Goal: Task Accomplishment & Management: Manage account settings

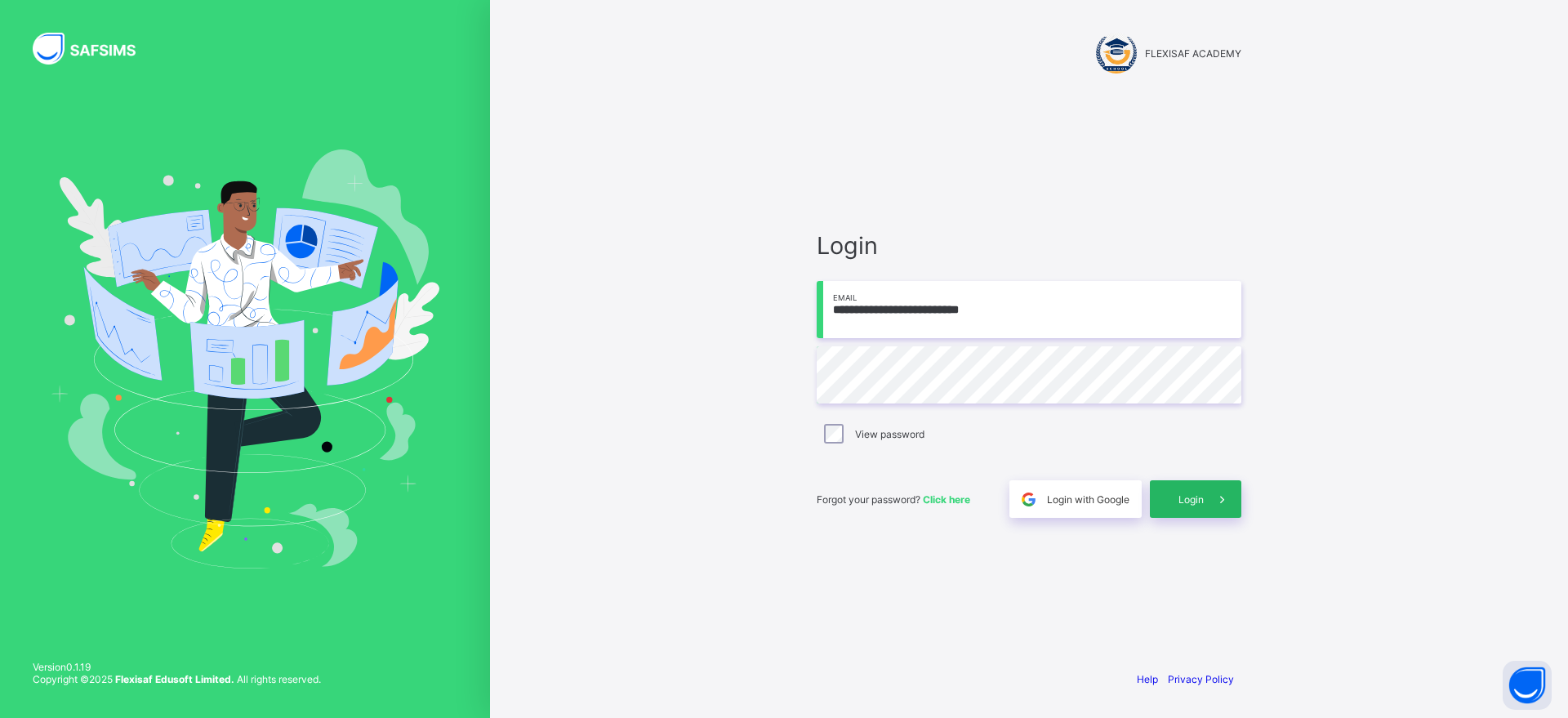
click at [1154, 490] on div "Login" at bounding box center [1195, 499] width 91 height 38
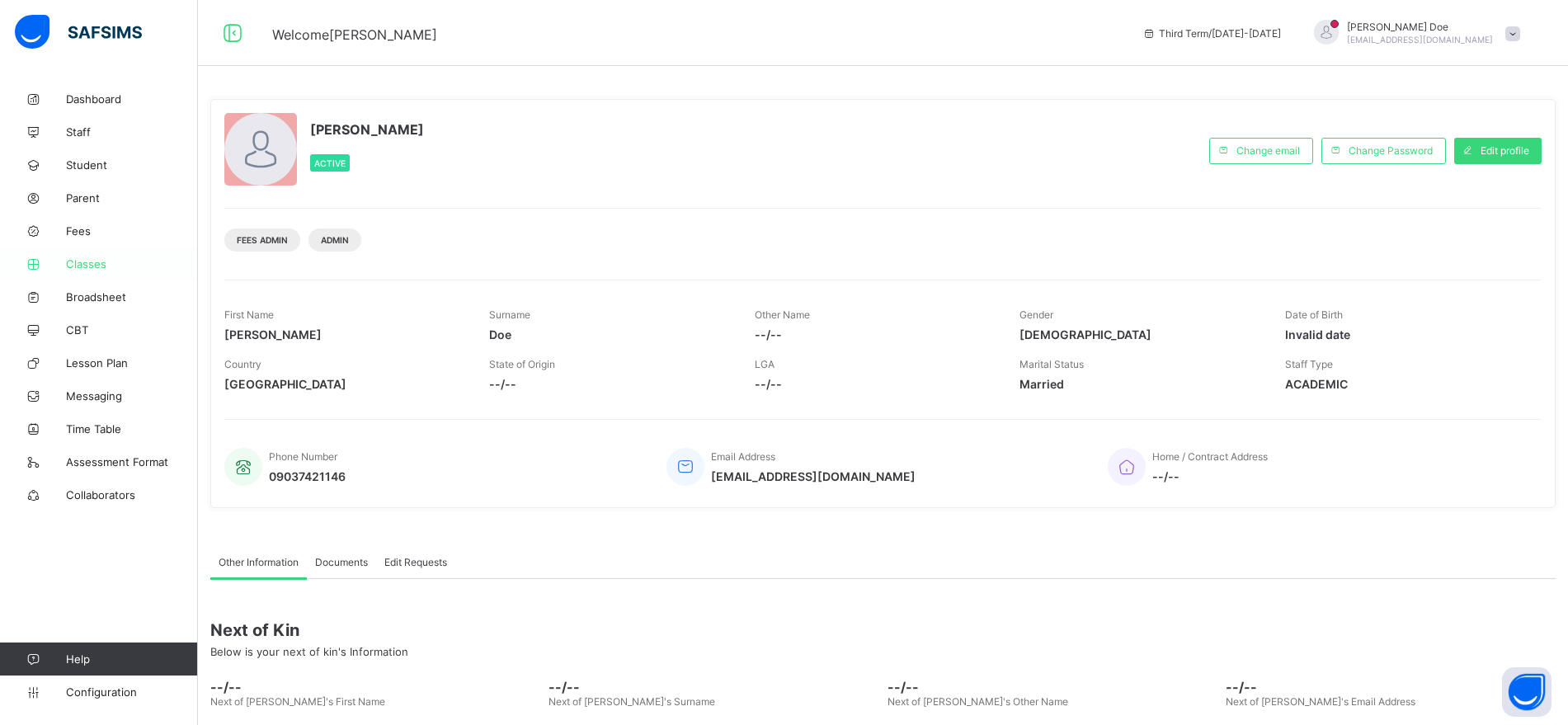
click at [95, 261] on span "Classes" at bounding box center [132, 264] width 132 height 14
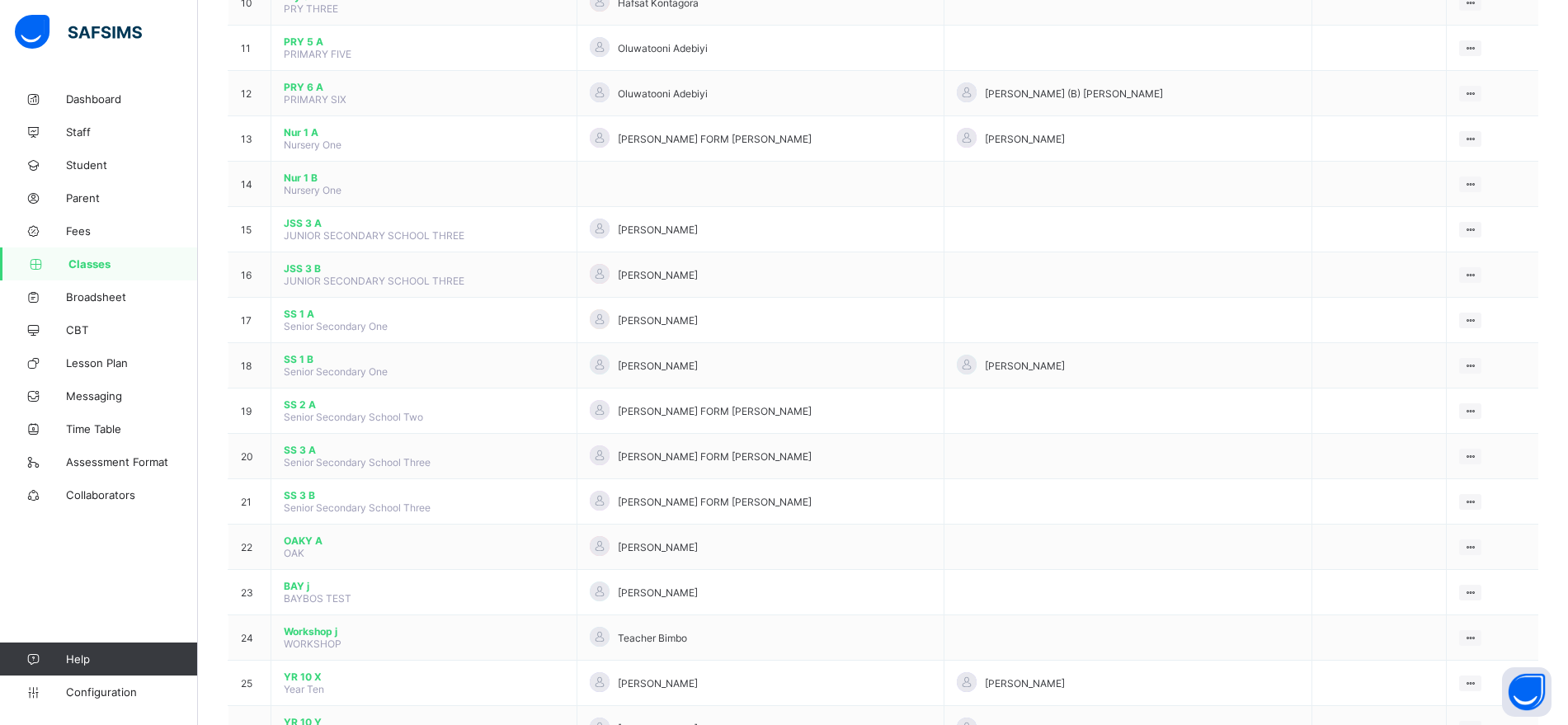
scroll to position [871, 0]
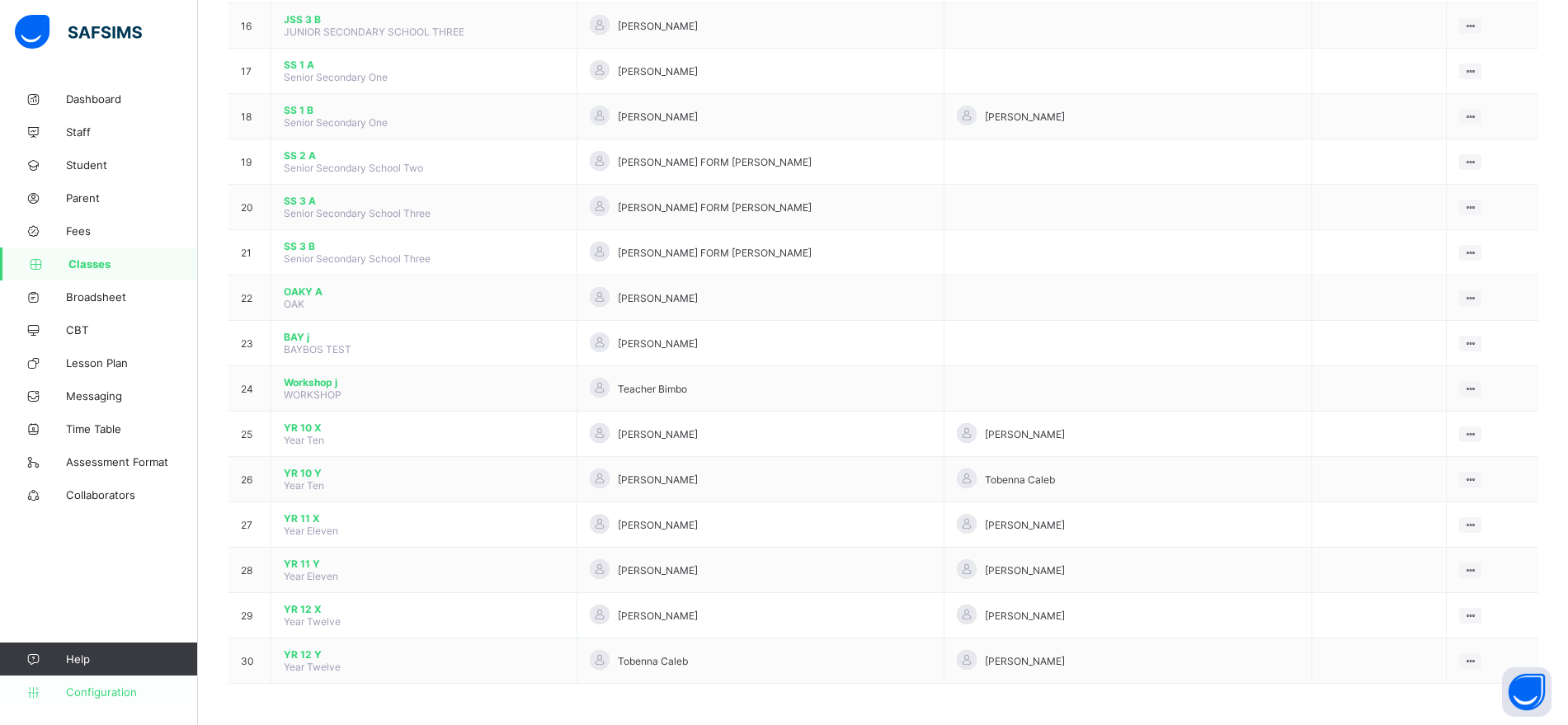
click at [105, 692] on span "Configuration" at bounding box center [131, 692] width 131 height 14
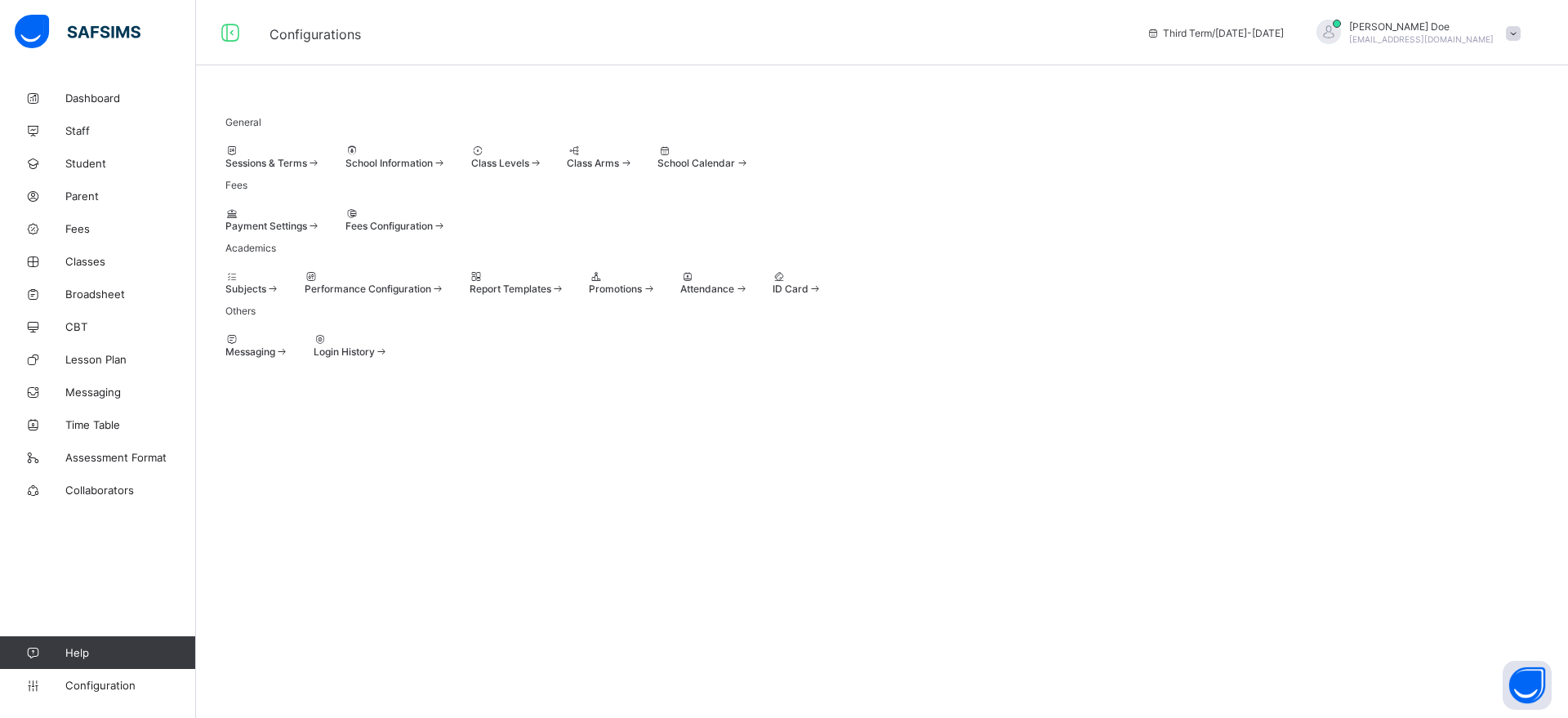
click at [543, 167] on div "Class Levels" at bounding box center [507, 162] width 72 height 13
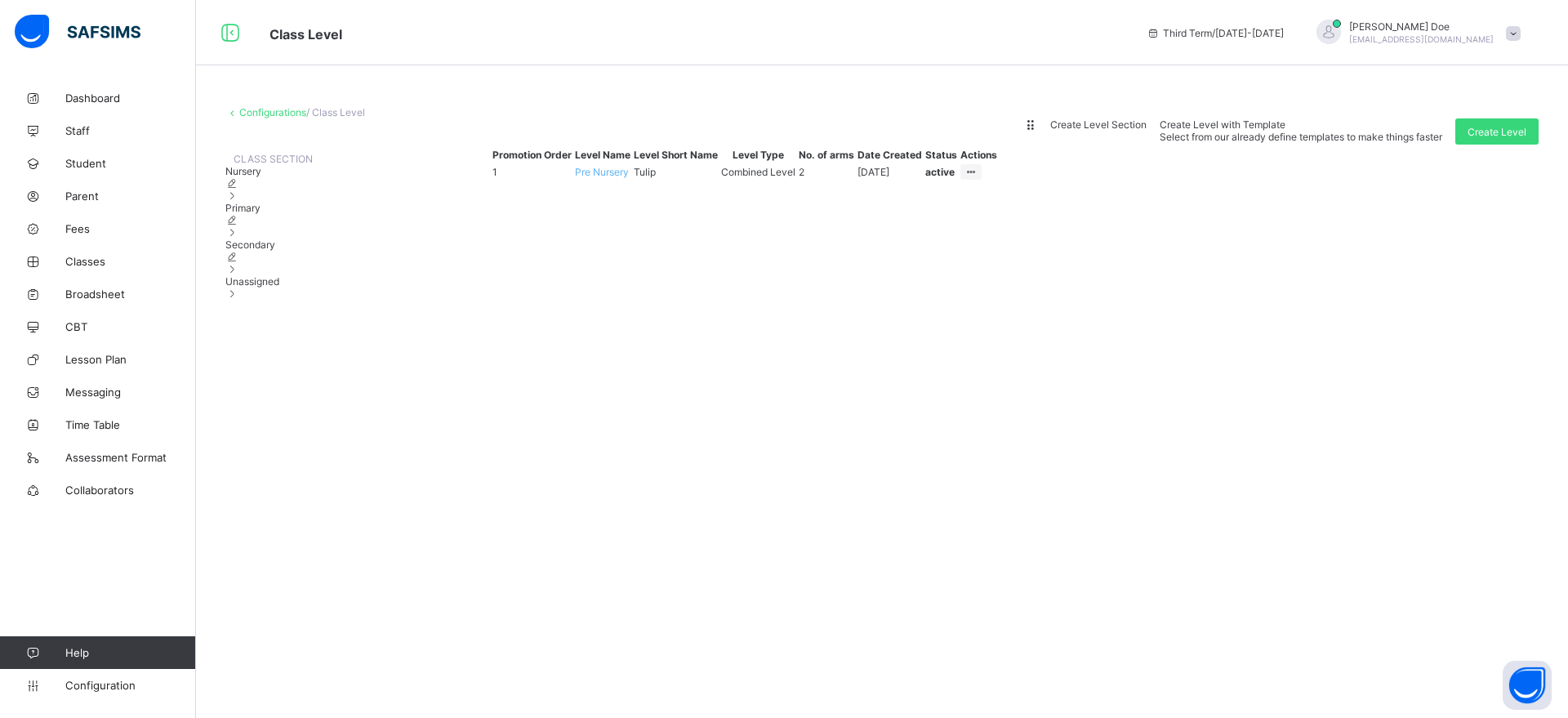
click at [273, 275] on div "Secondary" at bounding box center [268, 257] width 87 height 37
click at [280, 300] on div "Unassigned" at bounding box center [268, 287] width 87 height 24
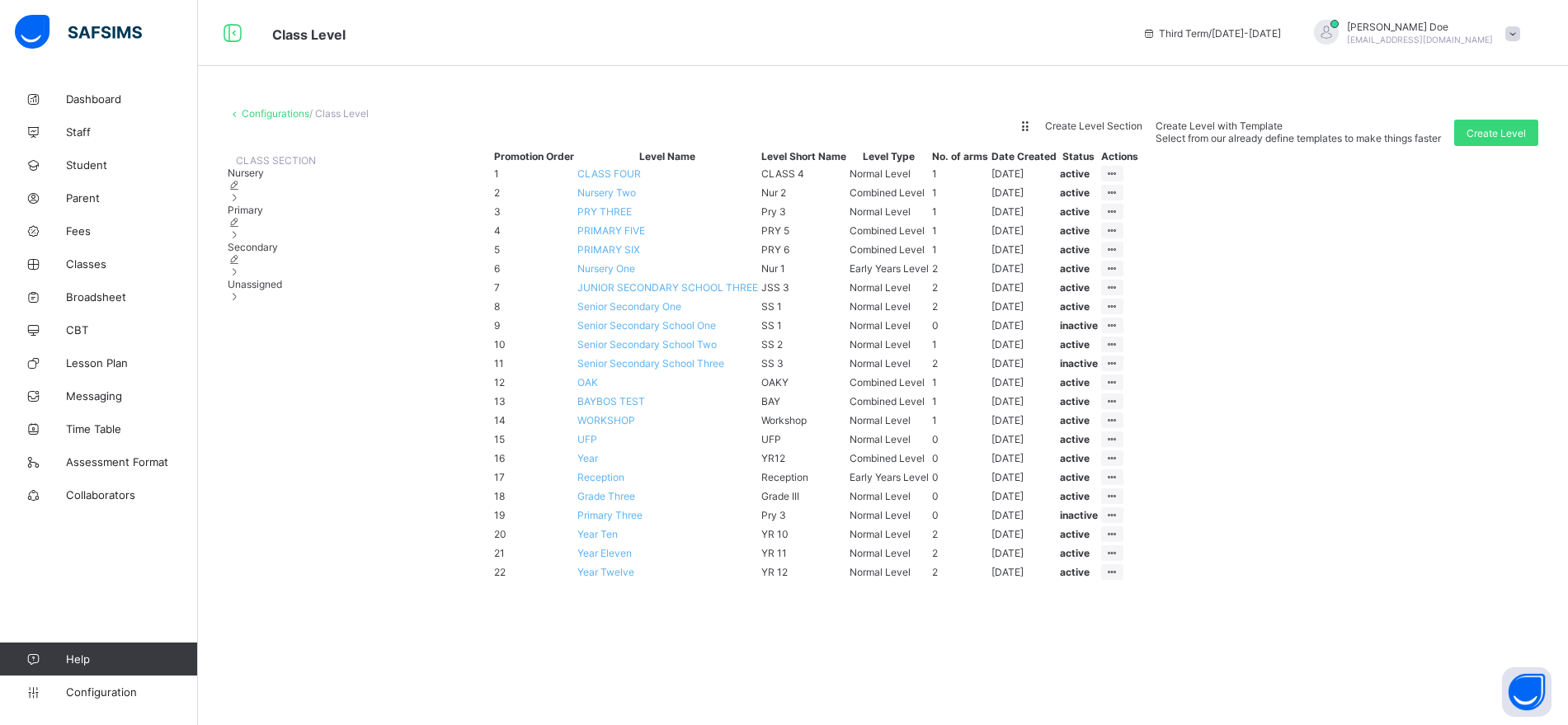
scroll to position [23, 0]
click at [263, 216] on span "Primary" at bounding box center [245, 210] width 35 height 13
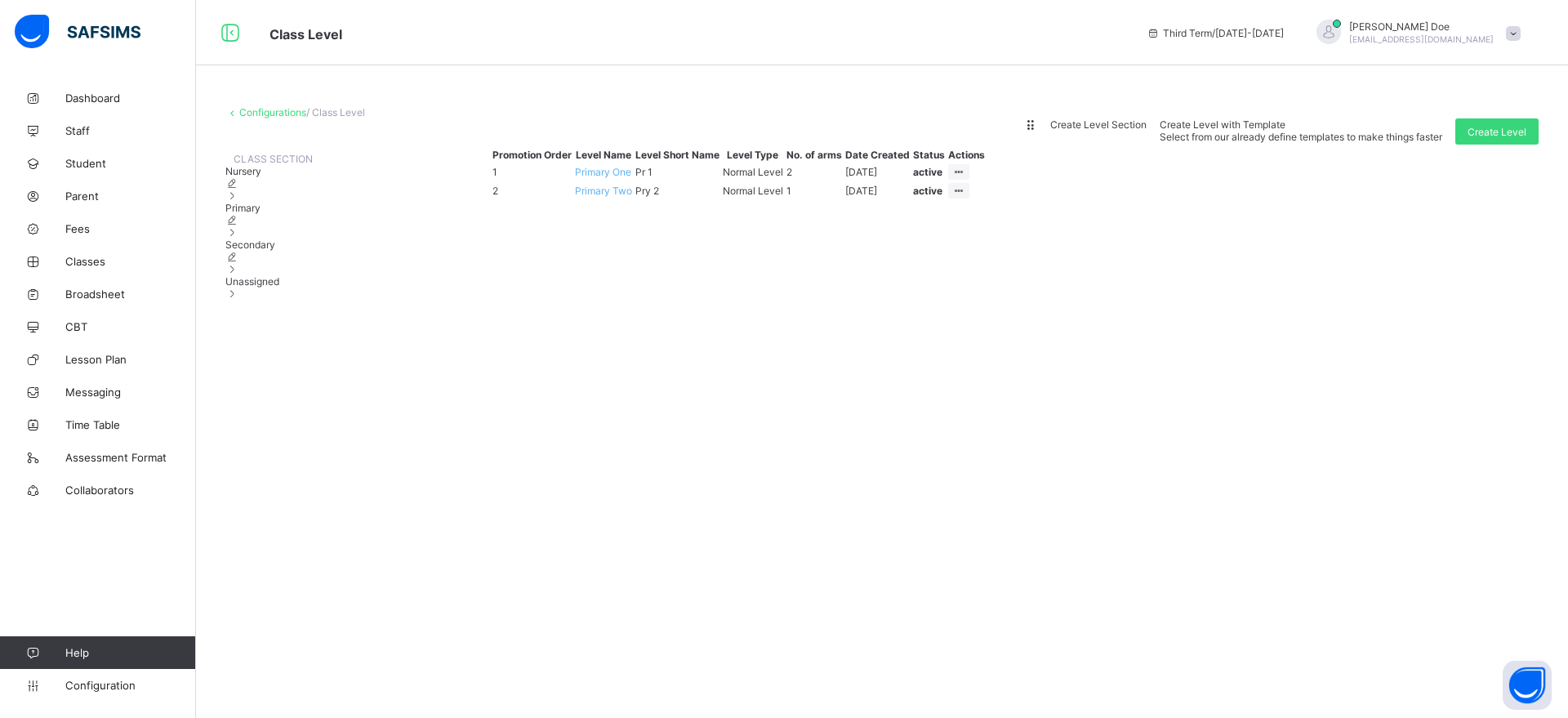
click at [263, 251] on span "Secondary" at bounding box center [250, 244] width 50 height 13
click at [268, 288] on span "Unassigned" at bounding box center [252, 281] width 54 height 13
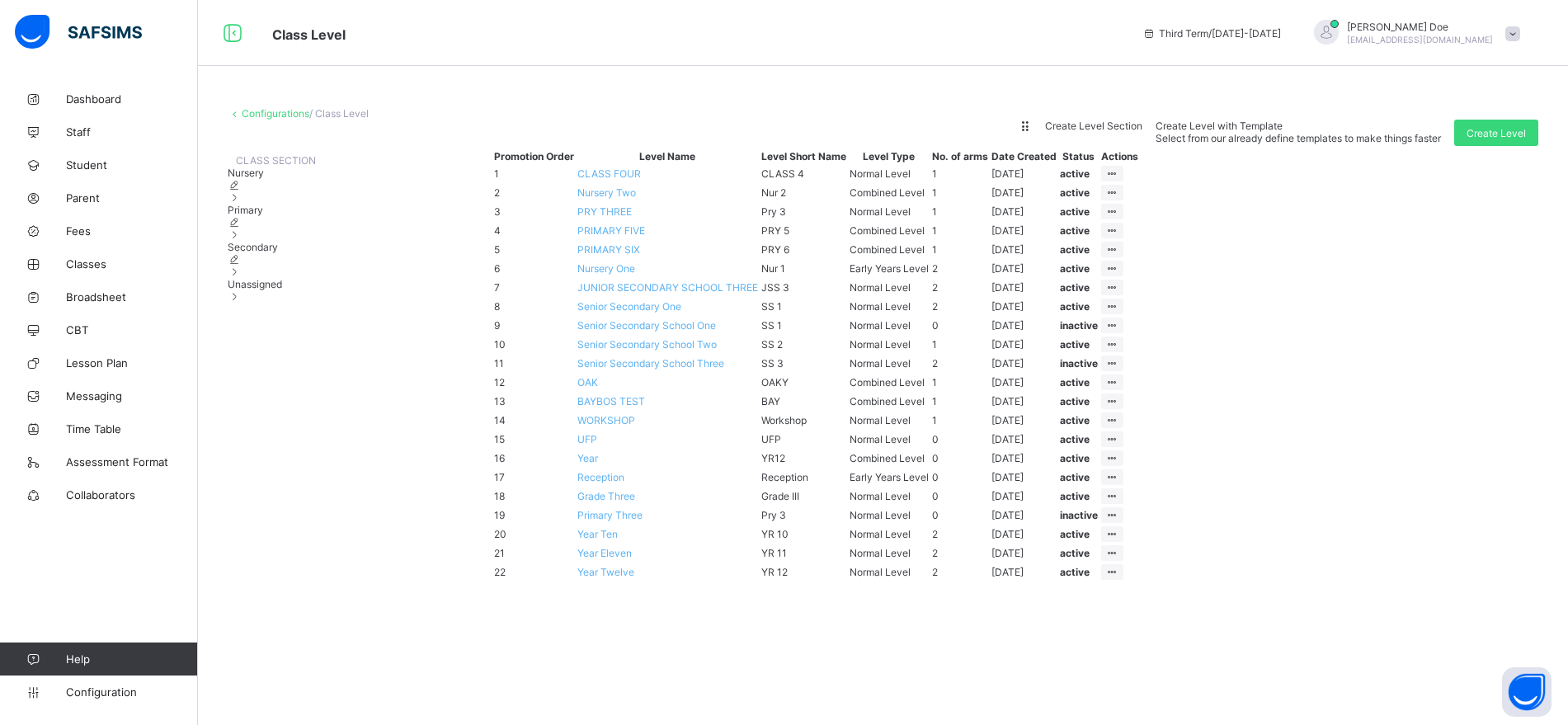
scroll to position [172, 0]
click at [635, 427] on span "WORKSHOP" at bounding box center [606, 420] width 57 height 13
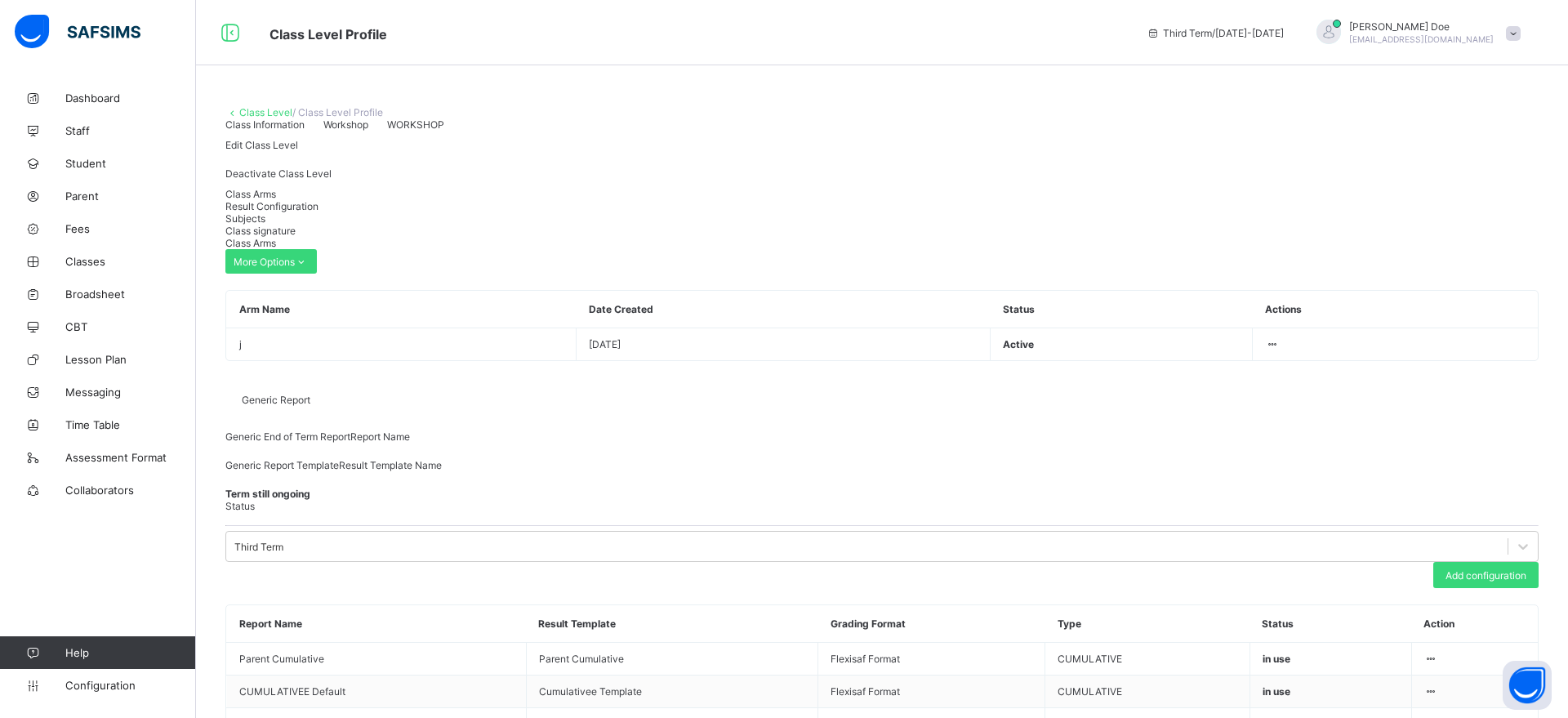
click at [319, 213] on span "Result Configuration" at bounding box center [271, 206] width 93 height 13
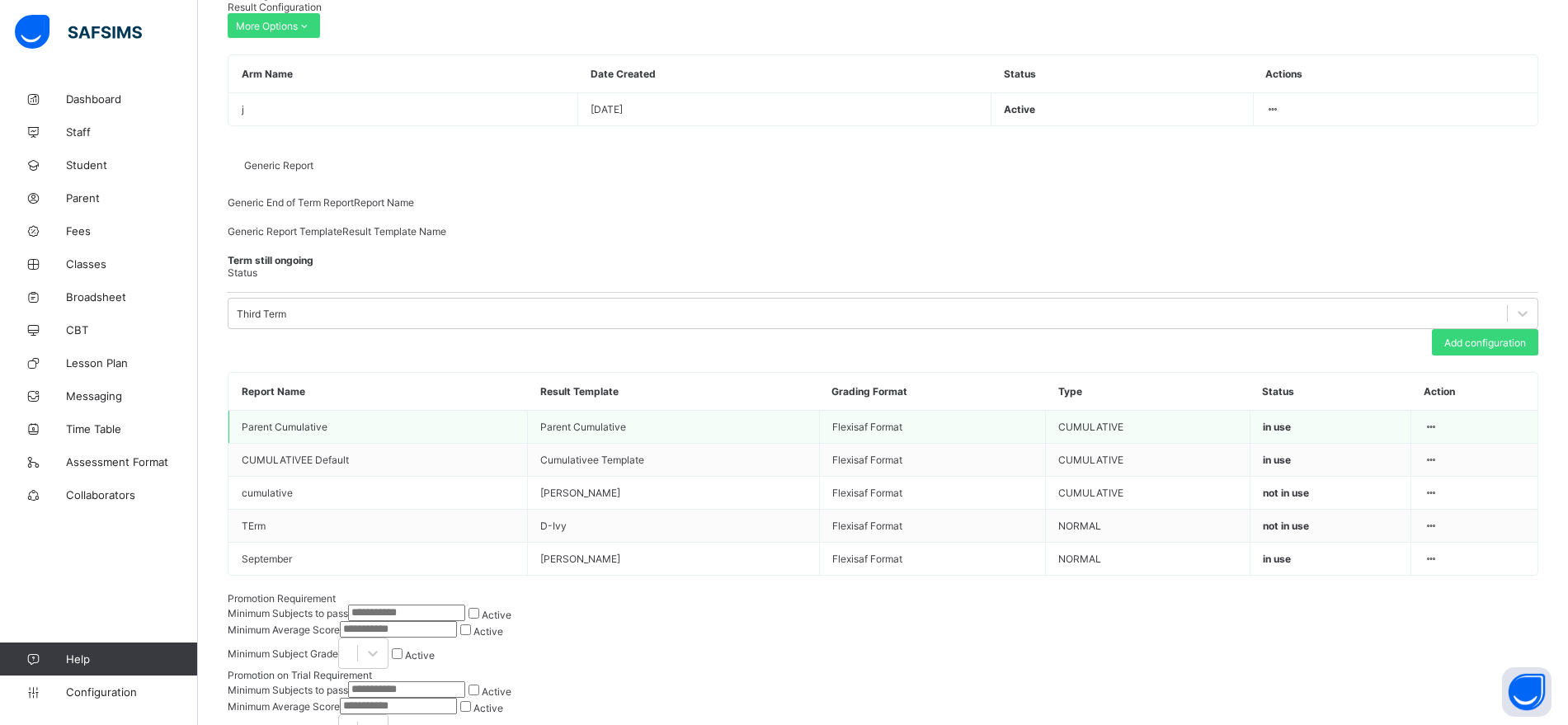
click at [1166, 433] on icon at bounding box center [1430, 427] width 14 height 13
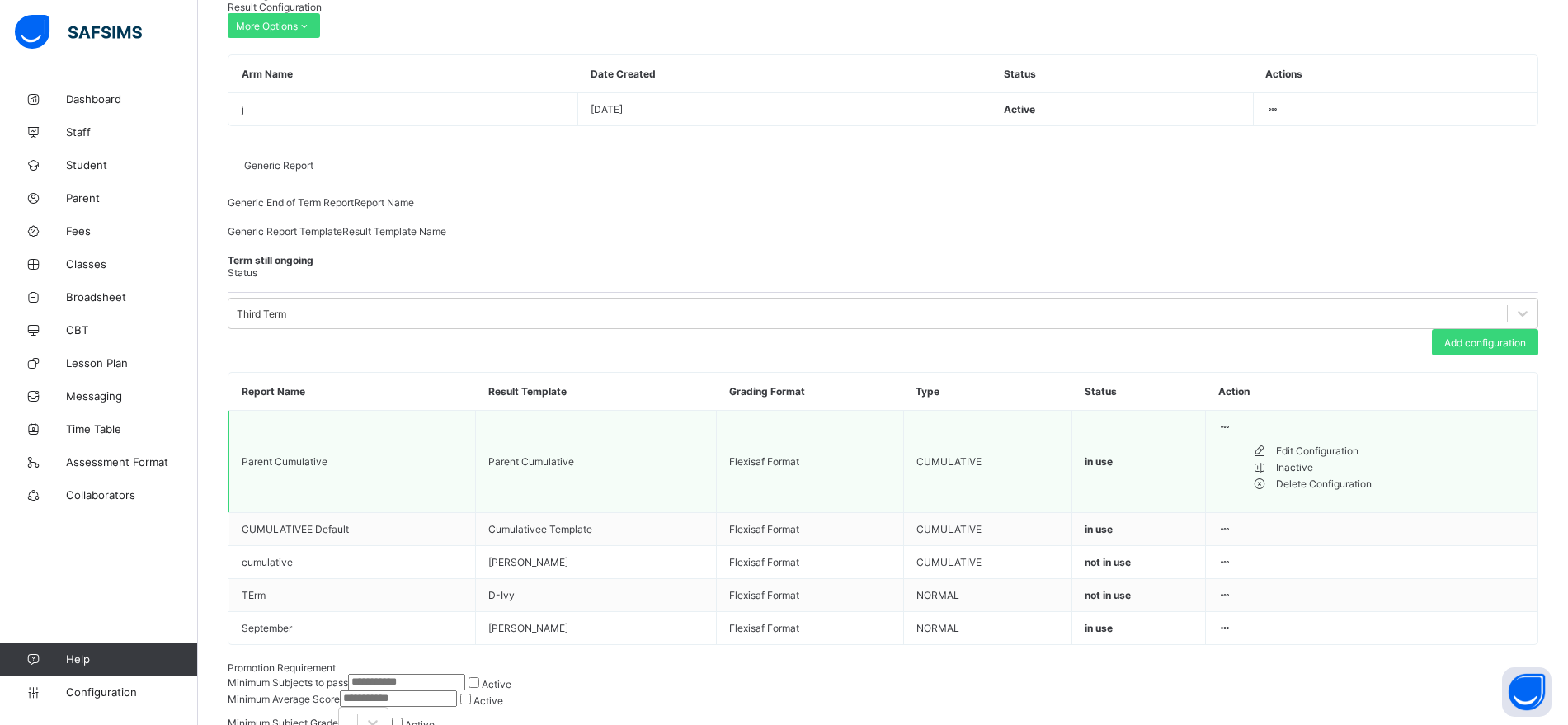
click at [1166, 460] on div "Edit Configuration" at bounding box center [1401, 451] width 249 height 17
type input "**********"
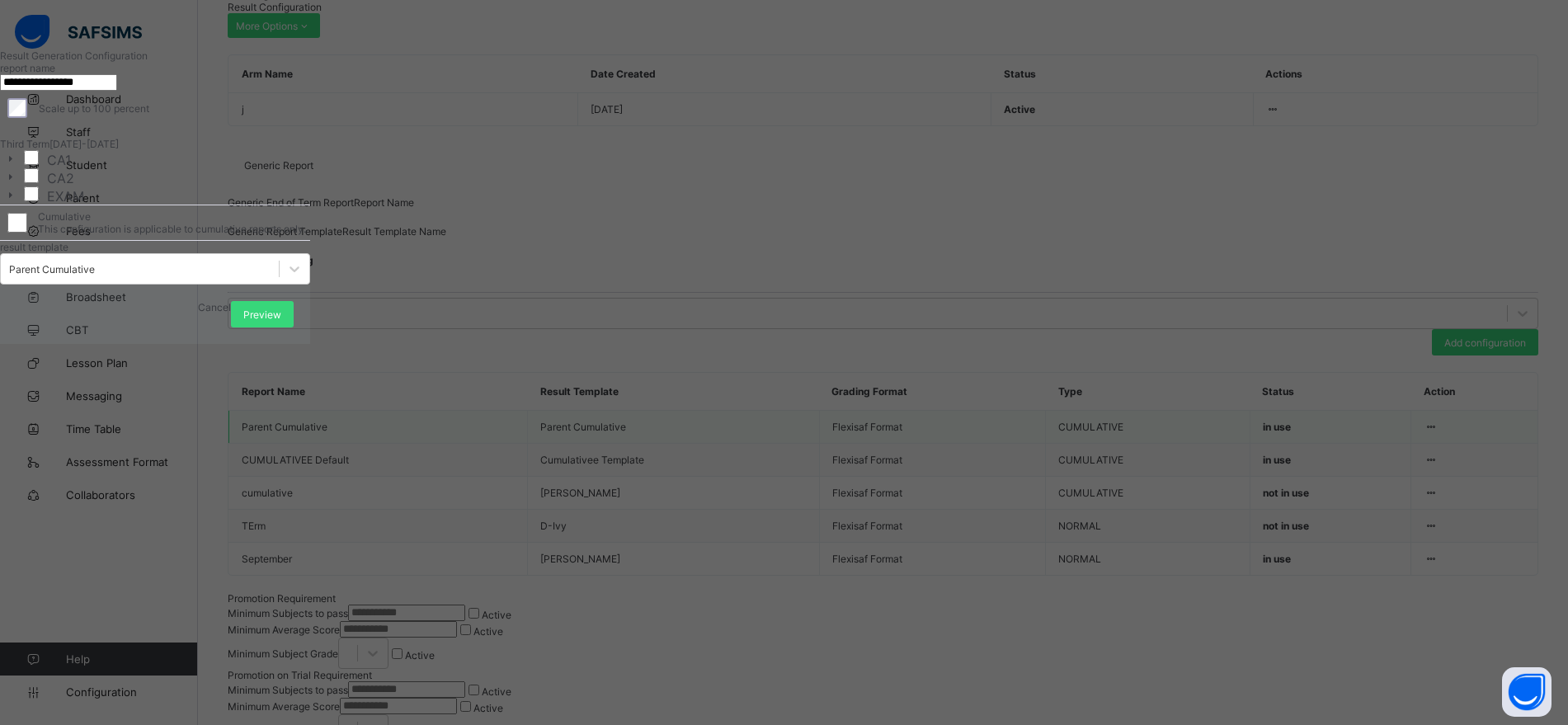
click at [231, 313] on span "Cancel" at bounding box center [214, 307] width 33 height 13
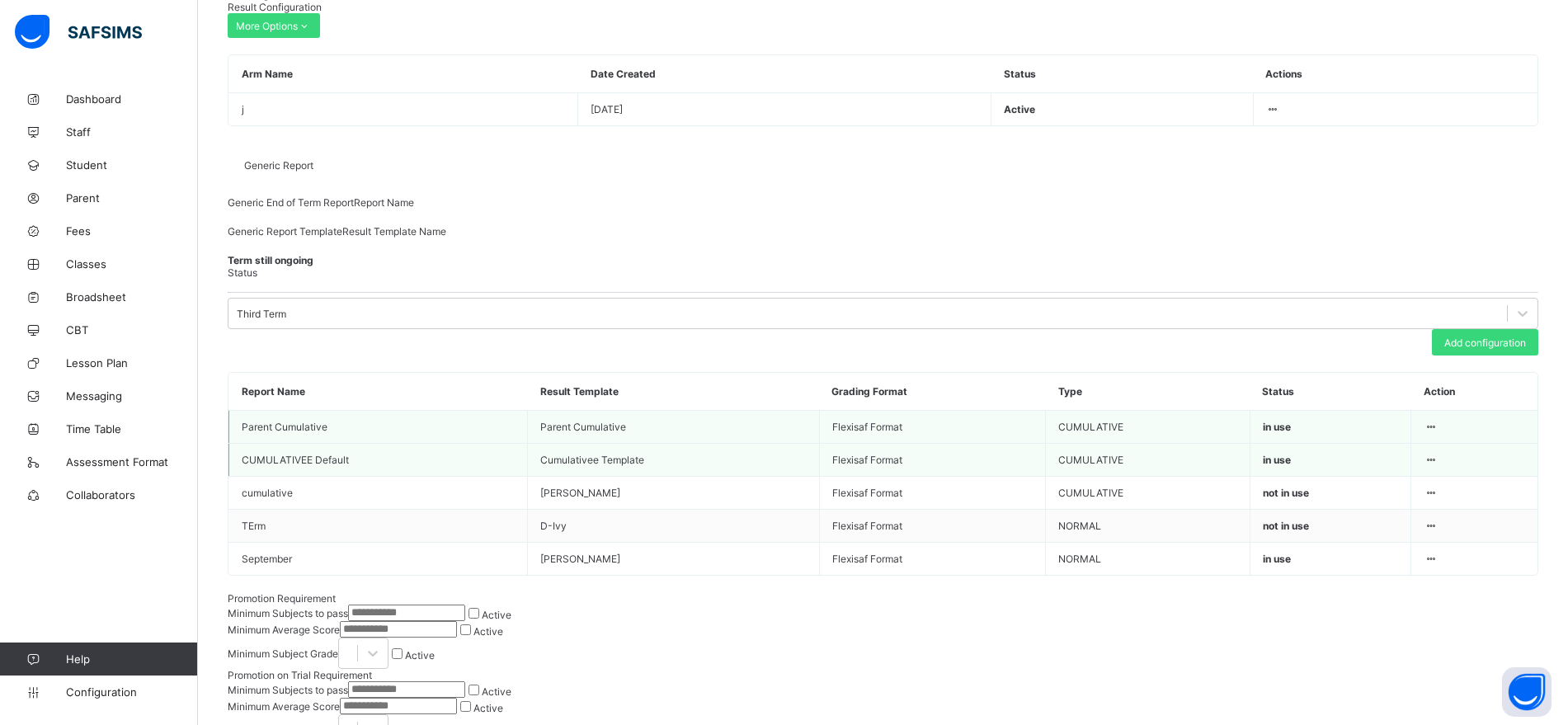
click at [1166, 466] on icon at bounding box center [1430, 460] width 14 height 13
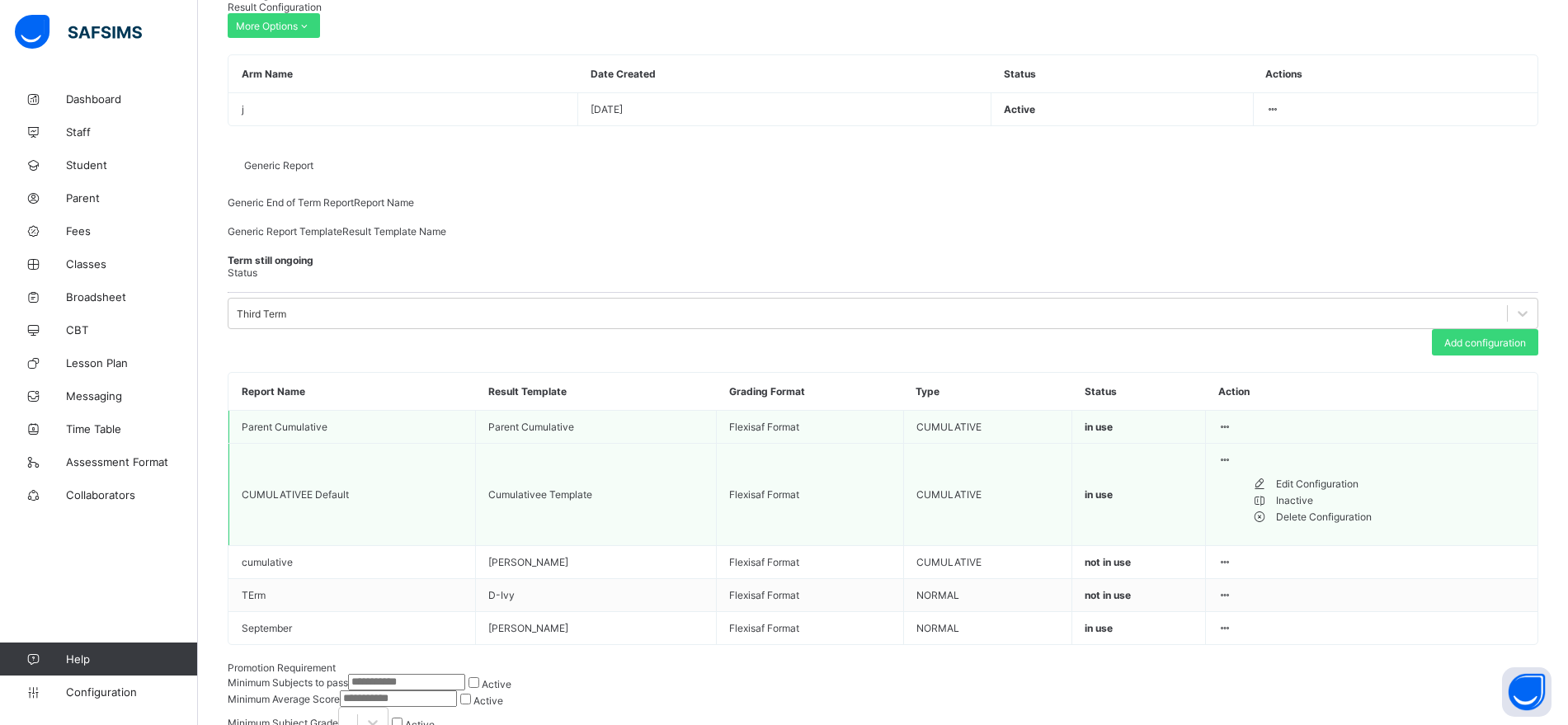
click at [1166, 493] on div "Edit Configuration" at bounding box center [1401, 484] width 249 height 17
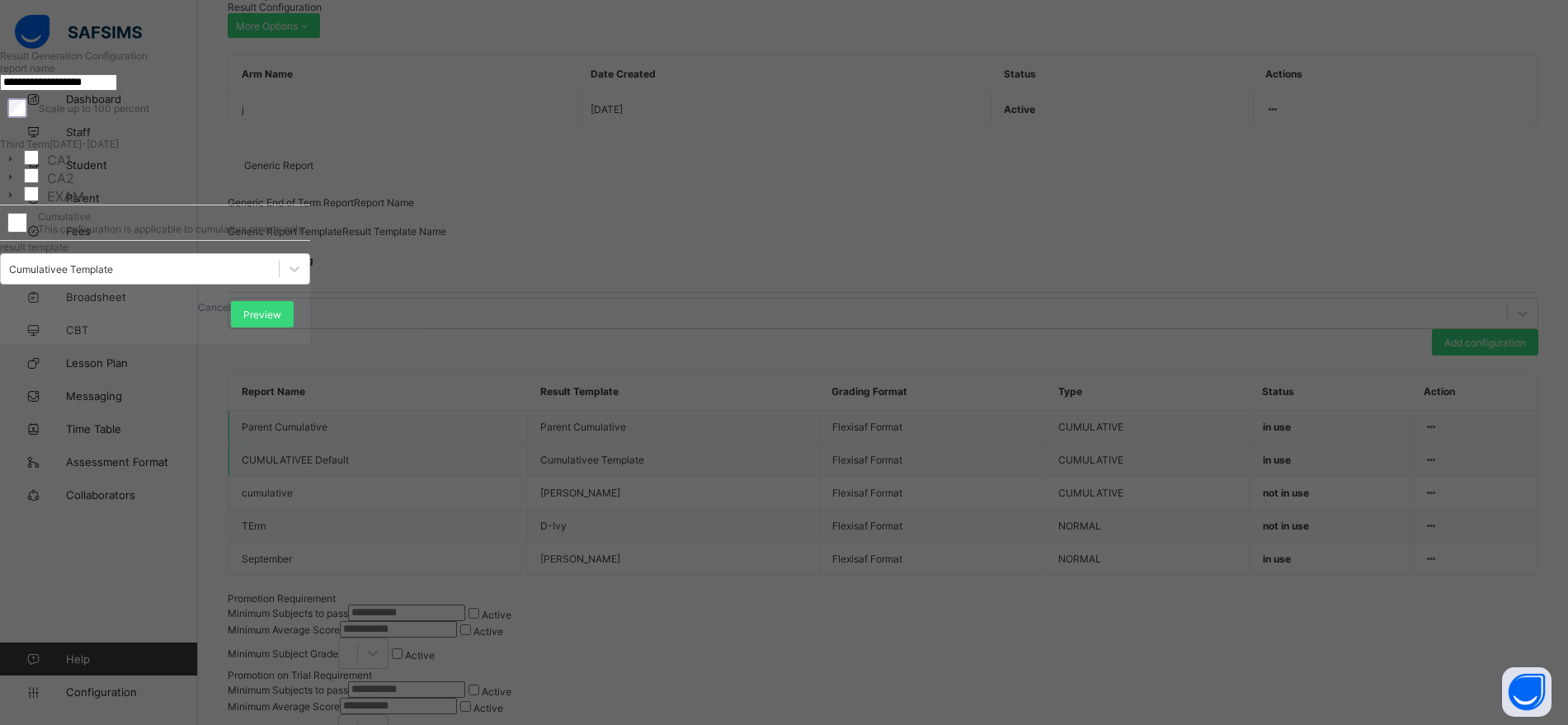
click at [231, 313] on span "Cancel" at bounding box center [214, 307] width 33 height 13
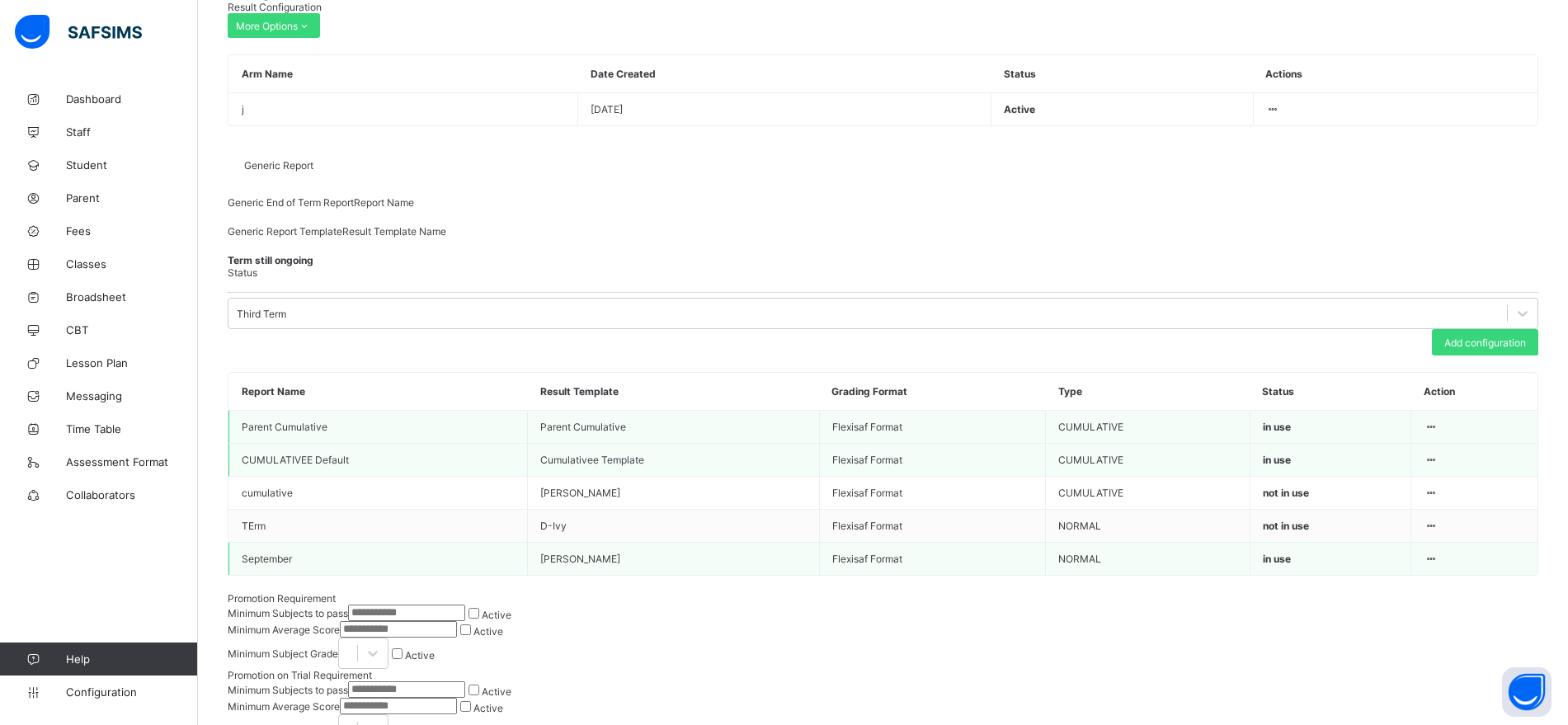
click at [1166, 565] on icon at bounding box center [1430, 559] width 14 height 13
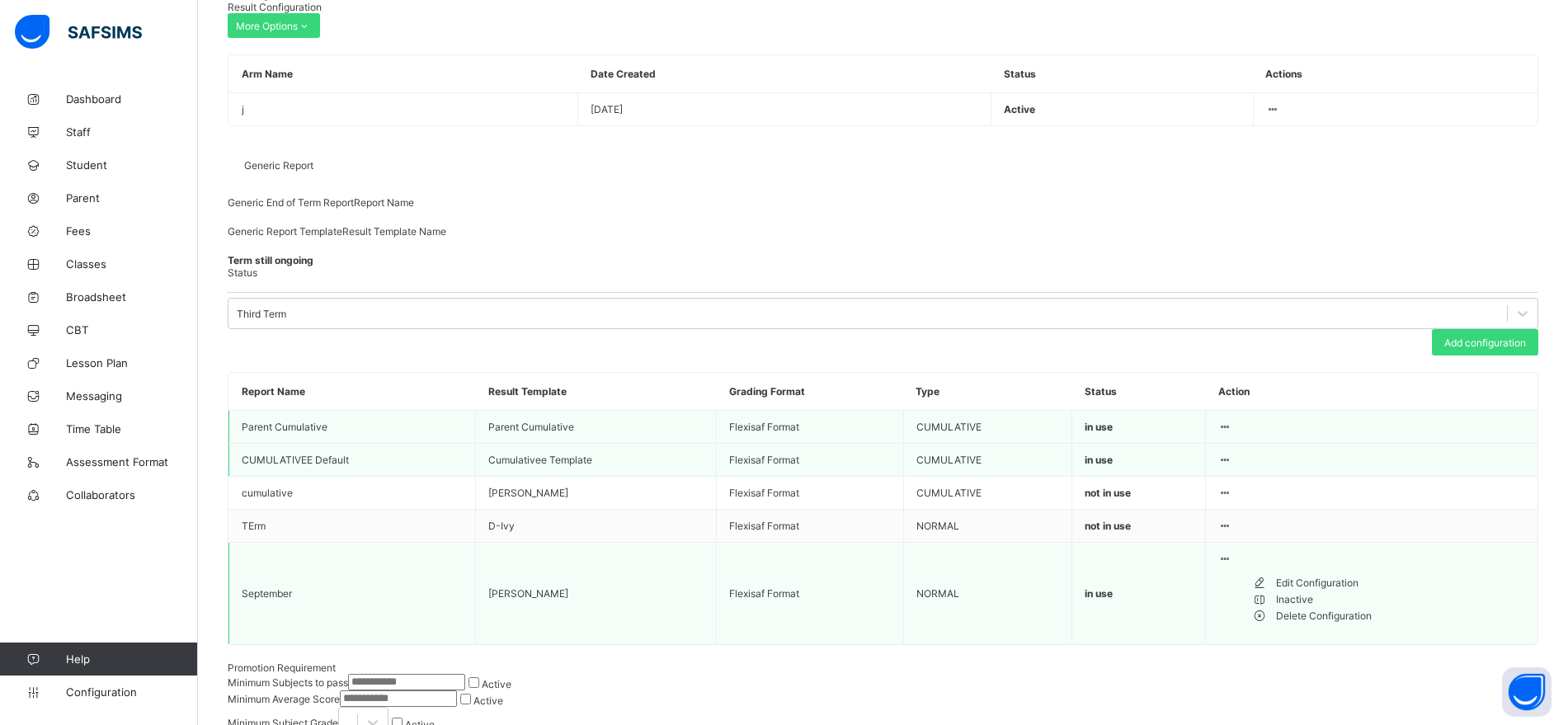
click at [1166, 591] on div "Edit Configuration" at bounding box center [1401, 584] width 249 height 17
type input "*********"
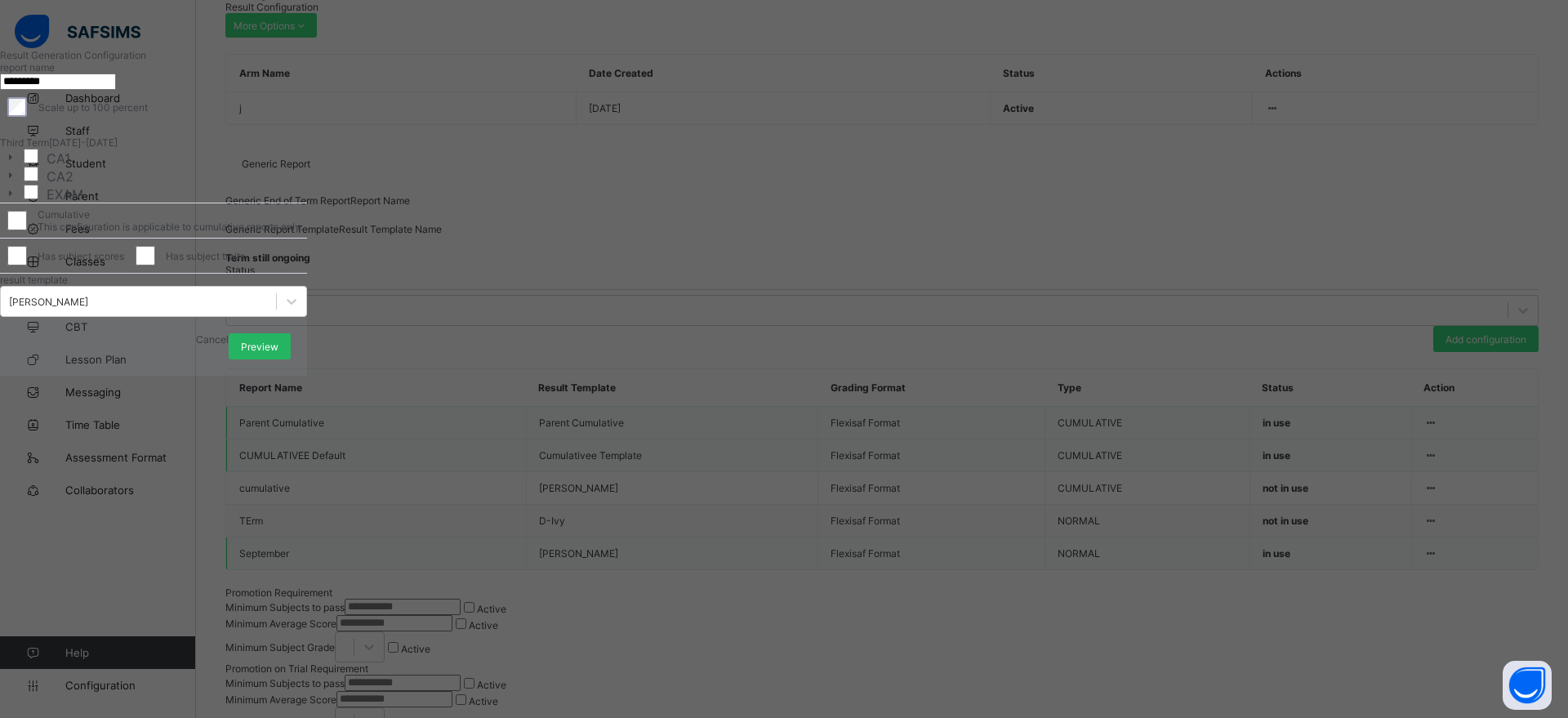
click at [291, 360] on div "Preview" at bounding box center [259, 346] width 62 height 26
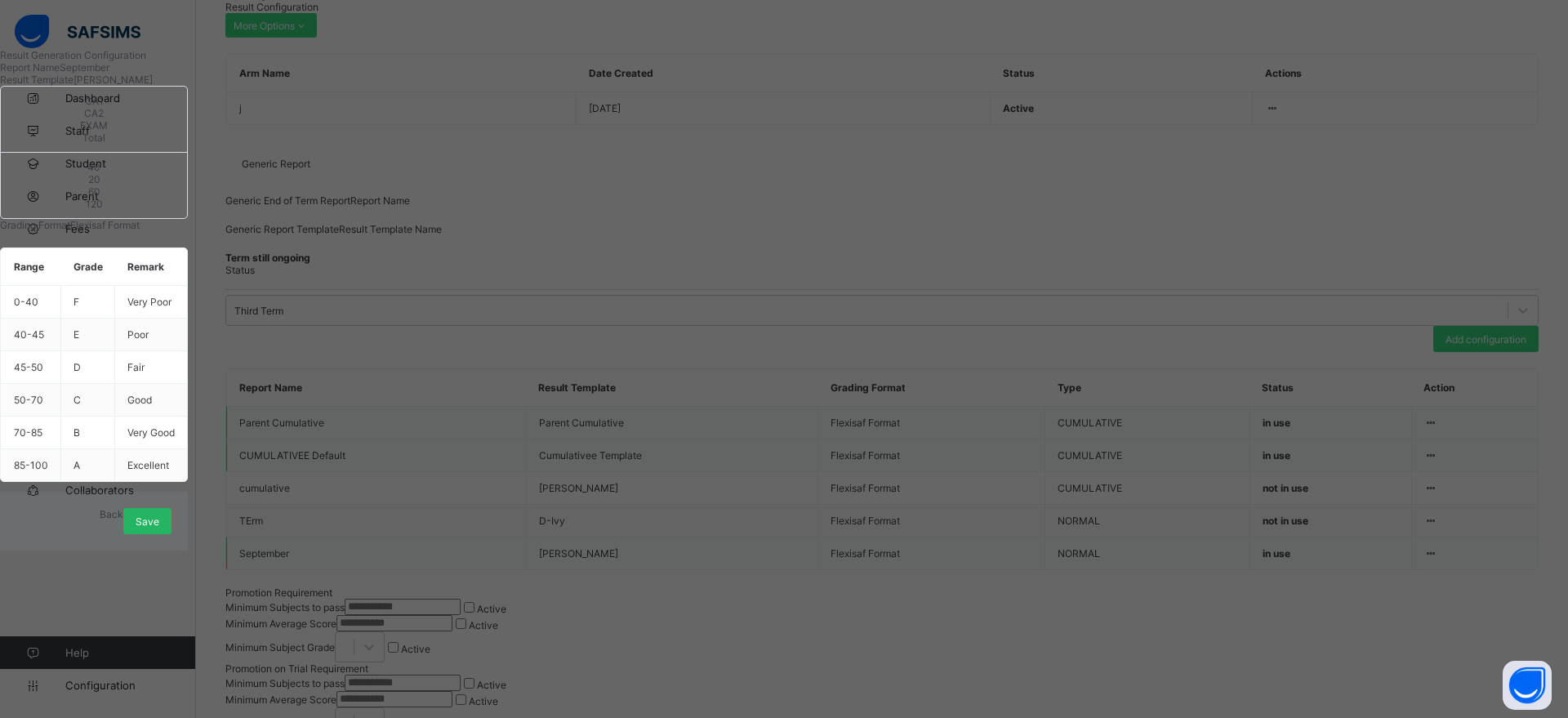
click at [159, 528] on span "Save" at bounding box center [147, 521] width 23 height 13
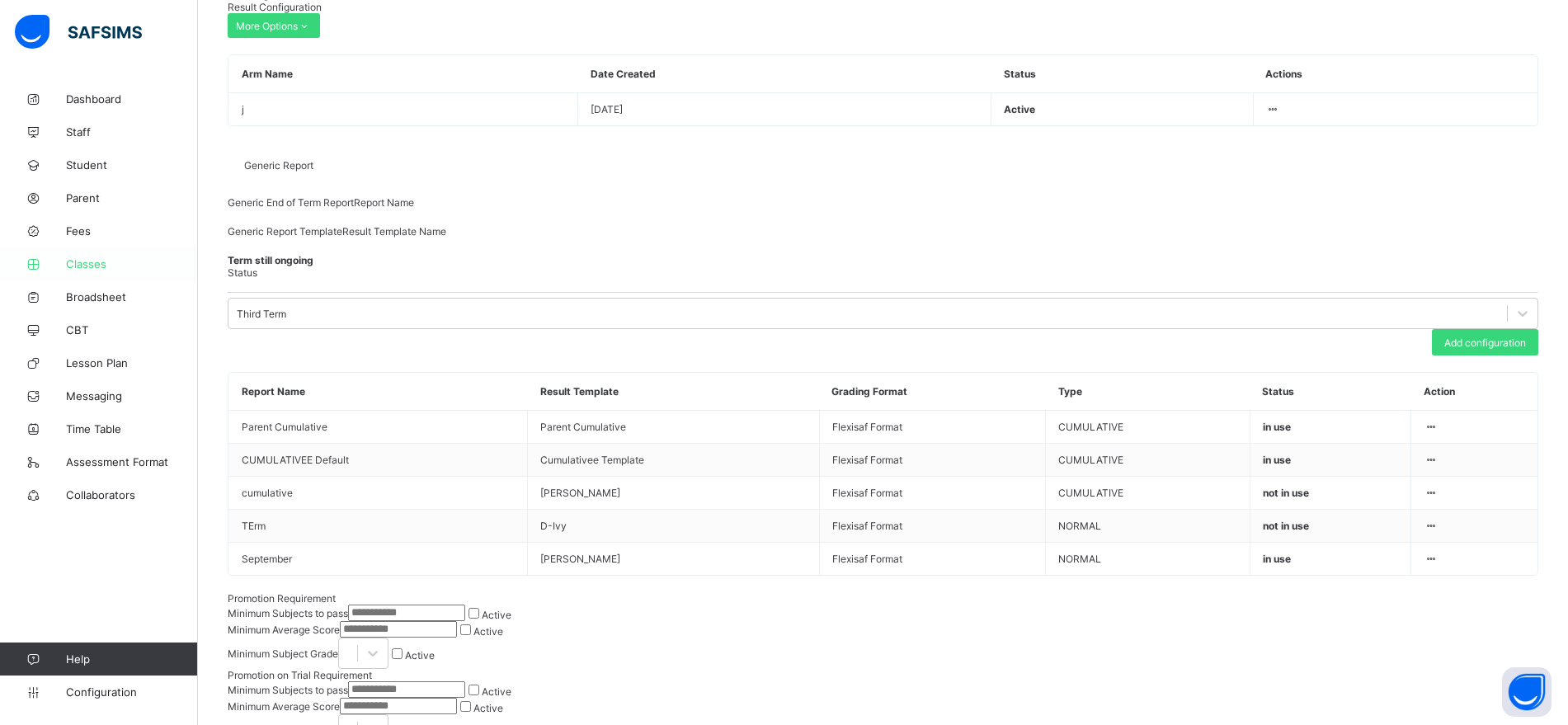
click at [94, 272] on link "Classes" at bounding box center [99, 264] width 198 height 33
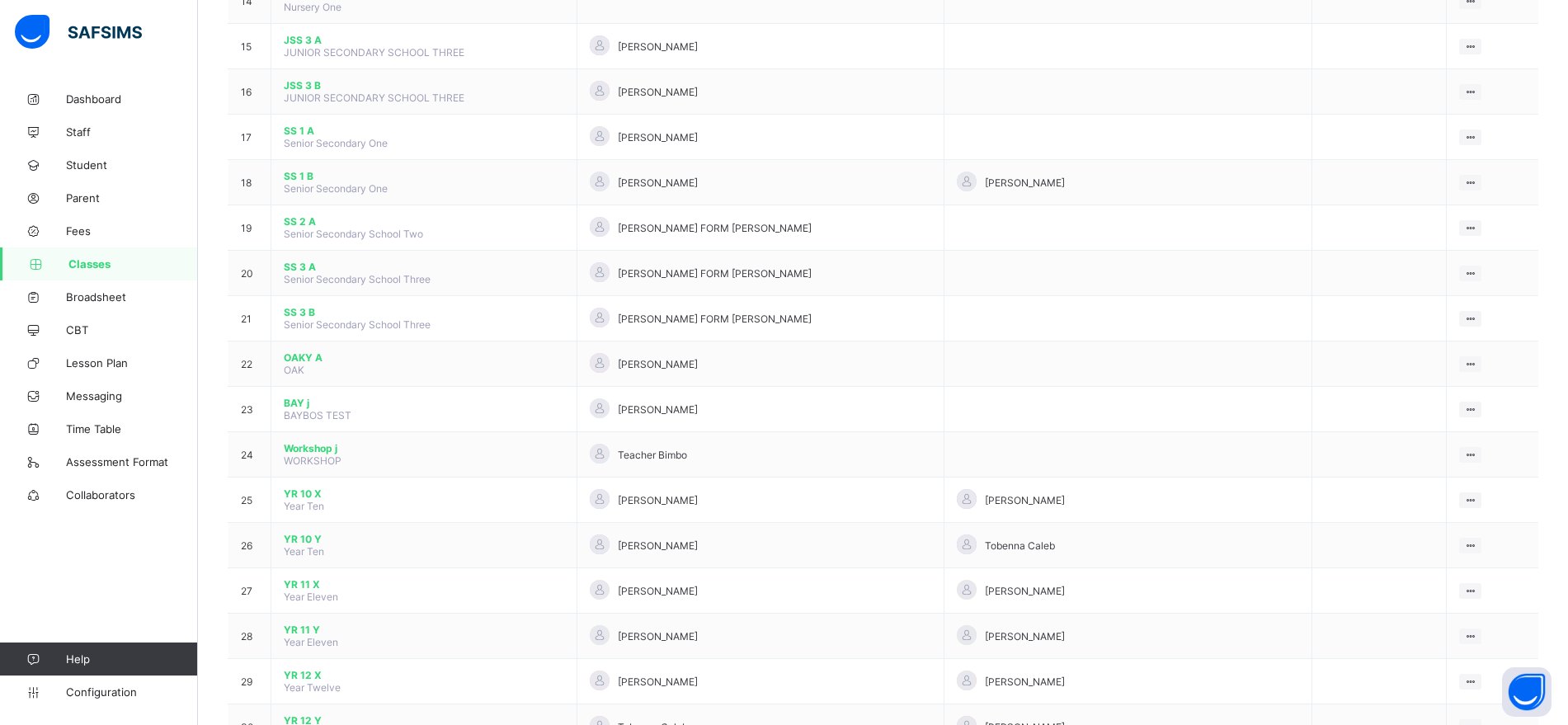
scroll to position [871, 0]
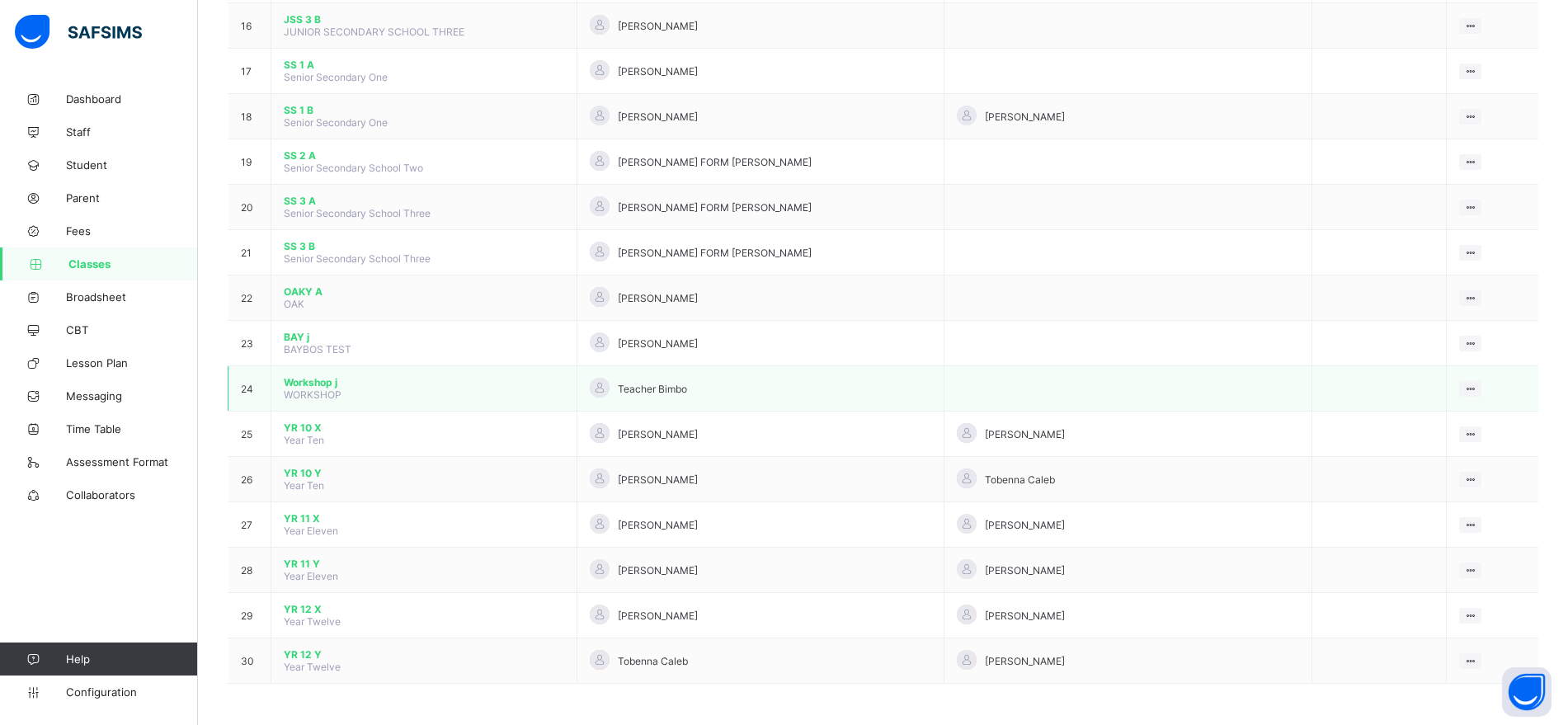
click at [308, 379] on span "Workshop j" at bounding box center [424, 382] width 280 height 13
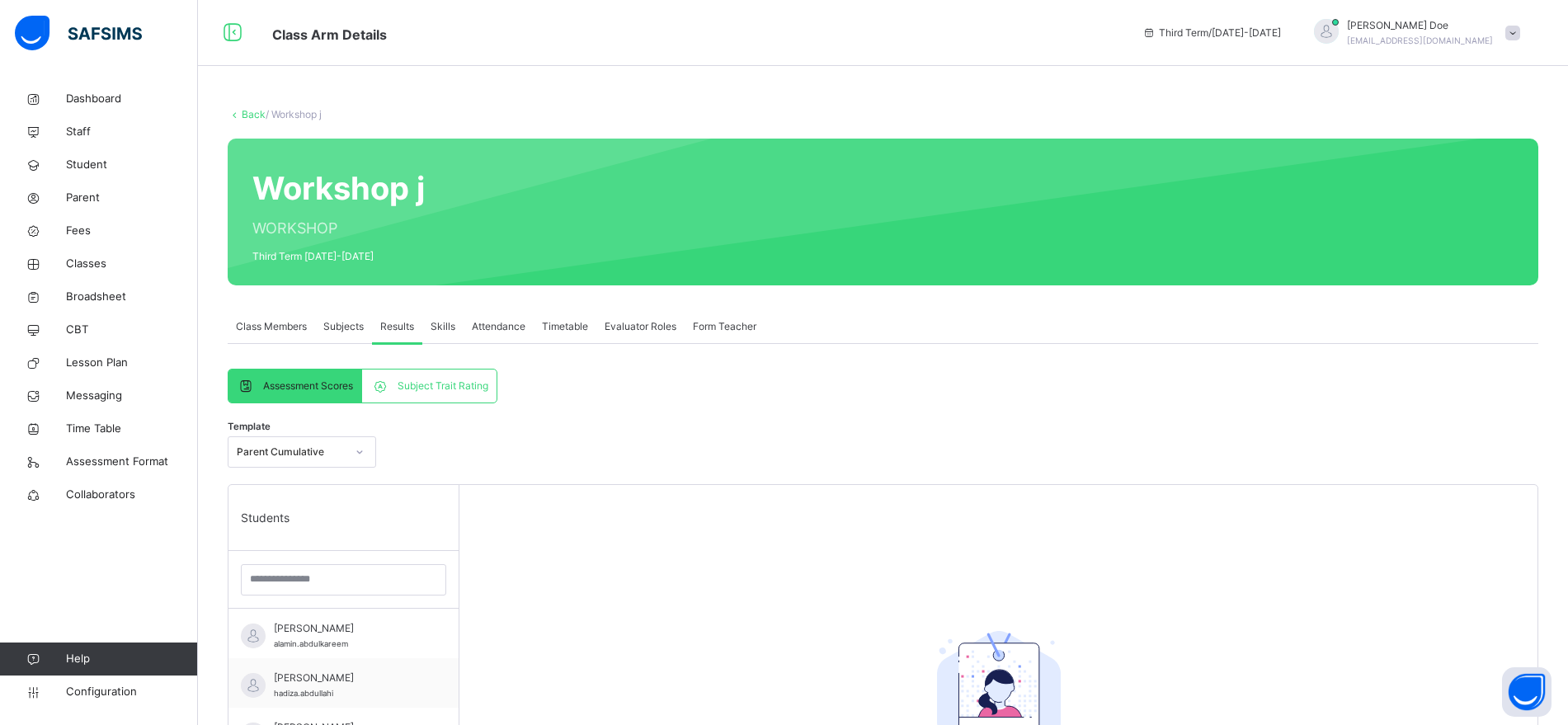
click at [541, 446] on div "Template Parent Cumulative" at bounding box center [883, 456] width 1311 height 56
click at [88, 690] on span "Configuration" at bounding box center [131, 692] width 131 height 17
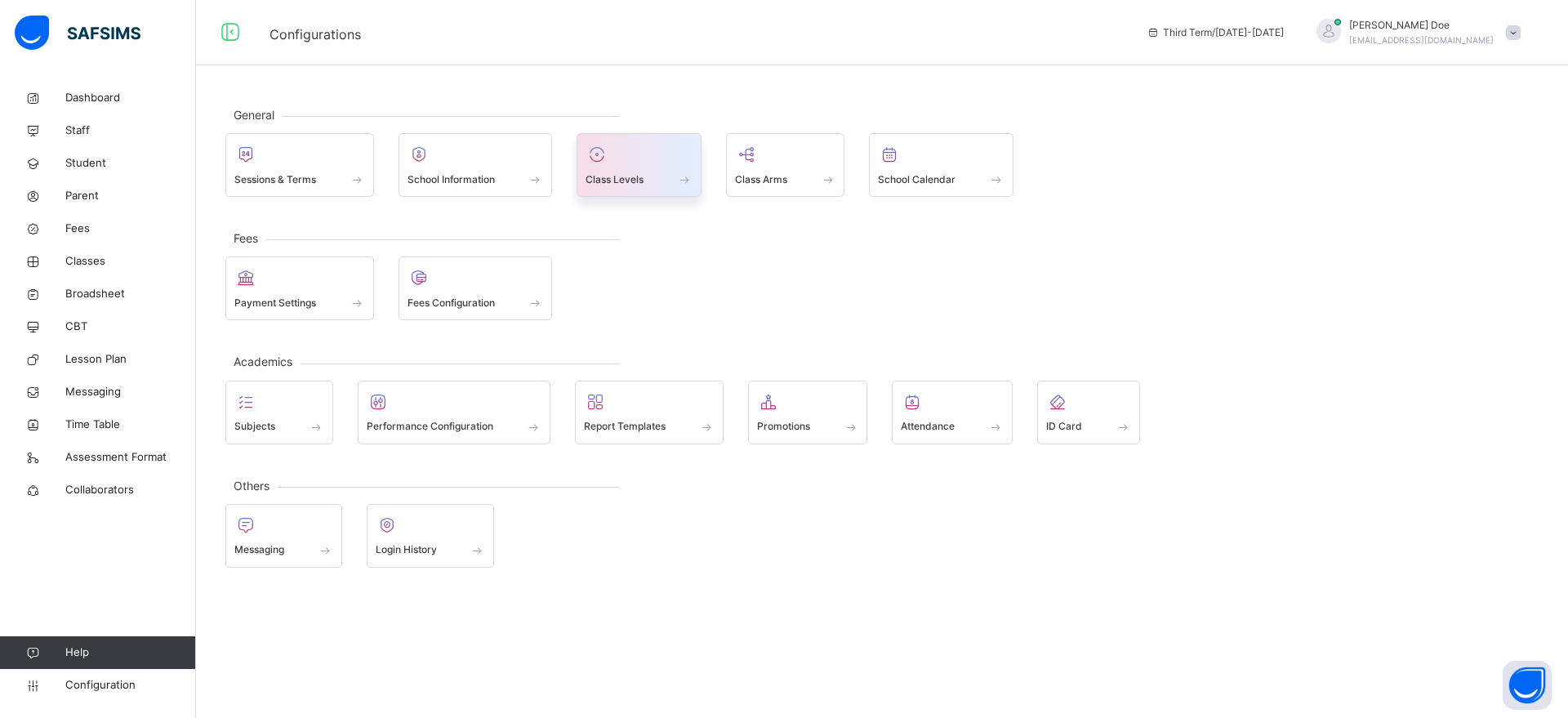
click at [643, 177] on span "Class Levels" at bounding box center [614, 180] width 58 height 15
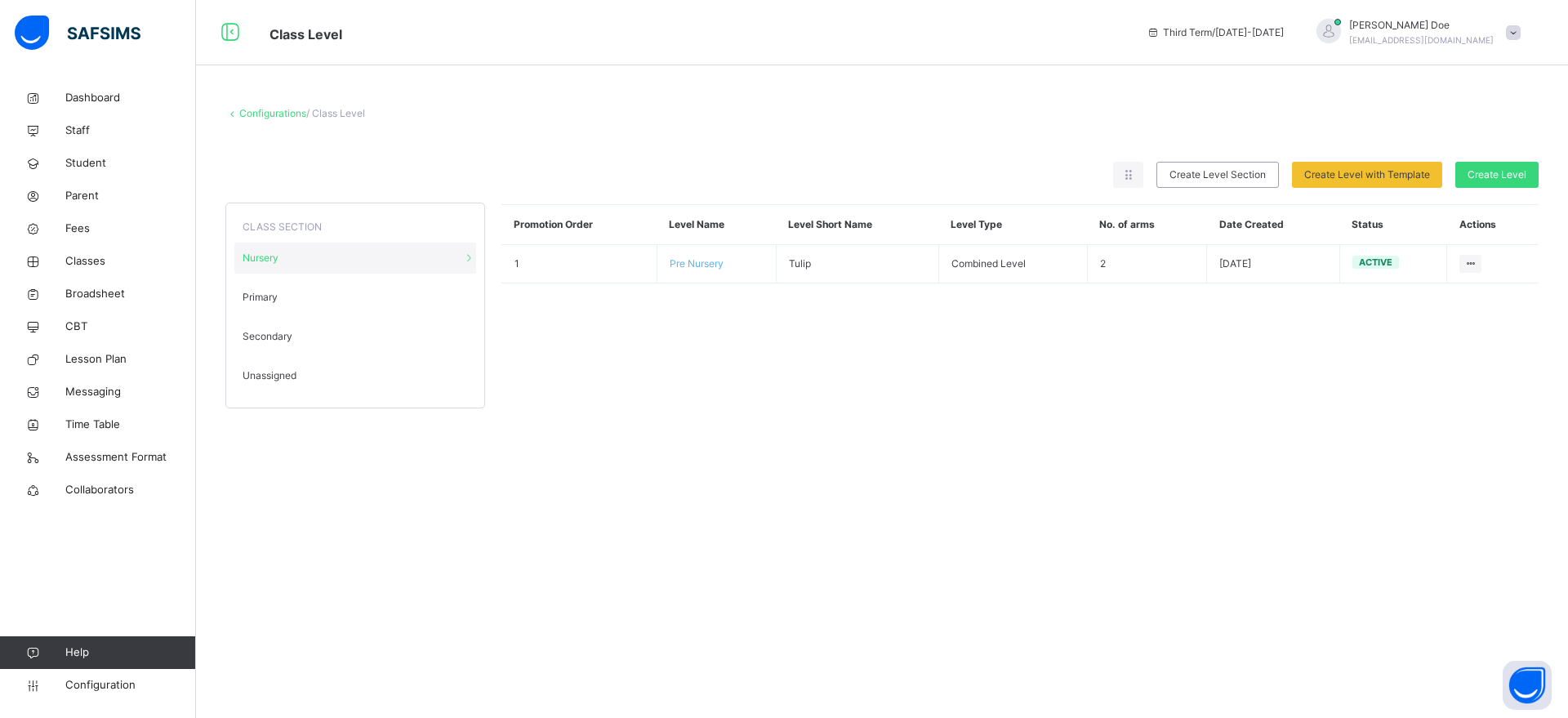
click at [269, 374] on span "Unassigned" at bounding box center [269, 376] width 54 height 15
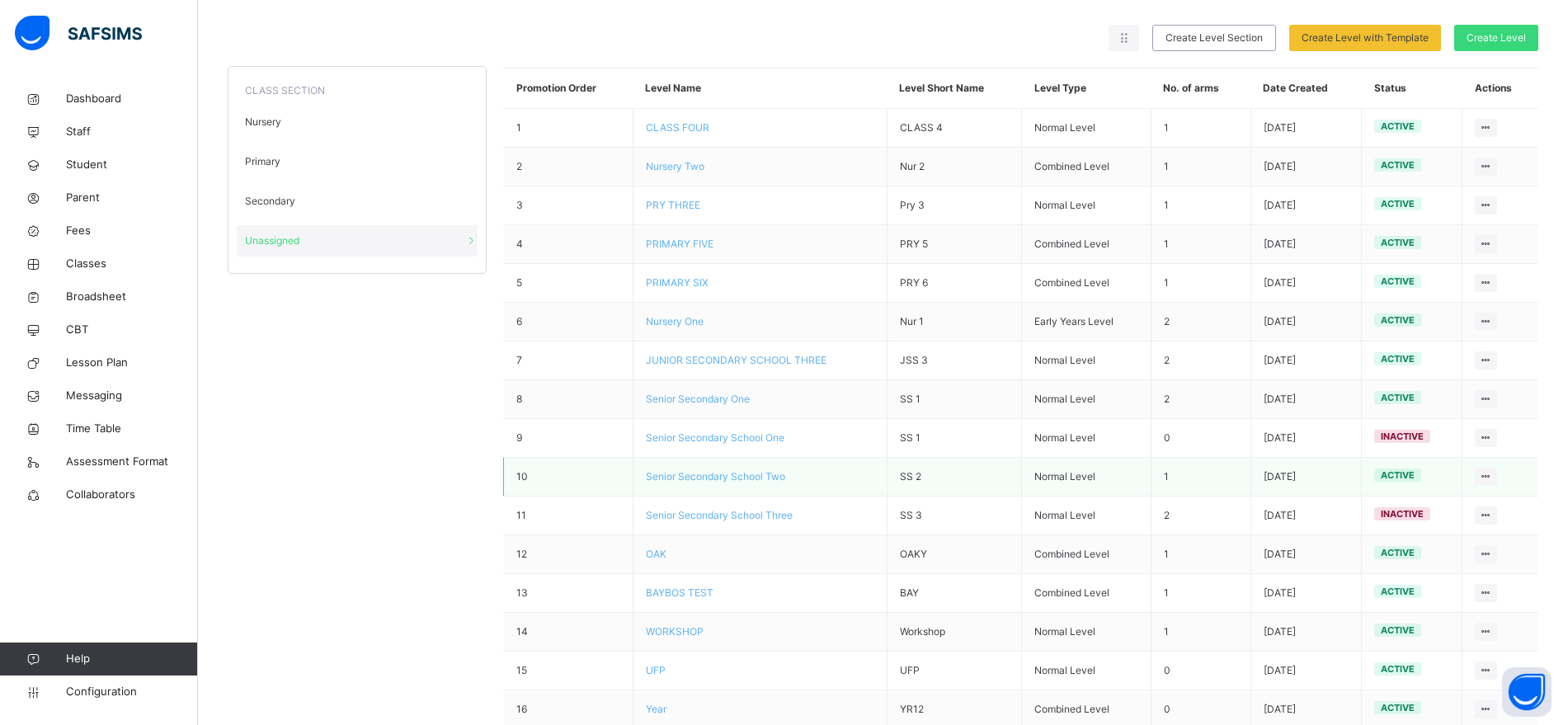
scroll to position [199, 0]
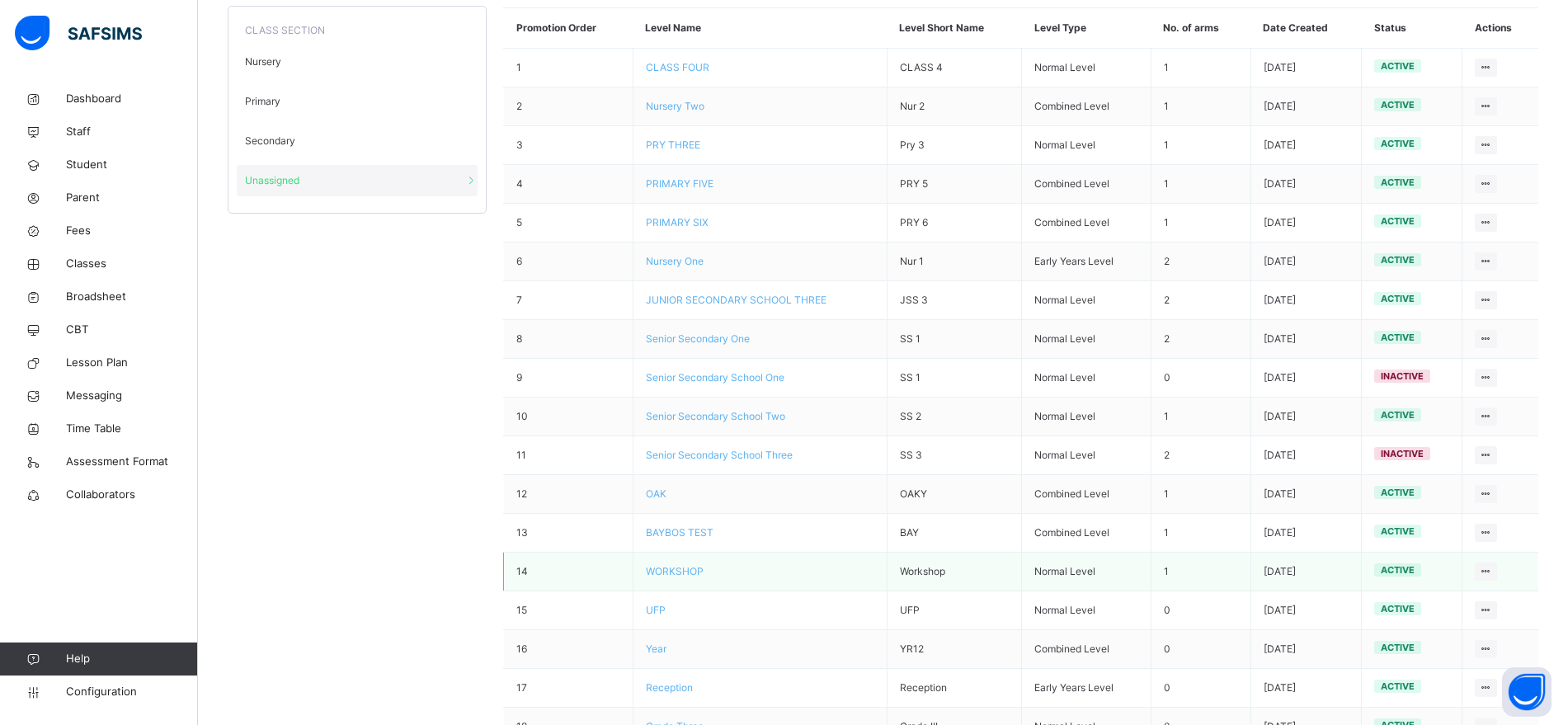
click at [675, 574] on span "WORKSHOP" at bounding box center [675, 571] width 57 height 13
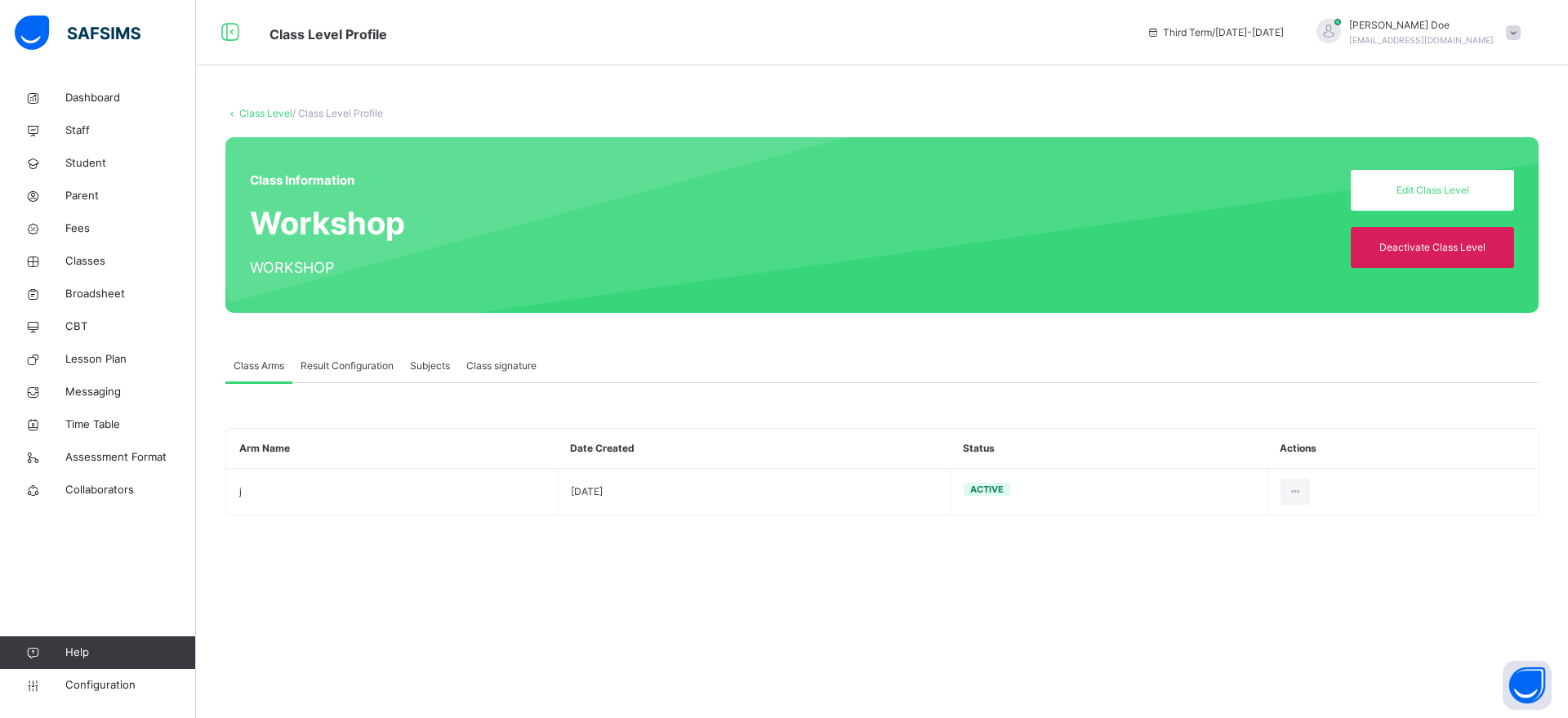
click at [358, 370] on span "Result Configuration" at bounding box center [346, 367] width 93 height 15
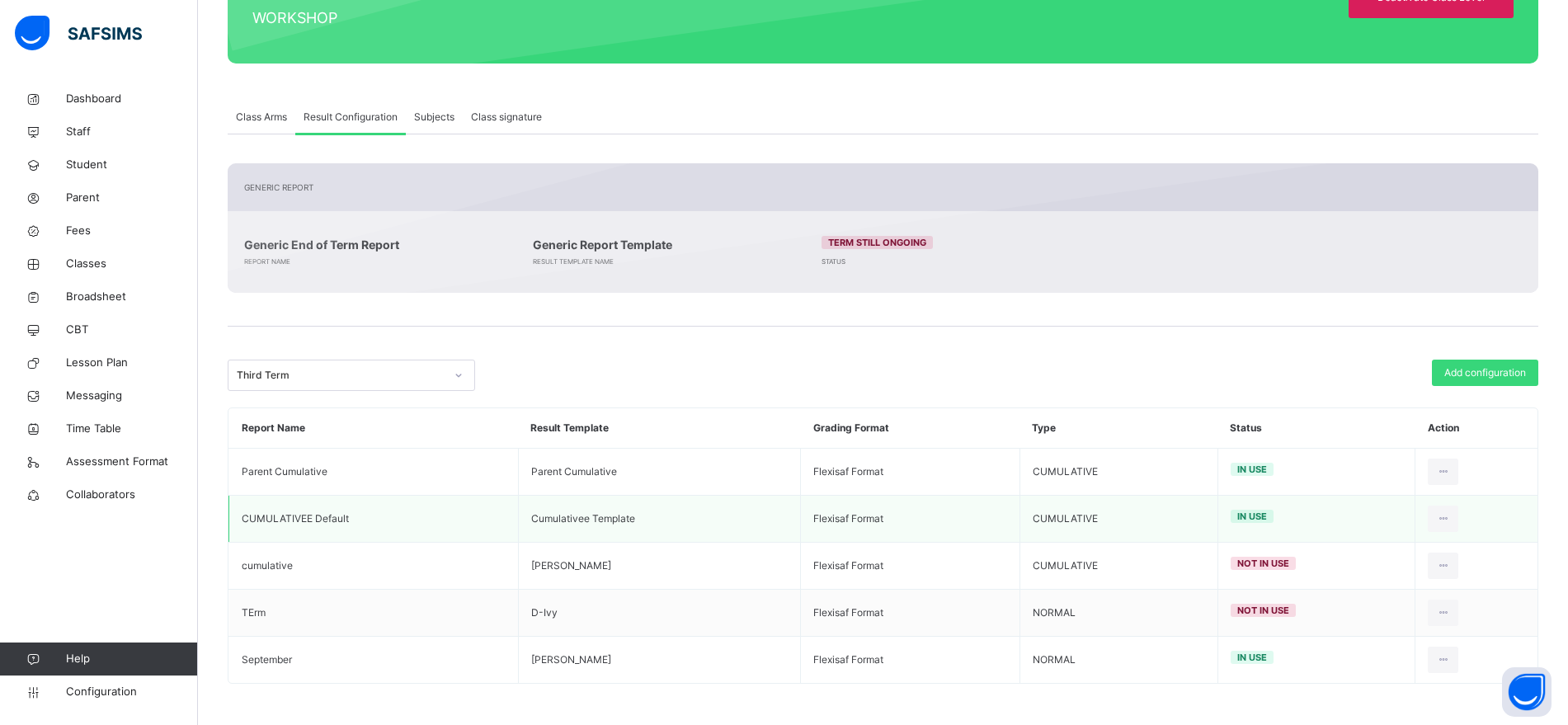
scroll to position [252, 0]
click at [90, 264] on span "Classes" at bounding box center [132, 264] width 132 height 17
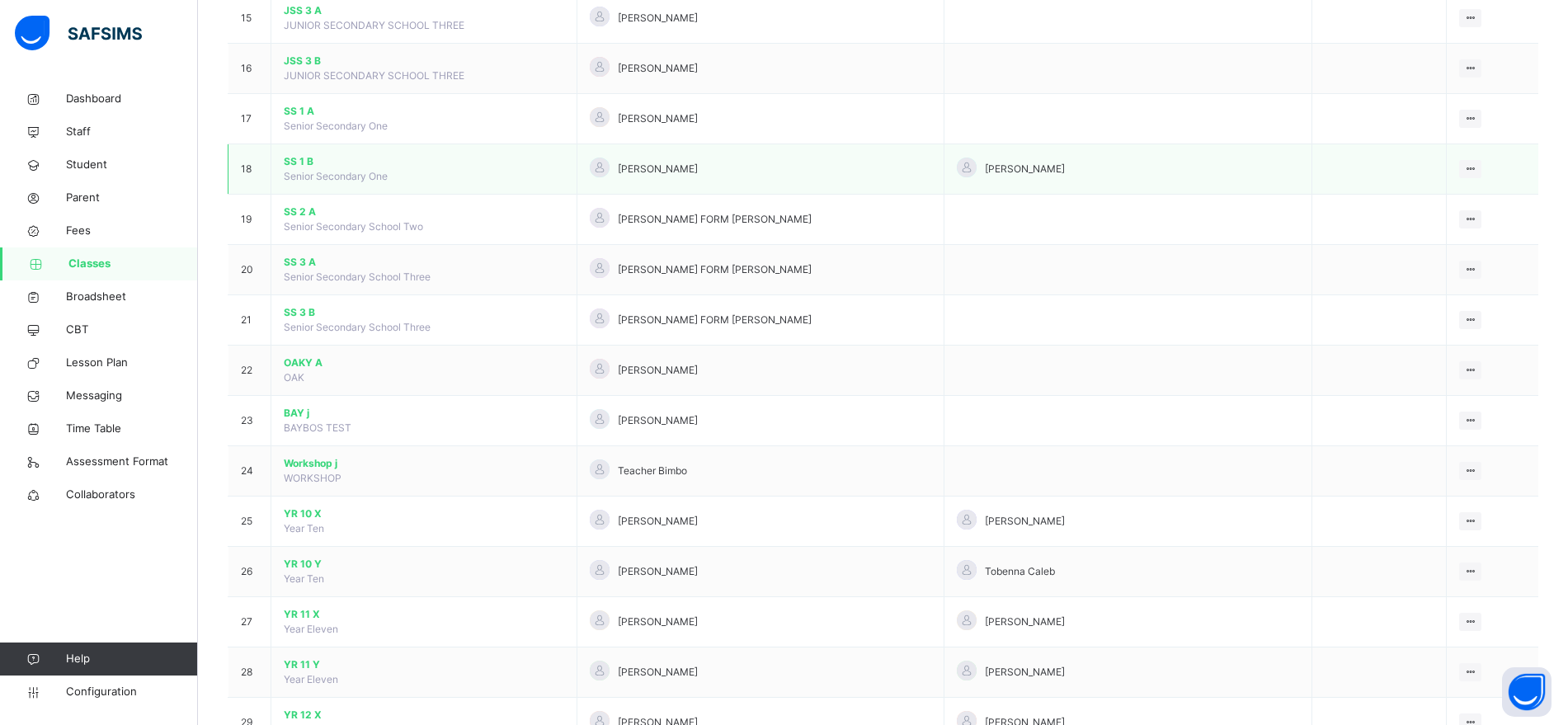
scroll to position [910, 0]
click at [315, 460] on span "Workshop j" at bounding box center [424, 461] width 280 height 15
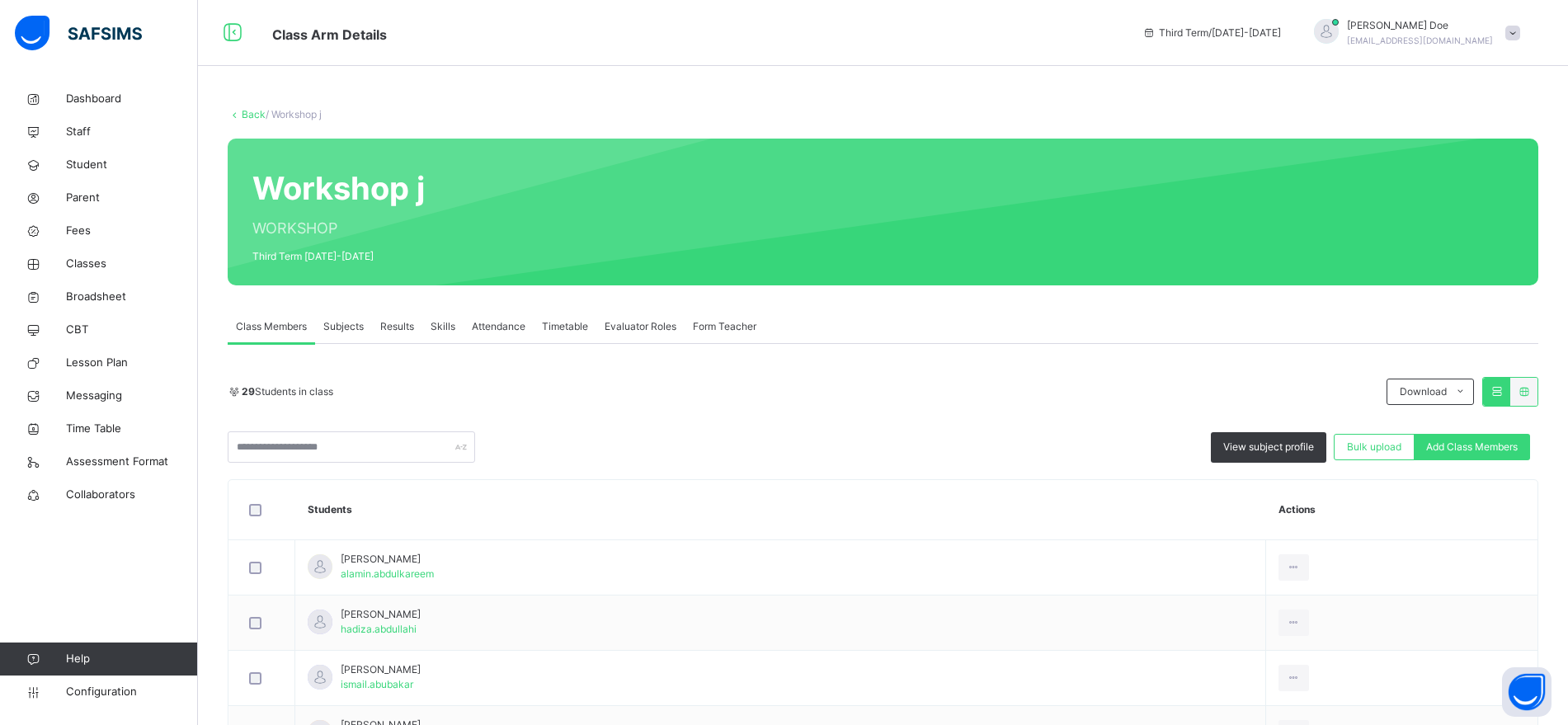
click at [396, 336] on div "Results" at bounding box center [397, 326] width 51 height 33
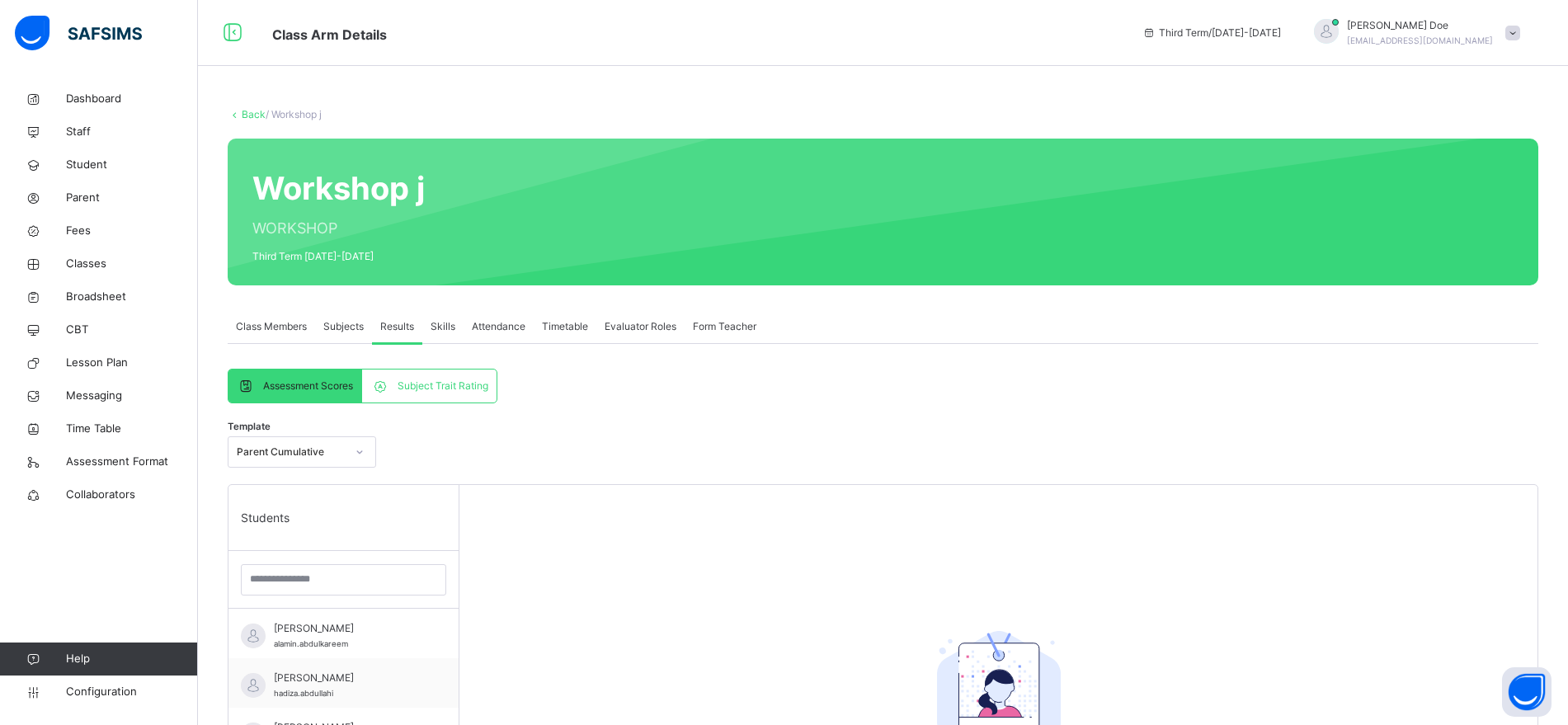
scroll to position [106, 0]
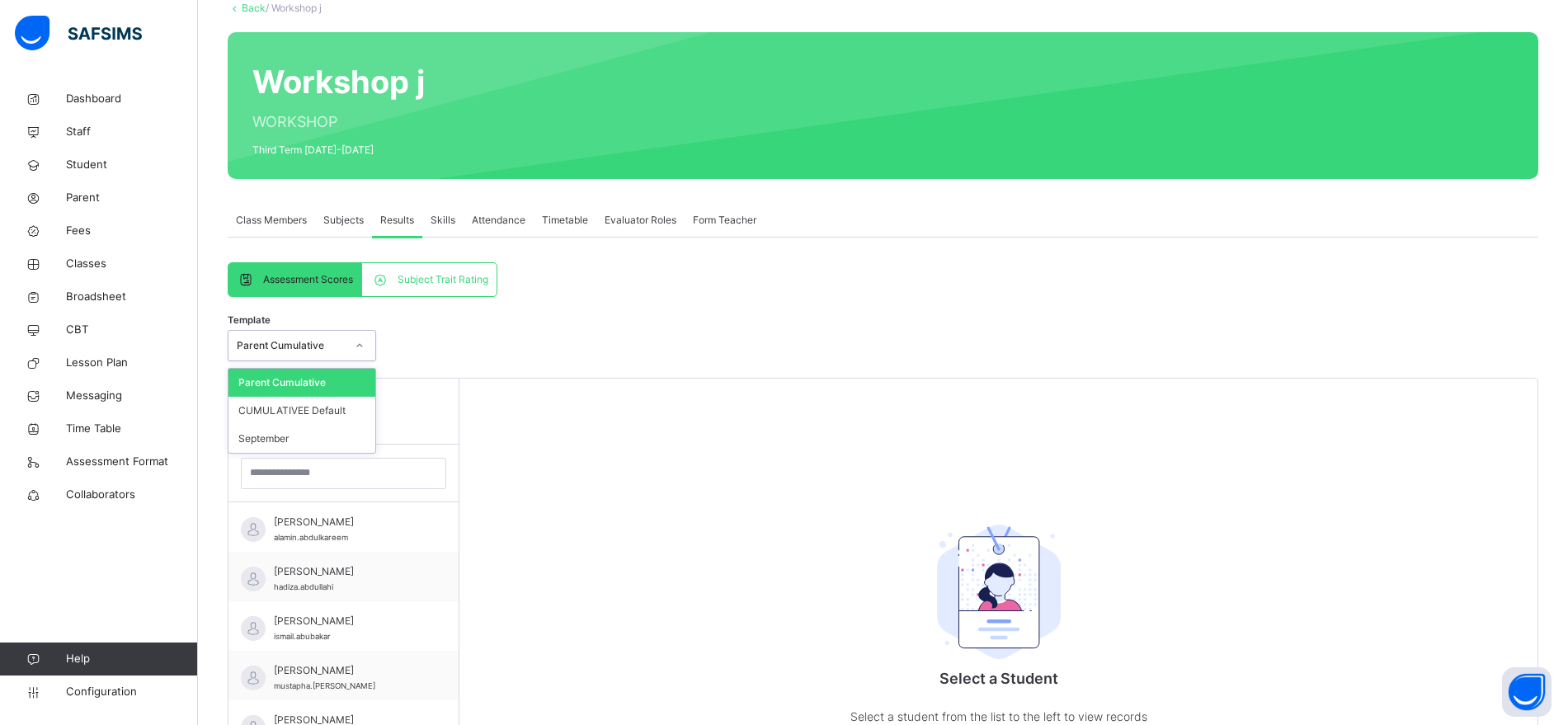
click at [356, 338] on icon at bounding box center [360, 346] width 10 height 17
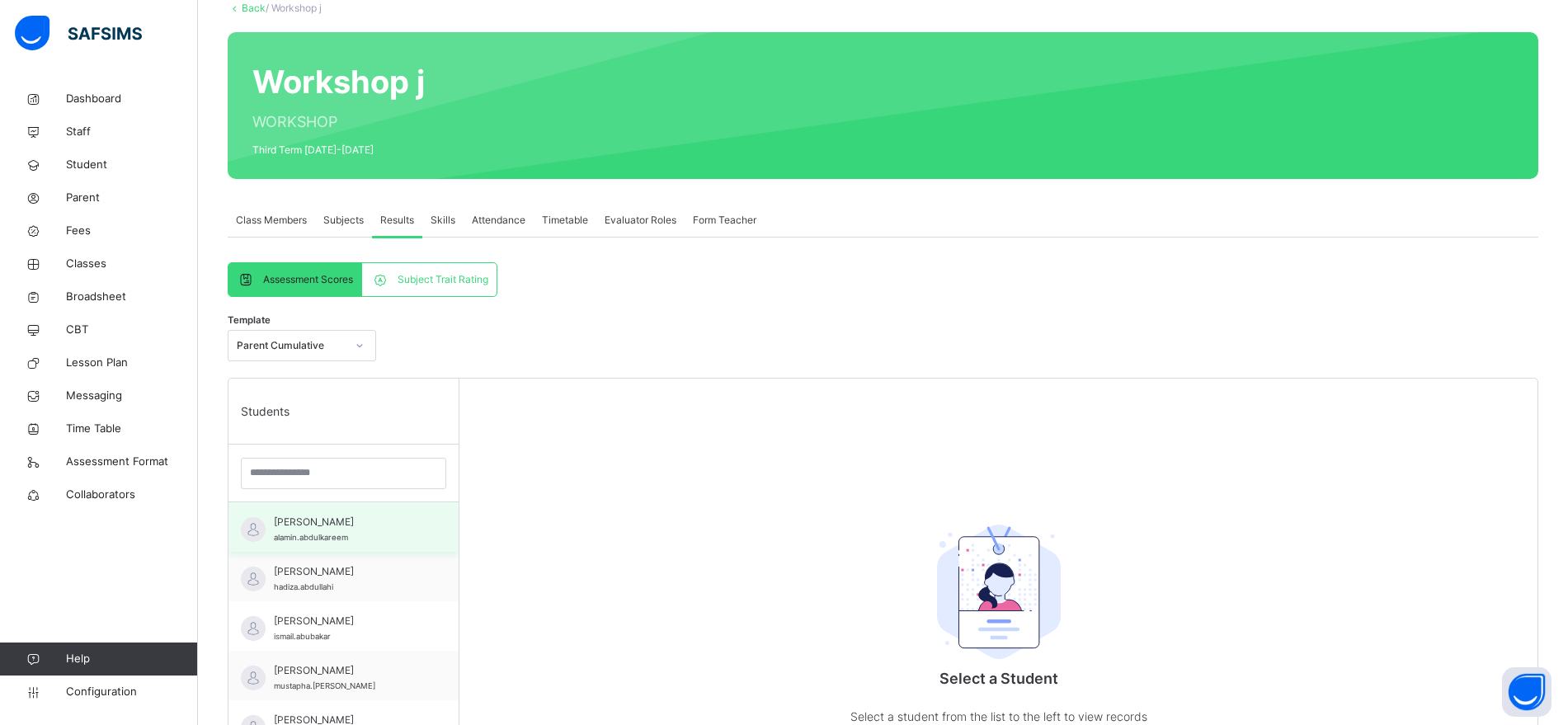
click at [351, 533] on div "[PERSON_NAME].abdulkareem" at bounding box center [347, 529] width 148 height 30
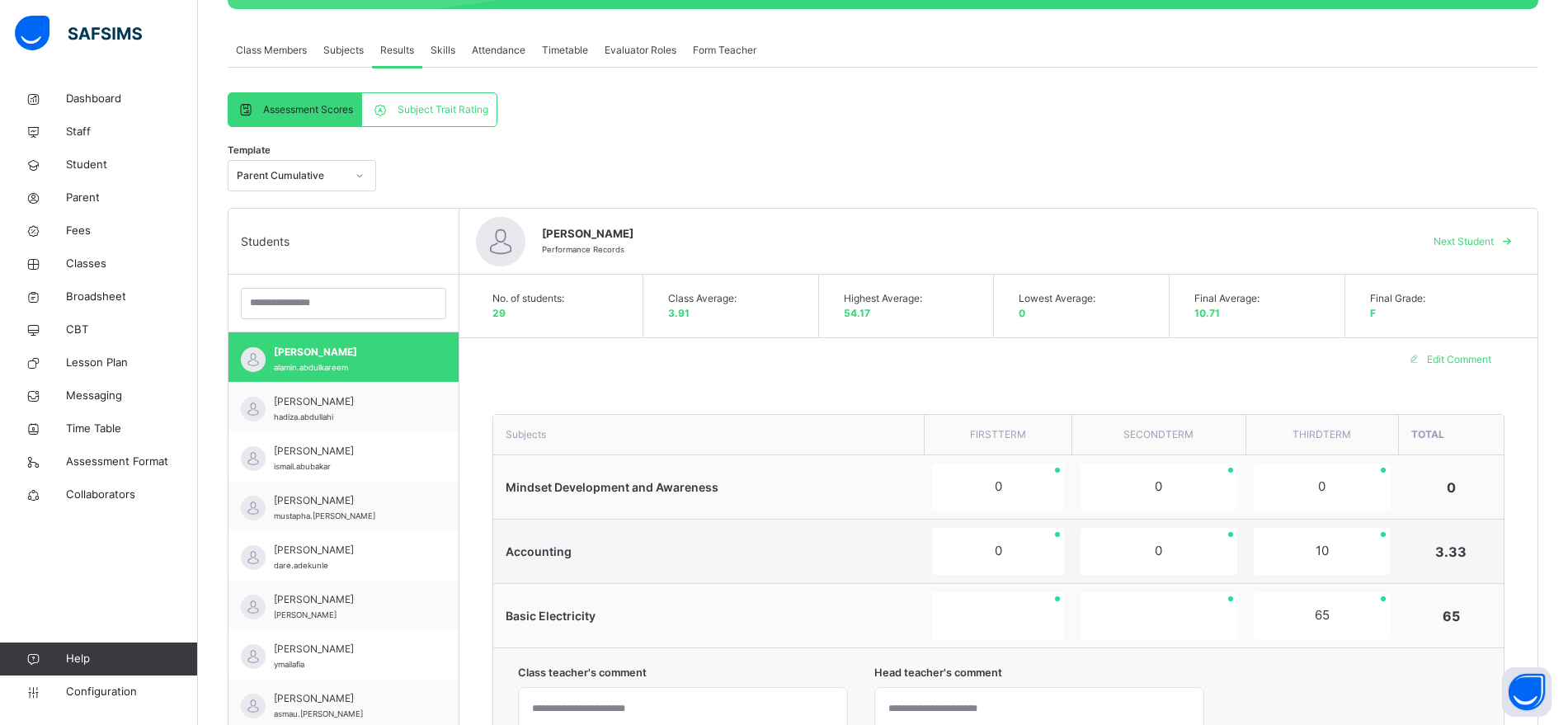
scroll to position [275, 0]
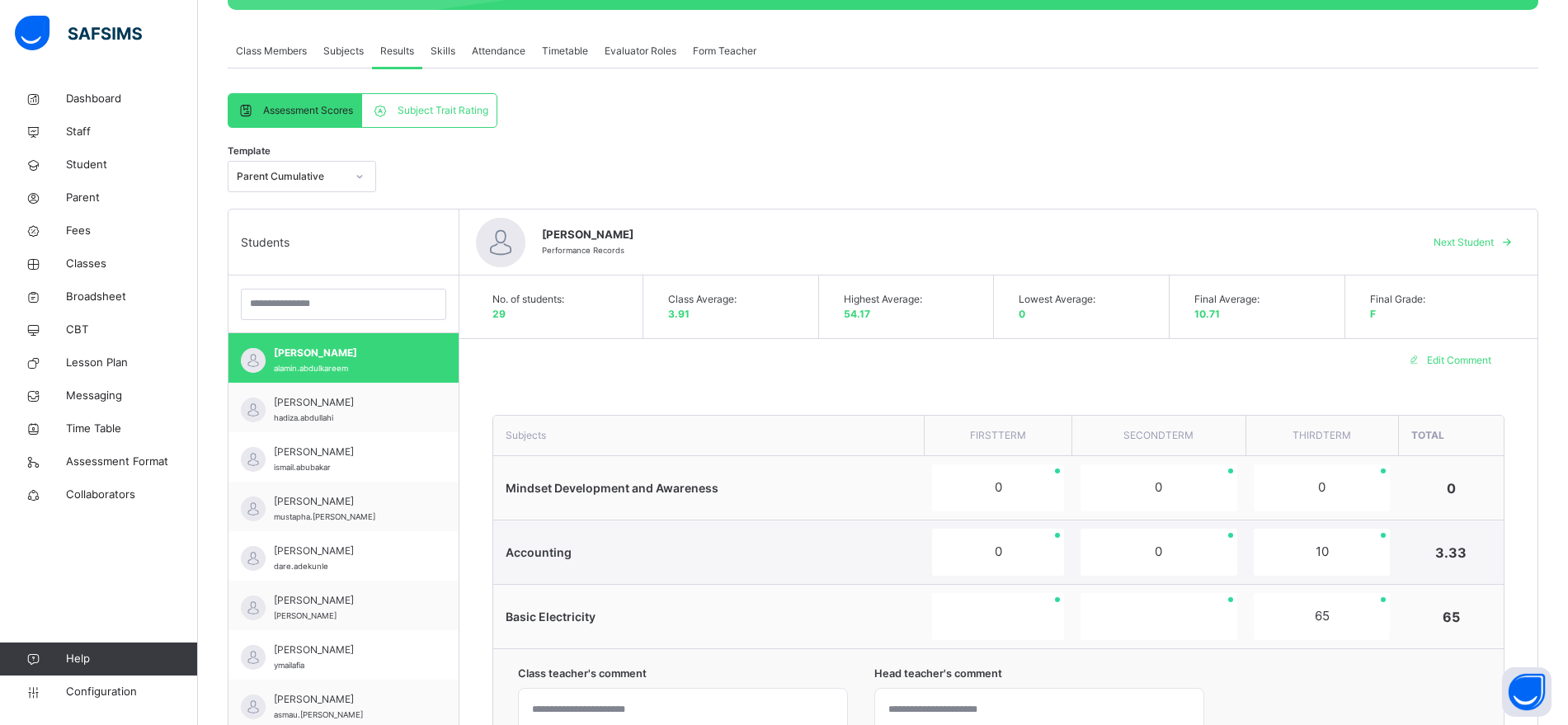
click at [448, 114] on span "Subject Trait Rating" at bounding box center [443, 111] width 90 height 15
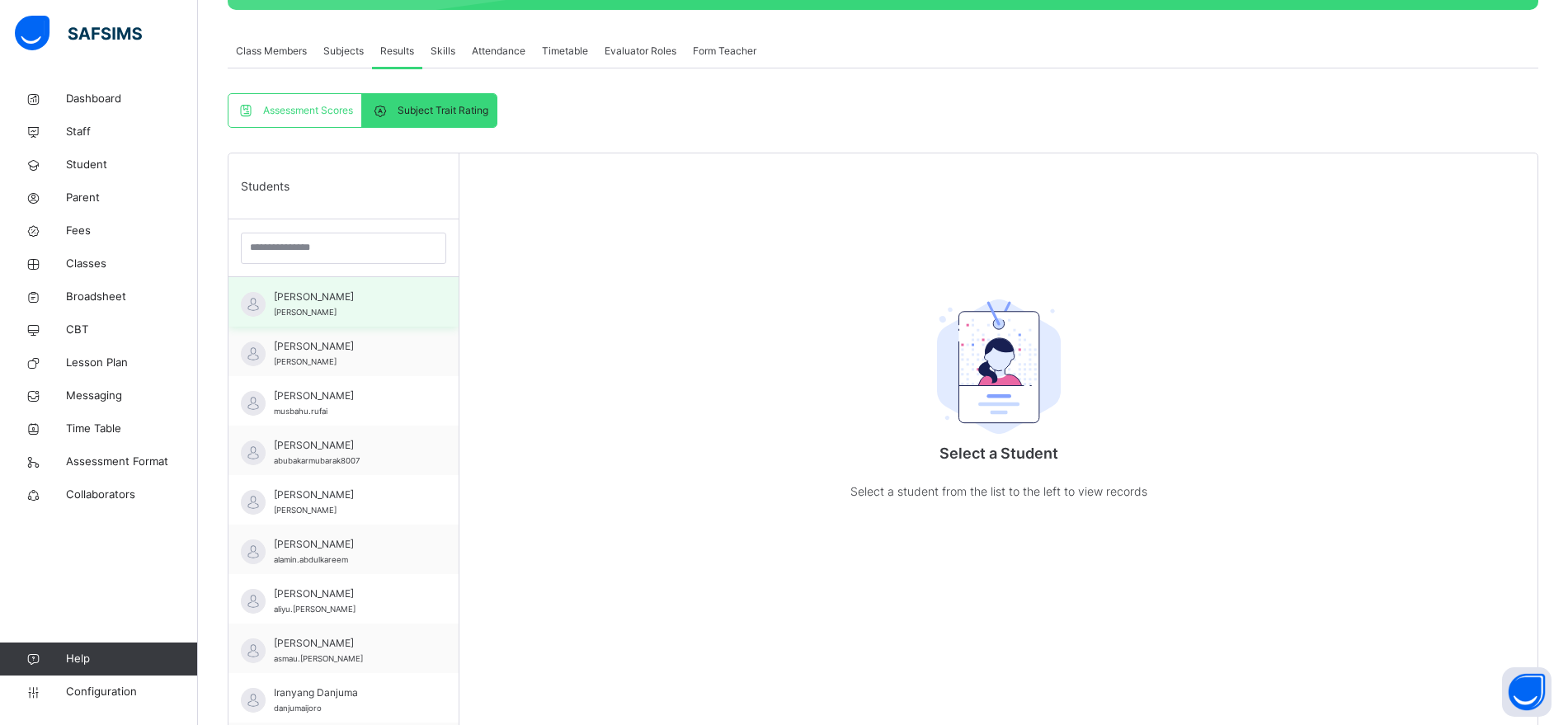
click at [316, 310] on span "[PERSON_NAME]" at bounding box center [305, 312] width 63 height 9
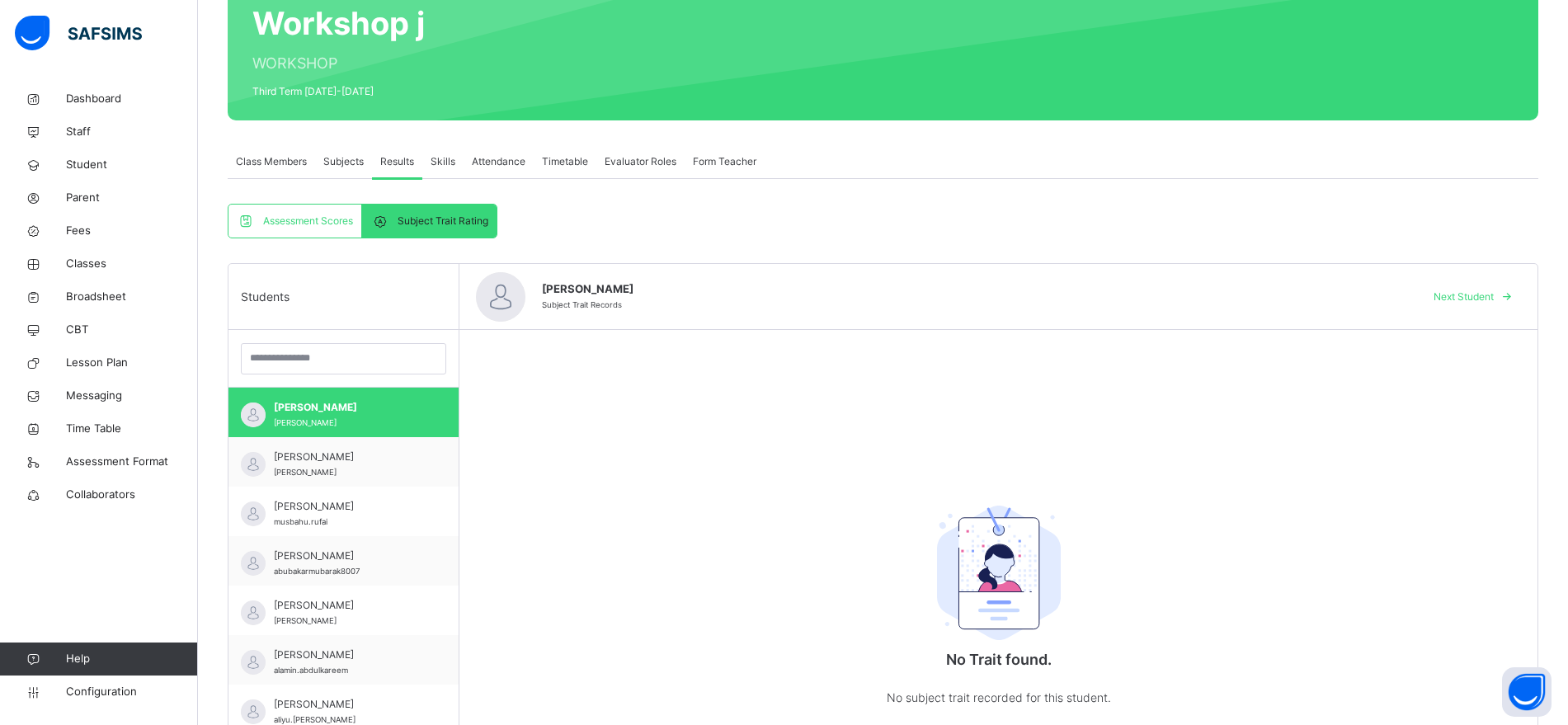
scroll to position [164, 0]
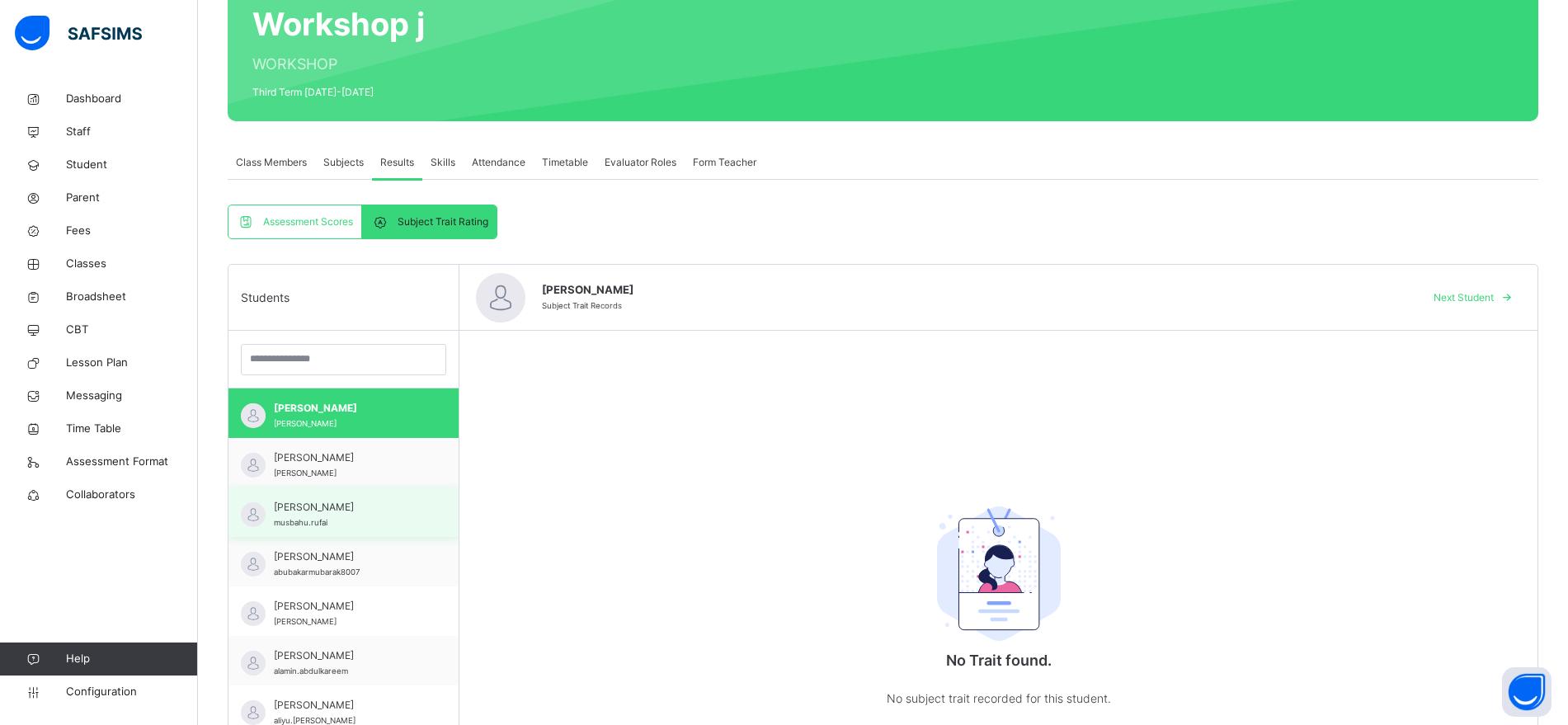
click at [317, 510] on span "[PERSON_NAME]" at bounding box center [347, 508] width 148 height 15
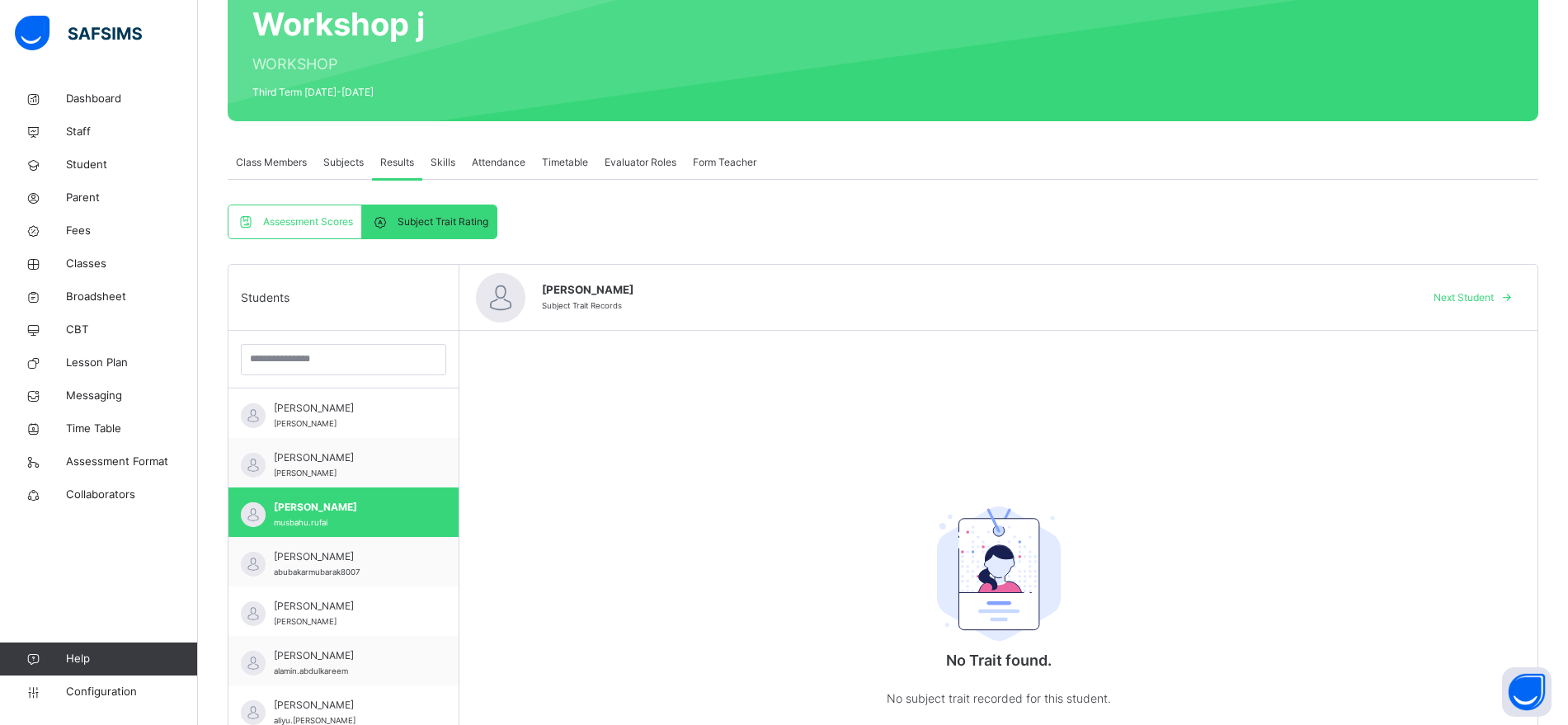
click at [331, 216] on span "Assessment Scores" at bounding box center [308, 222] width 90 height 15
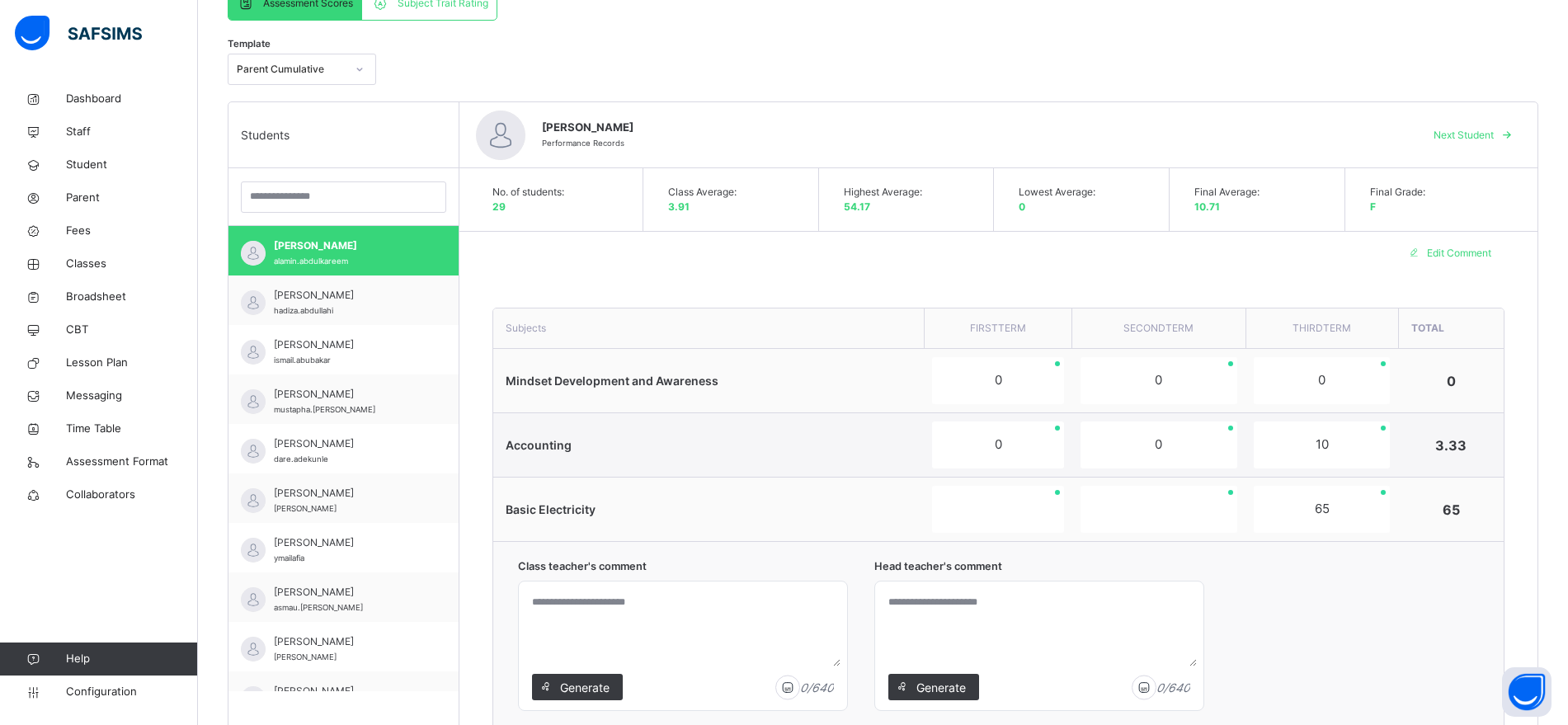
scroll to position [389, 0]
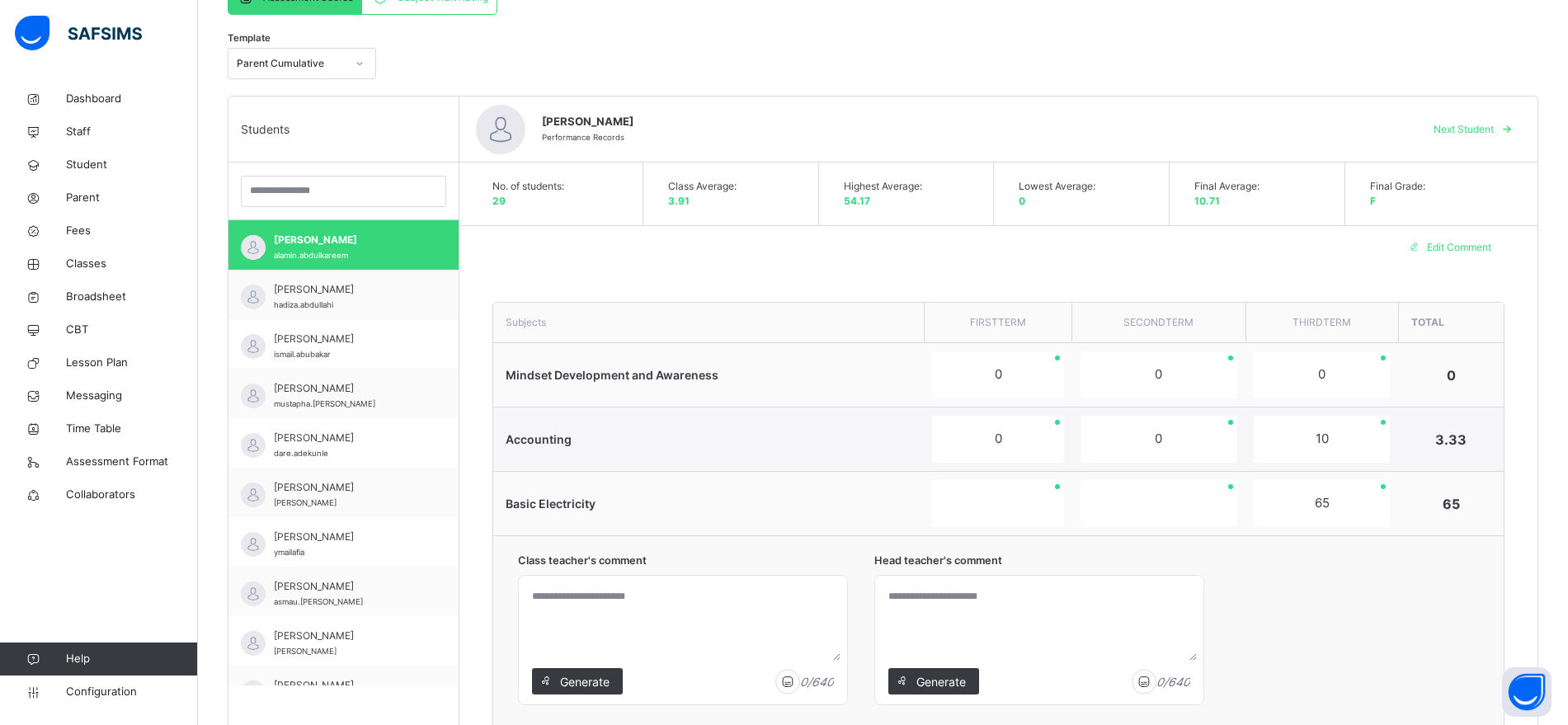
click at [611, 603] on textarea at bounding box center [683, 621] width 315 height 79
click at [585, 680] on span "Generate" at bounding box center [585, 682] width 52 height 18
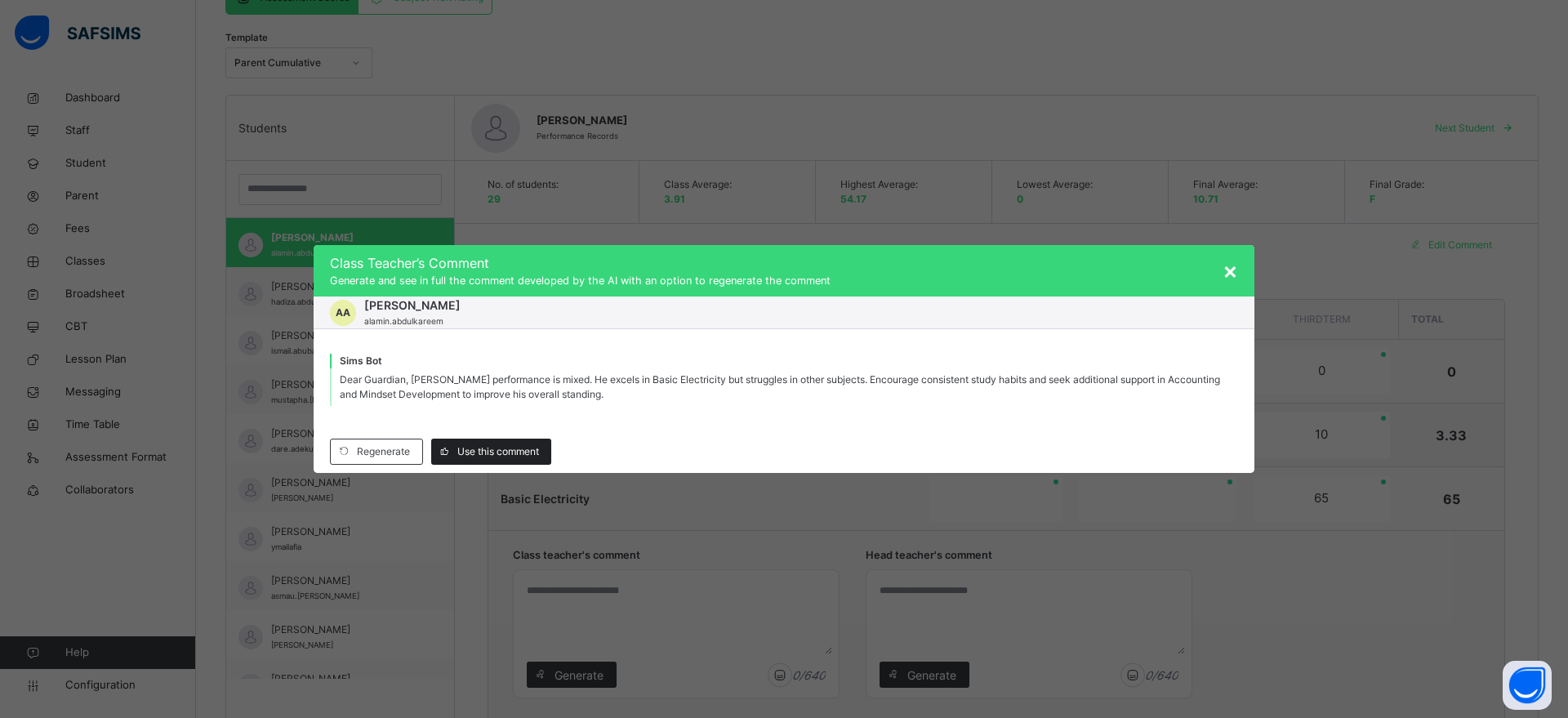
click at [506, 454] on span "Use this comment" at bounding box center [498, 452] width 82 height 15
click at [501, 449] on span "Use this comment" at bounding box center [498, 452] width 82 height 15
click at [491, 445] on span "Use this comment" at bounding box center [498, 452] width 82 height 15
click at [493, 449] on span "Use this comment" at bounding box center [498, 452] width 82 height 15
click at [465, 456] on span "Use this comment" at bounding box center [498, 452] width 82 height 15
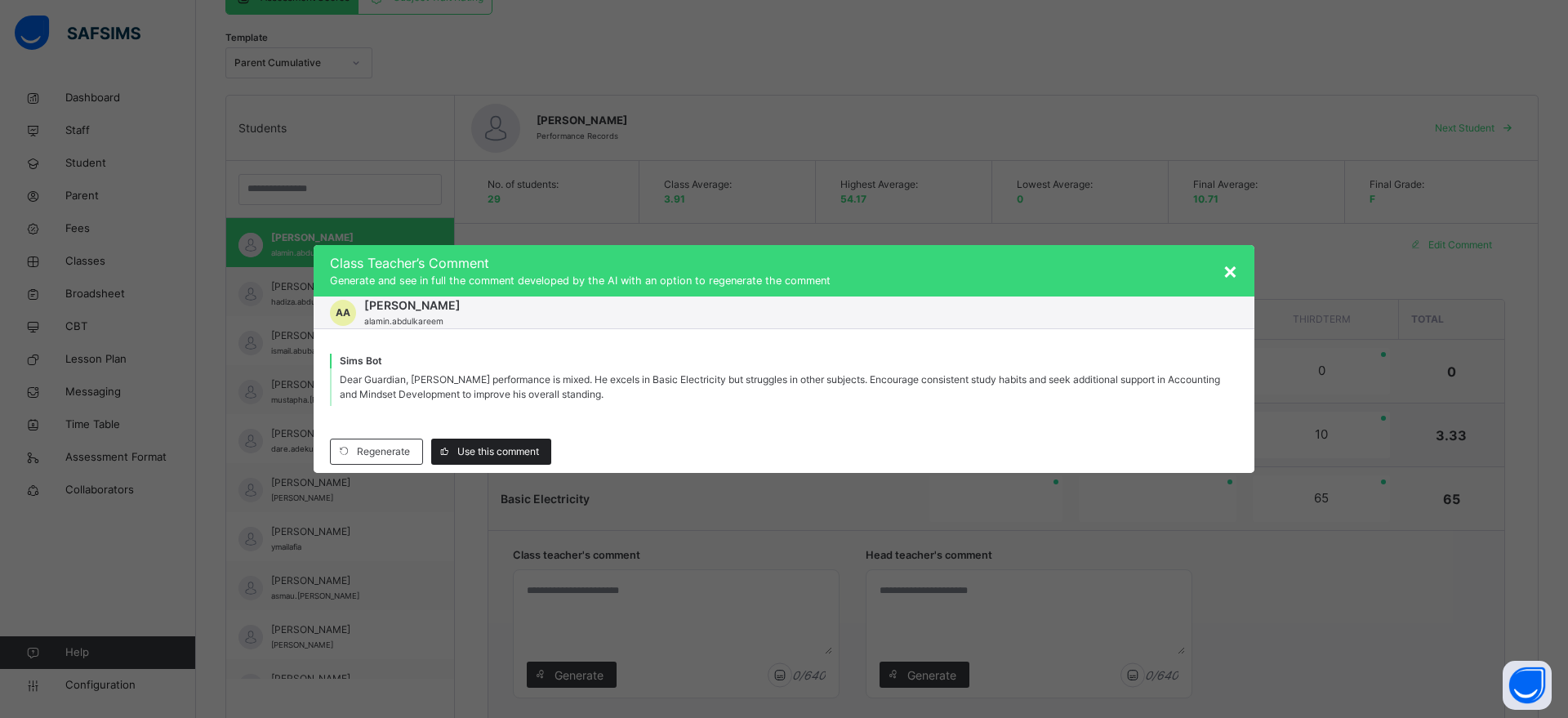
click at [465, 456] on span "Use this comment" at bounding box center [498, 452] width 82 height 15
click at [474, 449] on span "Use this comment" at bounding box center [498, 452] width 82 height 15
click at [1232, 268] on span "×" at bounding box center [1230, 270] width 16 height 28
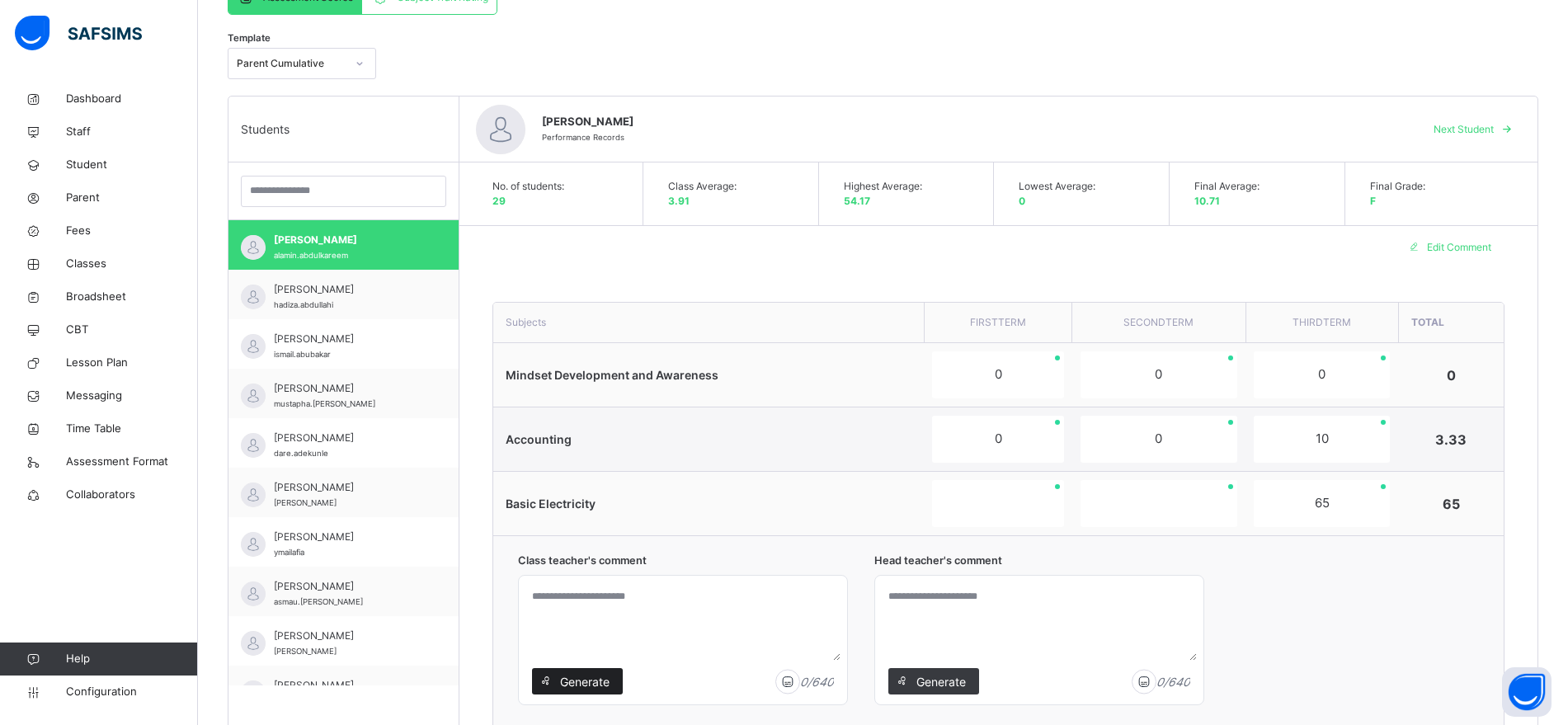
click at [586, 682] on span "Generate" at bounding box center [585, 682] width 52 height 18
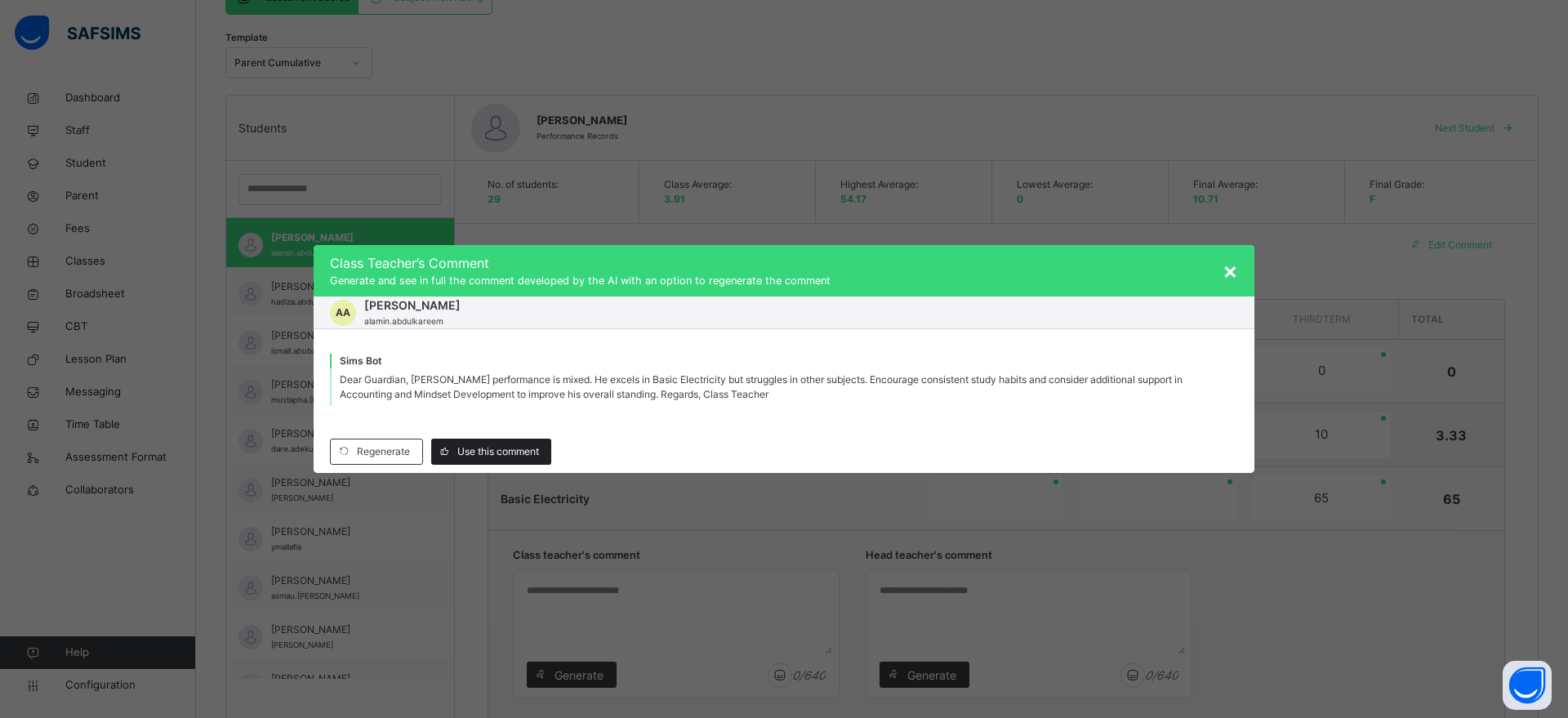
click at [493, 450] on span "Use this comment" at bounding box center [498, 452] width 82 height 15
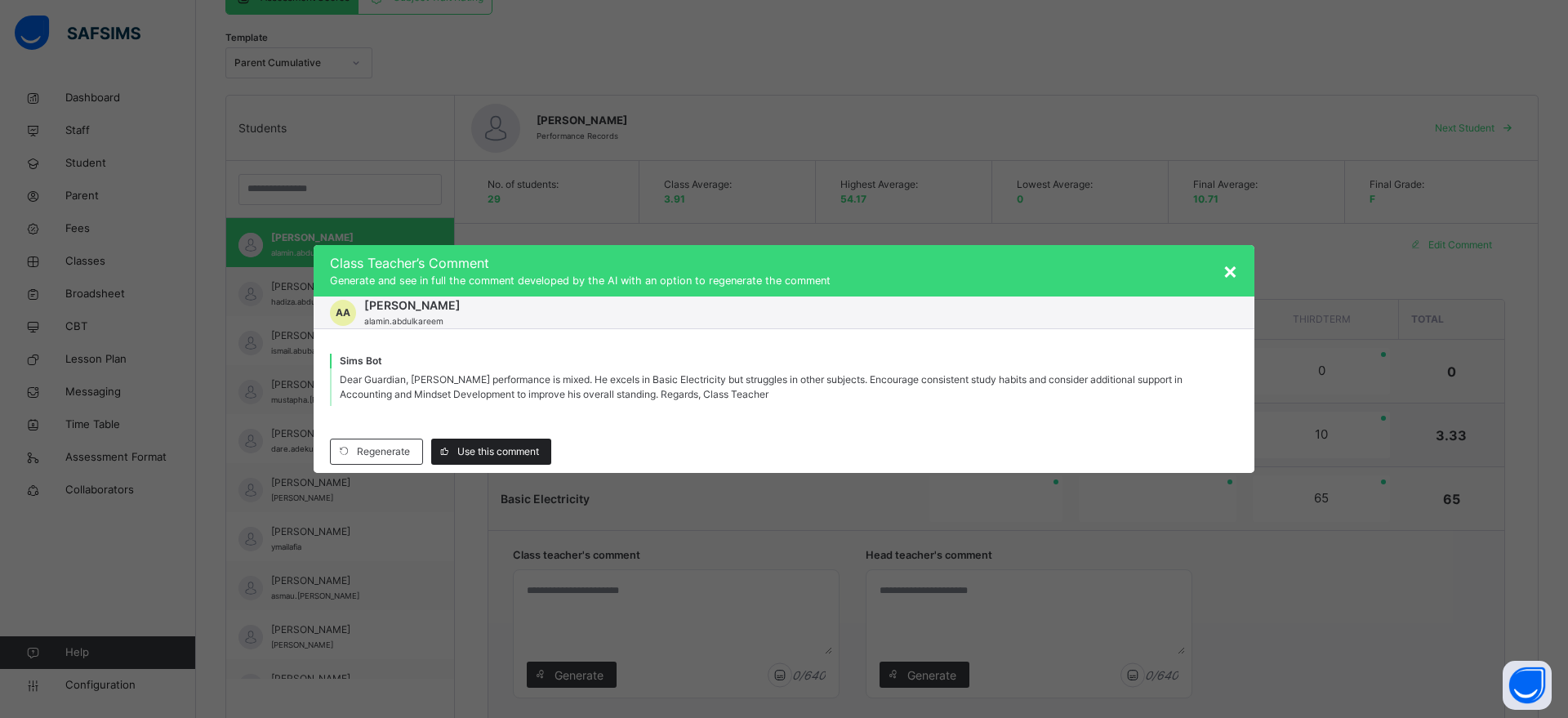
click at [467, 444] on span "Use this comment" at bounding box center [498, 452] width 82 height 15
click at [492, 449] on span "Use this comment" at bounding box center [498, 452] width 82 height 15
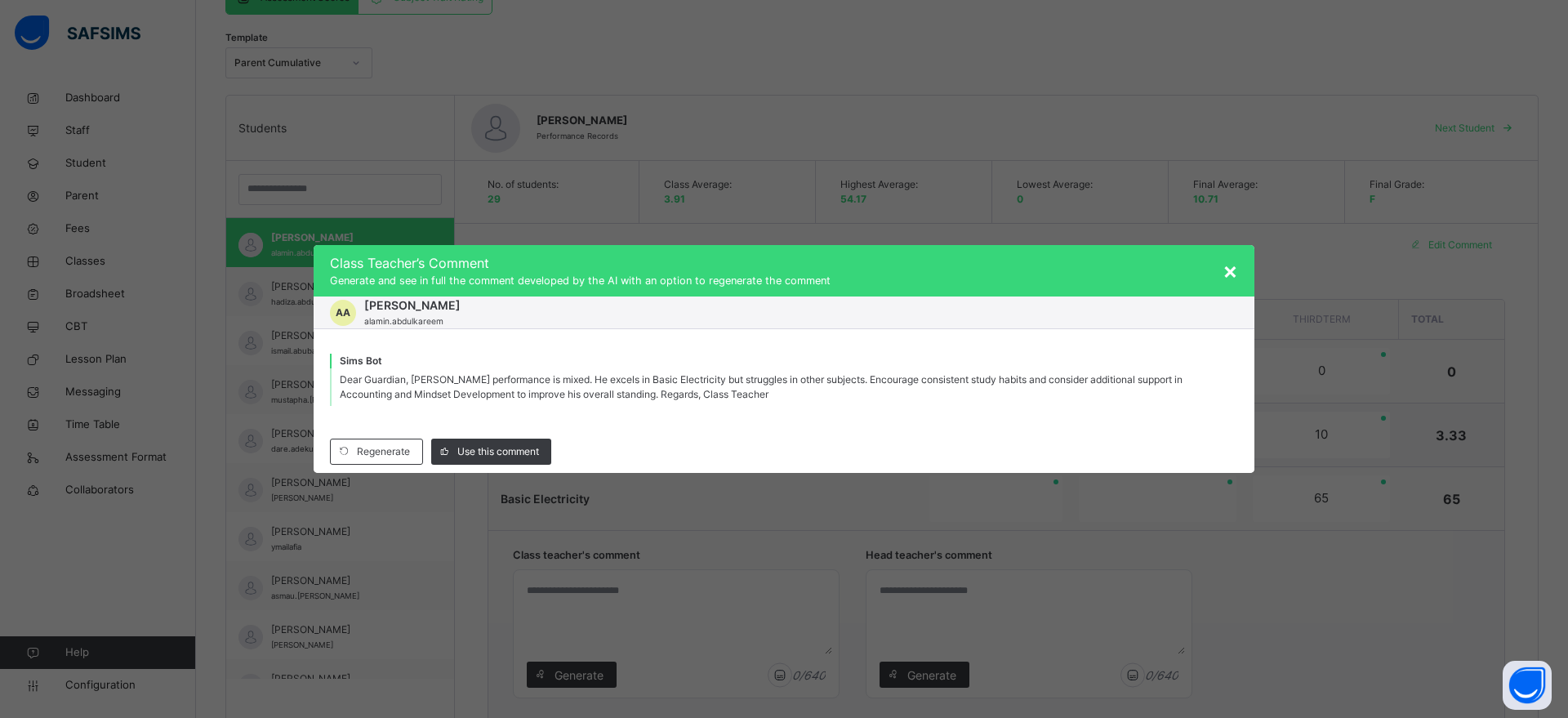
click at [731, 388] on div "Dear Guardian, Al-amin's performance is mixed. He excels in Basic Electricity b…" at bounding box center [784, 387] width 908 height 38
click at [482, 441] on div "Use this comment" at bounding box center [492, 451] width 120 height 26
click at [375, 454] on span "Regenerate" at bounding box center [383, 452] width 53 height 15
click at [489, 449] on span "Use this comment" at bounding box center [498, 452] width 82 height 15
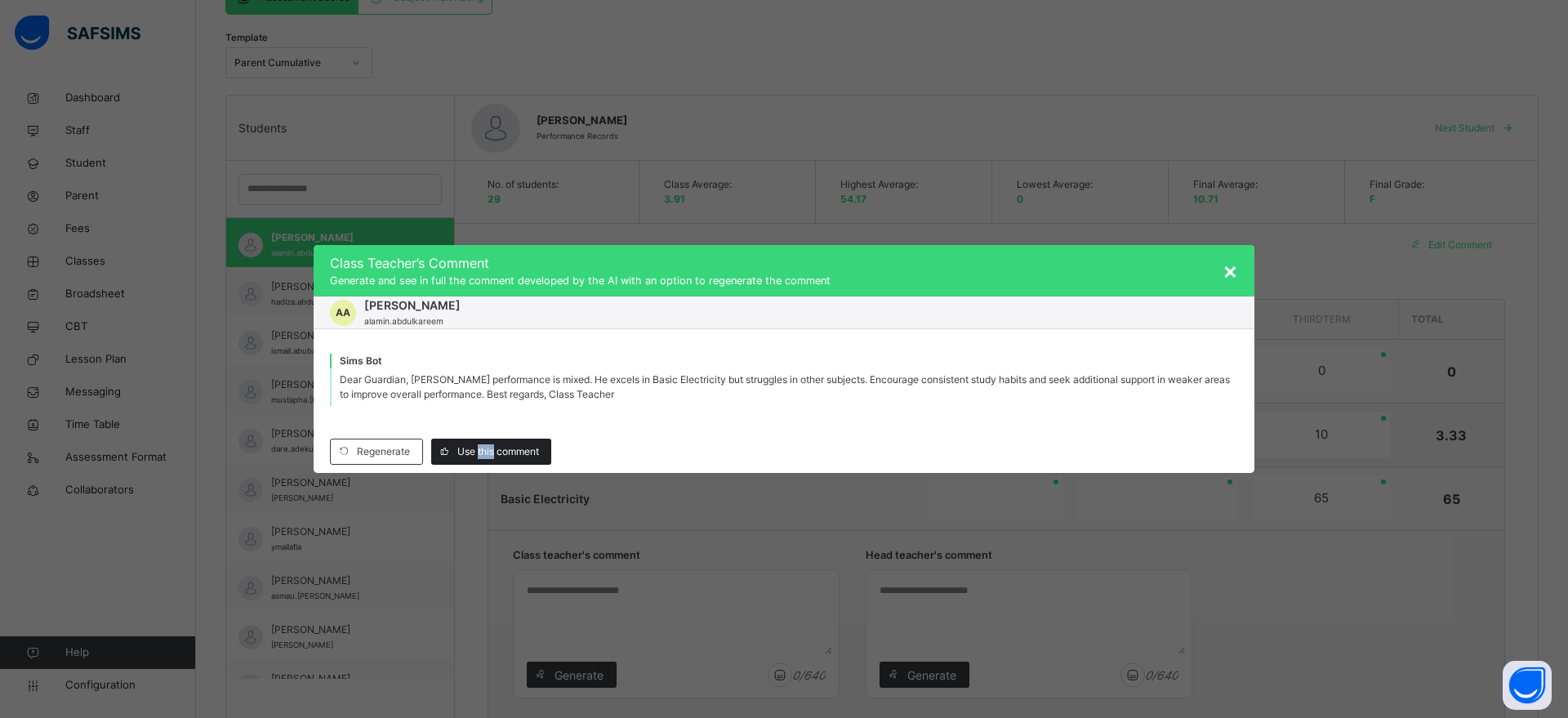
click at [489, 449] on span "Use this comment" at bounding box center [498, 452] width 82 height 15
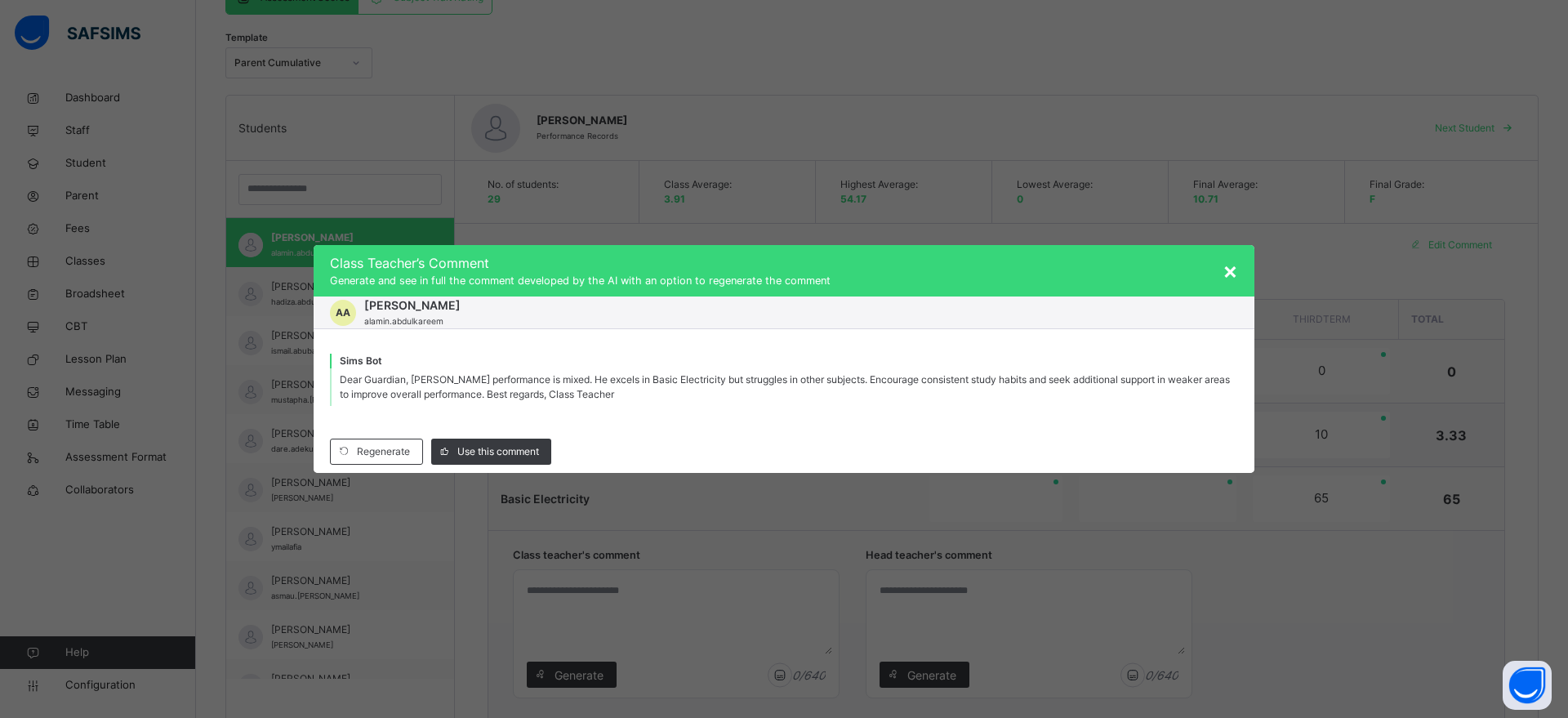
click at [1236, 262] on span "×" at bounding box center [1230, 270] width 16 height 28
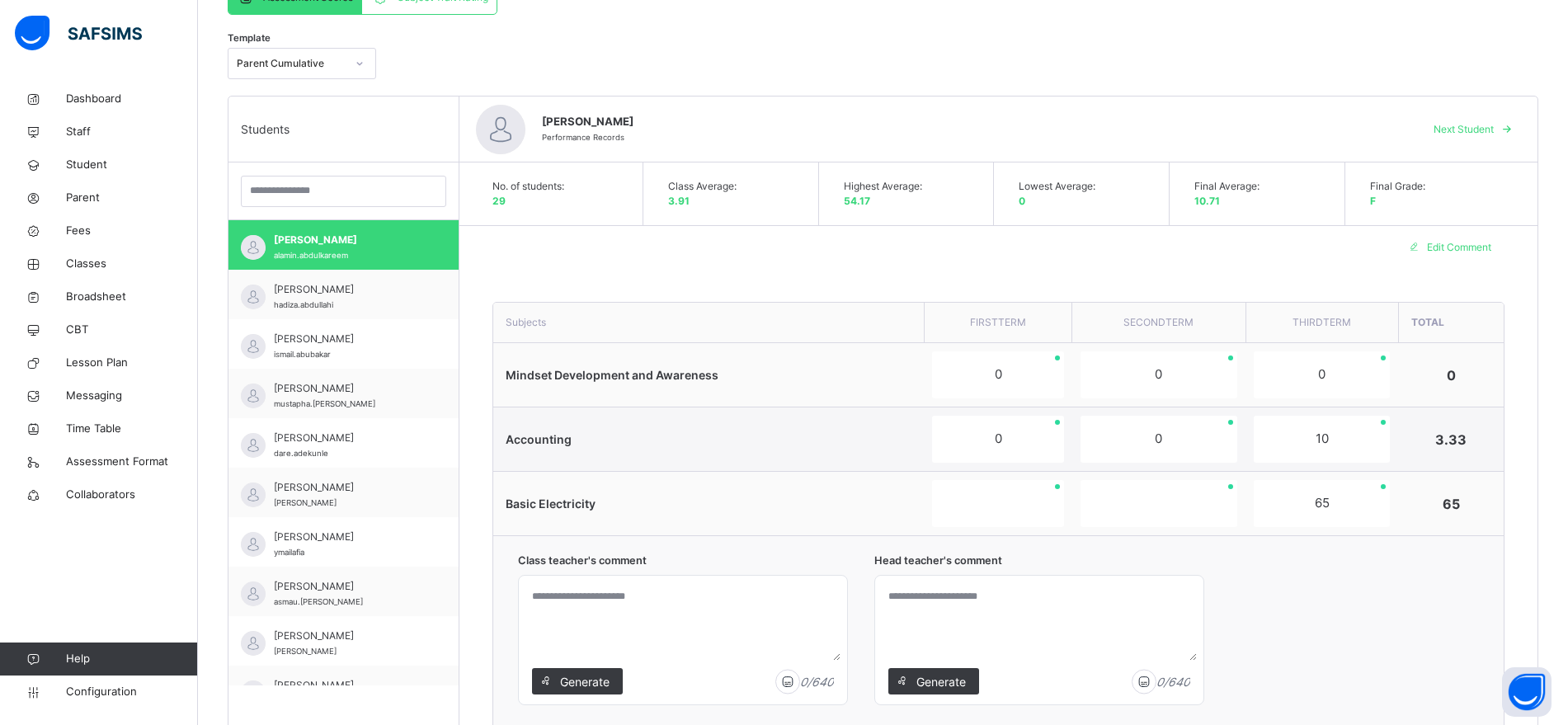
click at [629, 591] on textarea at bounding box center [683, 621] width 315 height 79
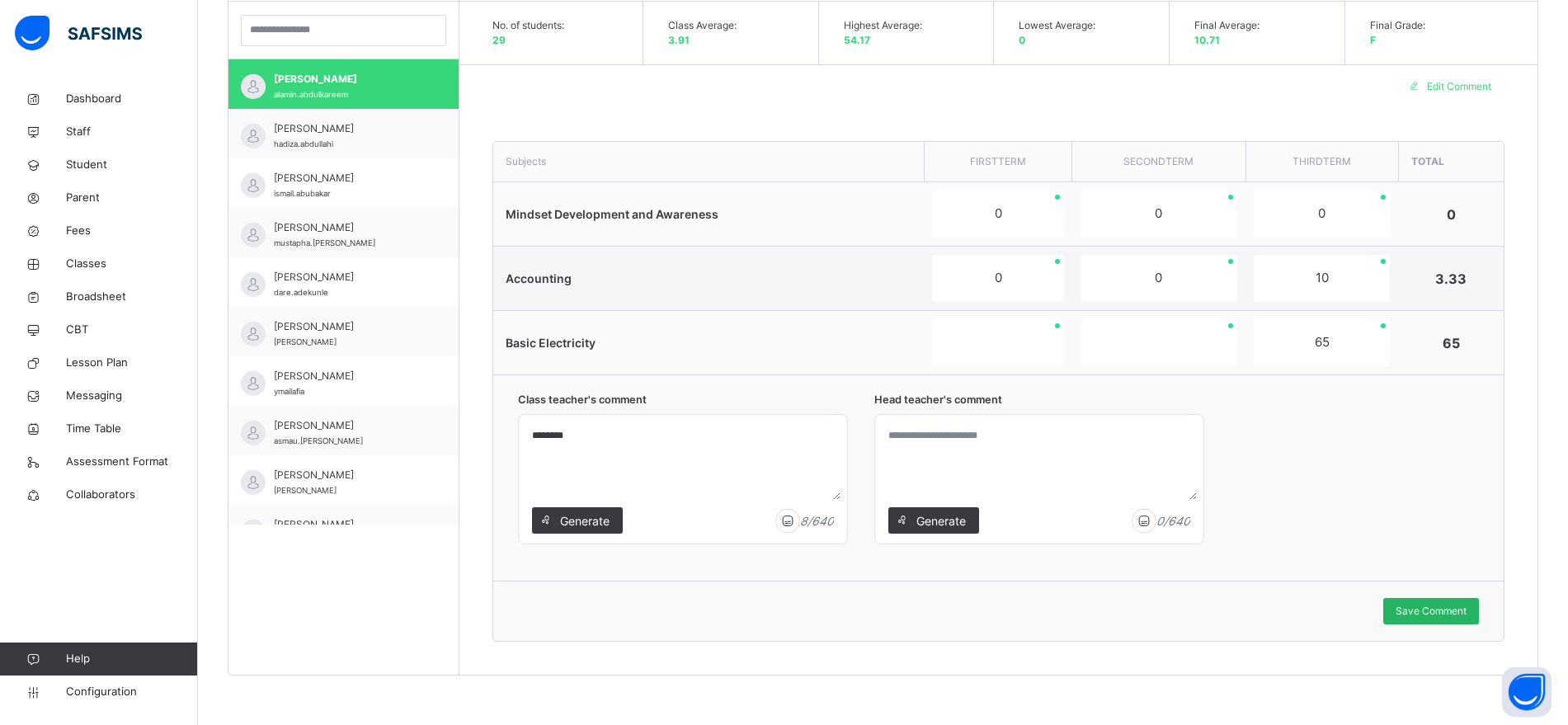
type textarea "********"
click at [1418, 613] on span "Save Comment" at bounding box center [1431, 612] width 71 height 15
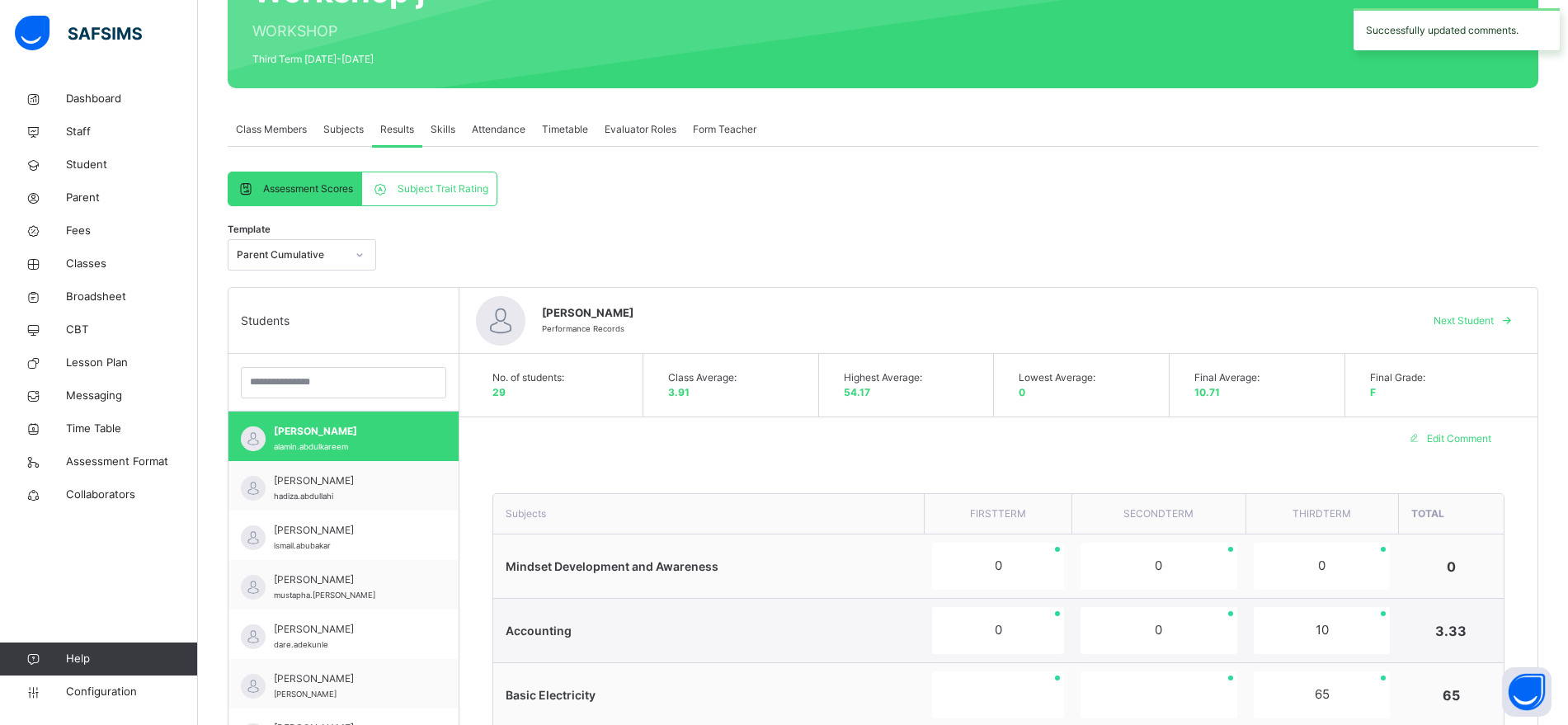
scroll to position [195, 0]
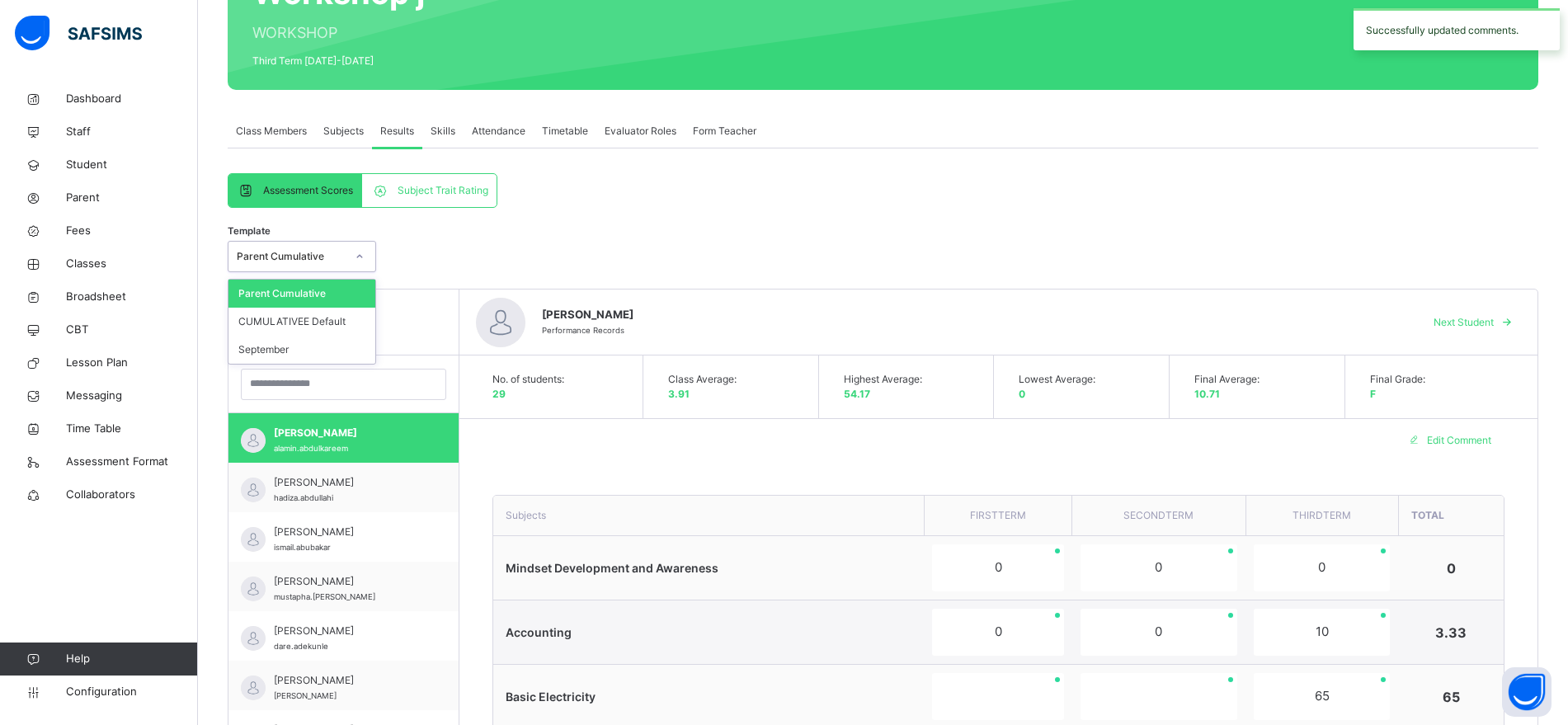
click at [353, 254] on div at bounding box center [359, 256] width 28 height 26
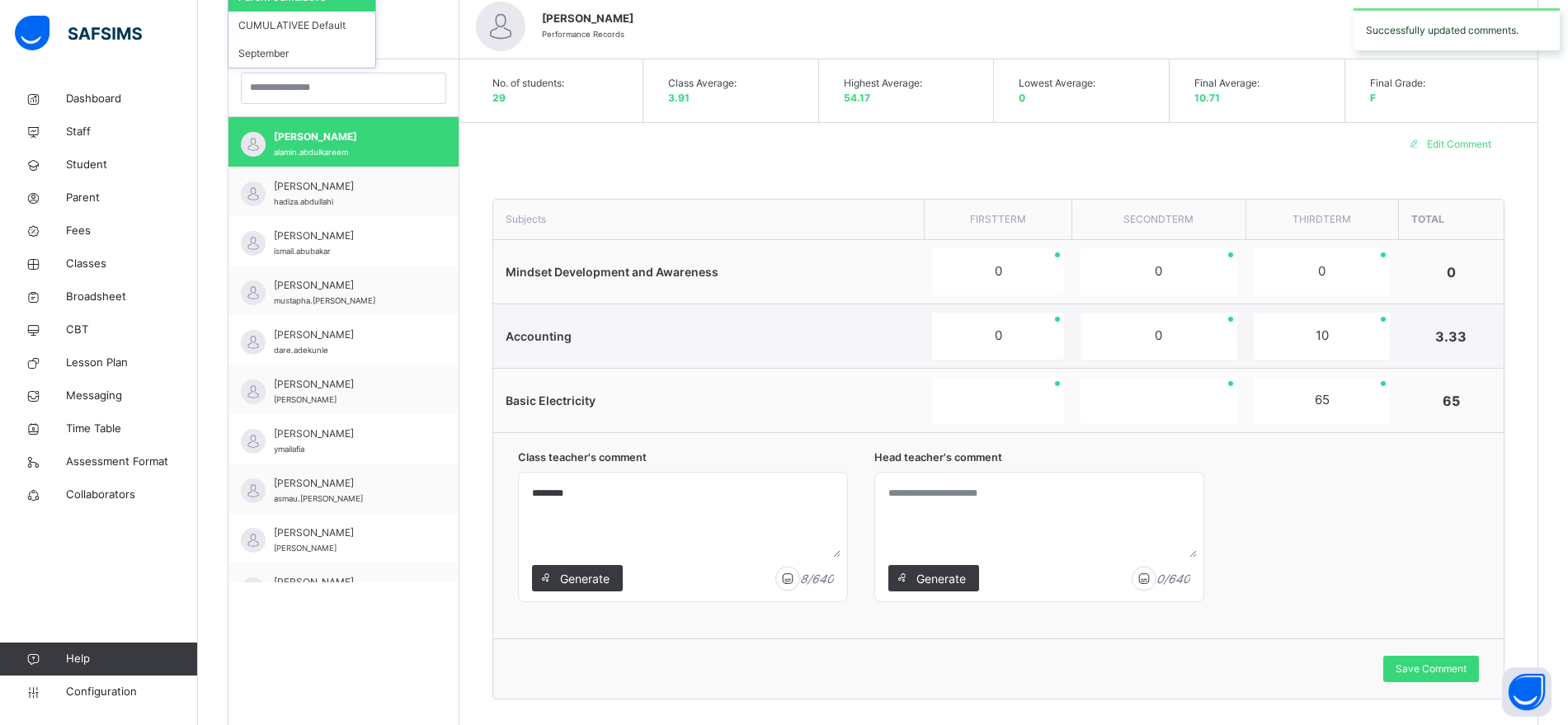
scroll to position [549, 0]
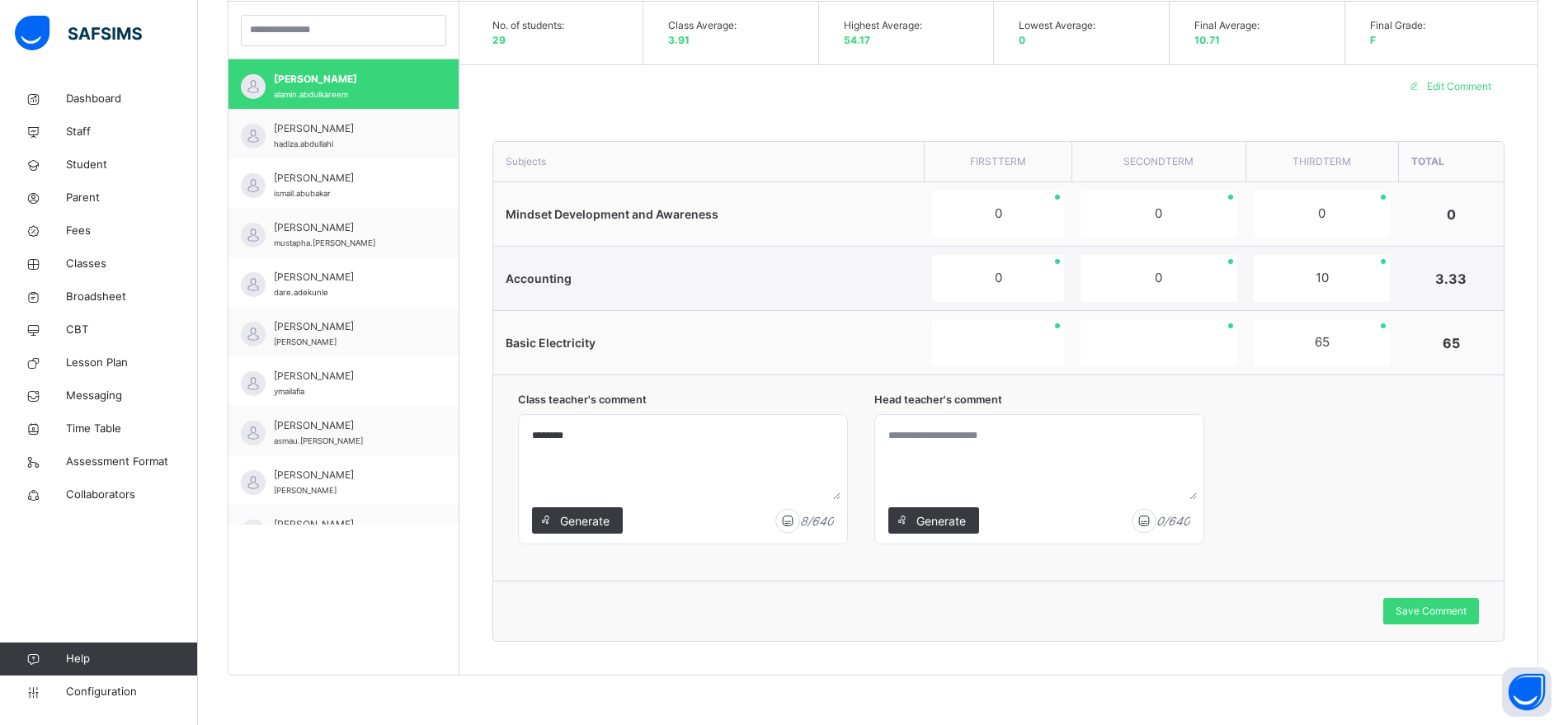
click at [983, 451] on textarea at bounding box center [1039, 461] width 315 height 79
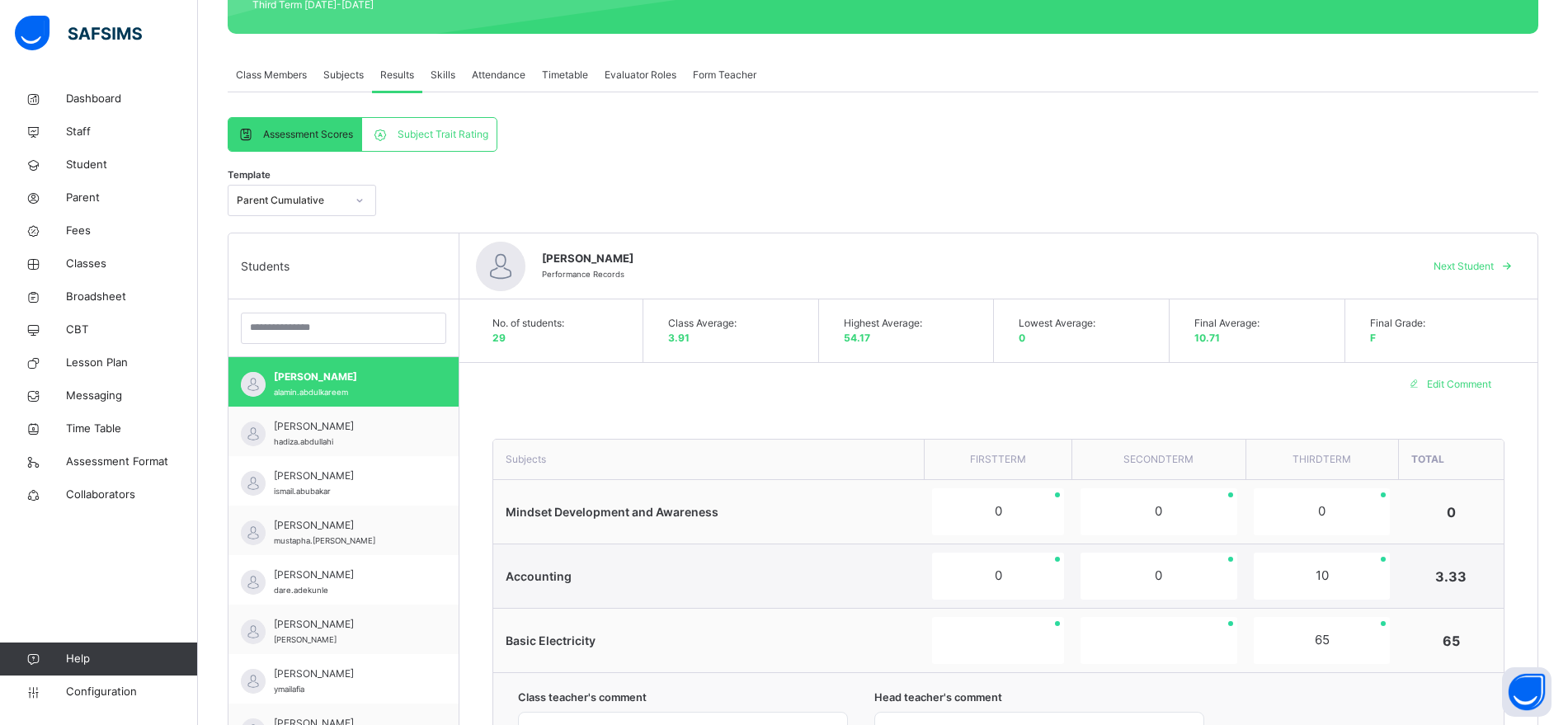
scroll to position [175, 0]
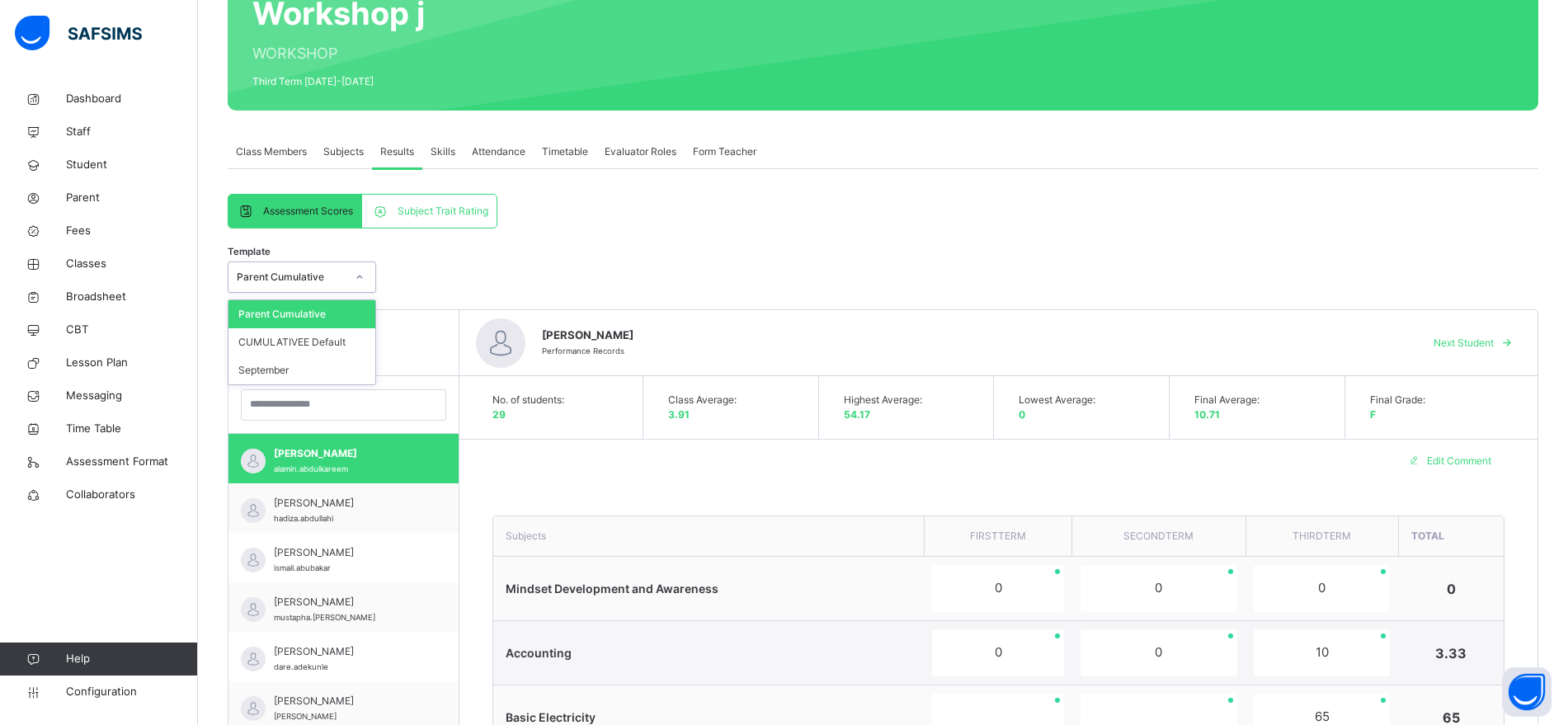
click at [351, 271] on div at bounding box center [359, 276] width 28 height 26
click at [328, 348] on div "CUMULATIVEE Default" at bounding box center [302, 342] width 147 height 28
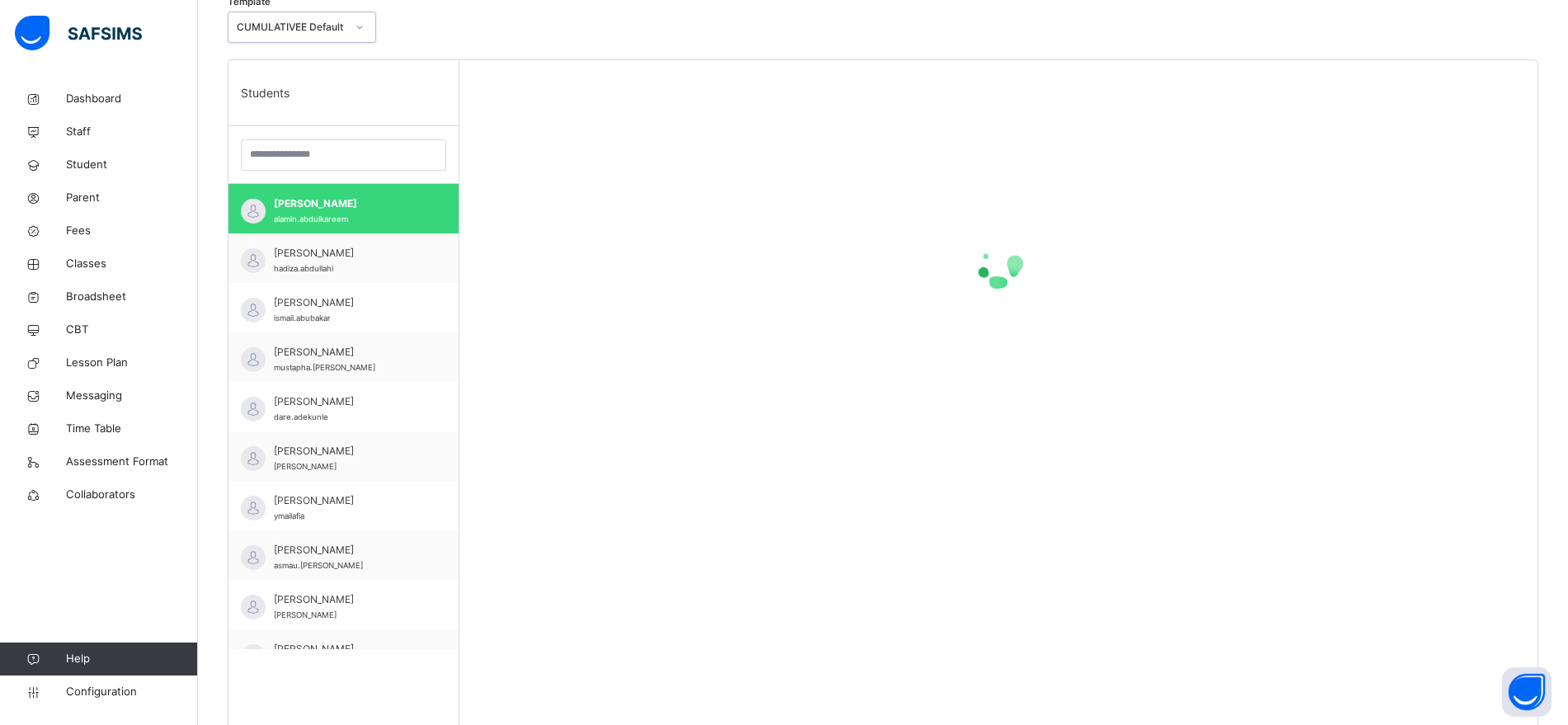
scroll to position [435, 0]
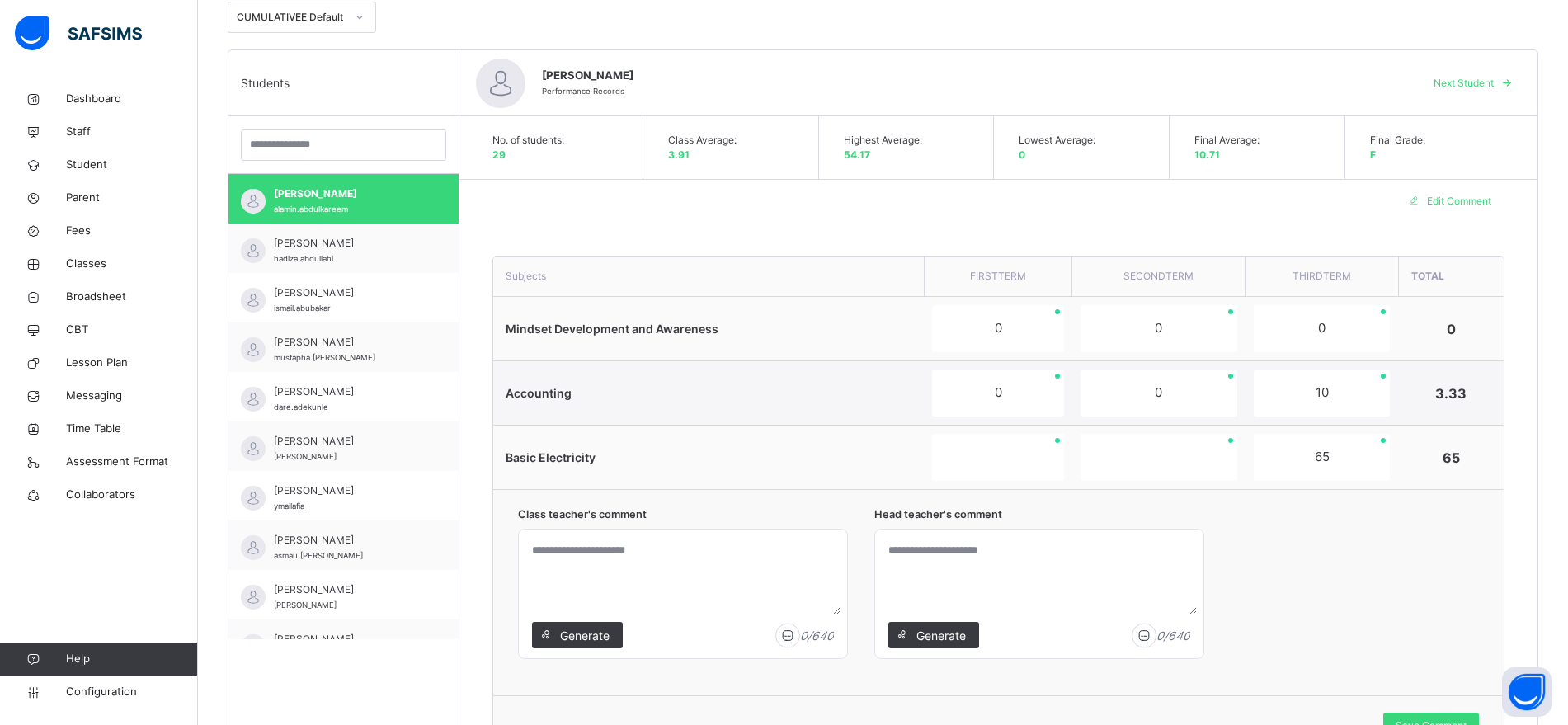
click at [611, 557] on textarea at bounding box center [683, 575] width 315 height 79
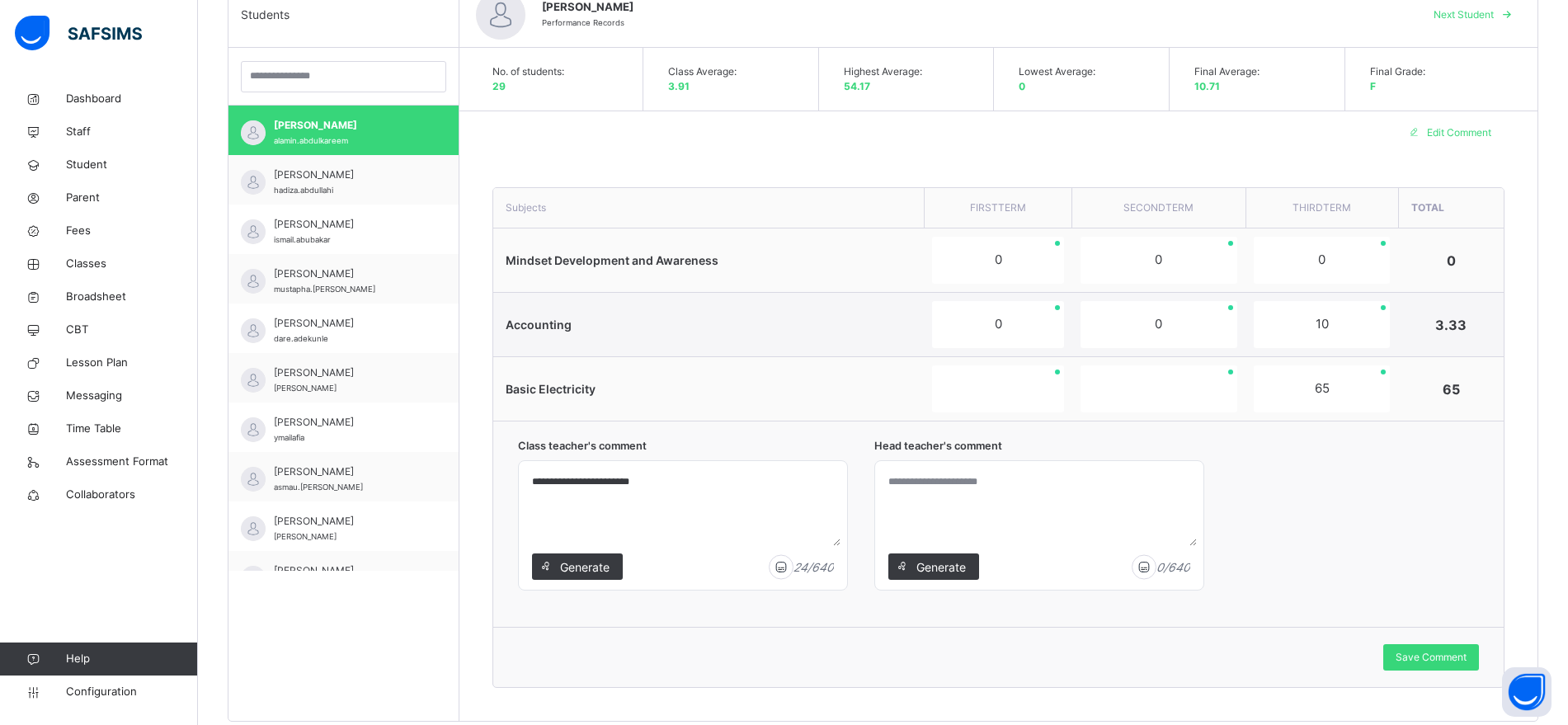
scroll to position [515, 0]
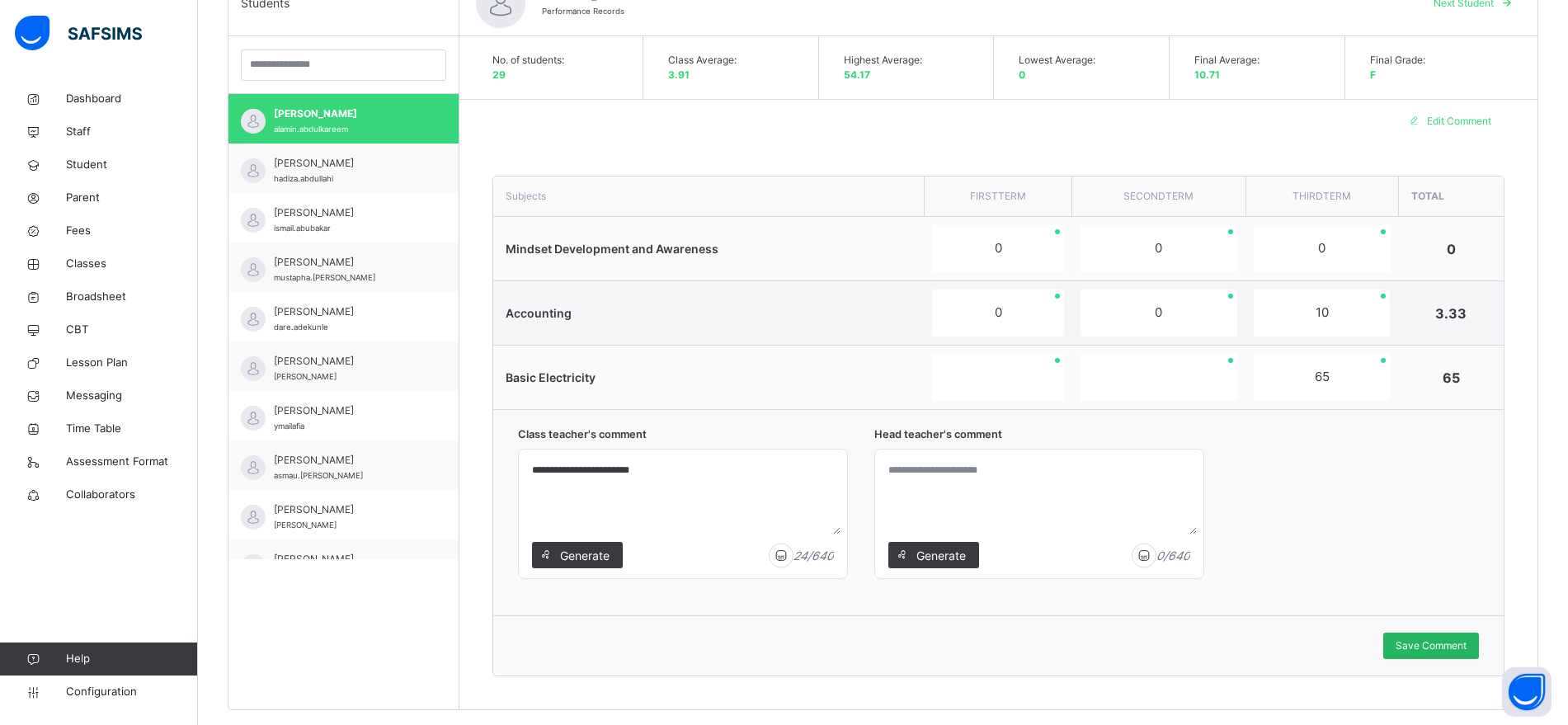
type textarea "**********"
click at [1446, 642] on span "Save Comment" at bounding box center [1431, 646] width 71 height 15
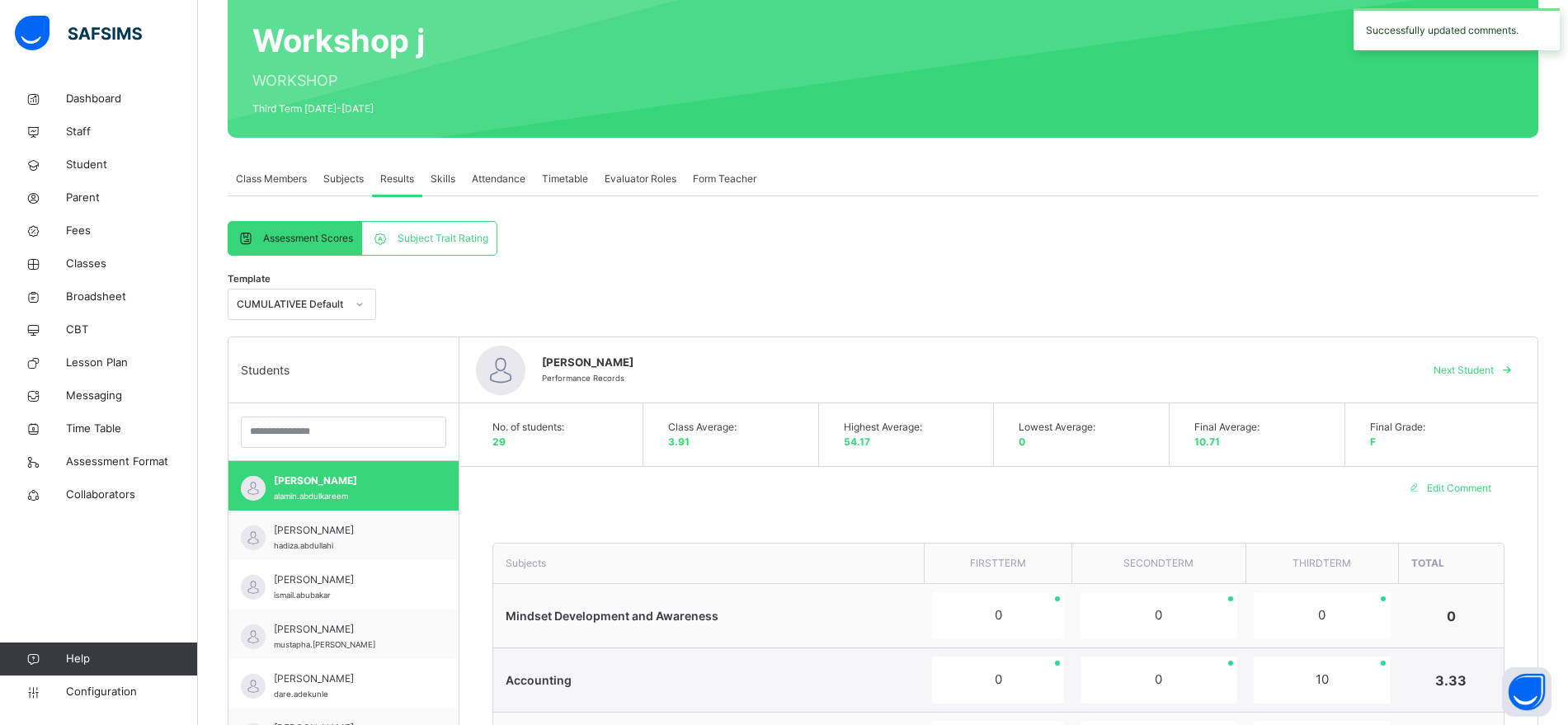
scroll to position [129, 0]
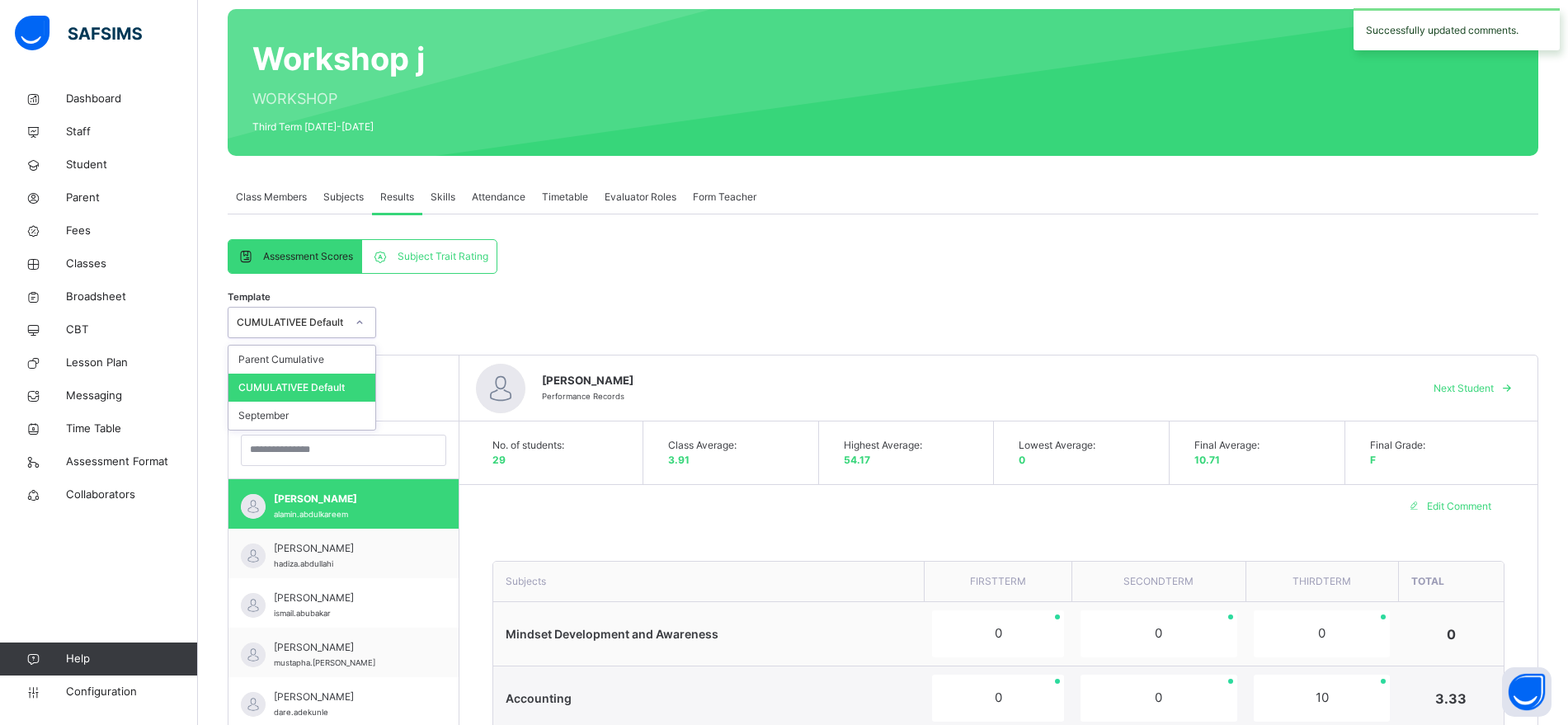
click at [359, 318] on icon at bounding box center [360, 323] width 10 height 17
click at [353, 317] on div at bounding box center [359, 322] width 28 height 26
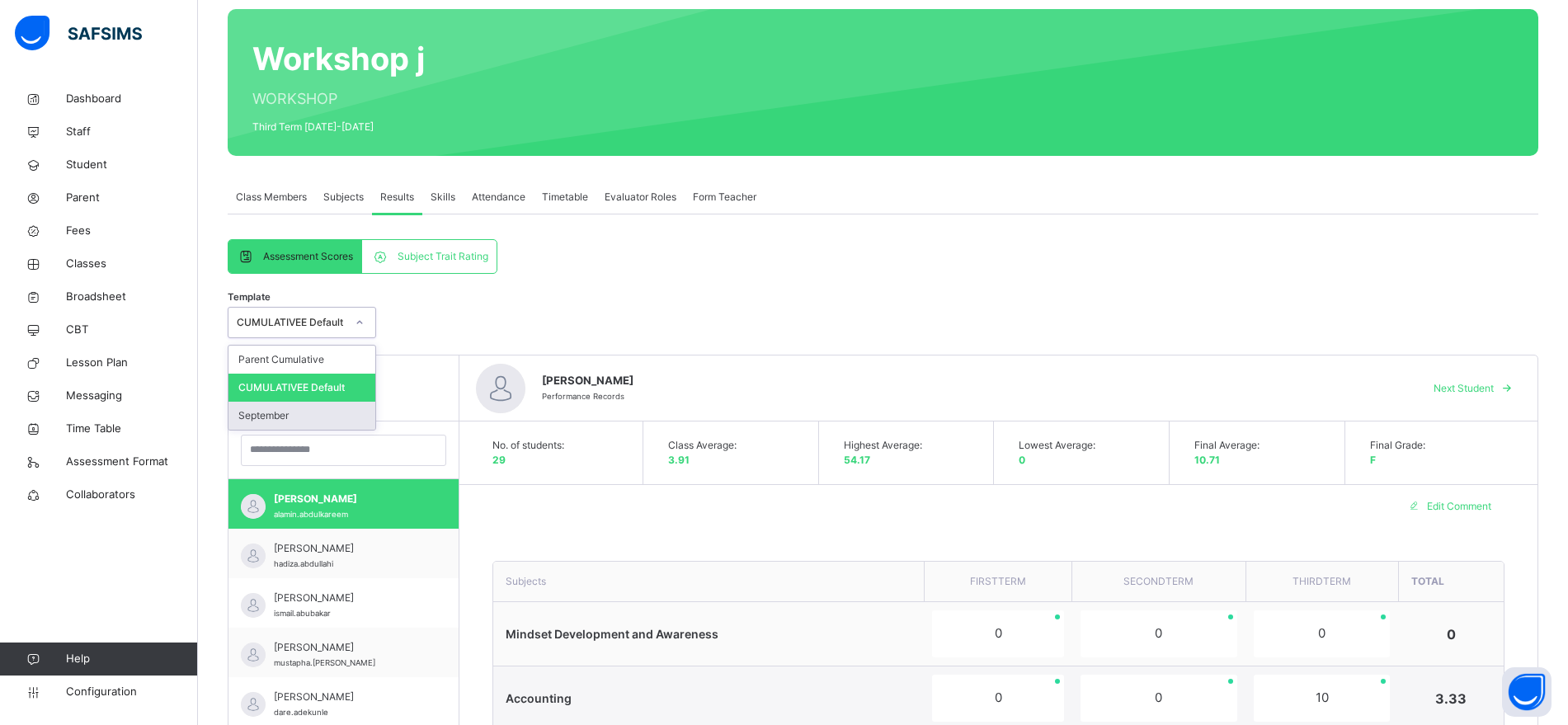
click at [328, 406] on div "September" at bounding box center [302, 416] width 147 height 28
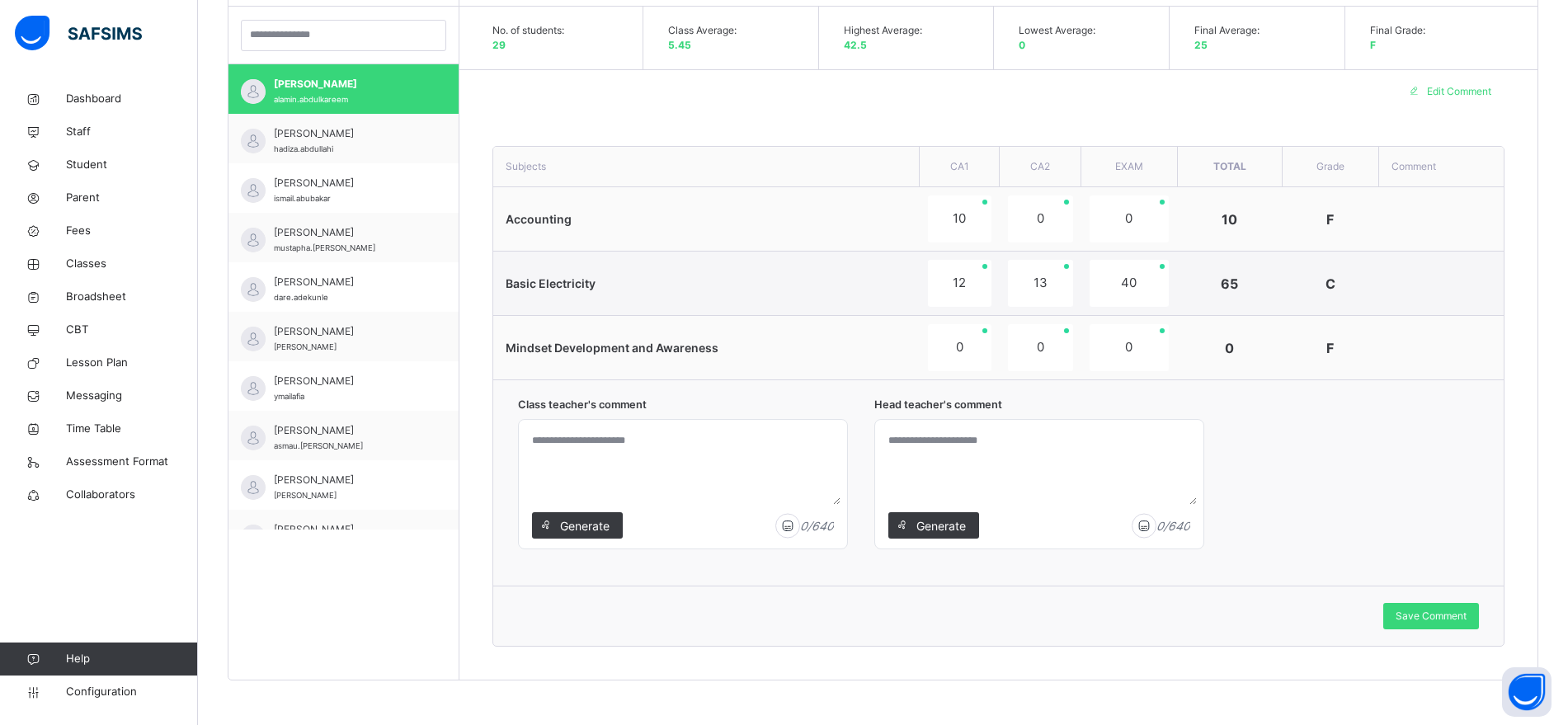
scroll to position [549, 0]
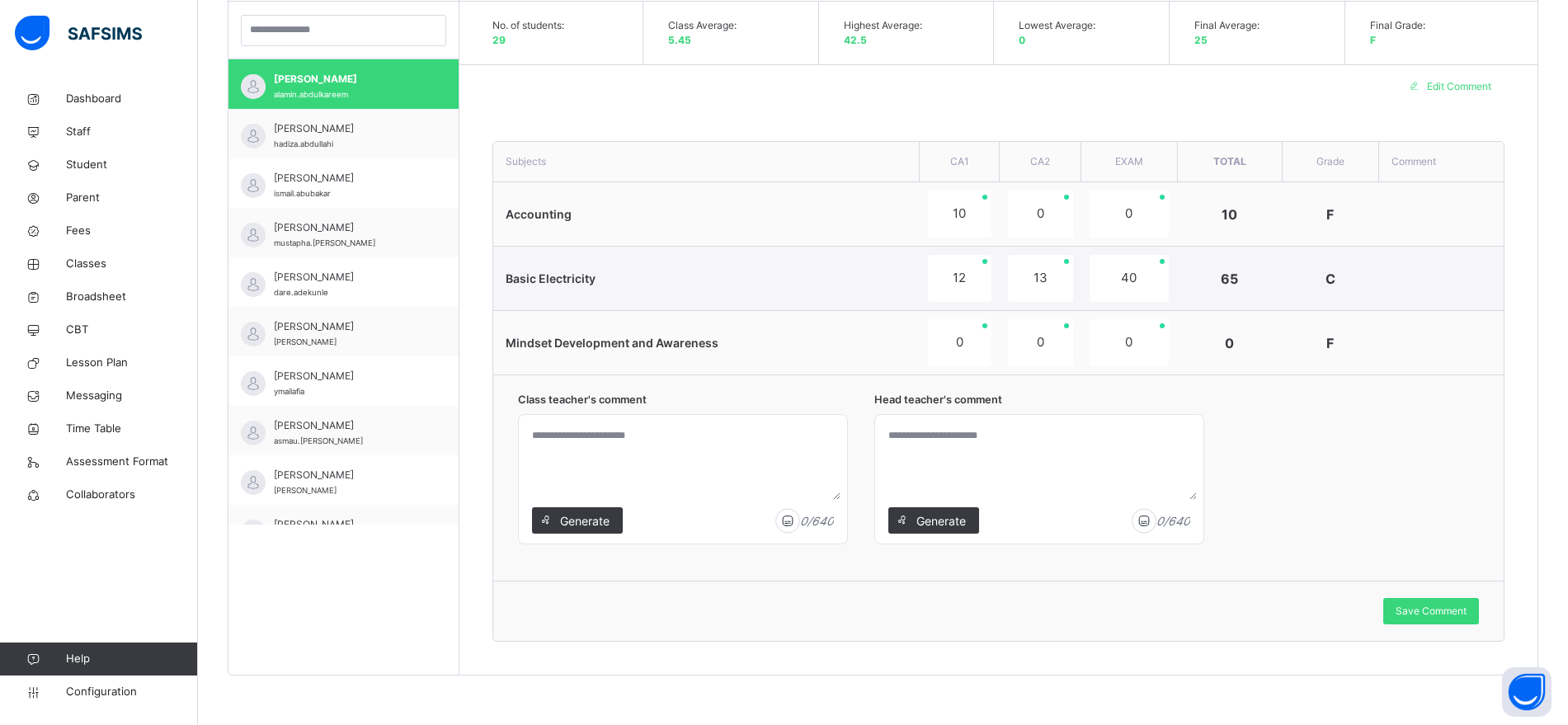
click at [623, 448] on textarea at bounding box center [683, 461] width 315 height 79
click at [584, 520] on span "Generate" at bounding box center [585, 521] width 52 height 18
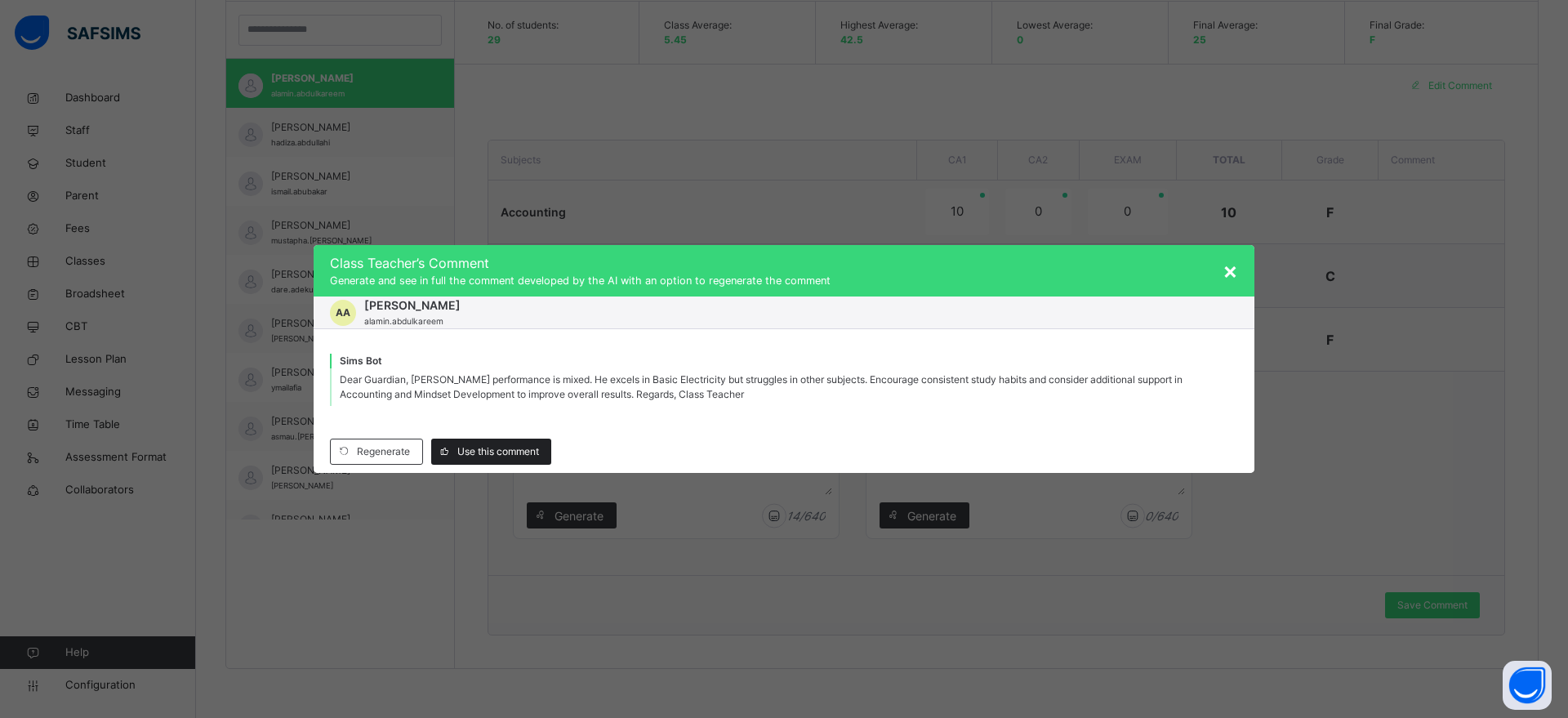
click at [505, 449] on span "Use this comment" at bounding box center [498, 452] width 82 height 15
click at [744, 194] on div "× Class Teacher ’s Comment Generate and see in full the comment developed by th…" at bounding box center [784, 359] width 1568 height 718
click at [1234, 267] on span "×" at bounding box center [1230, 270] width 16 height 28
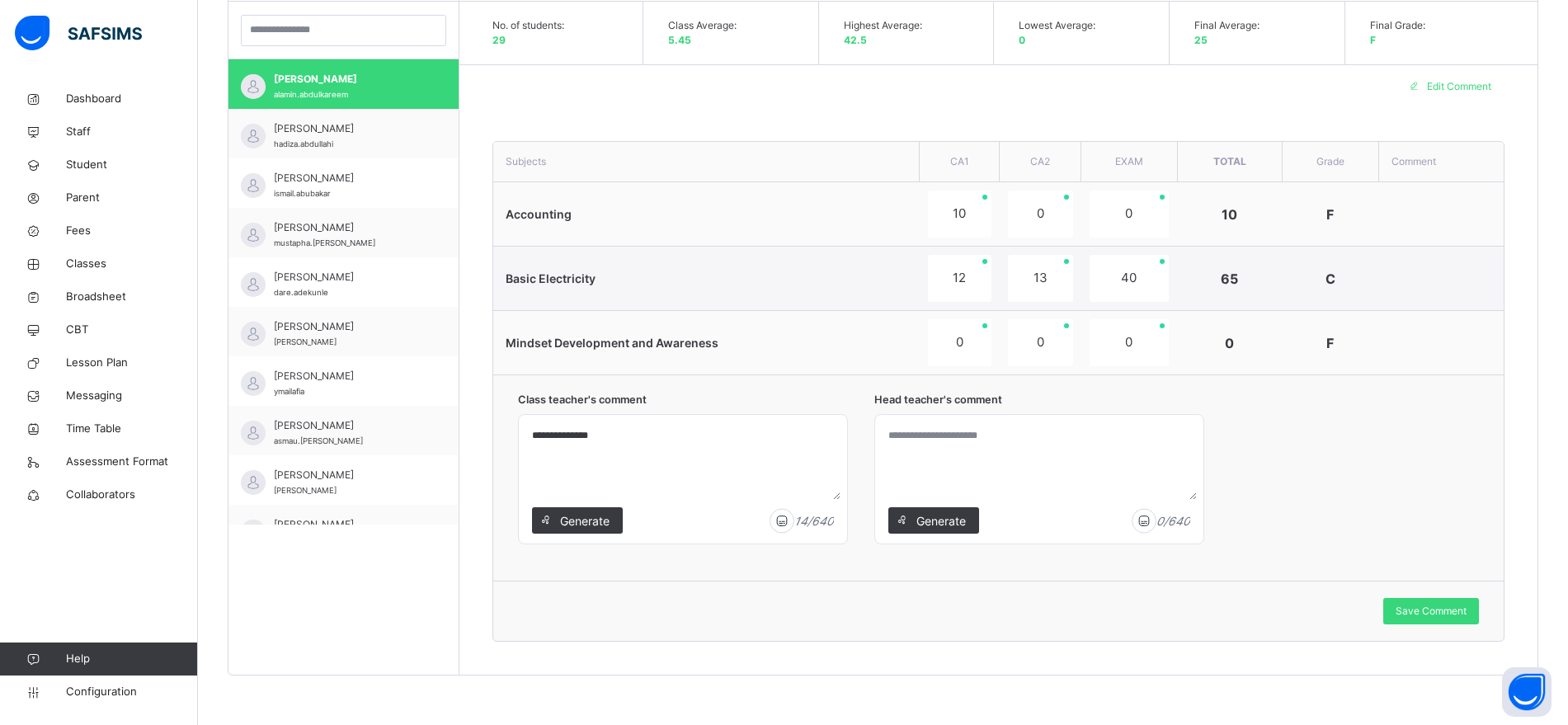
click at [629, 435] on textarea "**********" at bounding box center [683, 461] width 315 height 79
type textarea "**********"
click at [1427, 616] on span "Save Comment" at bounding box center [1431, 612] width 71 height 15
click at [1424, 613] on span "Save Comment" at bounding box center [1431, 612] width 71 height 15
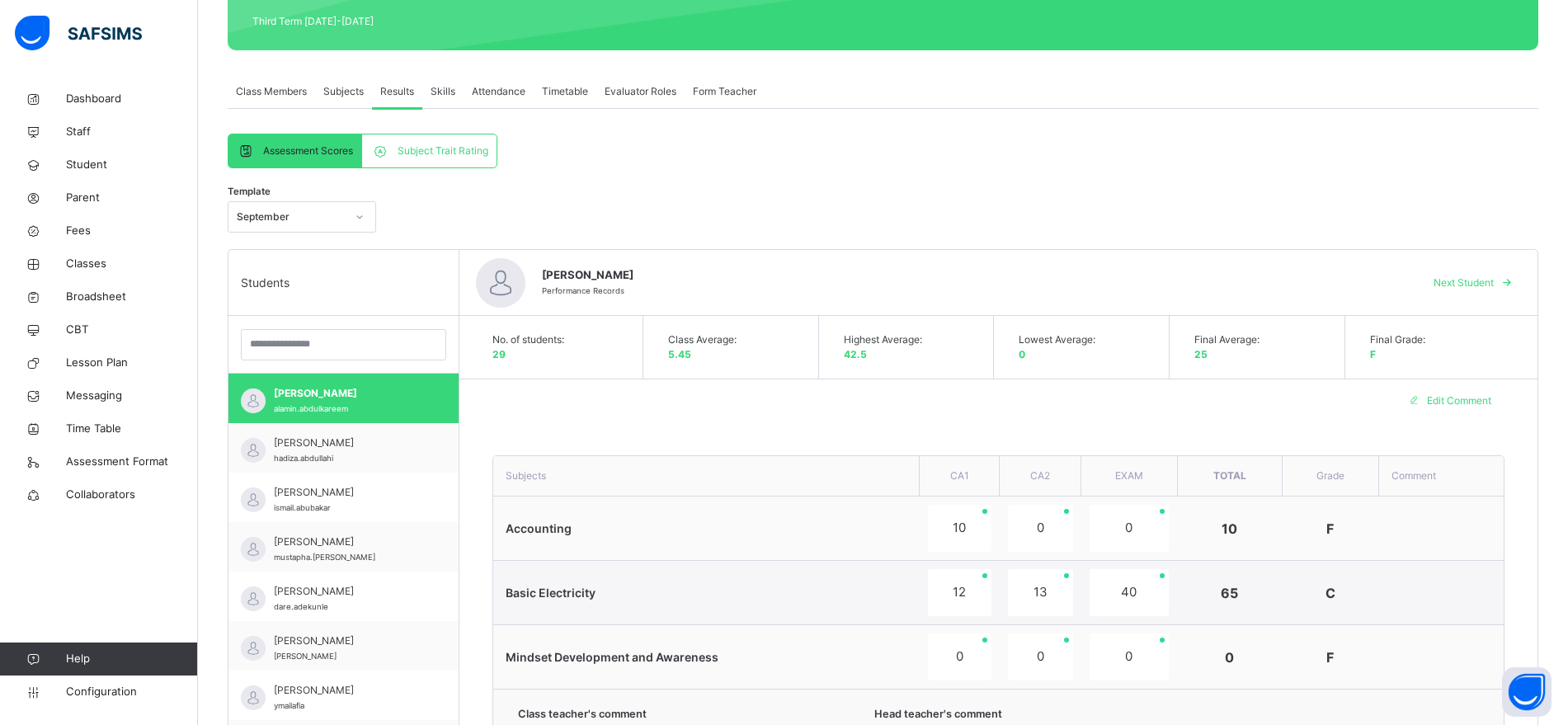
scroll to position [232, 0]
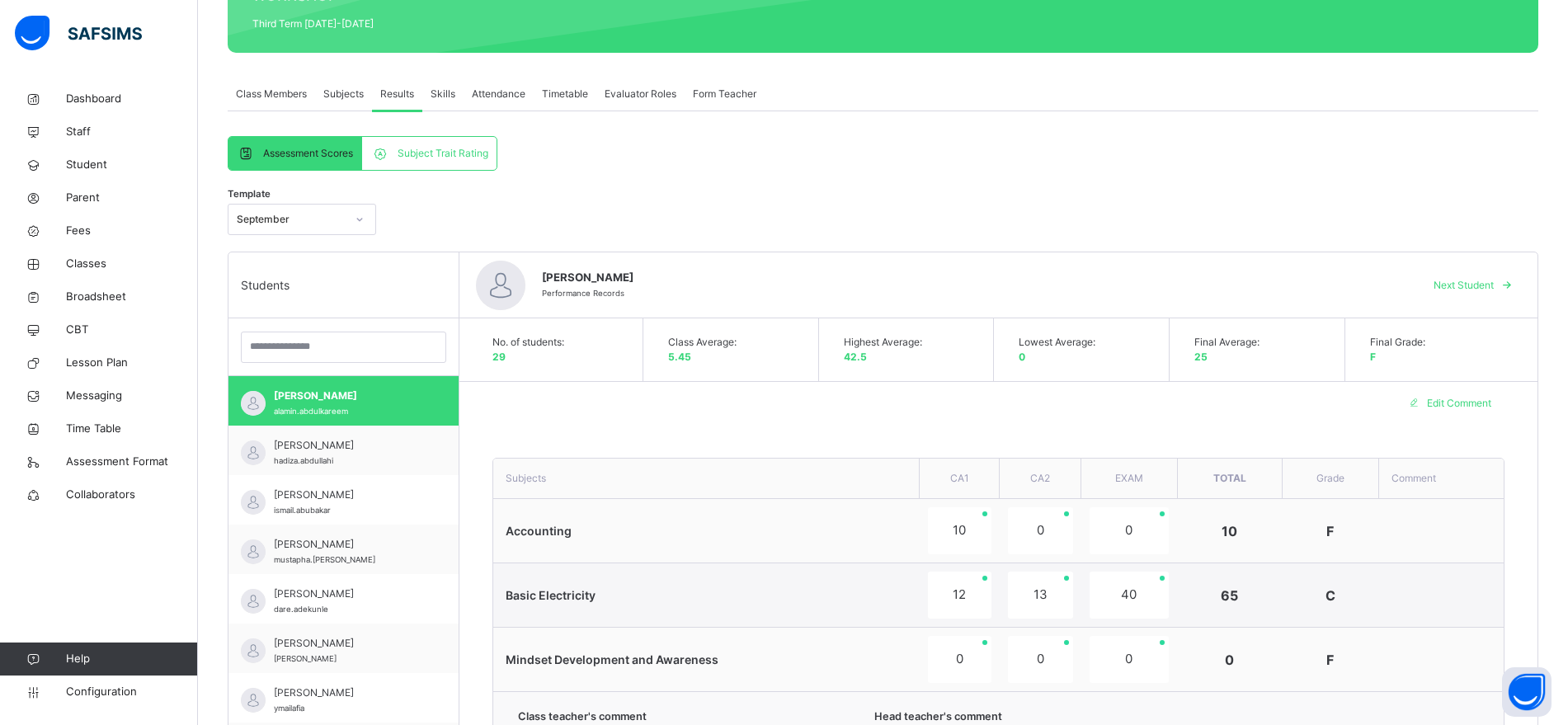
click at [437, 156] on span "Subject Trait Rating" at bounding box center [443, 154] width 90 height 15
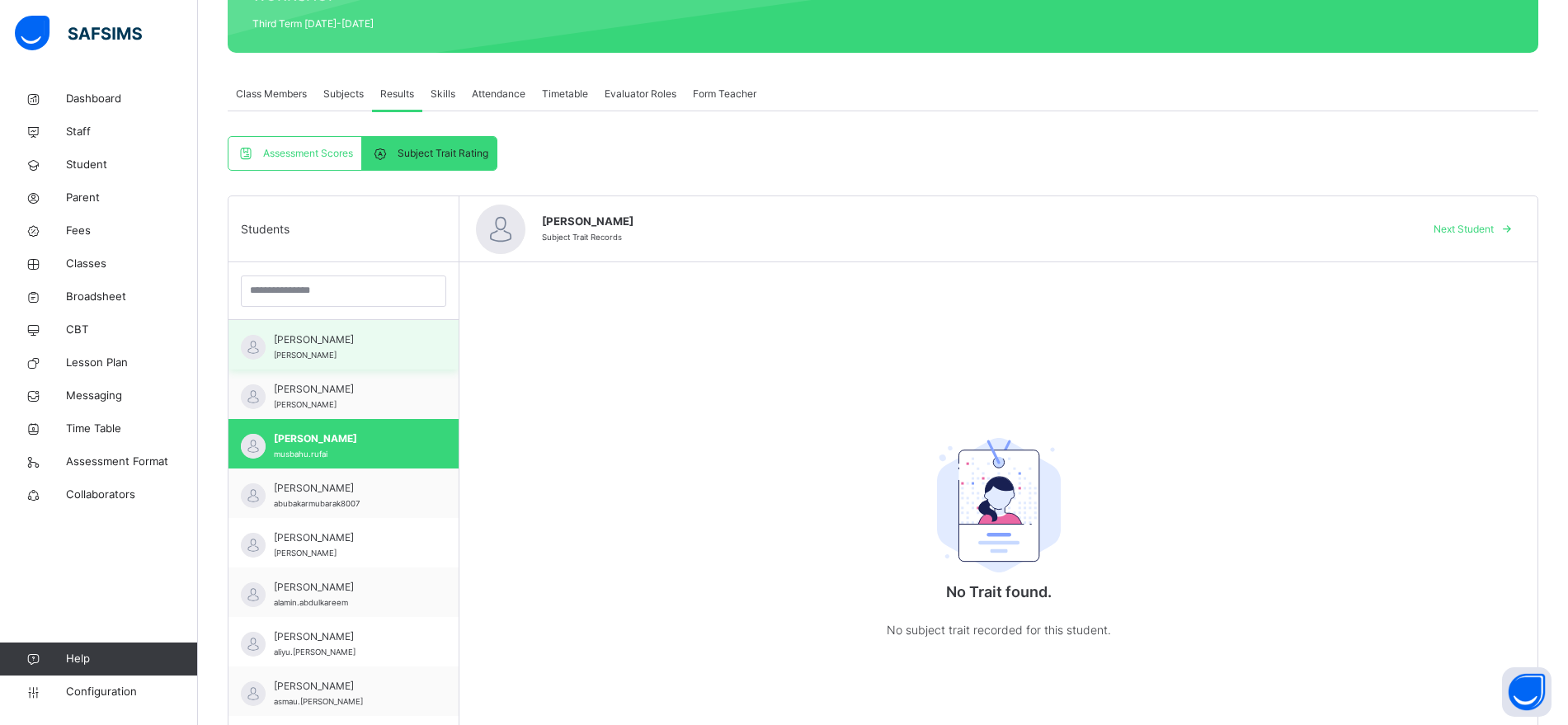
click at [363, 353] on div "Bakare Abdulmujeeb abdulmujeeb" at bounding box center [347, 346] width 148 height 30
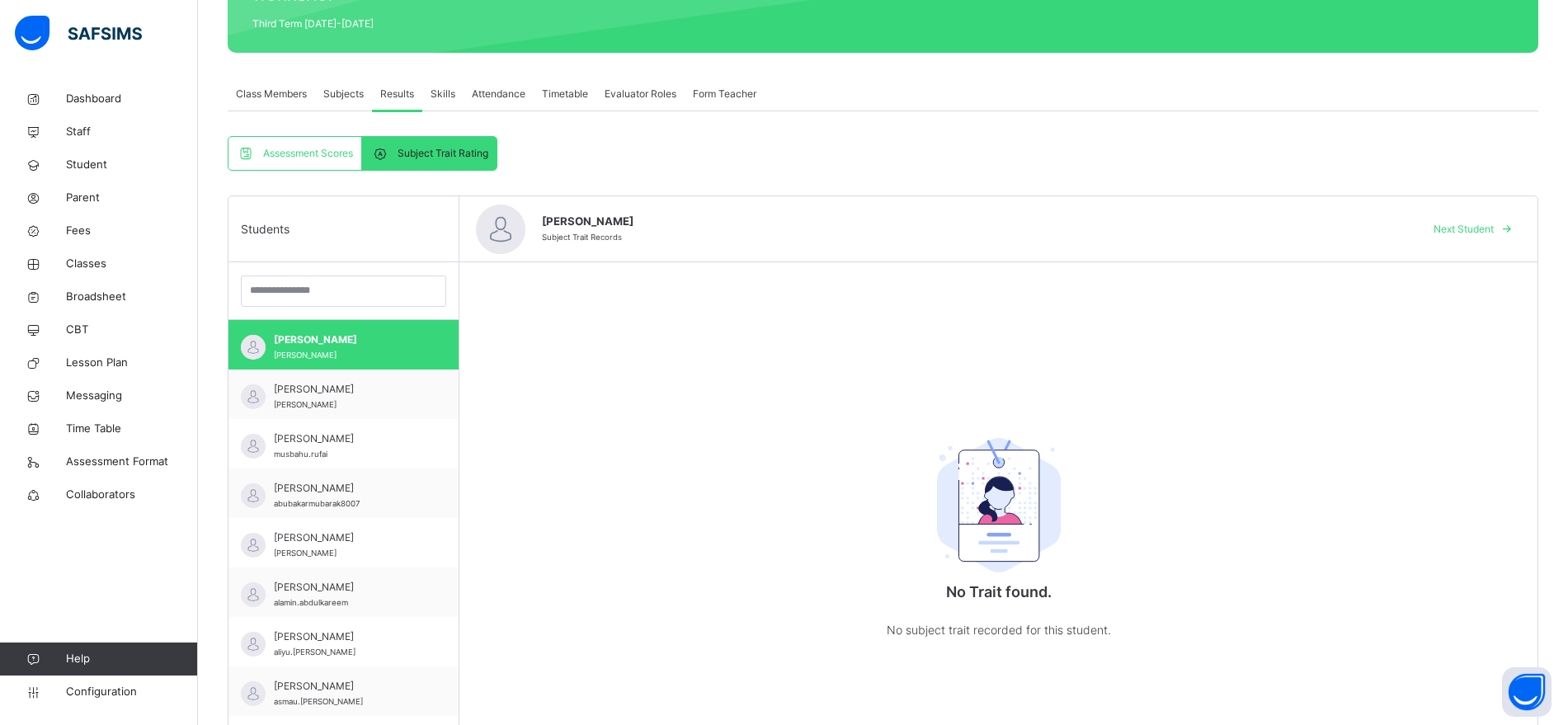
click at [336, 101] on div "Subjects" at bounding box center [343, 94] width 57 height 33
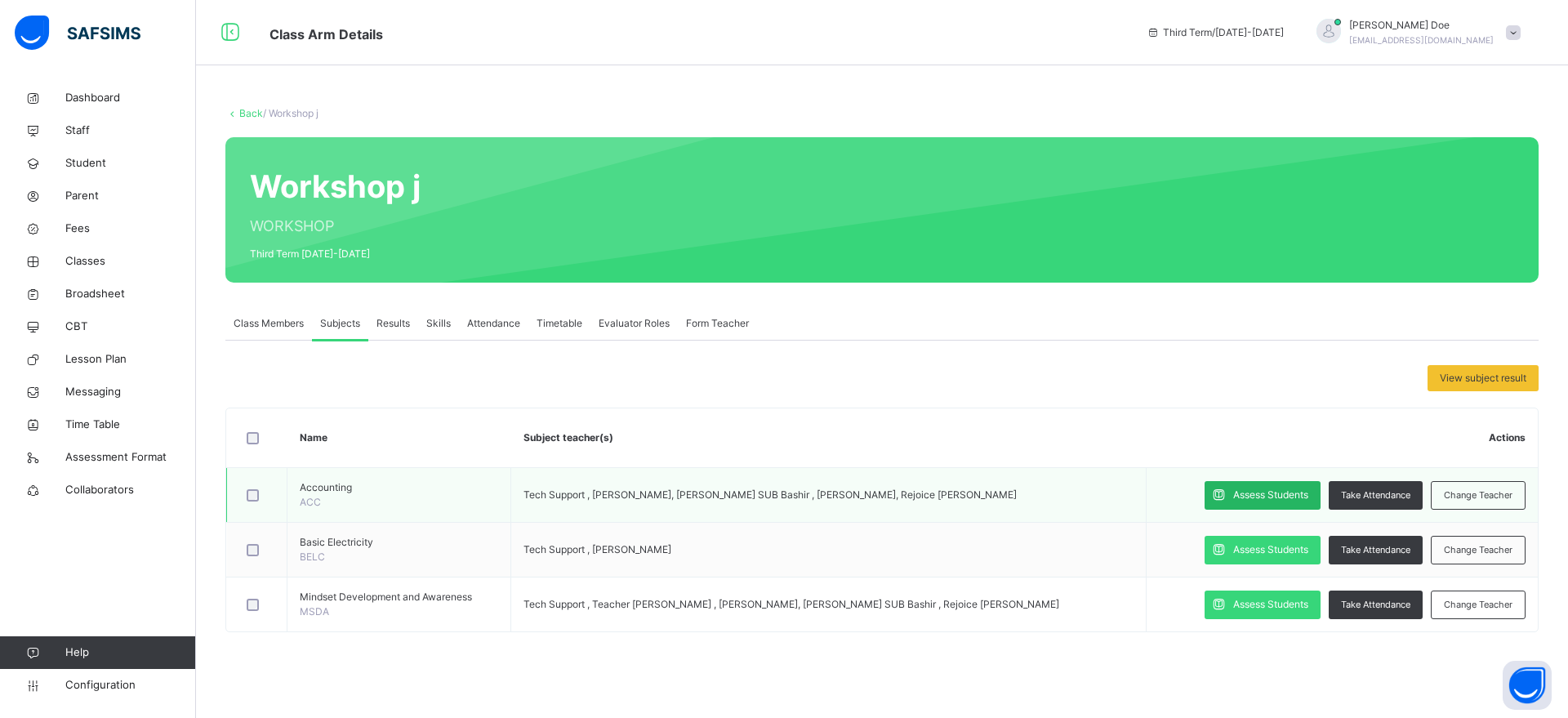
click at [1263, 494] on span "Assess Students" at bounding box center [1270, 495] width 75 height 15
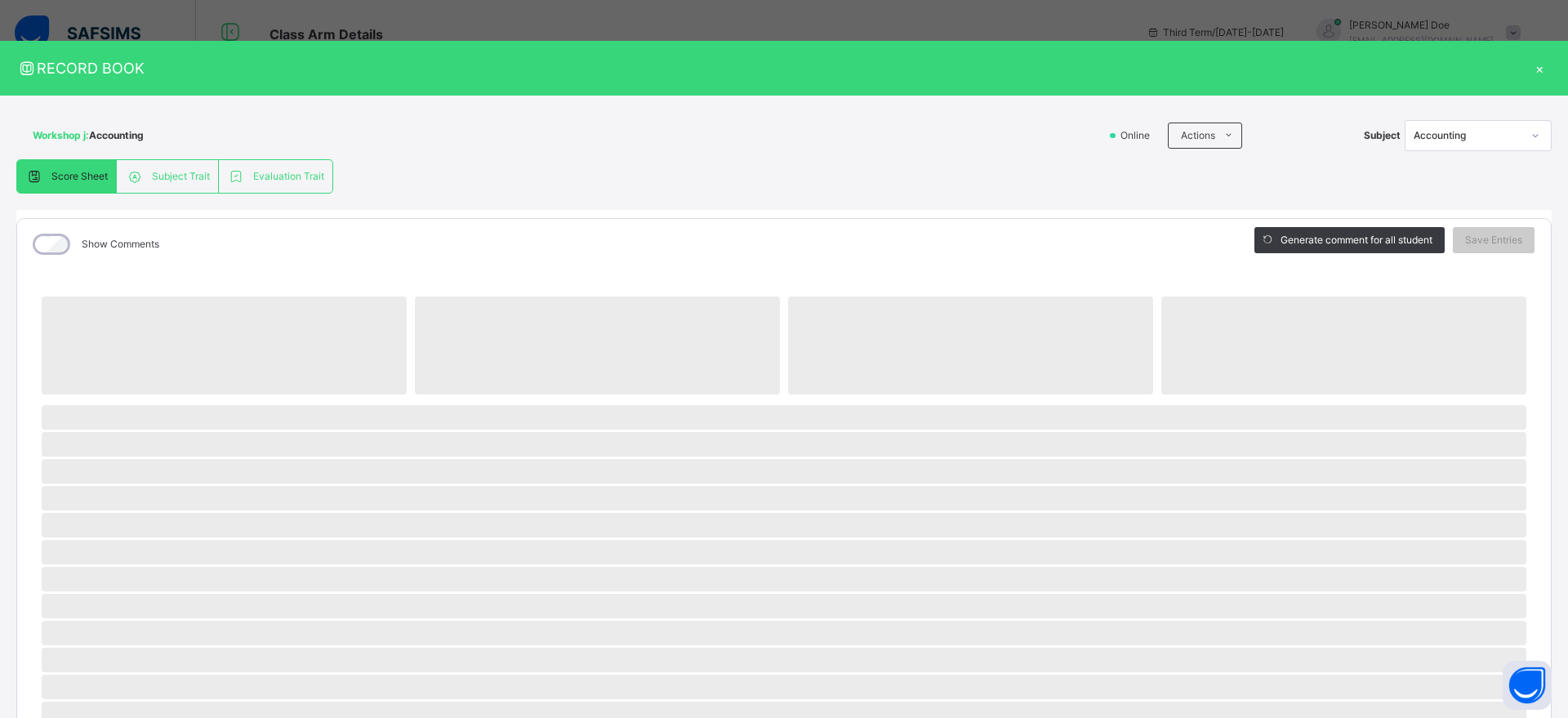
click at [180, 179] on span "Subject Trait" at bounding box center [181, 177] width 58 height 15
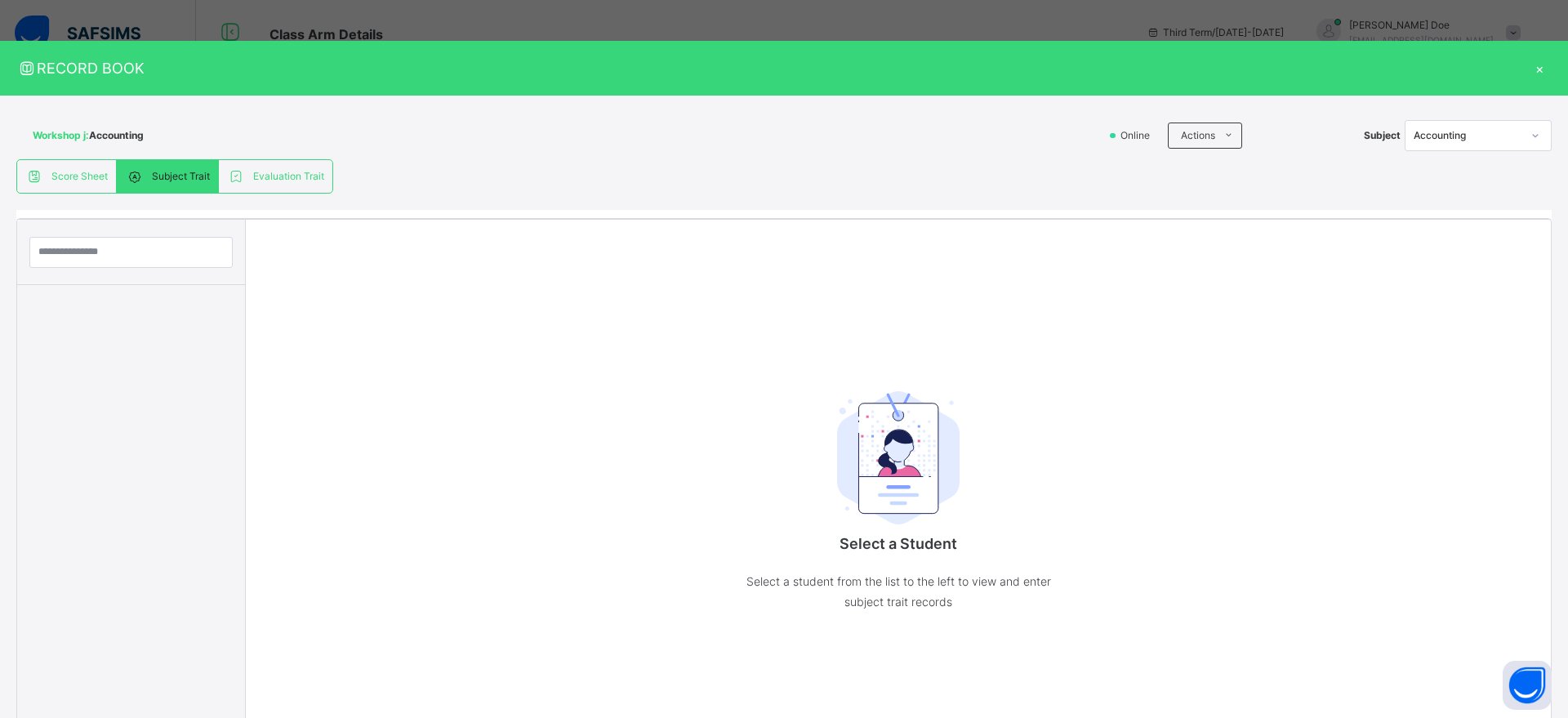
click at [77, 178] on span "Score Sheet" at bounding box center [79, 177] width 56 height 15
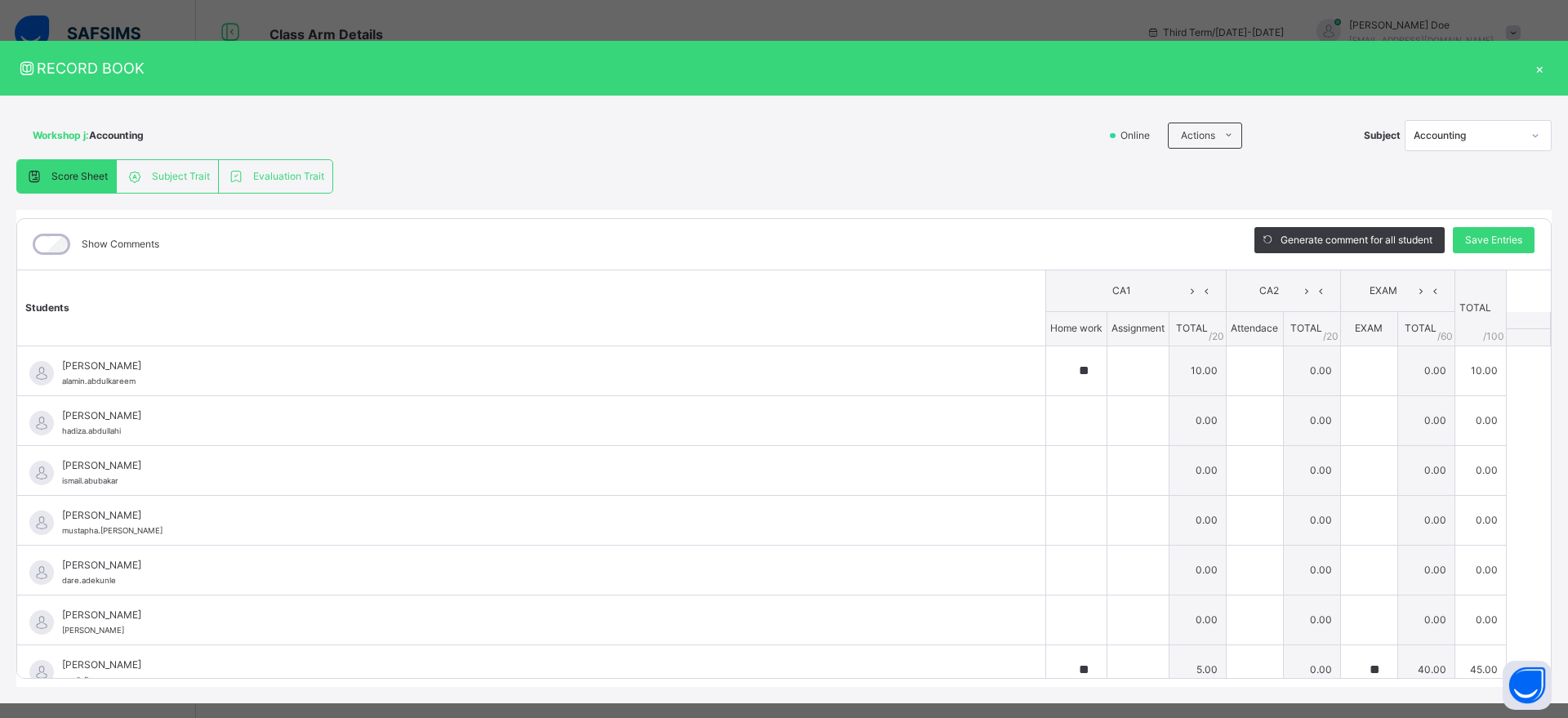
click at [162, 174] on span "Subject Trait" at bounding box center [181, 177] width 58 height 15
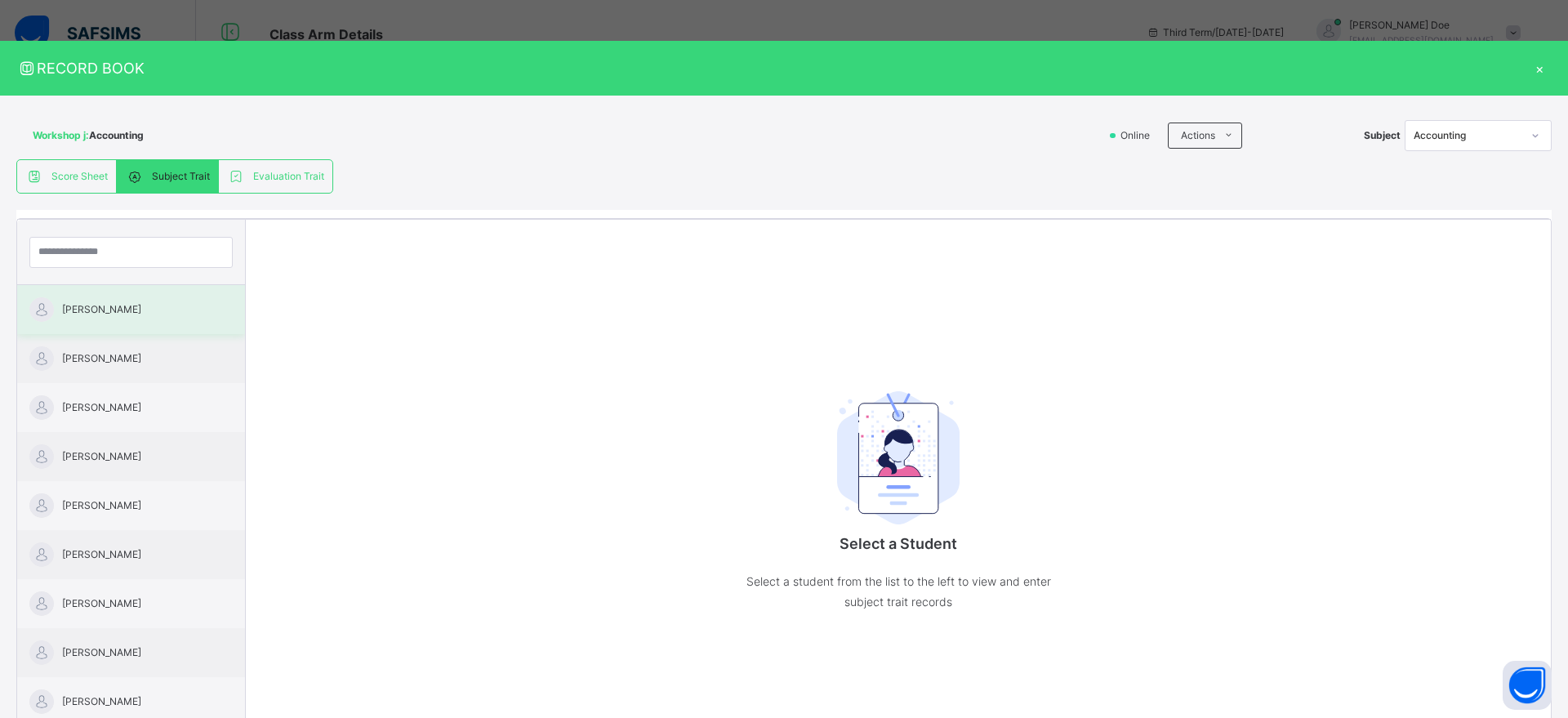
click at [127, 330] on div "Abdulkareem Al-amin" at bounding box center [131, 310] width 227 height 49
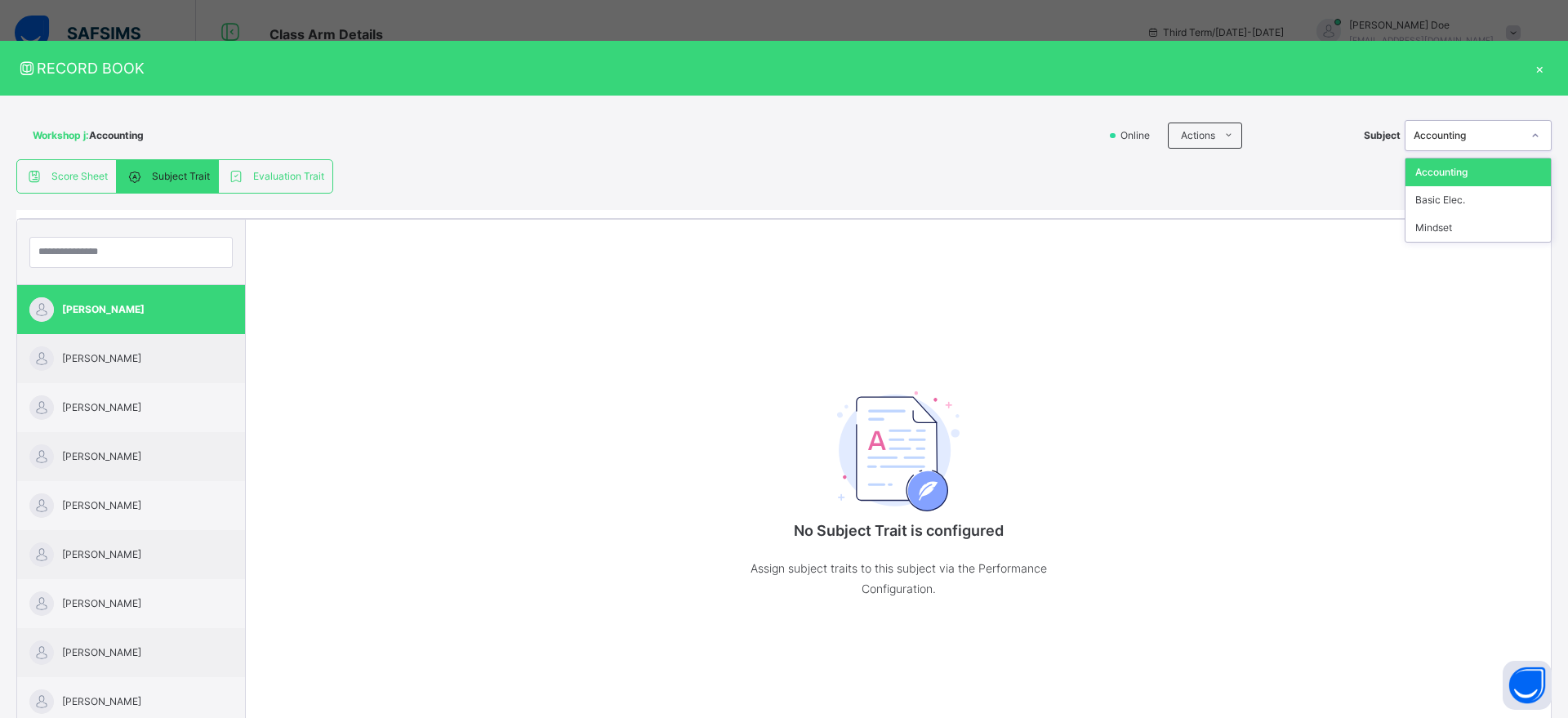
click at [1519, 127] on div at bounding box center [1535, 136] width 31 height 29
click at [1466, 206] on div "Basic Elec." at bounding box center [1478, 200] width 146 height 28
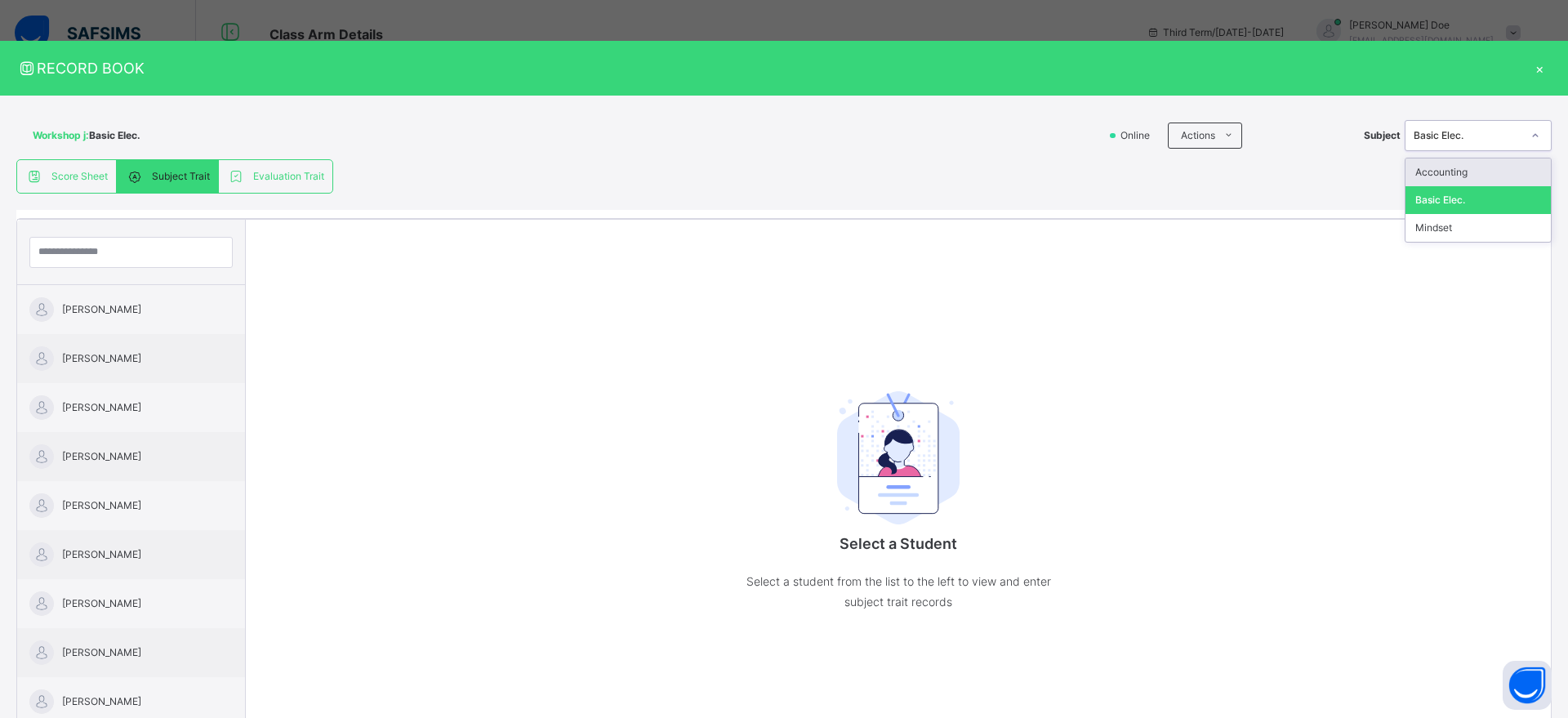
click at [1486, 136] on div "Basic Elec." at bounding box center [1467, 136] width 108 height 15
click at [1459, 228] on div "Mindset" at bounding box center [1478, 228] width 146 height 28
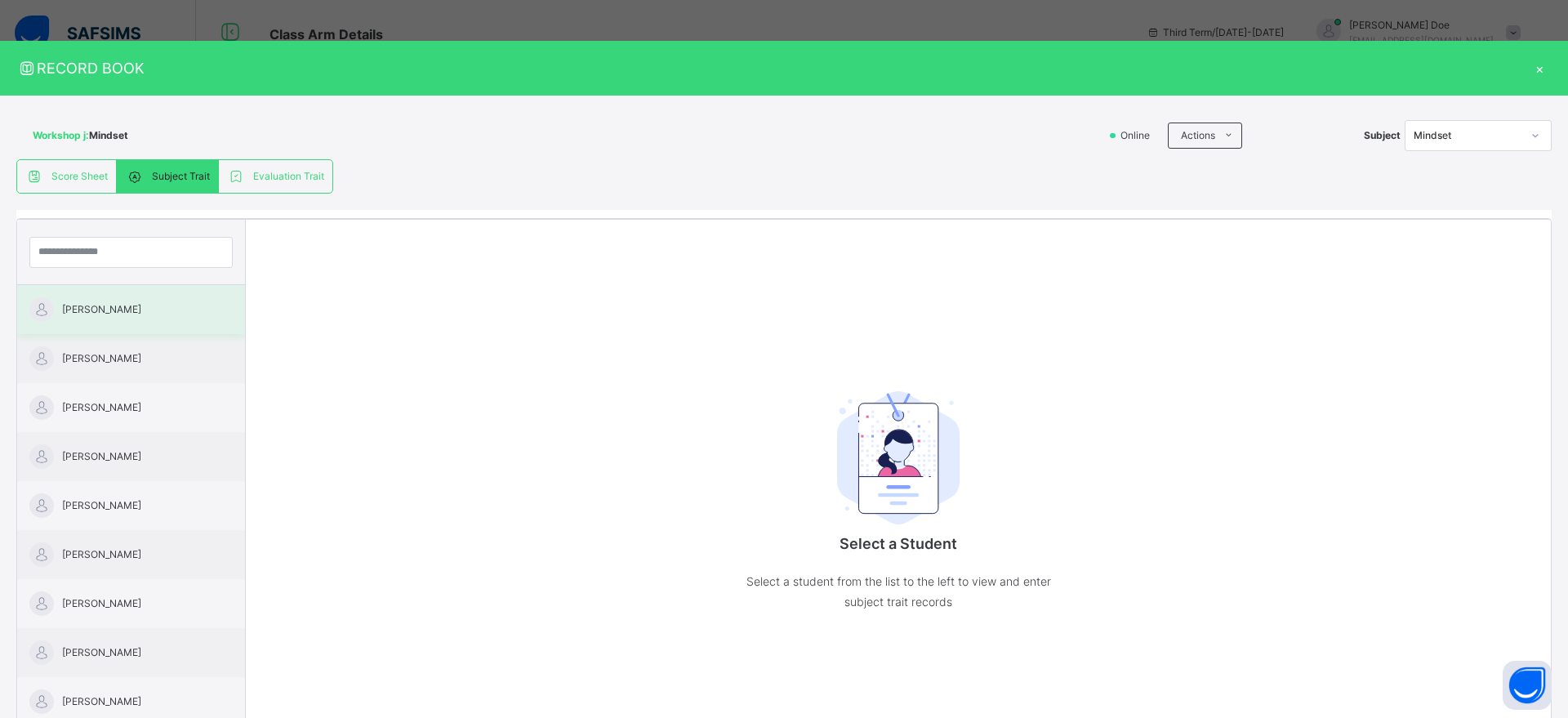
click at [94, 309] on span "Abdulkareem Al-amin" at bounding box center [135, 310] width 146 height 15
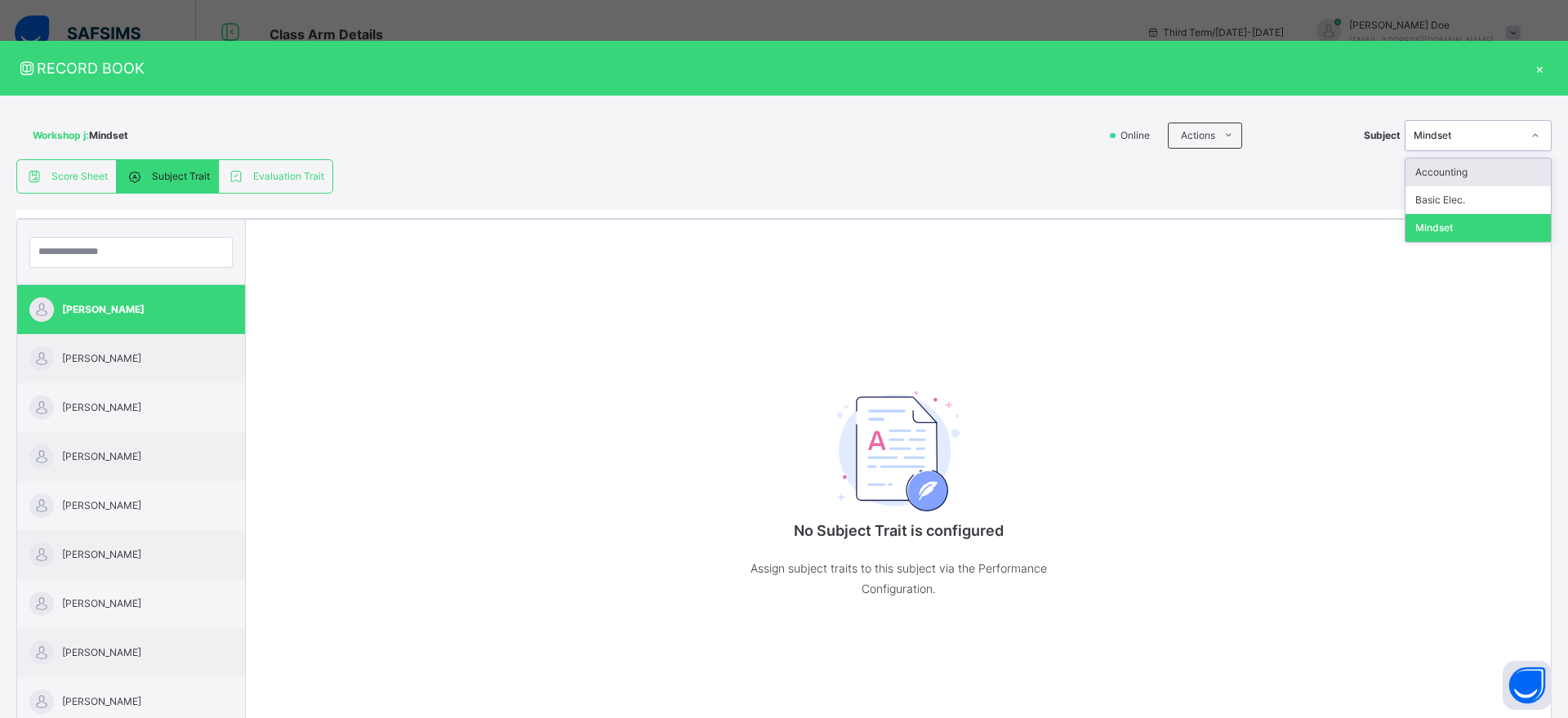
click at [1506, 134] on div "Mindset" at bounding box center [1467, 136] width 108 height 15
click at [1474, 197] on div "Basic Elec." at bounding box center [1478, 200] width 146 height 28
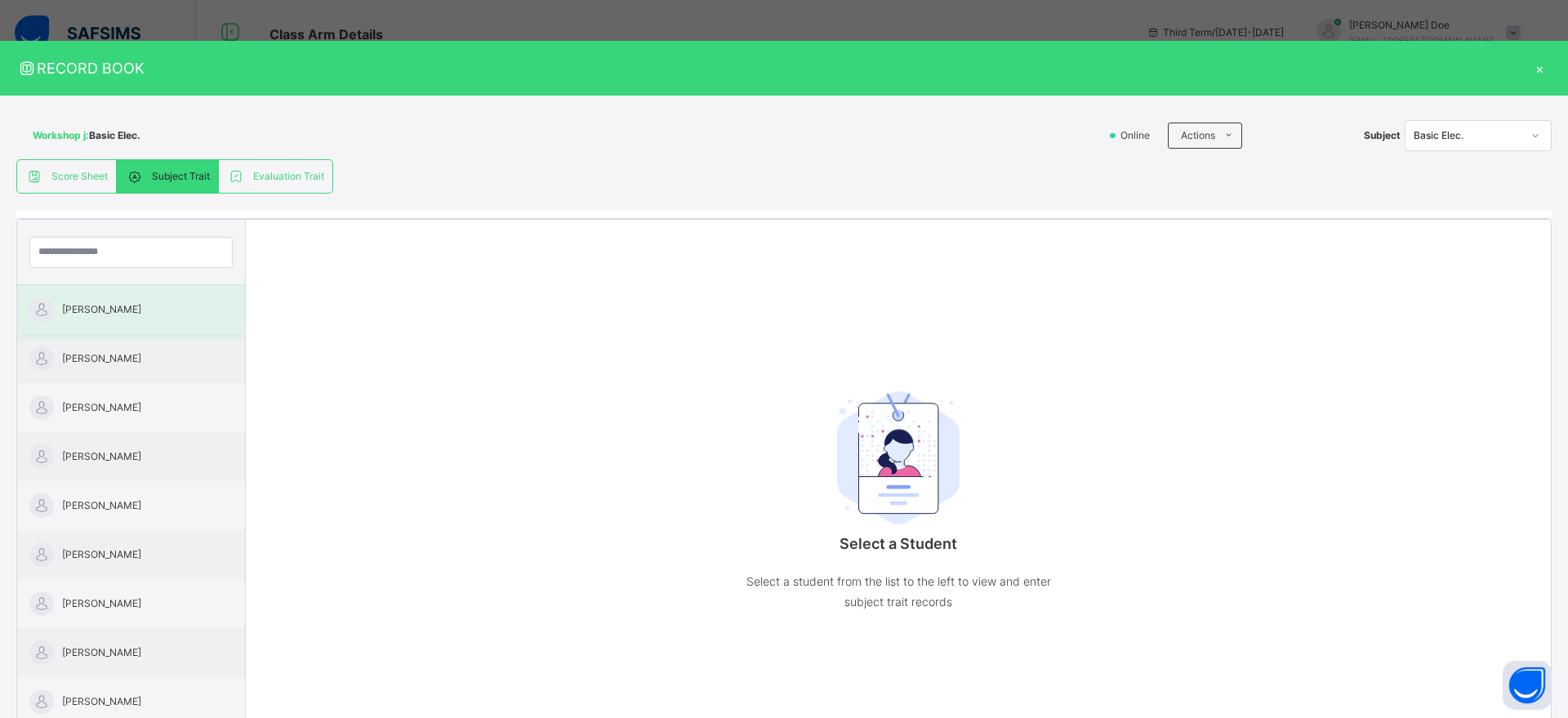
click at [76, 296] on div "Abdulkareem Al-amin" at bounding box center [131, 310] width 227 height 49
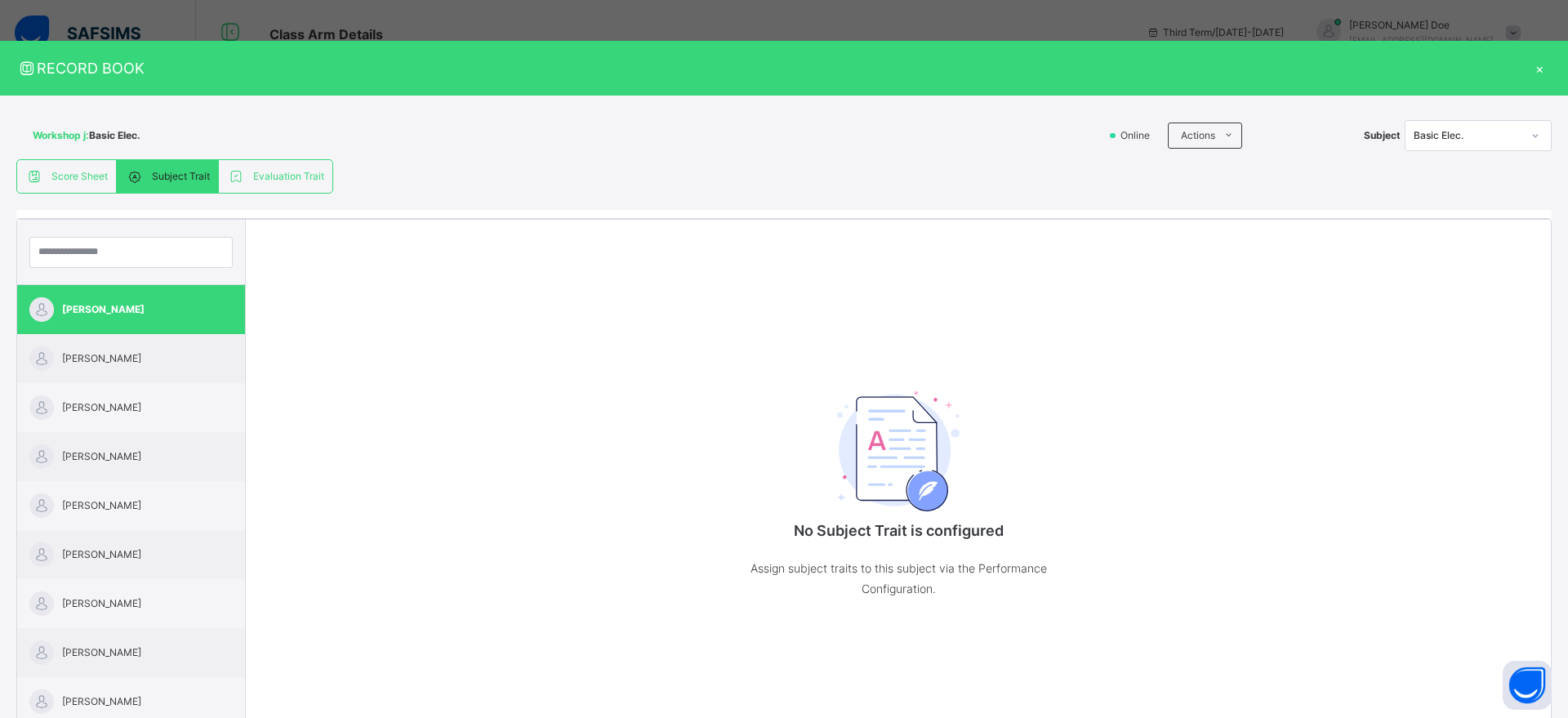
click at [1531, 65] on div "×" at bounding box center [1539, 68] width 24 height 22
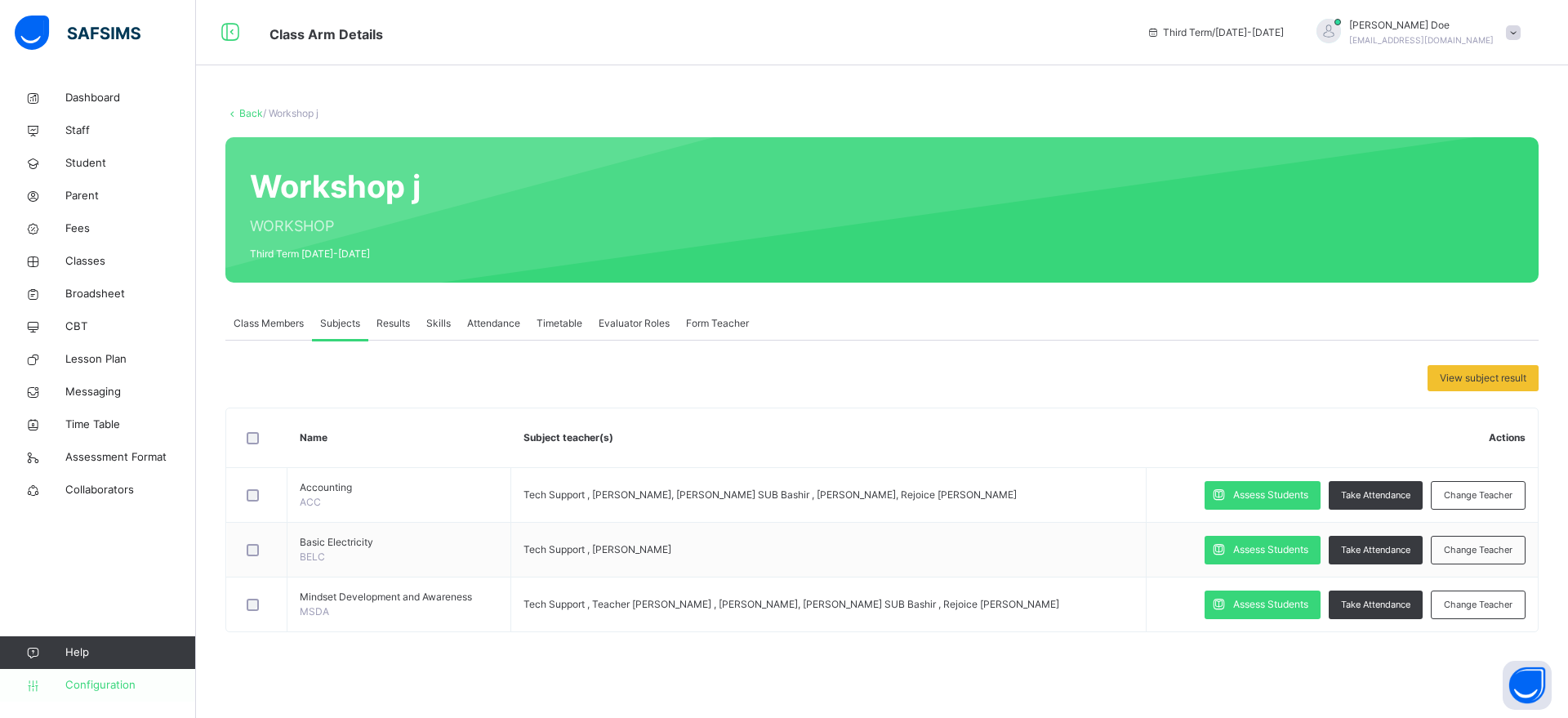
click at [118, 685] on span "Configuration" at bounding box center [130, 685] width 130 height 17
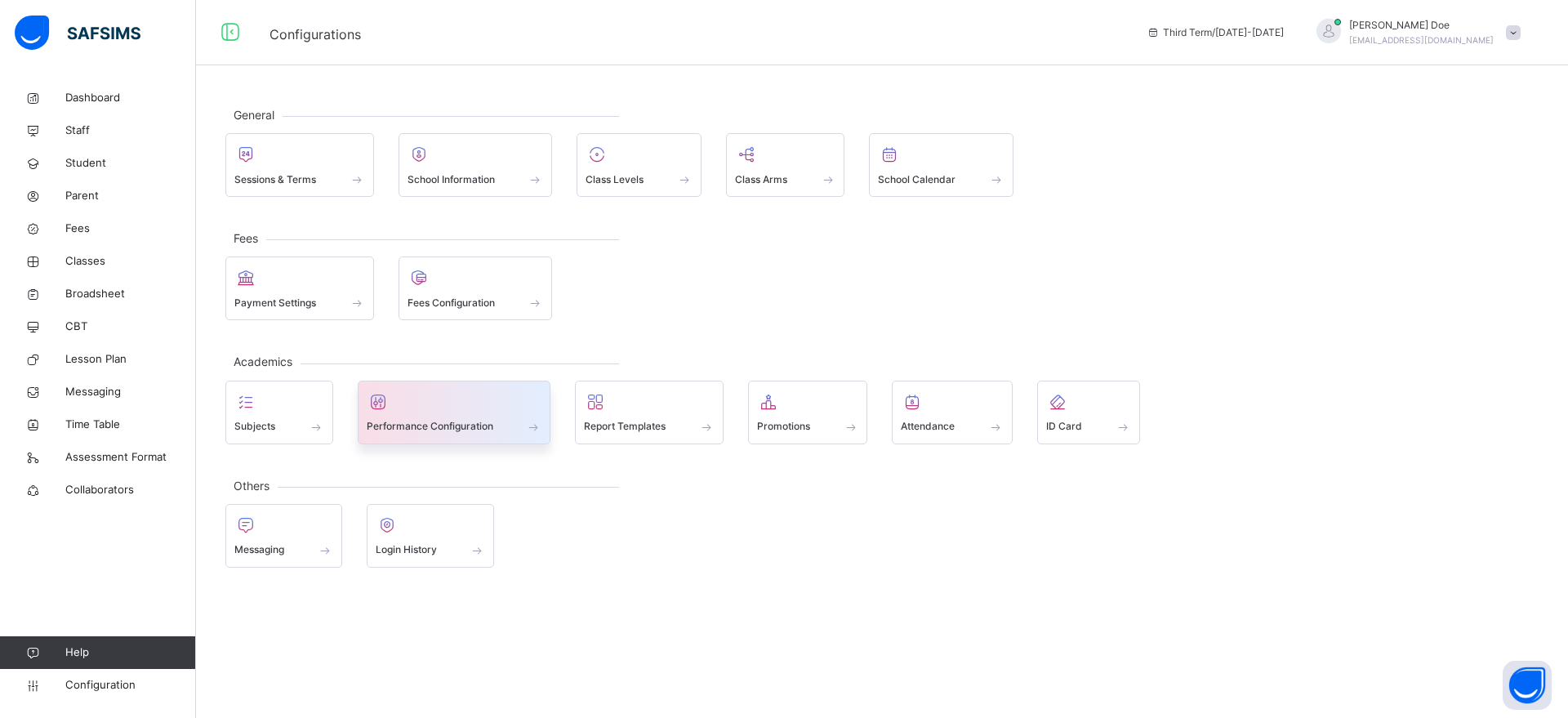
click at [434, 424] on span "Performance Configuration" at bounding box center [429, 427] width 126 height 15
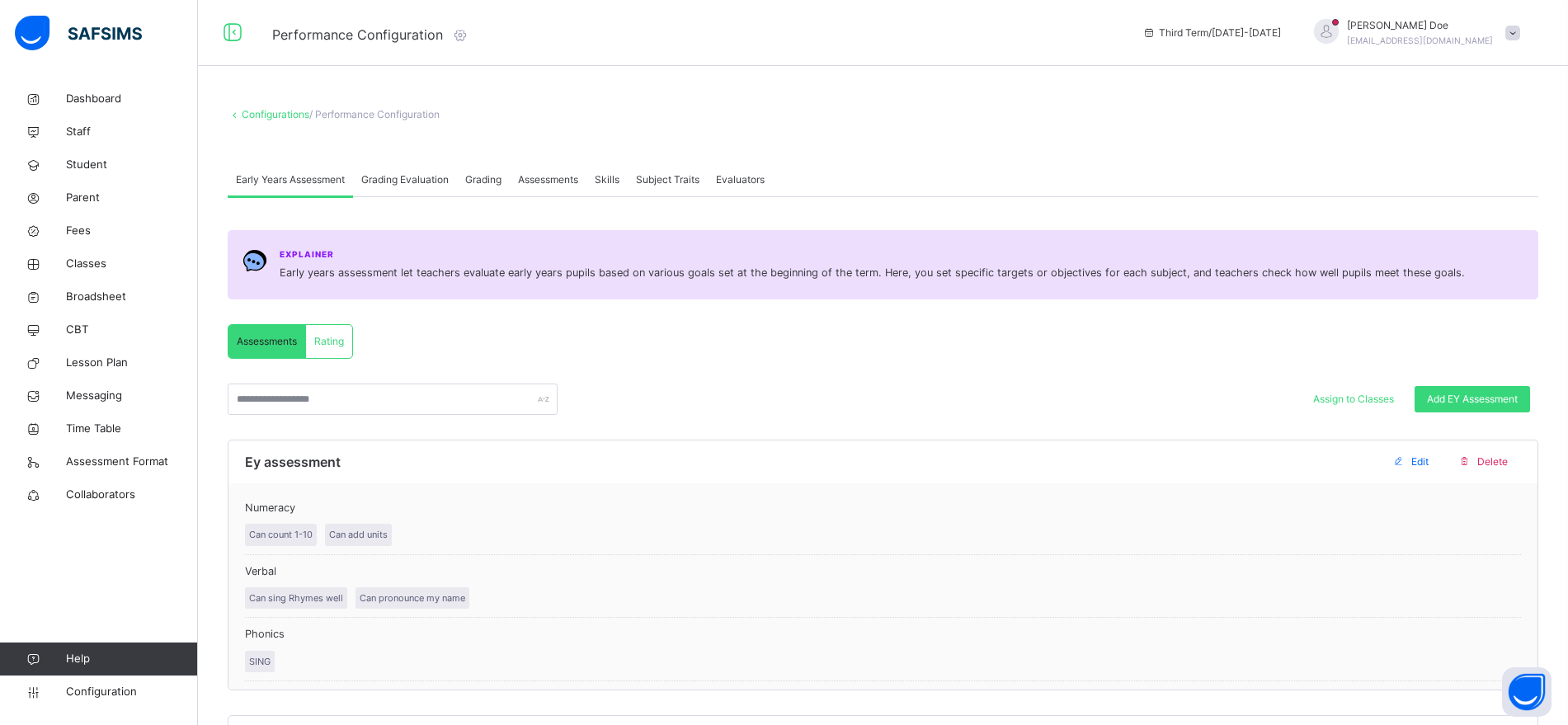
click at [676, 181] on span "Subject Traits" at bounding box center [667, 180] width 63 height 15
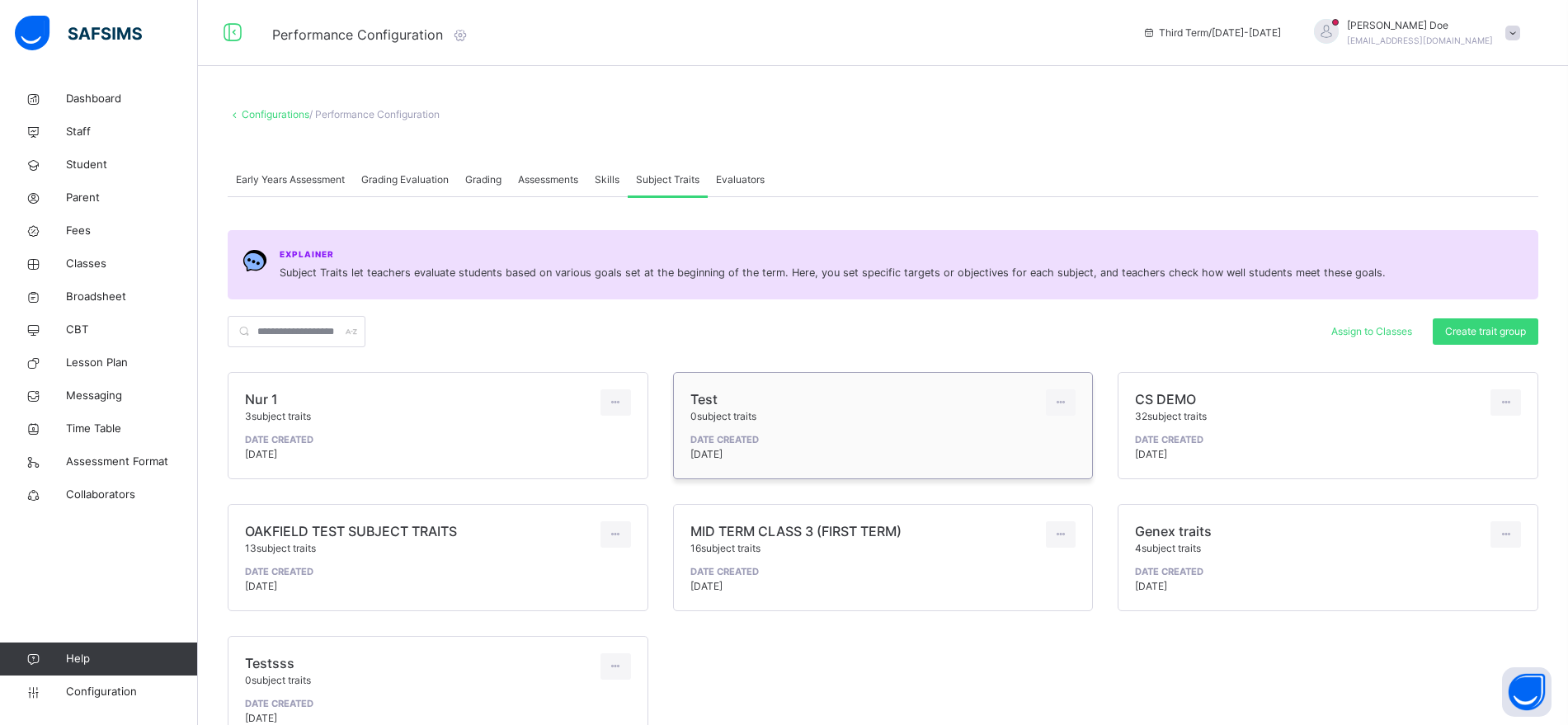
scroll to position [101, 0]
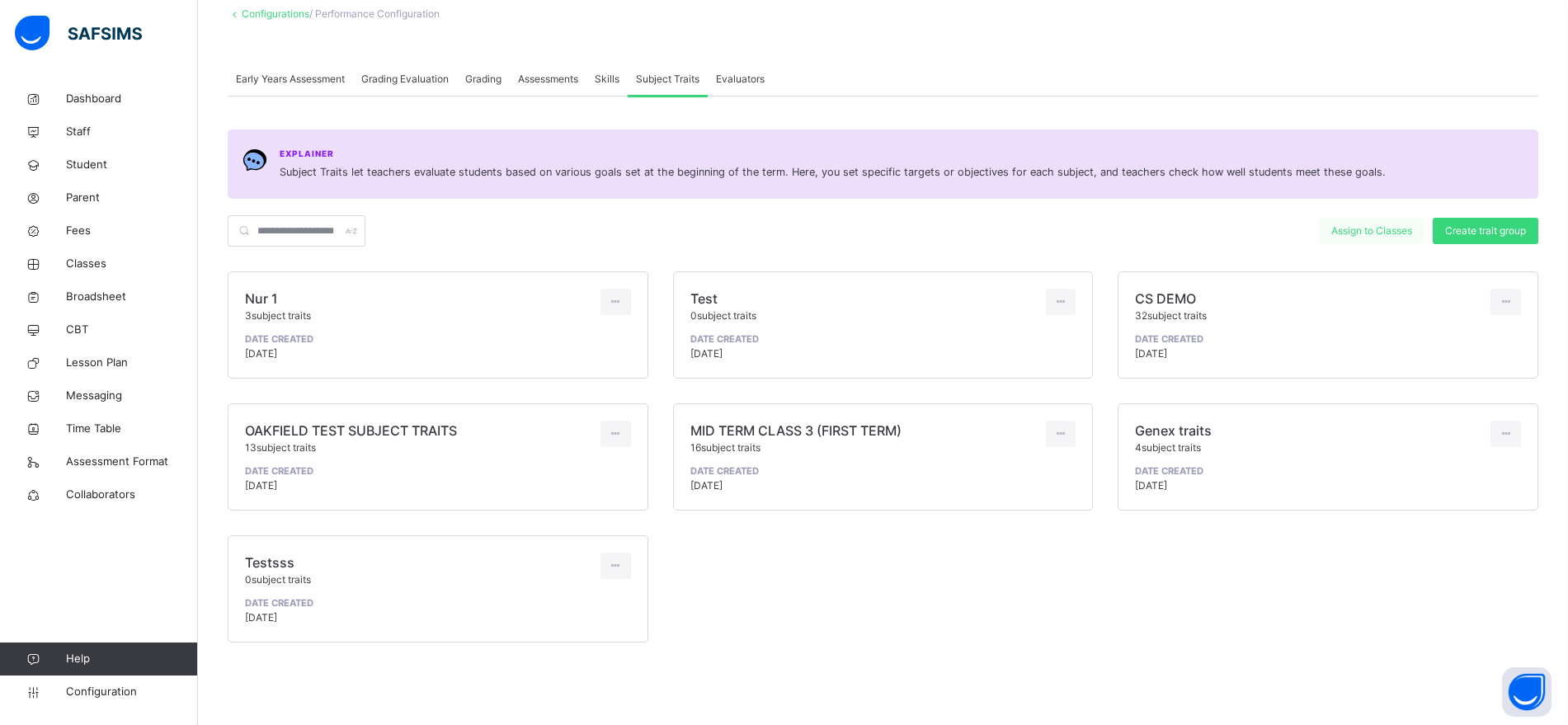
click at [1364, 227] on span "Assign to Classes" at bounding box center [1372, 232] width 81 height 15
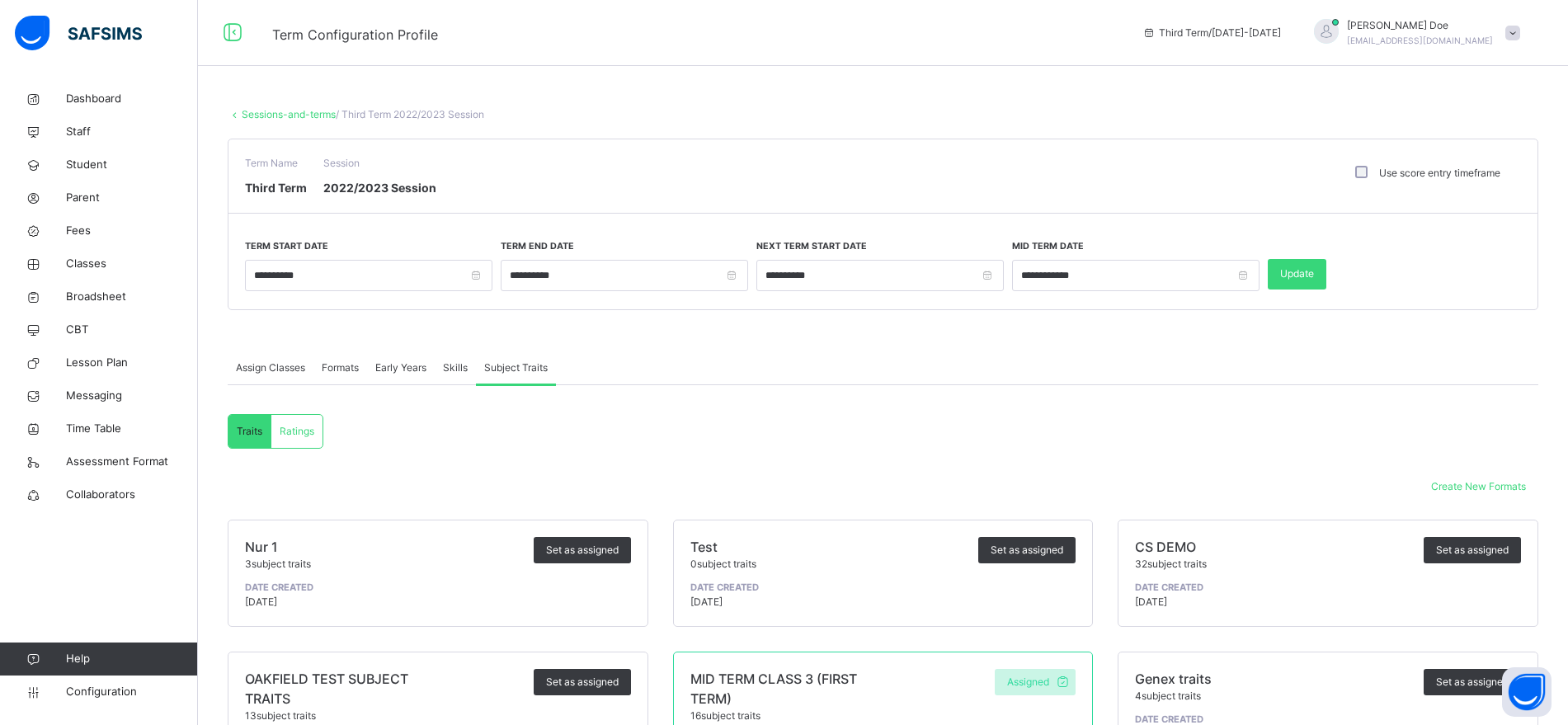
scroll to position [219, 0]
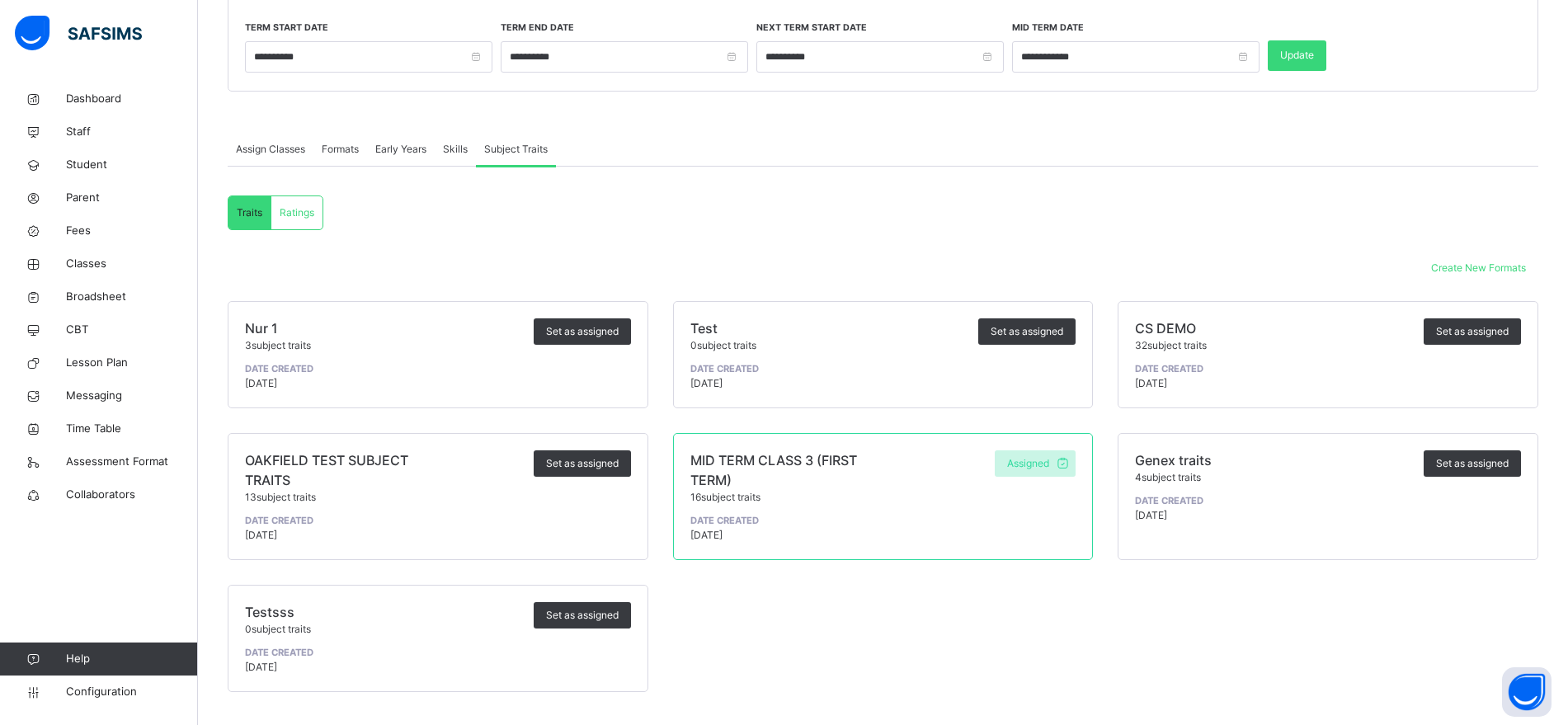
click at [780, 459] on span "MID TERM CLASS 3 (FIRST TERM)" at bounding box center [773, 470] width 166 height 36
click at [1476, 265] on span "Create New Formats" at bounding box center [1478, 269] width 95 height 15
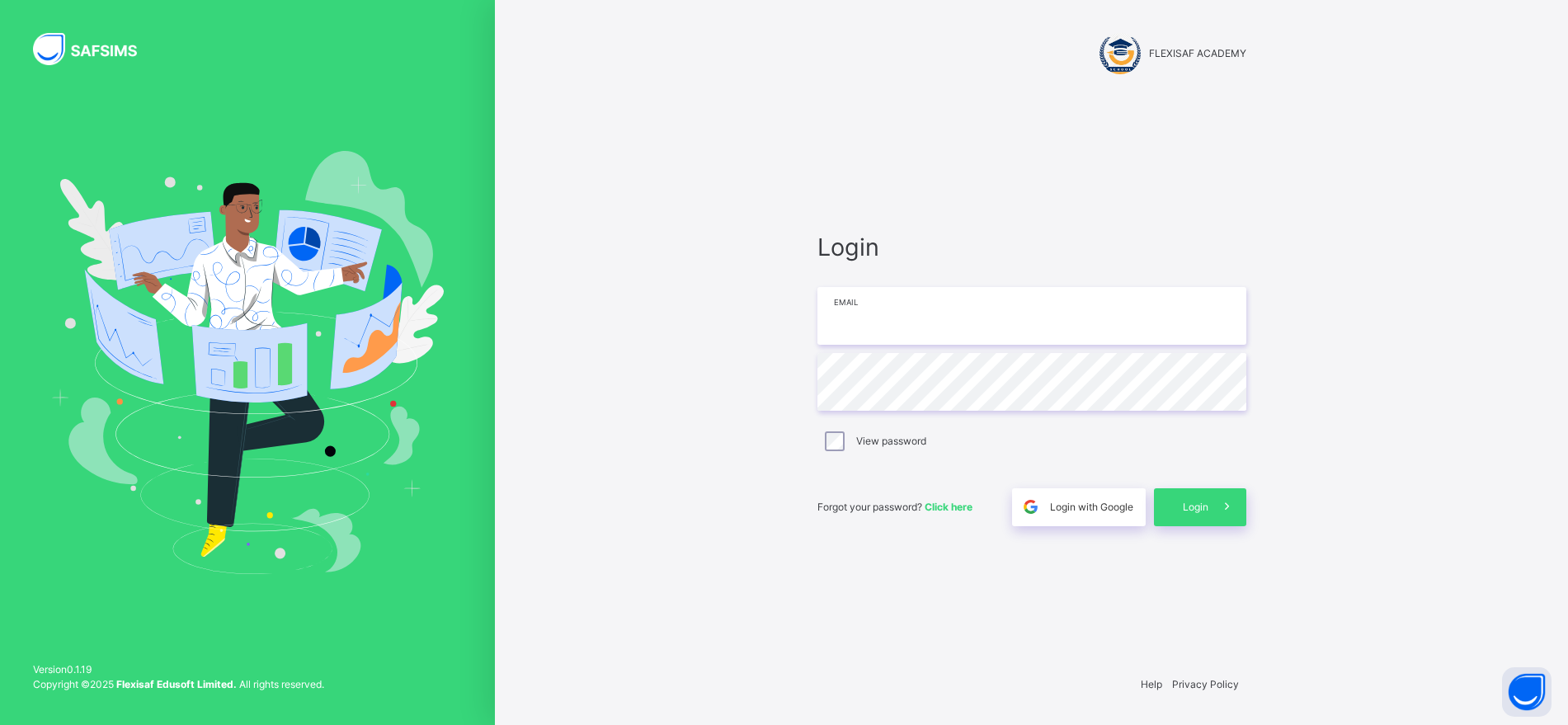
type input "**********"
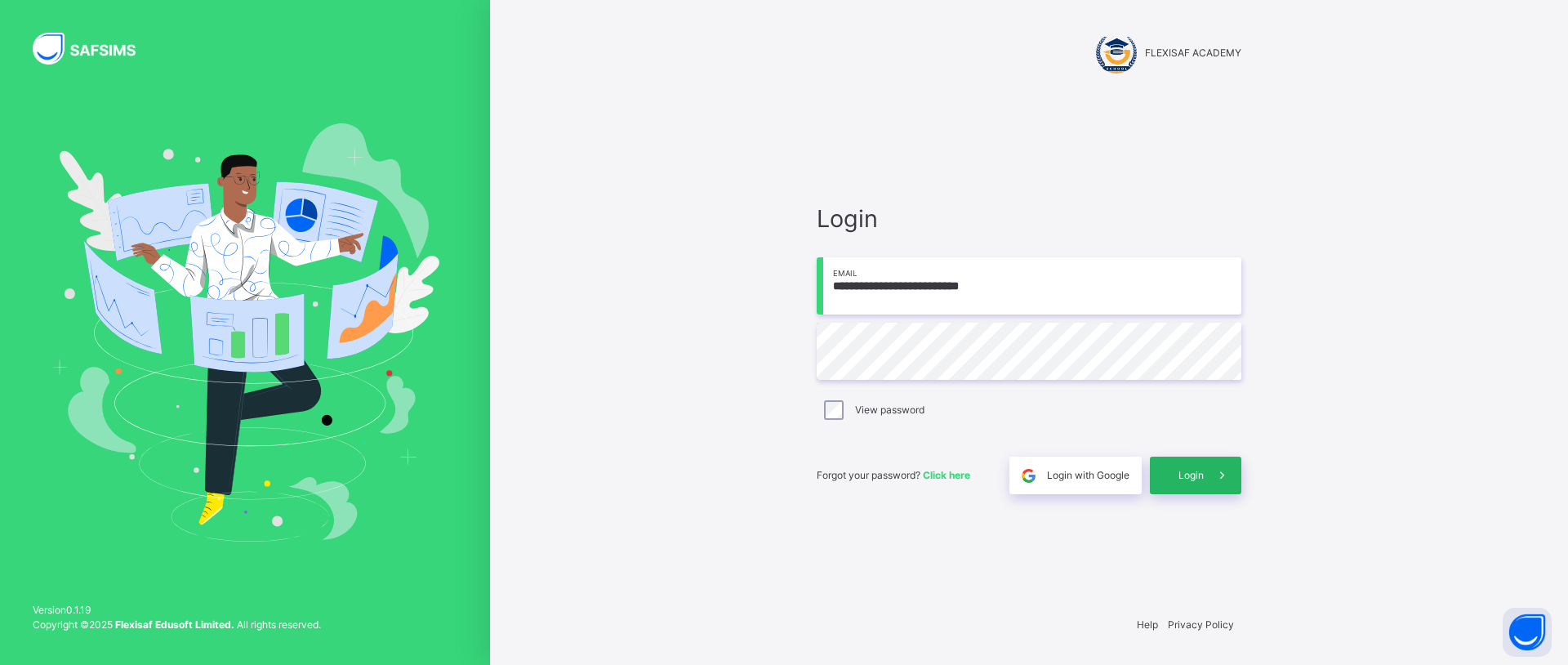
click at [1176, 472] on div "Login" at bounding box center [1195, 475] width 91 height 38
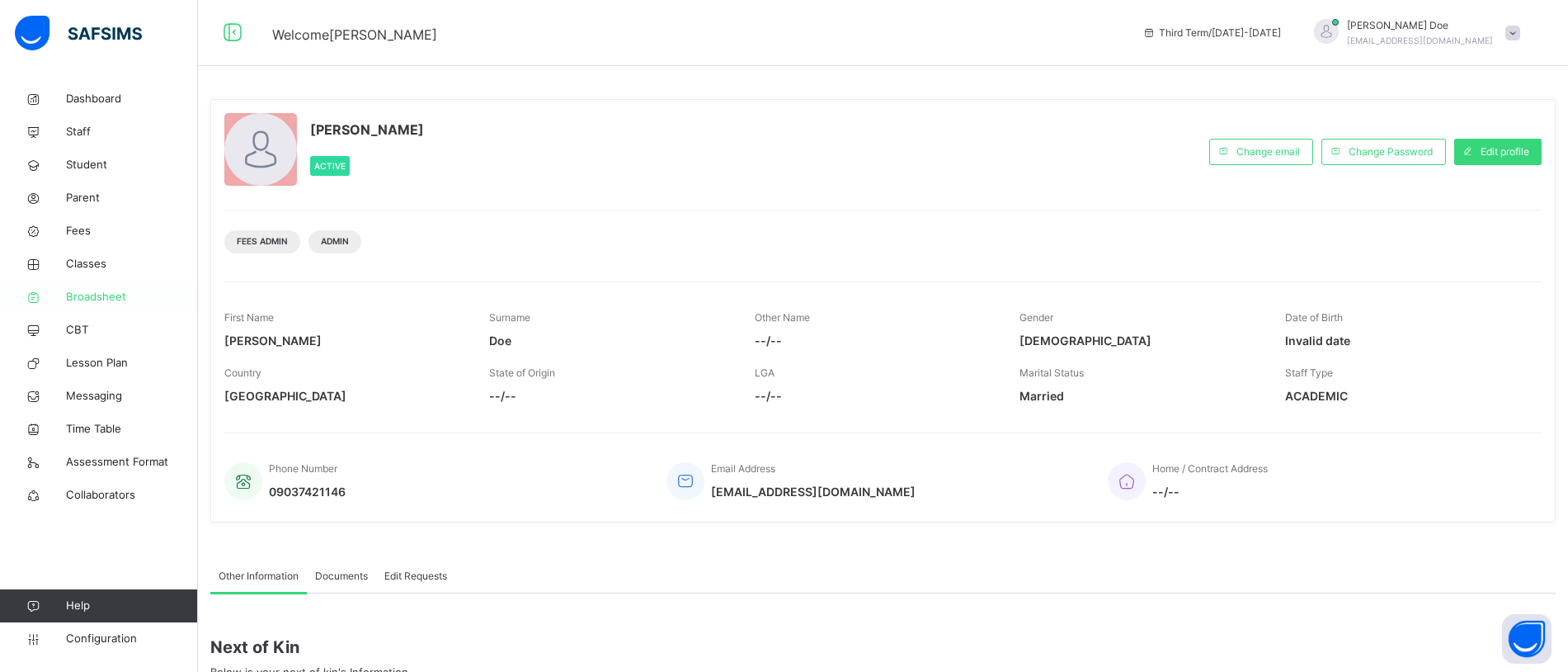
click at [105, 305] on link "Broadsheet" at bounding box center [99, 297] width 198 height 33
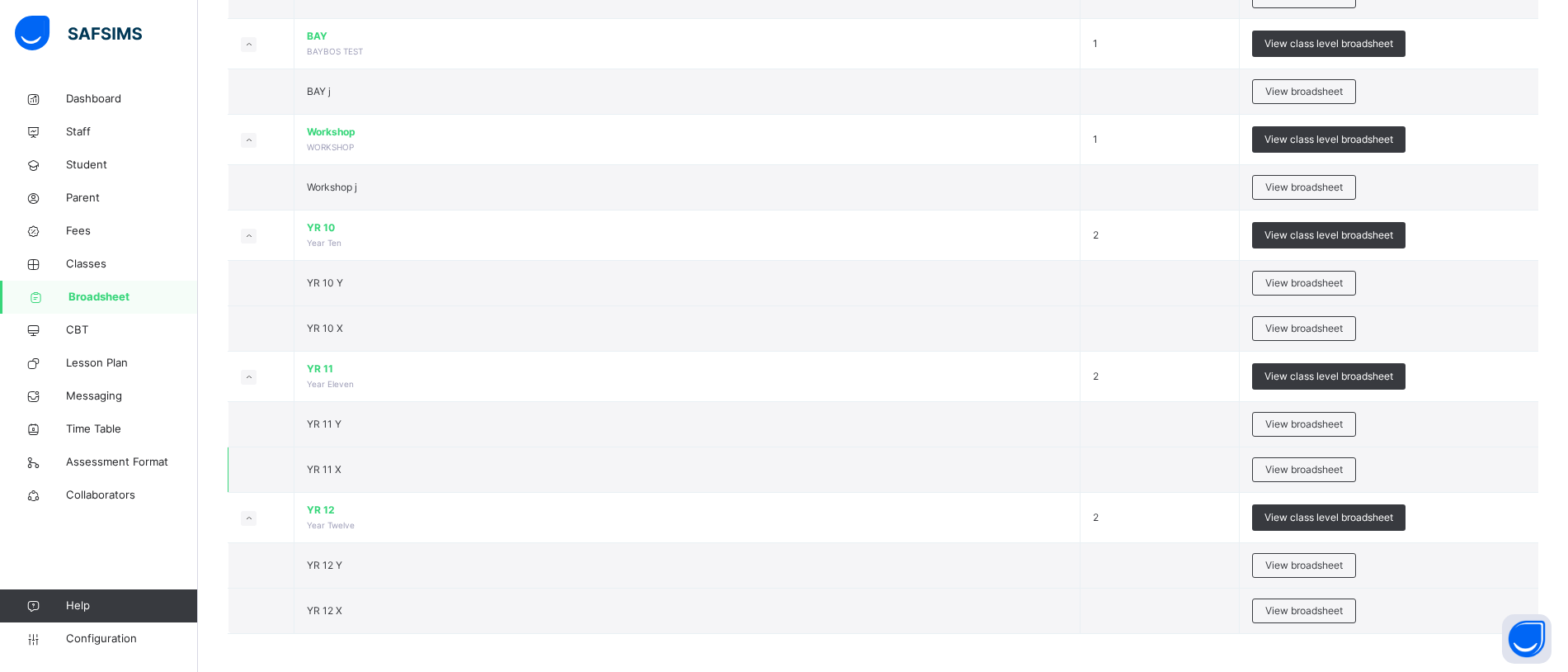
scroll to position [1985, 0]
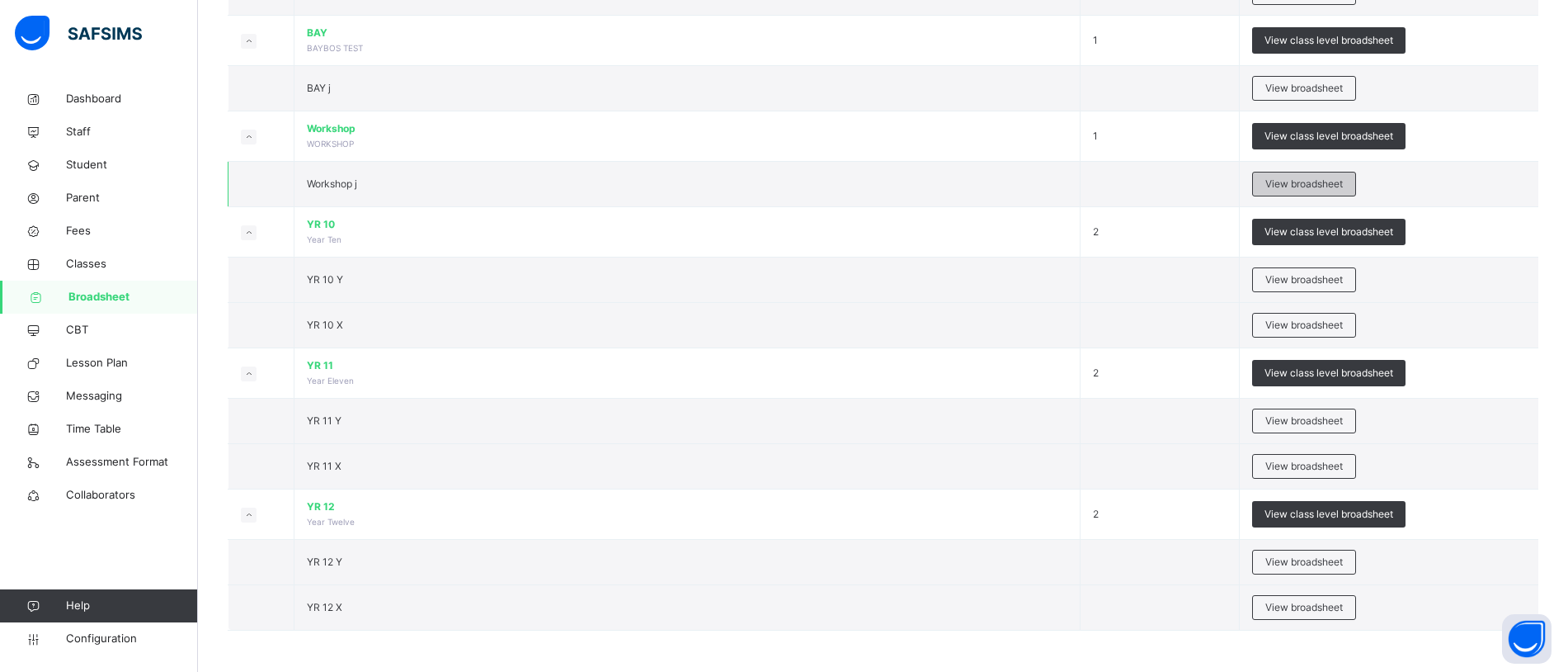
click at [1294, 180] on span "View broadsheet" at bounding box center [1304, 184] width 78 height 15
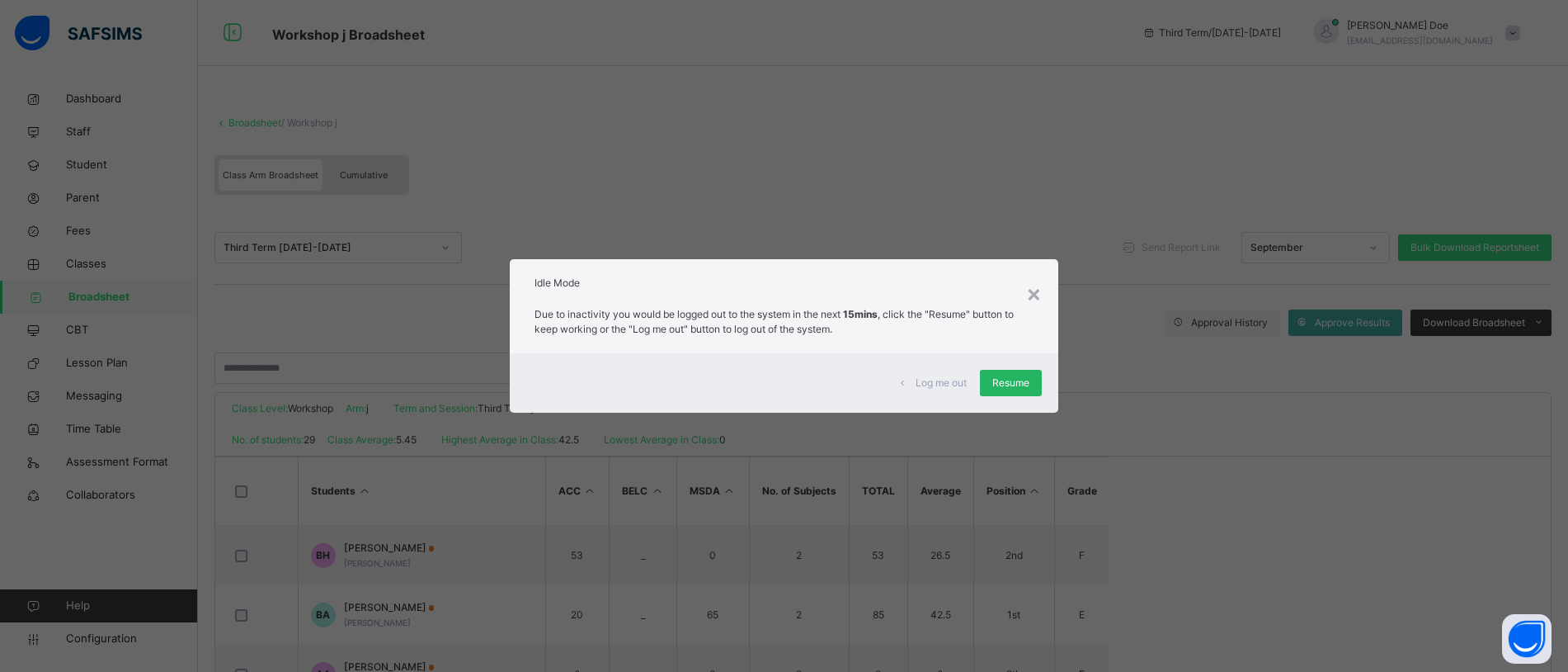
click at [1009, 387] on span "Resume" at bounding box center [1011, 383] width 37 height 15
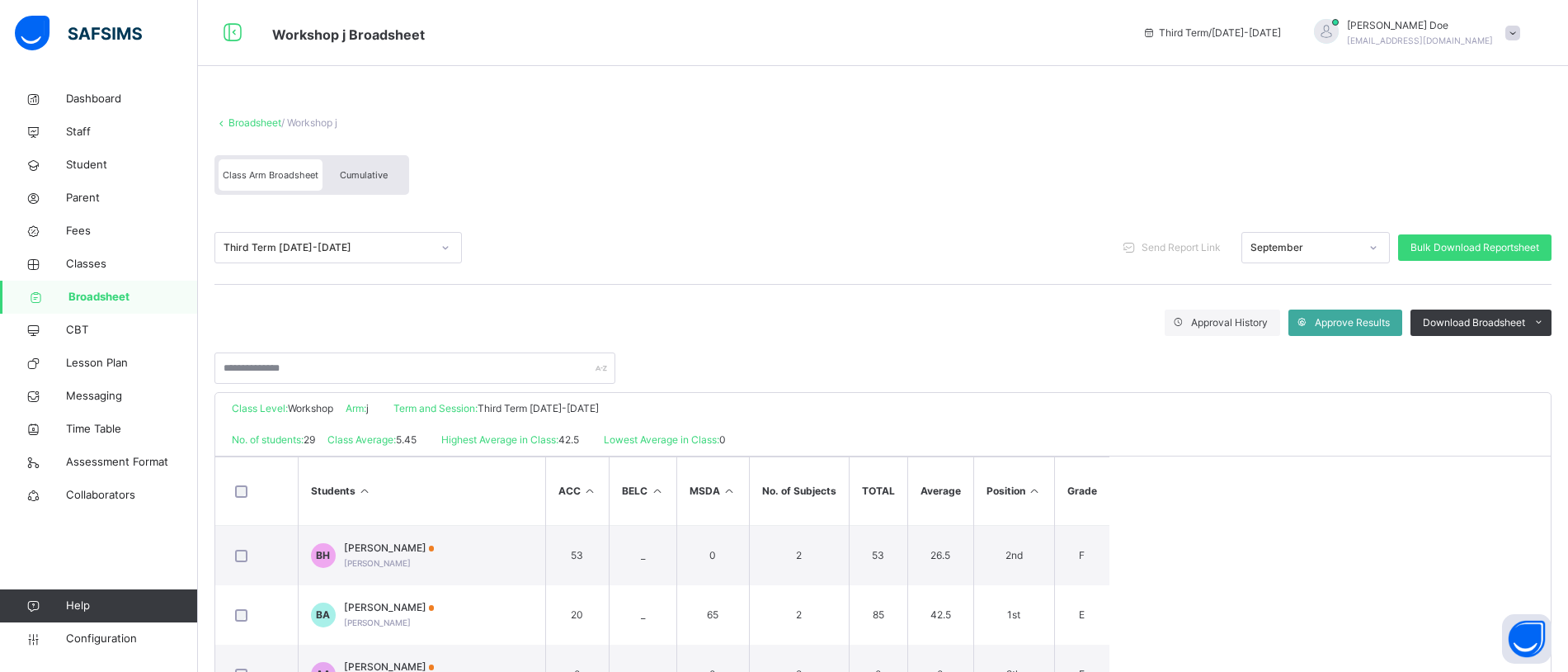
click at [1343, 249] on div "September" at bounding box center [1304, 248] width 109 height 15
click at [1075, 350] on div at bounding box center [883, 359] width 1337 height 48
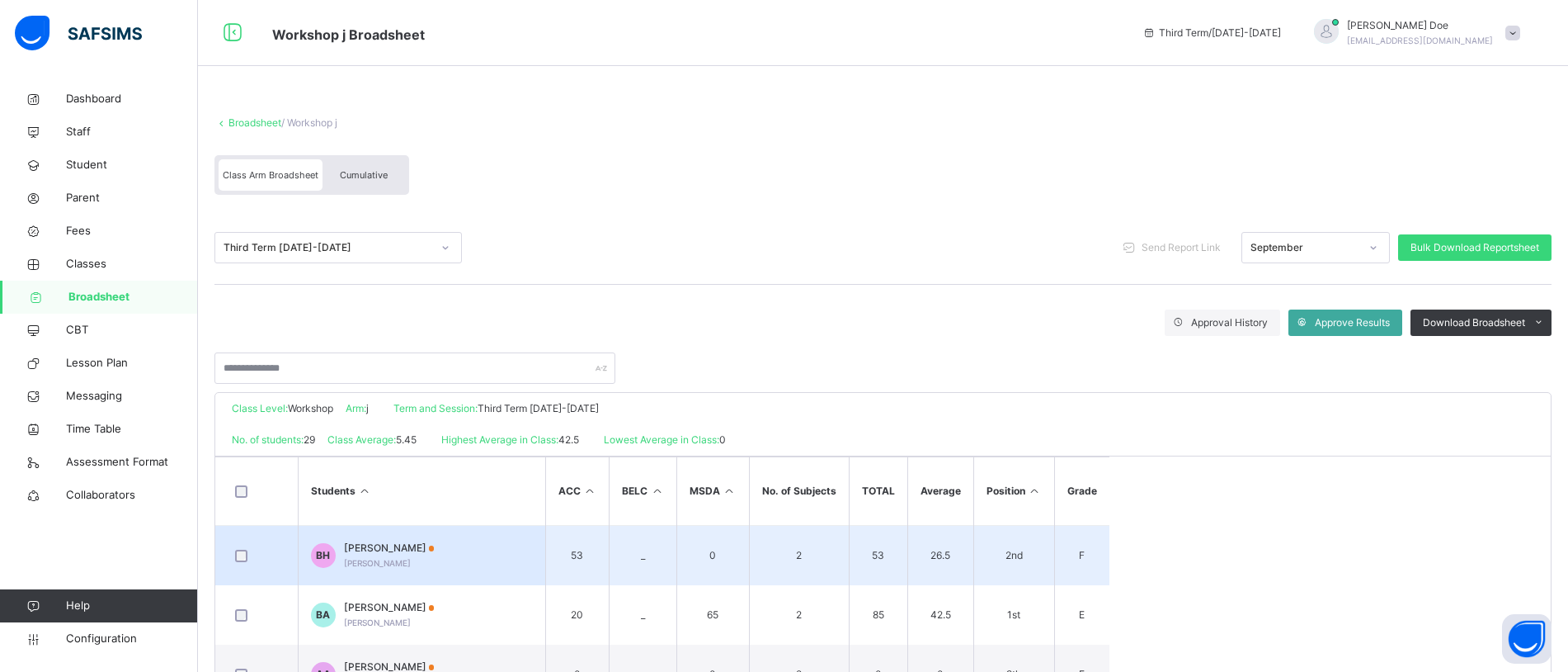
click at [372, 553] on span "Bash Hamid" at bounding box center [389, 549] width 90 height 15
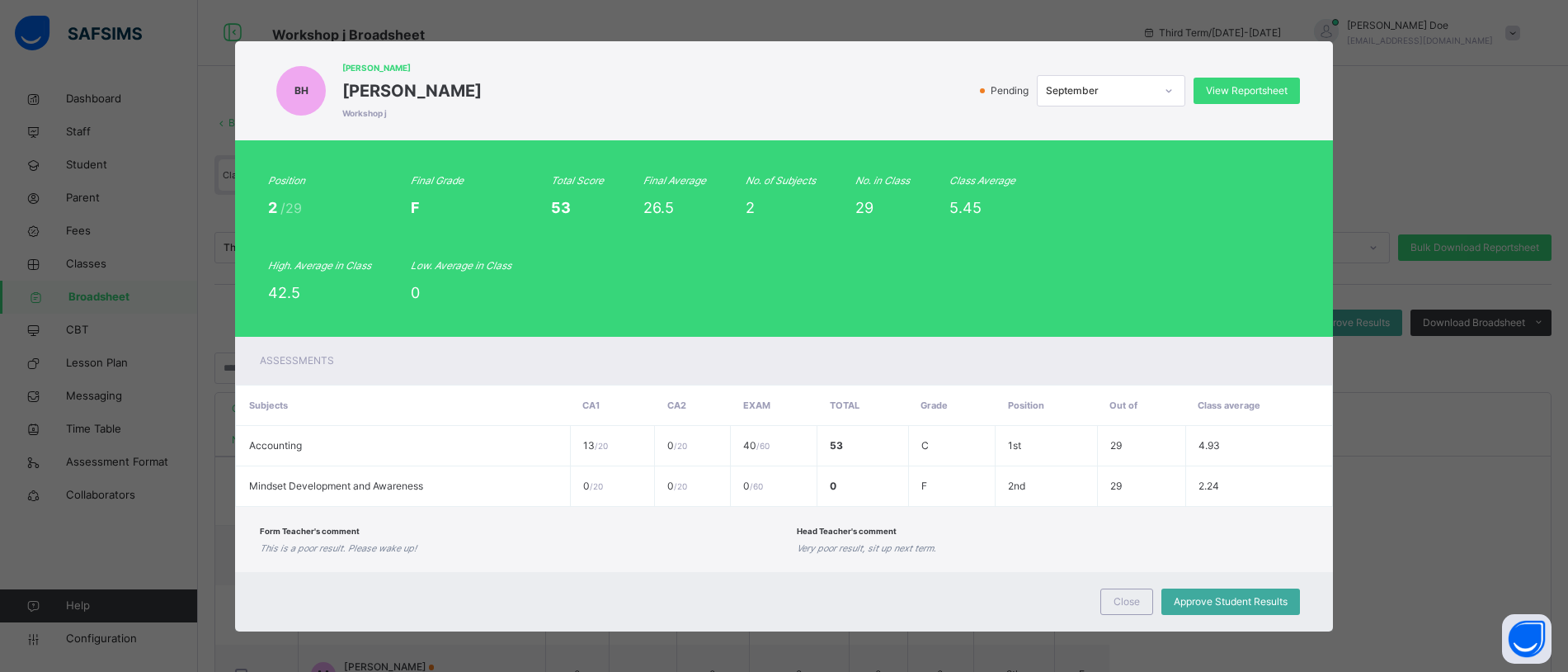
scroll to position [1, 0]
click at [1168, 96] on div at bounding box center [1168, 90] width 28 height 26
click at [1200, 185] on div "Position 2 /29 Final Grade F Total Score 53 Final Average 26.5 No. of Subjects …" at bounding box center [783, 238] width 1032 height 130
click at [1118, 597] on span "Close" at bounding box center [1126, 601] width 26 height 15
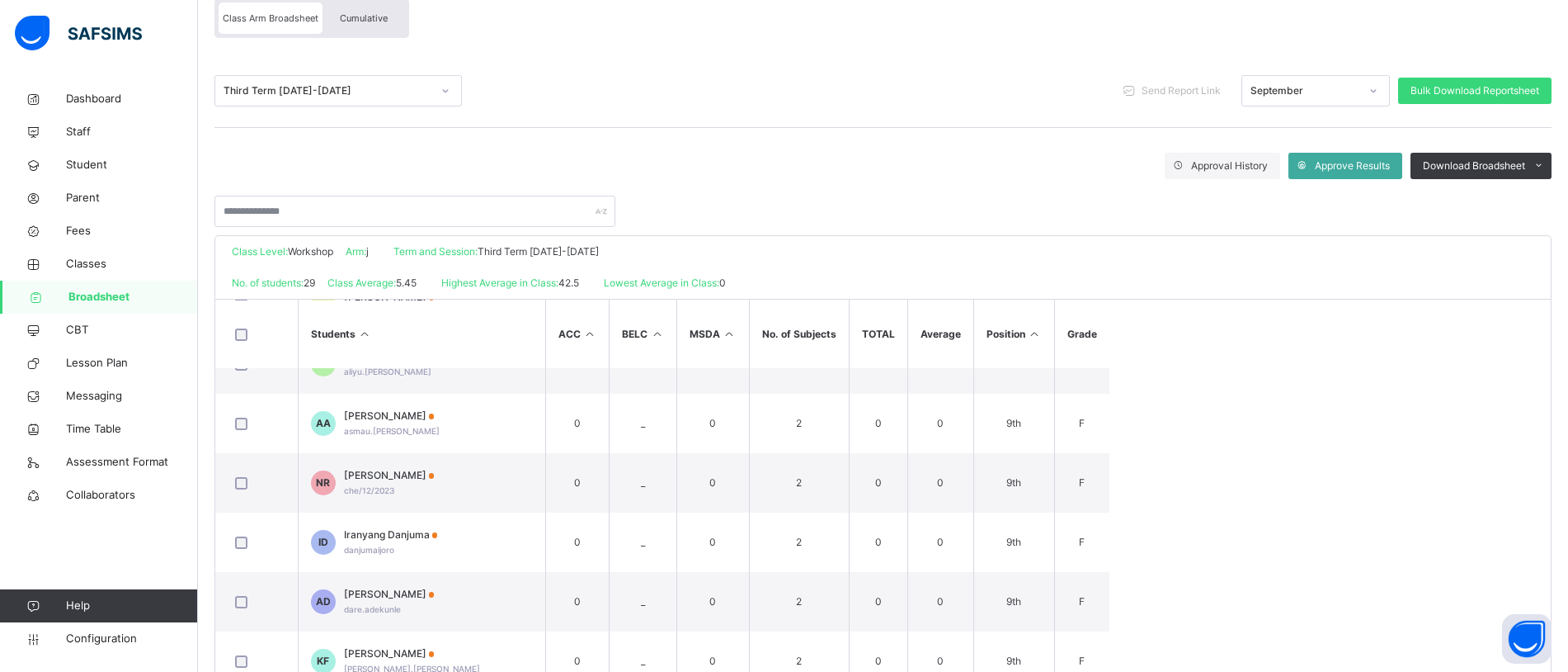
scroll to position [0, 0]
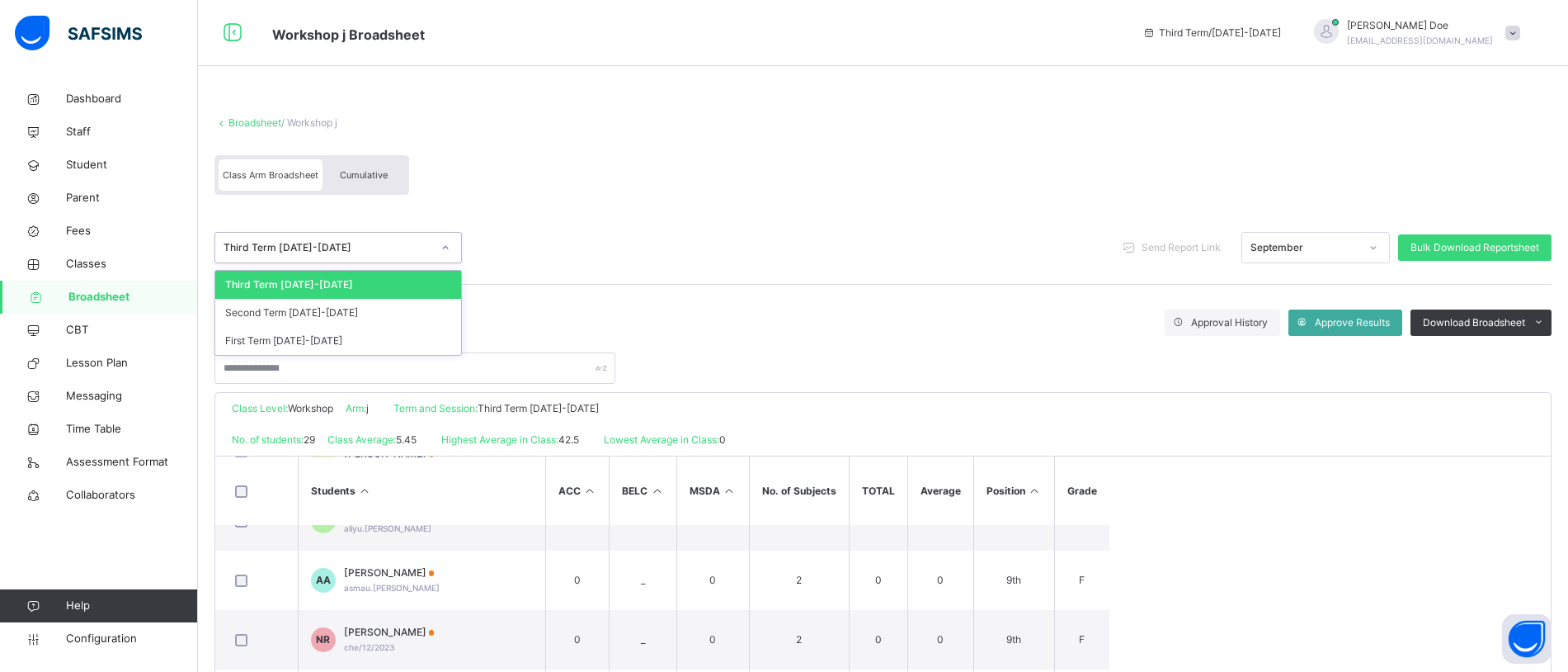
click at [429, 235] on div "Third Term 2022-2023" at bounding box center [323, 248] width 215 height 25
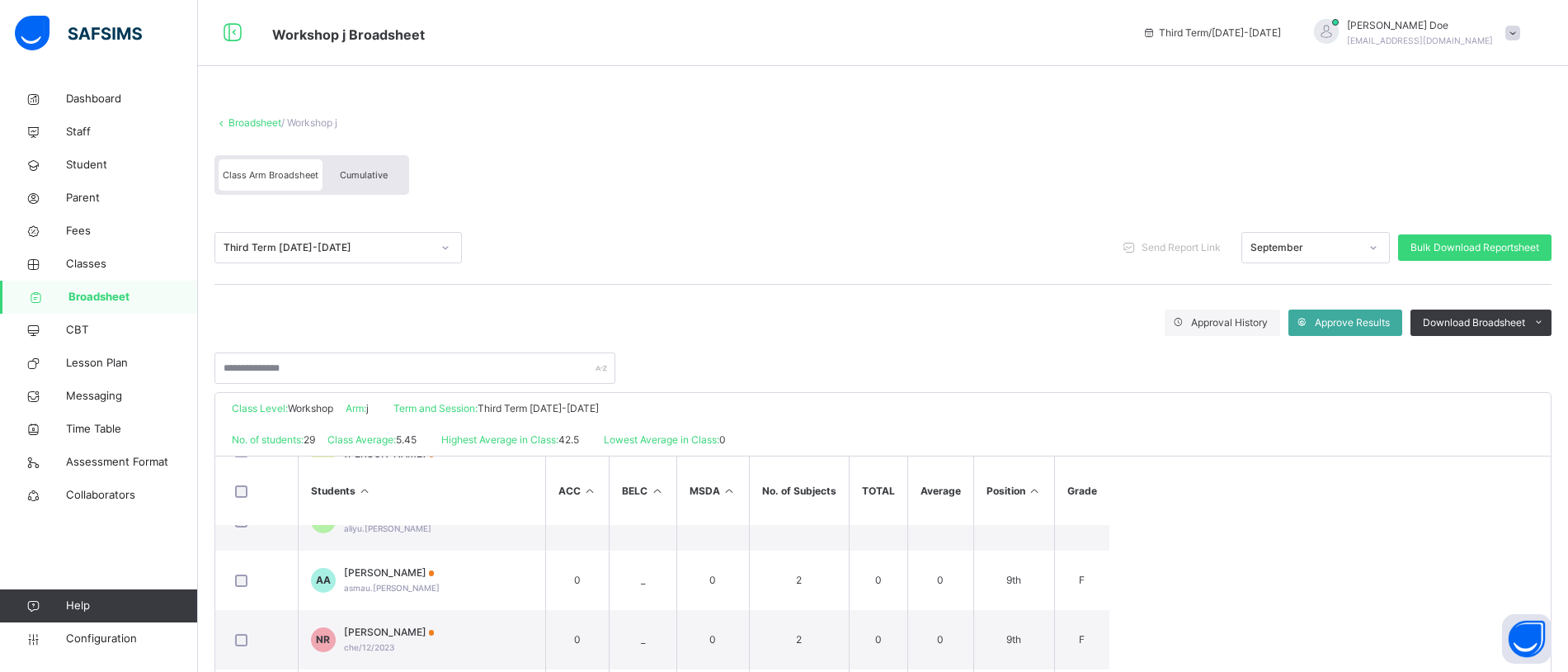
click at [598, 248] on div "Third Term 2022-2023 Send Report Link September Bulk Download Reportsheet" at bounding box center [883, 247] width 1337 height 31
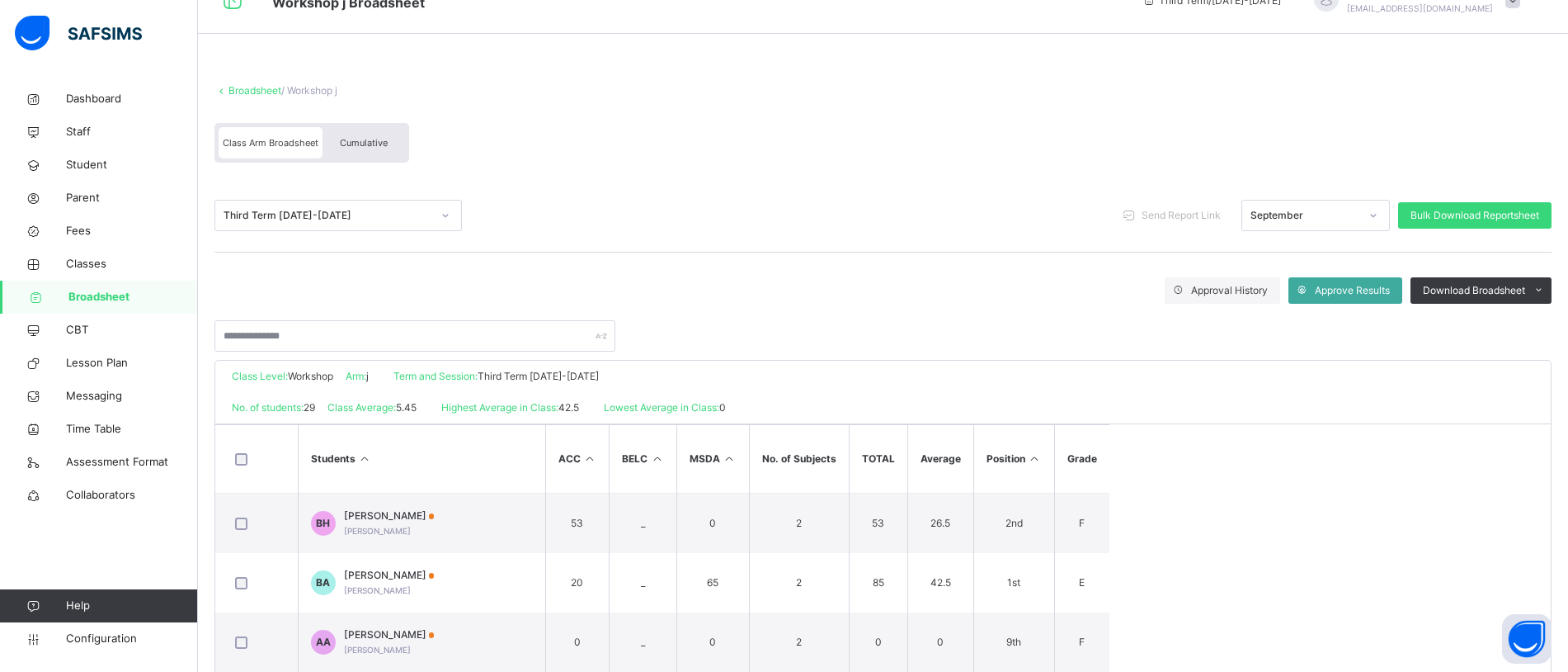
scroll to position [28, 0]
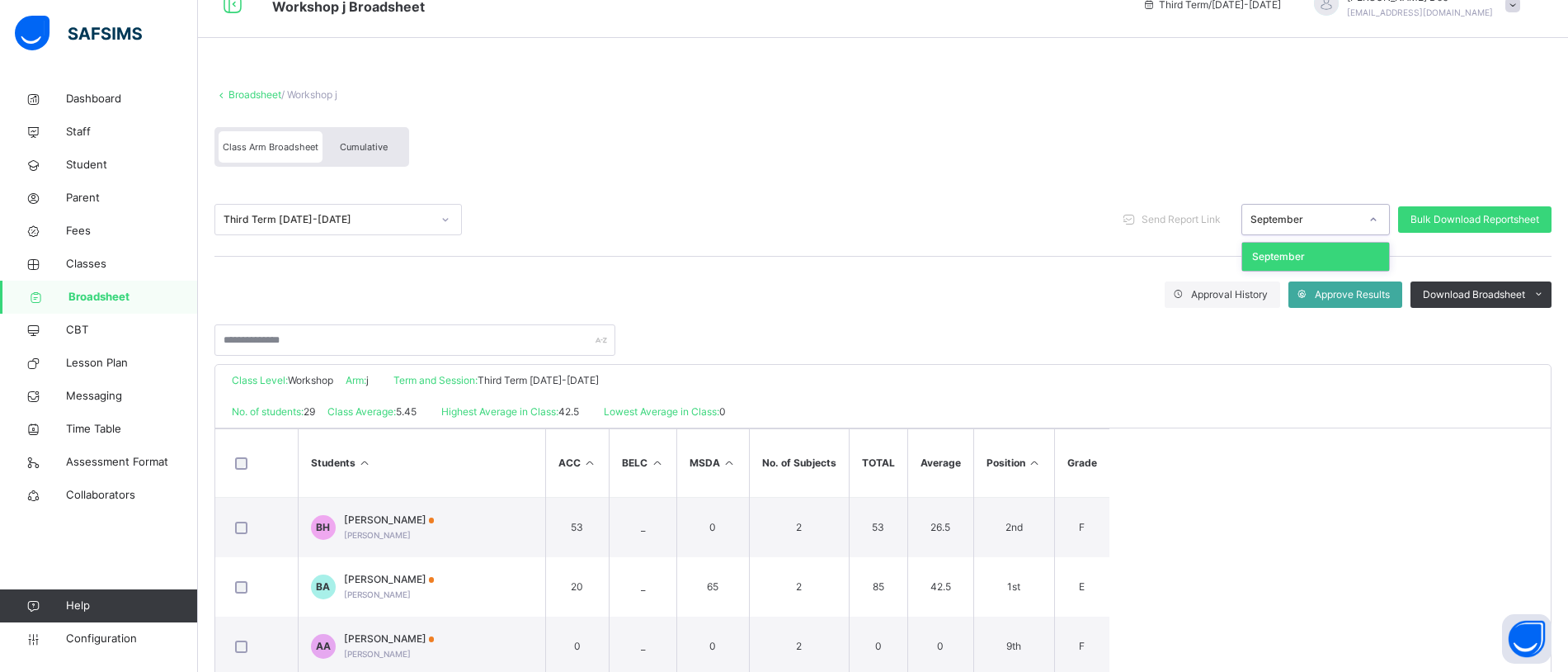
click at [1300, 216] on div "September" at bounding box center [1304, 220] width 109 height 15
click at [942, 291] on div "Approval History Approve Results Download Broadsheet PDF Excel sheet" at bounding box center [883, 294] width 1337 height 26
click at [1345, 217] on div "September" at bounding box center [1304, 220] width 109 height 15
click at [939, 254] on div "Third Term 2022-2023 Send Report Link option September focused, 1 of 1. 1 resul…" at bounding box center [883, 220] width 1337 height 74
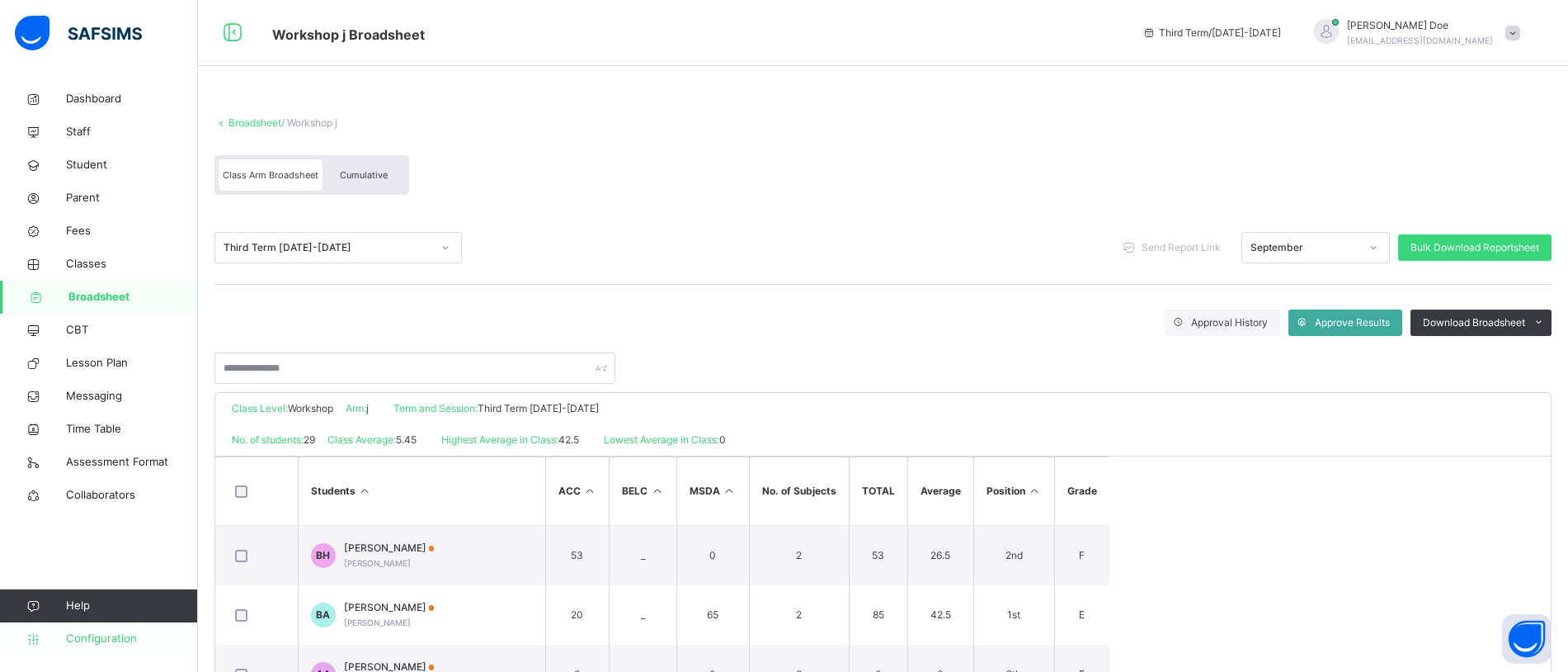
click at [116, 638] on span "Configuration" at bounding box center [131, 639] width 131 height 17
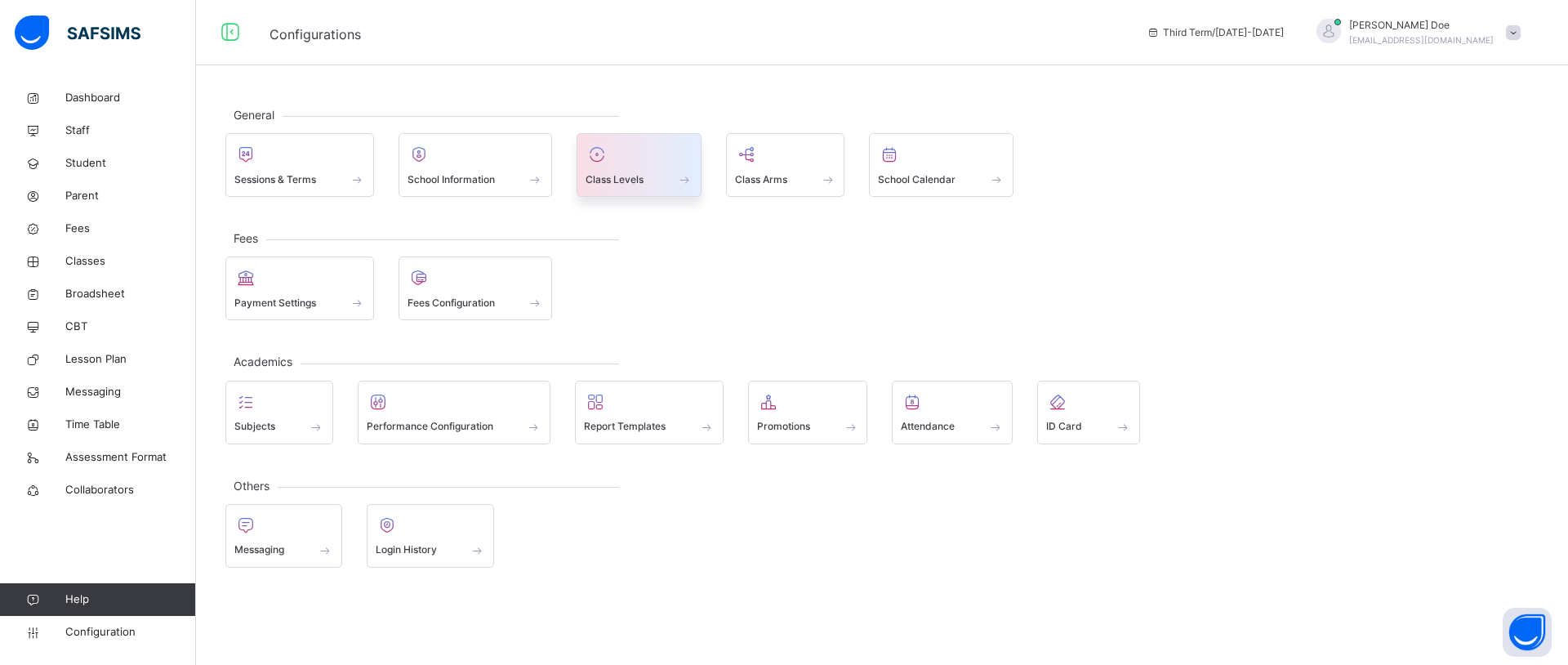
click at [631, 176] on span "Class Levels" at bounding box center [614, 180] width 58 height 15
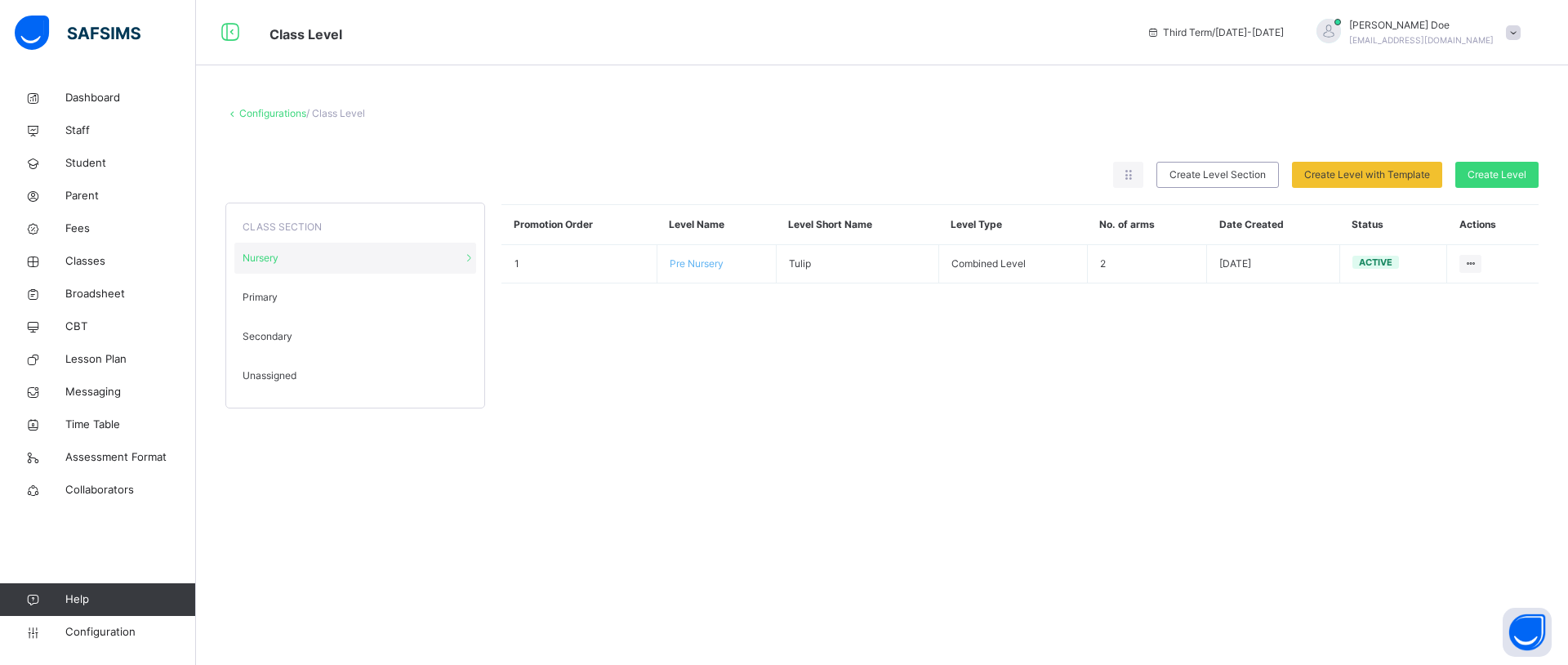
click at [275, 378] on span "Unassigned" at bounding box center [269, 376] width 54 height 15
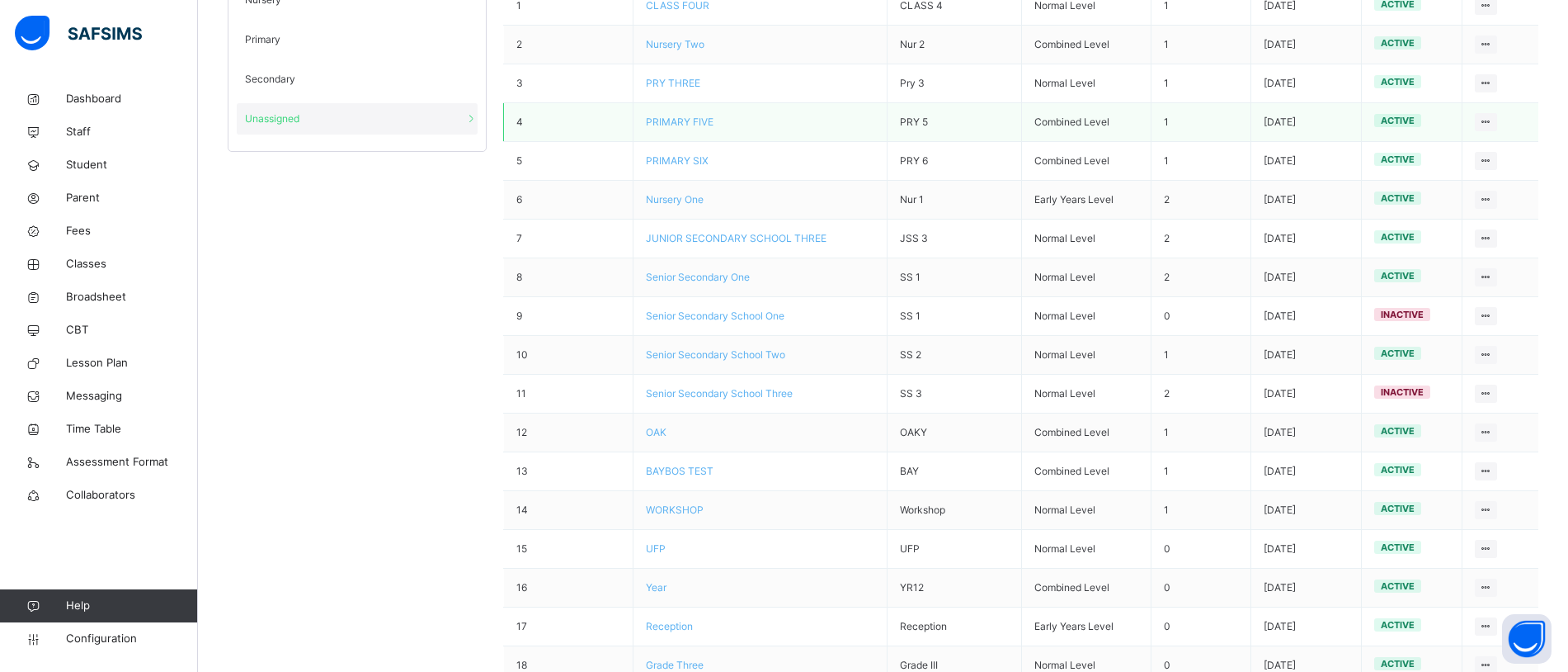
scroll to position [267, 0]
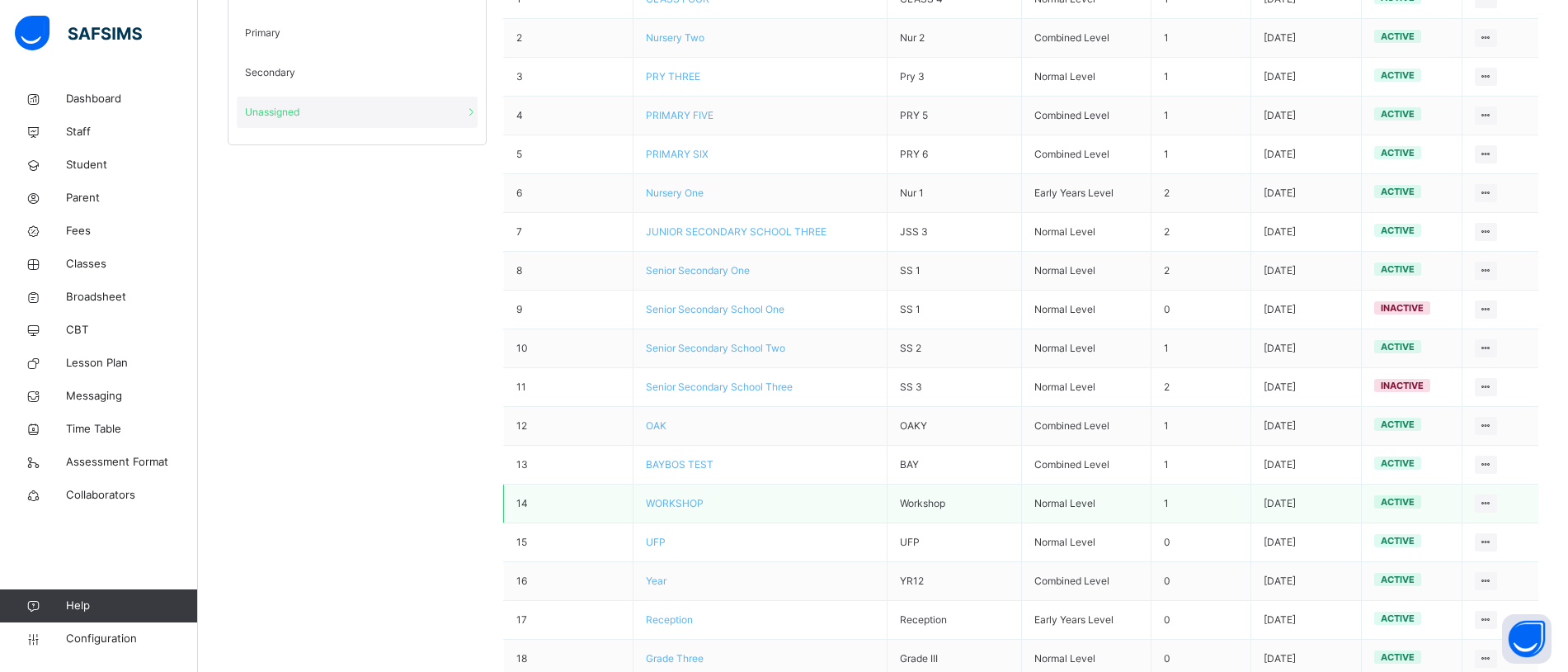
click at [683, 503] on span "WORKSHOP" at bounding box center [675, 503] width 57 height 13
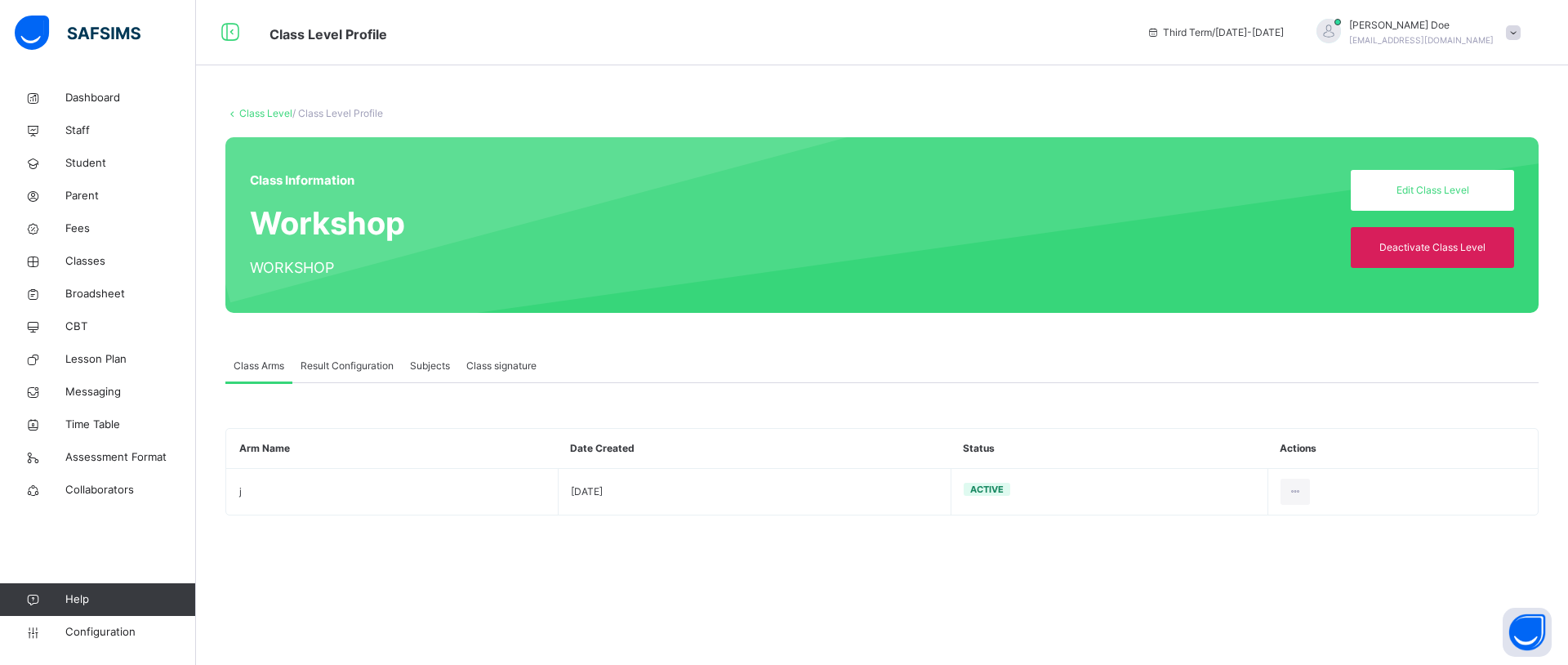
click at [353, 365] on span "Result Configuration" at bounding box center [346, 366] width 93 height 15
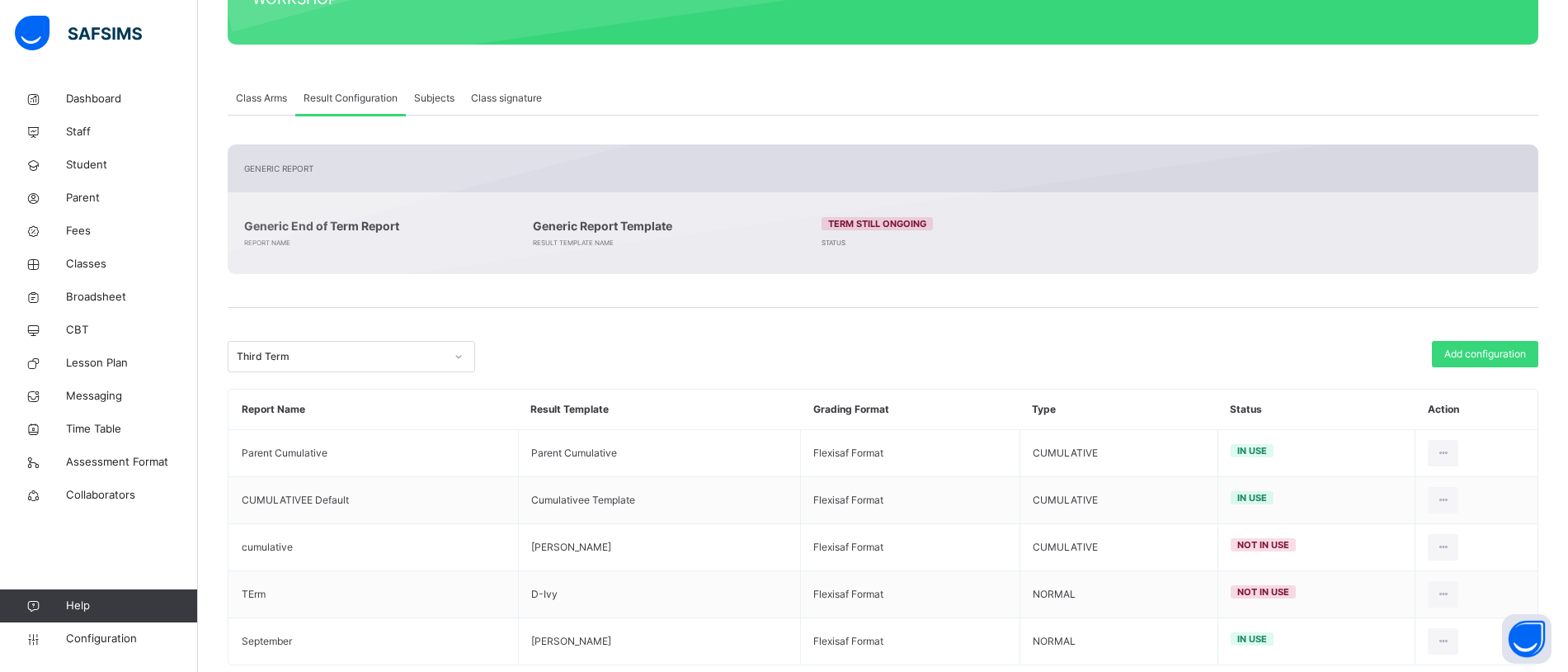
scroll to position [306, 0]
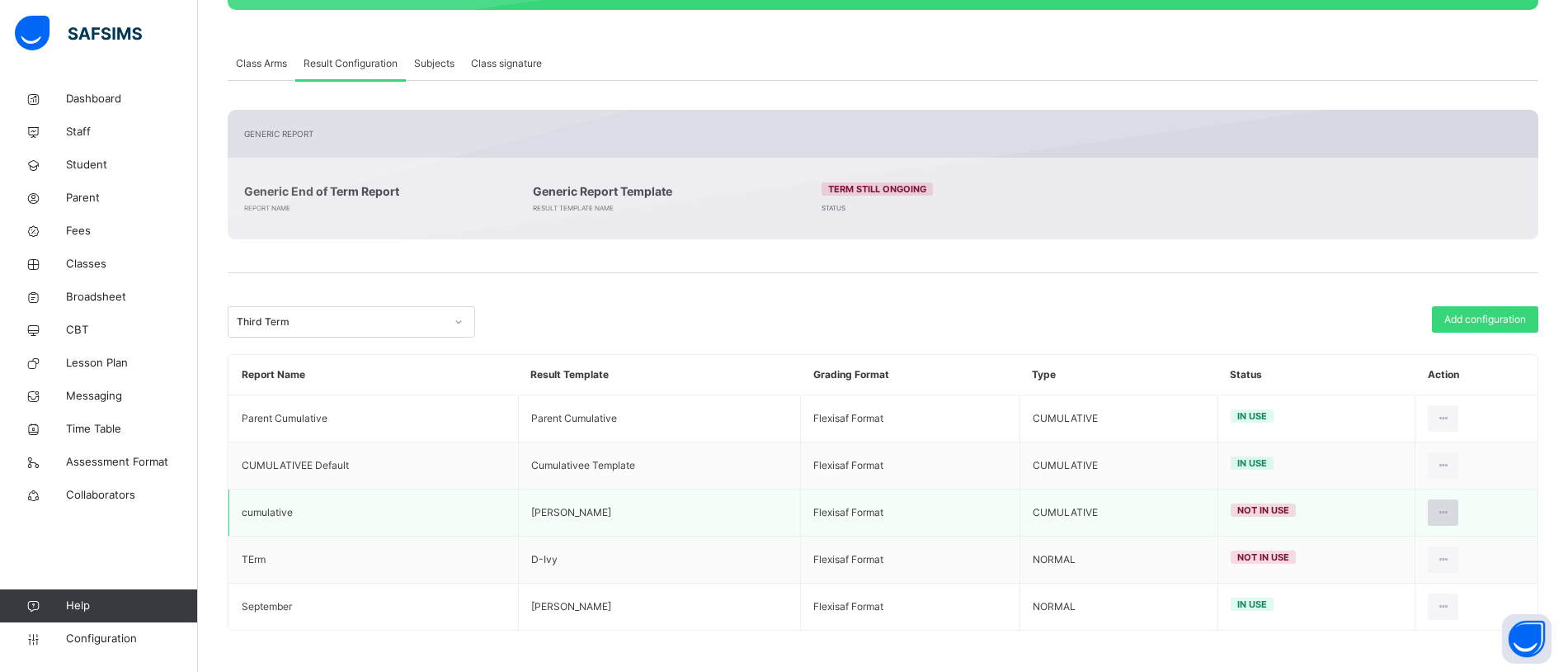
click at [1451, 505] on icon at bounding box center [1443, 513] width 14 height 15
click at [1394, 549] on div "Edit Configuration" at bounding box center [1402, 550] width 95 height 17
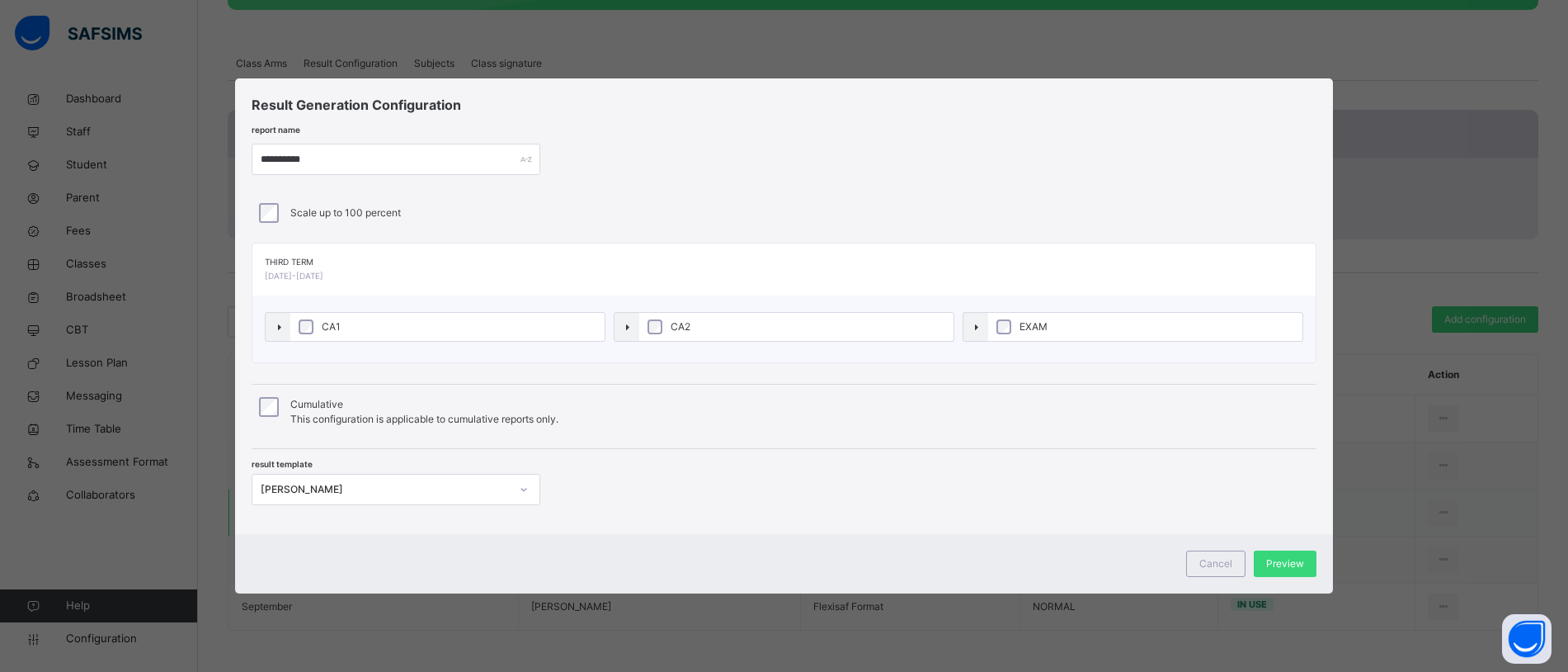
type input "**********"
click at [1211, 561] on span "Cancel" at bounding box center [1216, 564] width 33 height 15
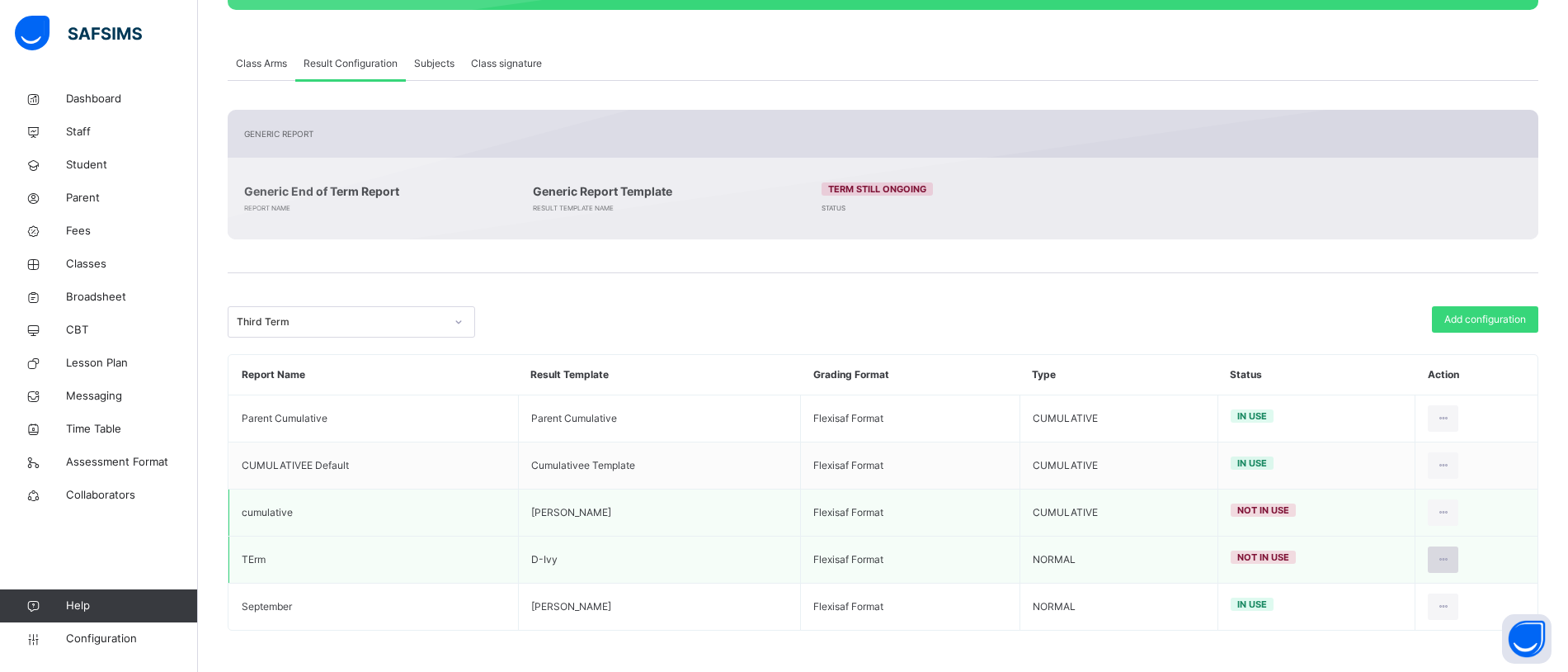
click at [1451, 553] on icon at bounding box center [1443, 560] width 14 height 15
click at [1396, 621] on div "Set in use" at bounding box center [1402, 626] width 95 height 17
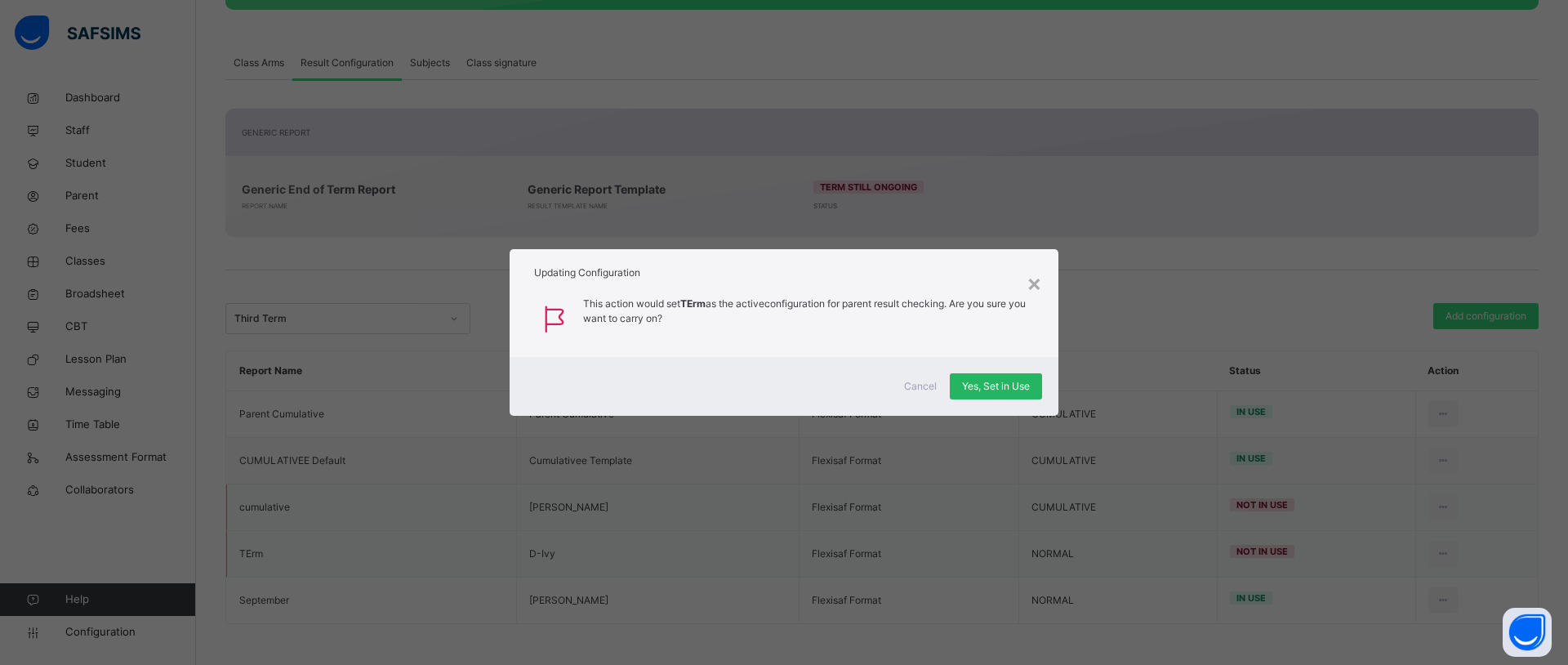
click at [999, 383] on span "Yes, Set in Use" at bounding box center [995, 386] width 68 height 15
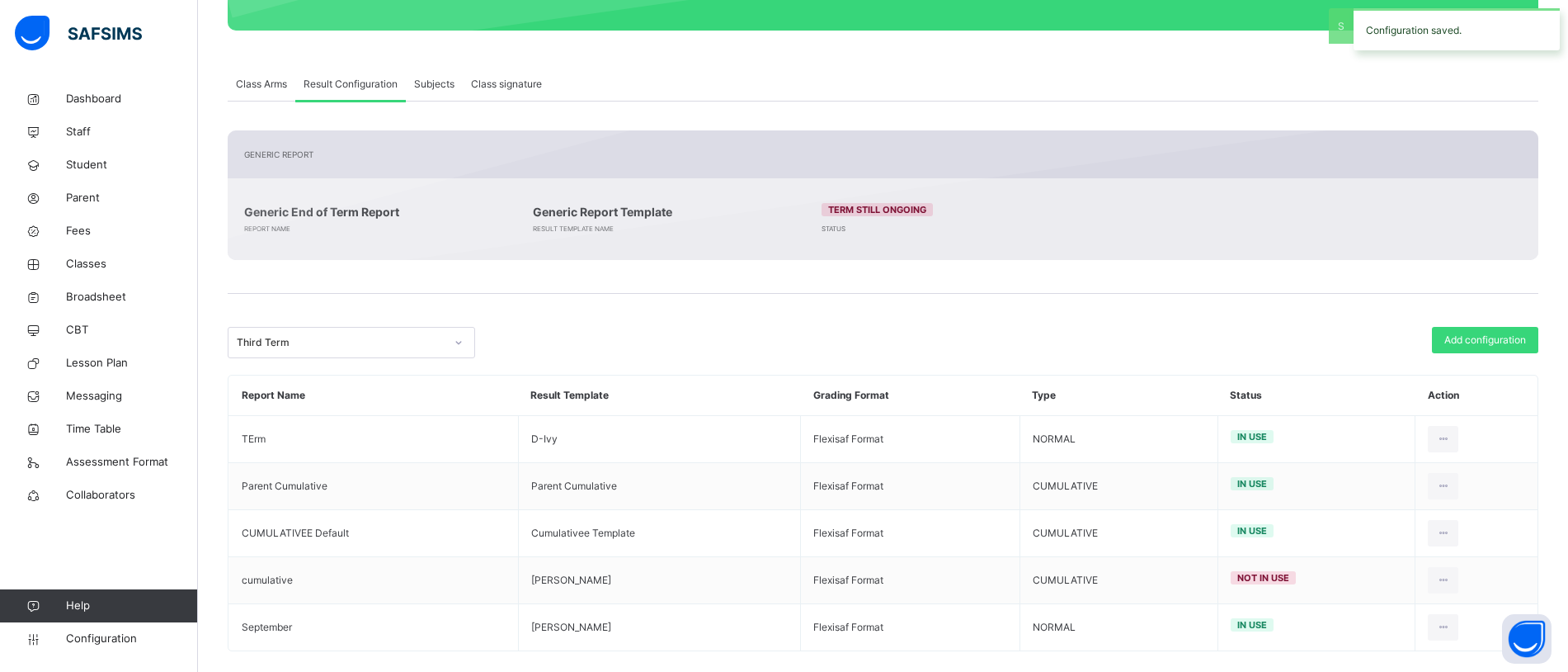
scroll to position [276, 0]
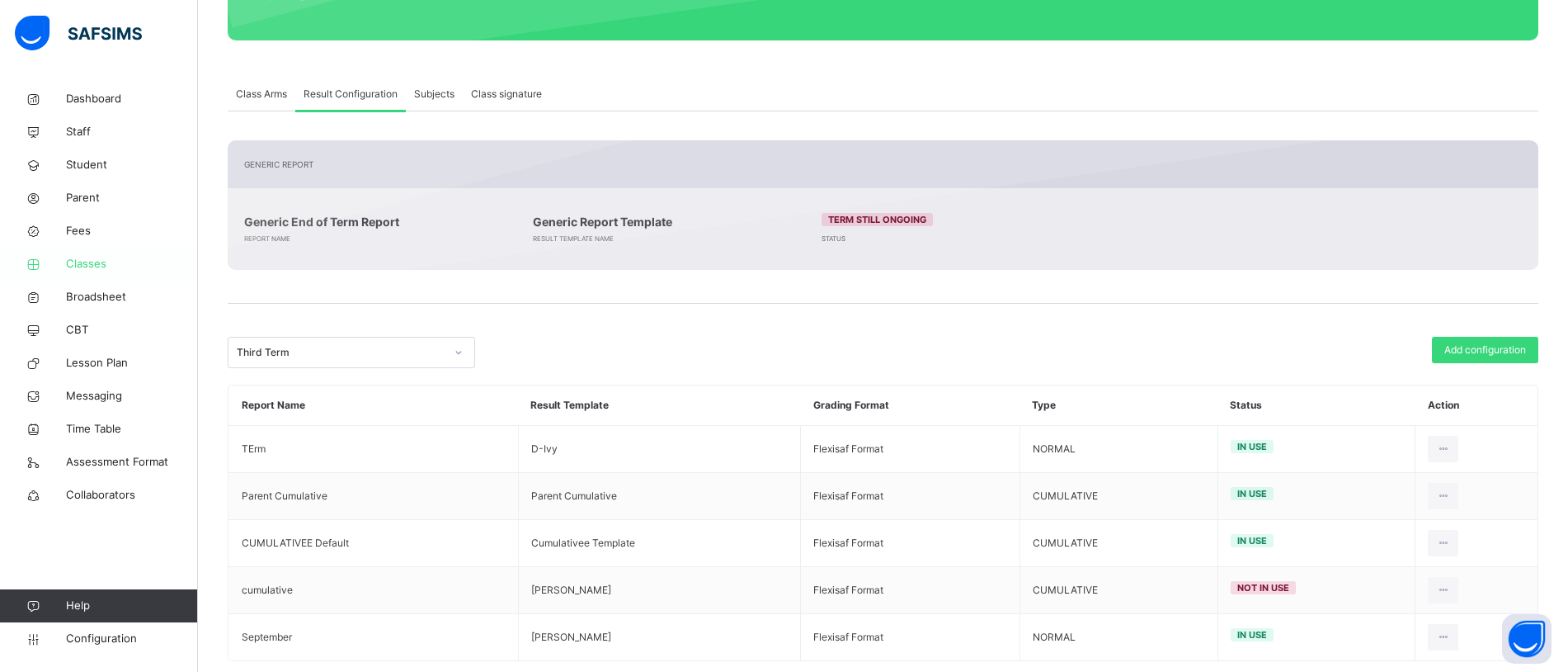
click at [89, 260] on span "Classes" at bounding box center [132, 265] width 132 height 17
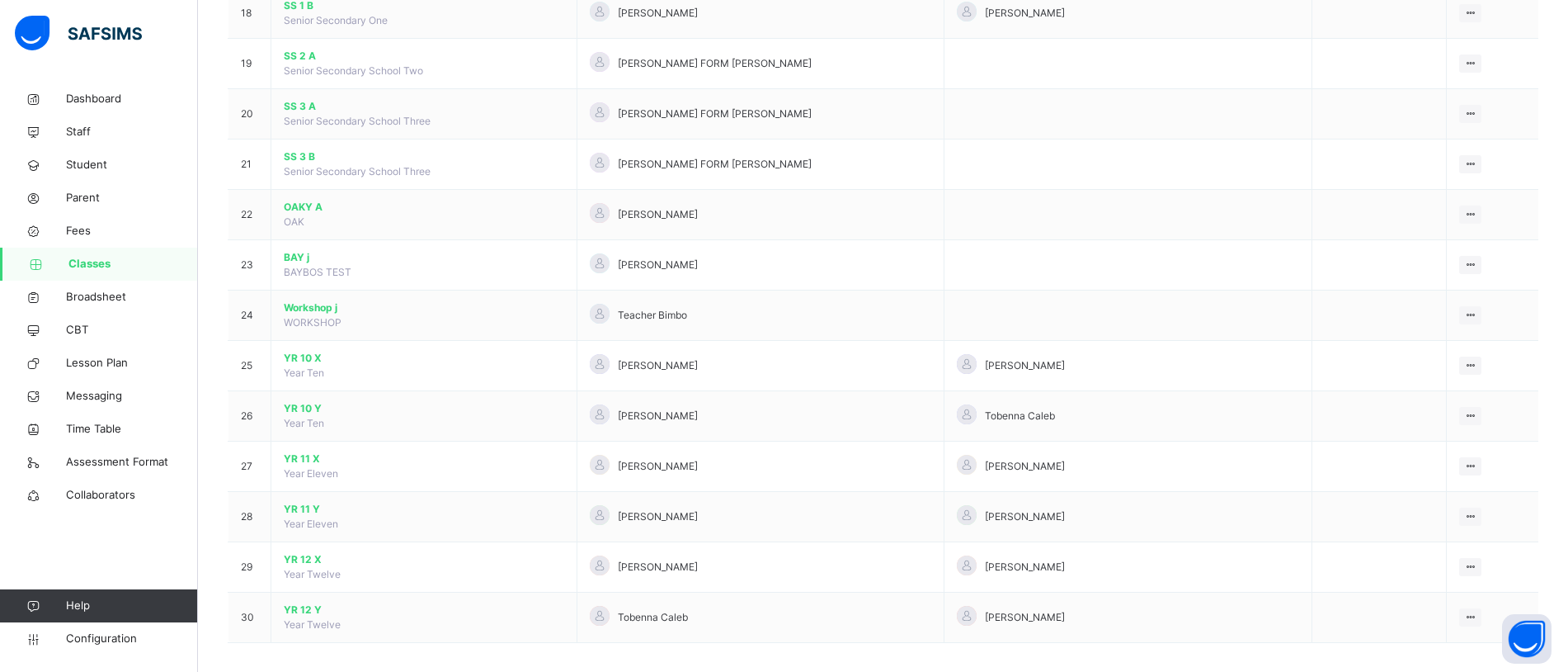
scroll to position [1076, 0]
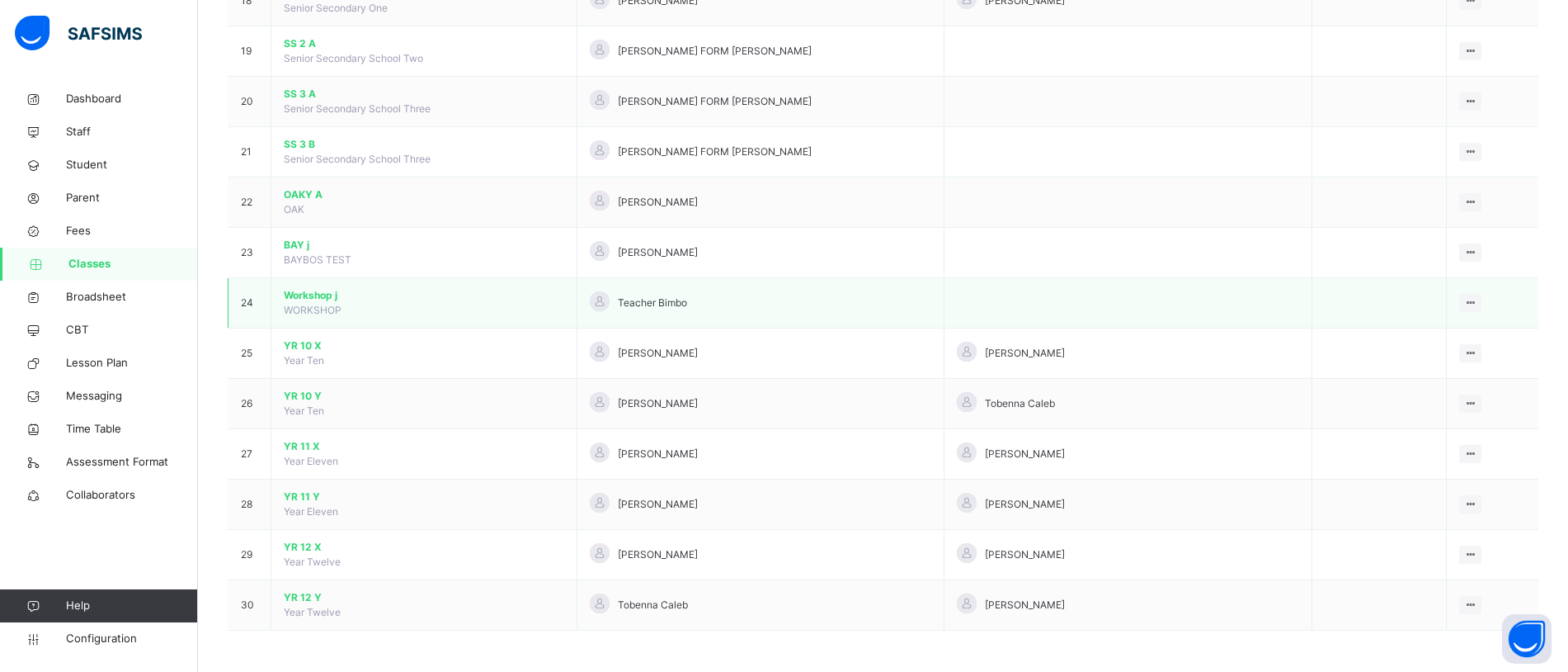
click at [299, 292] on span "Workshop j" at bounding box center [424, 296] width 280 height 15
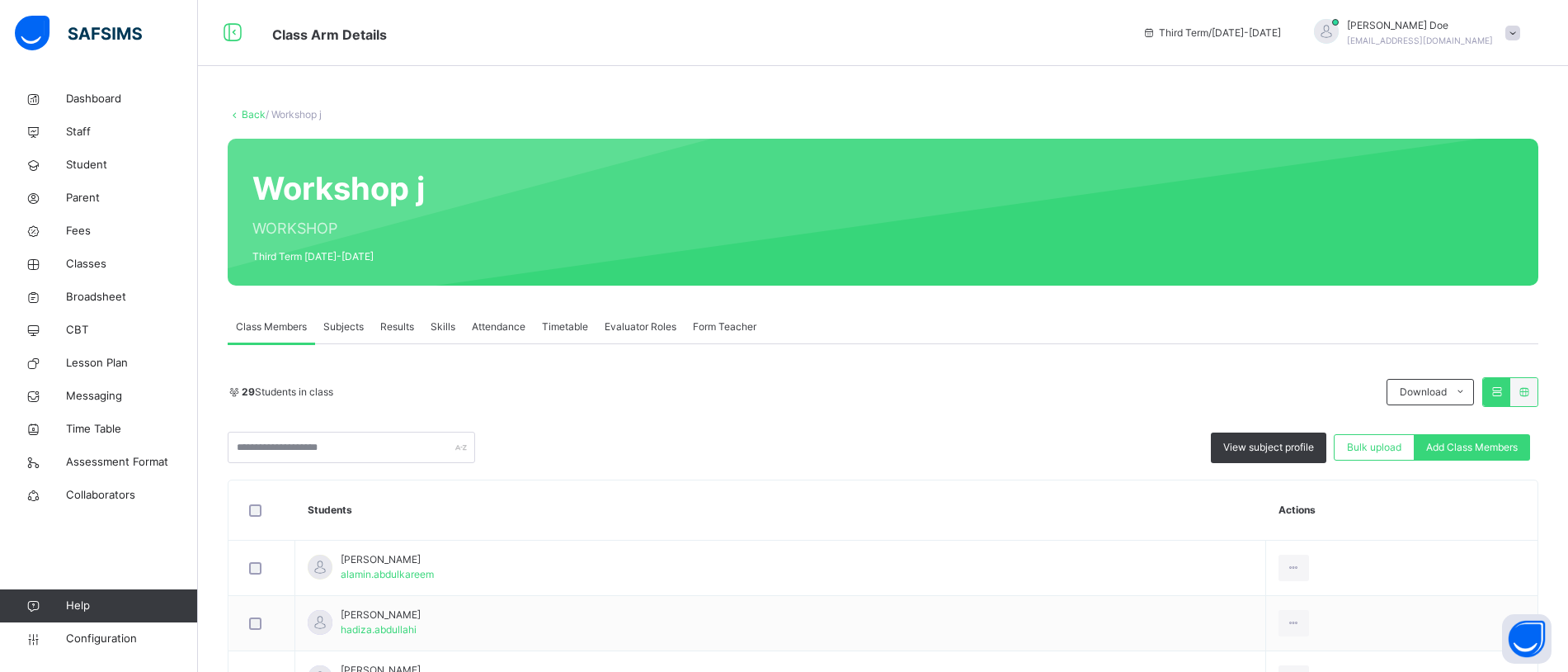
click at [345, 331] on span "Subjects" at bounding box center [344, 327] width 41 height 15
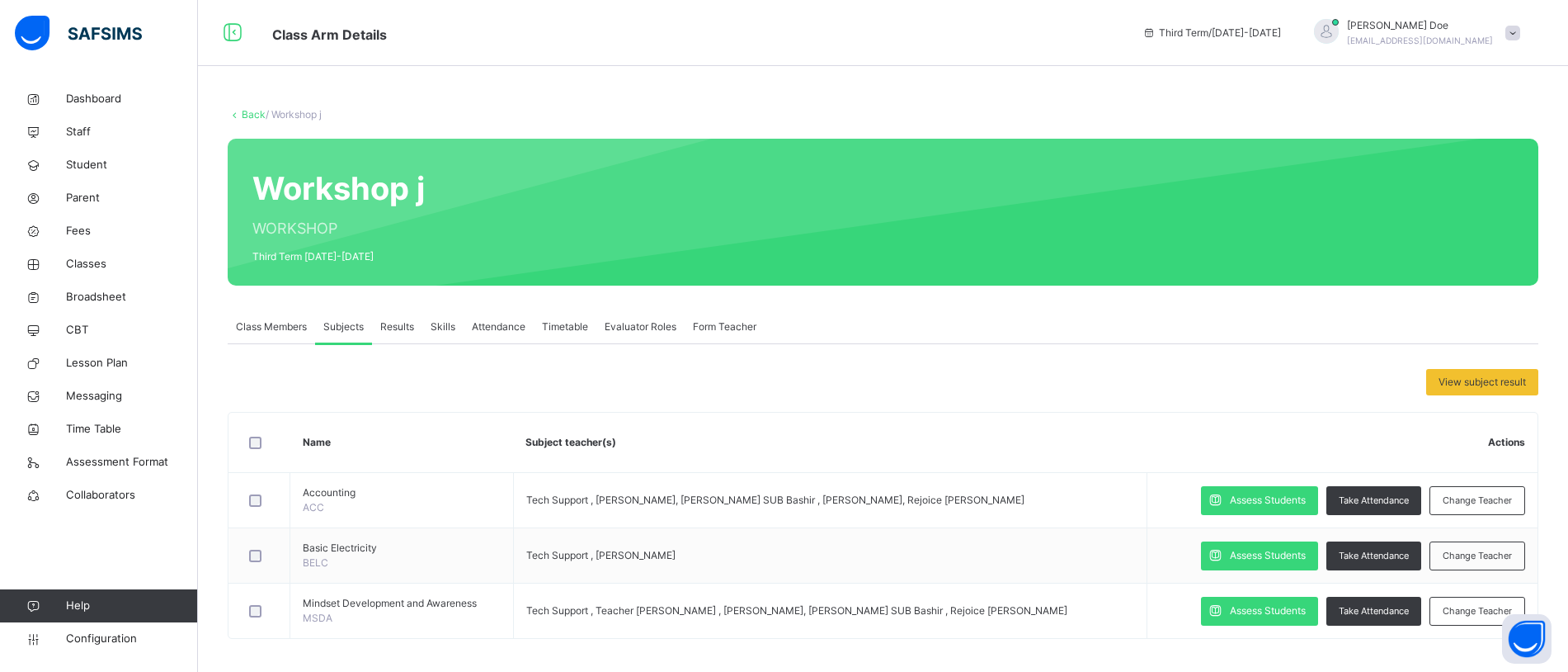
scroll to position [8, 0]
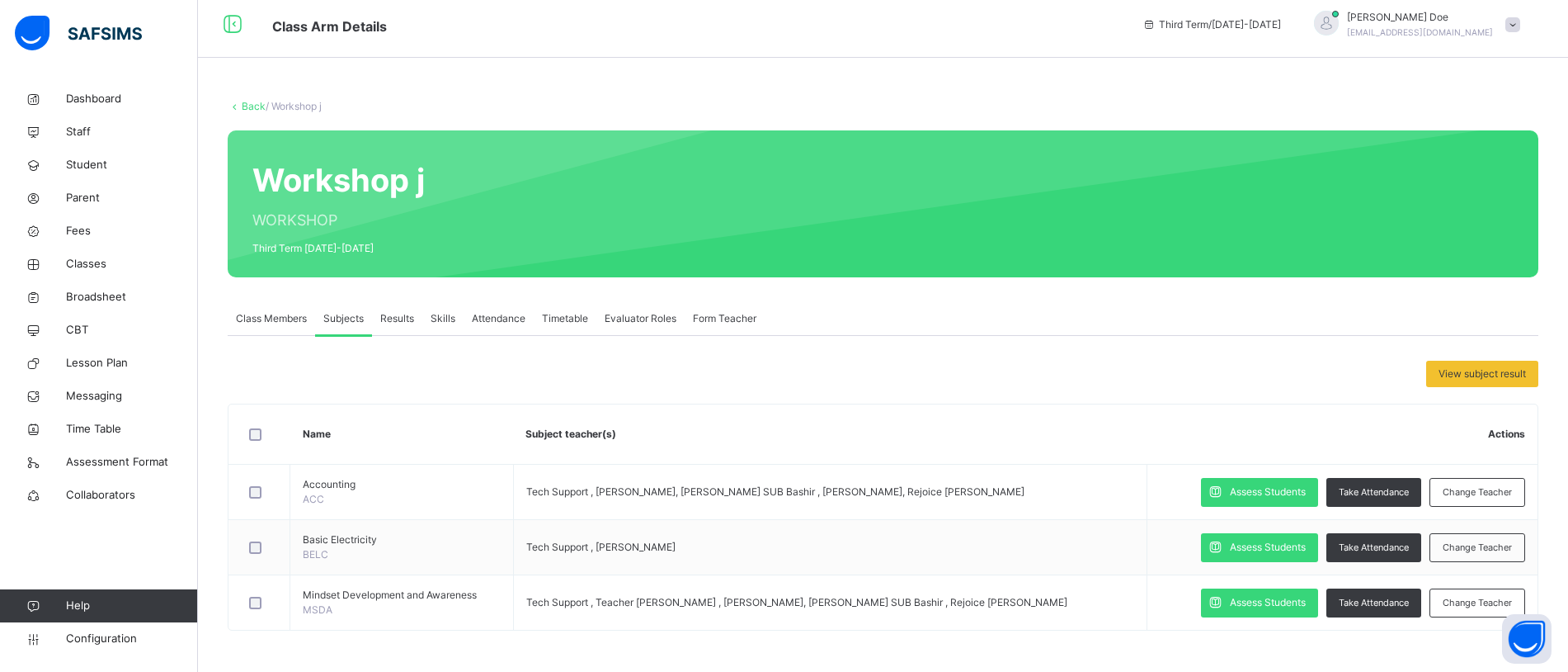
click at [405, 328] on div "Results" at bounding box center [397, 318] width 51 height 33
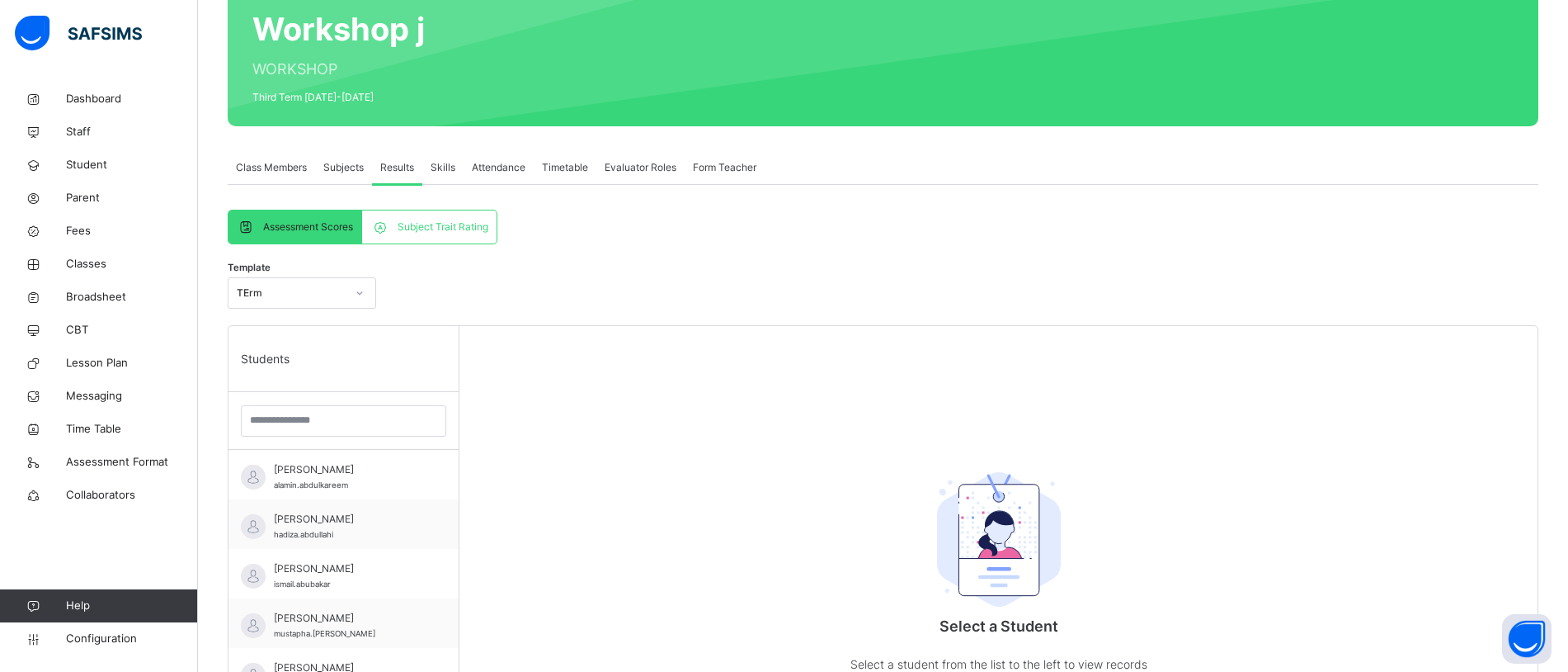
scroll to position [173, 0]
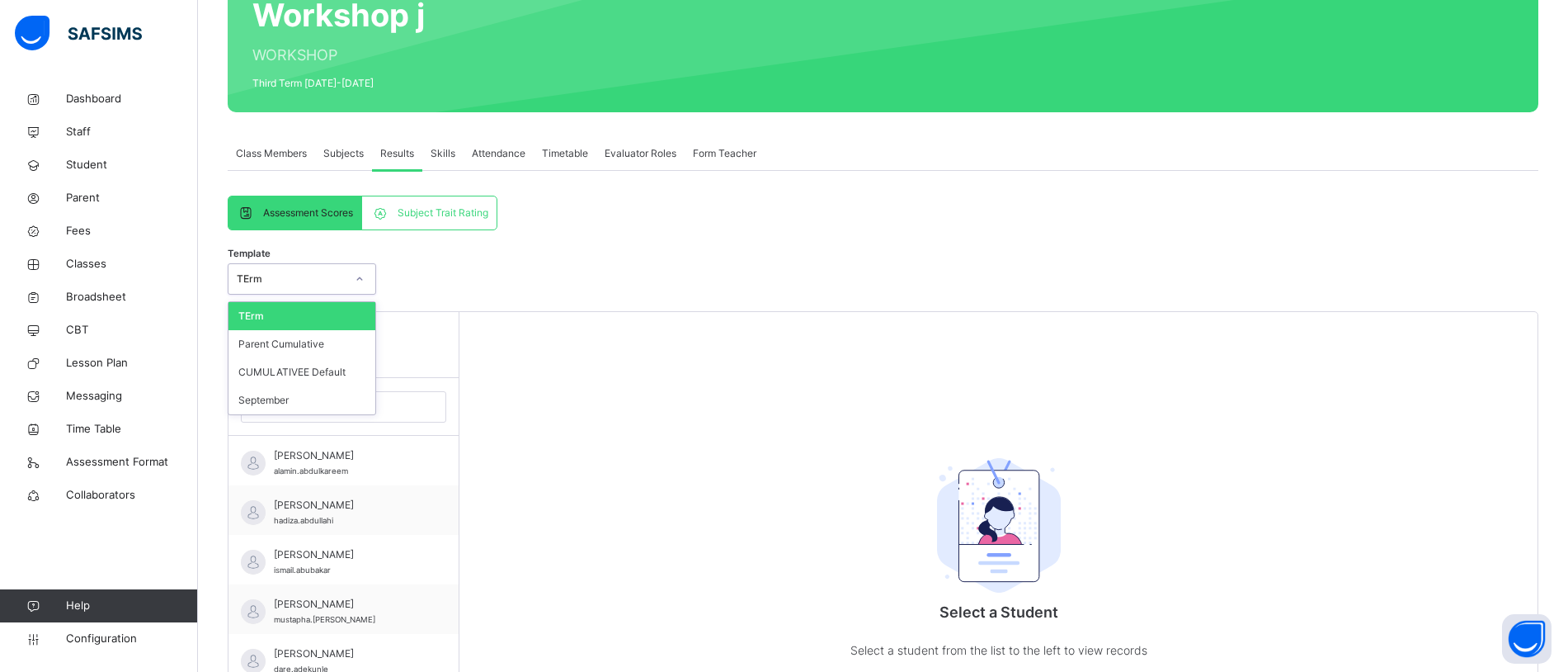
click at [351, 275] on div at bounding box center [359, 278] width 28 height 26
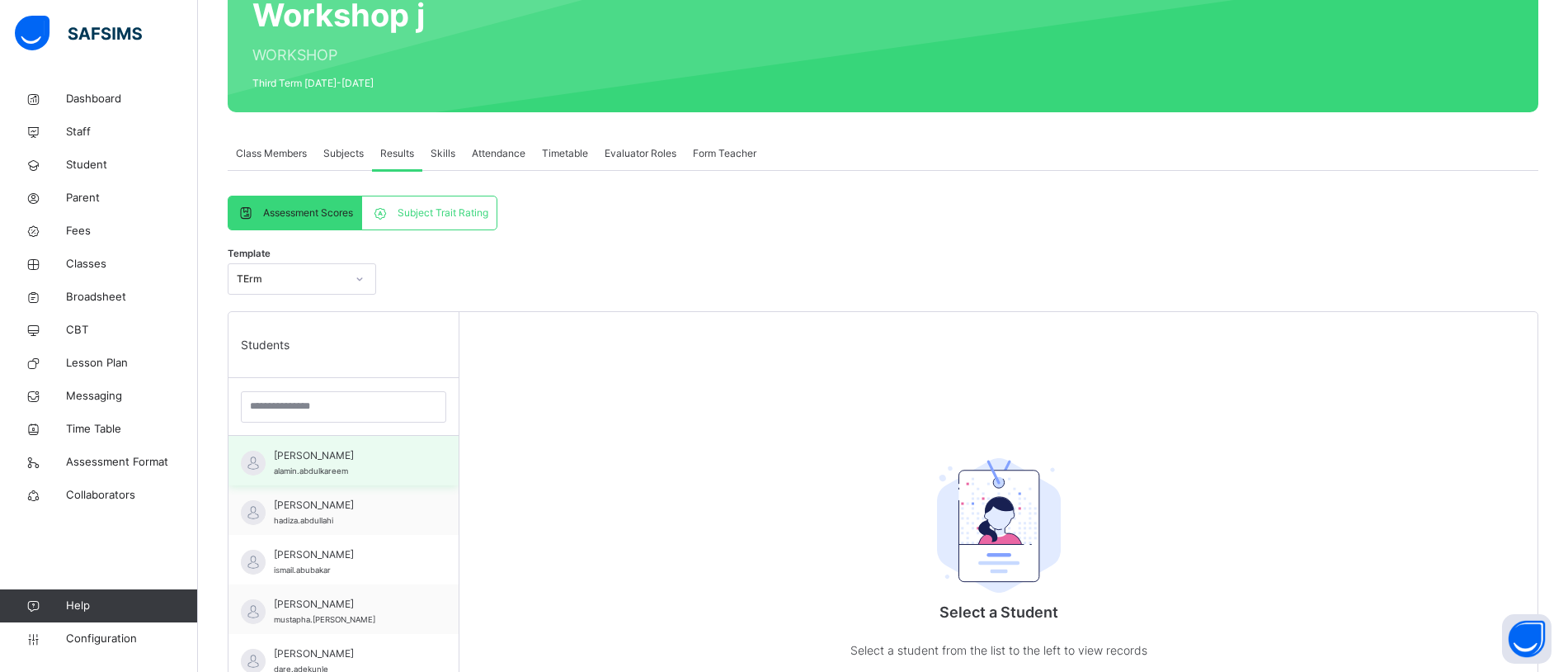
click at [384, 468] on div "Abdulkareem Al-amin alamin.abdulkareem" at bounding box center [347, 462] width 148 height 30
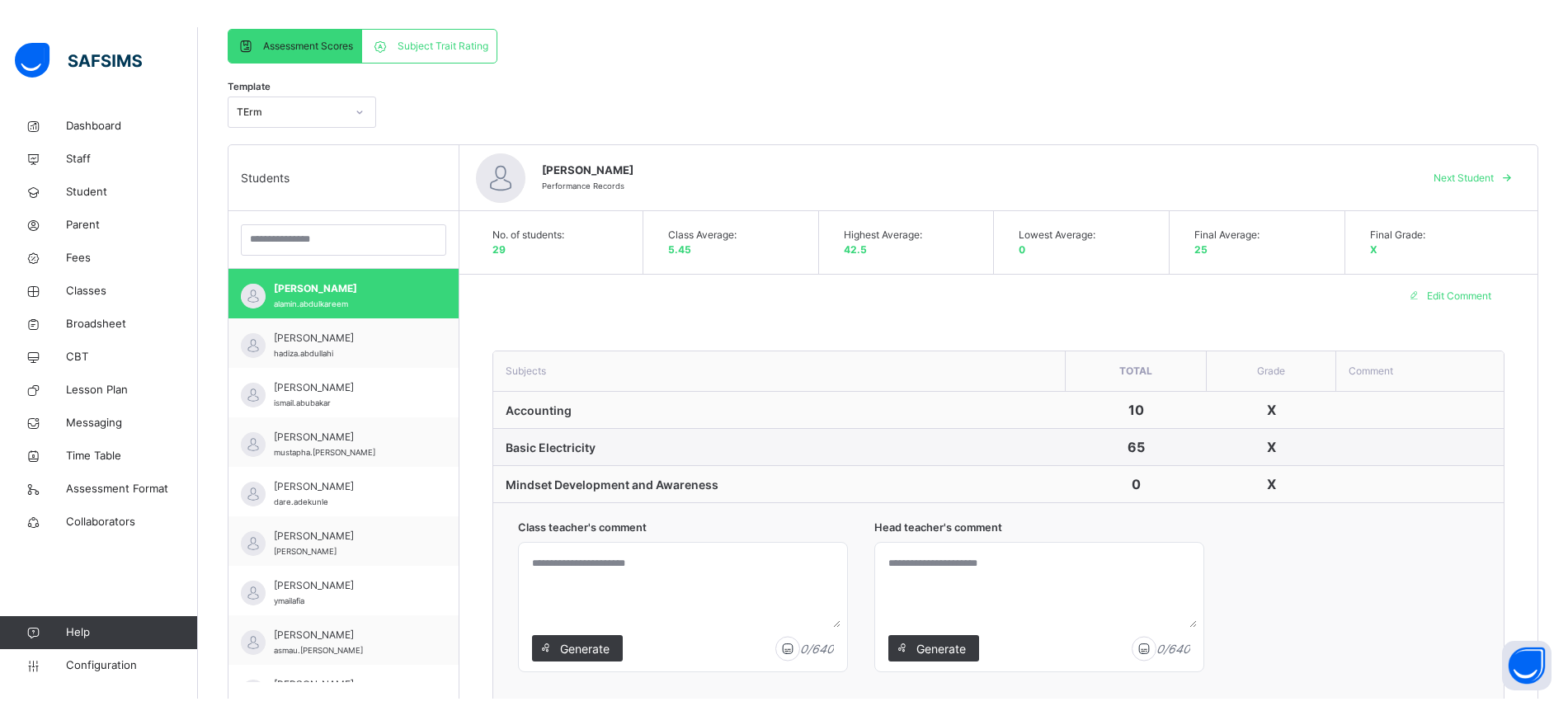
scroll to position [351, 0]
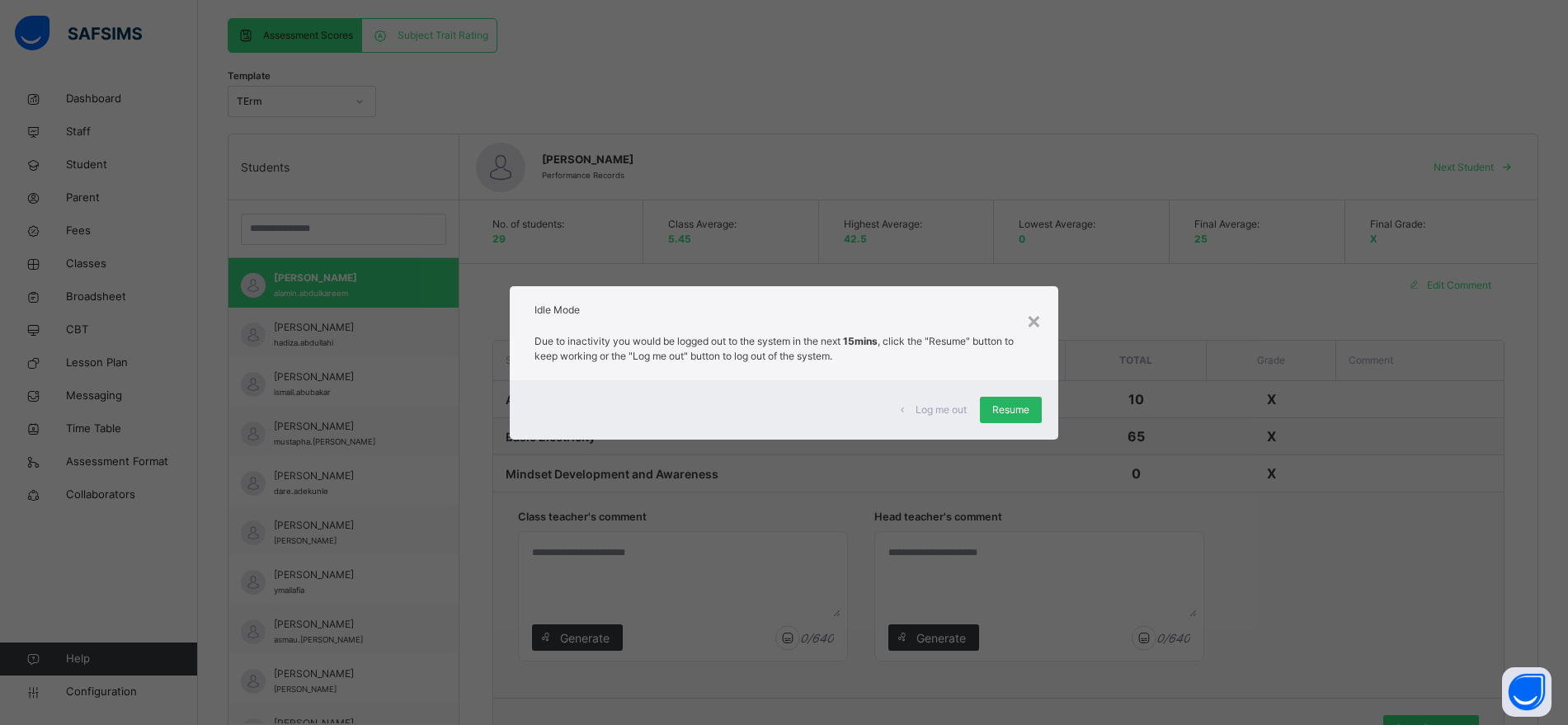
click at [1011, 404] on span "Resume" at bounding box center [1011, 410] width 37 height 15
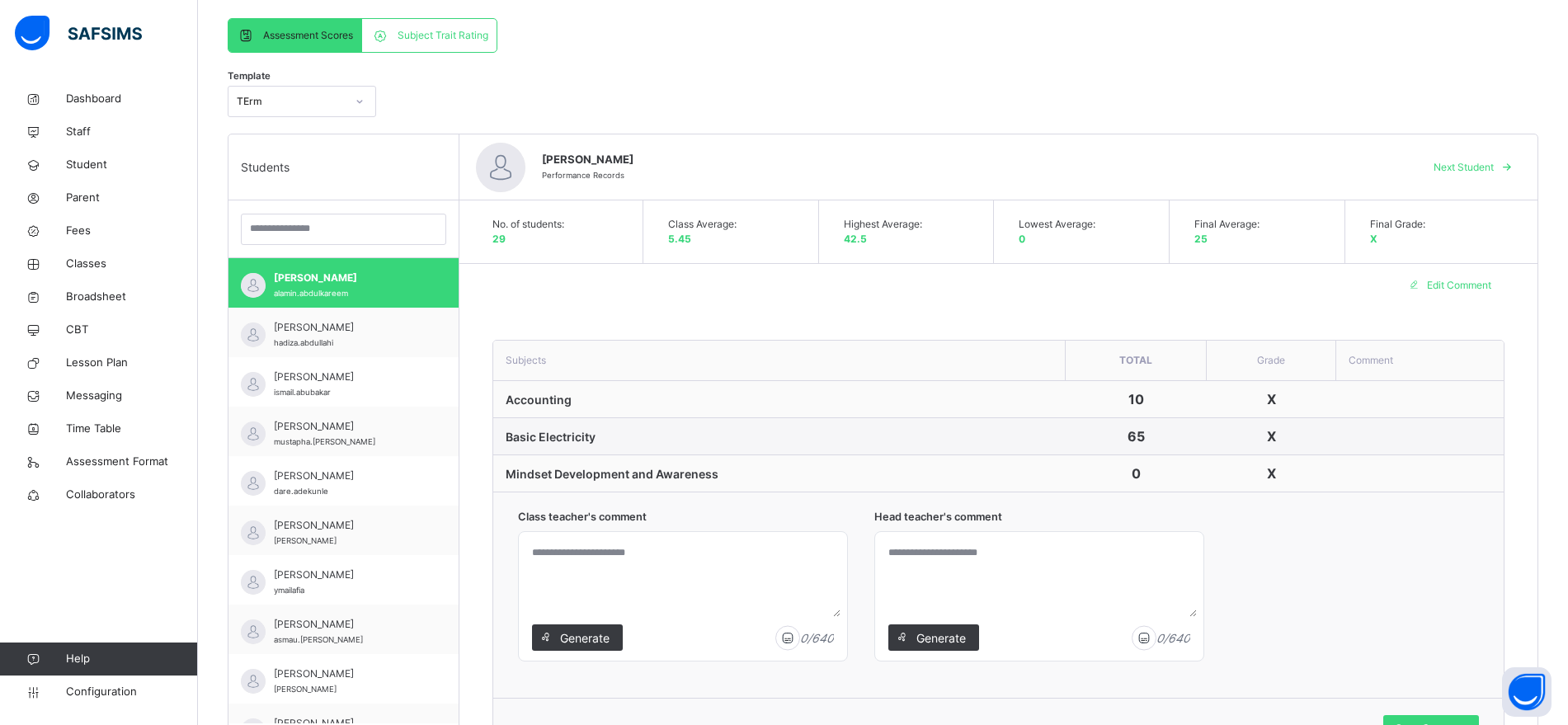
scroll to position [0, 0]
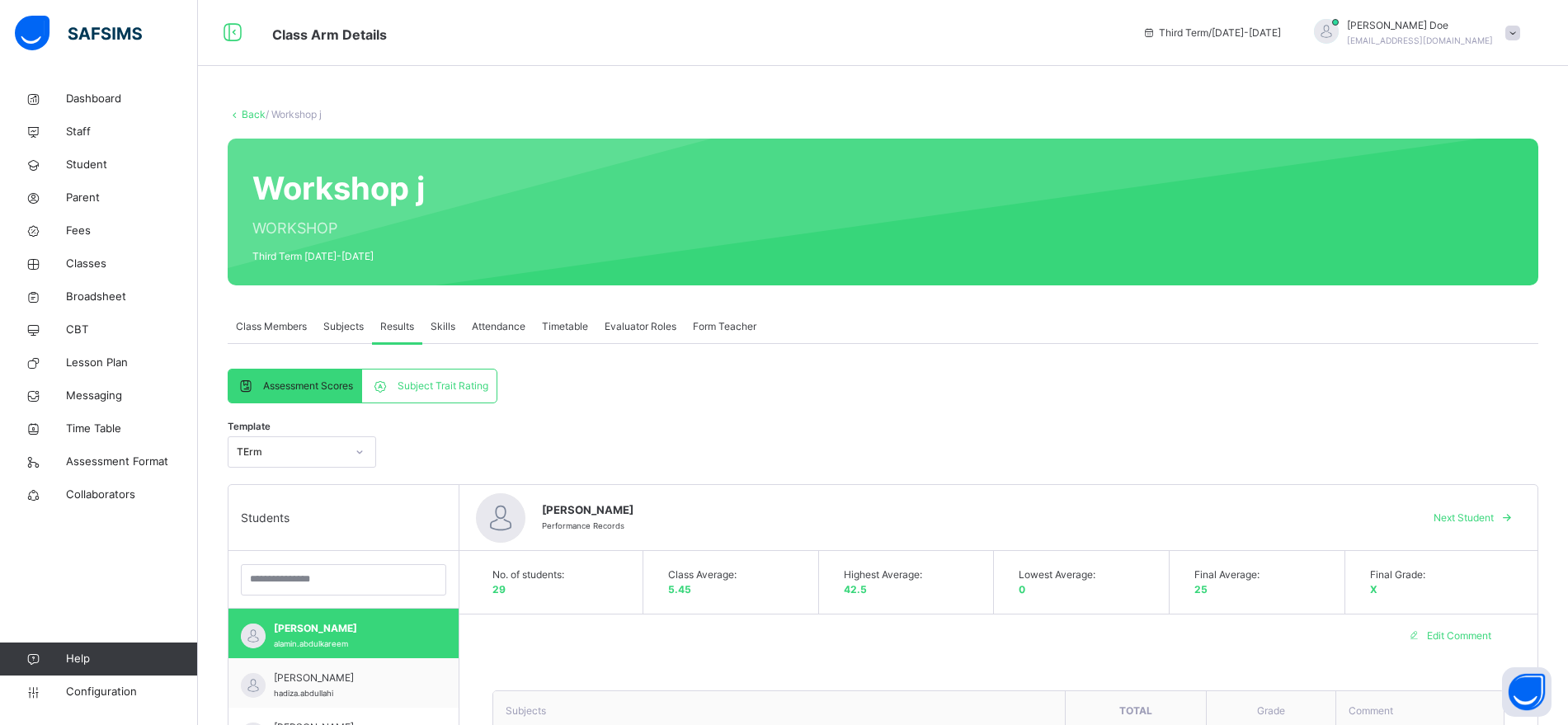
click at [1521, 25] on span at bounding box center [1513, 33] width 15 height 15
click at [1295, 137] on div "Back / Workshop j Workshop j WORKSHOP Third Term 2022-2023 Class Members Subjec…" at bounding box center [883, 672] width 1370 height 1178
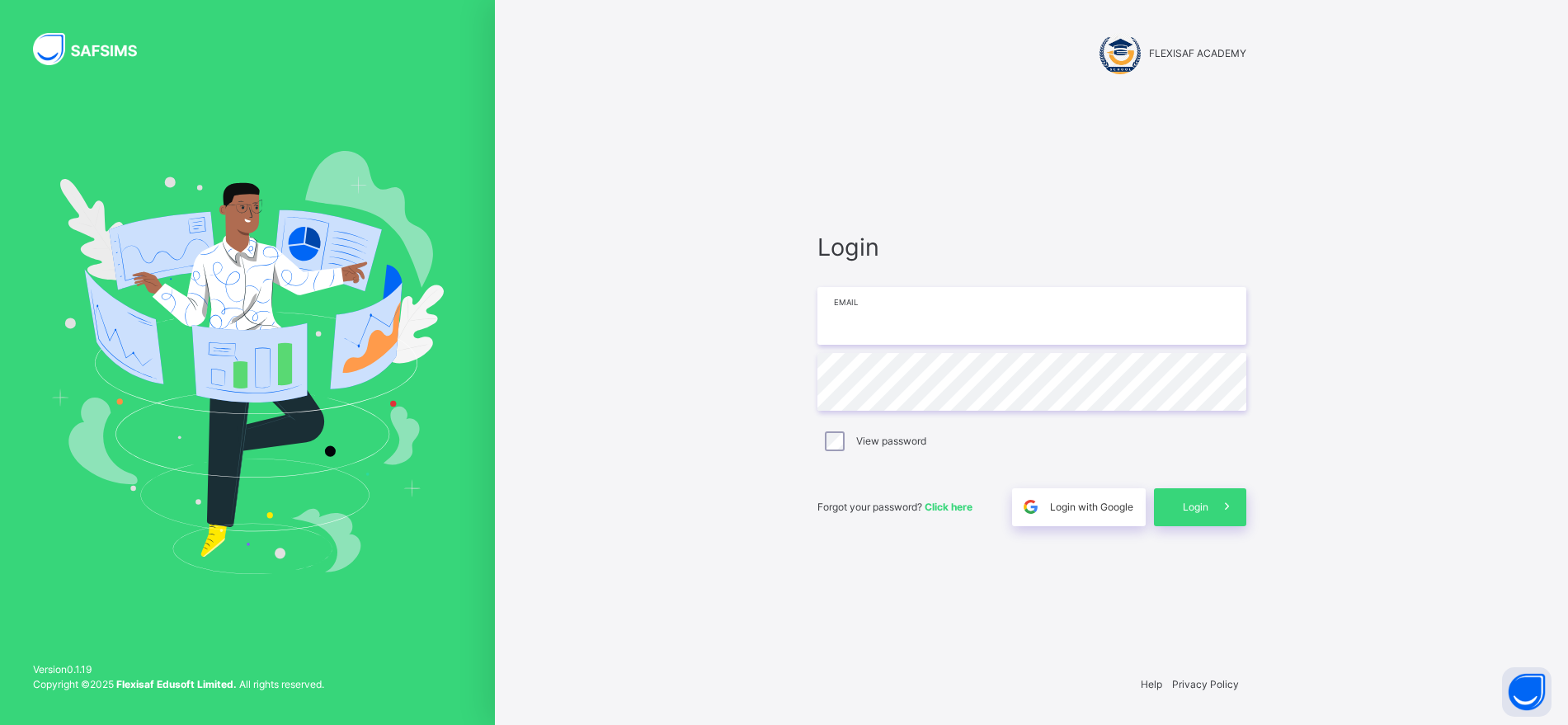
type input "**********"
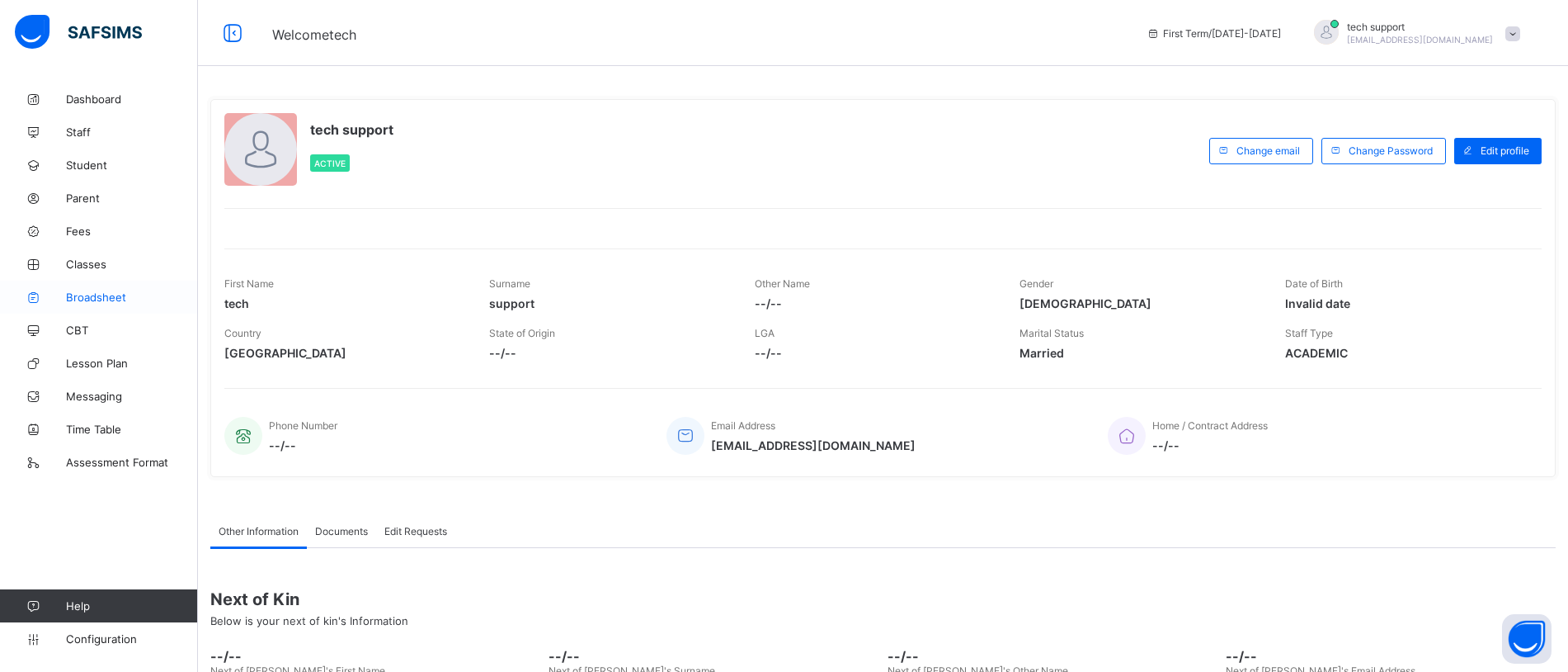
click at [103, 292] on span "Broadsheet" at bounding box center [132, 298] width 132 height 14
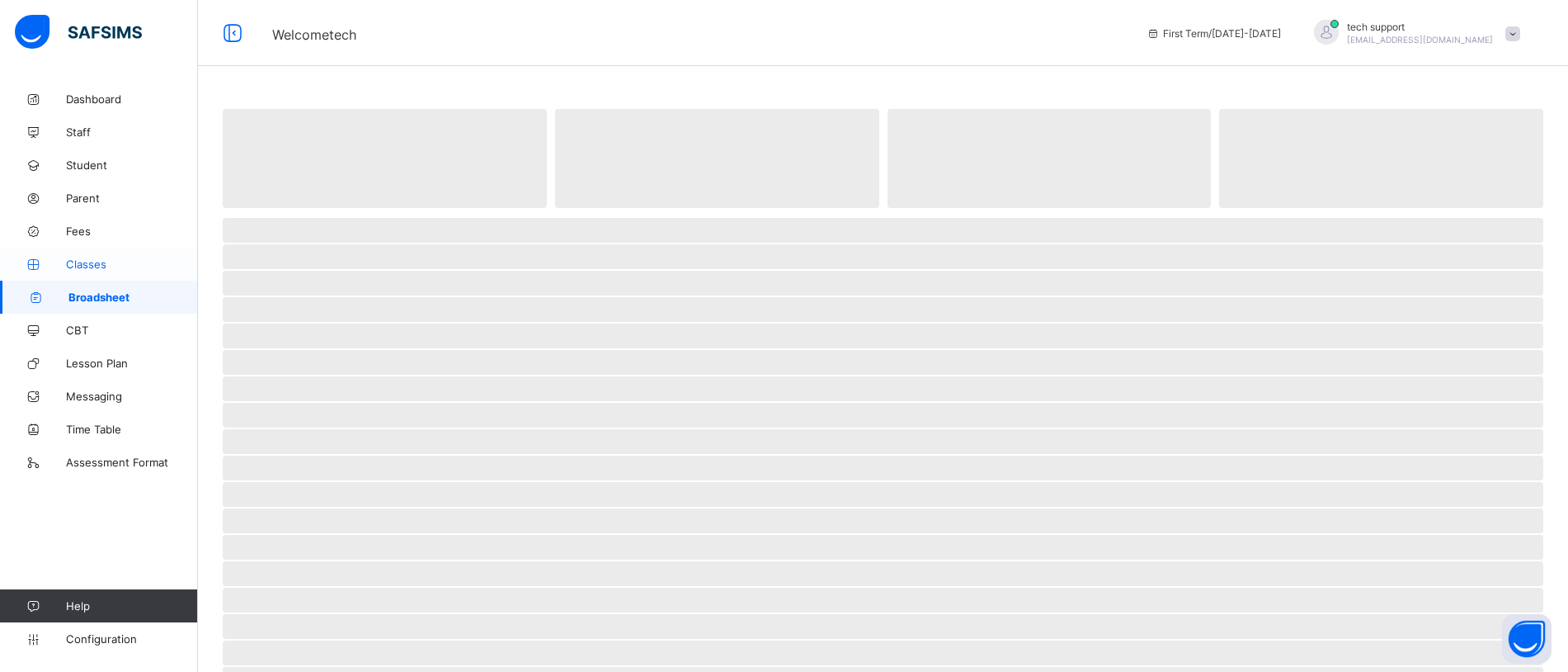
click at [88, 260] on span "Classes" at bounding box center [132, 265] width 132 height 14
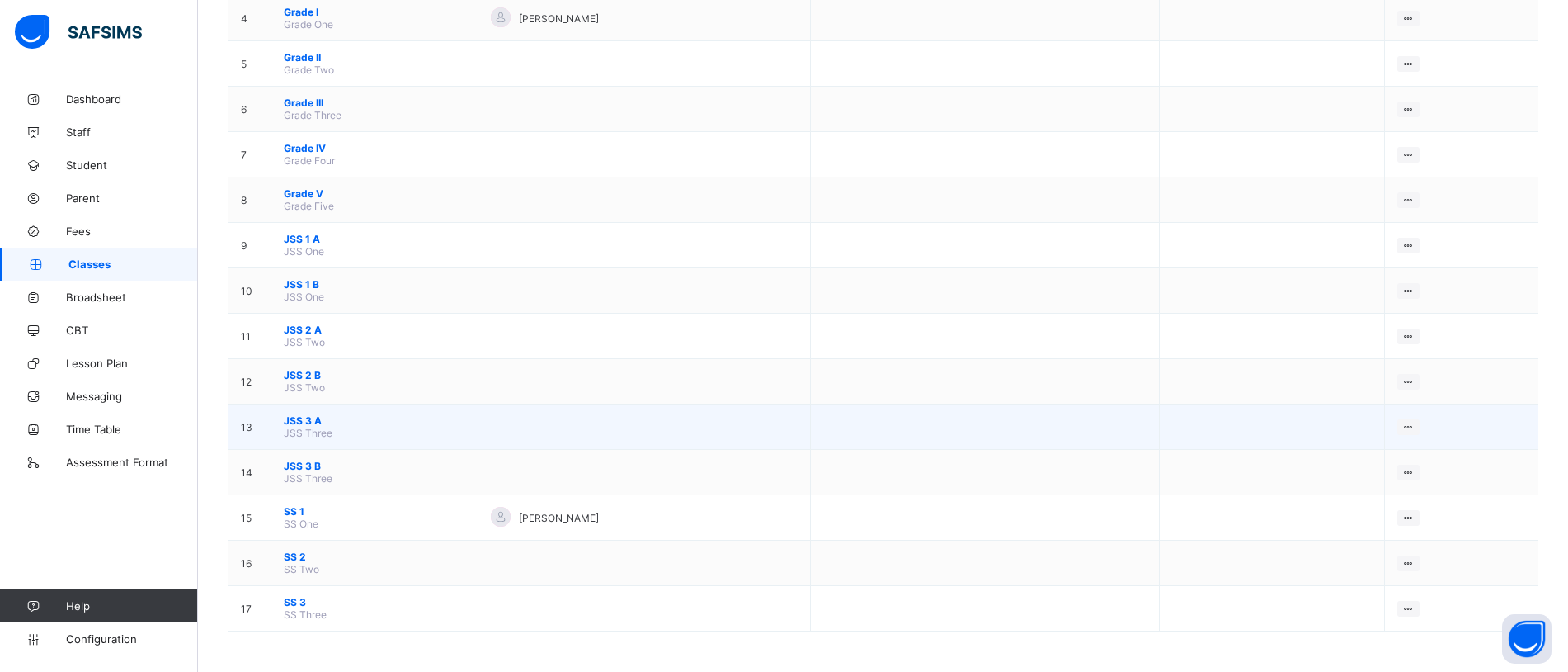
scroll to position [335, 0]
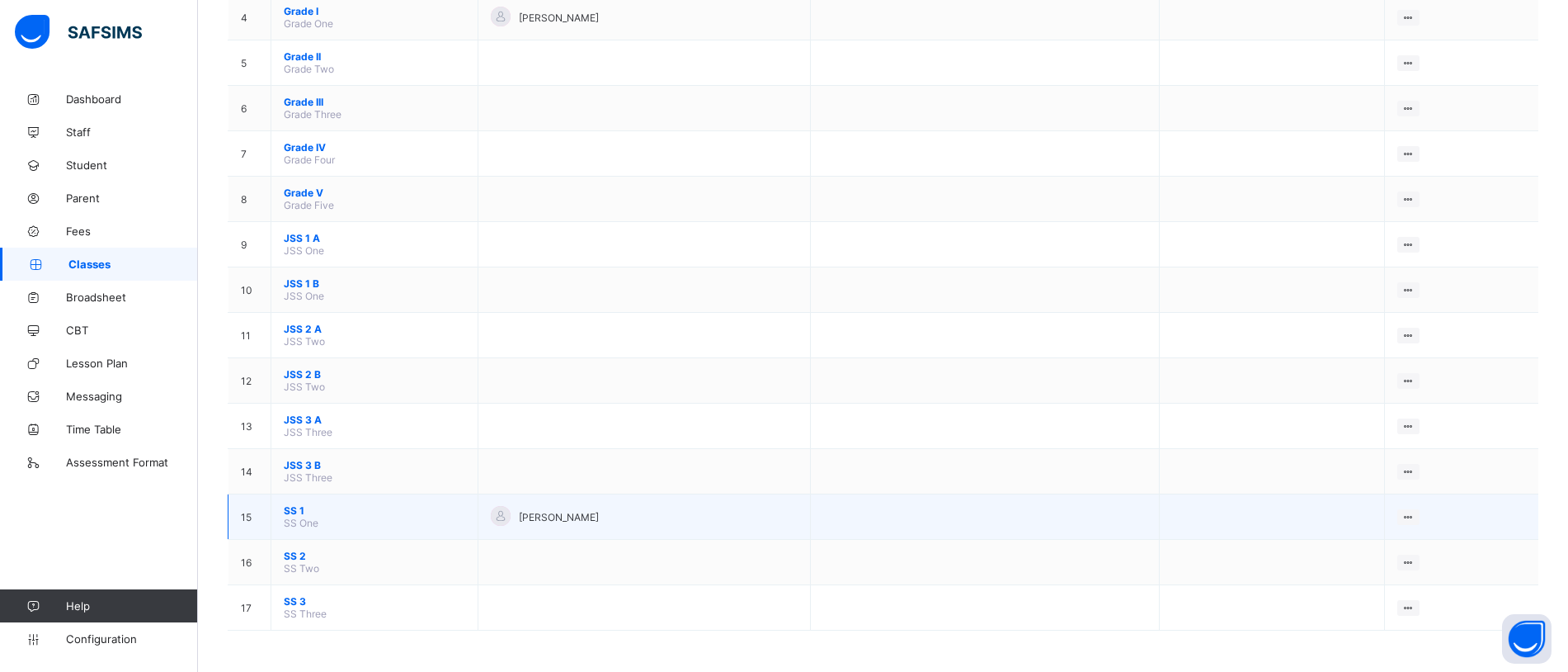
click at [286, 511] on span "SS 1" at bounding box center [374, 511] width 182 height 13
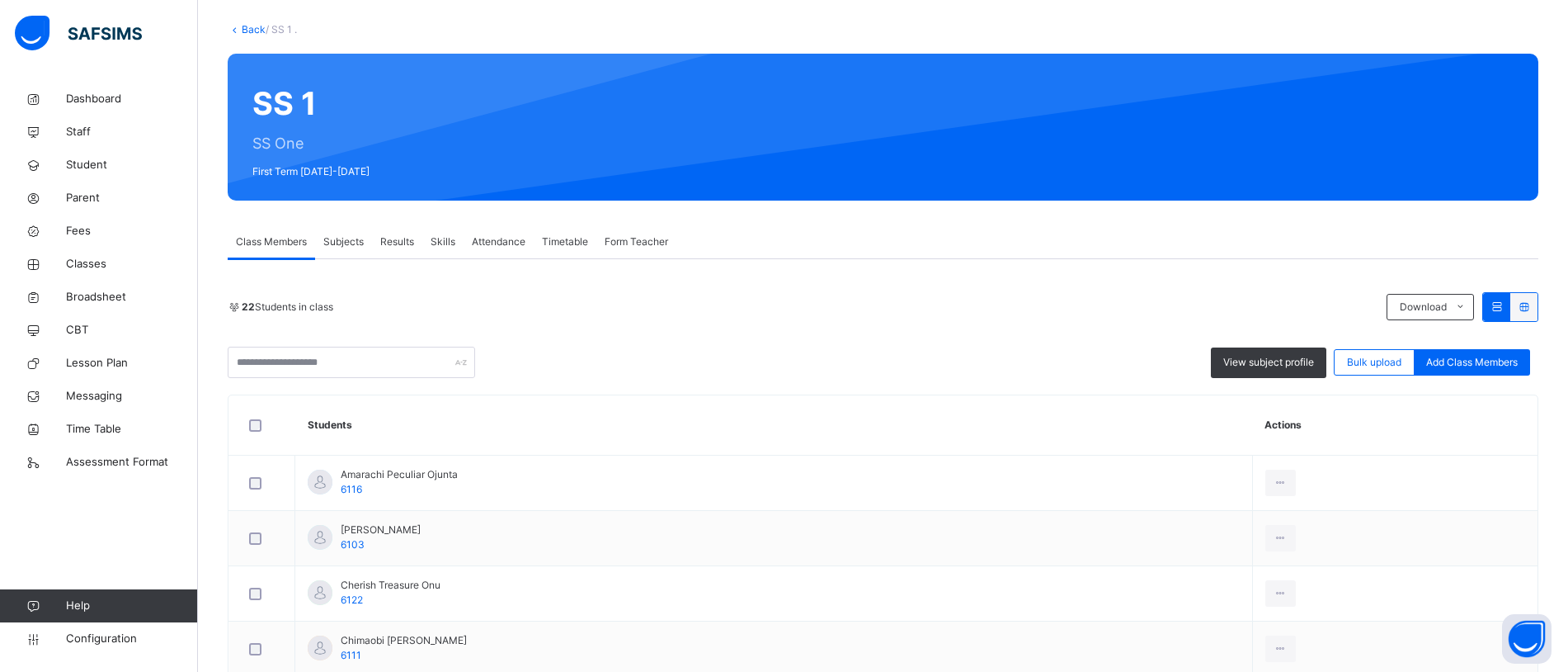
scroll to position [88, 0]
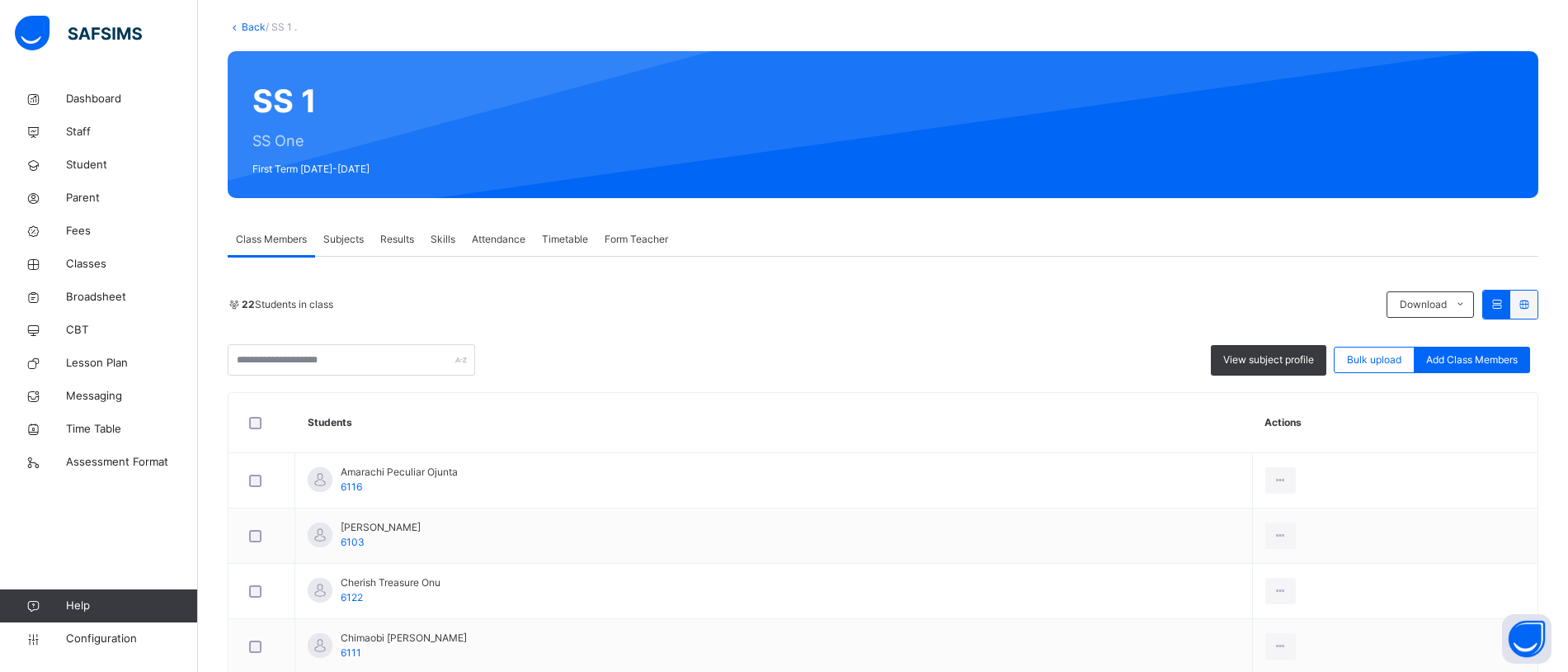
click at [336, 243] on span "Subjects" at bounding box center [344, 239] width 41 height 15
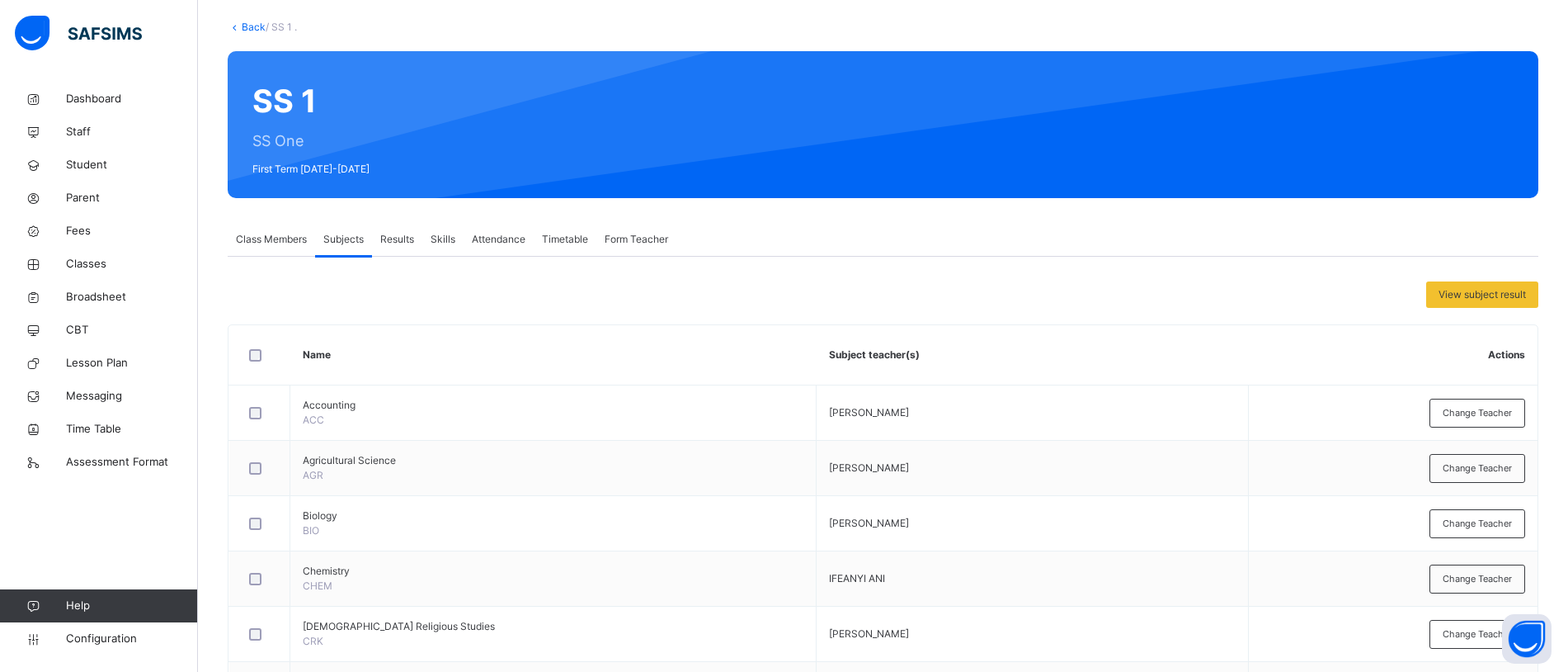
click at [261, 238] on span "Class Members" at bounding box center [271, 239] width 71 height 15
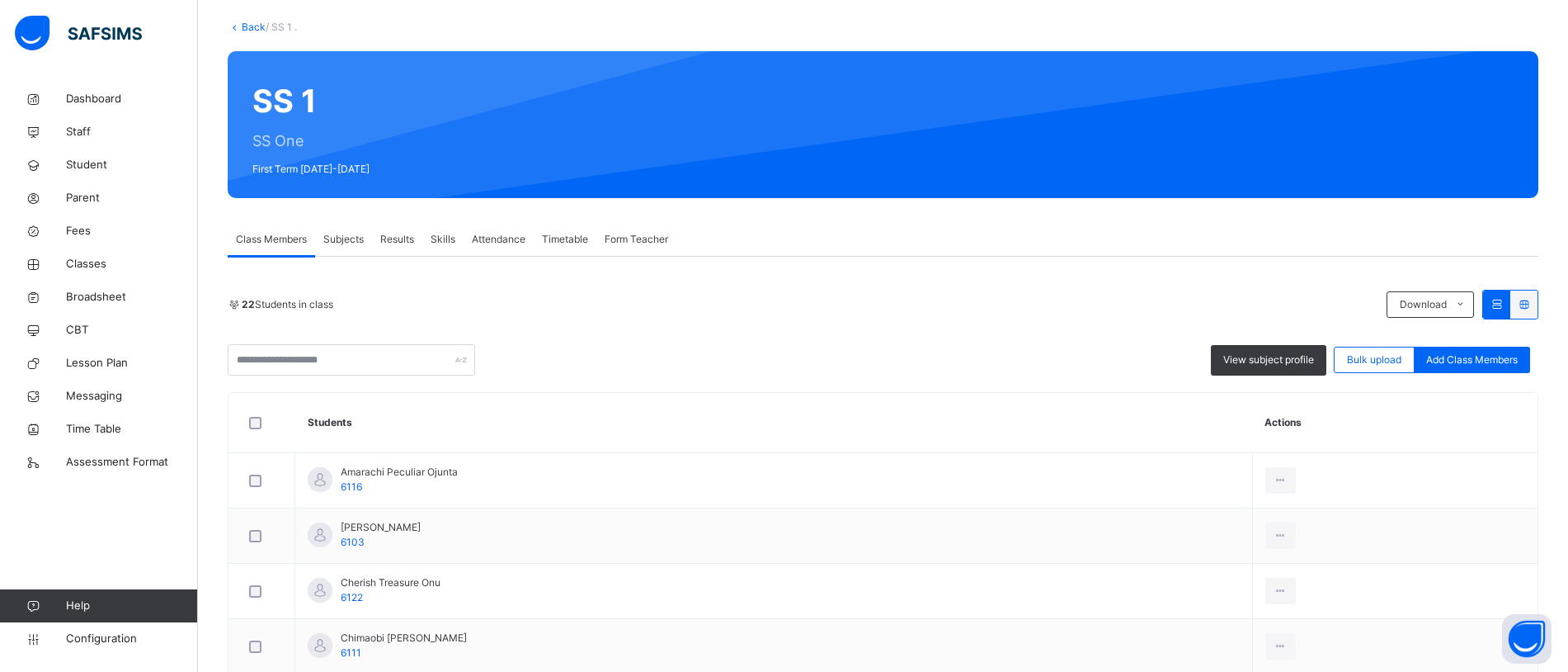
click at [347, 247] on div "Subjects" at bounding box center [343, 239] width 57 height 33
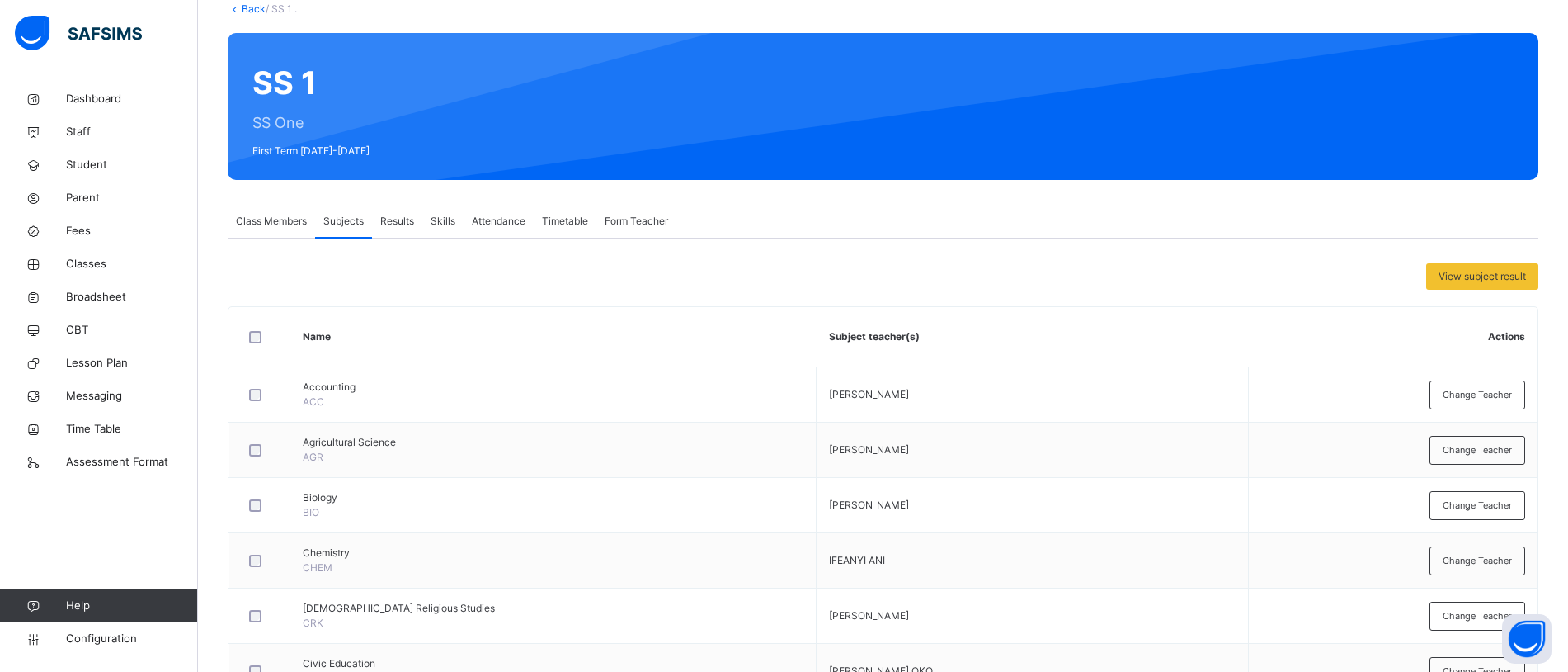
scroll to position [102, 0]
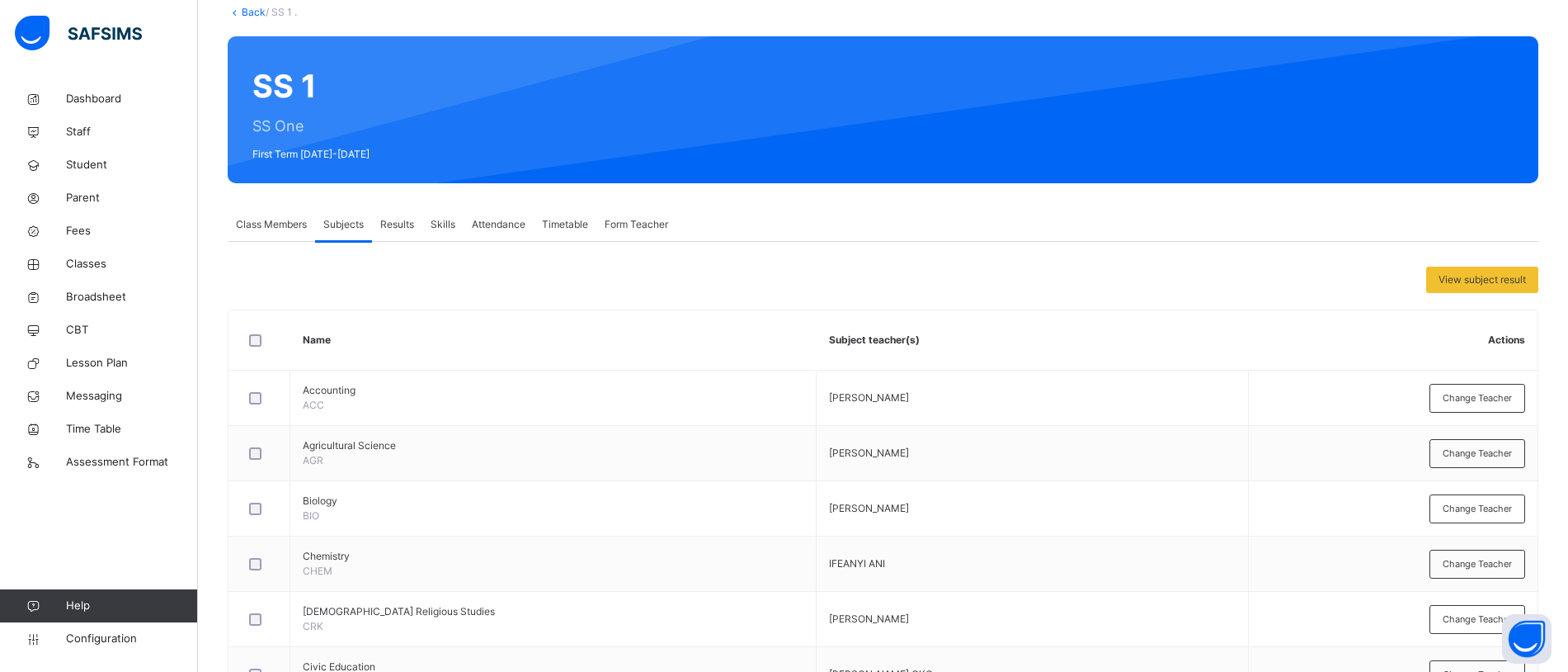
click at [400, 226] on span "Results" at bounding box center [397, 225] width 34 height 15
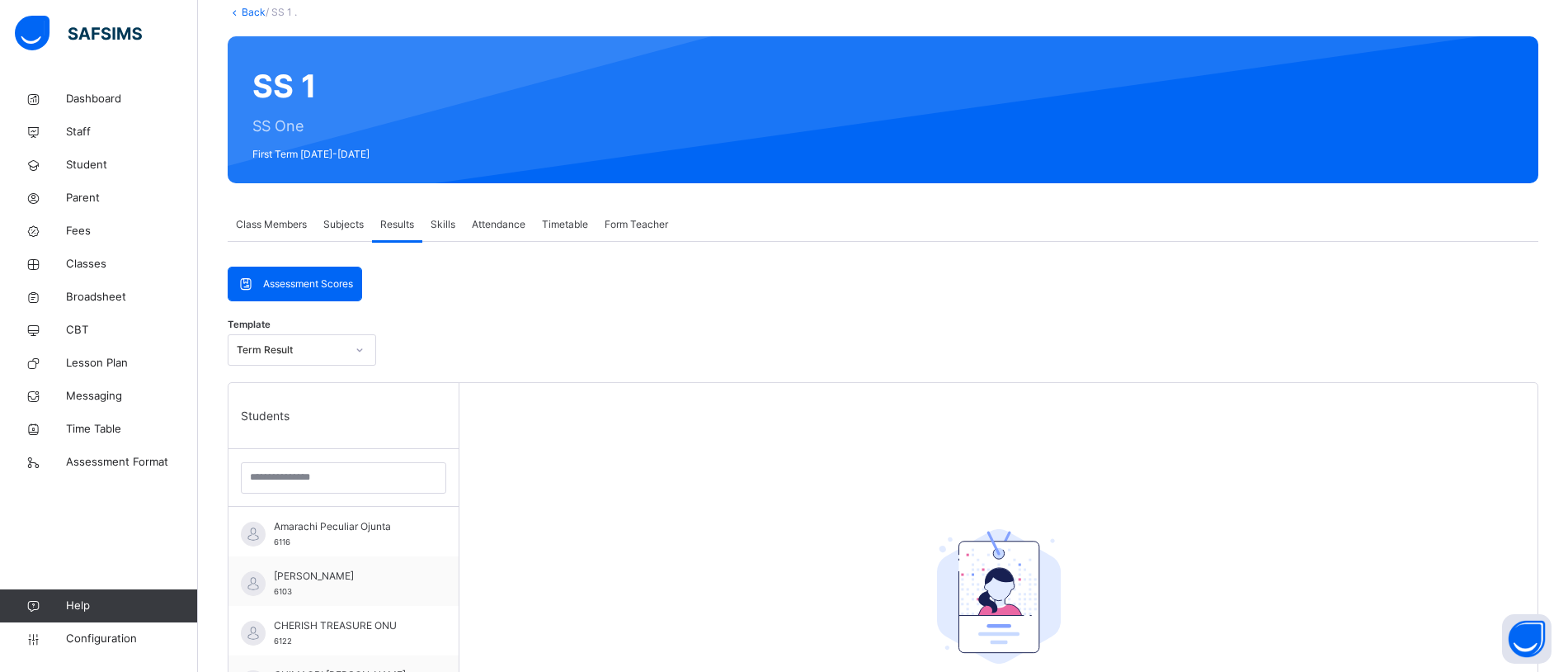
click at [344, 223] on span "Subjects" at bounding box center [344, 225] width 41 height 15
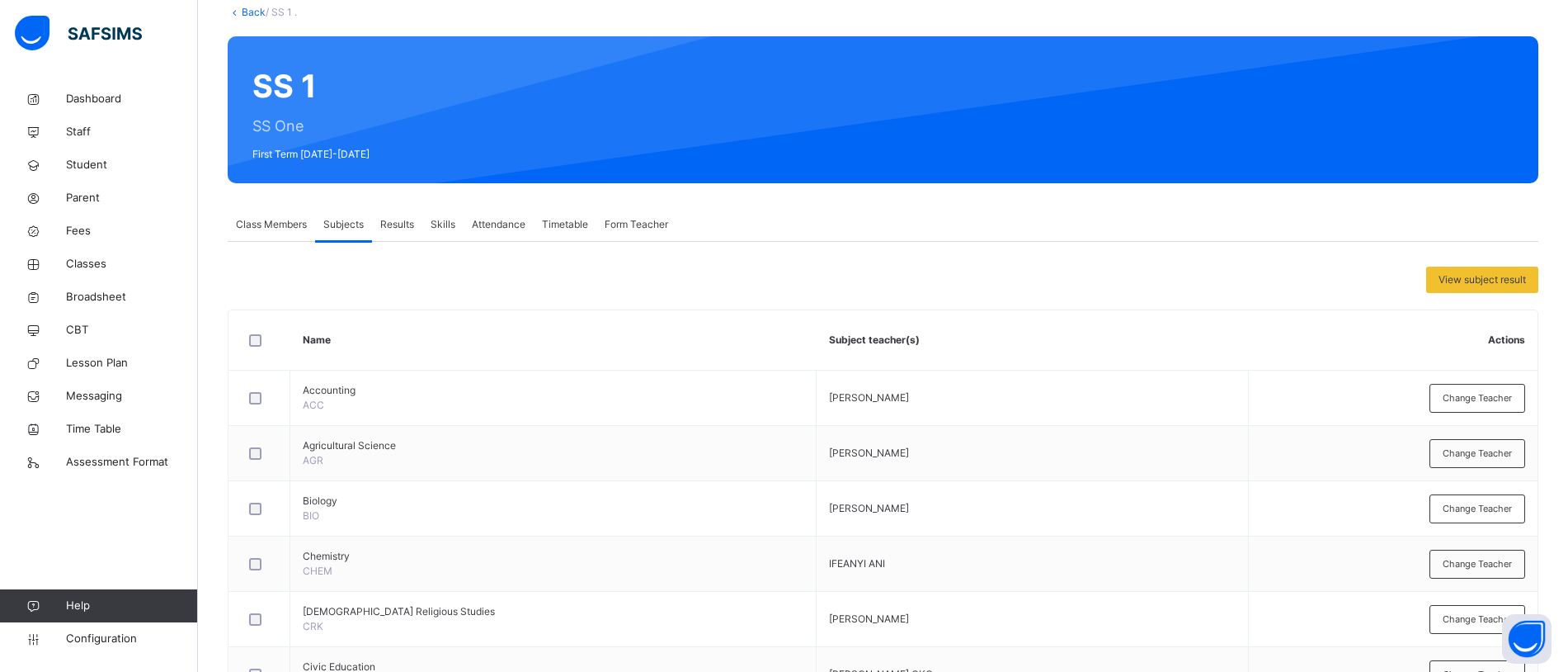
click at [391, 224] on span "Results" at bounding box center [397, 225] width 34 height 15
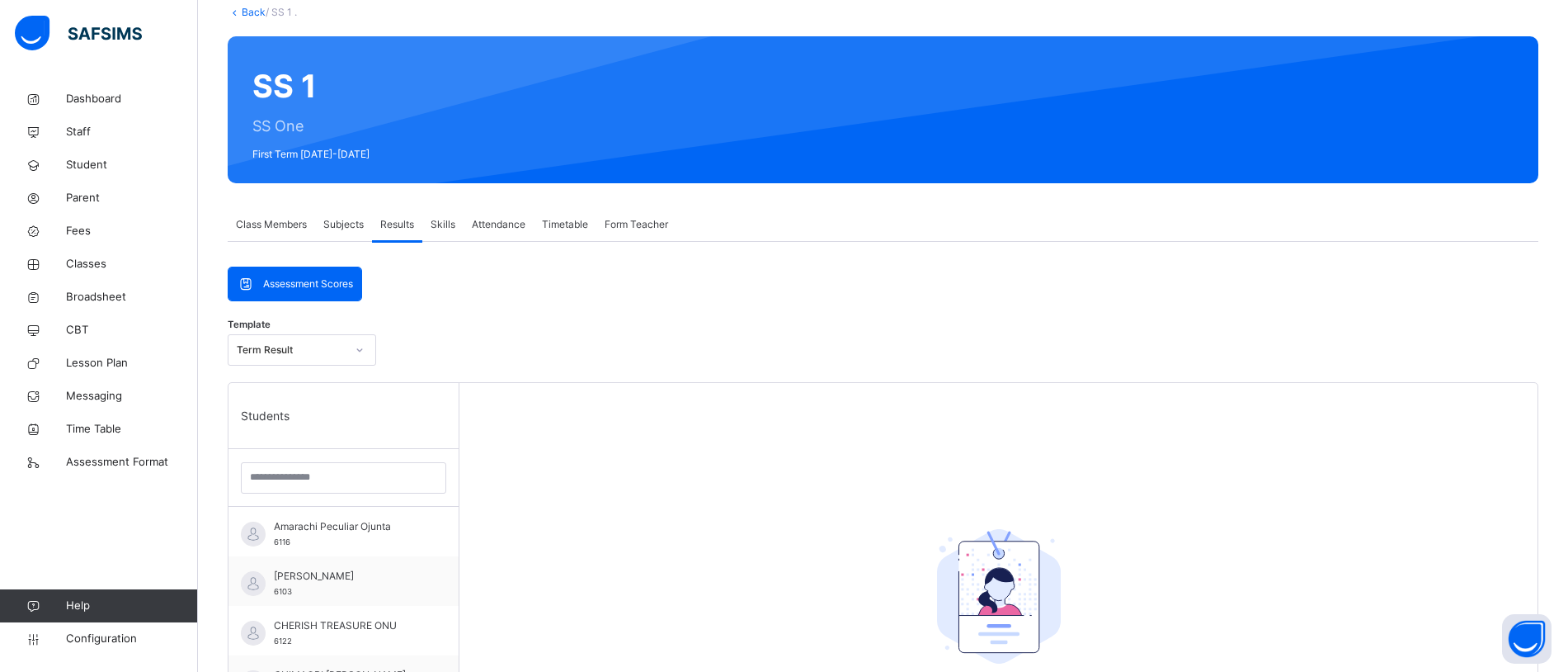
click at [342, 232] on div "Subjects" at bounding box center [343, 224] width 57 height 33
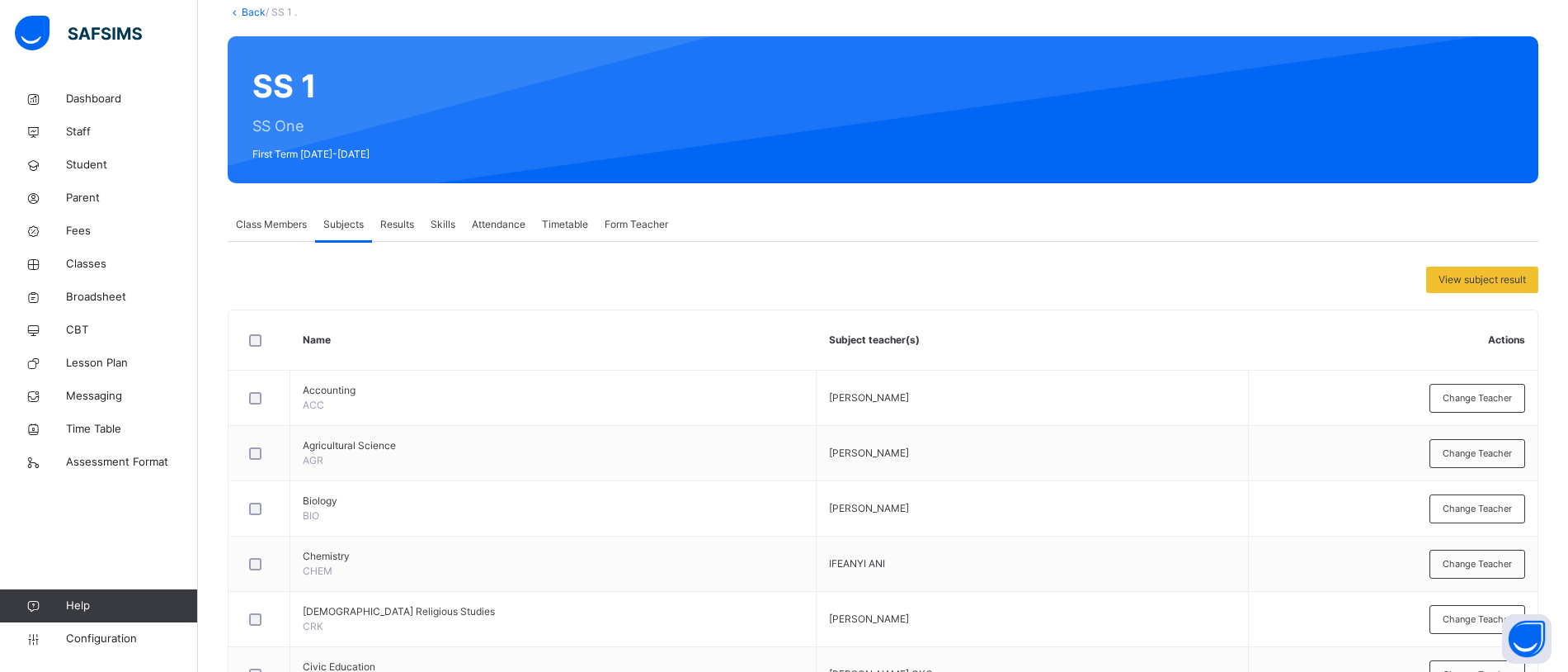
click at [395, 232] on div "Results" at bounding box center [397, 224] width 51 height 33
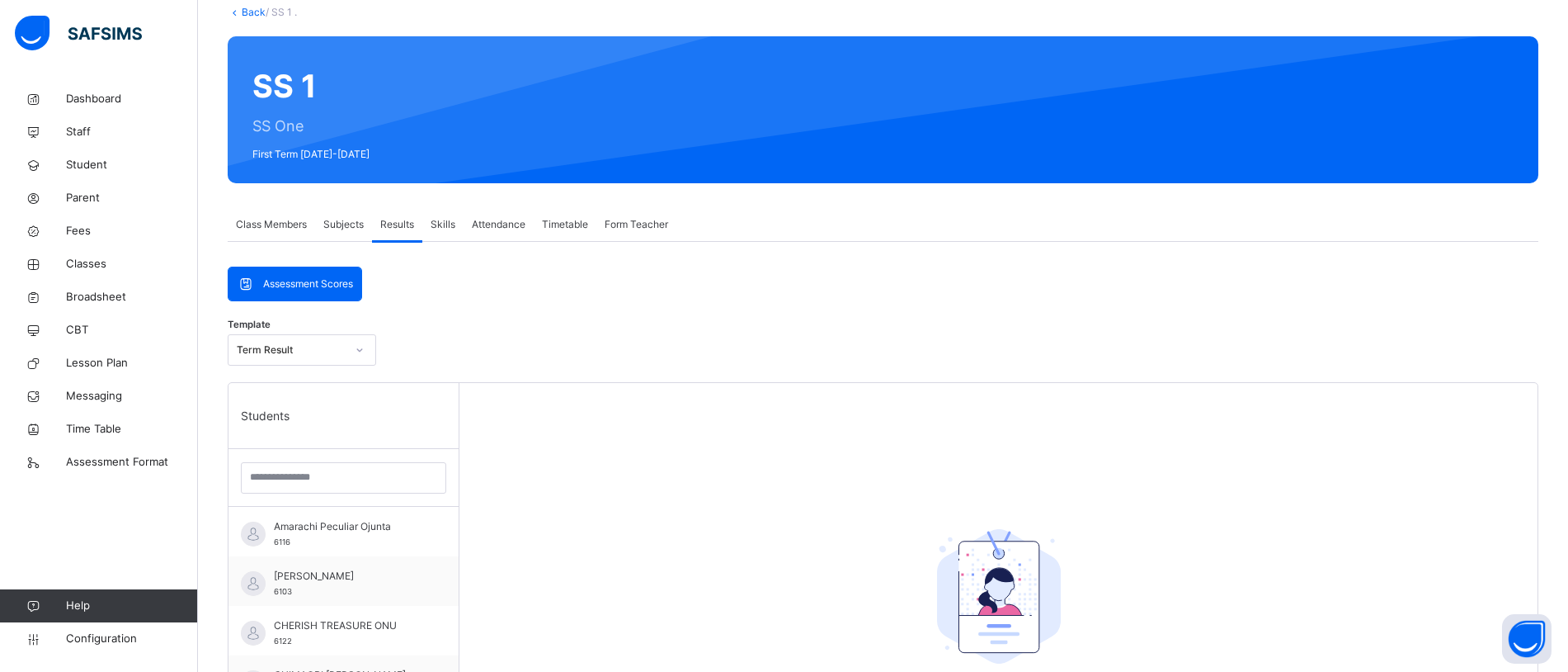
click at [357, 229] on span "Subjects" at bounding box center [344, 225] width 41 height 15
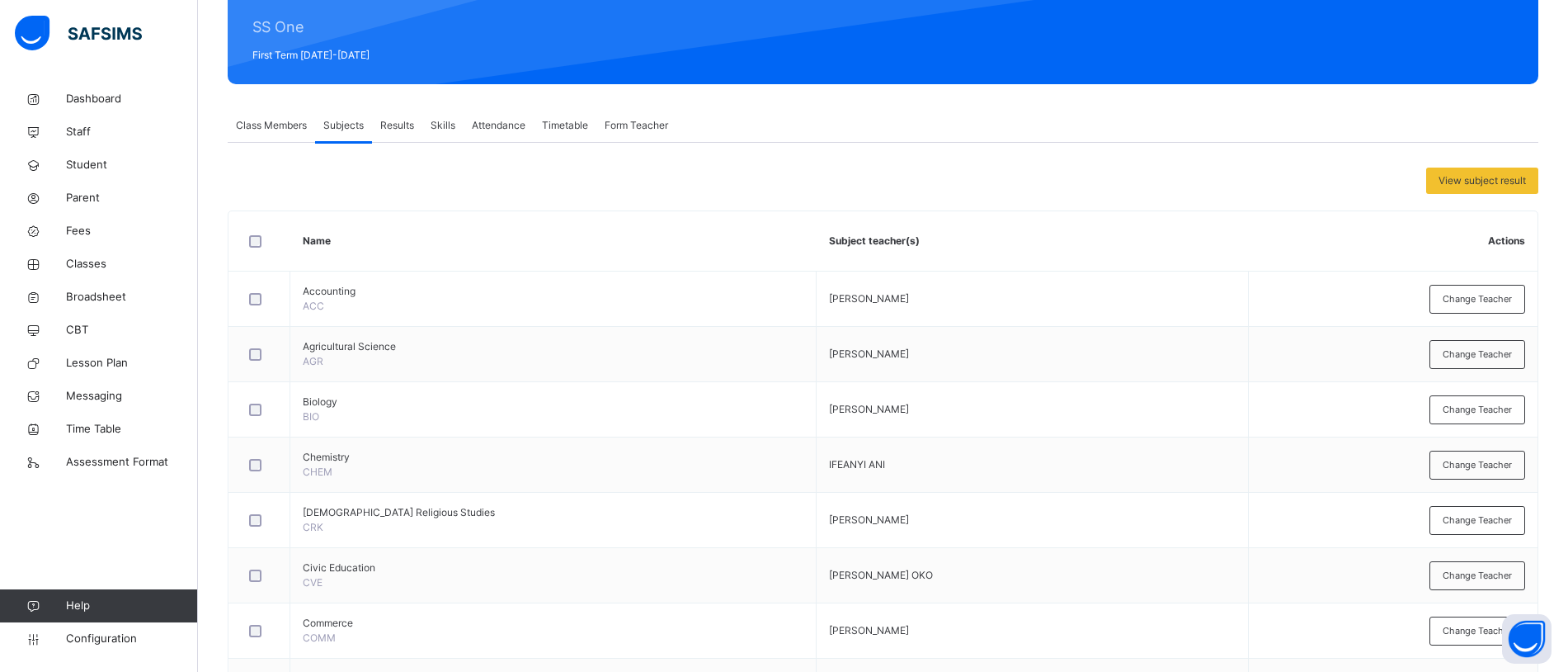
scroll to position [148, 0]
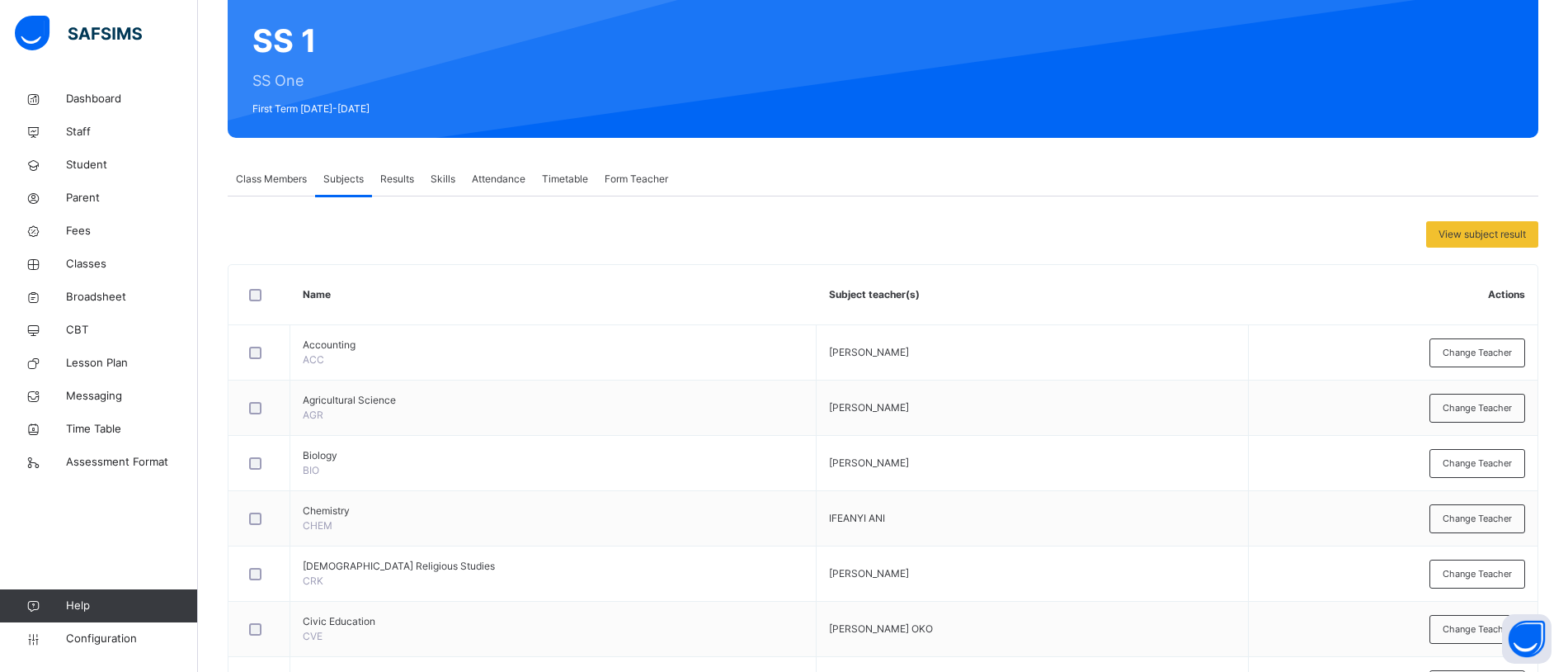
click at [395, 181] on span "Results" at bounding box center [397, 179] width 34 height 15
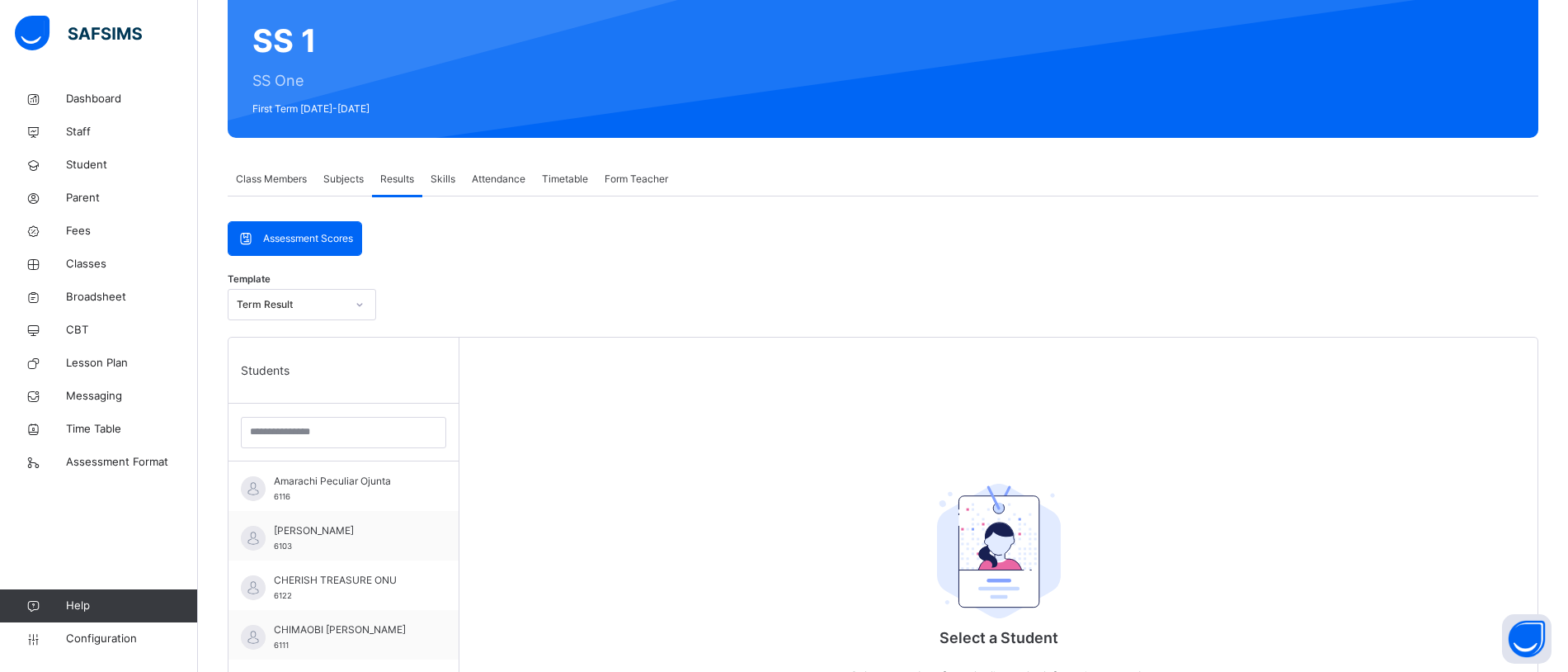
click at [340, 181] on span "Subjects" at bounding box center [344, 179] width 41 height 15
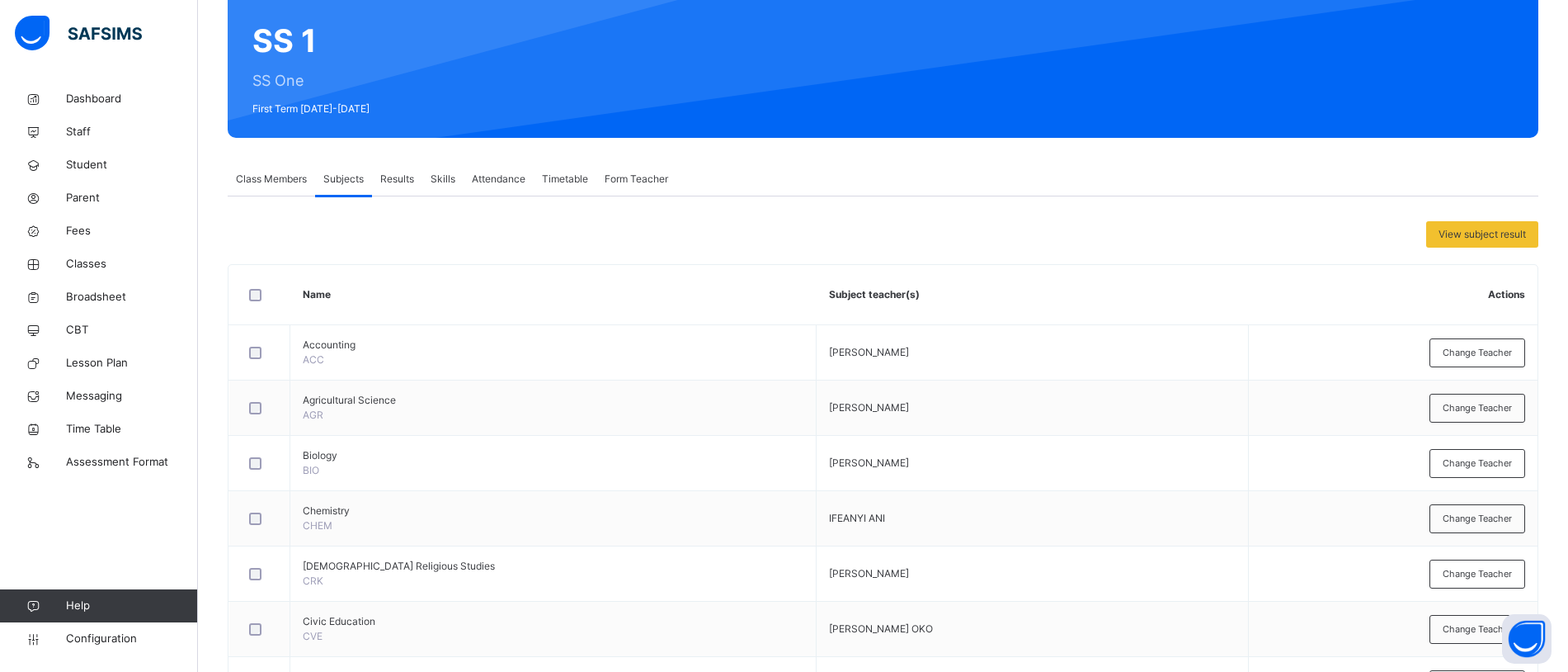
click at [396, 183] on span "Results" at bounding box center [397, 179] width 34 height 15
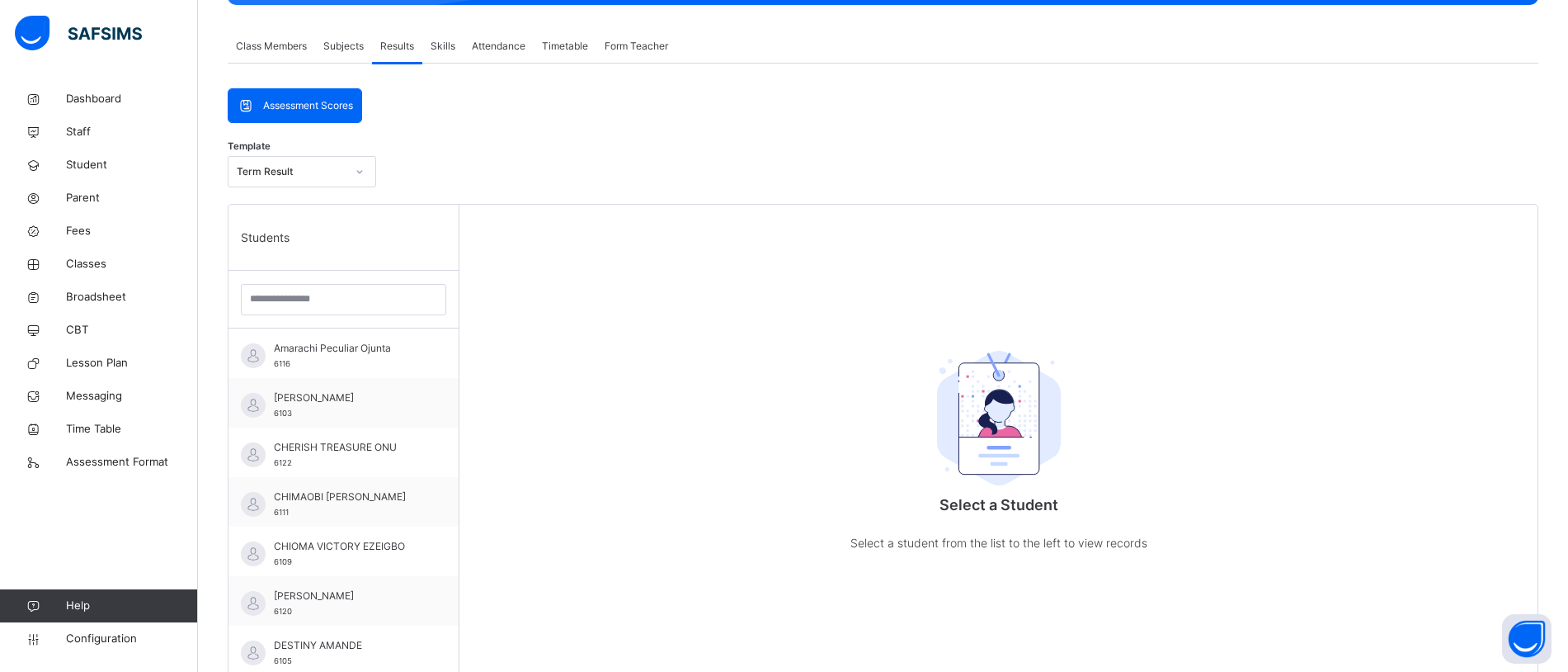
scroll to position [292, 0]
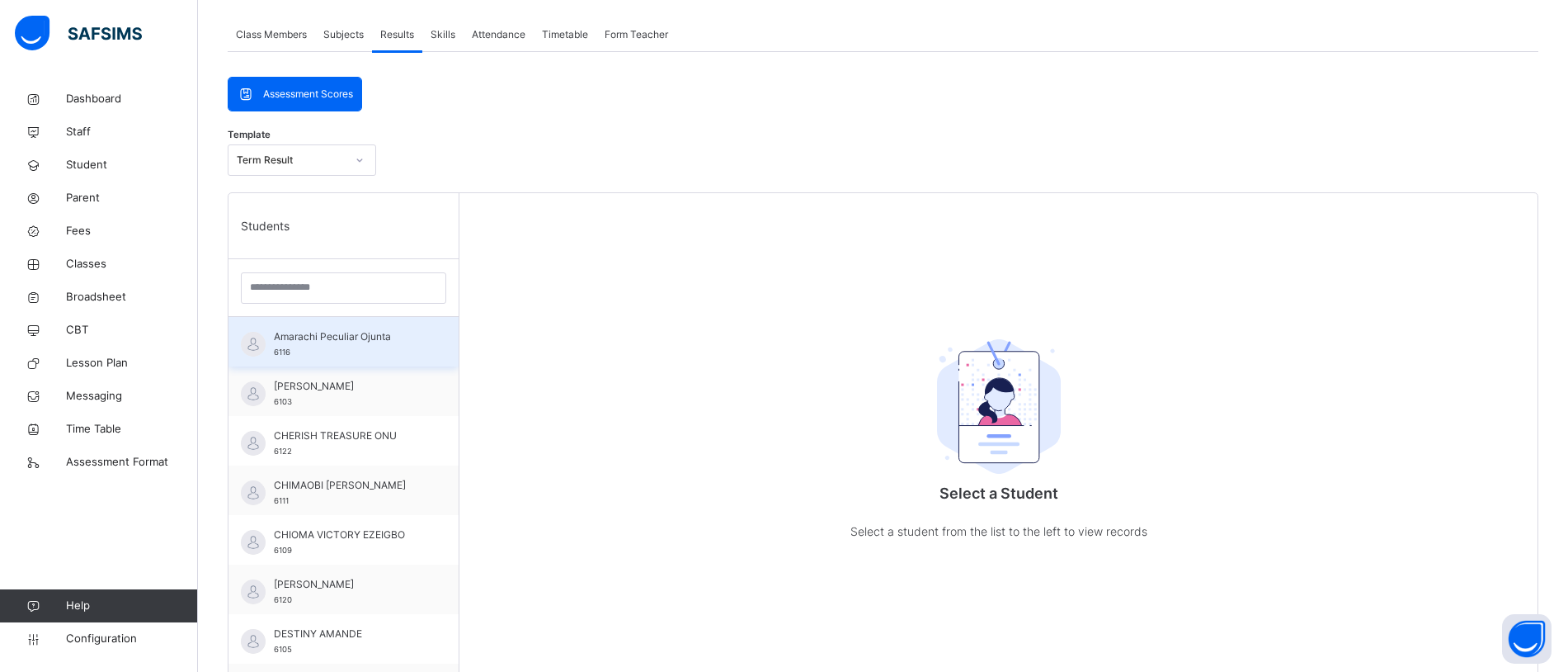
click at [366, 352] on div "Amarachi Peculiar Ojunta 6116" at bounding box center [347, 344] width 148 height 30
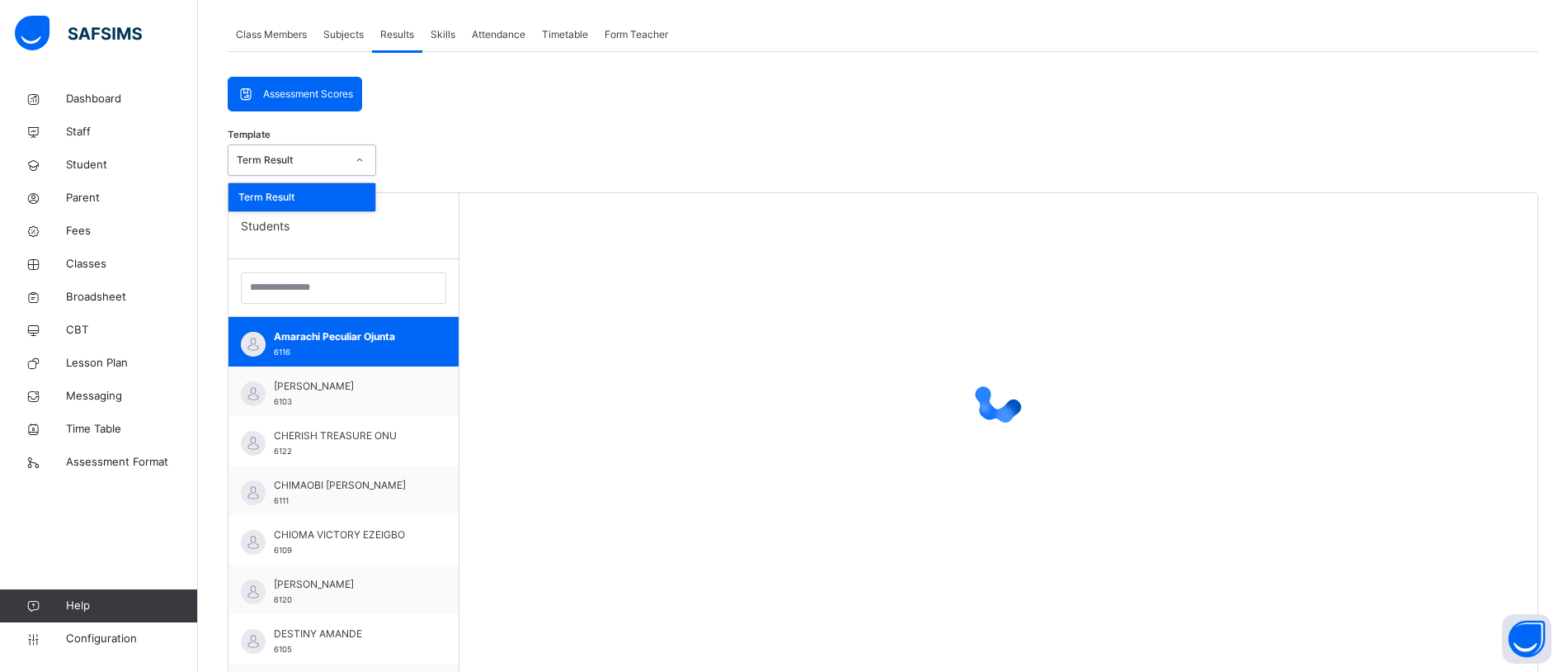
click at [360, 153] on div at bounding box center [359, 160] width 28 height 26
click at [513, 139] on div "Template option Term Result focused, 1 of 1. 1 result available. Use Up and Dow…" at bounding box center [883, 164] width 1311 height 56
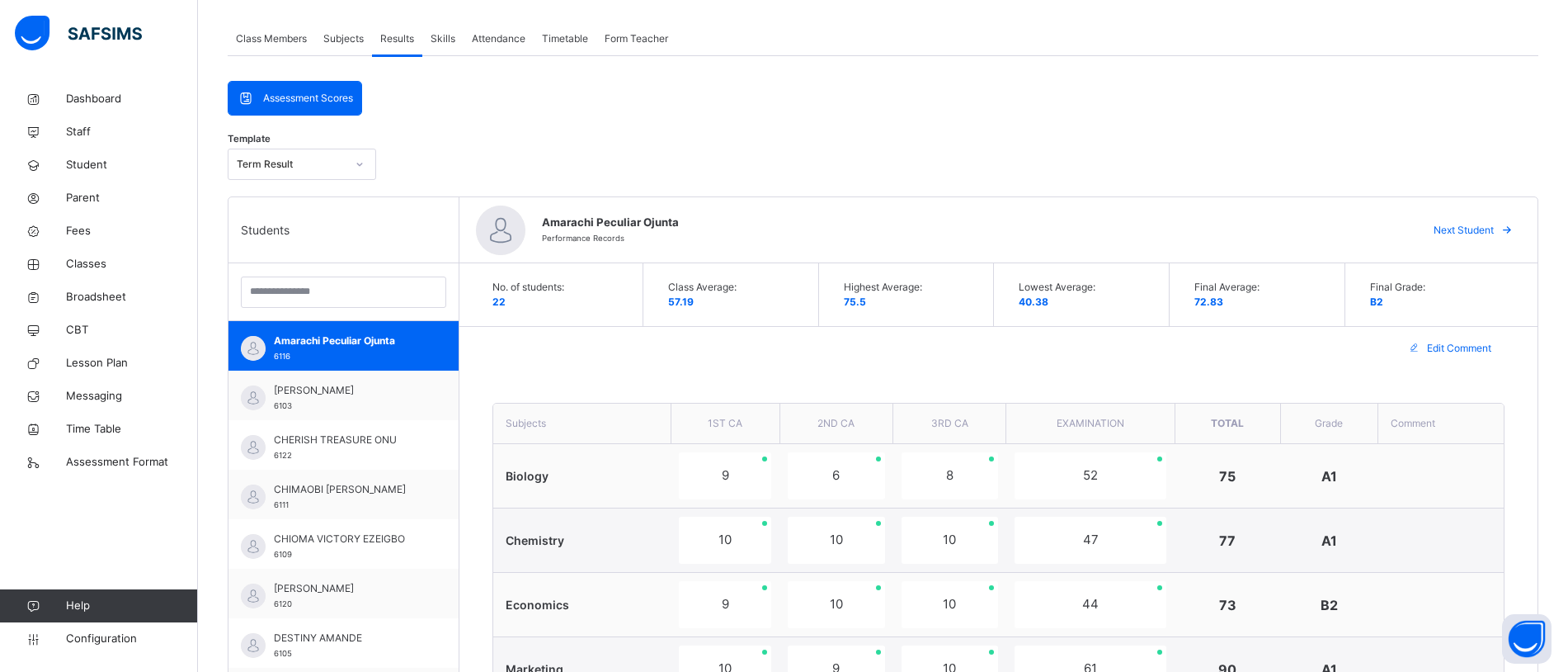
scroll to position [283, 0]
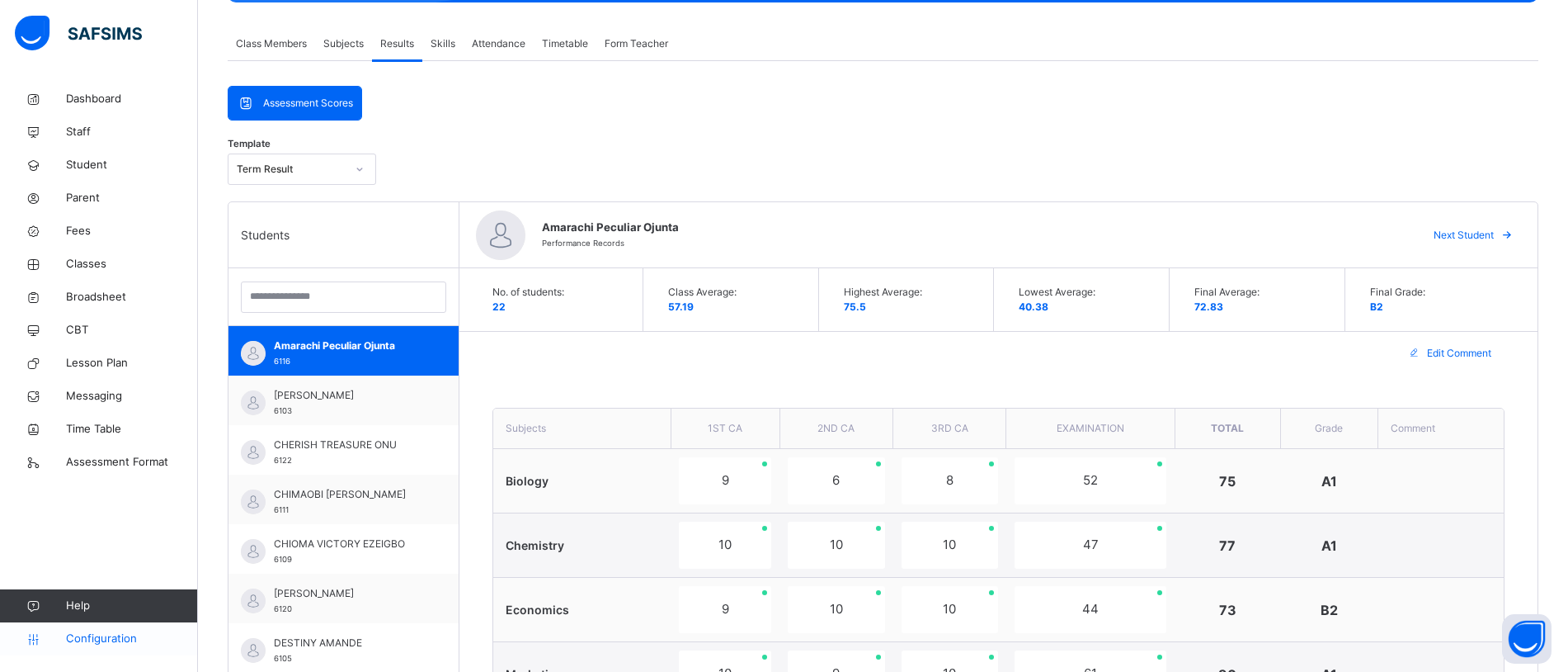
click at [117, 634] on span "Configuration" at bounding box center [131, 639] width 131 height 17
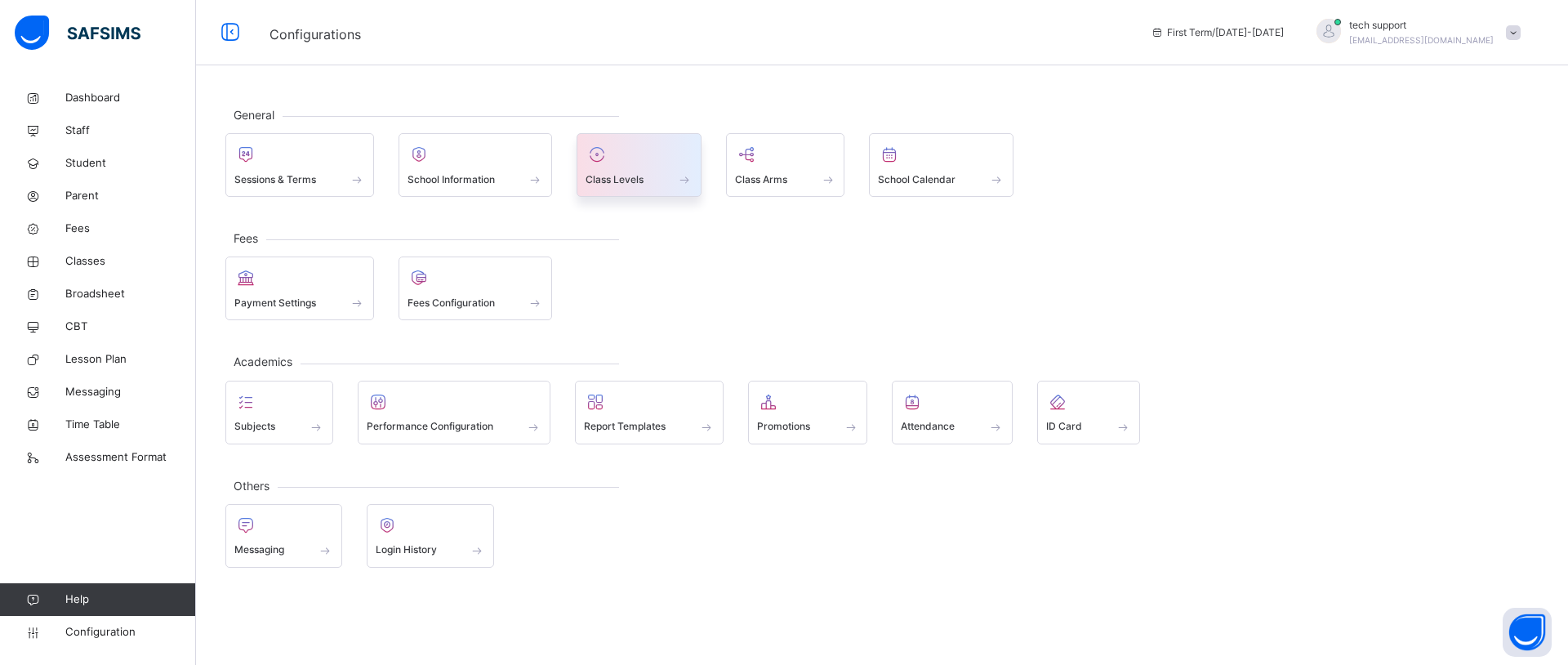
click at [656, 176] on div "Class Levels" at bounding box center [639, 179] width 107 height 18
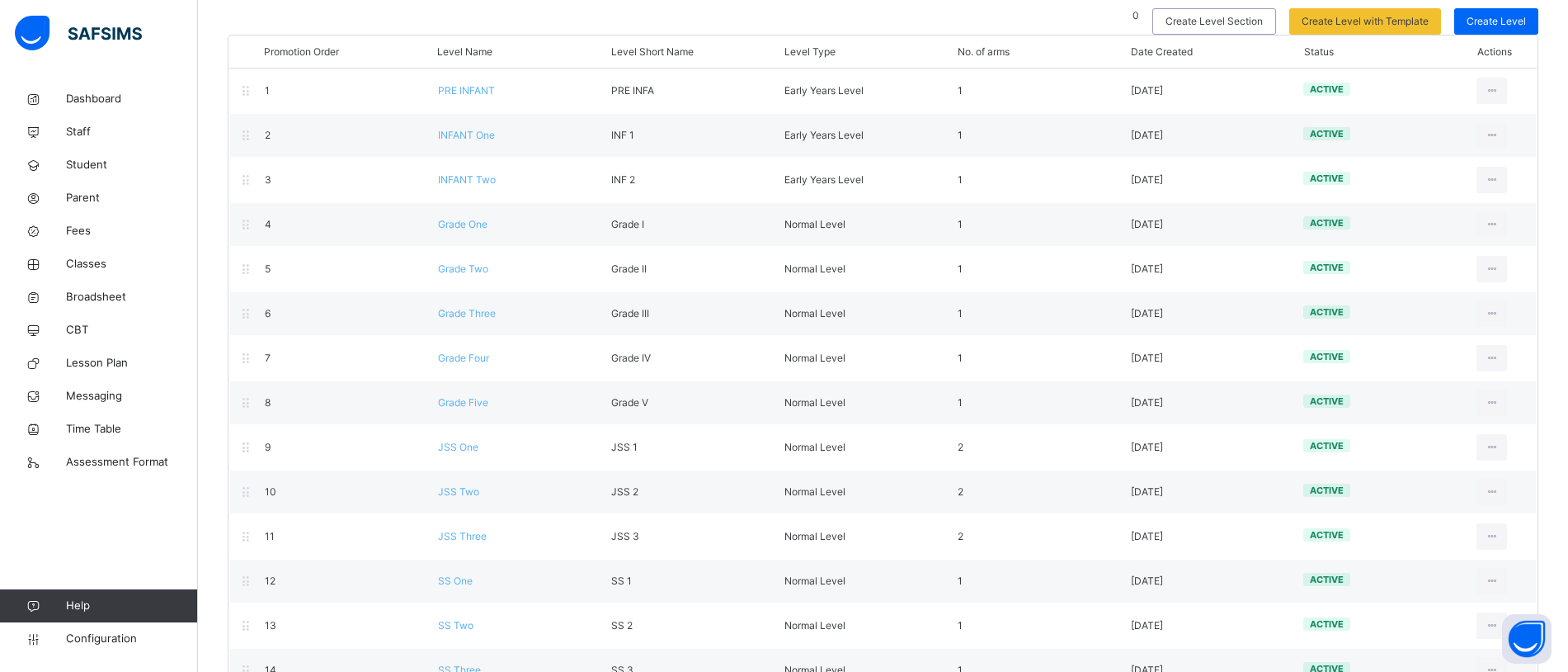
scroll to position [156, 0]
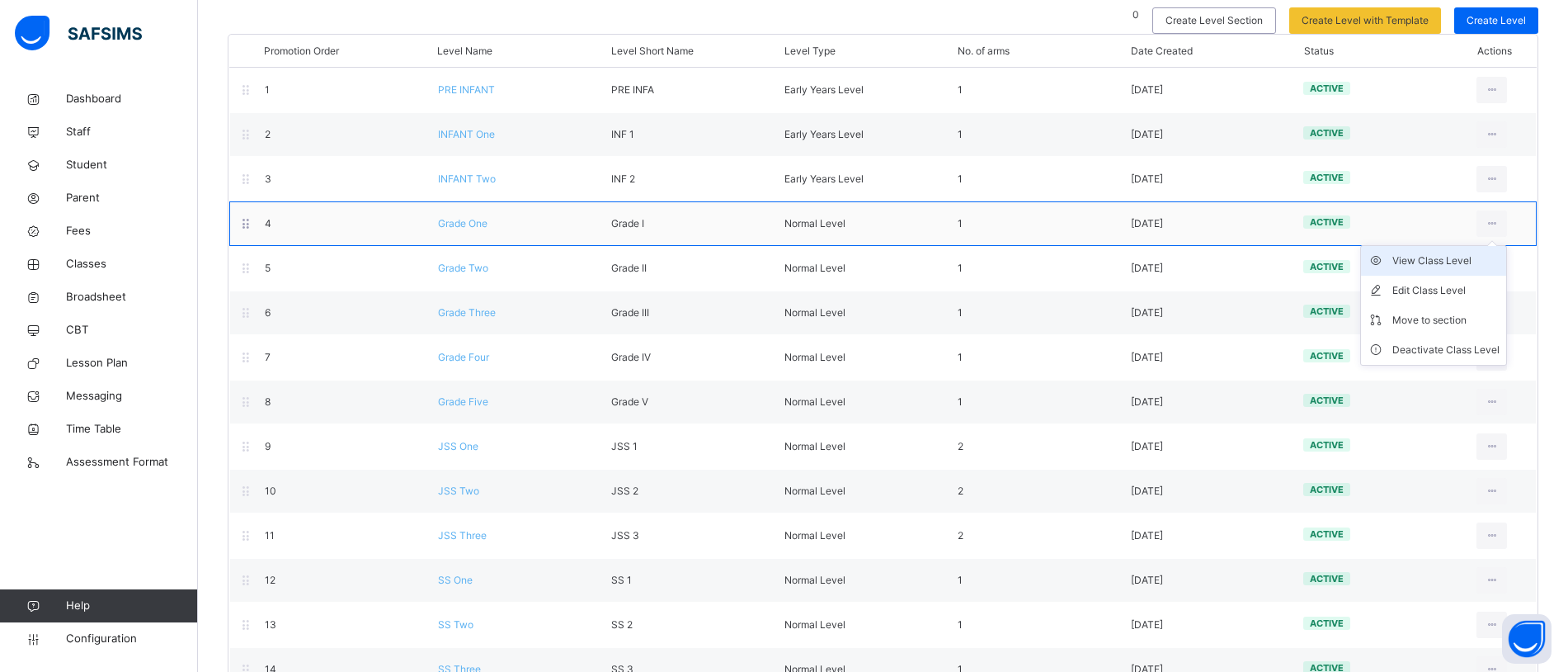
click at [1465, 263] on div "View Class Level" at bounding box center [1446, 261] width 107 height 17
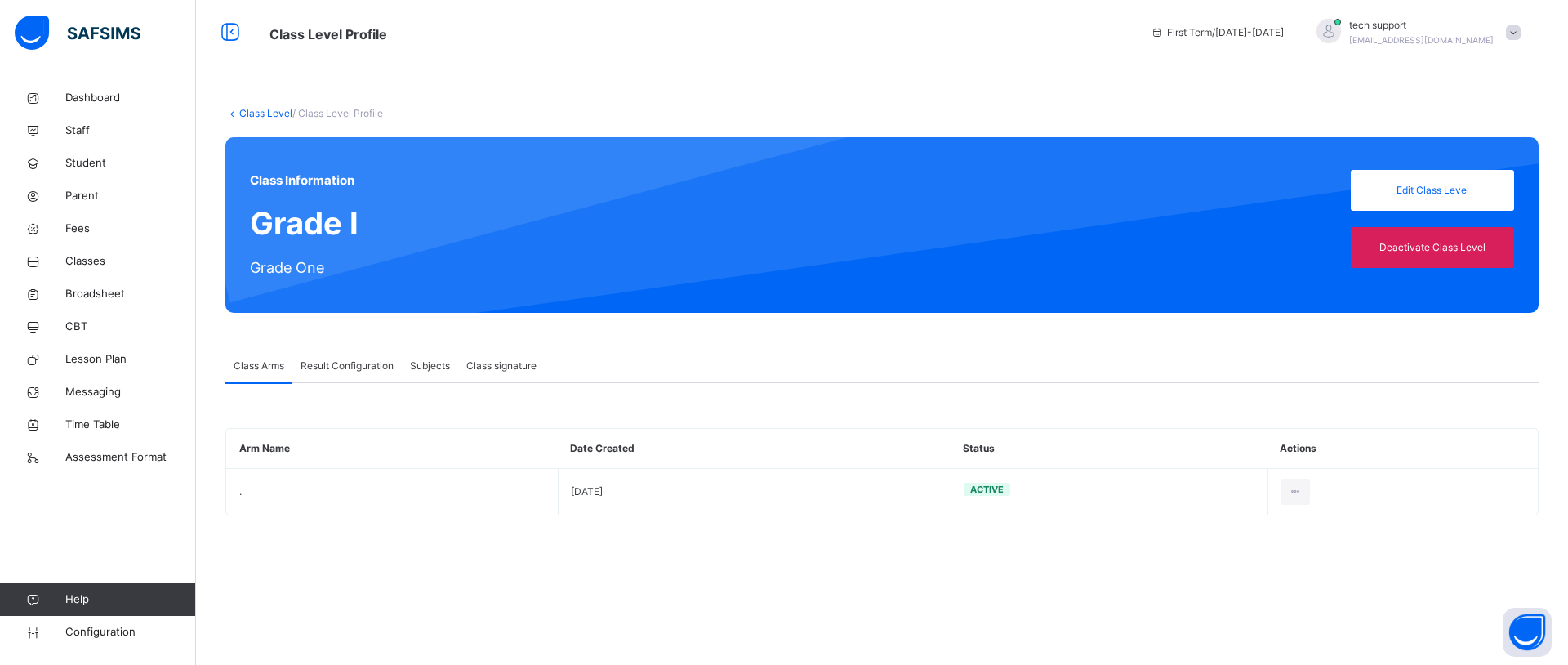
click at [370, 363] on span "Result Configuration" at bounding box center [346, 366] width 93 height 15
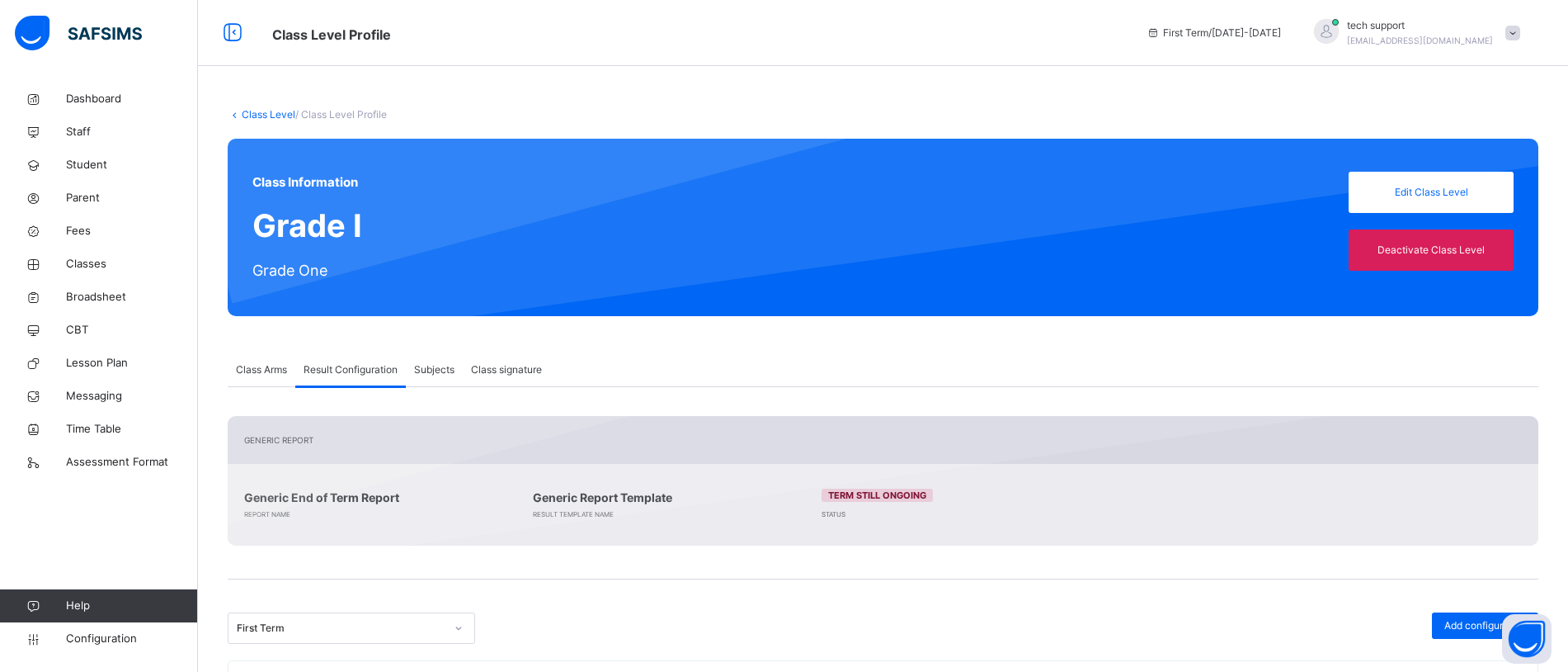
scroll to position [118, 0]
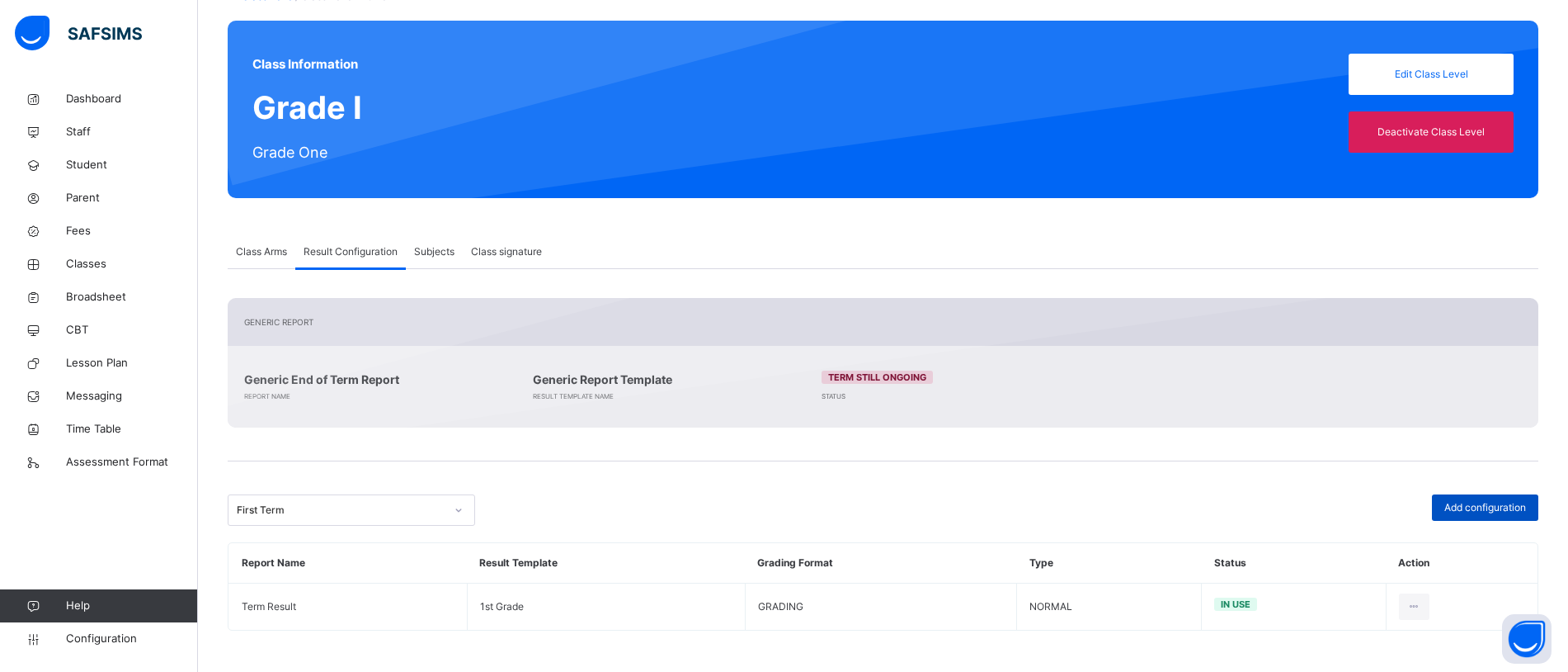
click at [1489, 507] on span "Add configuration" at bounding box center [1485, 508] width 82 height 15
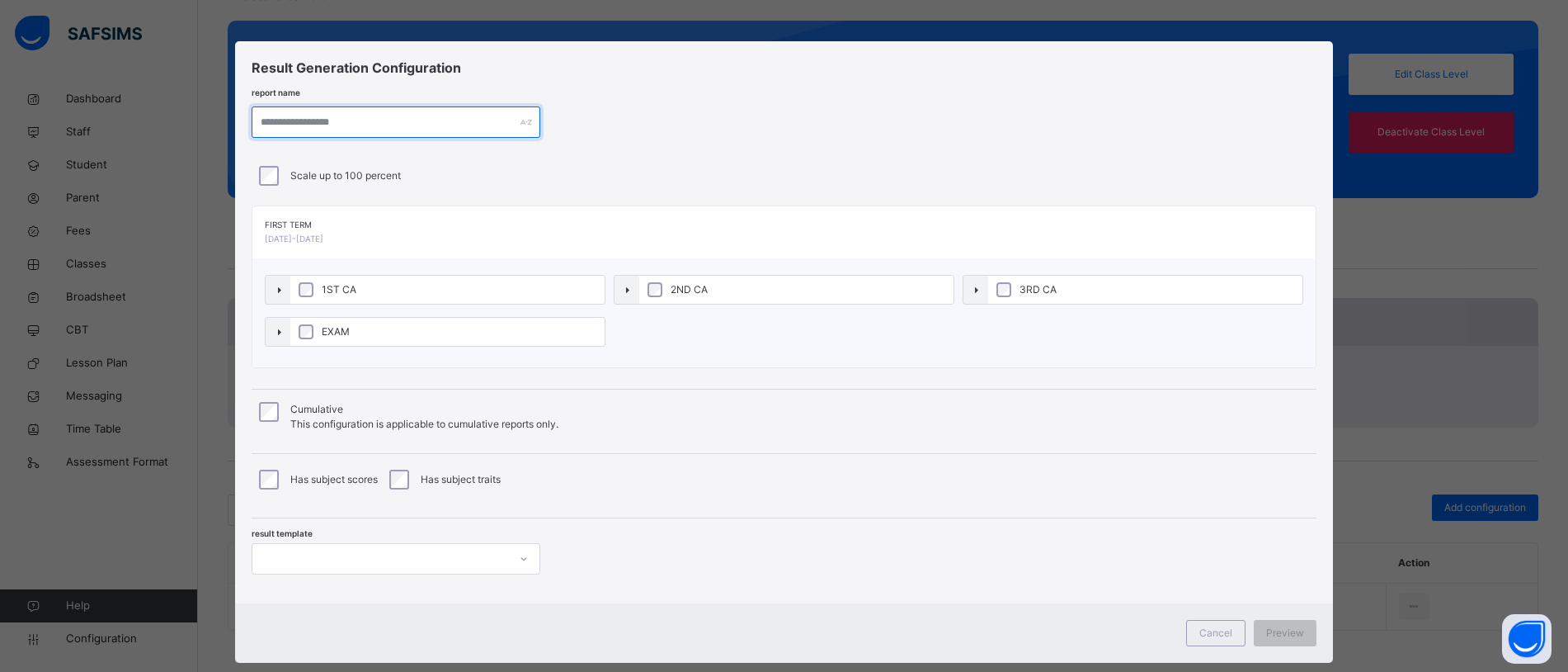
click at [351, 122] on input "text" at bounding box center [396, 122] width 289 height 31
click at [1216, 623] on div "Cancel" at bounding box center [1216, 632] width 59 height 26
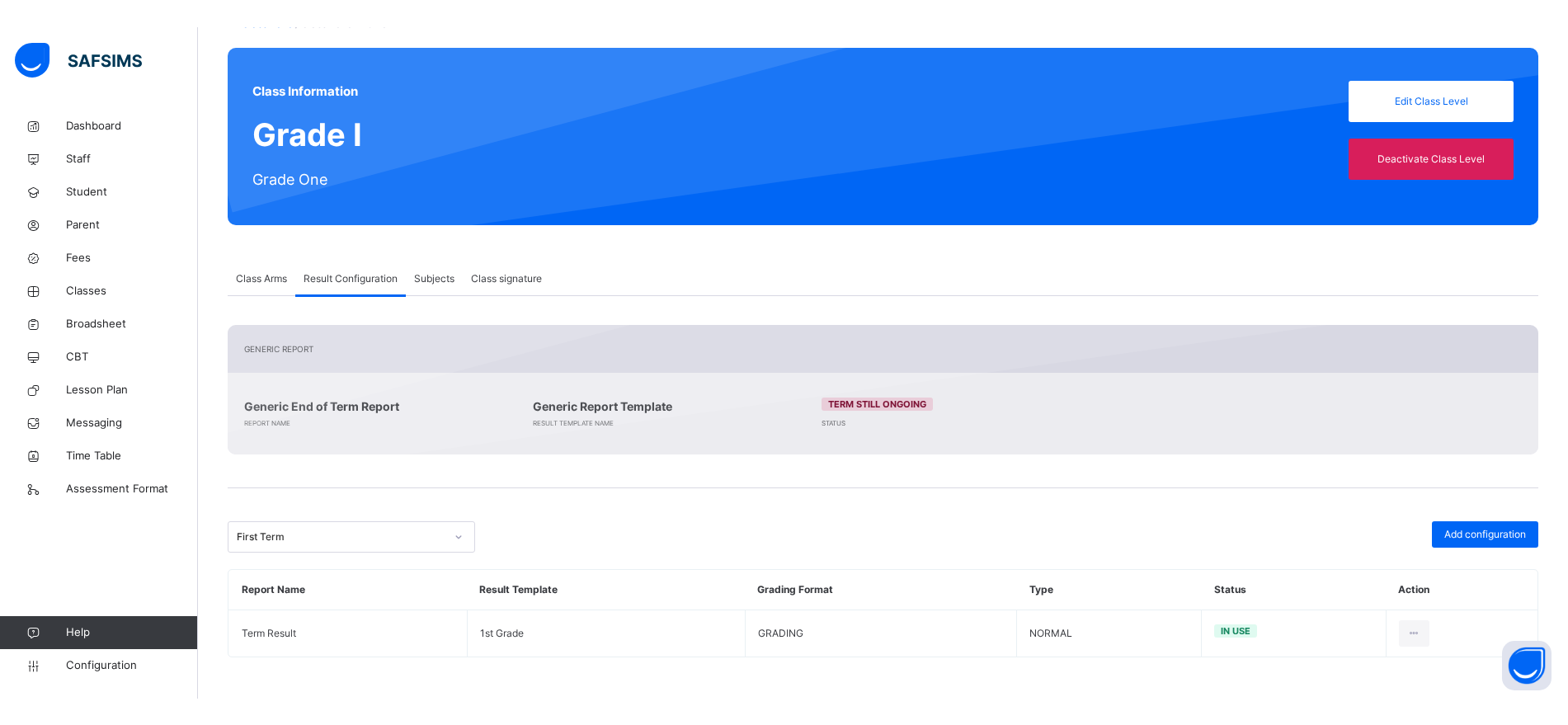
scroll to position [64, 0]
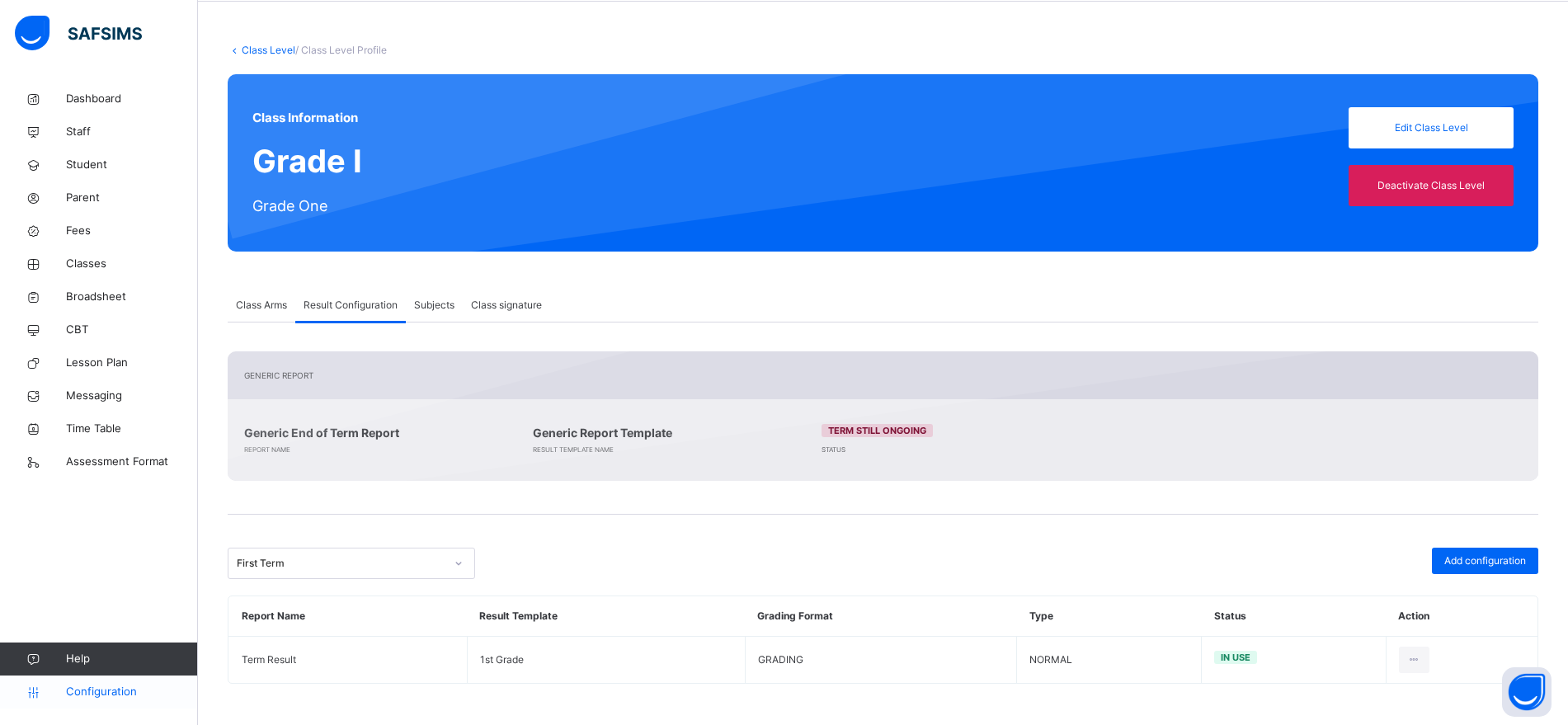
click at [122, 671] on span "Configuration" at bounding box center [131, 692] width 131 height 17
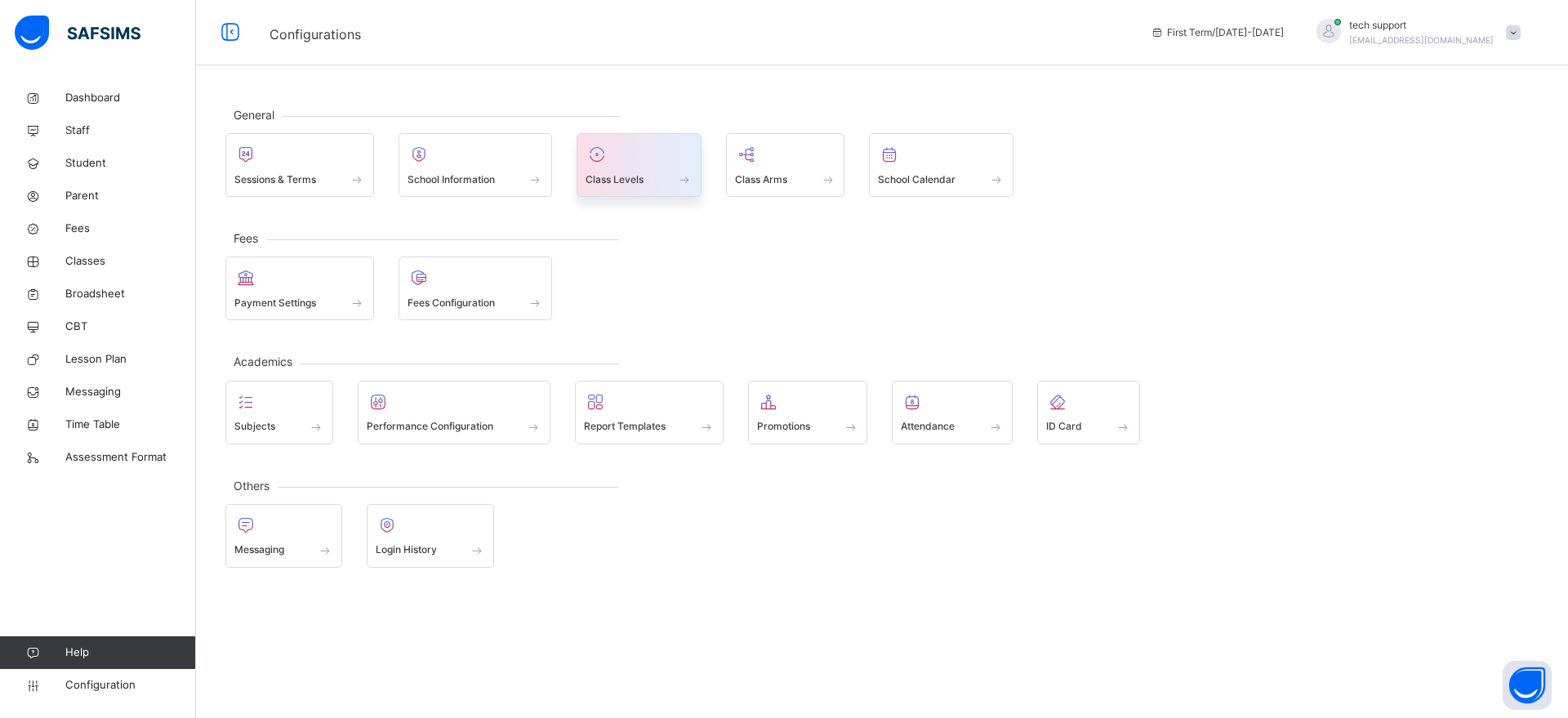
click at [641, 177] on span "Class Levels" at bounding box center [614, 180] width 58 height 15
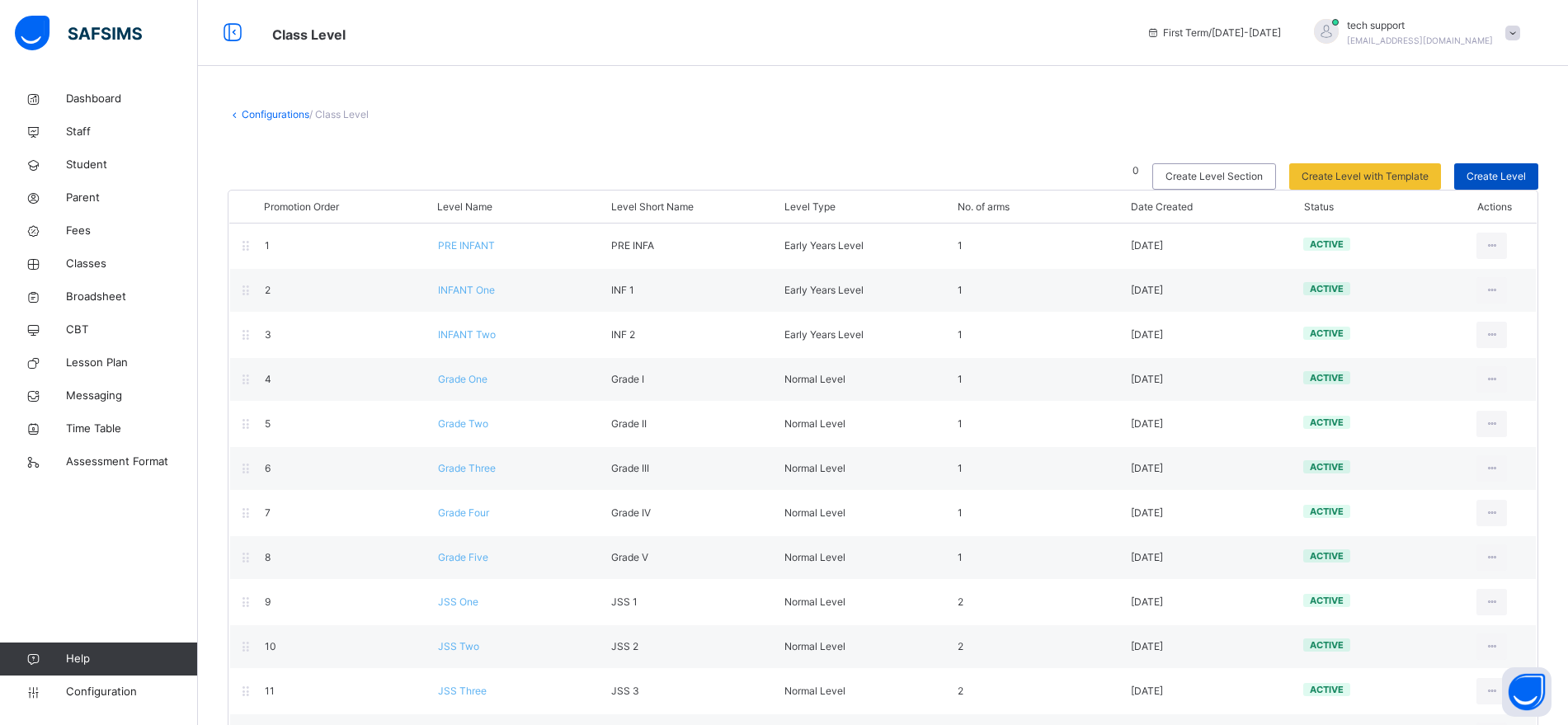
click at [1507, 178] on span "Create Level" at bounding box center [1496, 177] width 59 height 15
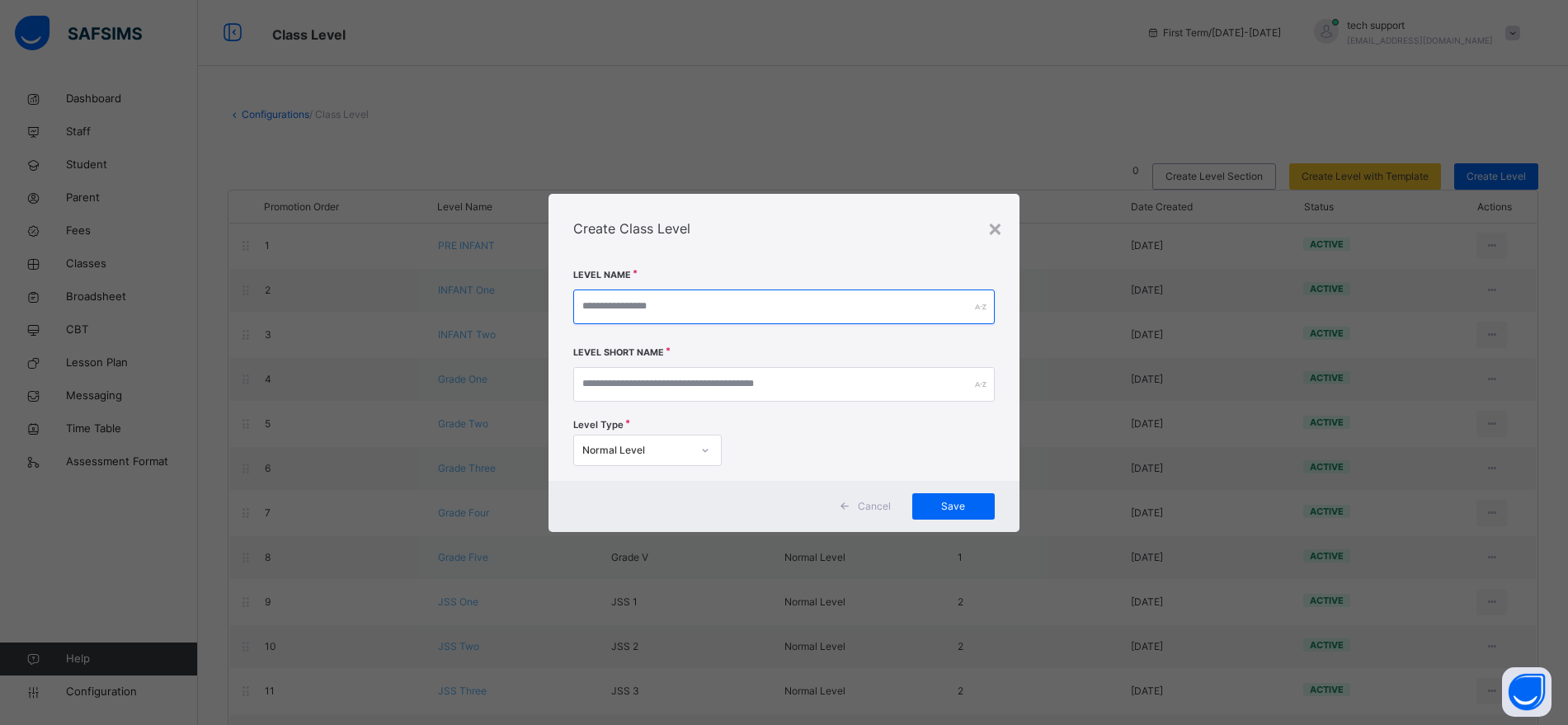
click at [674, 311] on input "text" at bounding box center [784, 307] width 421 height 35
type input "**********"
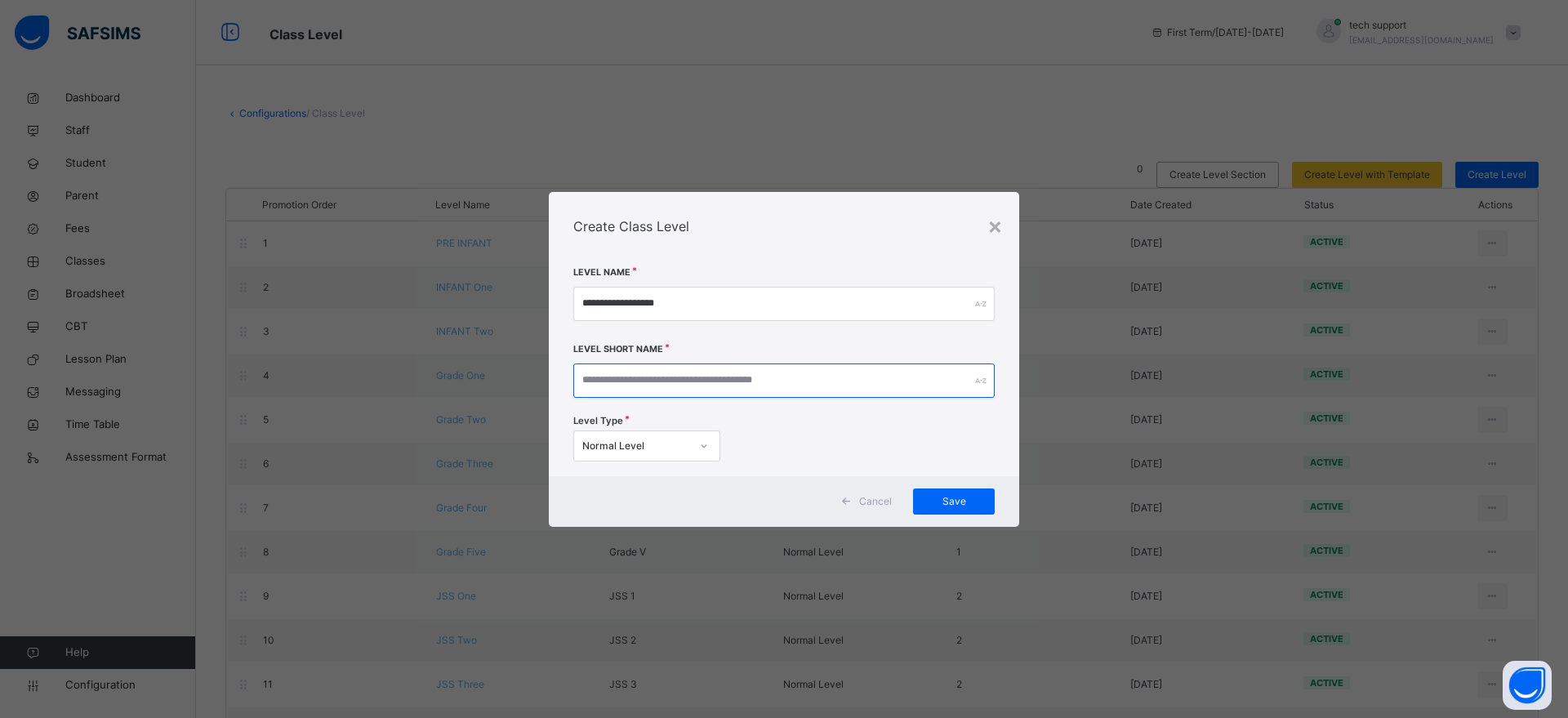
click at [656, 367] on input "text" at bounding box center [784, 381] width 421 height 34
type input "**"
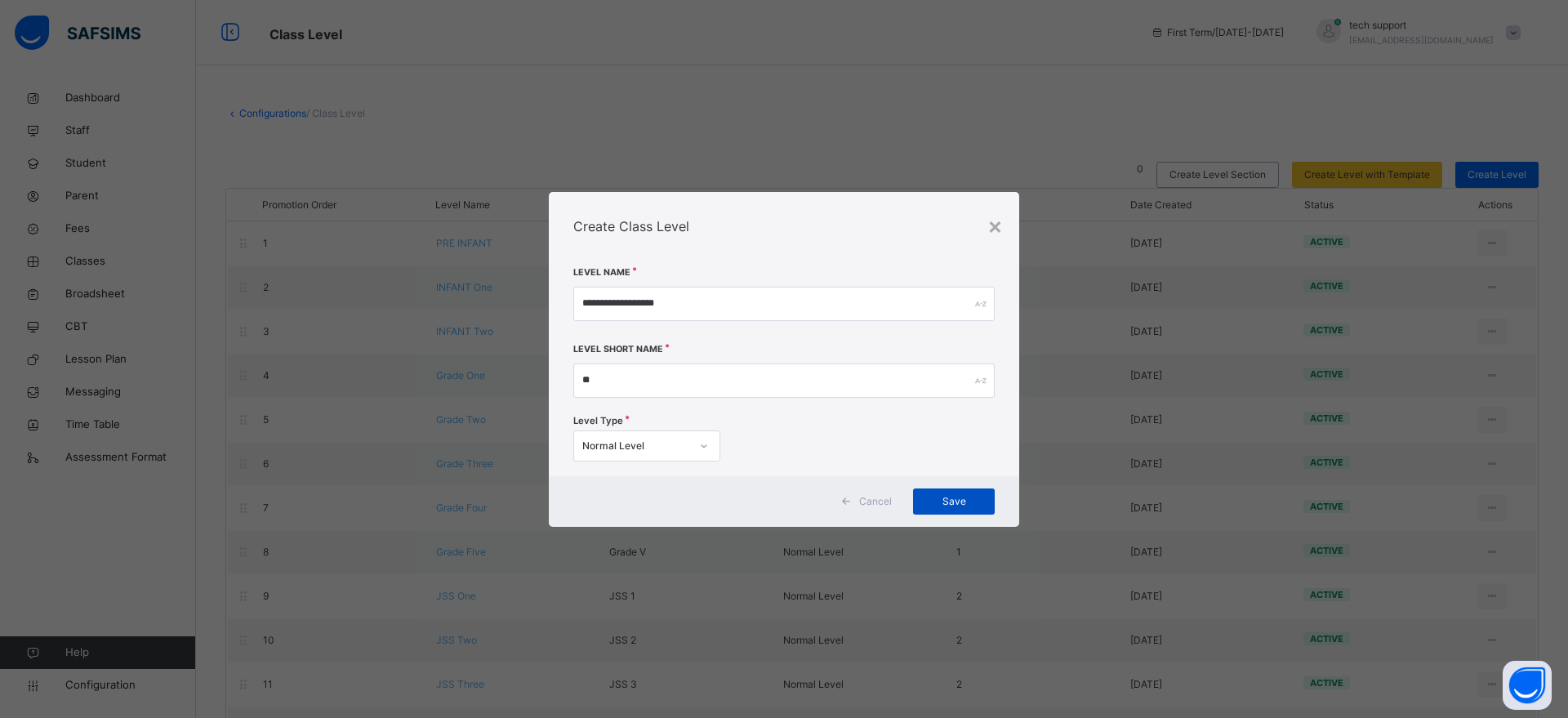
click at [961, 497] on span "Save" at bounding box center [953, 502] width 57 height 15
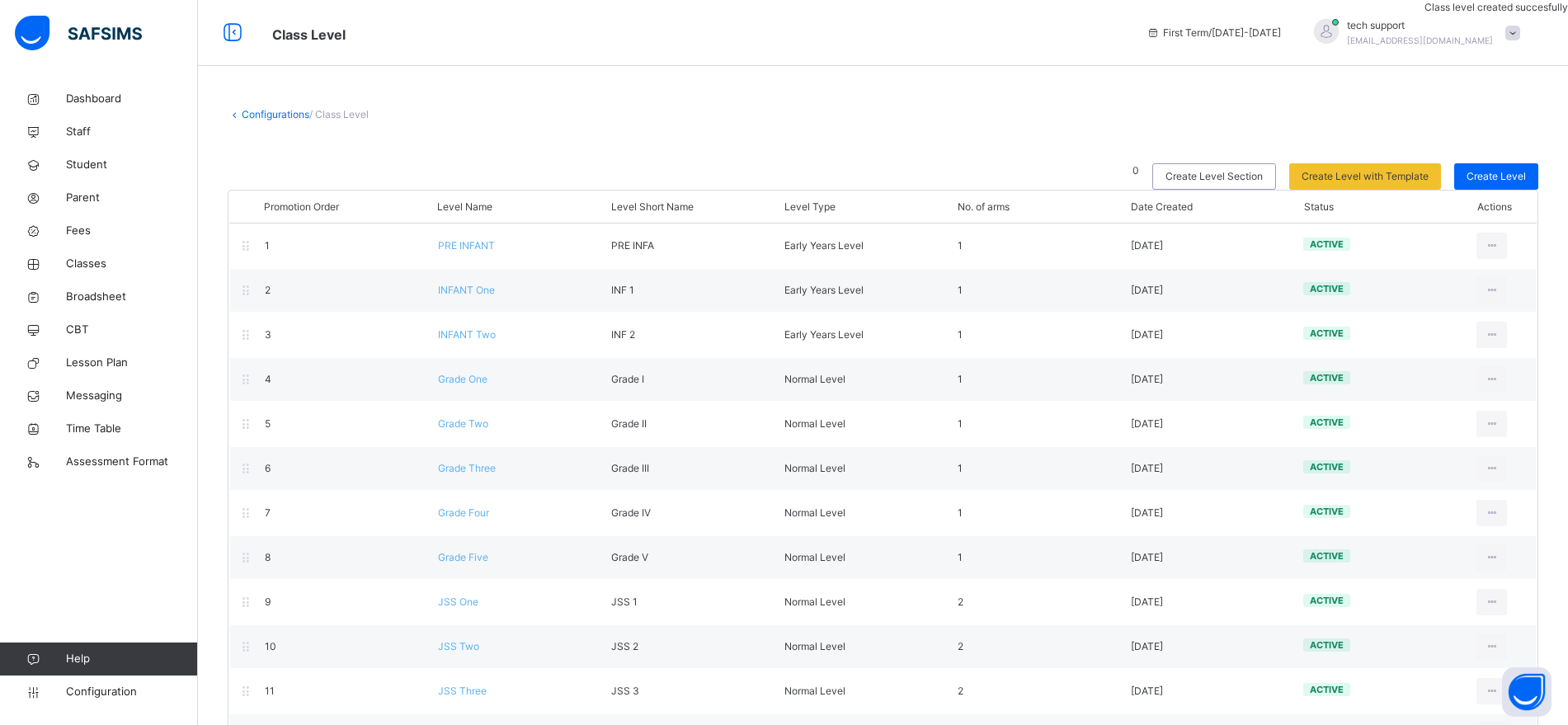
scroll to position [237, 0]
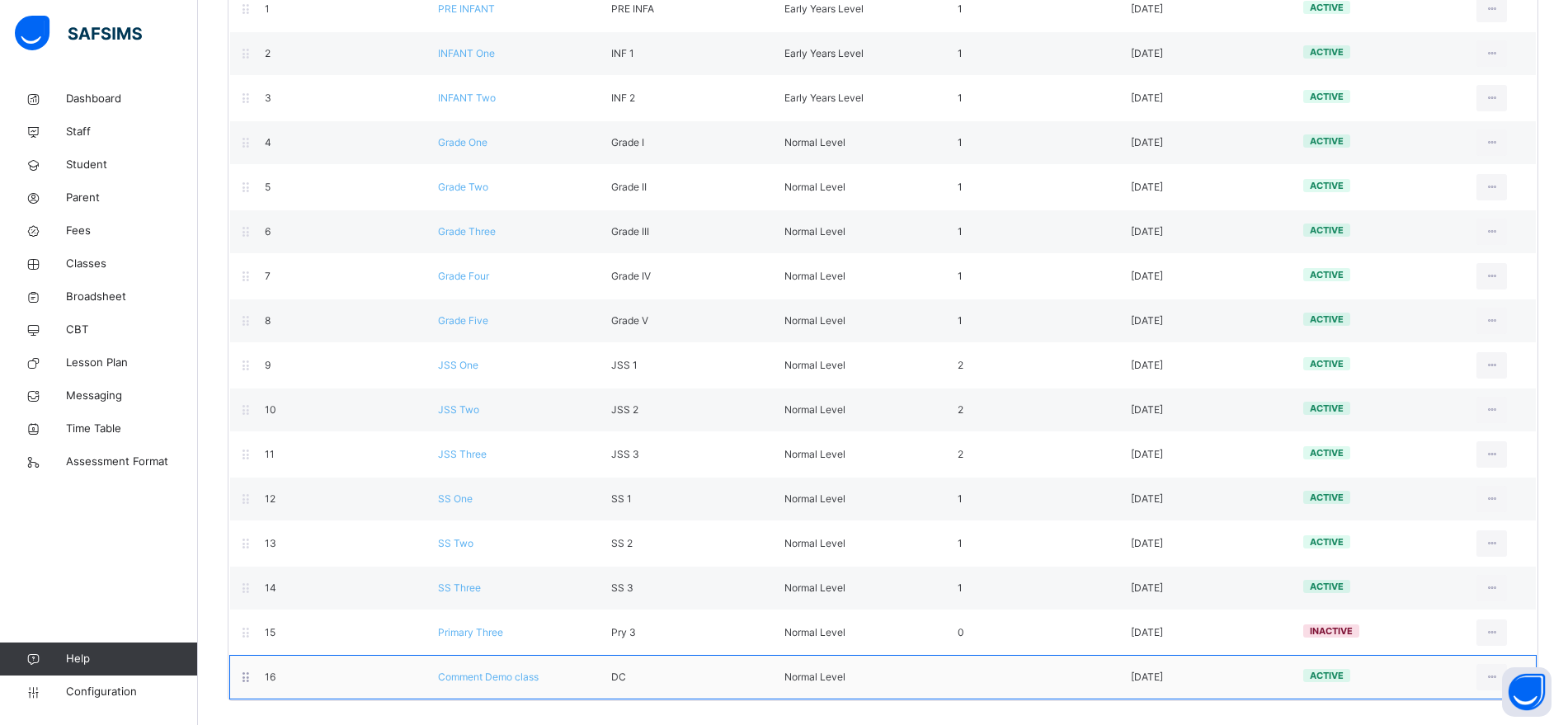
click at [483, 671] on span "Comment Demo class" at bounding box center [487, 677] width 101 height 13
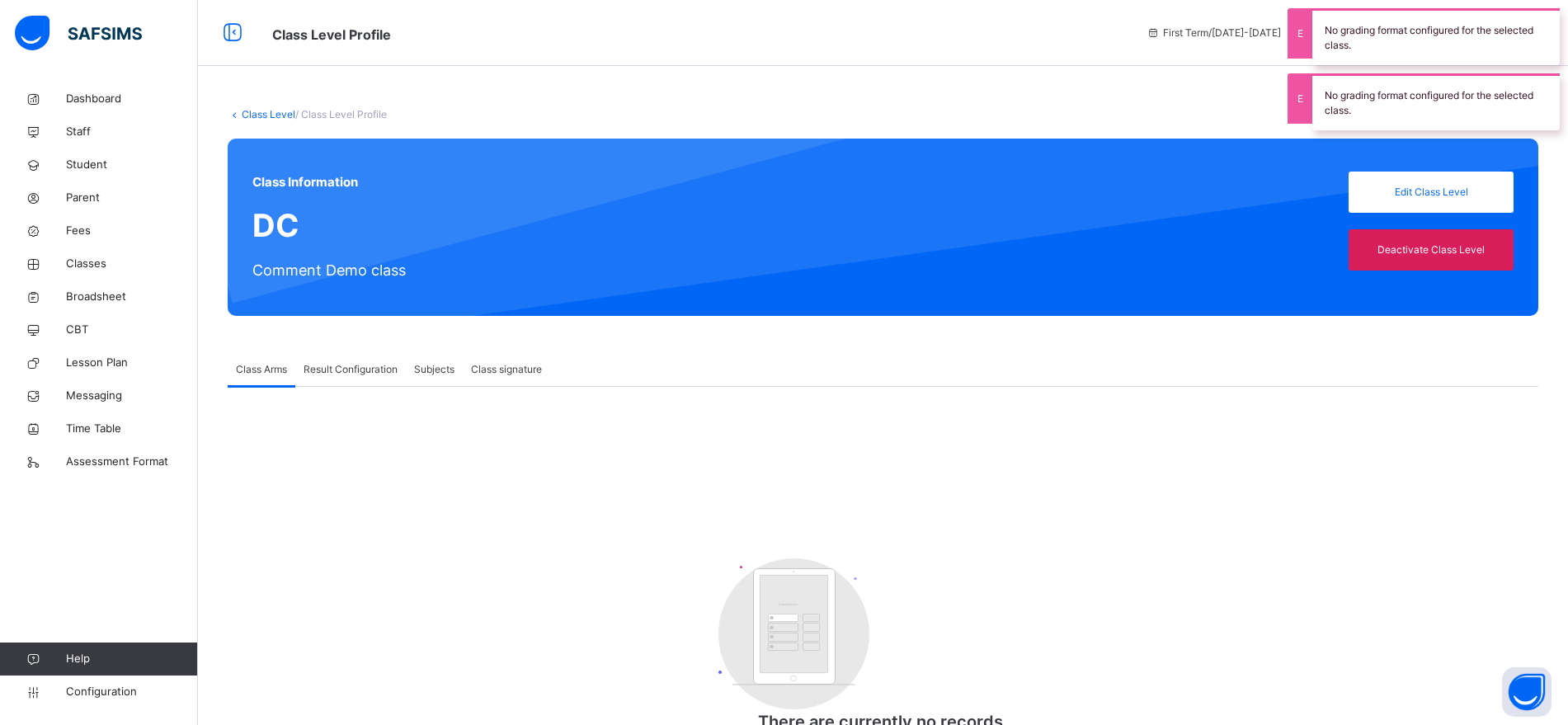
click at [270, 113] on link "Class Level" at bounding box center [268, 114] width 53 height 13
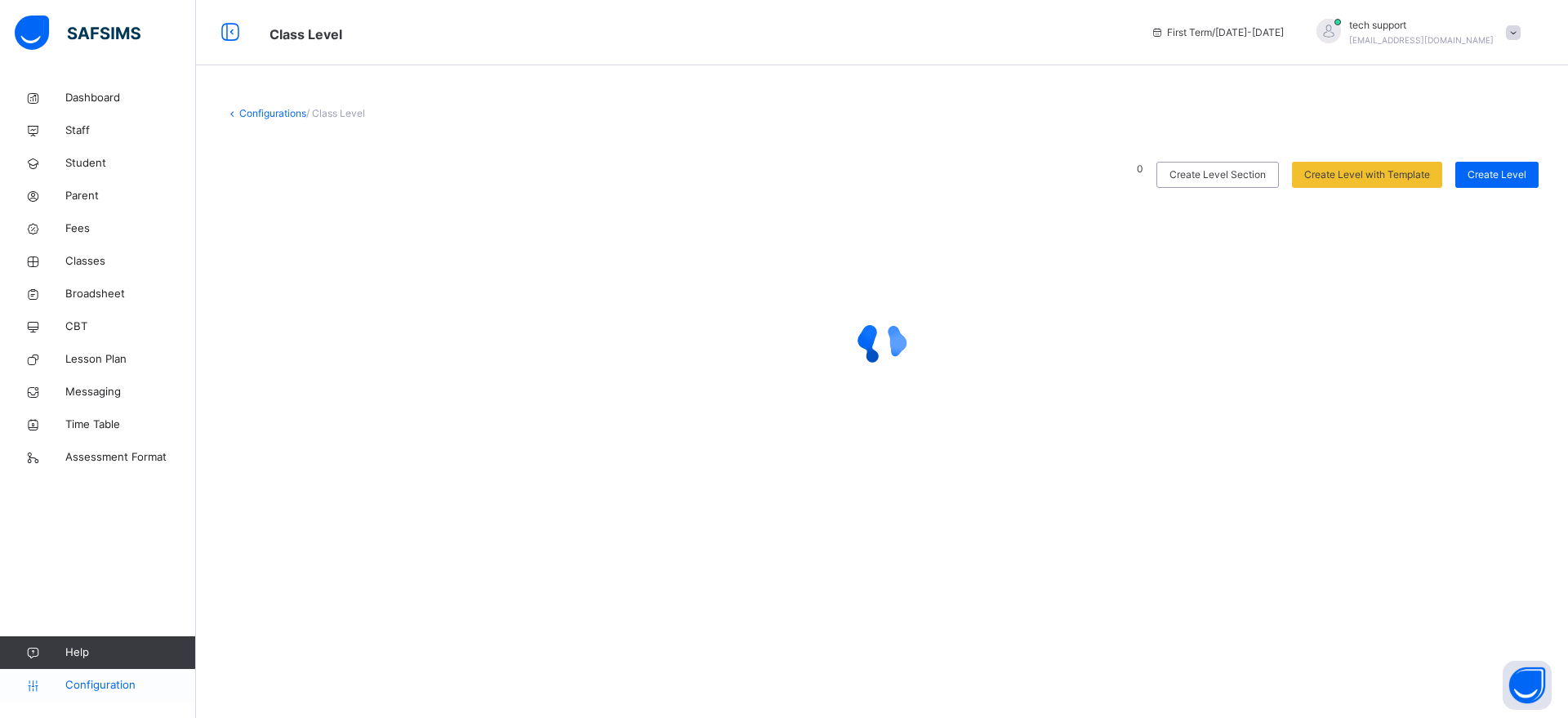
click at [110, 664] on span "Configuration" at bounding box center [130, 685] width 130 height 17
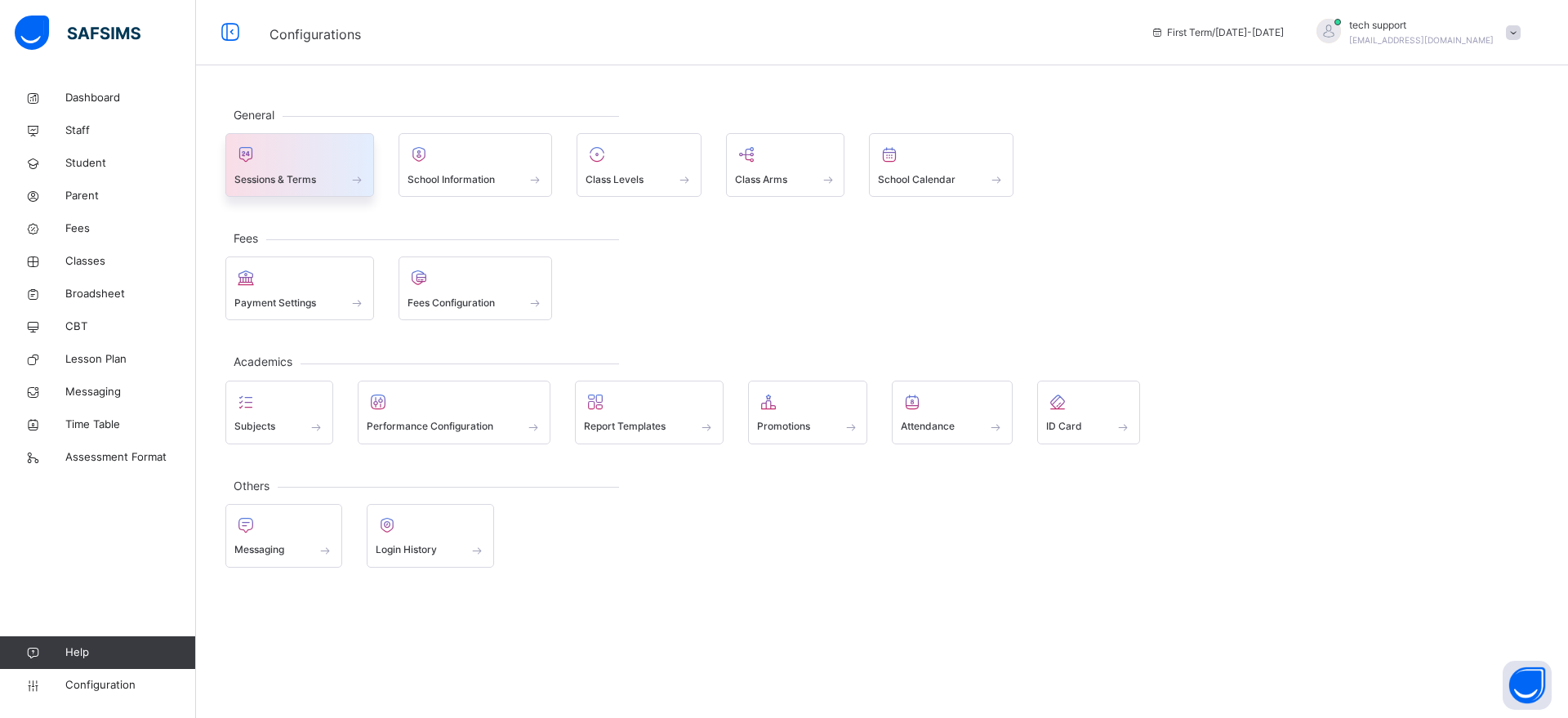
click at [317, 163] on div at bounding box center [299, 154] width 130 height 24
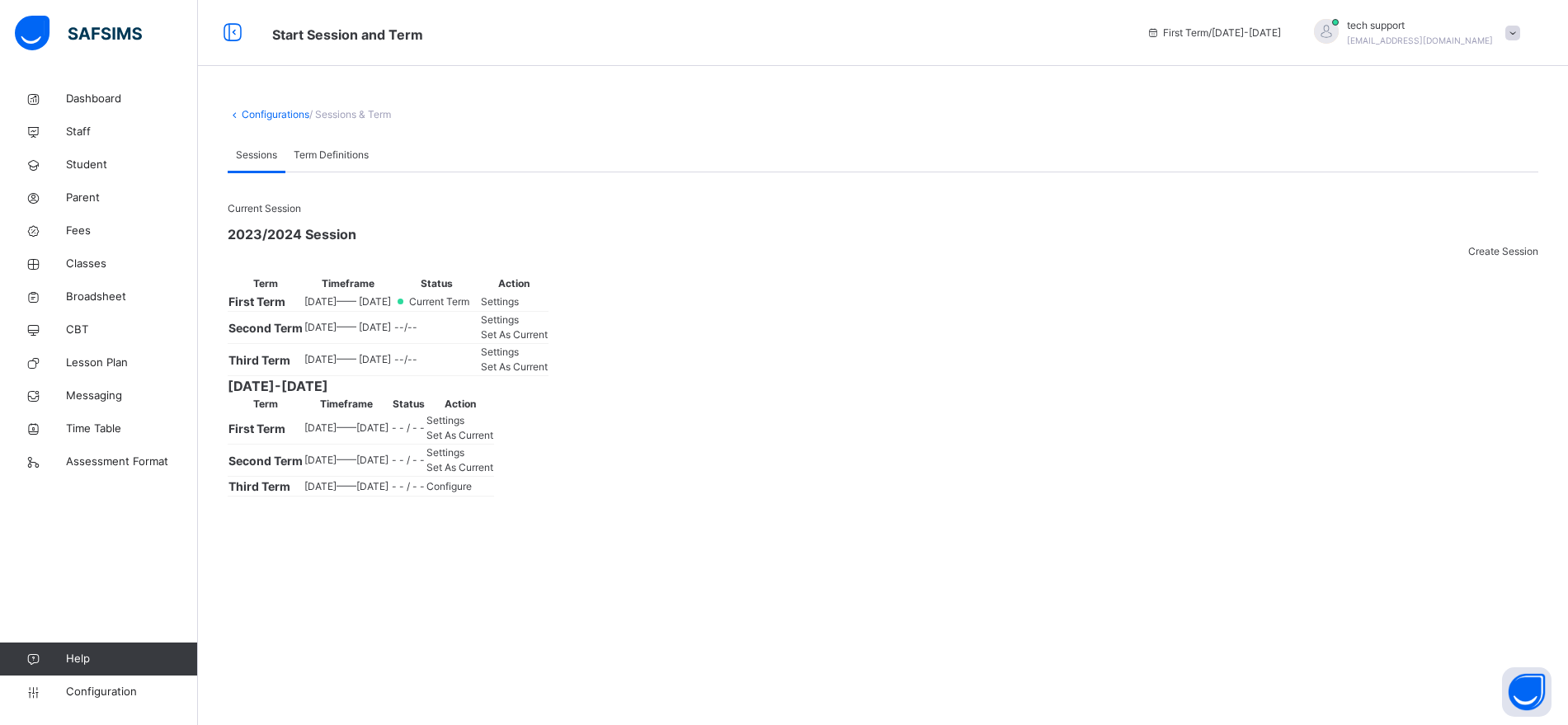
scroll to position [37, 0]
click at [519, 308] on span "Settings" at bounding box center [499, 302] width 38 height 13
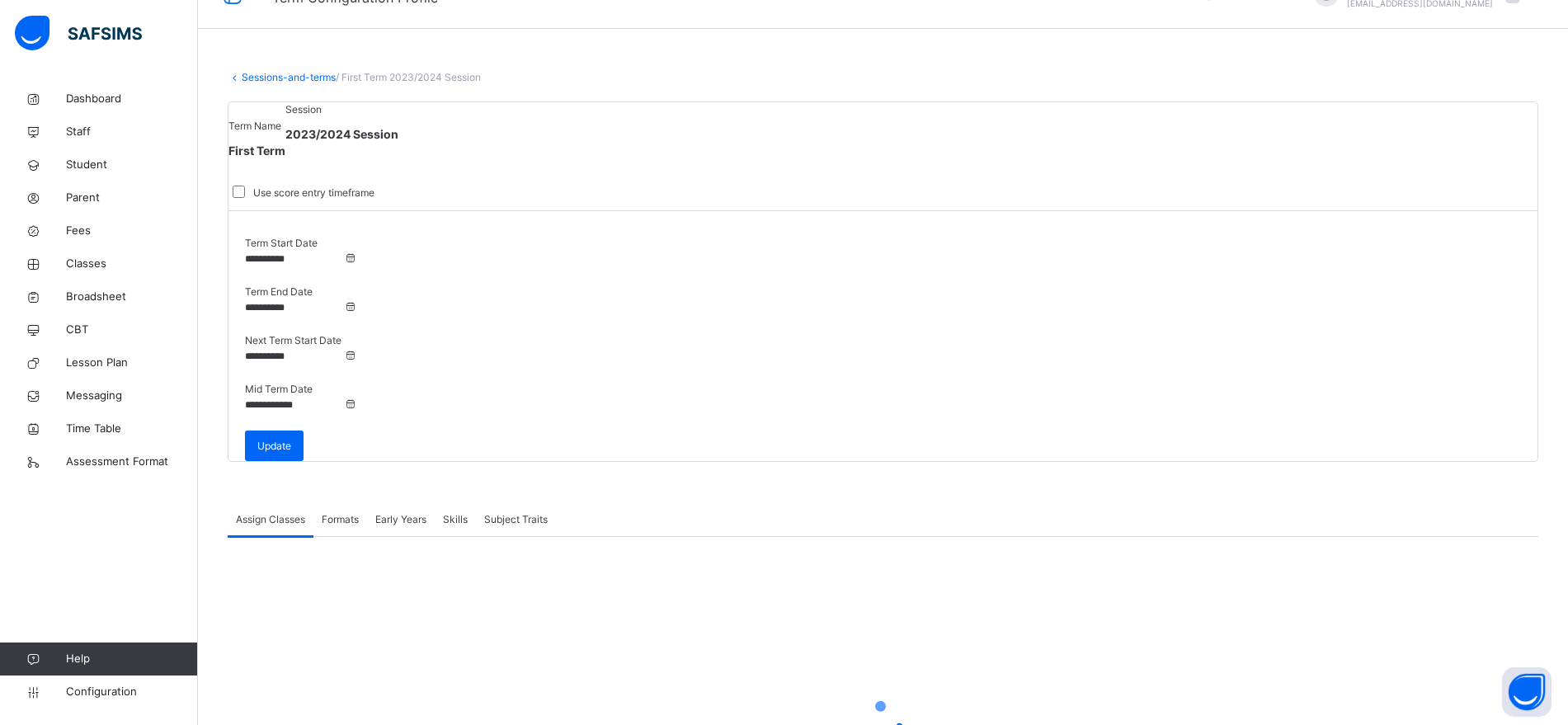
scroll to position [27, 0]
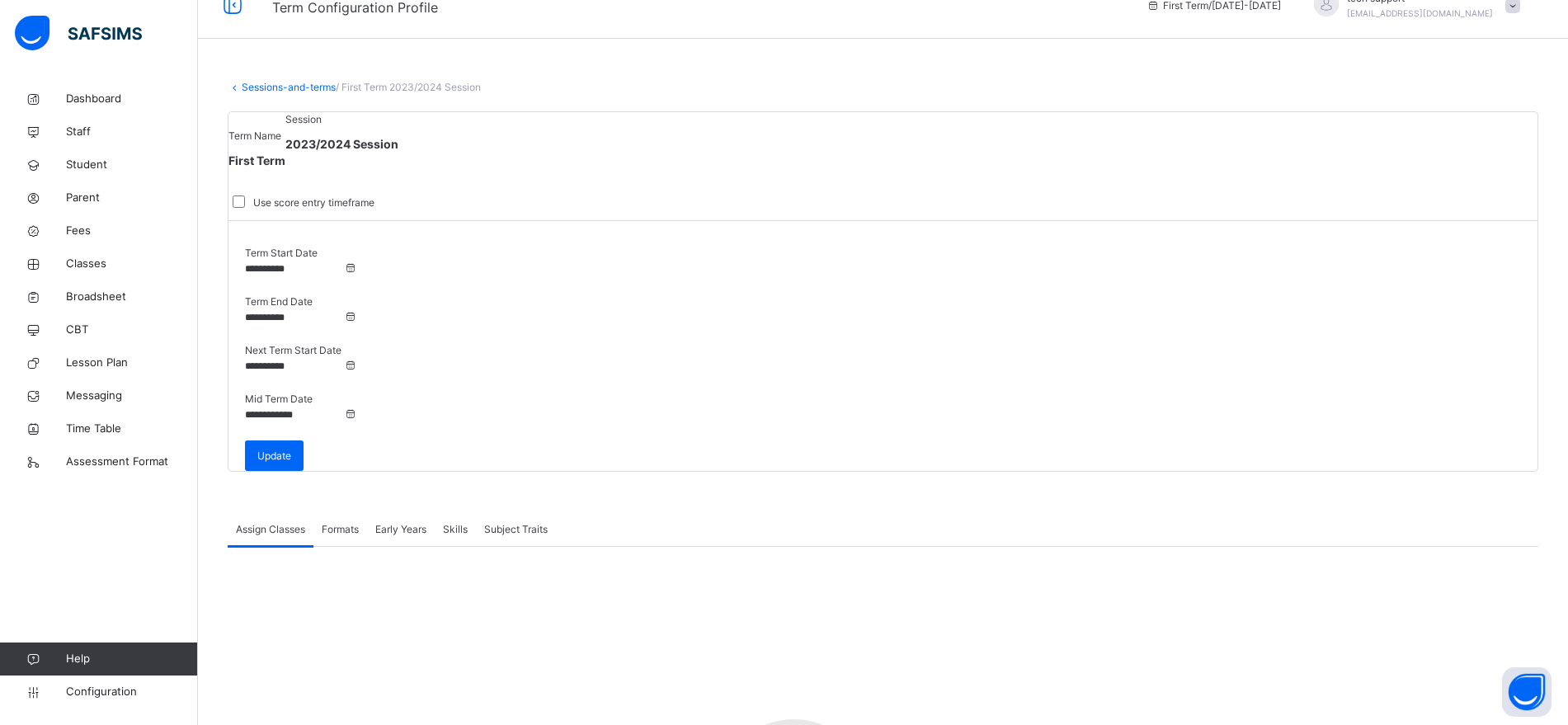
click at [345, 522] on span "Formats" at bounding box center [340, 530] width 37 height 15
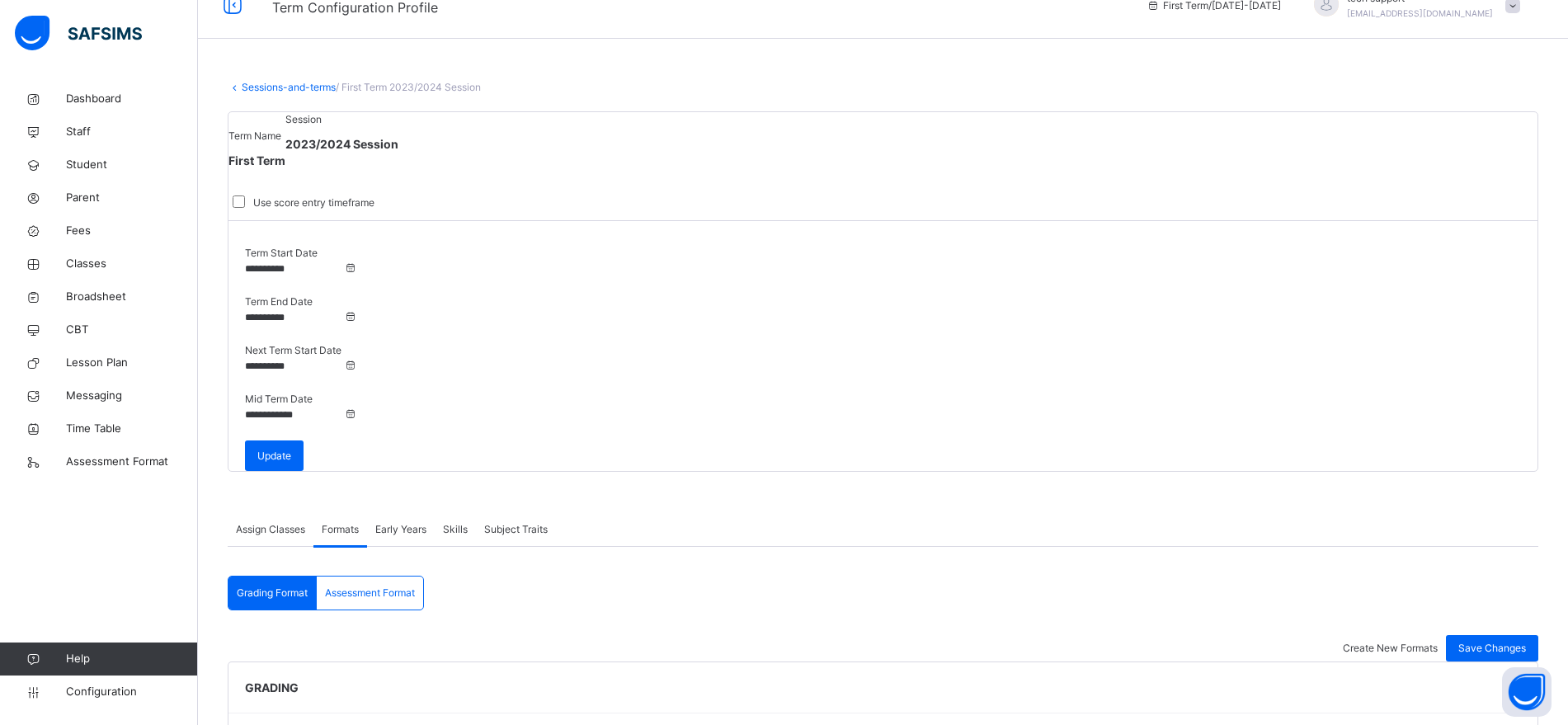
scroll to position [321, 0]
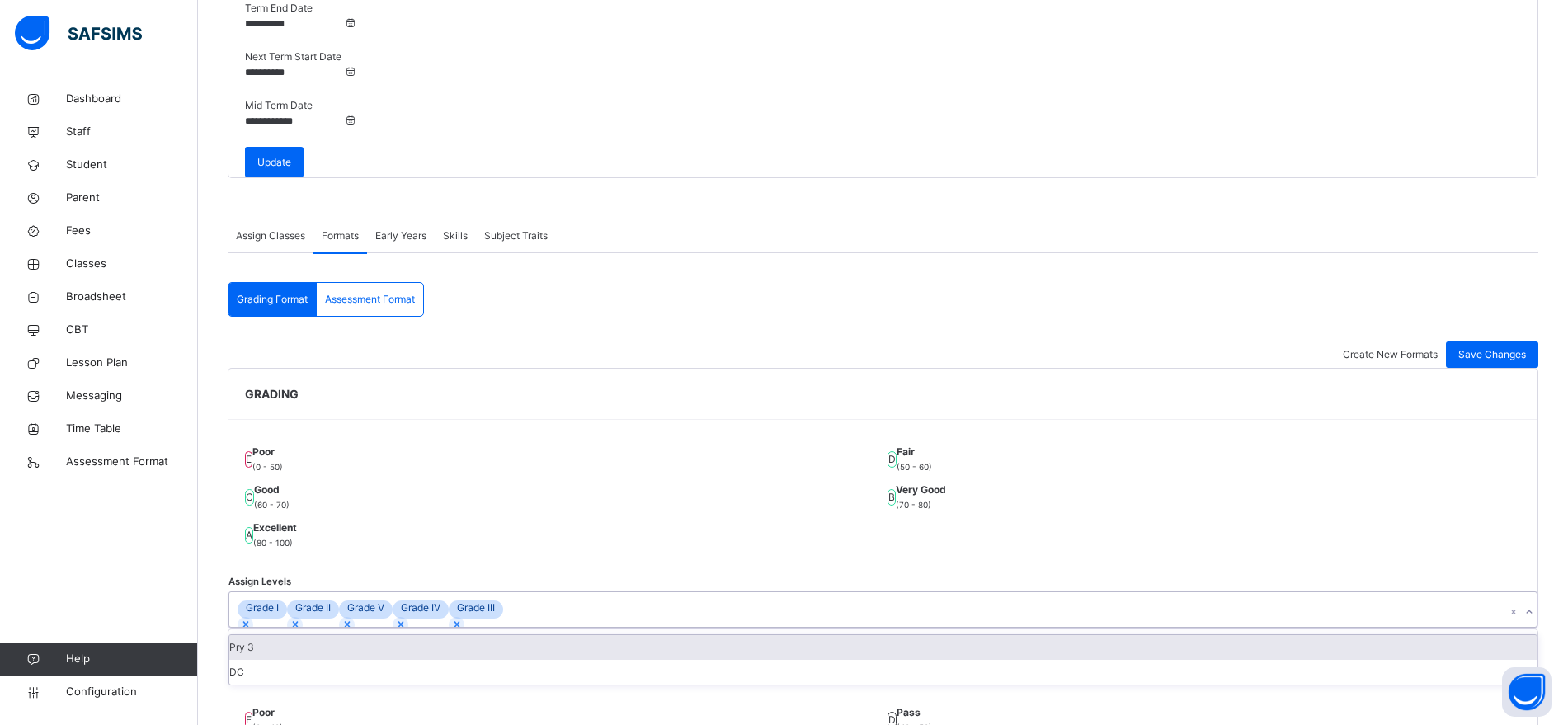
click at [433, 592] on div "Grade I Grade II Grade V Grade IV Grade III" at bounding box center [867, 609] width 1277 height 35
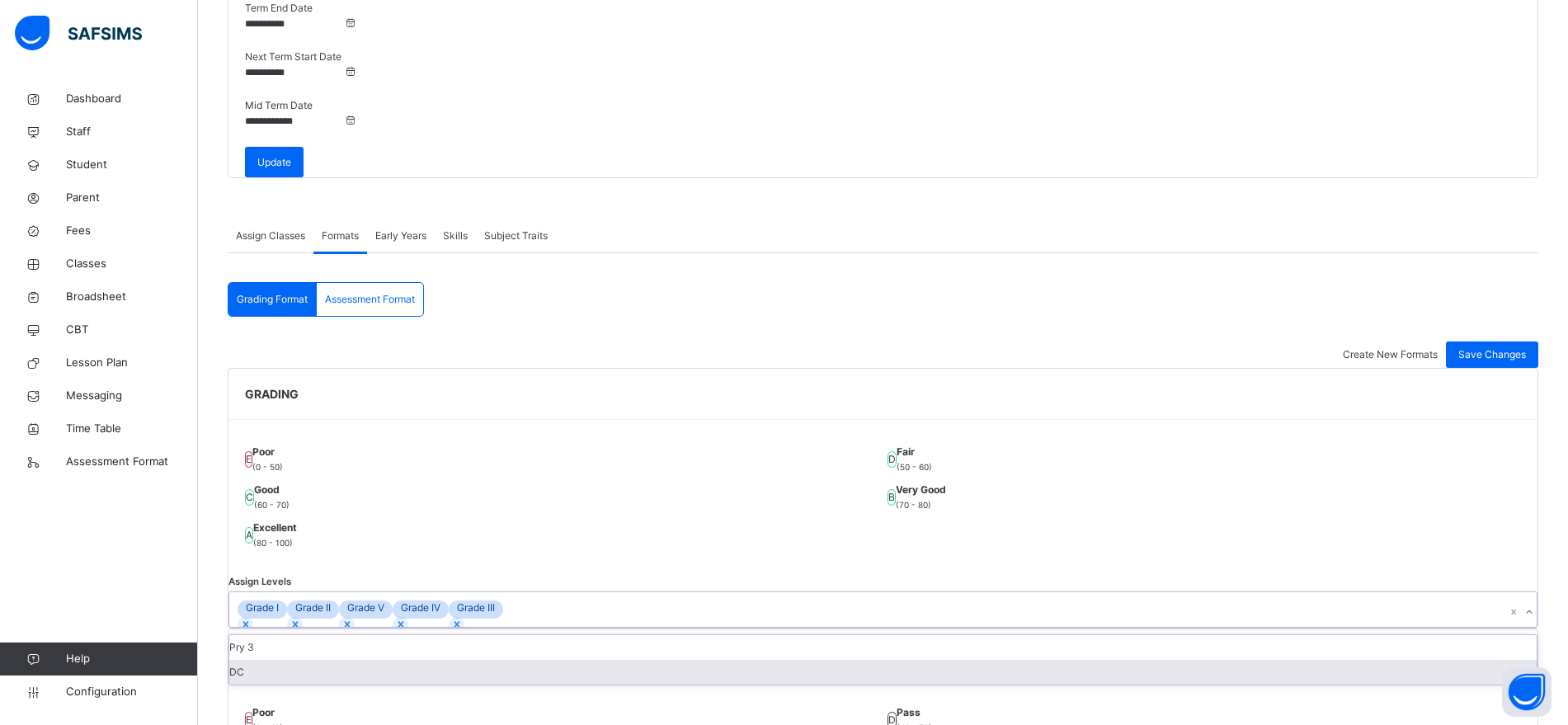
click at [398, 660] on div "DC" at bounding box center [883, 672] width 1308 height 25
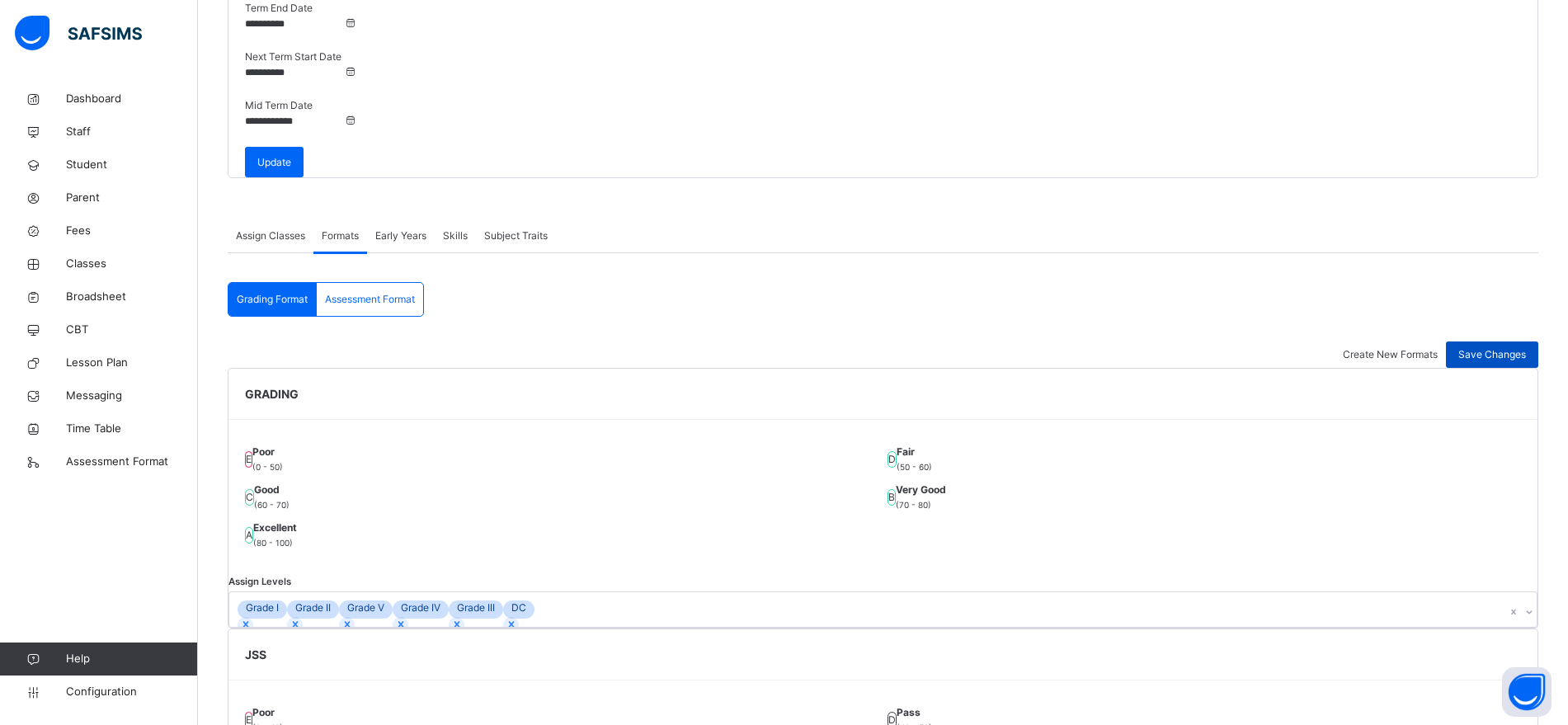
click at [1494, 347] on span "Save Changes" at bounding box center [1492, 355] width 68 height 15
click at [360, 292] on span "Assessment Format" at bounding box center [370, 300] width 90 height 15
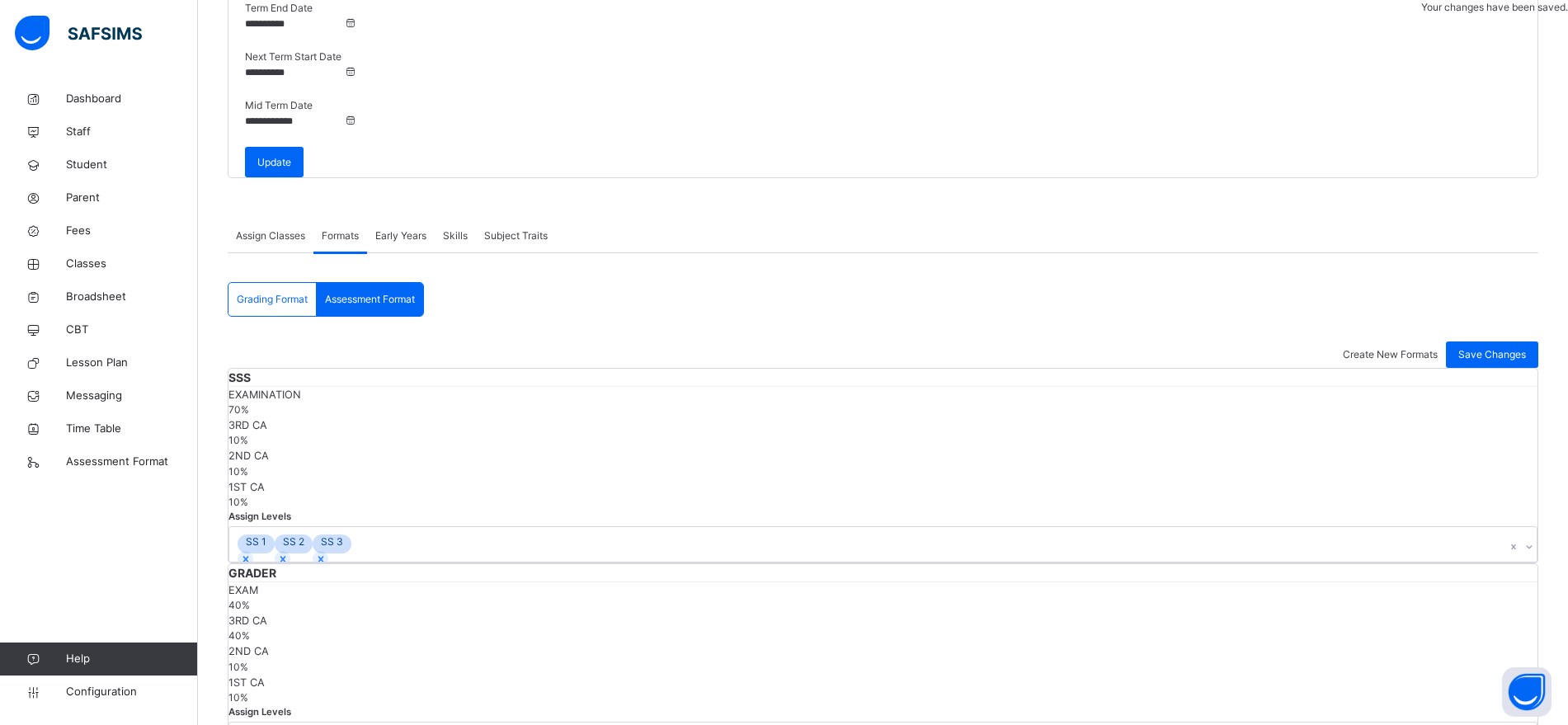
scroll to position [259, 0]
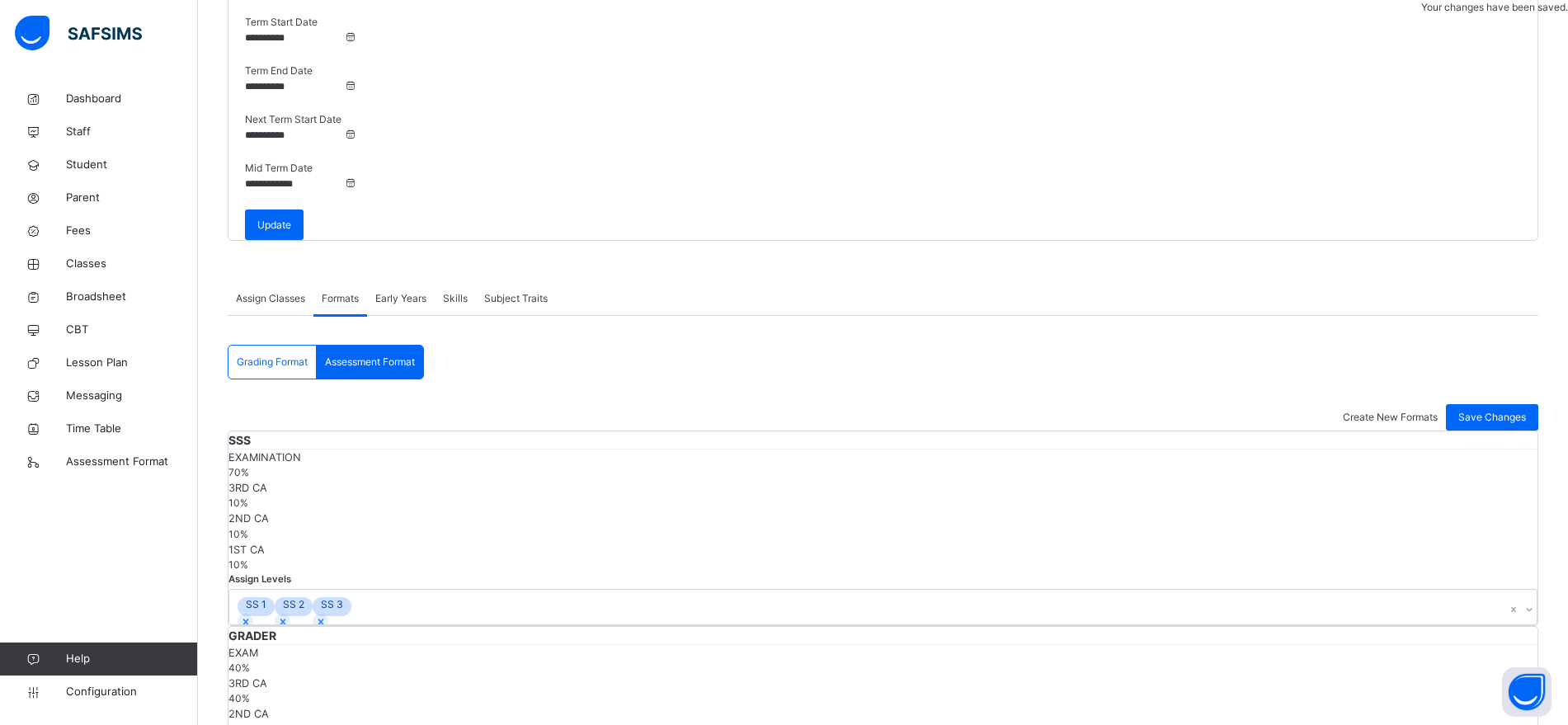
click at [1399, 410] on div "Create New Formats" at bounding box center [1391, 417] width 95 height 15
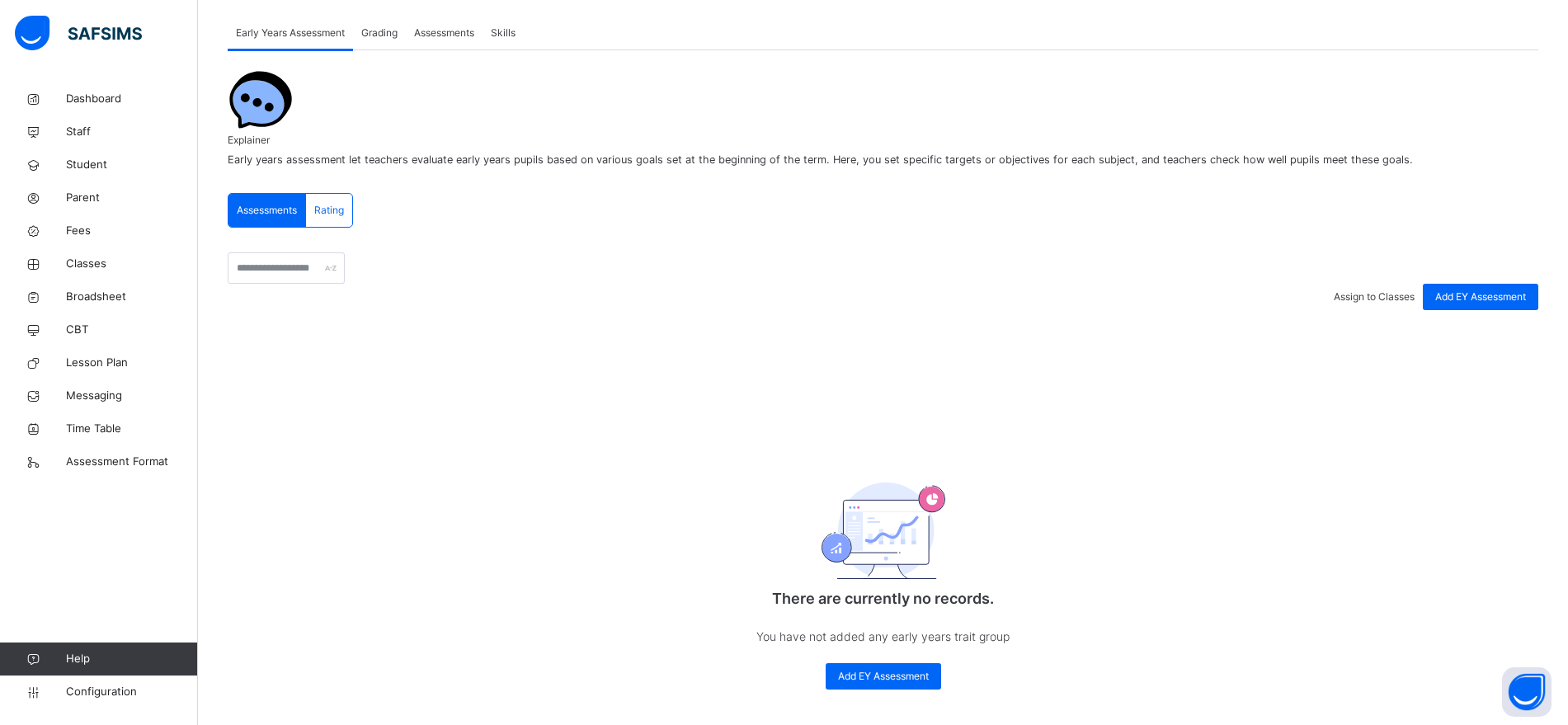
scroll to position [154, 0]
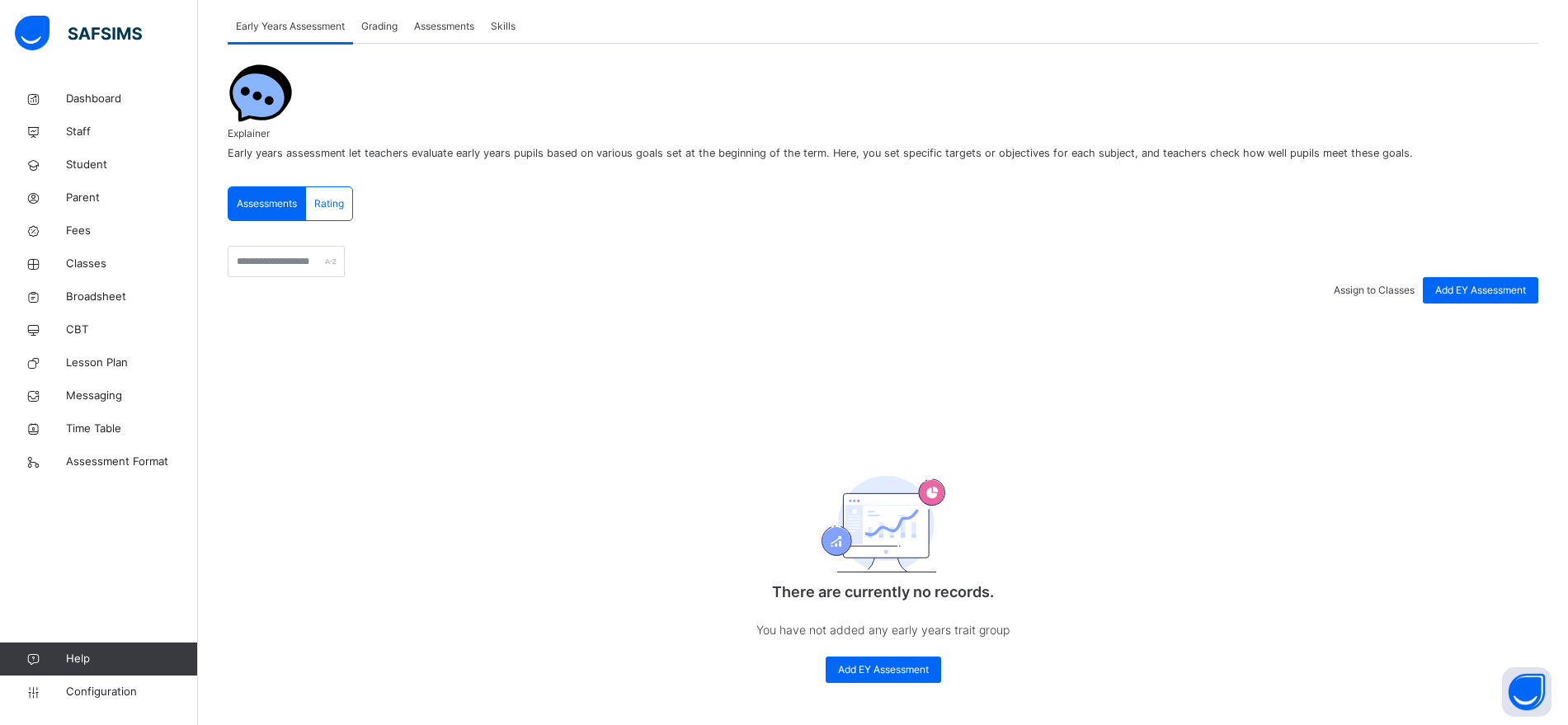
click at [389, 26] on span "Grading" at bounding box center [379, 26] width 36 height 15
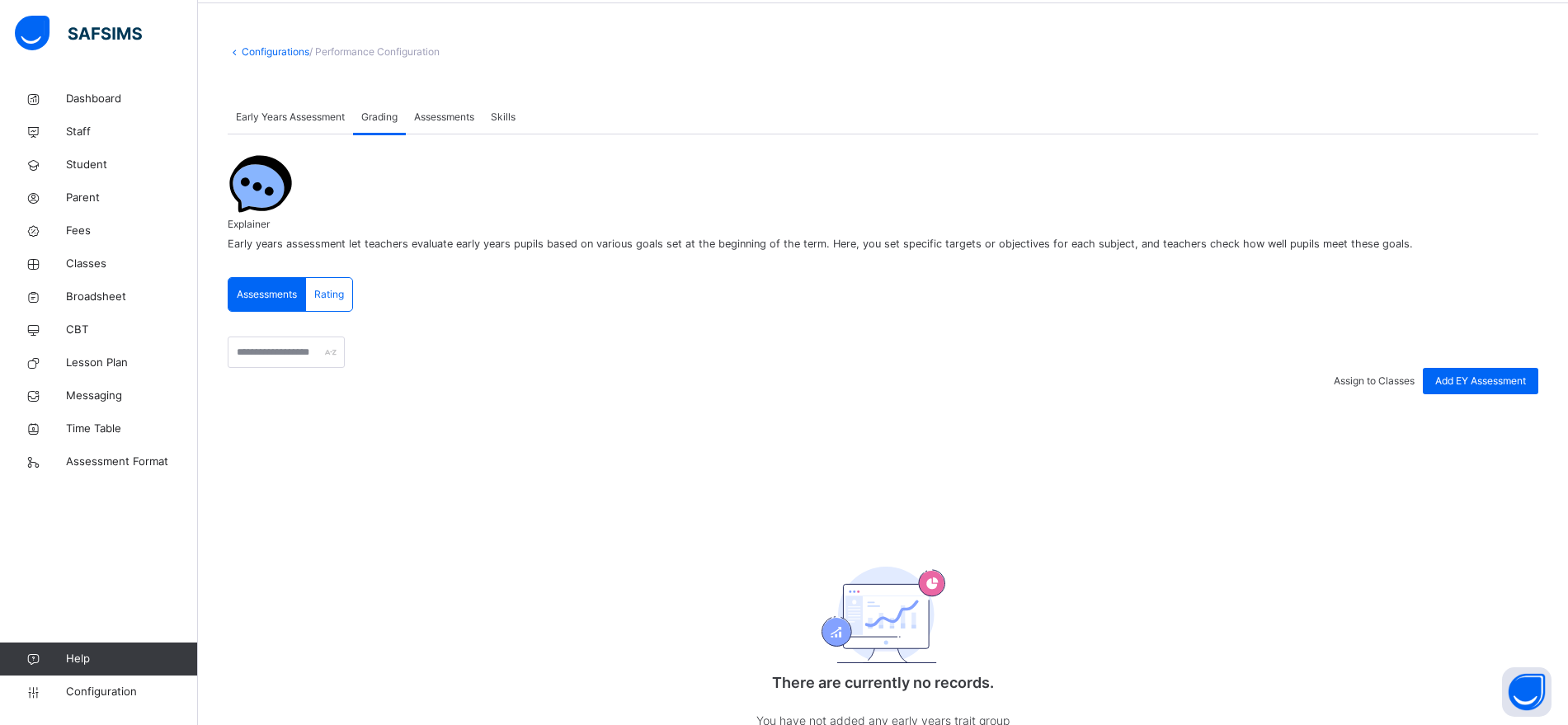
click at [447, 118] on span "Assessments" at bounding box center [444, 117] width 60 height 15
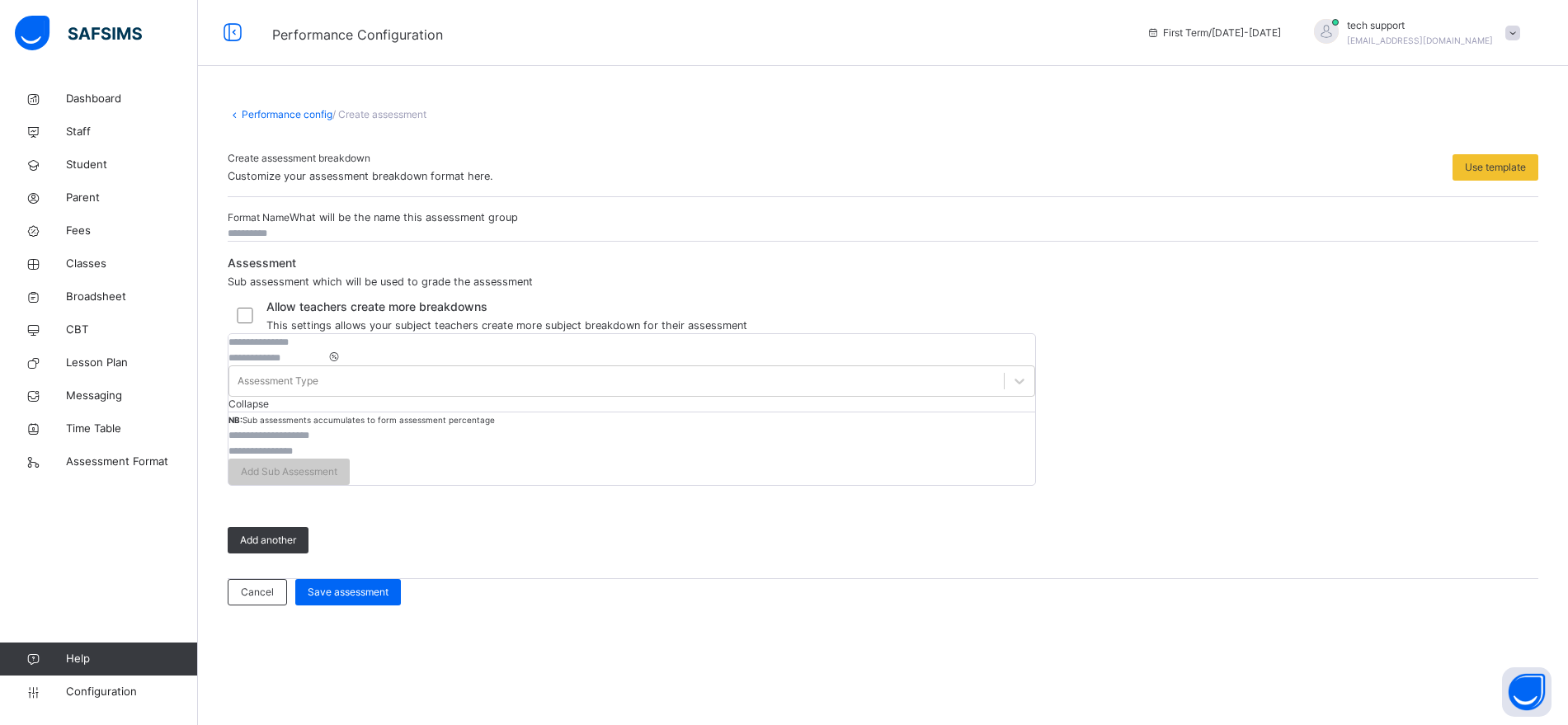
click at [327, 241] on input "text" at bounding box center [276, 234] width 99 height 15
type input "********"
click at [328, 350] on input "text" at bounding box center [277, 342] width 99 height 15
type input "********"
click at [328, 366] on input "number" at bounding box center [277, 358] width 99 height 15
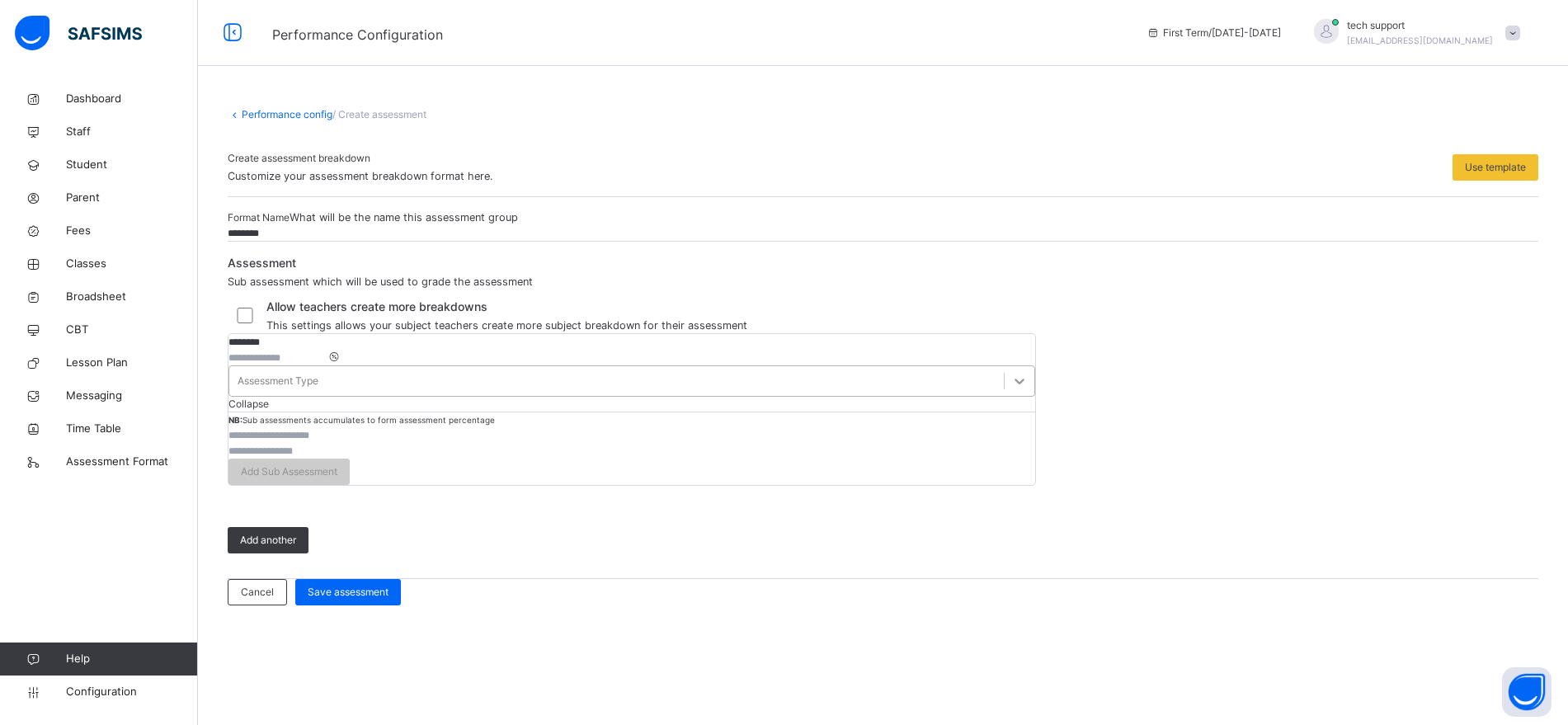
type input "**"
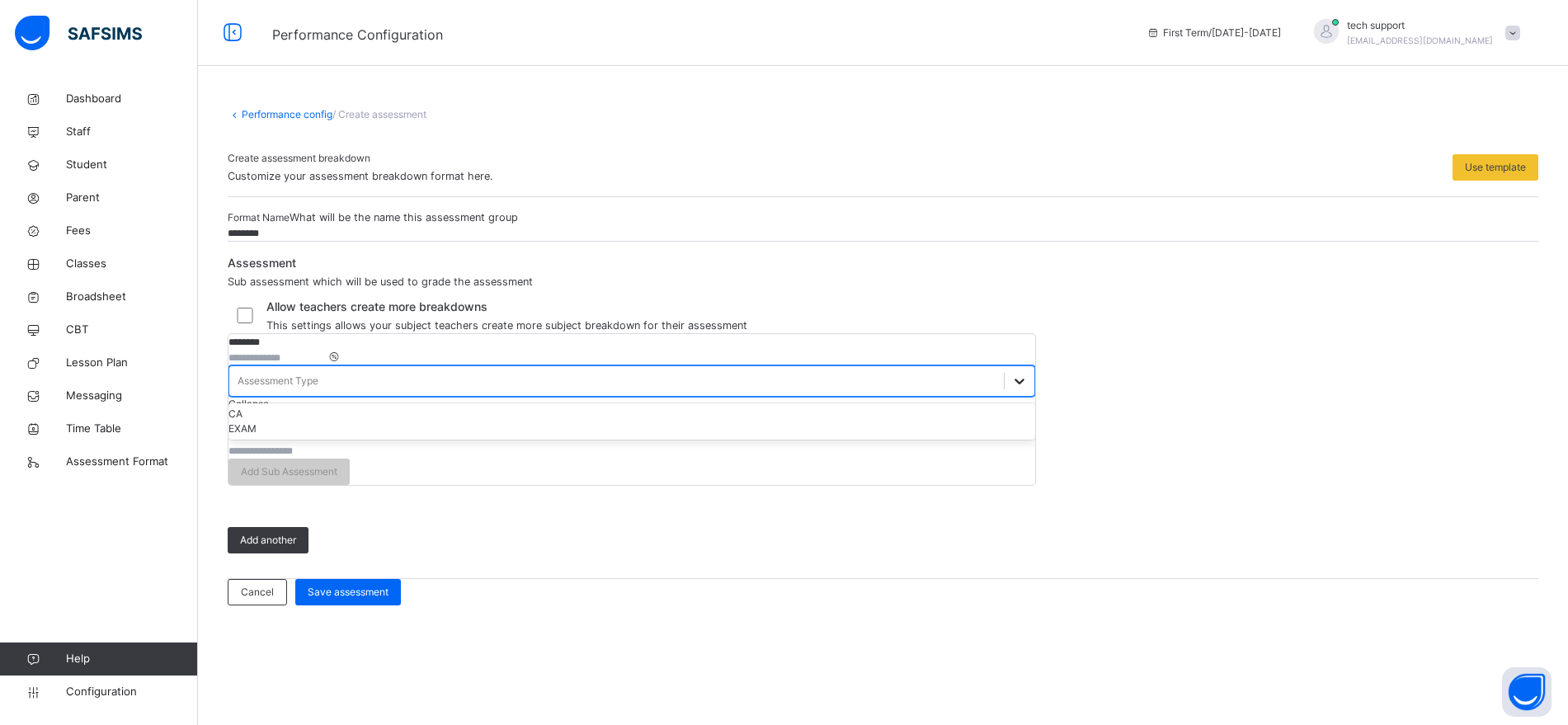
click at [1004, 396] on div at bounding box center [1019, 381] width 30 height 30
click at [814, 422] on div "CA" at bounding box center [631, 414] width 807 height 15
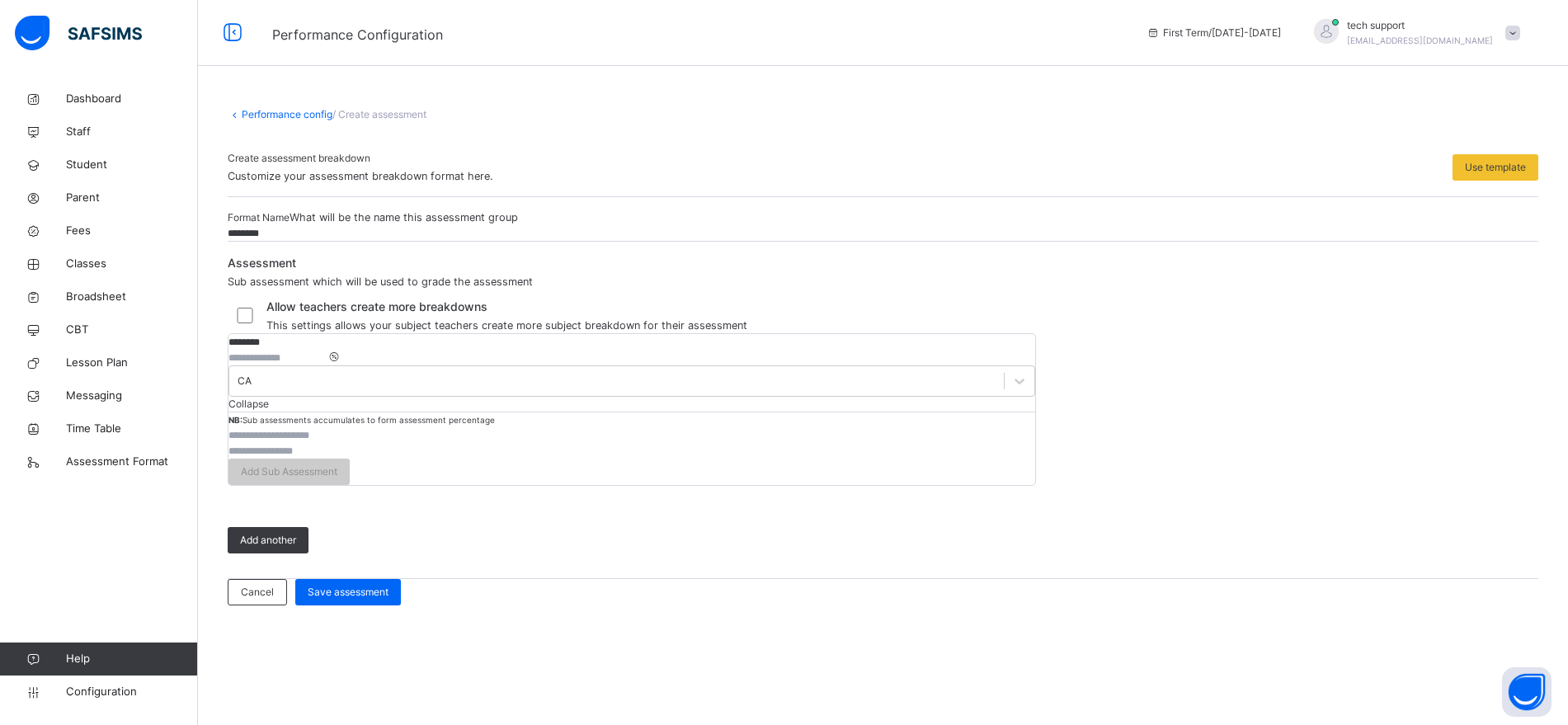
click at [328, 443] on input "text" at bounding box center [277, 436] width 99 height 15
type input "***"
click at [328, 459] on input "number" at bounding box center [277, 451] width 99 height 15
type input "**"
click at [337, 479] on span "Add Sub Assessment" at bounding box center [289, 472] width 96 height 15
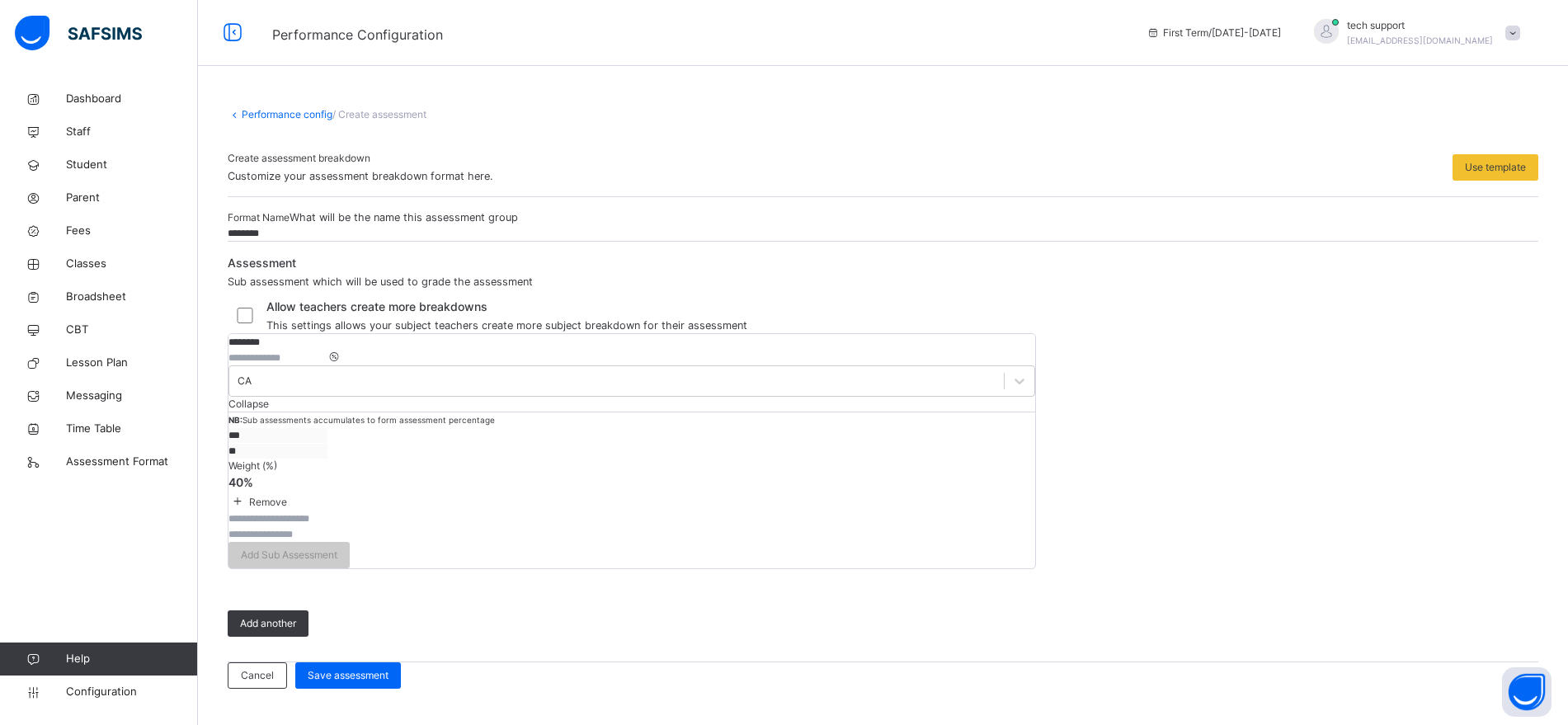
click at [328, 526] on input "text" at bounding box center [277, 519] width 99 height 15
type input "****"
click at [328, 542] on input "number" at bounding box center [277, 535] width 99 height 15
type input "**"
click at [337, 563] on span "Add Sub Assessment" at bounding box center [289, 555] width 96 height 15
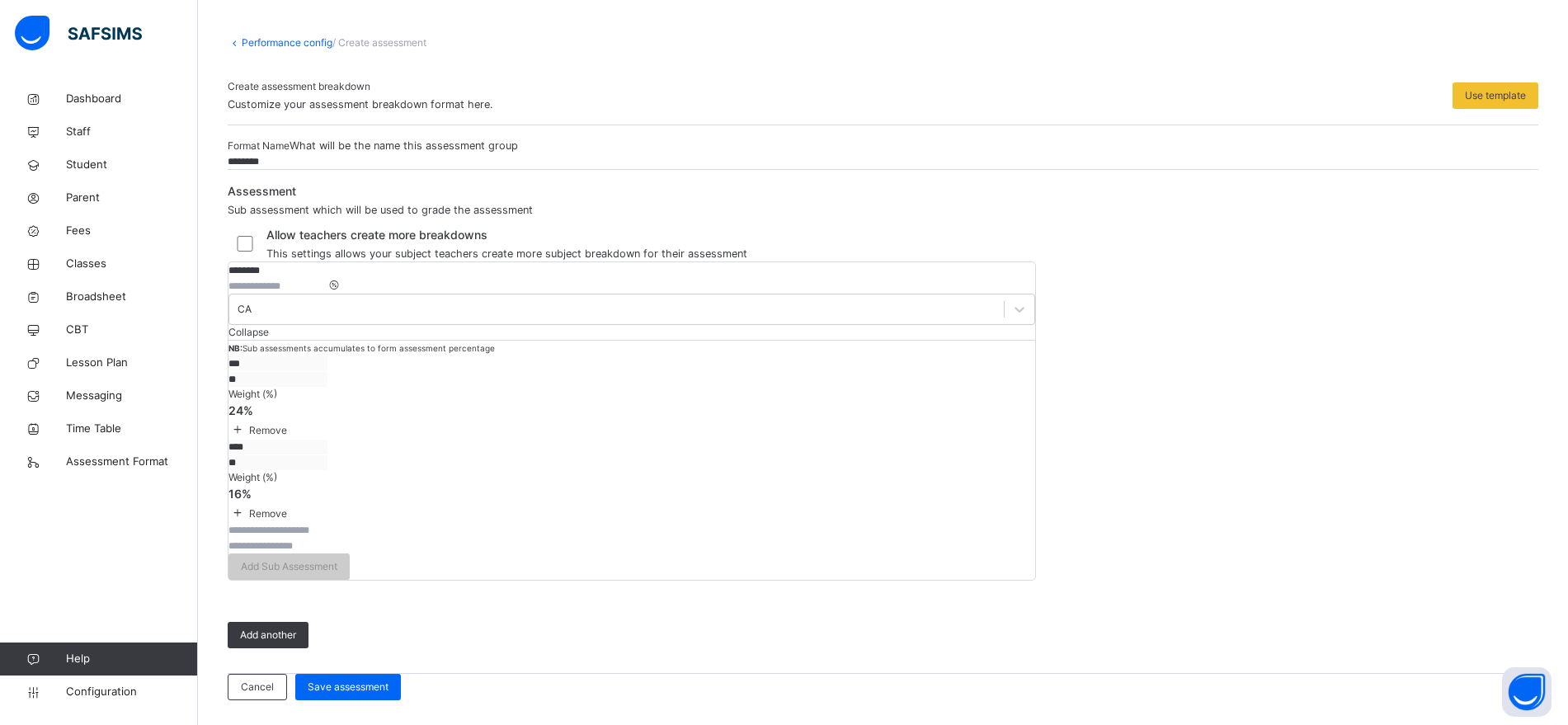
scroll to position [337, 0]
click at [281, 628] on span "Add another" at bounding box center [268, 635] width 56 height 15
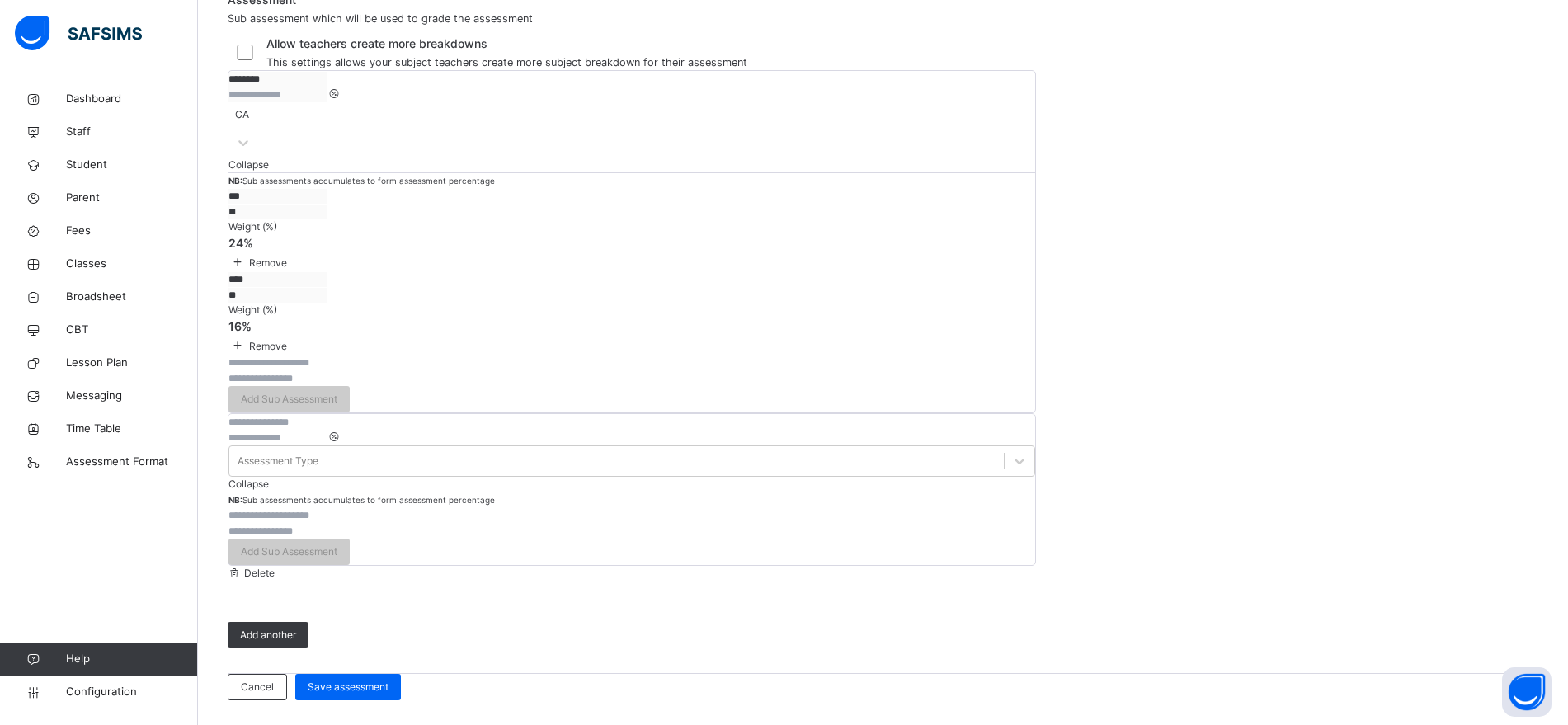
click at [328, 430] on input "text" at bounding box center [277, 422] width 99 height 15
type input "**********"
click at [328, 445] on input "number" at bounding box center [277, 439] width 99 height 15
type input "**"
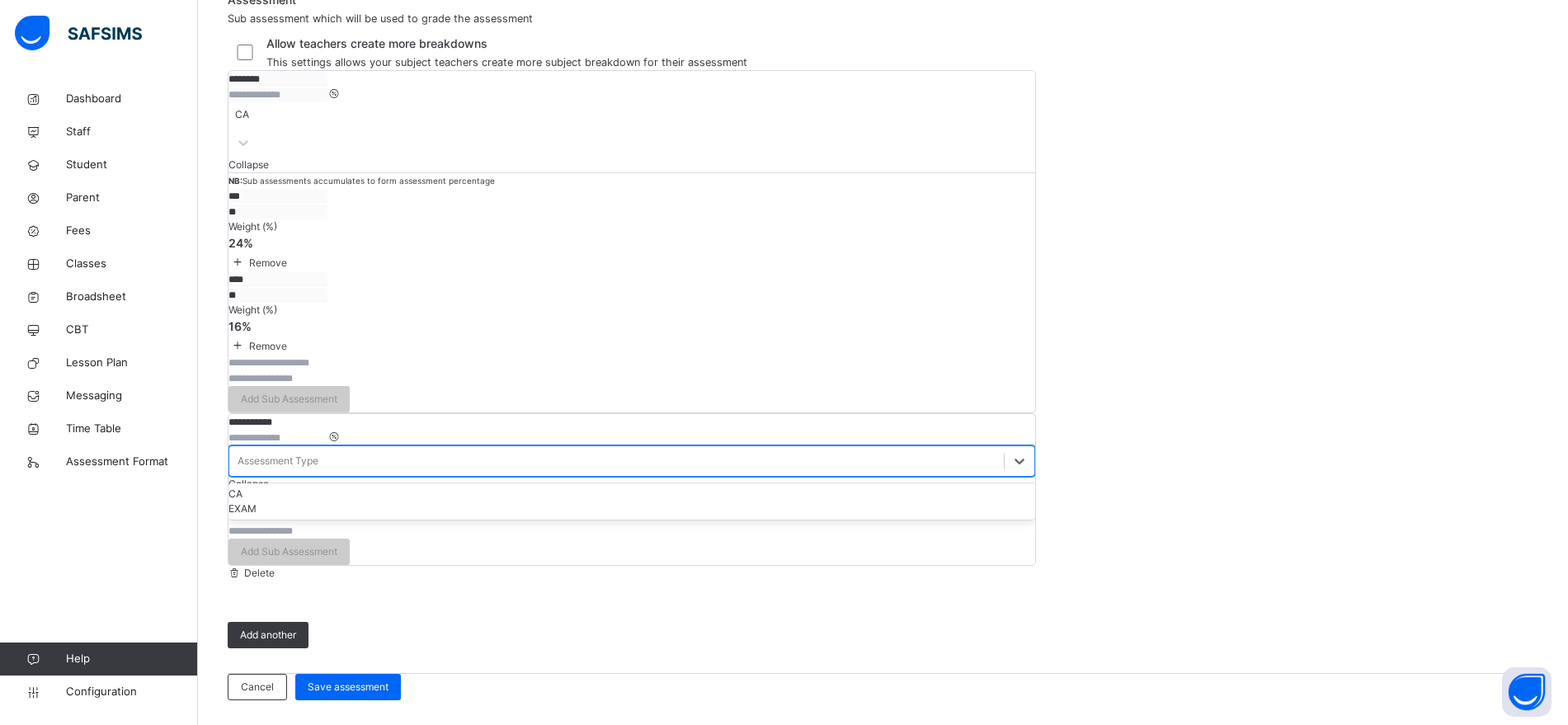
click at [318, 469] on div "Assessment Type" at bounding box center [278, 461] width 81 height 15
click at [788, 502] on div "CA" at bounding box center [631, 494] width 807 height 15
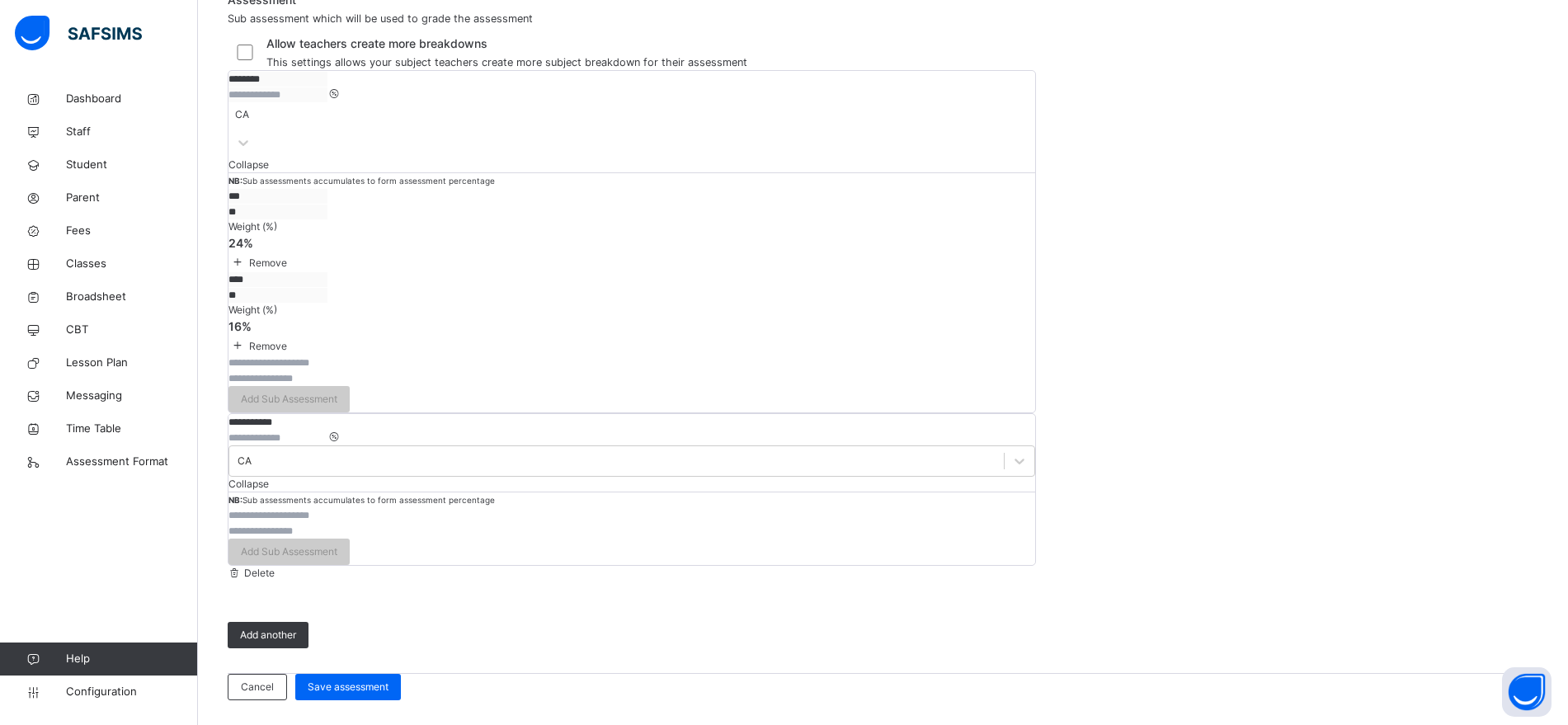
click at [328, 523] on input "text" at bounding box center [277, 515] width 99 height 15
type input "****"
click at [328, 539] on input "number" at bounding box center [277, 531] width 99 height 15
type input "*"
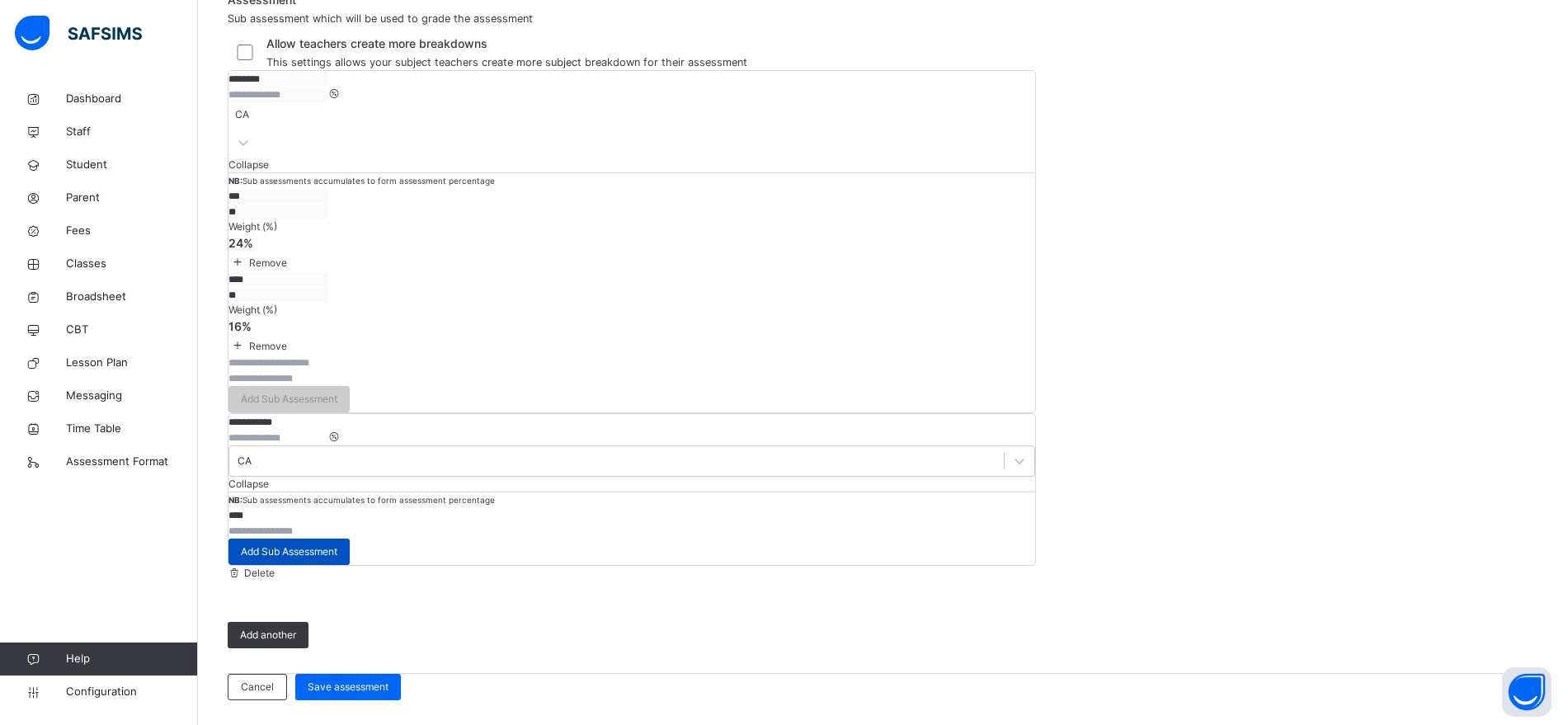
type input "**"
click at [350, 565] on div "Add Sub Assessment" at bounding box center [289, 552] width 122 height 26
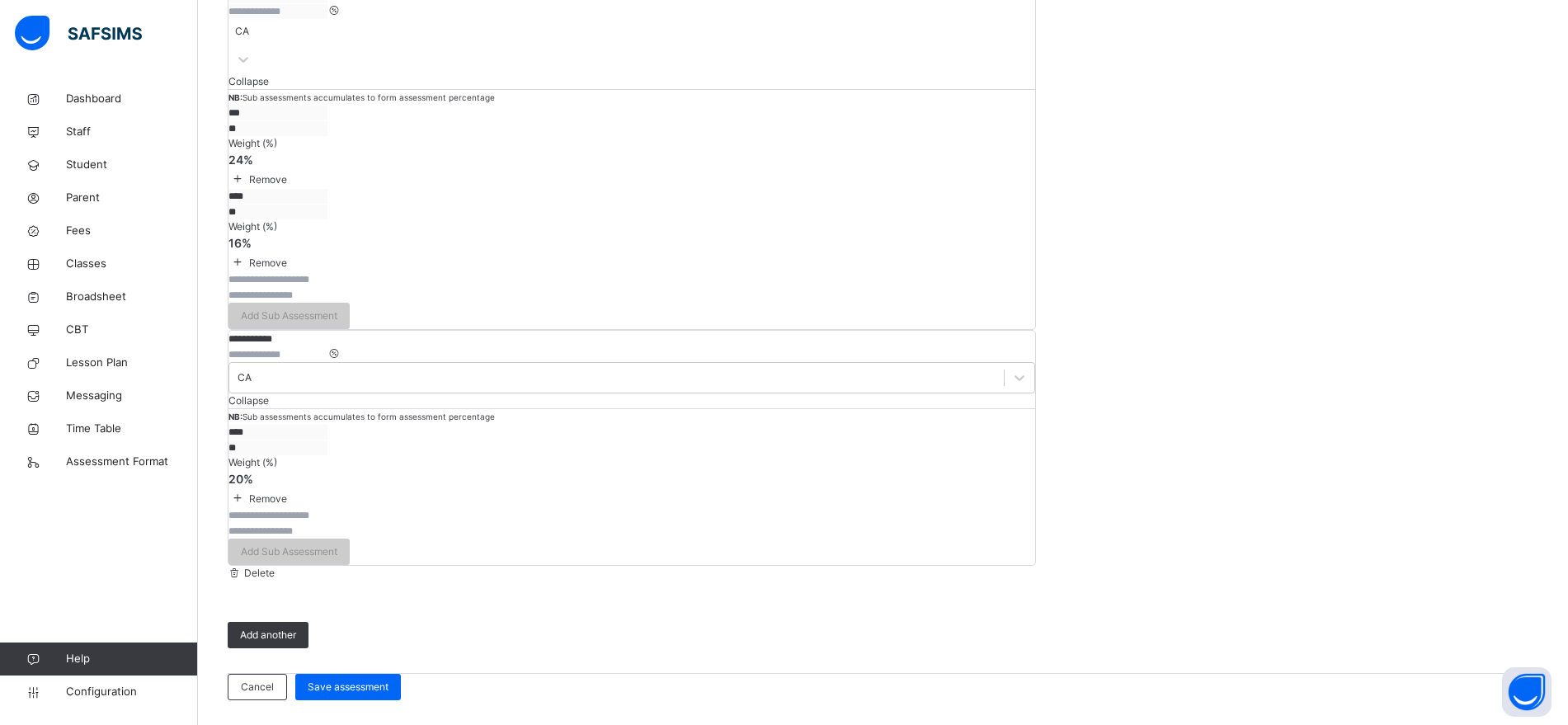
click at [328, 523] on input "text" at bounding box center [277, 515] width 99 height 15
type input "***"
click at [328, 539] on input "number" at bounding box center [277, 531] width 99 height 15
type input "**"
click at [337, 559] on span "Add Sub Assessment" at bounding box center [289, 552] width 96 height 15
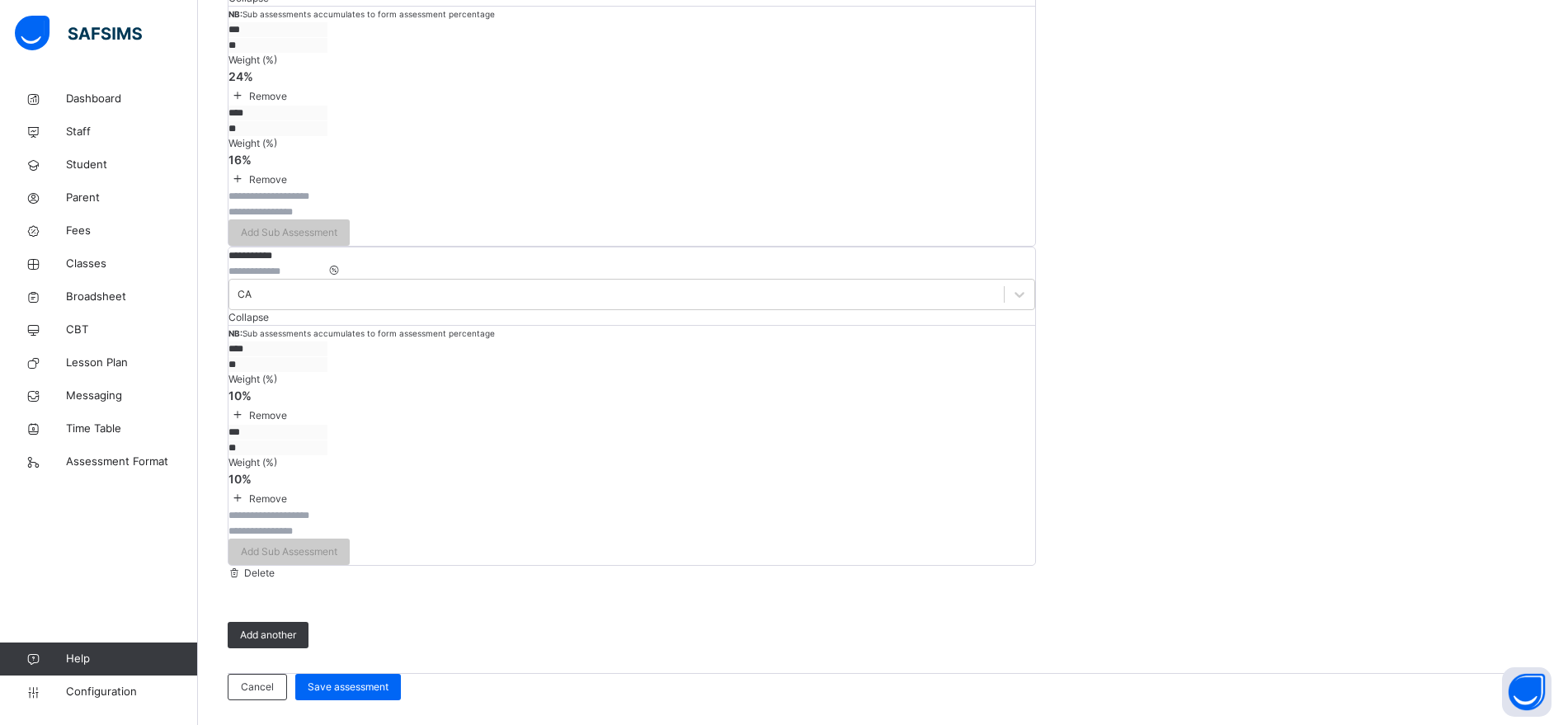
scroll to position [603, 0]
click at [285, 622] on div "Add another" at bounding box center [268, 635] width 81 height 26
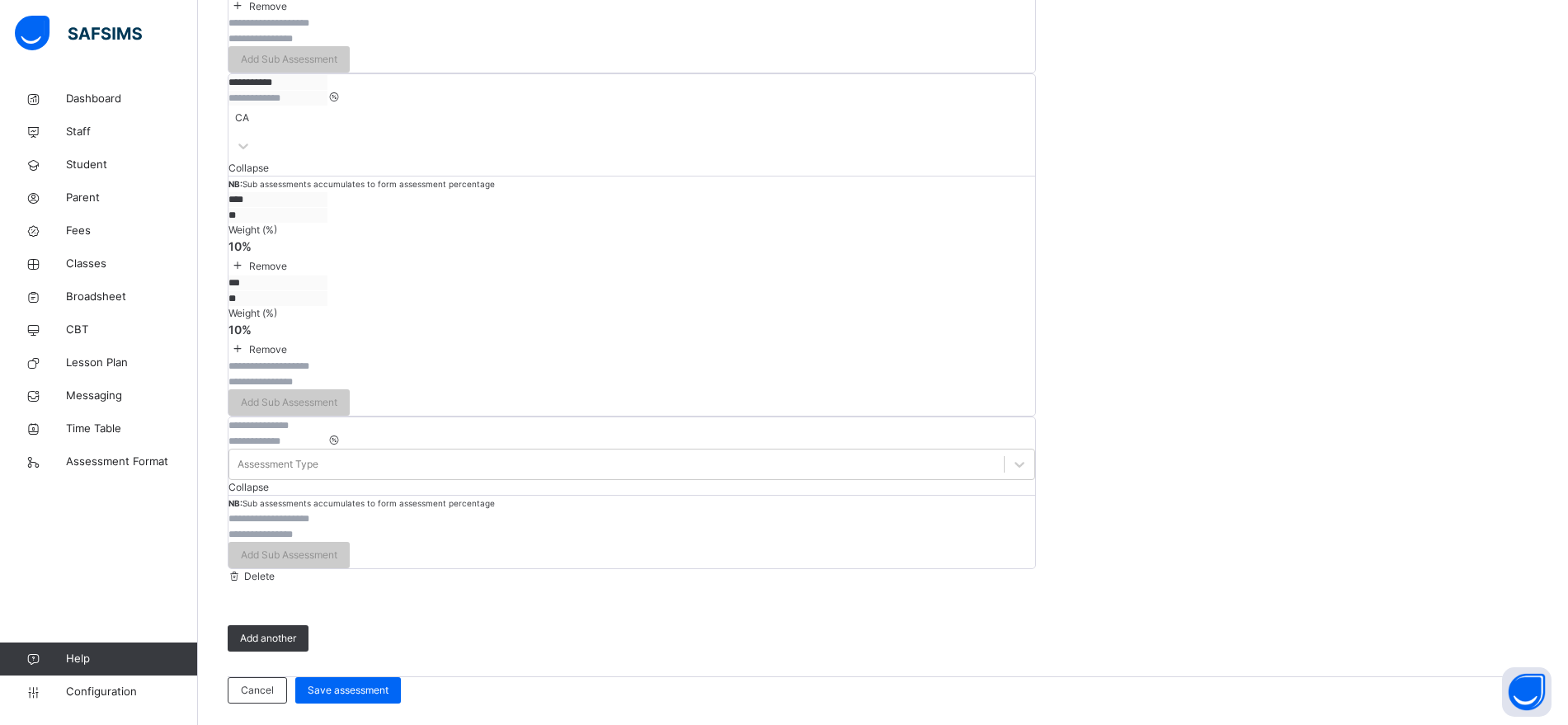
click at [323, 433] on input "text" at bounding box center [277, 426] width 99 height 15
type input "****"
click at [328, 449] on input "number" at bounding box center [277, 442] width 99 height 15
type input "*"
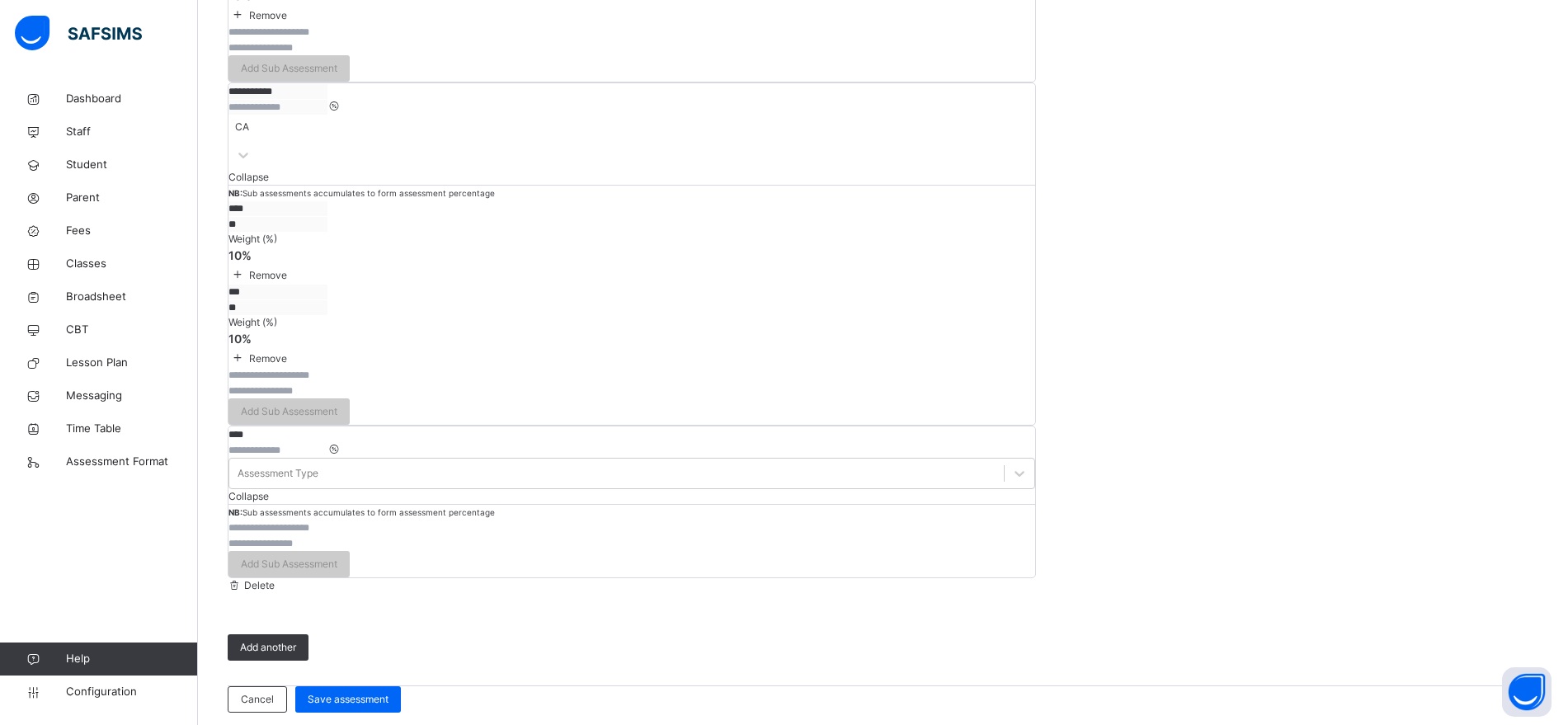
scroll to position [596, 0]
type input "**"
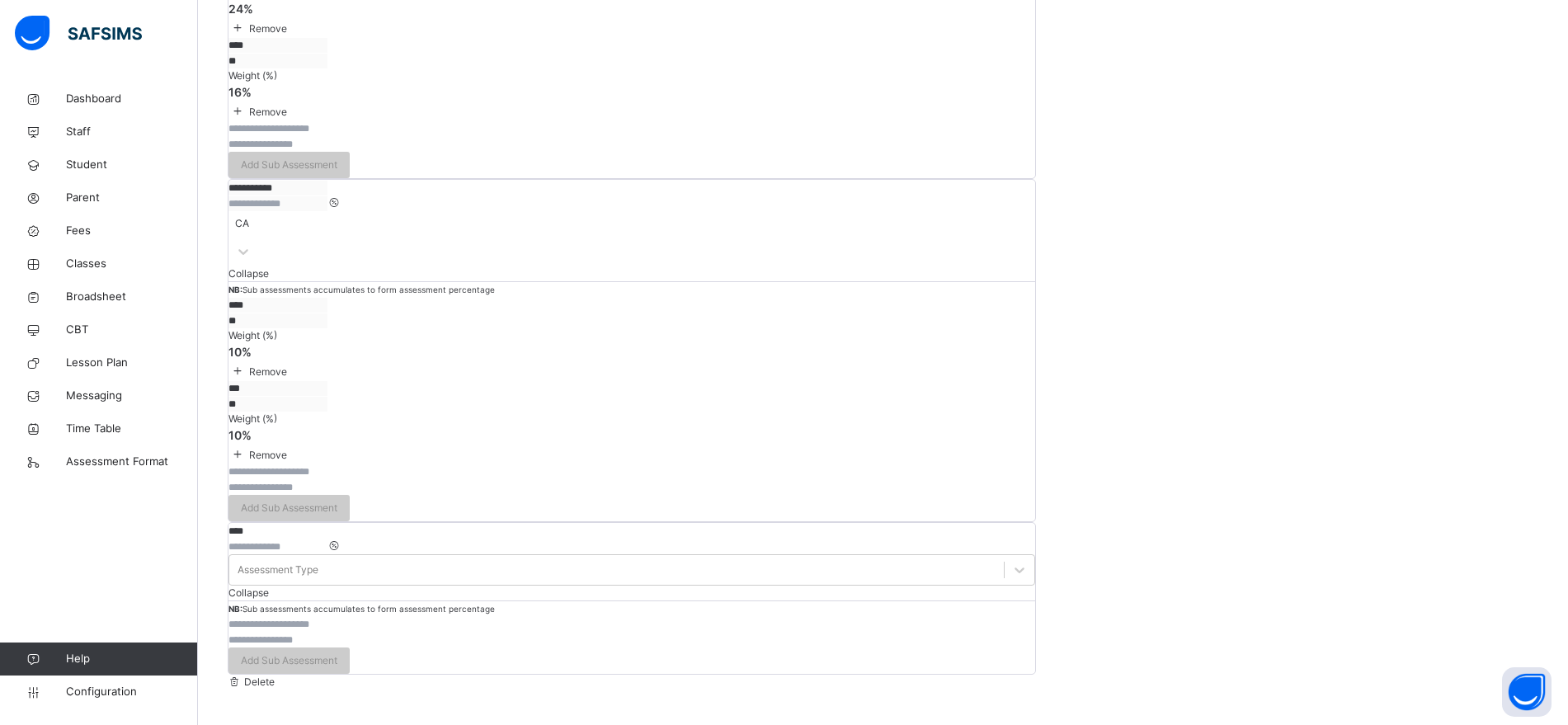
scroll to position [499, 0]
click at [242, 671] on span at bounding box center [234, 680] width 14 height 13
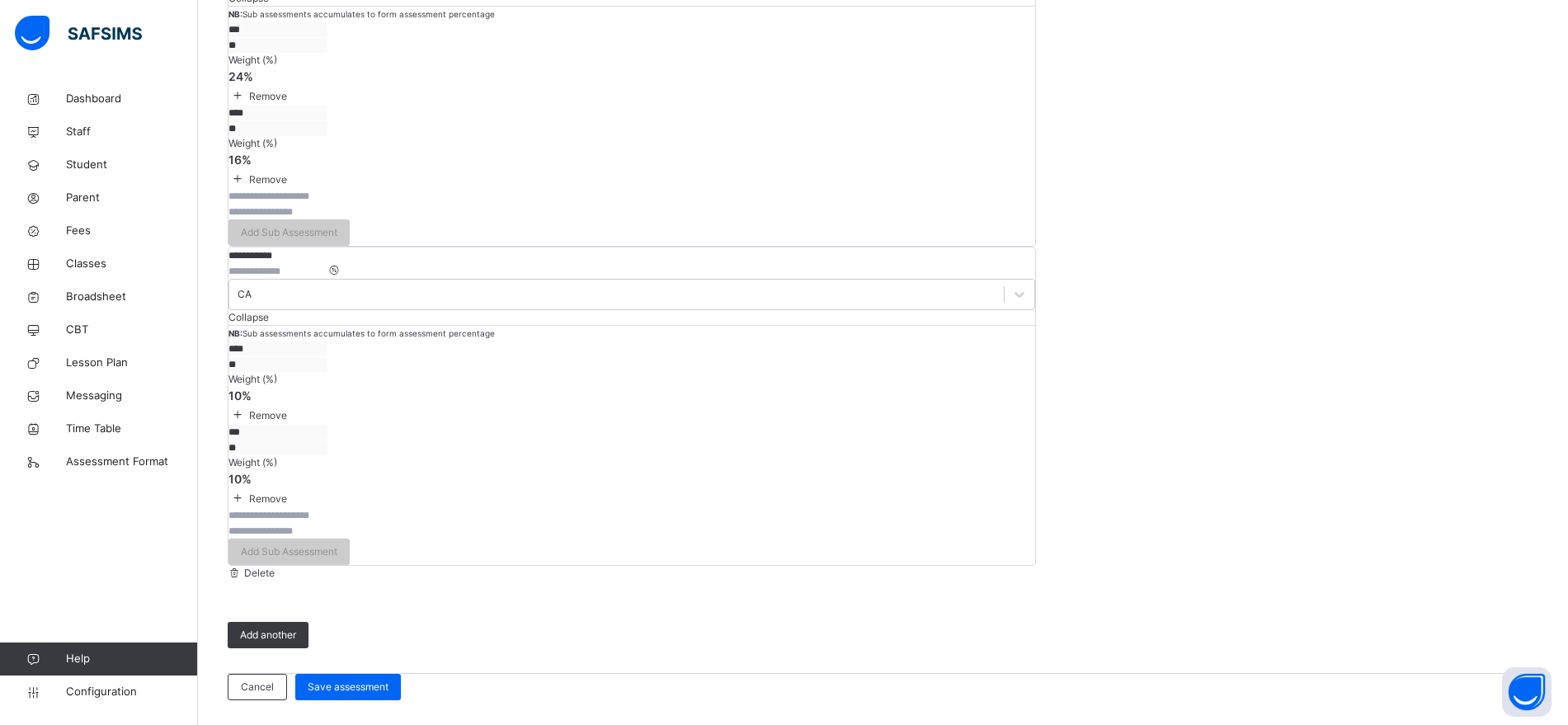
click at [275, 567] on span "Delete" at bounding box center [258, 573] width 33 height 13
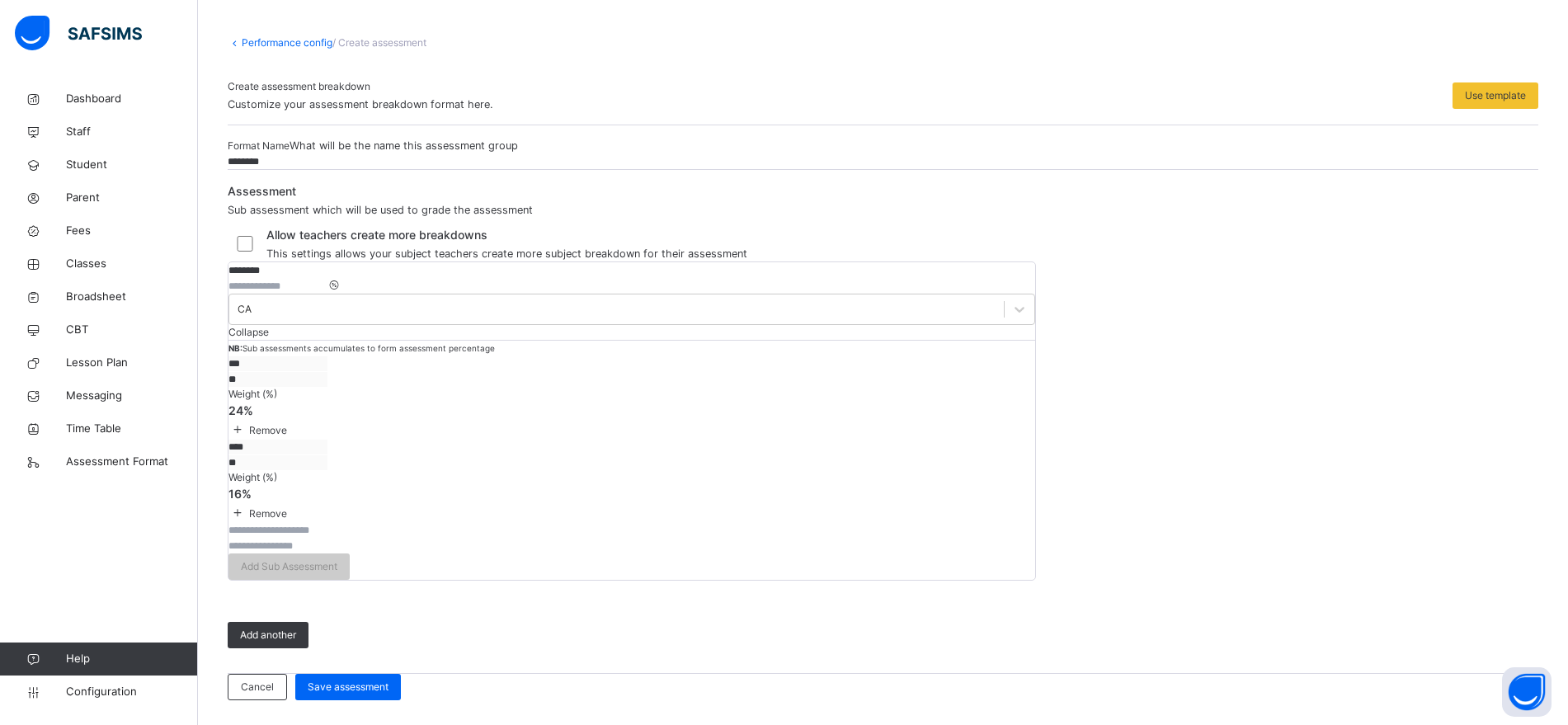
scroll to position [339, 0]
click at [328, 263] on input "********" at bounding box center [277, 270] width 99 height 15
type input "*"
type input "********"
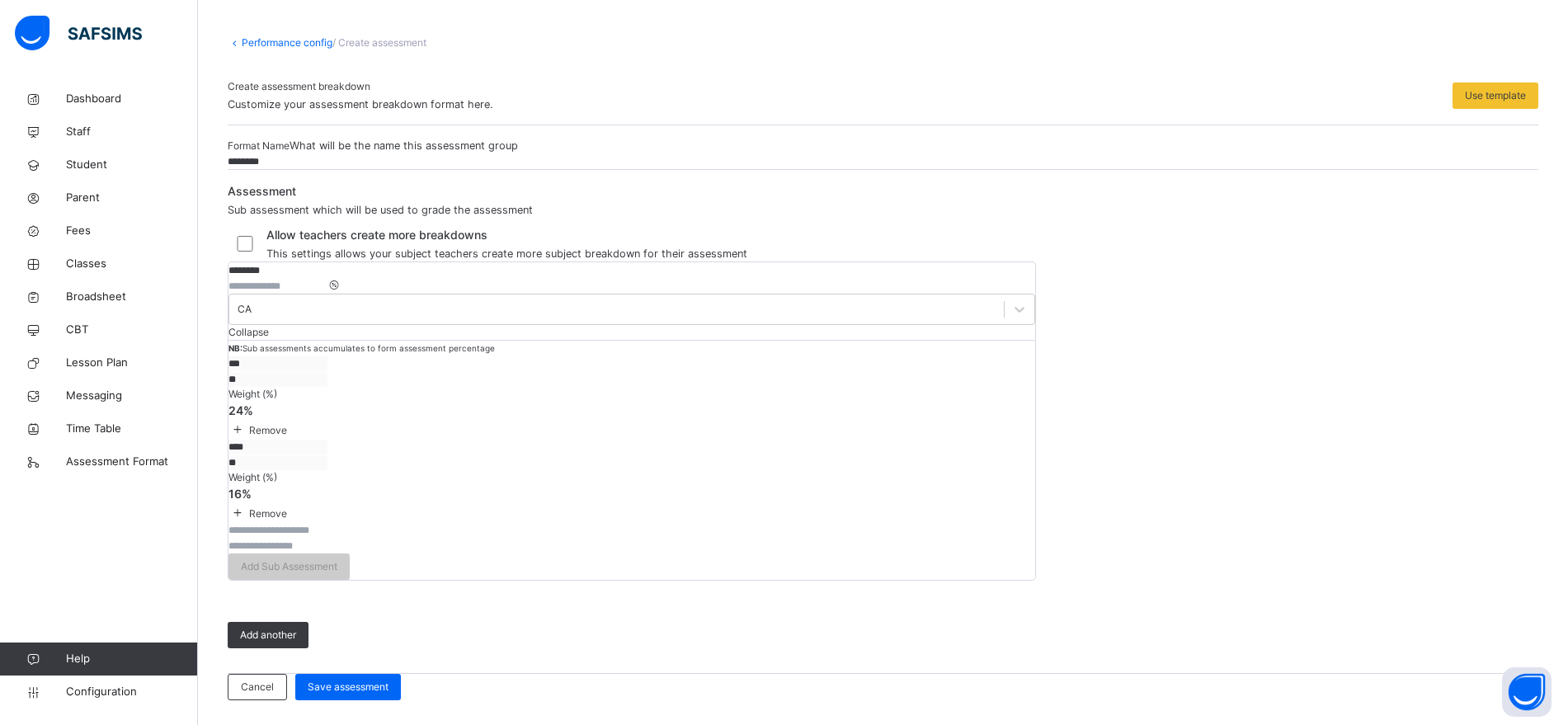
click at [328, 279] on input "**" at bounding box center [277, 286] width 99 height 15
type input "*"
type input "**"
click at [287, 507] on span "Remove" at bounding box center [267, 513] width 41 height 13
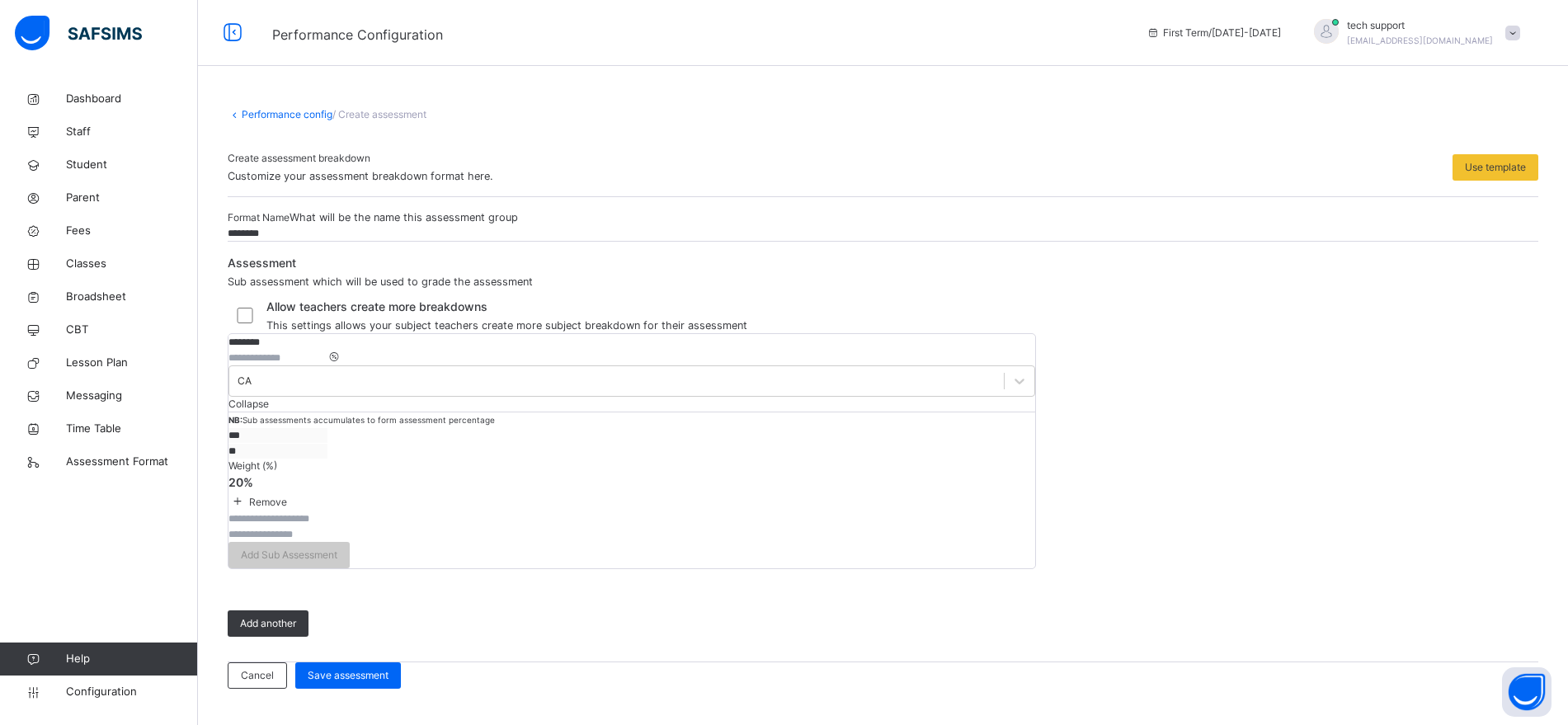
scroll to position [286, 0]
click at [287, 496] on span "Remove" at bounding box center [267, 502] width 41 height 13
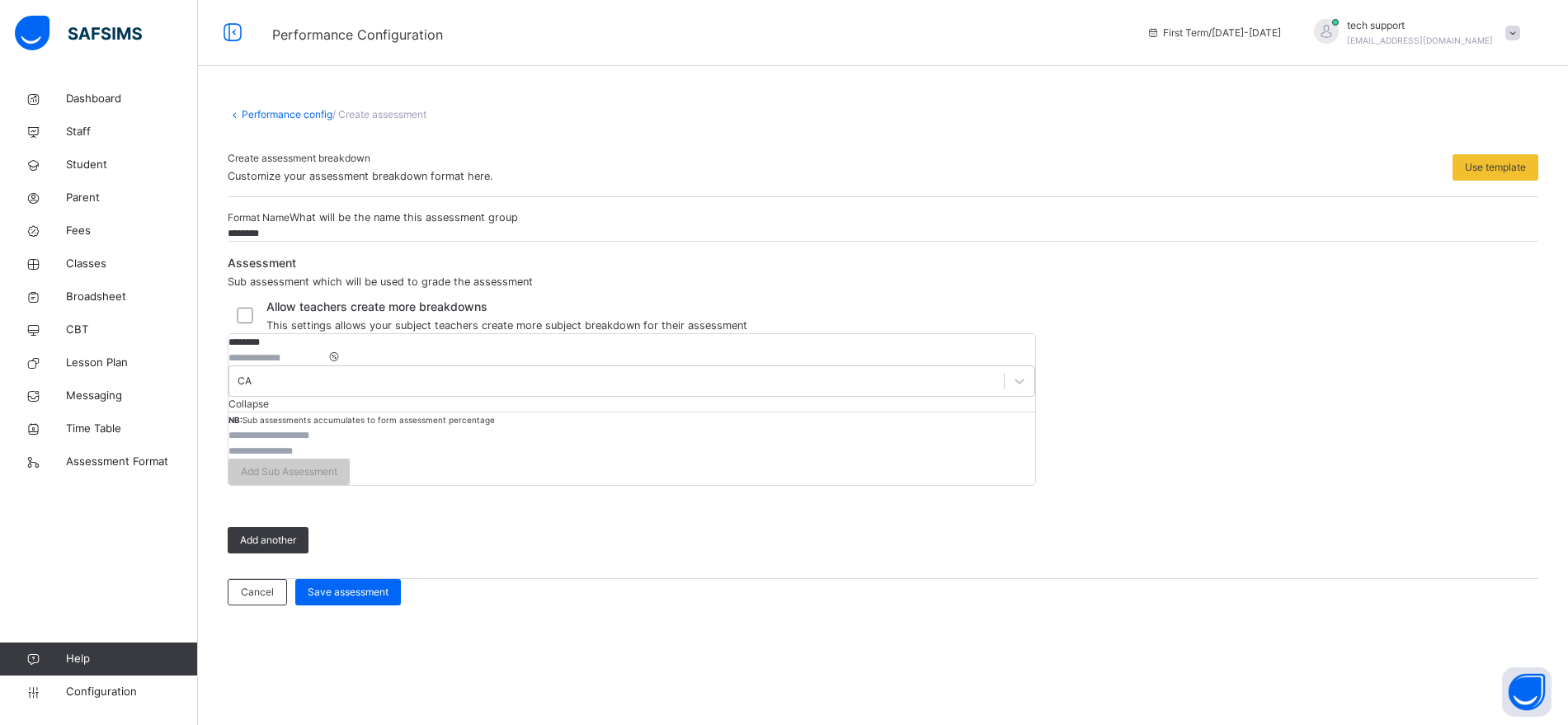
scroll to position [233, 0]
click at [328, 443] on input "text" at bounding box center [277, 436] width 99 height 15
type input "****"
click at [328, 452] on input "number" at bounding box center [277, 451] width 99 height 15
type input "**"
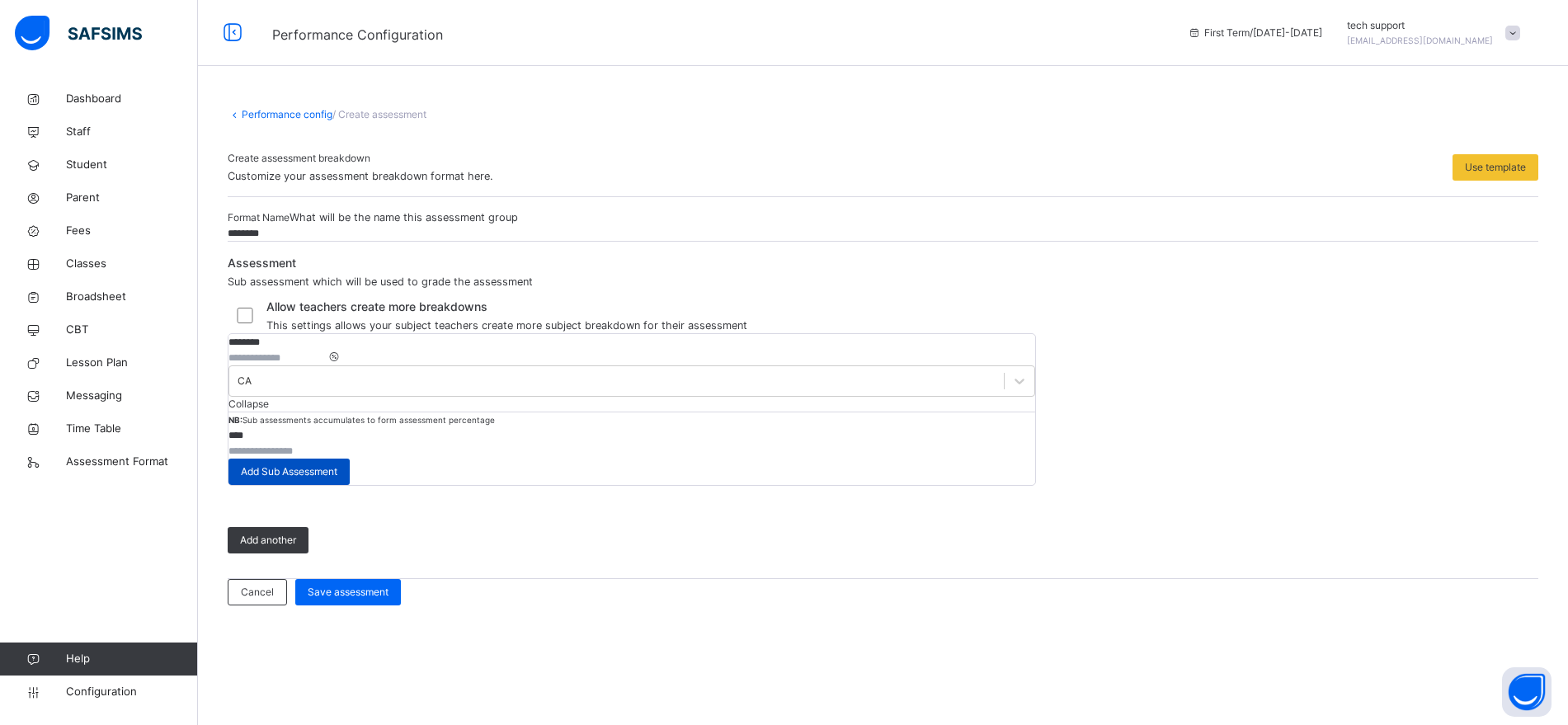
click at [337, 465] on span "Add Sub Assessment" at bounding box center [289, 472] width 96 height 15
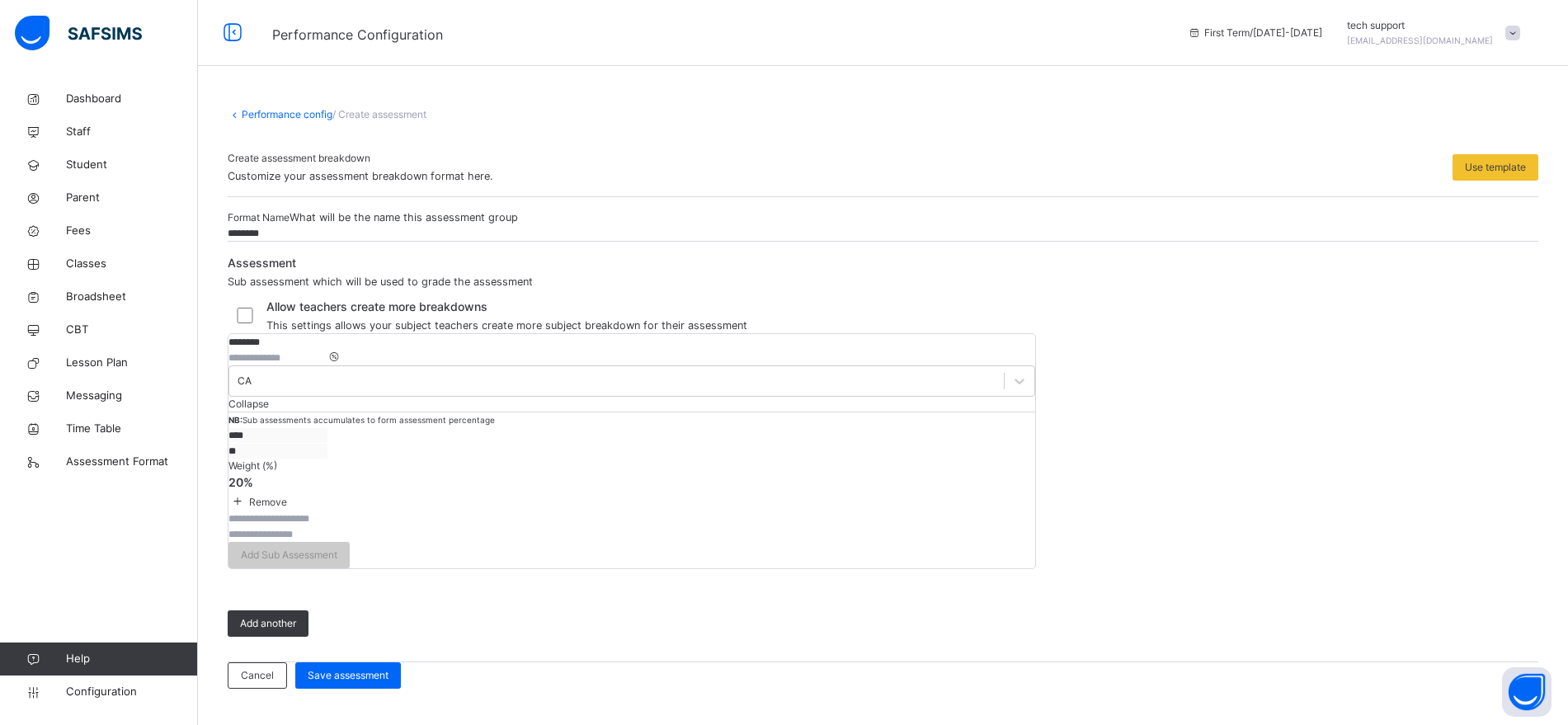
click at [328, 512] on input "text" at bounding box center [277, 519] width 99 height 15
type input "****"
click at [328, 527] on input "number" at bounding box center [277, 535] width 99 height 15
type input "**"
click at [337, 548] on span "Add Sub Assessment" at bounding box center [289, 555] width 96 height 15
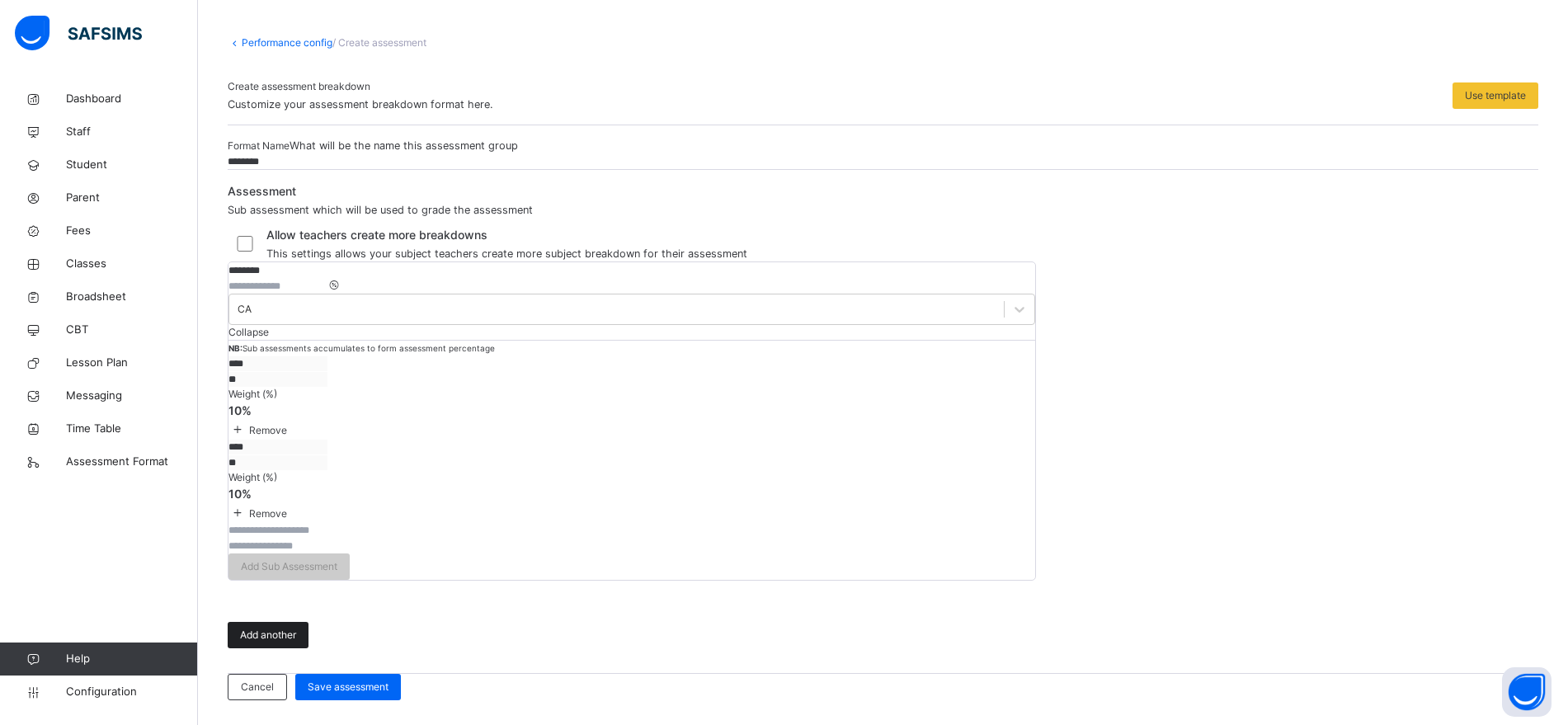
click at [280, 643] on span "Add another" at bounding box center [268, 635] width 56 height 15
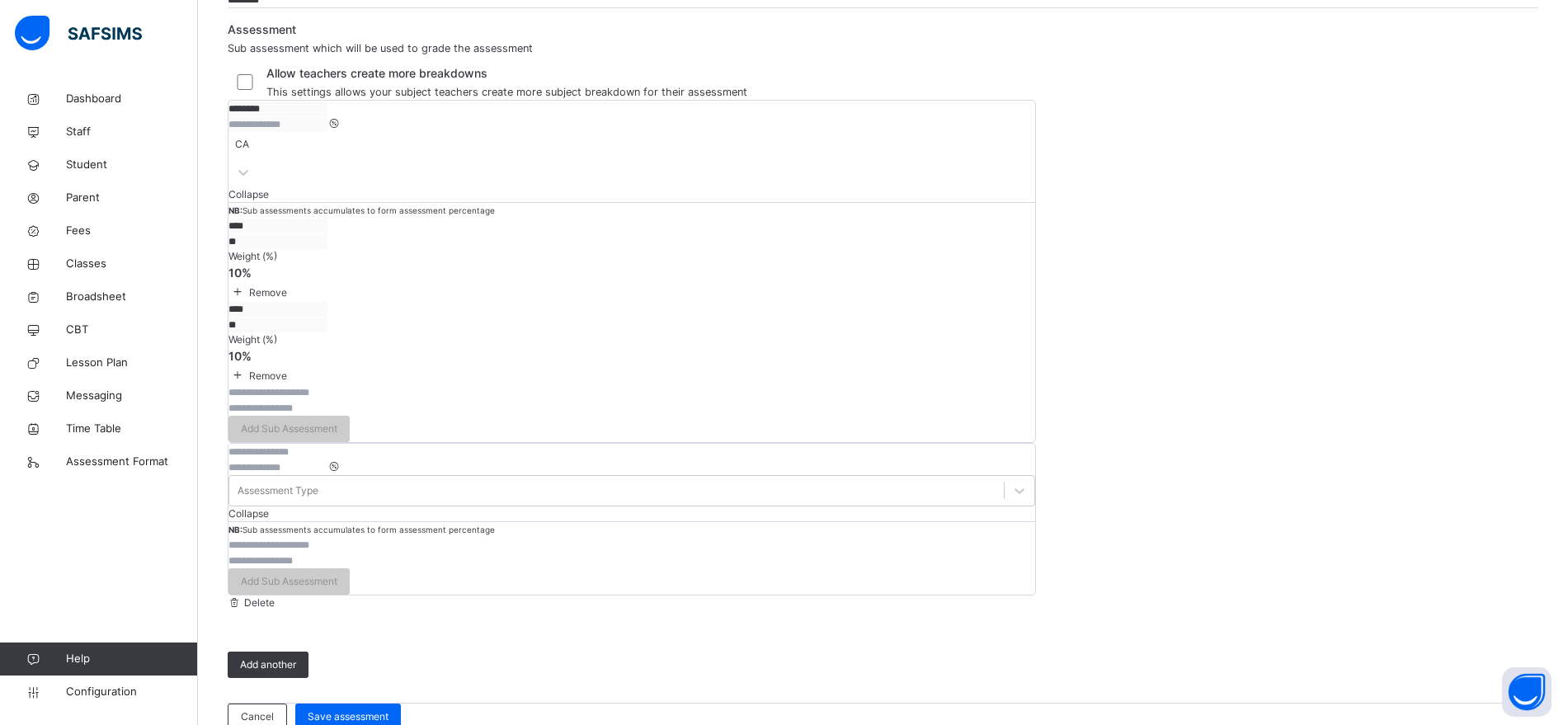
click at [318, 460] on input "text" at bounding box center [277, 452] width 99 height 15
type input "**"
click at [328, 475] on input "number" at bounding box center [277, 468] width 99 height 15
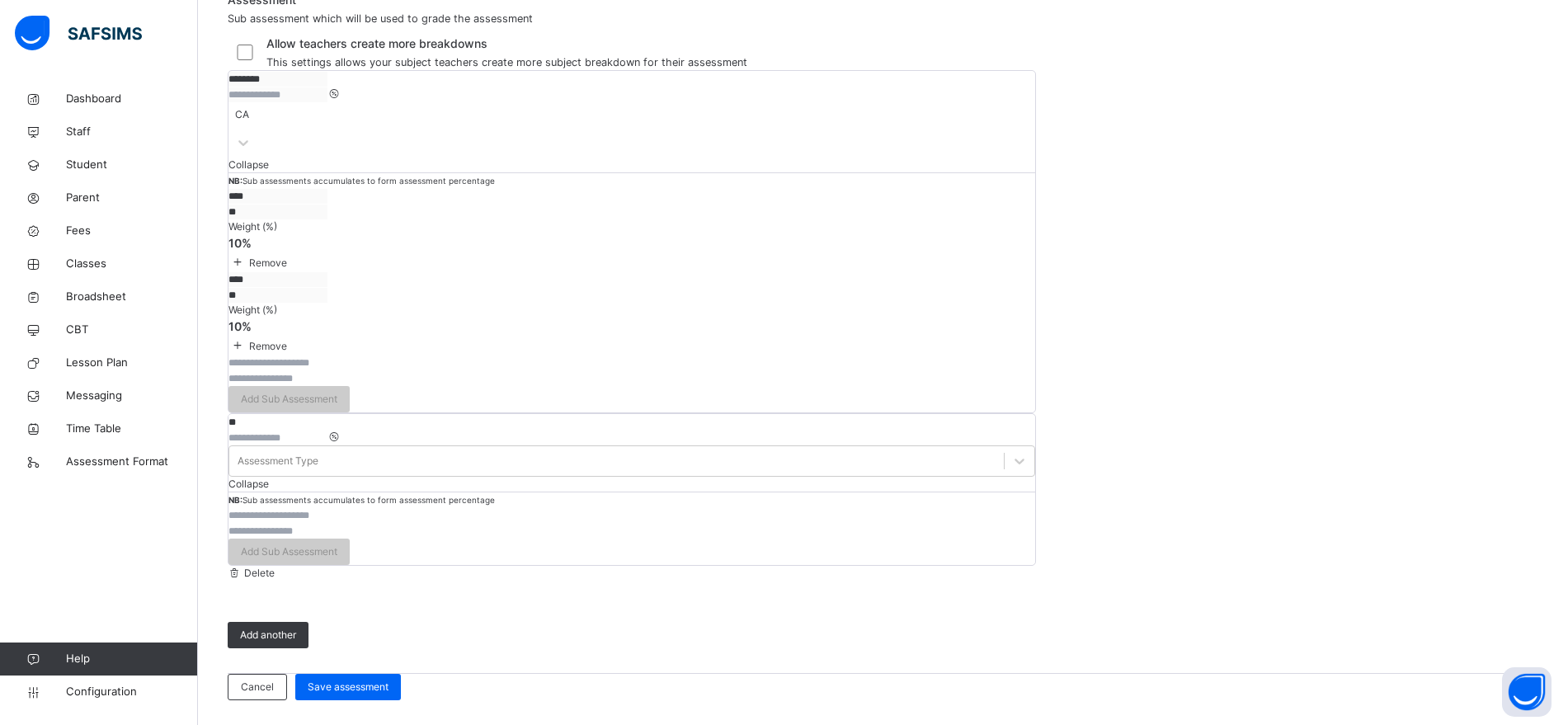
type input "**"
click at [328, 523] on input "text" at bounding box center [277, 515] width 99 height 15
type input "****"
click at [328, 539] on input "number" at bounding box center [277, 531] width 99 height 15
click at [328, 445] on input "**" at bounding box center [277, 439] width 99 height 15
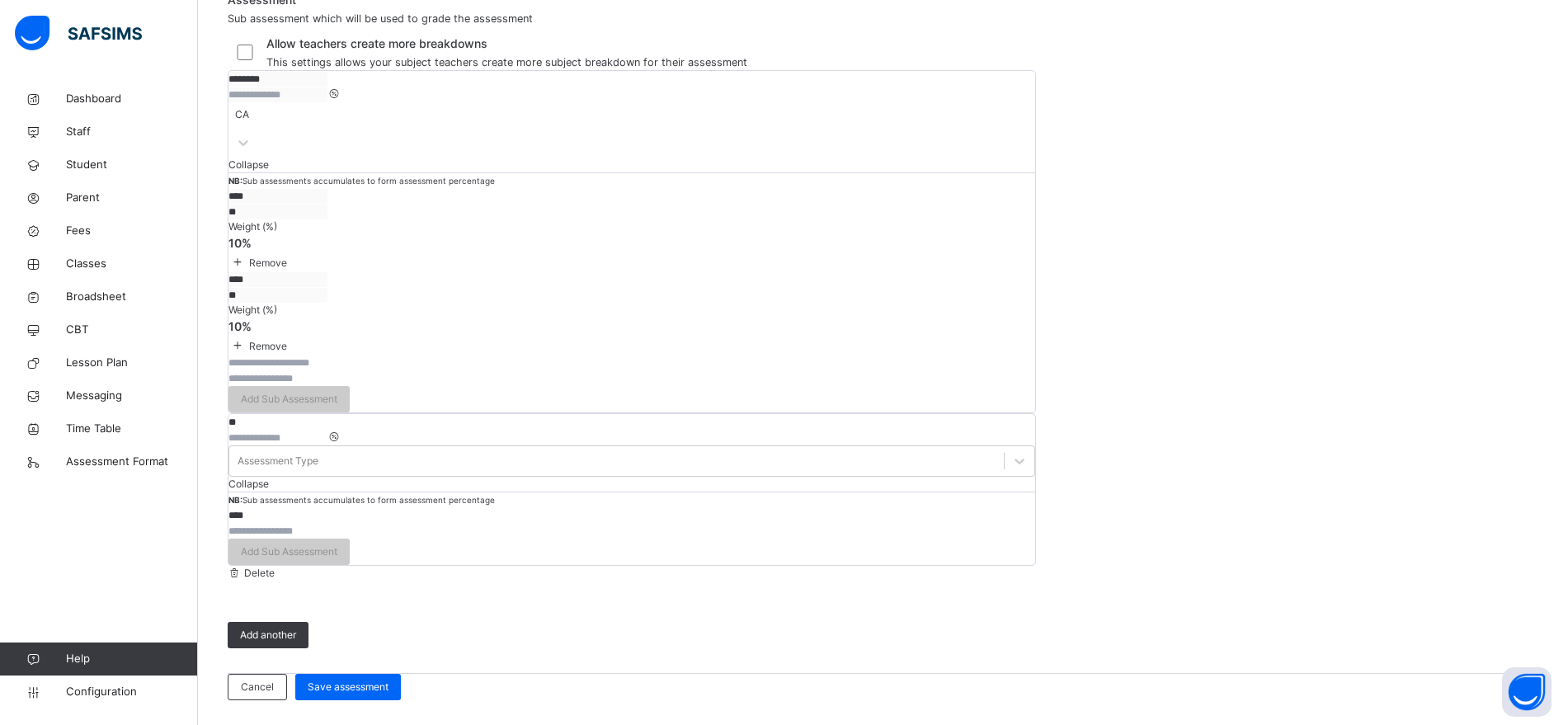
type input "*"
type input "**"
click at [328, 539] on input "number" at bounding box center [277, 531] width 99 height 15
type input "**"
click at [337, 559] on span "Add Sub Assessment" at bounding box center [289, 552] width 96 height 15
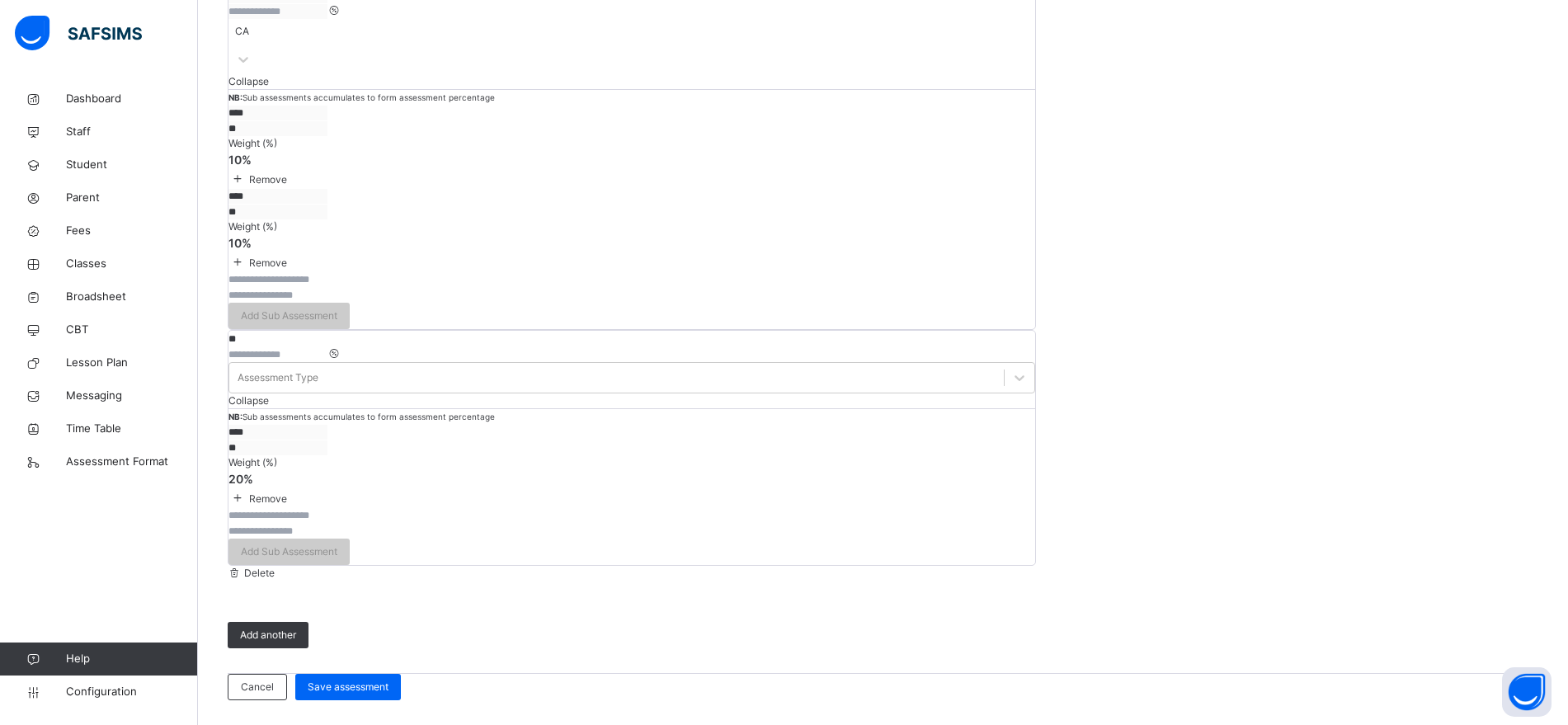
click at [328, 523] on input "text" at bounding box center [277, 515] width 99 height 15
type input "****"
click at [328, 539] on input "number" at bounding box center [277, 531] width 99 height 15
type input "**"
click at [337, 559] on span "Add Sub Assessment" at bounding box center [289, 552] width 96 height 15
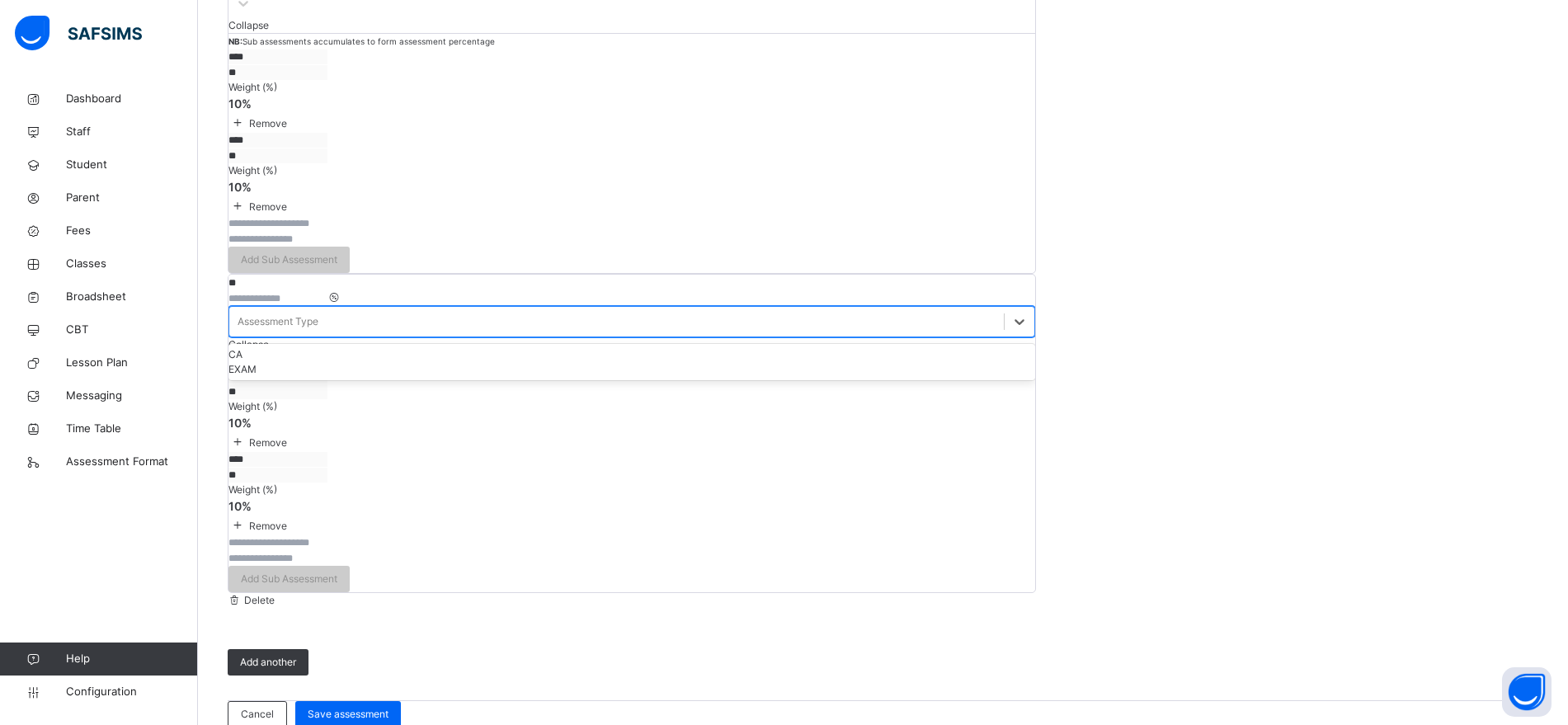
click at [804, 334] on div "Assessment Type" at bounding box center [616, 321] width 775 height 25
click at [801, 362] on div "CA" at bounding box center [631, 355] width 807 height 15
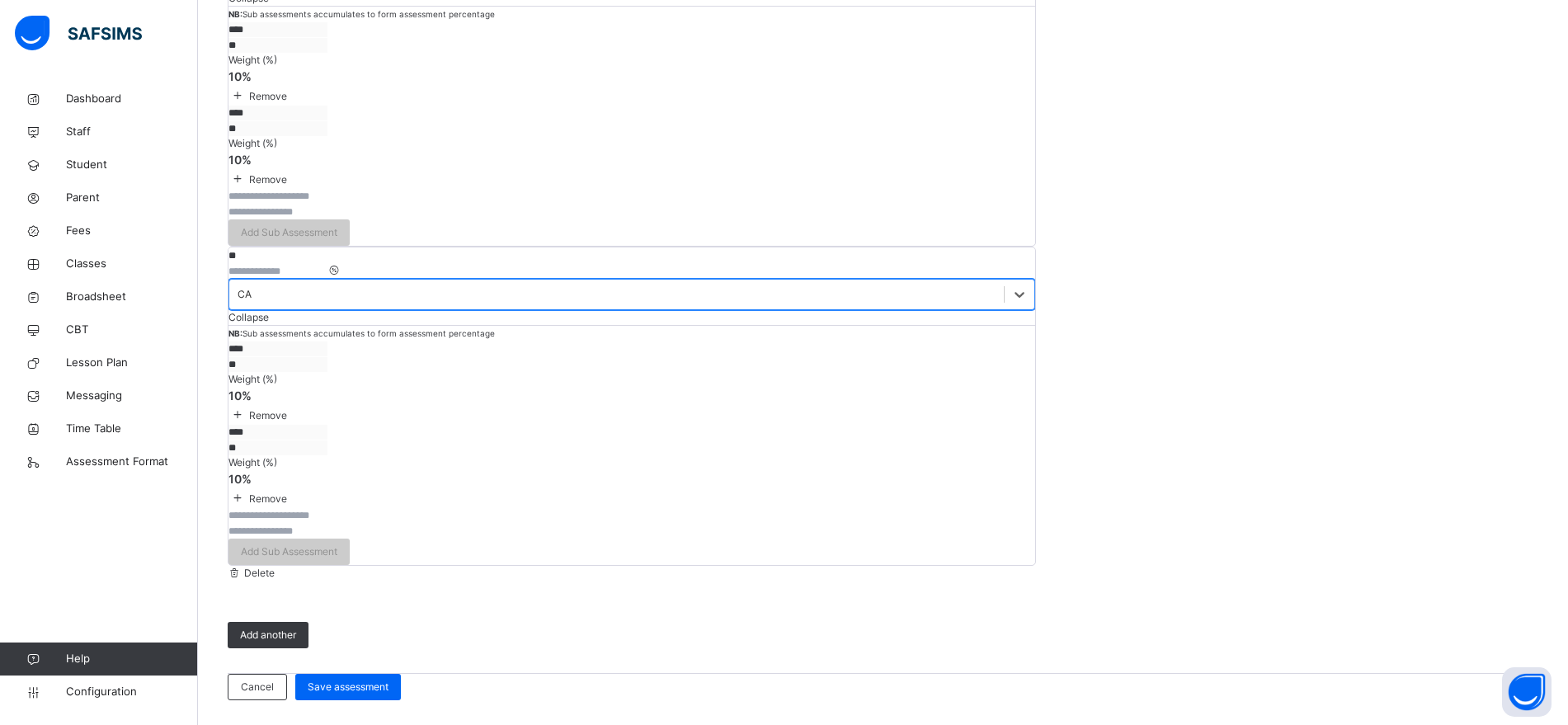
scroll to position [621, 0]
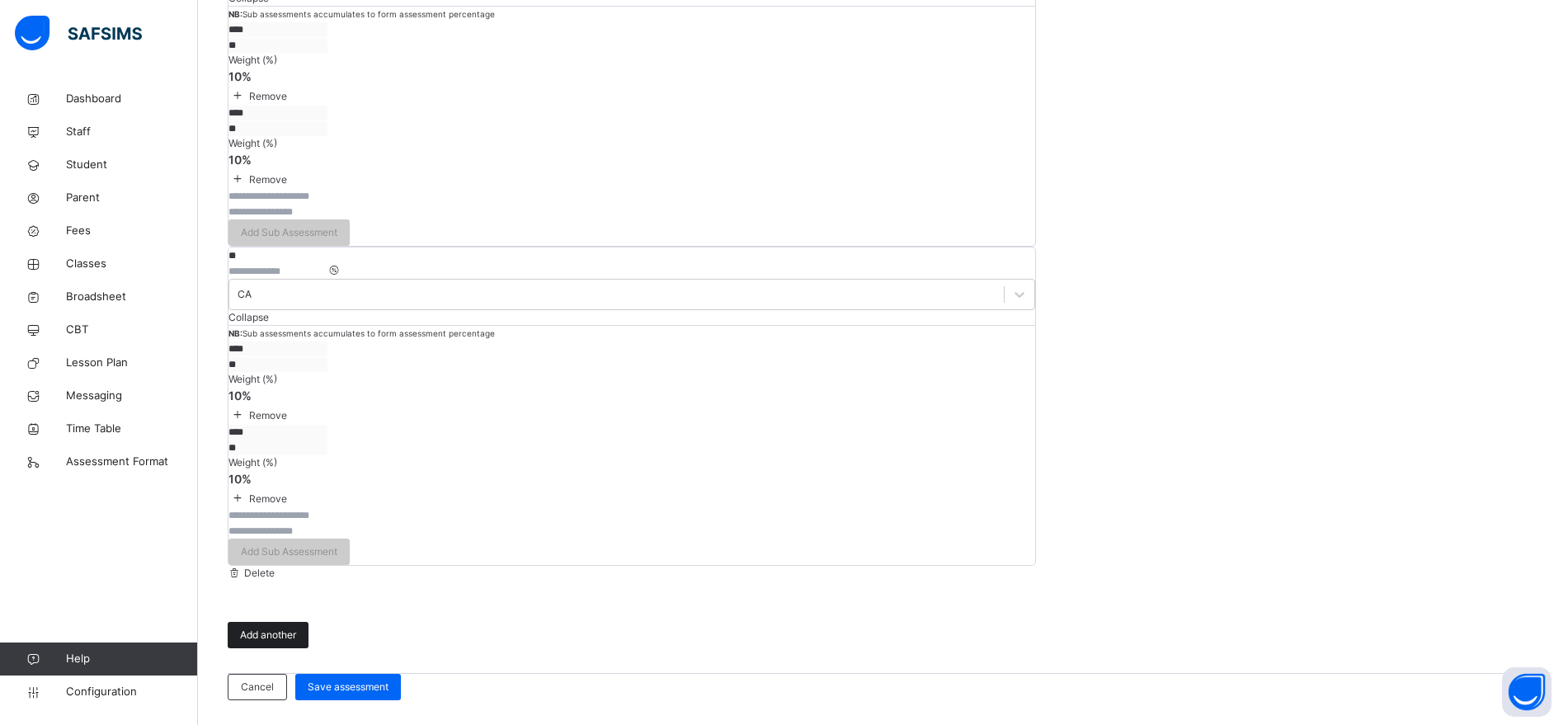
click at [286, 628] on span "Add another" at bounding box center [268, 635] width 56 height 15
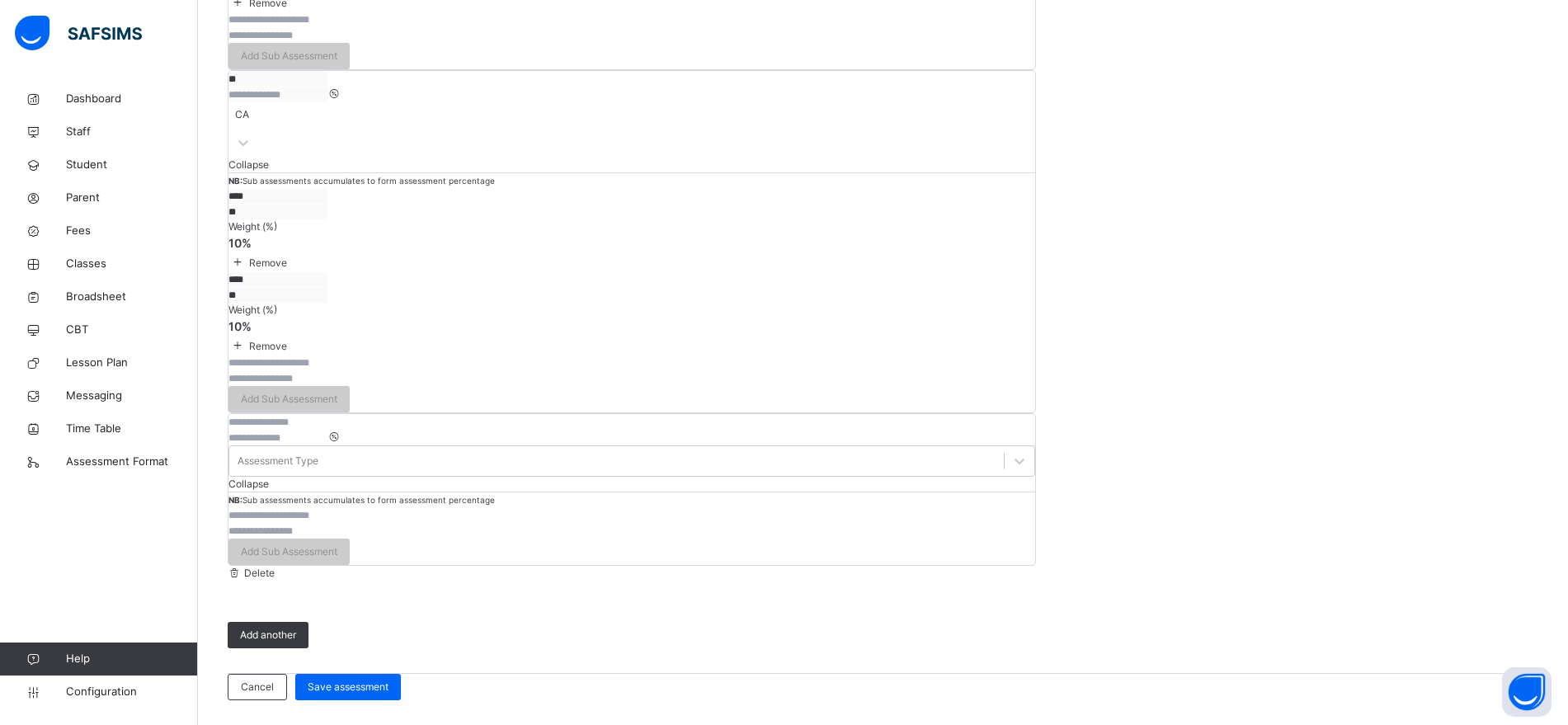
click at [325, 430] on input "text" at bounding box center [277, 422] width 99 height 15
type input "****"
click at [328, 445] on input "number" at bounding box center [277, 439] width 99 height 15
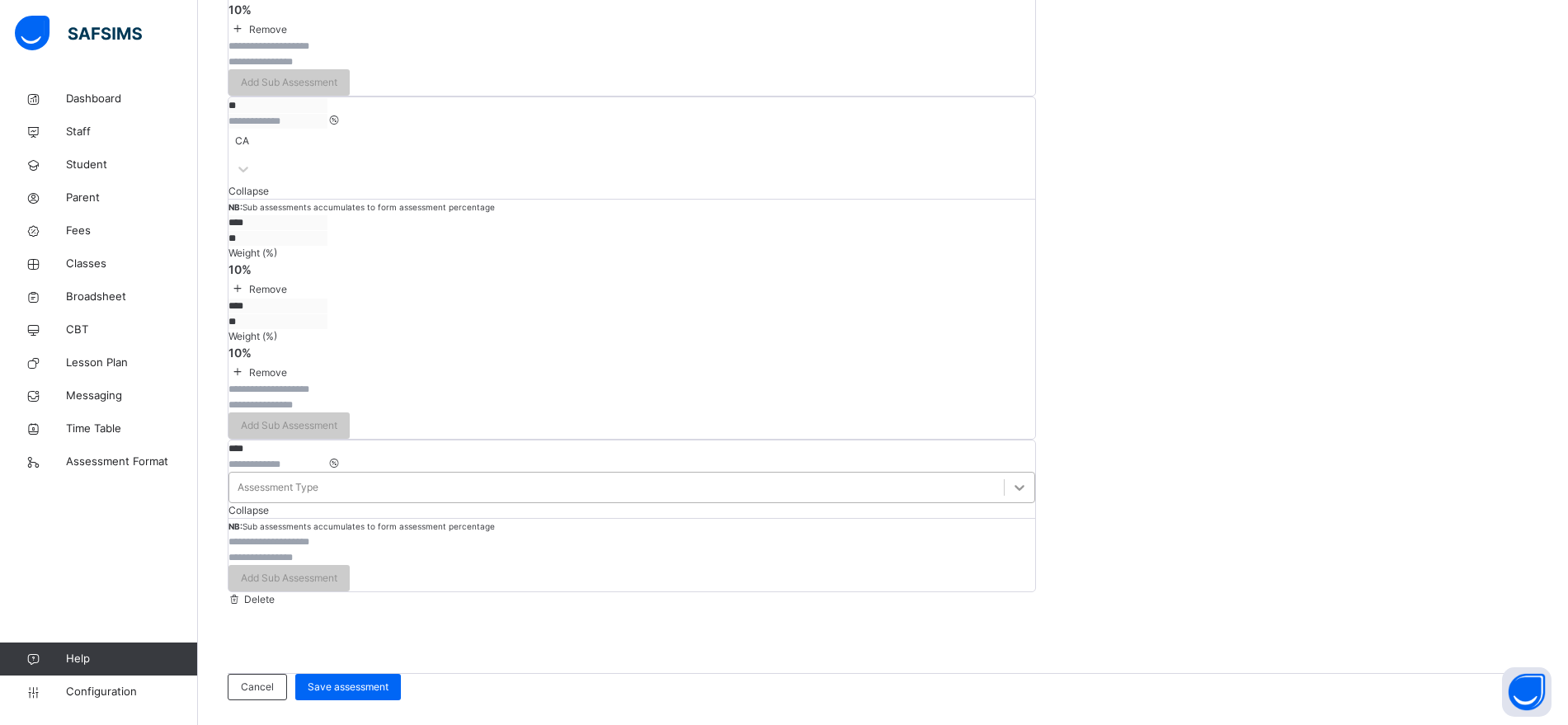
type input "**"
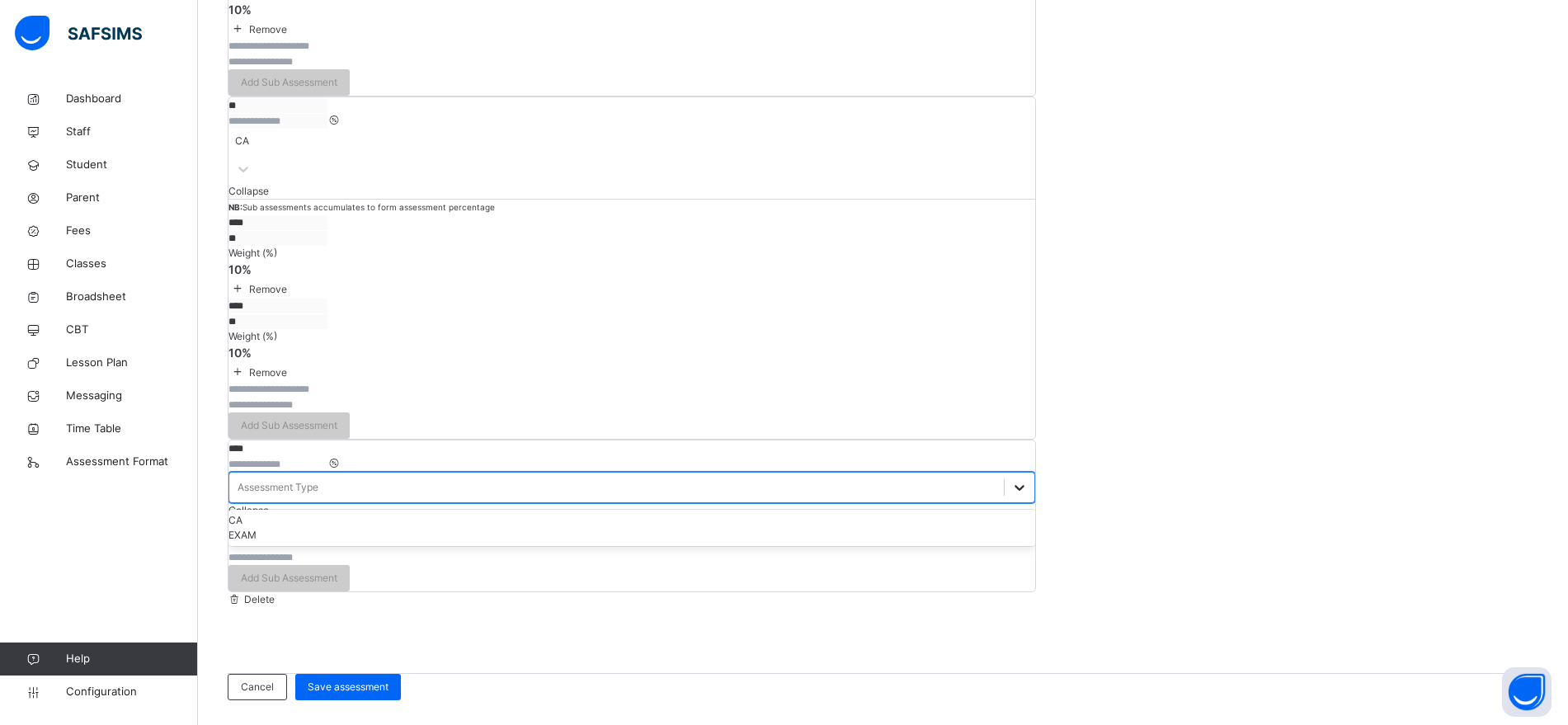
click at [1004, 503] on div at bounding box center [1019, 487] width 30 height 30
click at [808, 542] on div "EXAM" at bounding box center [631, 536] width 807 height 15
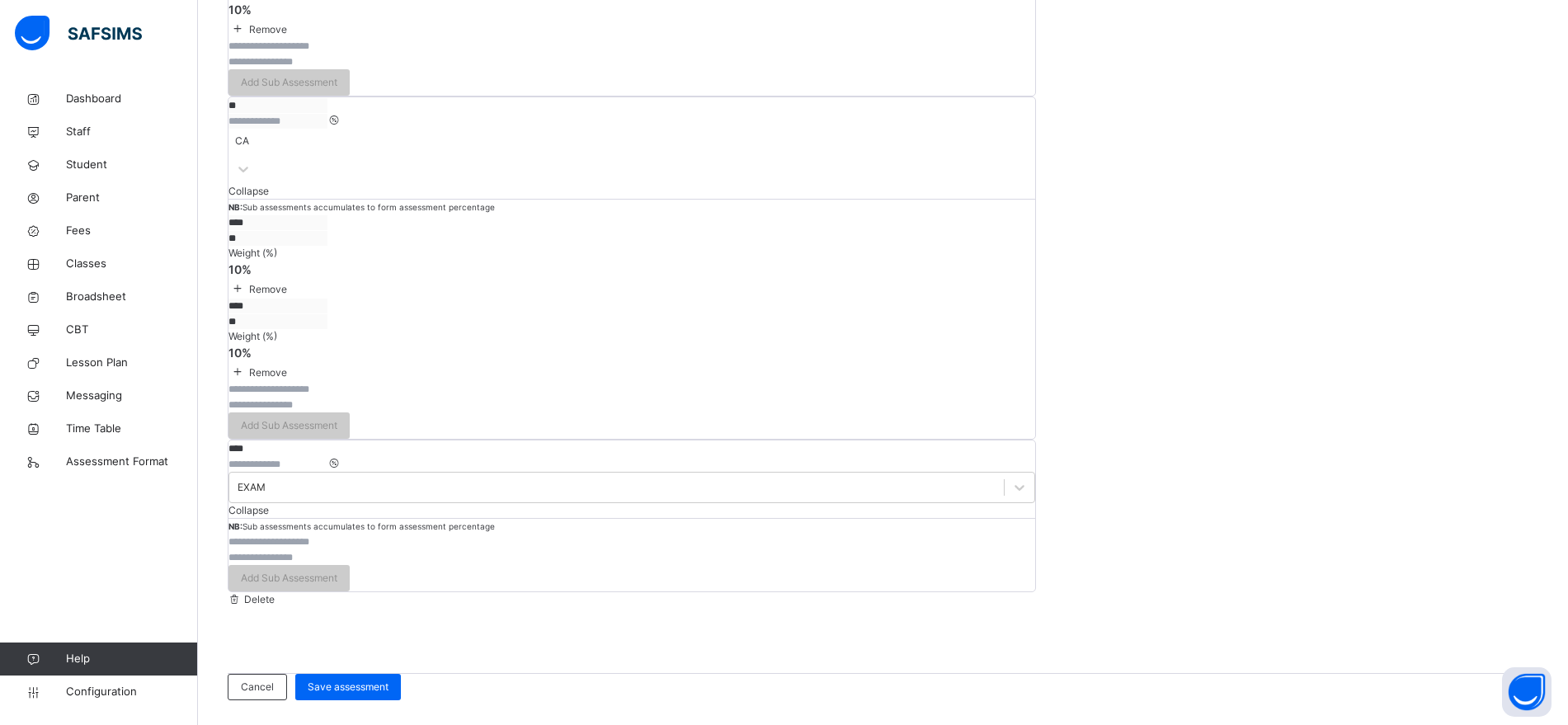
click at [328, 549] on input "text" at bounding box center [277, 542] width 99 height 15
click at [389, 671] on span "Save assessment" at bounding box center [348, 688] width 81 height 15
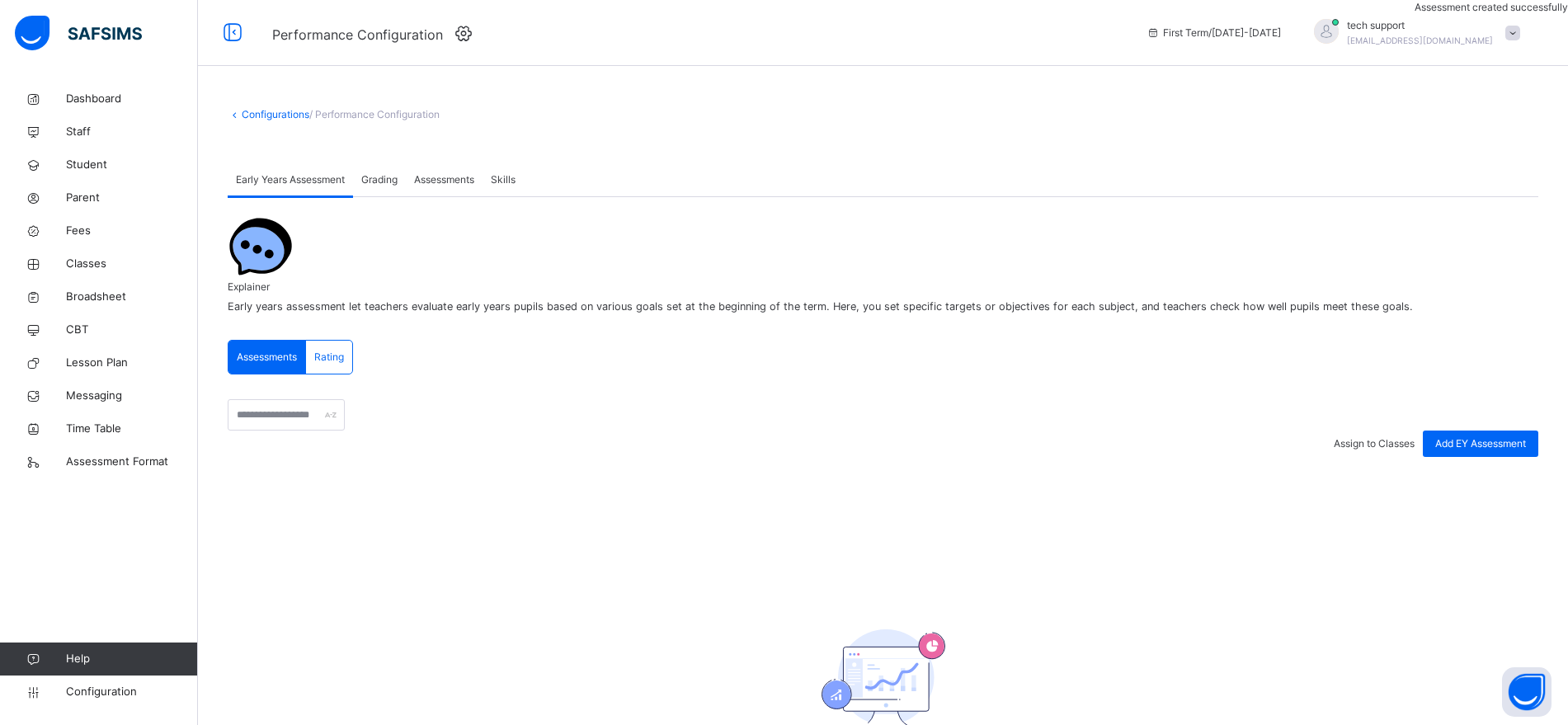
click at [437, 185] on span "Assessments" at bounding box center [444, 180] width 60 height 15
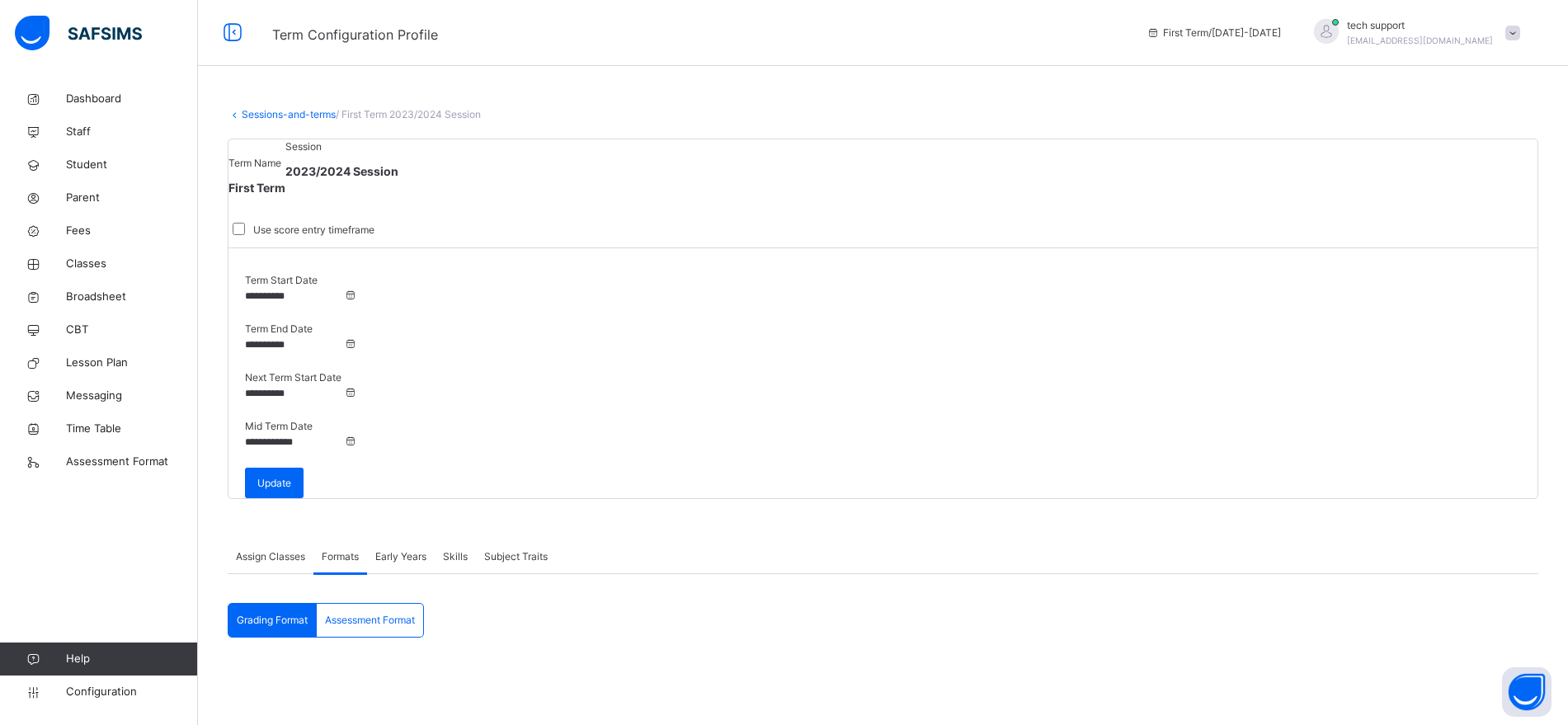
click at [396, 613] on span "Assessment Format" at bounding box center [370, 620] width 90 height 15
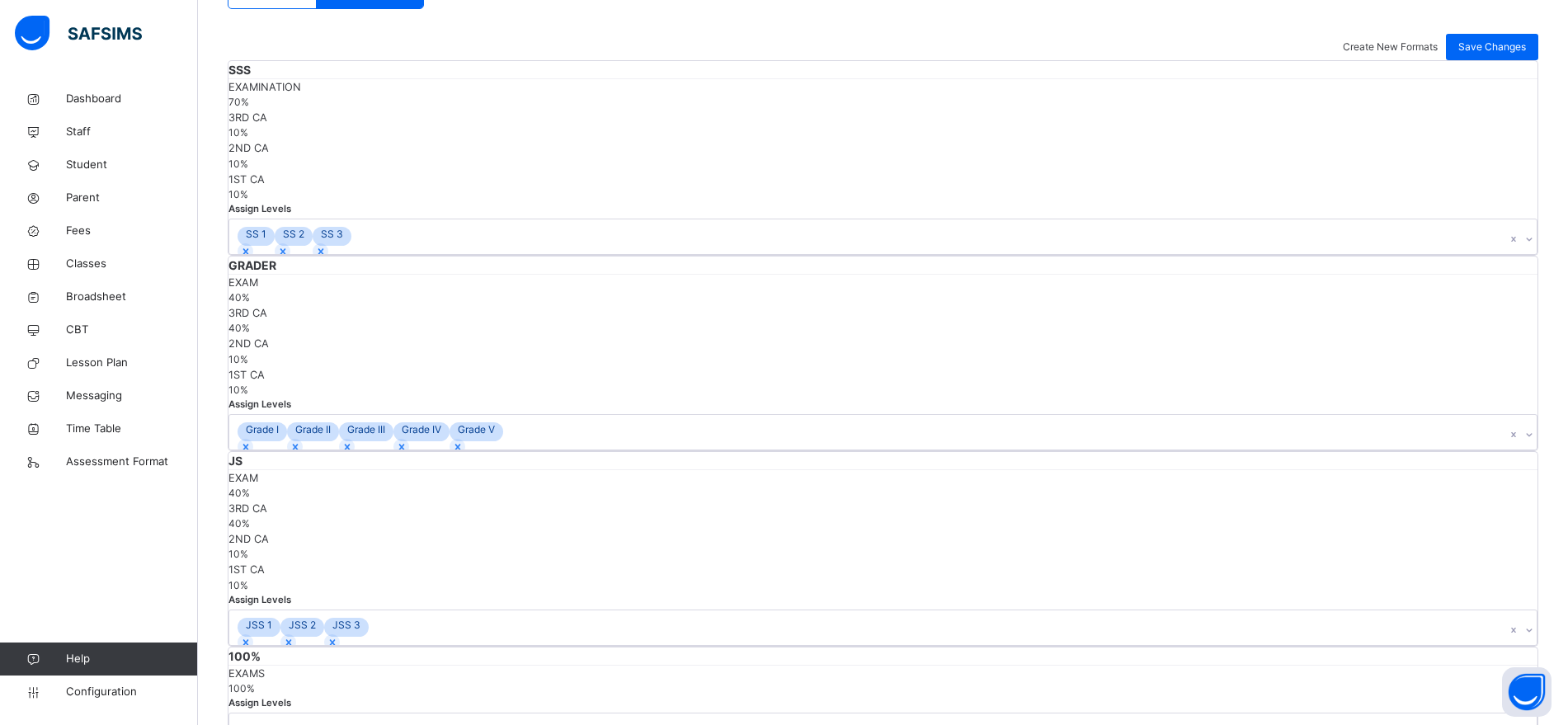
scroll to position [654, 0]
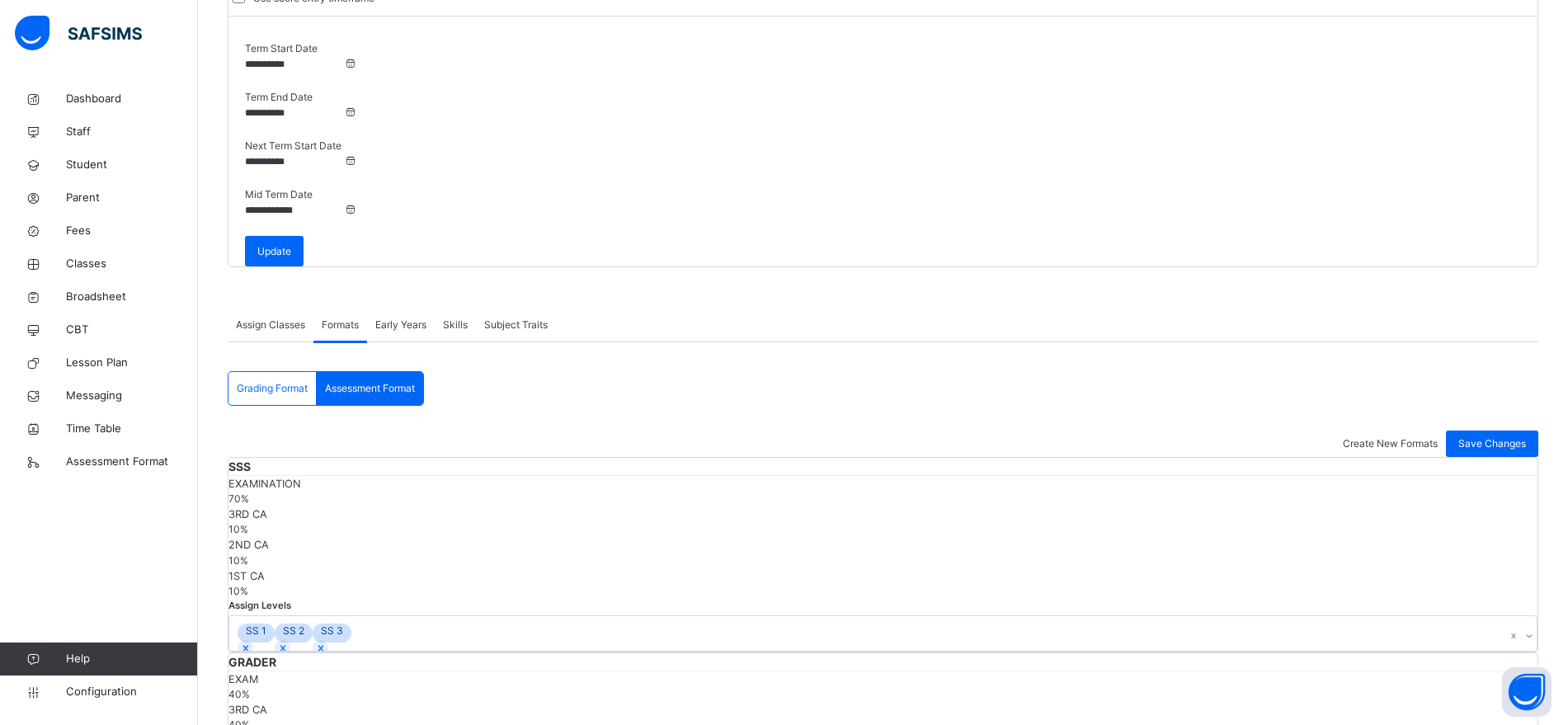
scroll to position [215, 0]
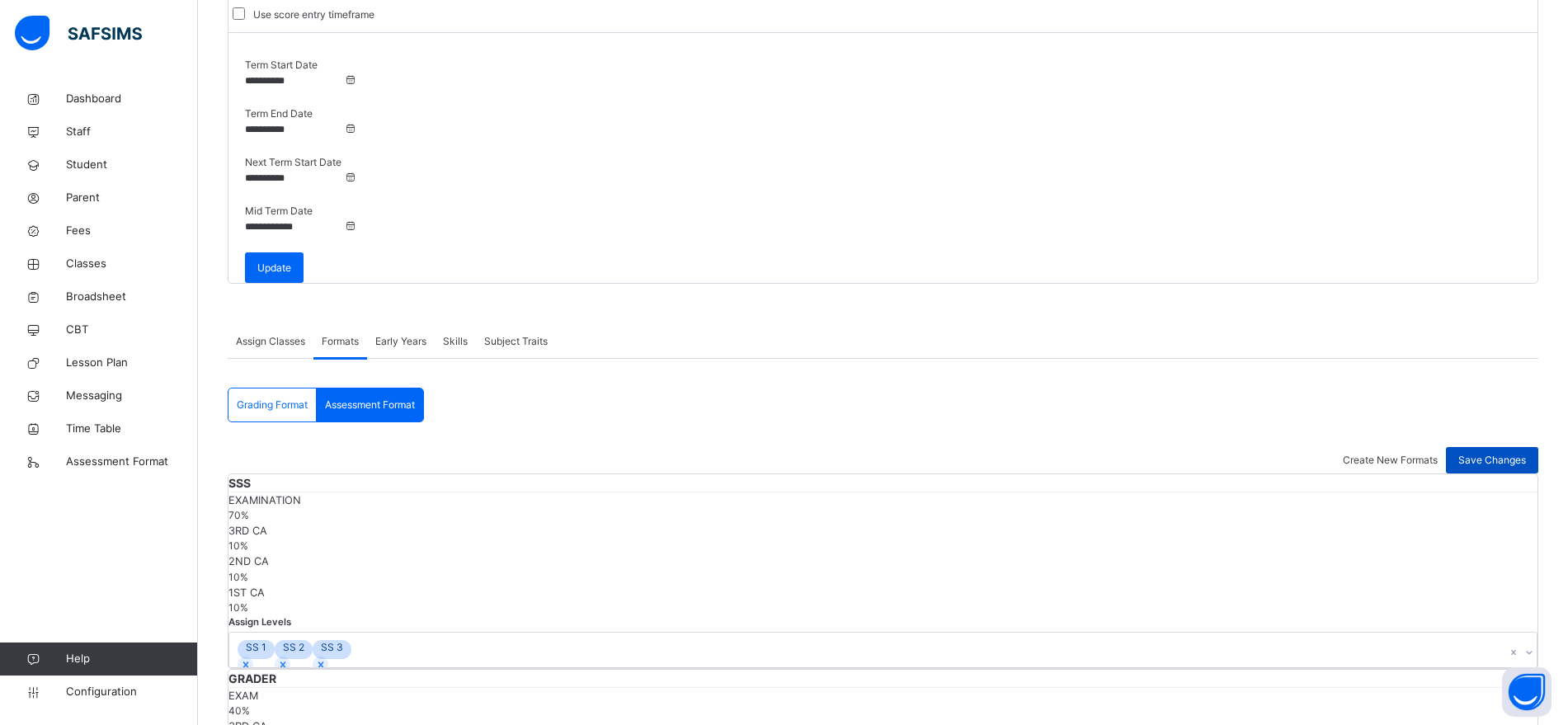
click at [1498, 453] on span "Save Changes" at bounding box center [1492, 461] width 68 height 15
click at [82, 264] on span "Classes" at bounding box center [132, 264] width 132 height 17
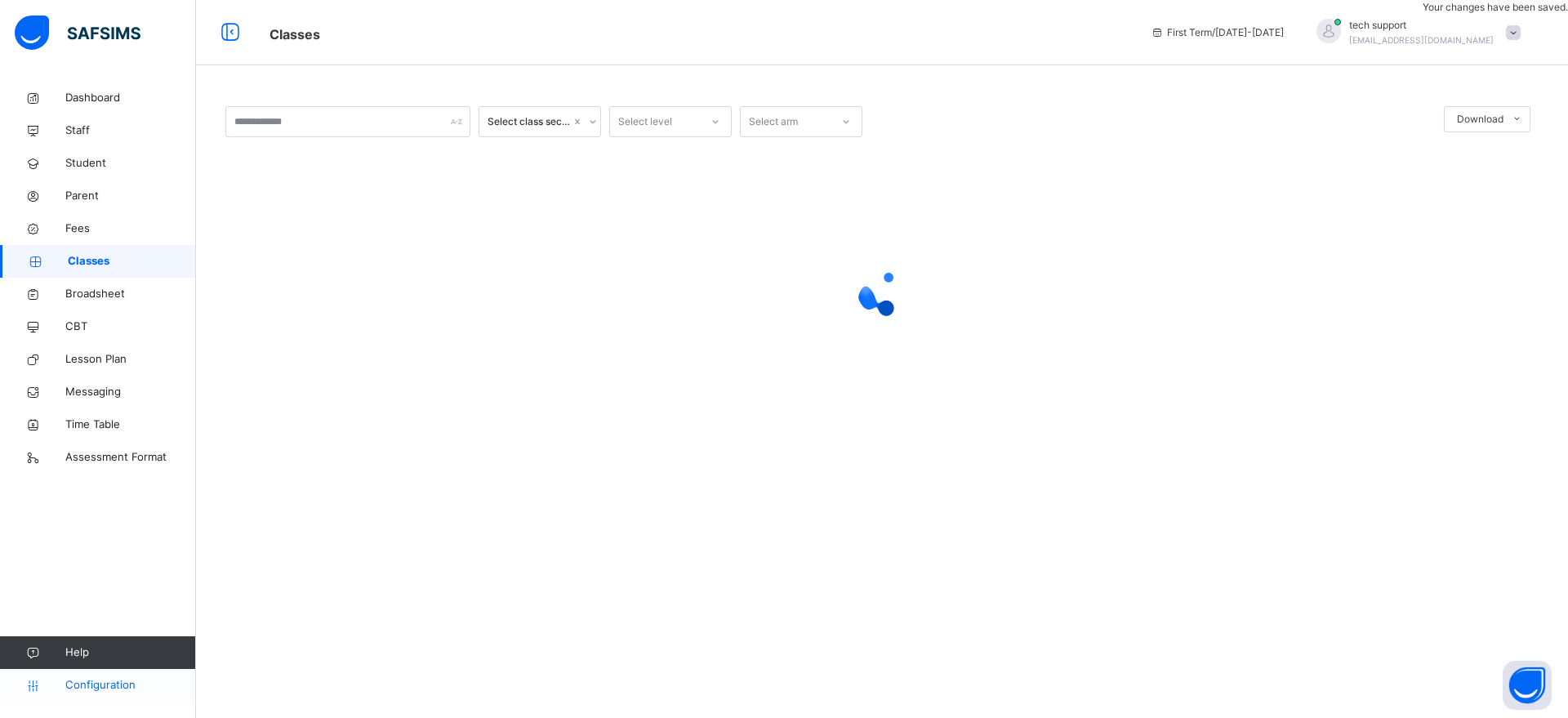
click at [100, 664] on span "Configuration" at bounding box center [130, 685] width 130 height 17
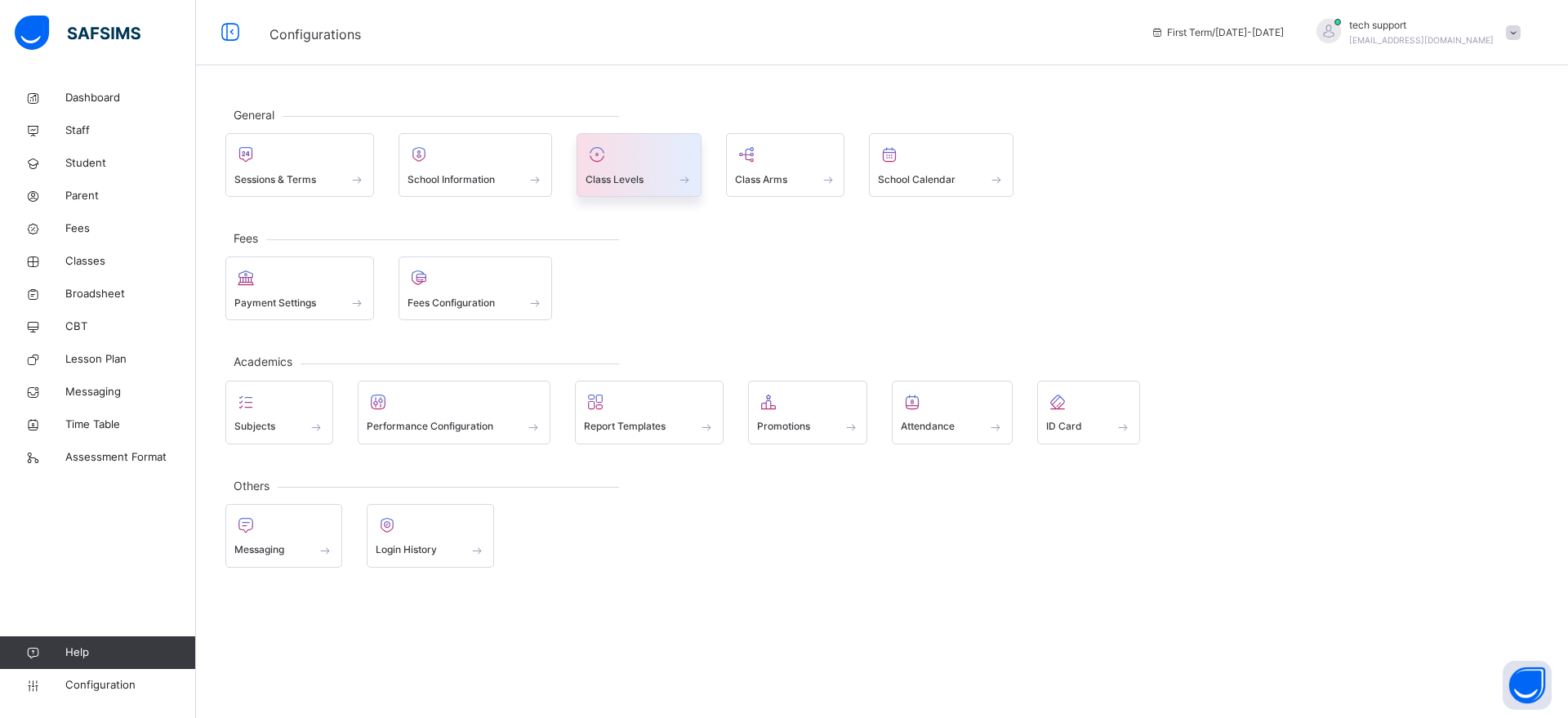
click at [667, 156] on div at bounding box center [639, 154] width 107 height 24
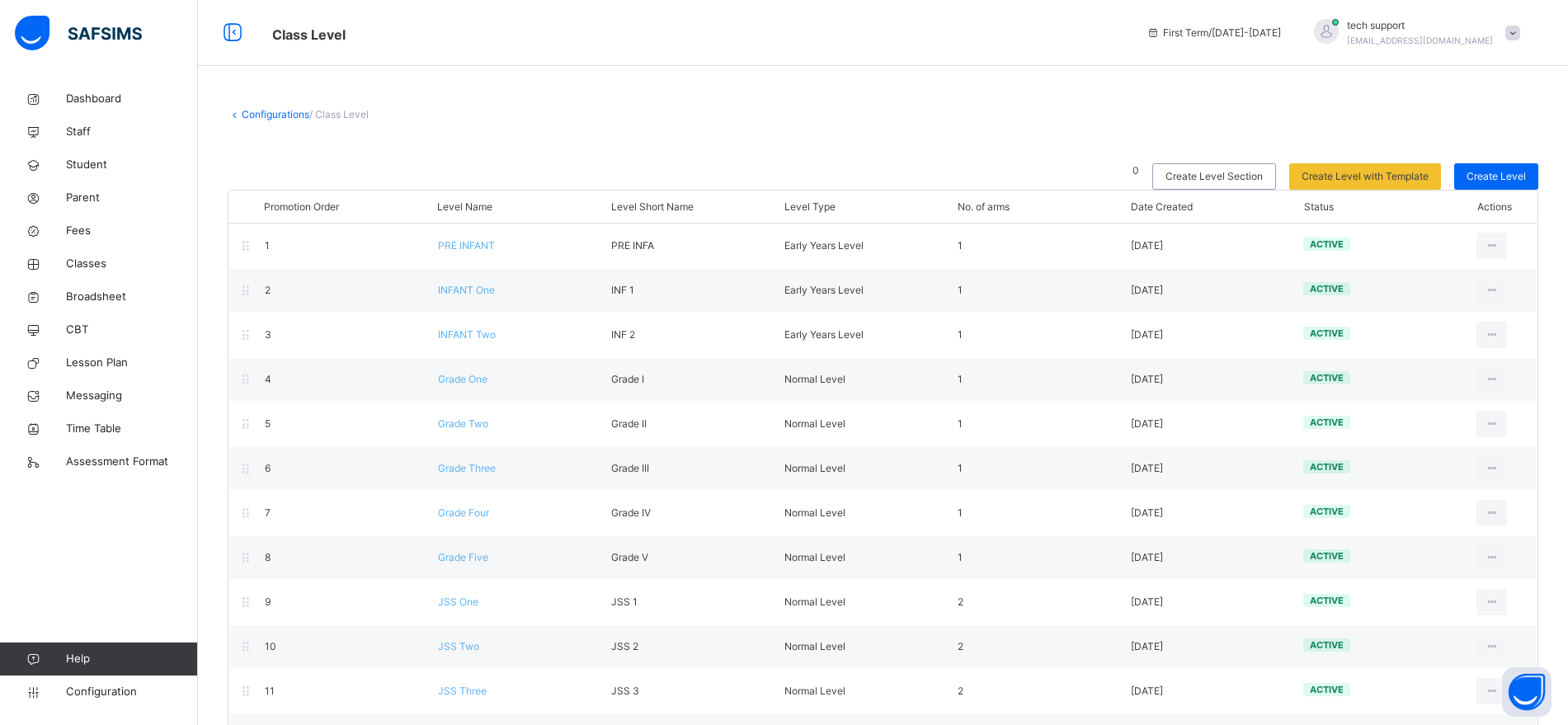
scroll to position [237, 0]
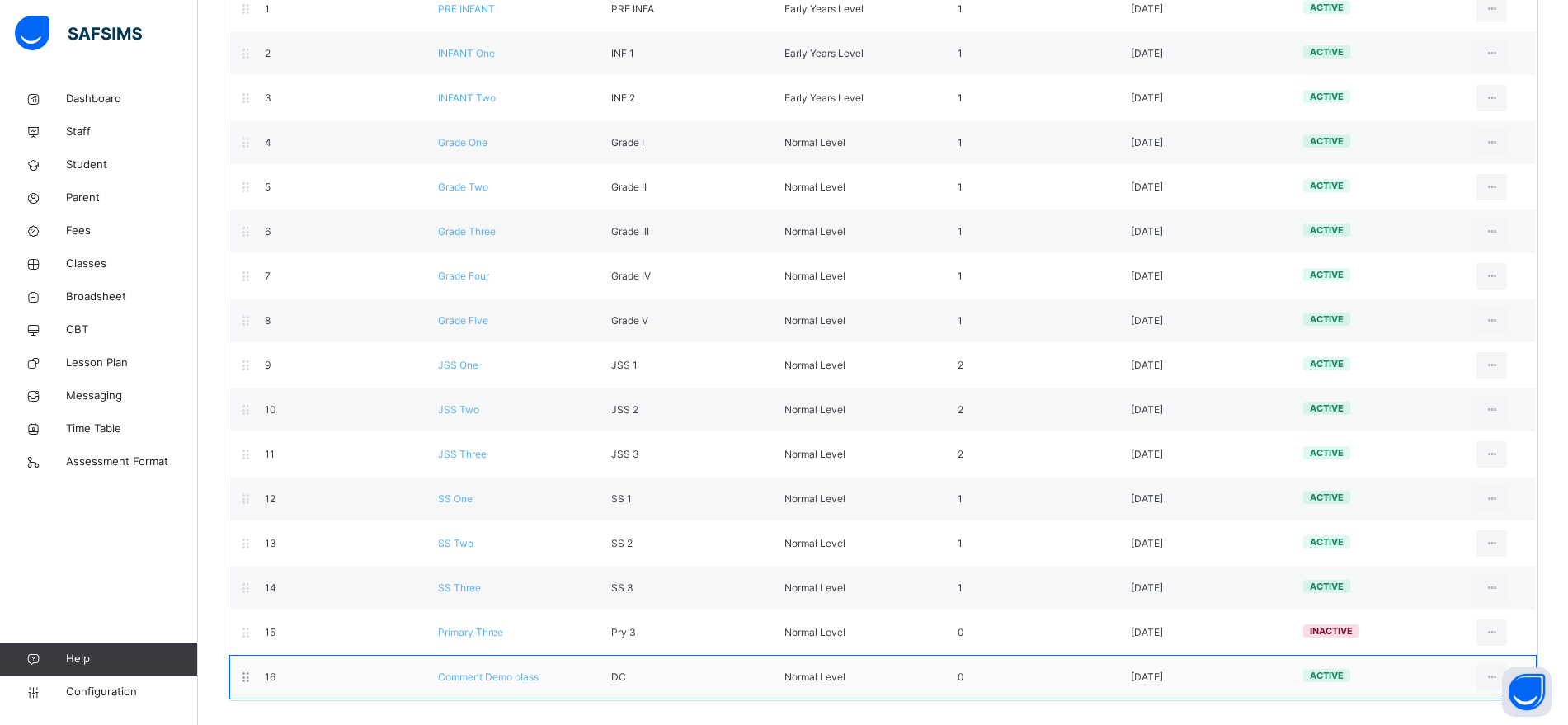
click at [461, 671] on span "Comment Demo class" at bounding box center [487, 677] width 101 height 13
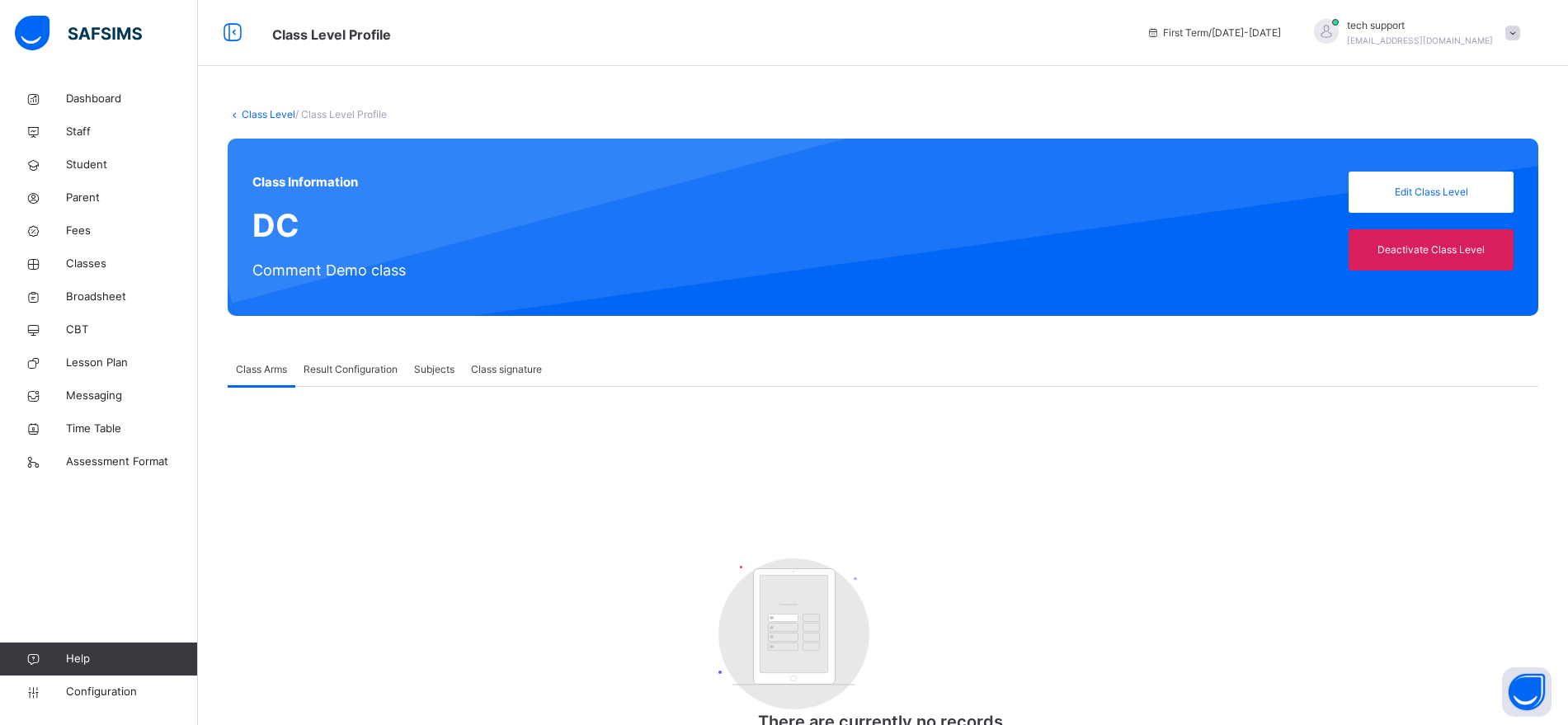
click at [358, 379] on div "Result Configuration" at bounding box center [351, 369] width 111 height 33
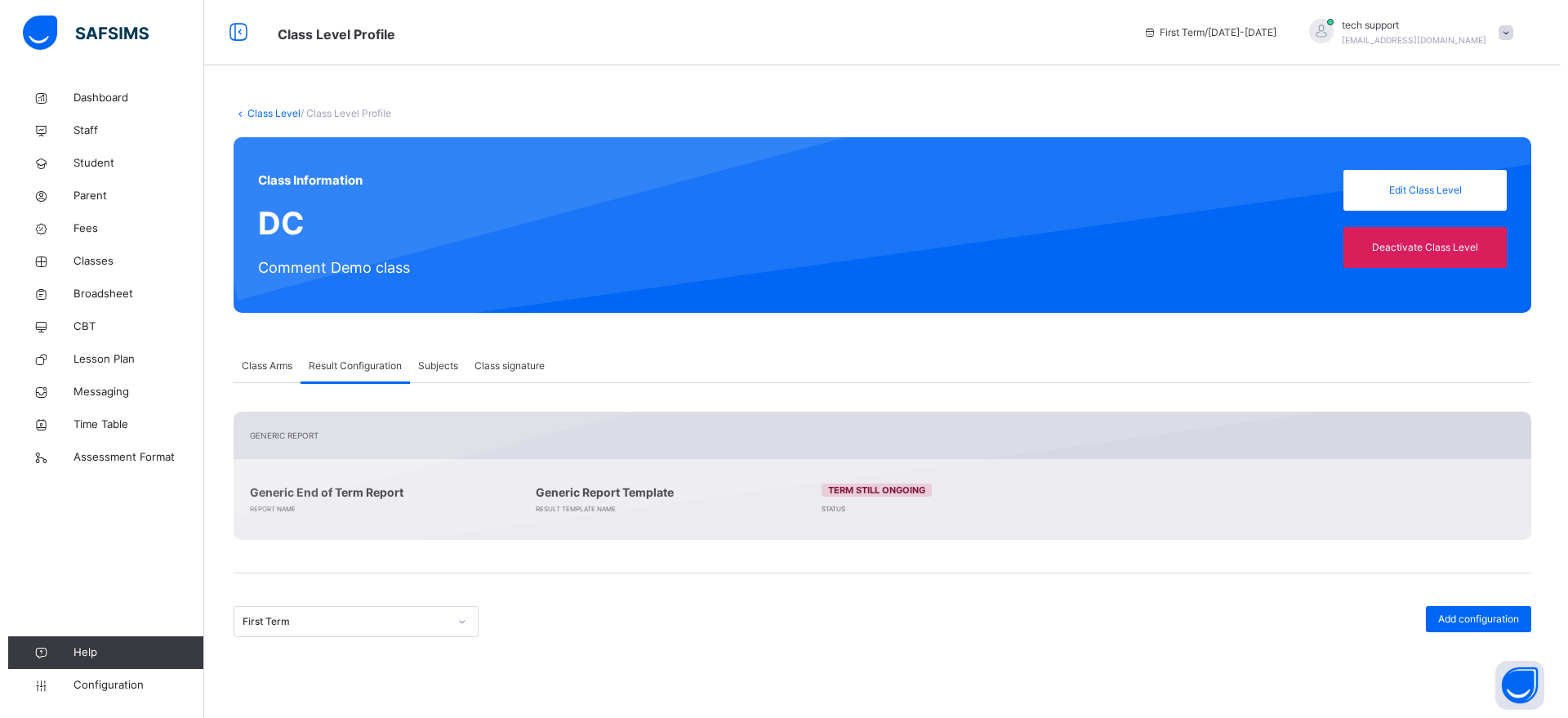
scroll to position [277, 0]
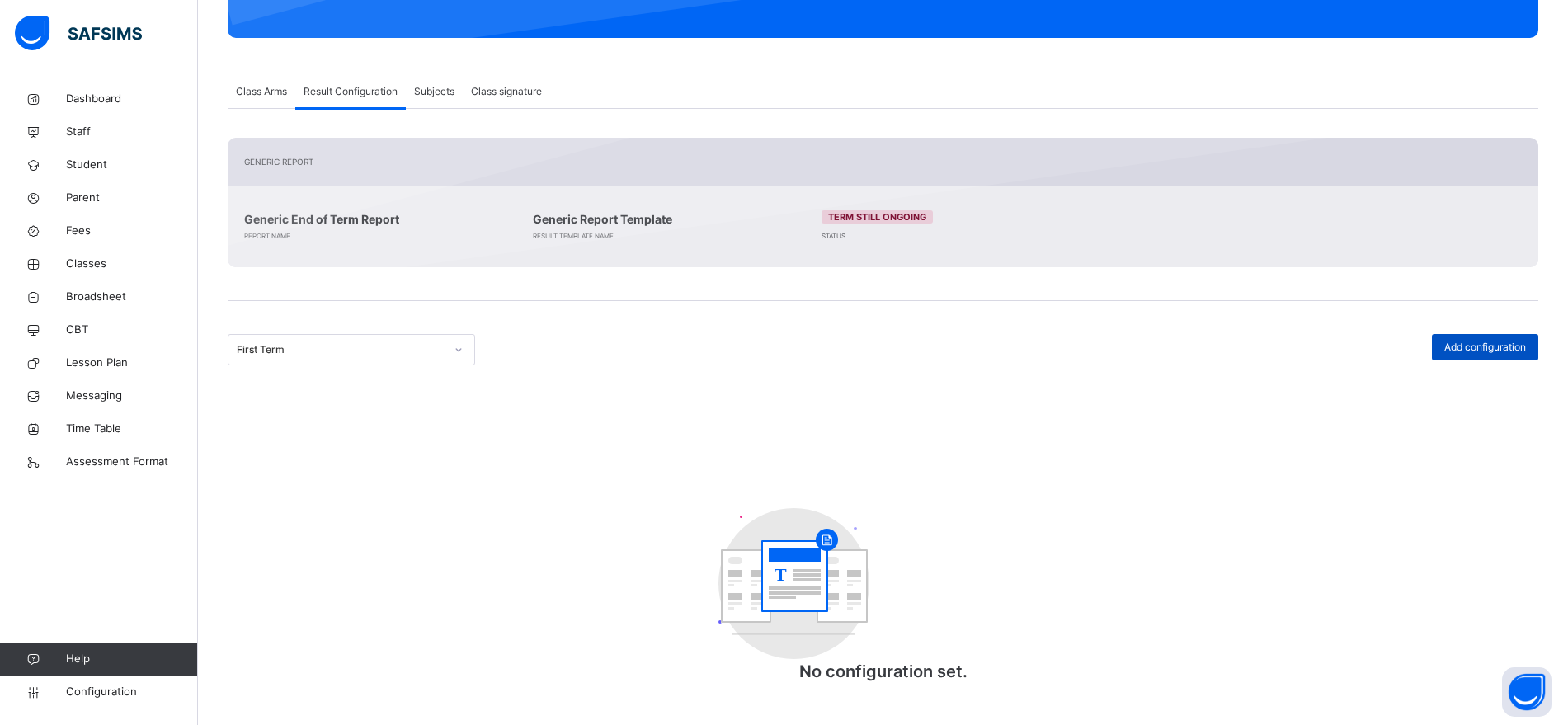
click at [1485, 344] on span "Add configuration" at bounding box center [1485, 347] width 82 height 15
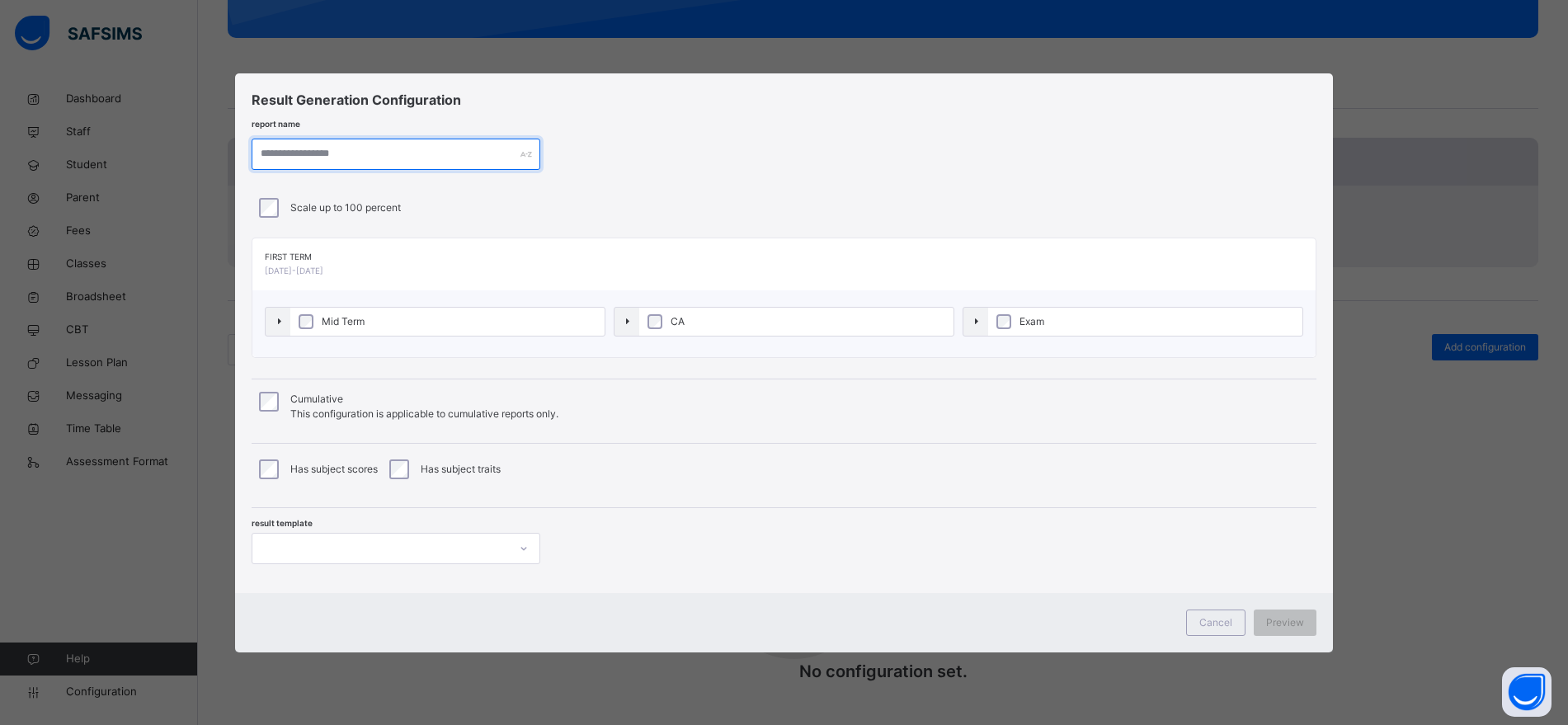
click at [382, 149] on input "text" at bounding box center [396, 154] width 289 height 31
type input "********"
click at [387, 317] on label "Mid Term" at bounding box center [452, 321] width 318 height 28
click at [502, 545] on div at bounding box center [383, 548] width 256 height 25
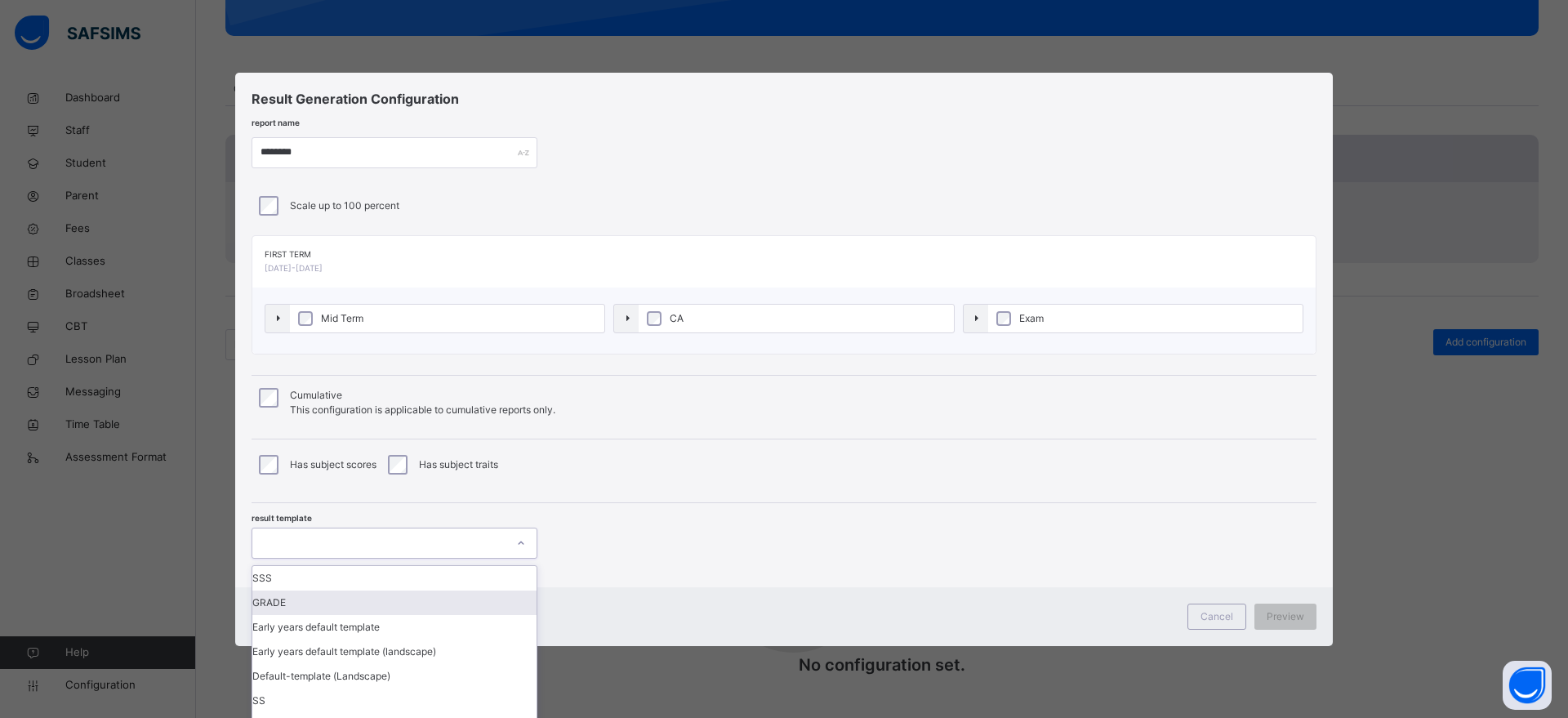
click at [465, 607] on div "GRADE" at bounding box center [395, 603] width 284 height 24
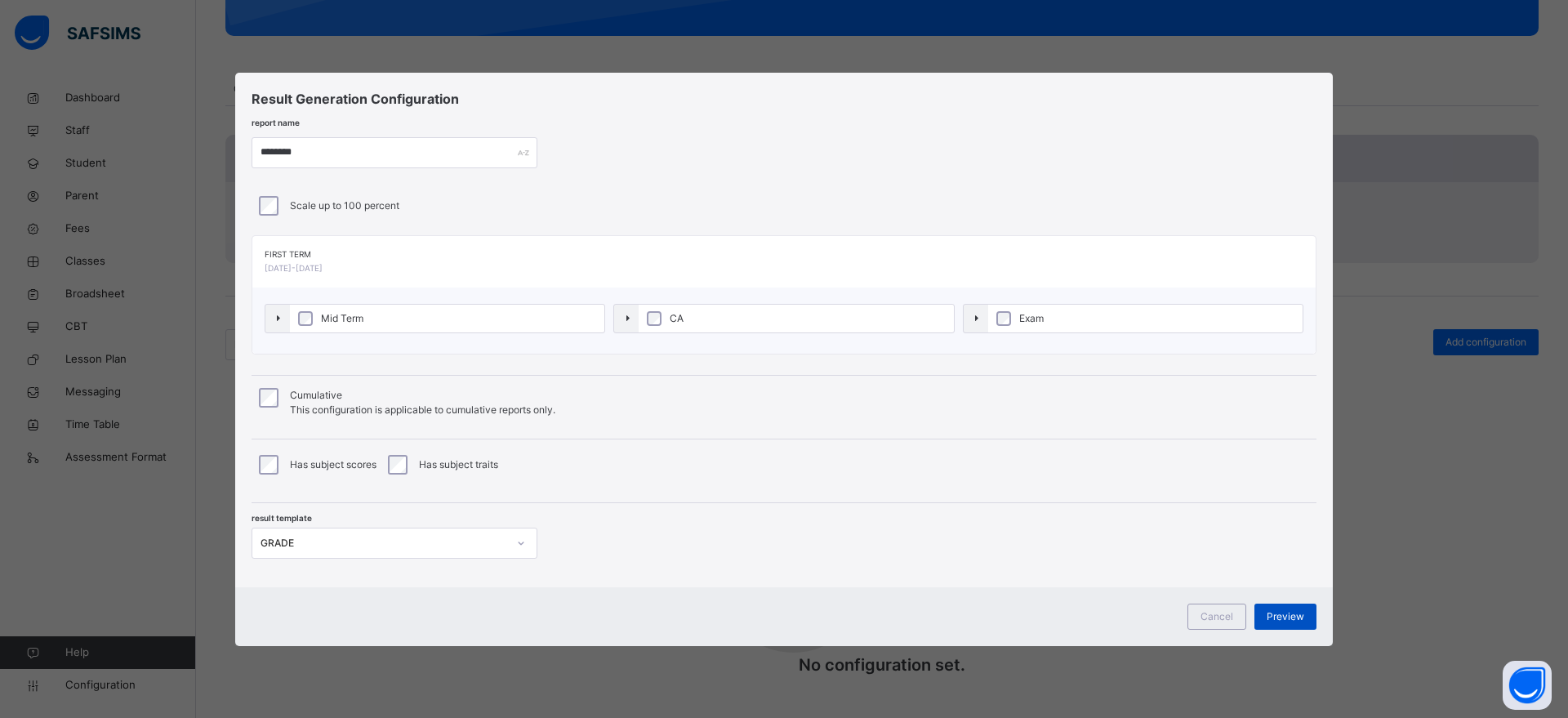
click at [1273, 611] on span "Preview" at bounding box center [1285, 617] width 38 height 15
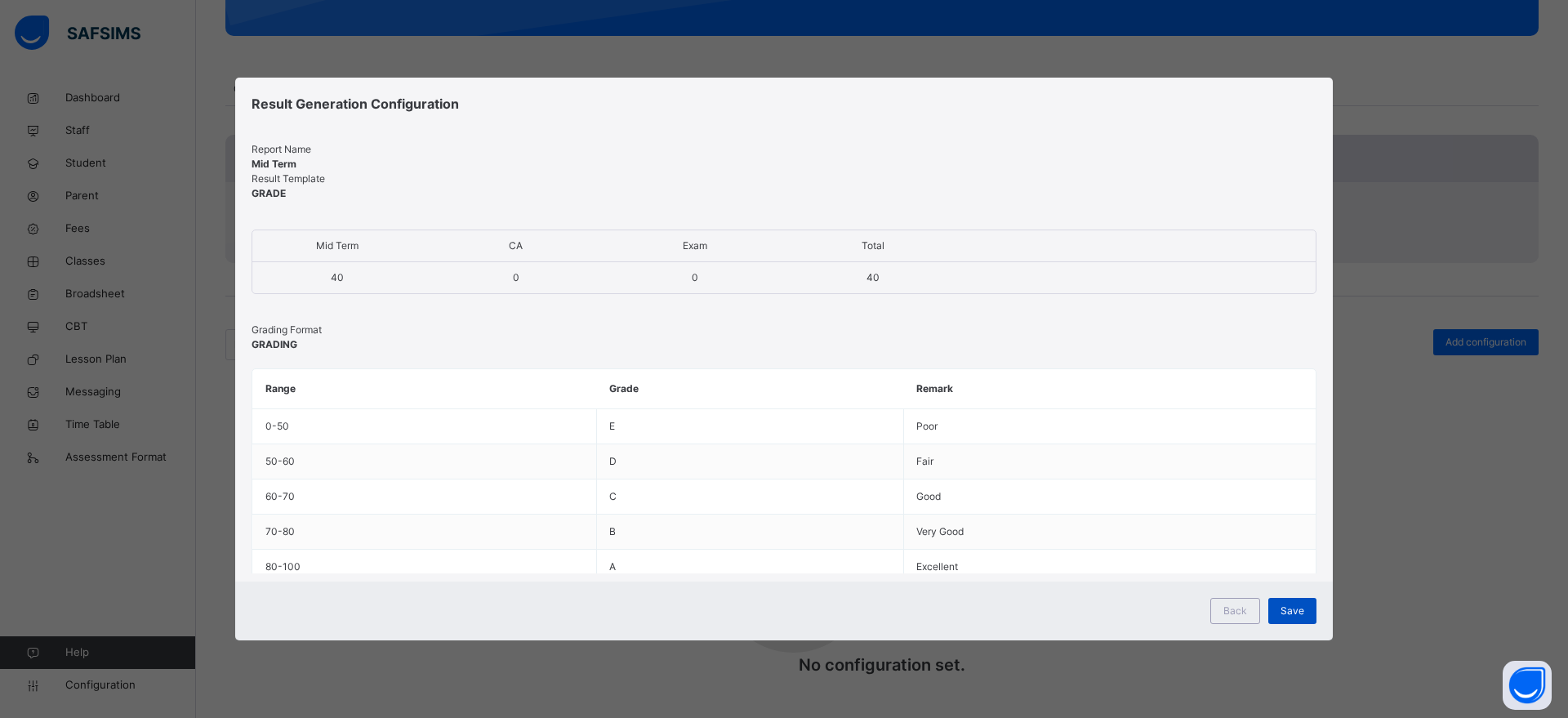
click at [1296, 614] on span "Save" at bounding box center [1292, 612] width 23 height 15
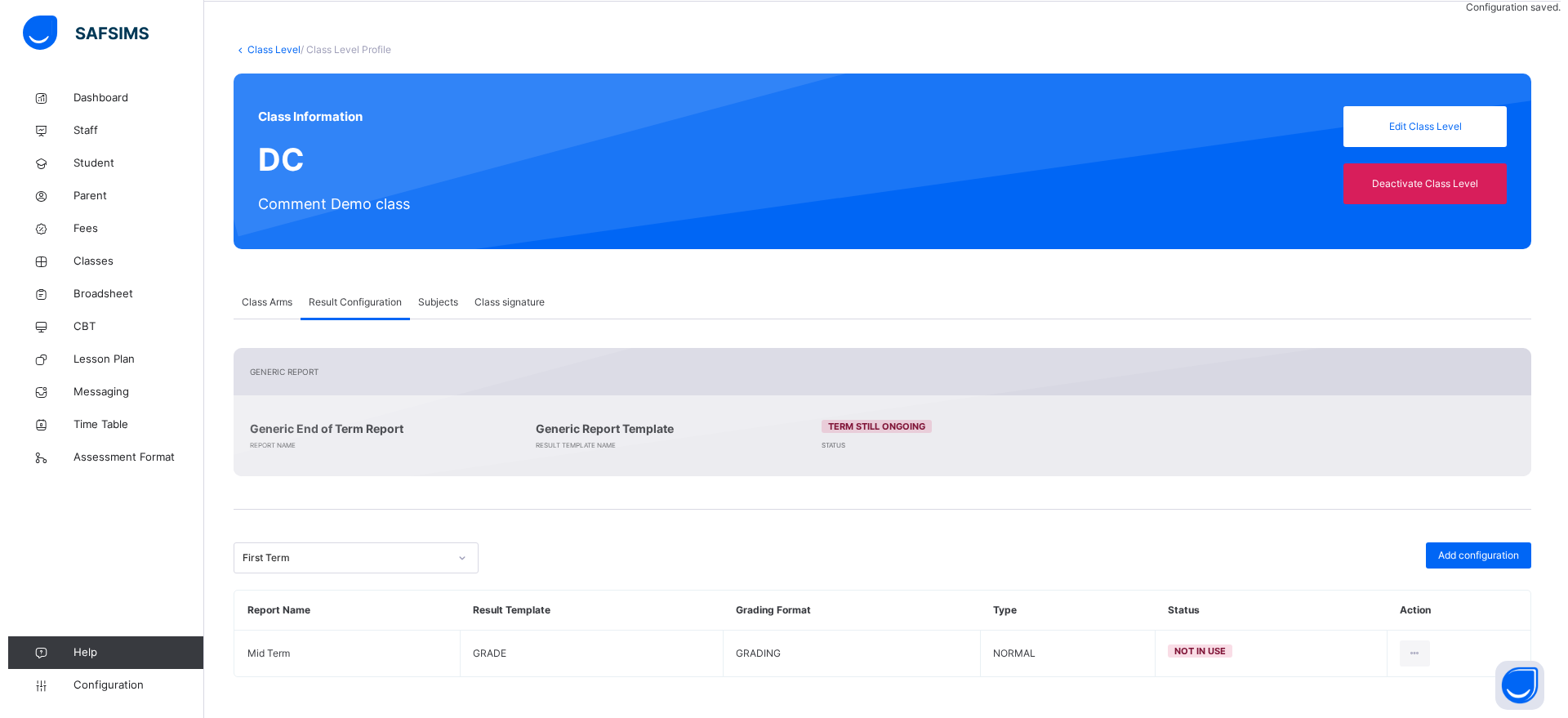
scroll to position [64, 0]
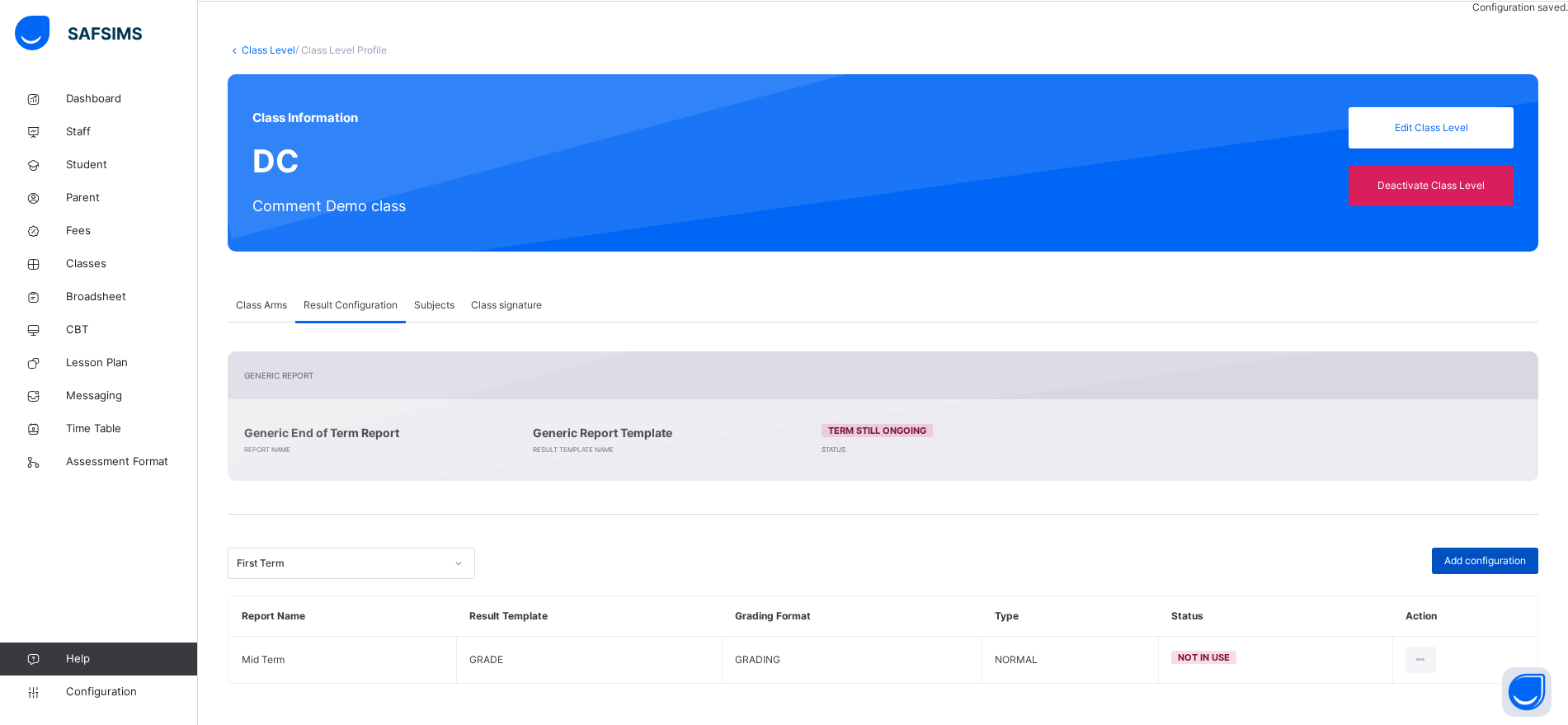
click at [1479, 558] on span "Add configuration" at bounding box center [1485, 561] width 82 height 15
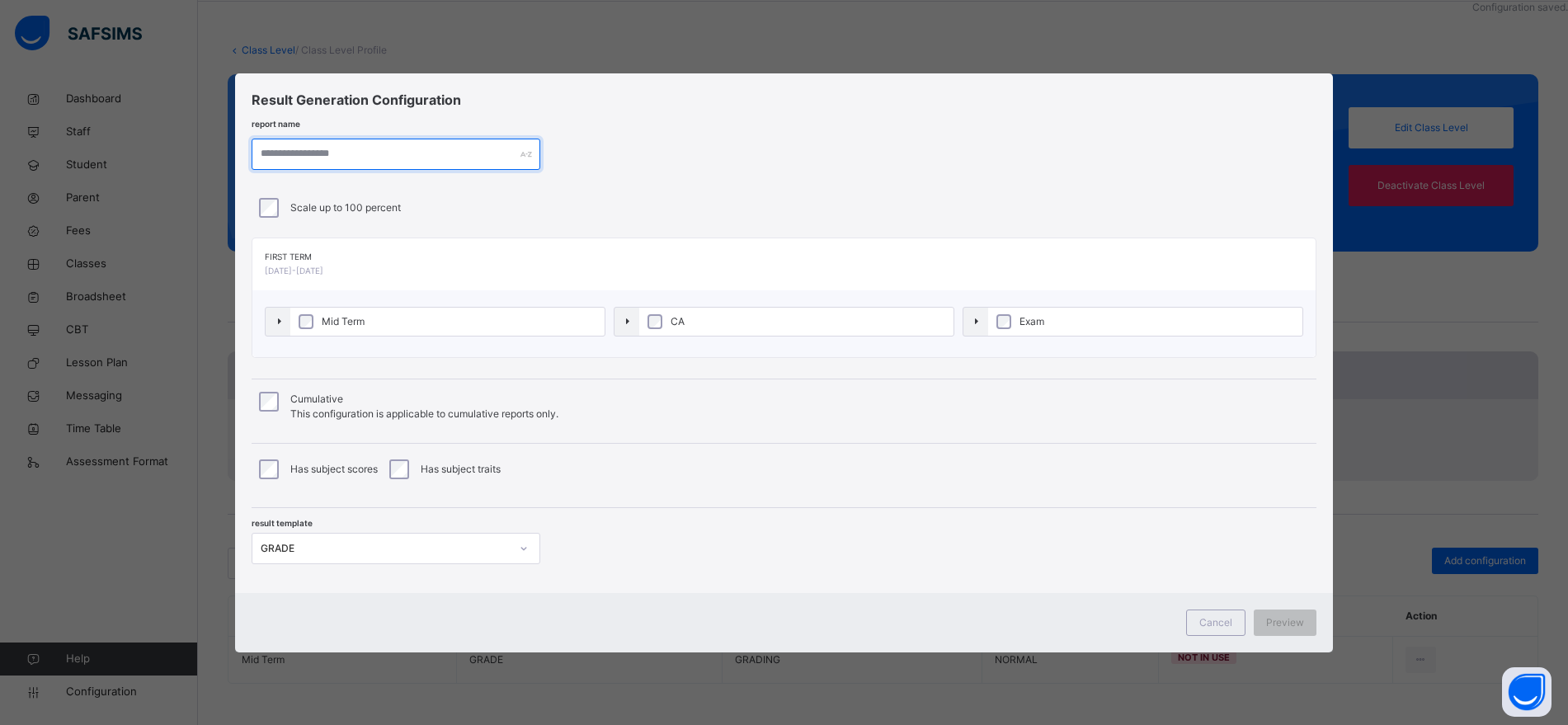
click at [385, 149] on input "text" at bounding box center [396, 154] width 289 height 31
type input "*"
click at [699, 316] on label "CA" at bounding box center [804, 321] width 318 height 28
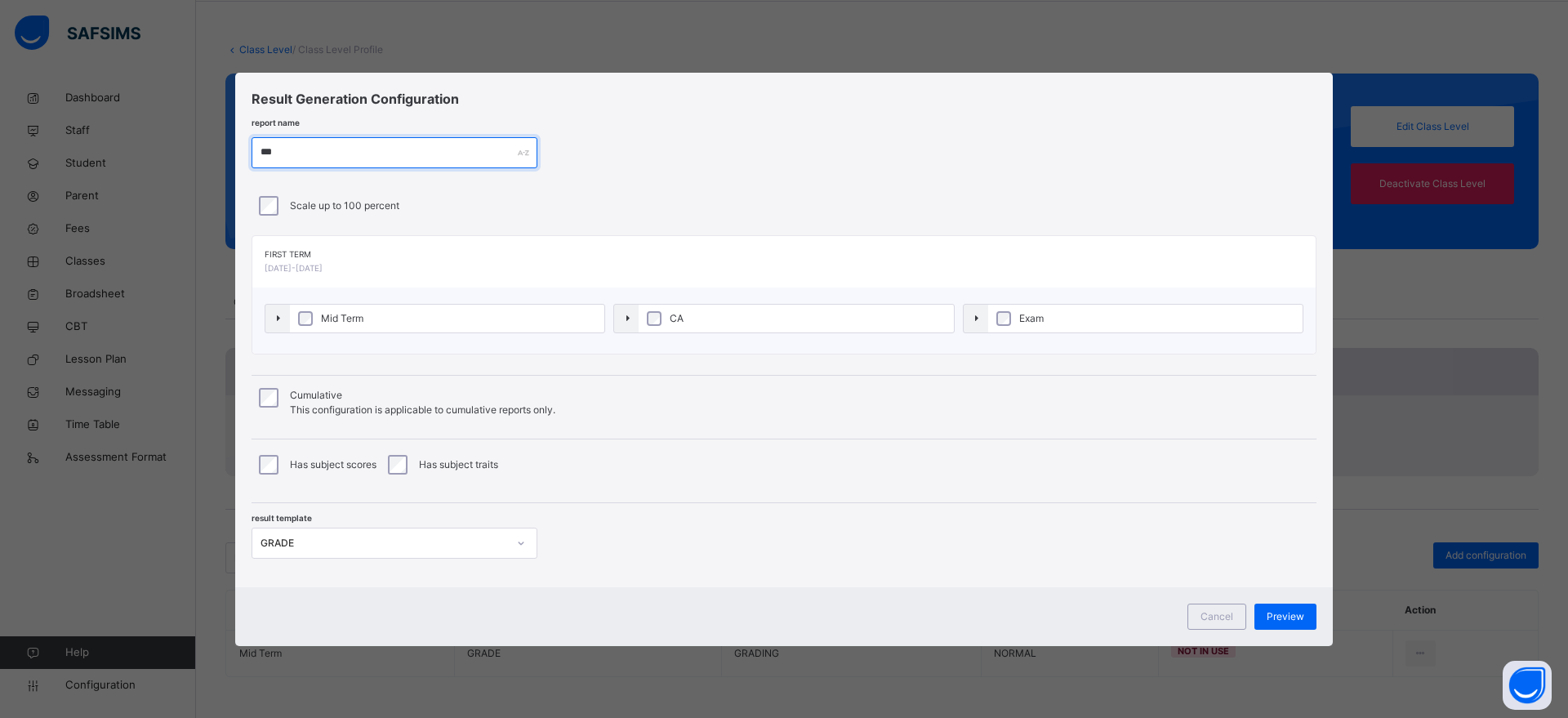
click at [323, 149] on input "***" at bounding box center [395, 152] width 286 height 31
type input "*"
type input "**"
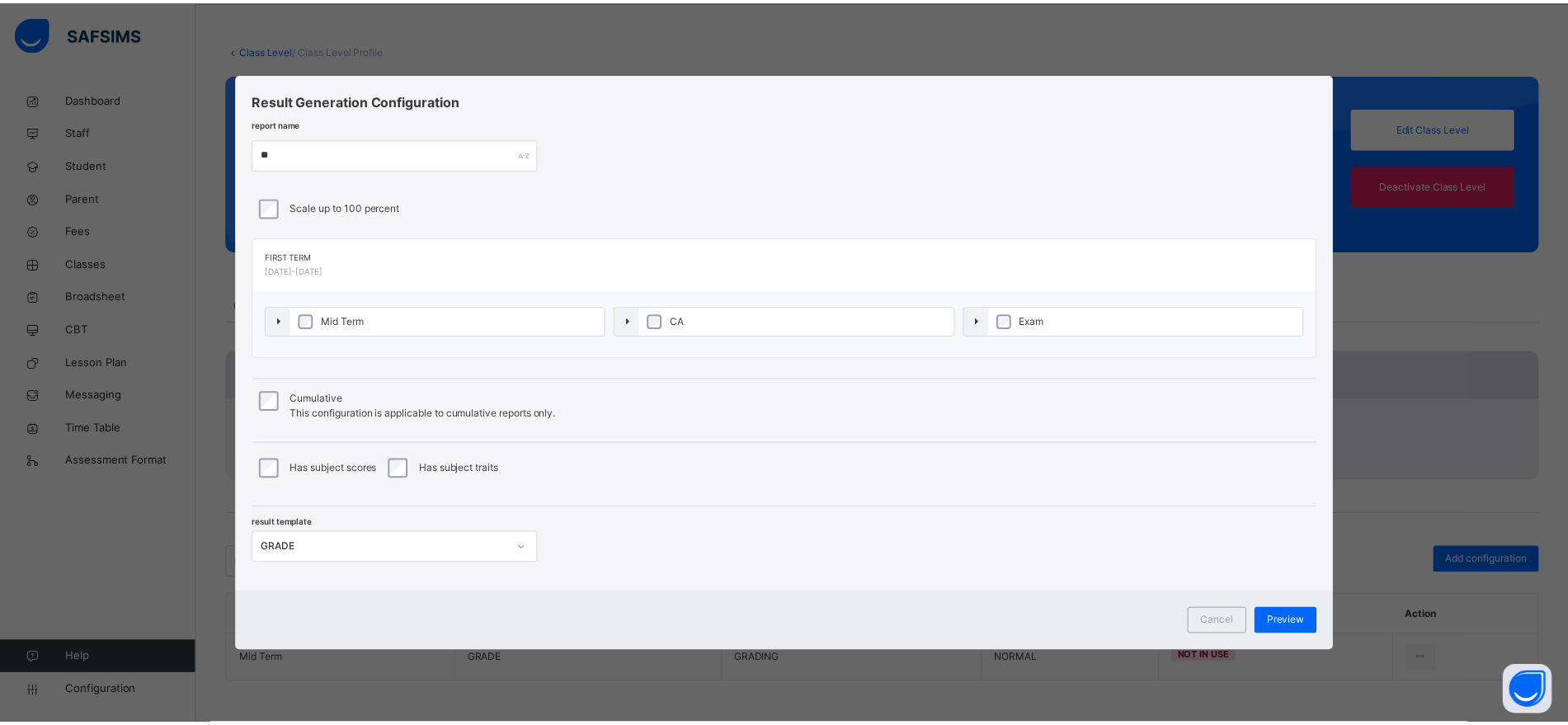
scroll to position [0, 0]
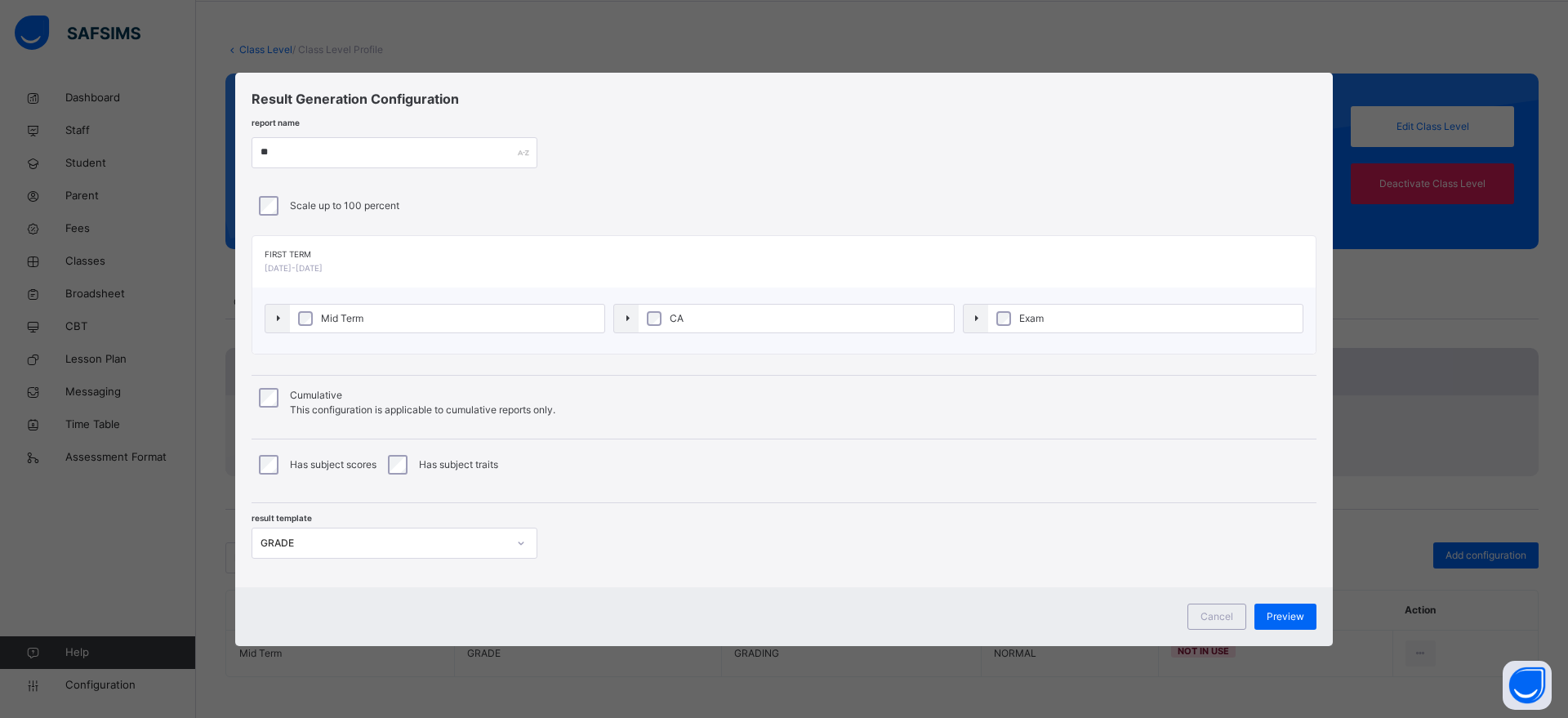
click at [430, 541] on div "GRADE" at bounding box center [383, 544] width 247 height 15
click at [626, 533] on div "result template GRADE" at bounding box center [784, 531] width 1065 height 55
click at [1281, 618] on span "Preview" at bounding box center [1285, 617] width 38 height 15
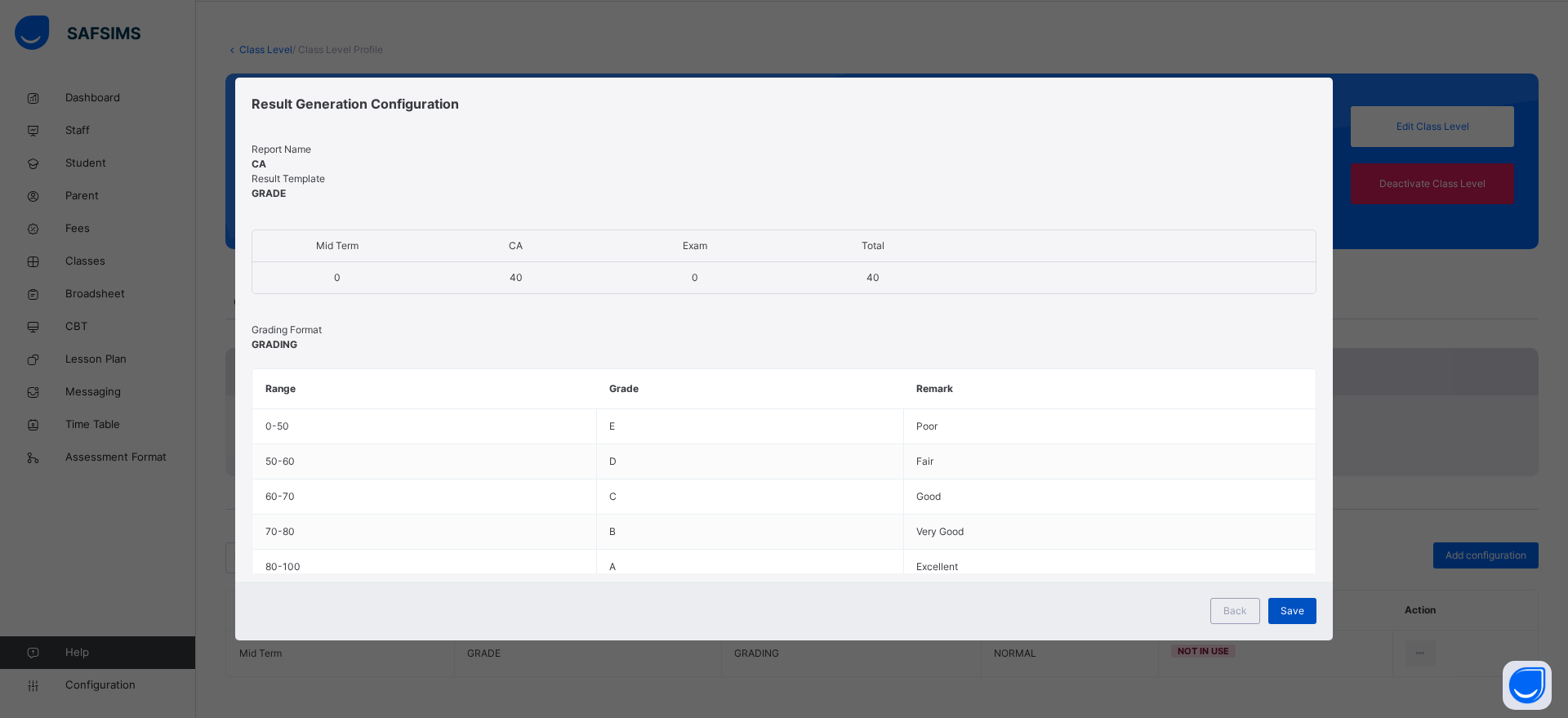
click at [1302, 610] on span "Save" at bounding box center [1292, 612] width 23 height 15
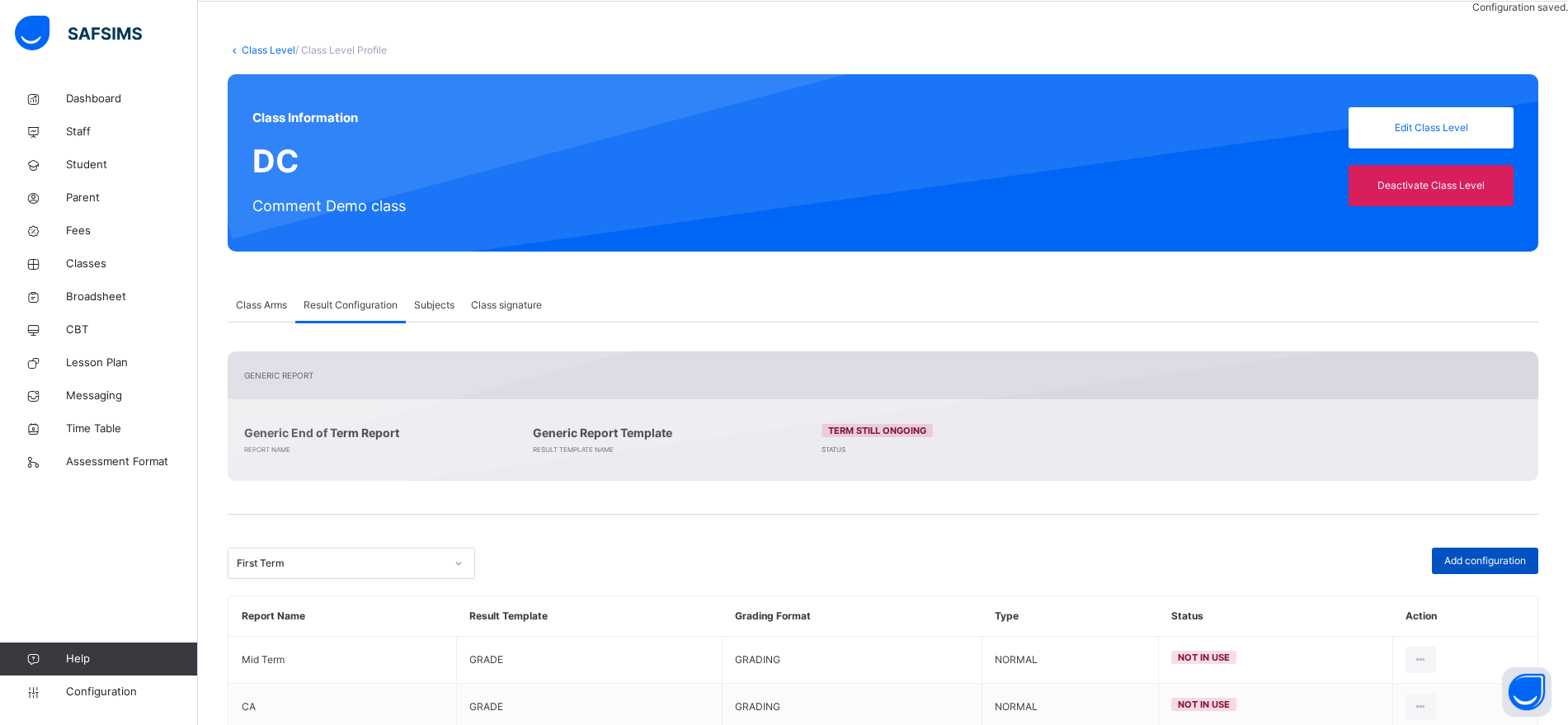
click at [1524, 561] on span "Add configuration" at bounding box center [1485, 561] width 82 height 15
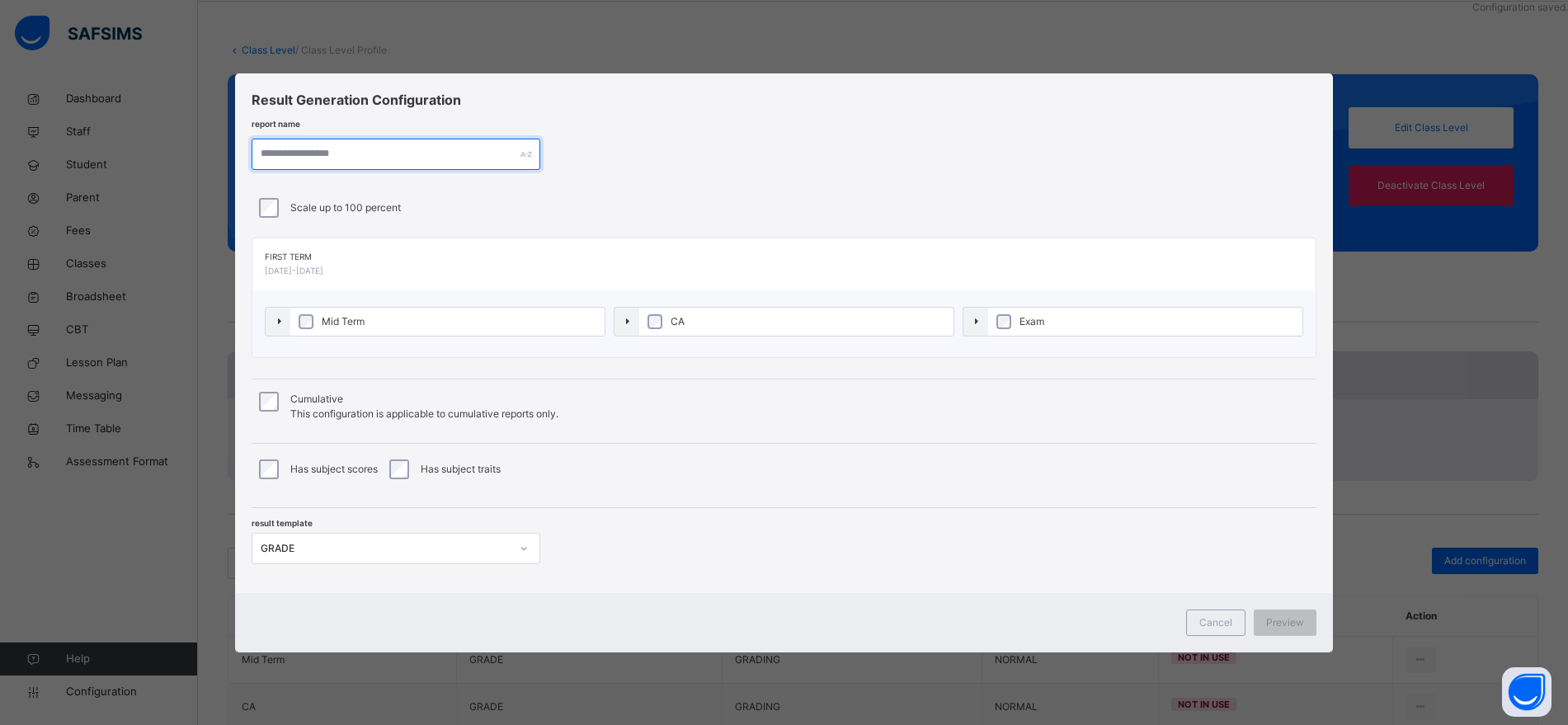
click at [355, 151] on input "text" at bounding box center [396, 154] width 289 height 31
type input "***"
drag, startPoint x: 713, startPoint y: 335, endPoint x: 731, endPoint y: 323, distance: 21.6
click at [731, 323] on span "CA" at bounding box center [791, 321] width 344 height 30
click at [731, 323] on label "CA" at bounding box center [804, 321] width 318 height 28
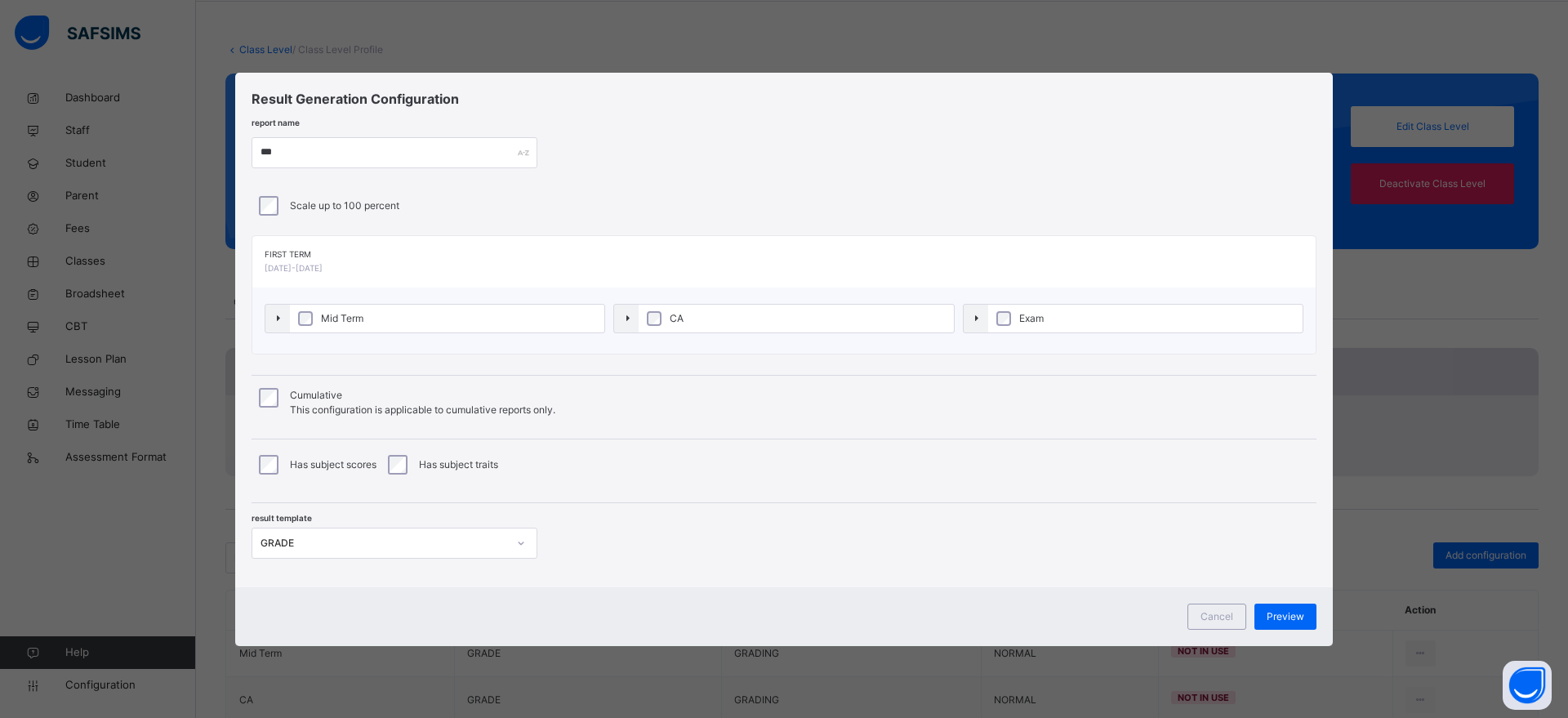
click at [1064, 317] on label "Exam" at bounding box center [1145, 318] width 314 height 28
click at [1281, 615] on span "Preview" at bounding box center [1285, 617] width 38 height 15
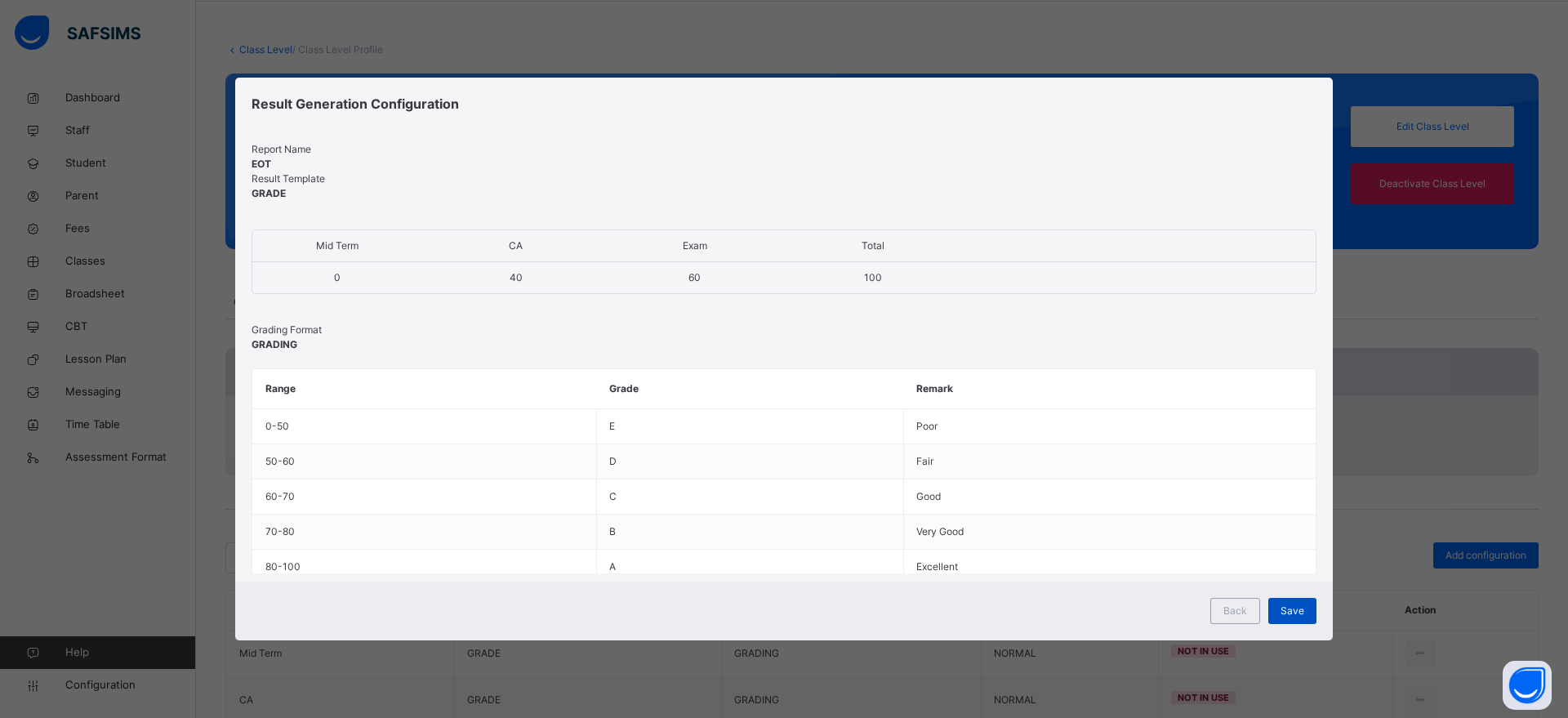
click at [1291, 611] on span "Save" at bounding box center [1292, 612] width 23 height 15
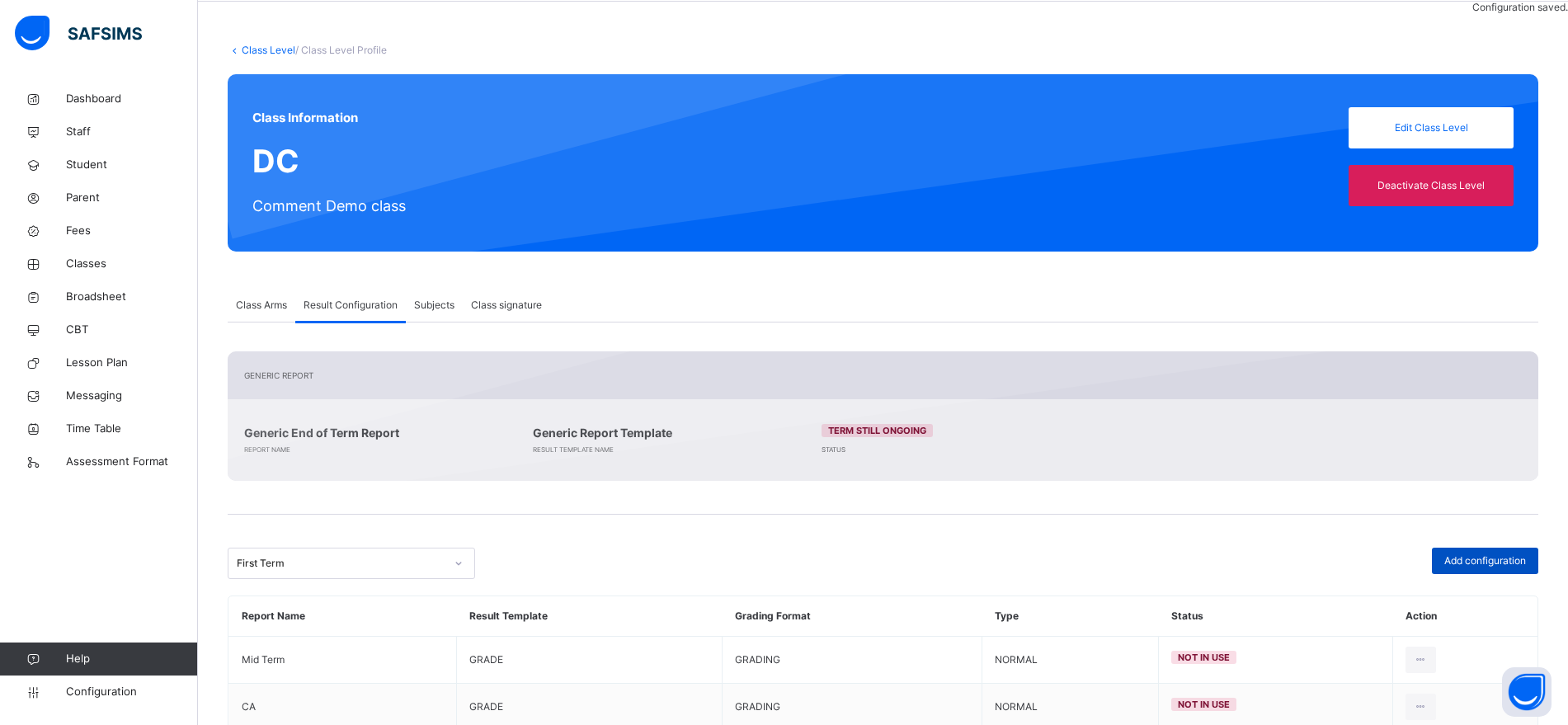
click at [1480, 562] on span "Add configuration" at bounding box center [1485, 561] width 82 height 15
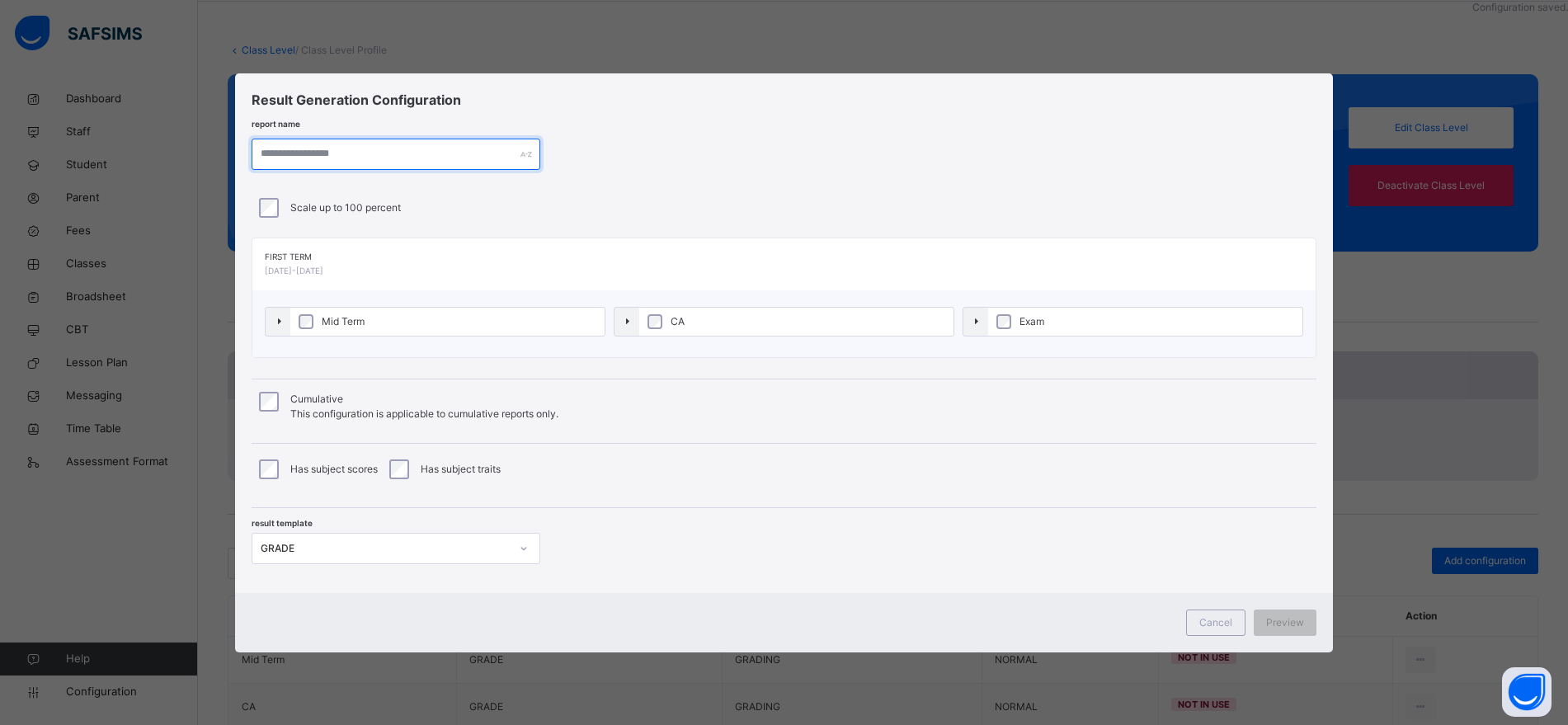
click at [395, 141] on input "text" at bounding box center [396, 154] width 289 height 31
type input "**********"
click at [487, 323] on label "Mid Term" at bounding box center [452, 321] width 318 height 28
click at [747, 324] on label "CA" at bounding box center [804, 321] width 318 height 28
click at [1056, 328] on span "Exam" at bounding box center [1042, 322] width 33 height 15
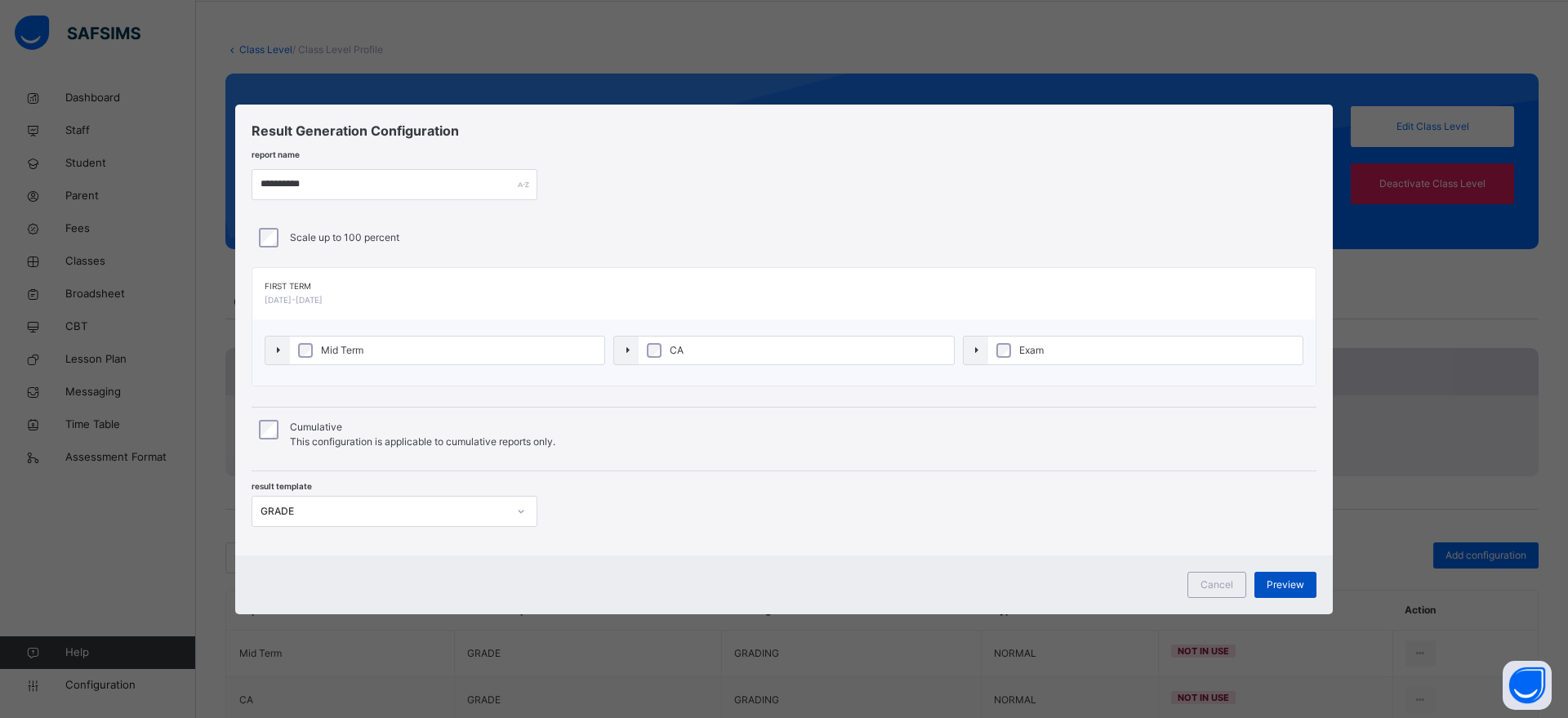
click at [1275, 584] on span "Preview" at bounding box center [1285, 585] width 38 height 15
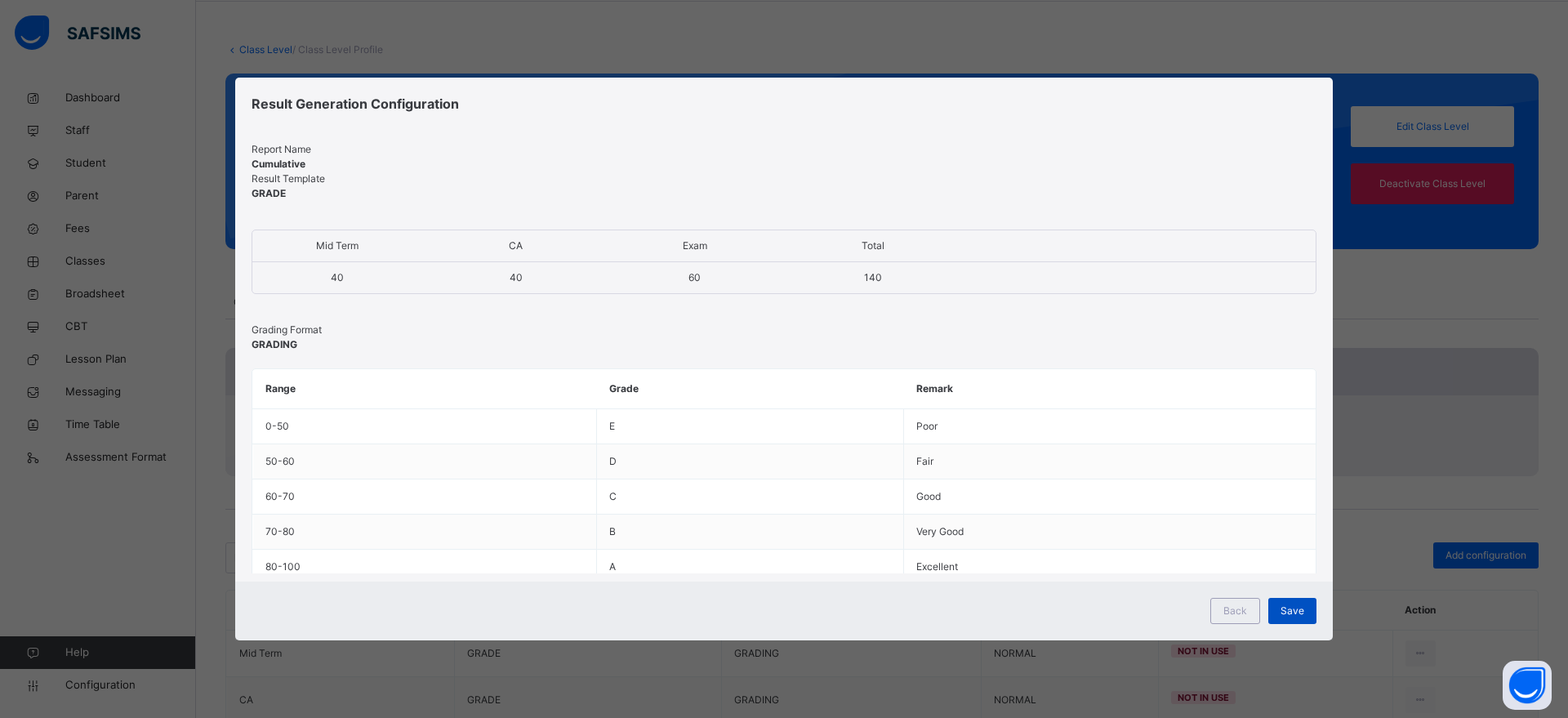
click at [1302, 604] on span "Save" at bounding box center [1292, 612] width 23 height 15
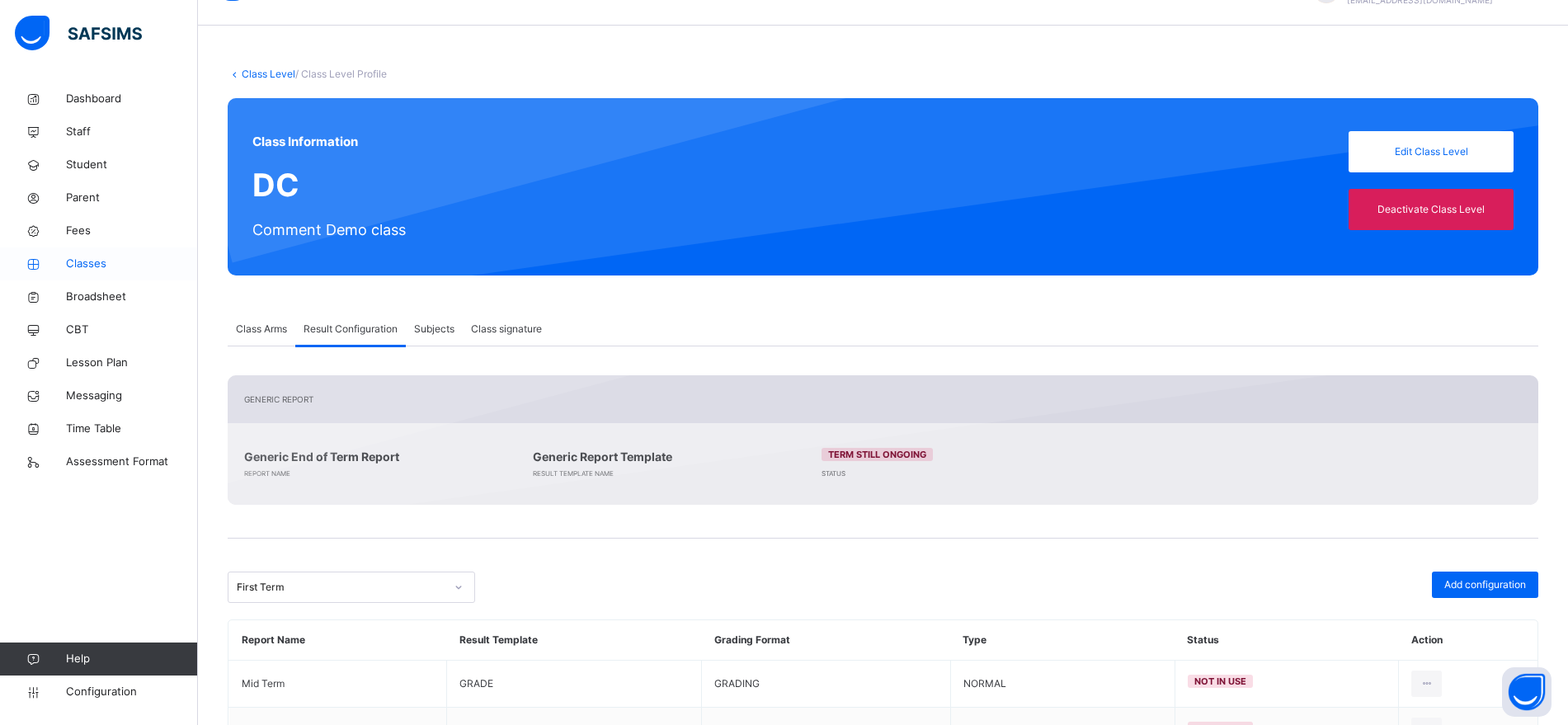
scroll to position [36, 0]
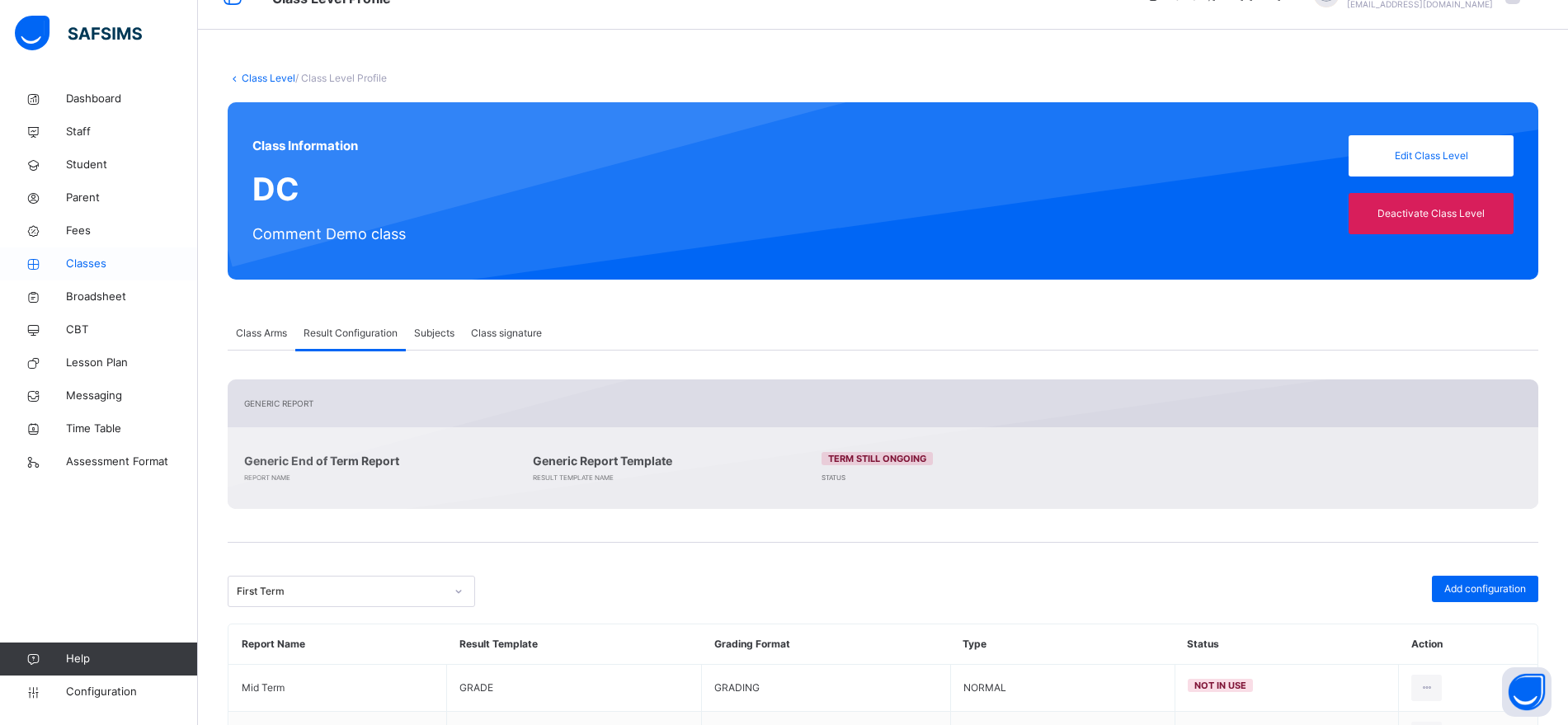
click at [74, 259] on span "Classes" at bounding box center [132, 264] width 132 height 17
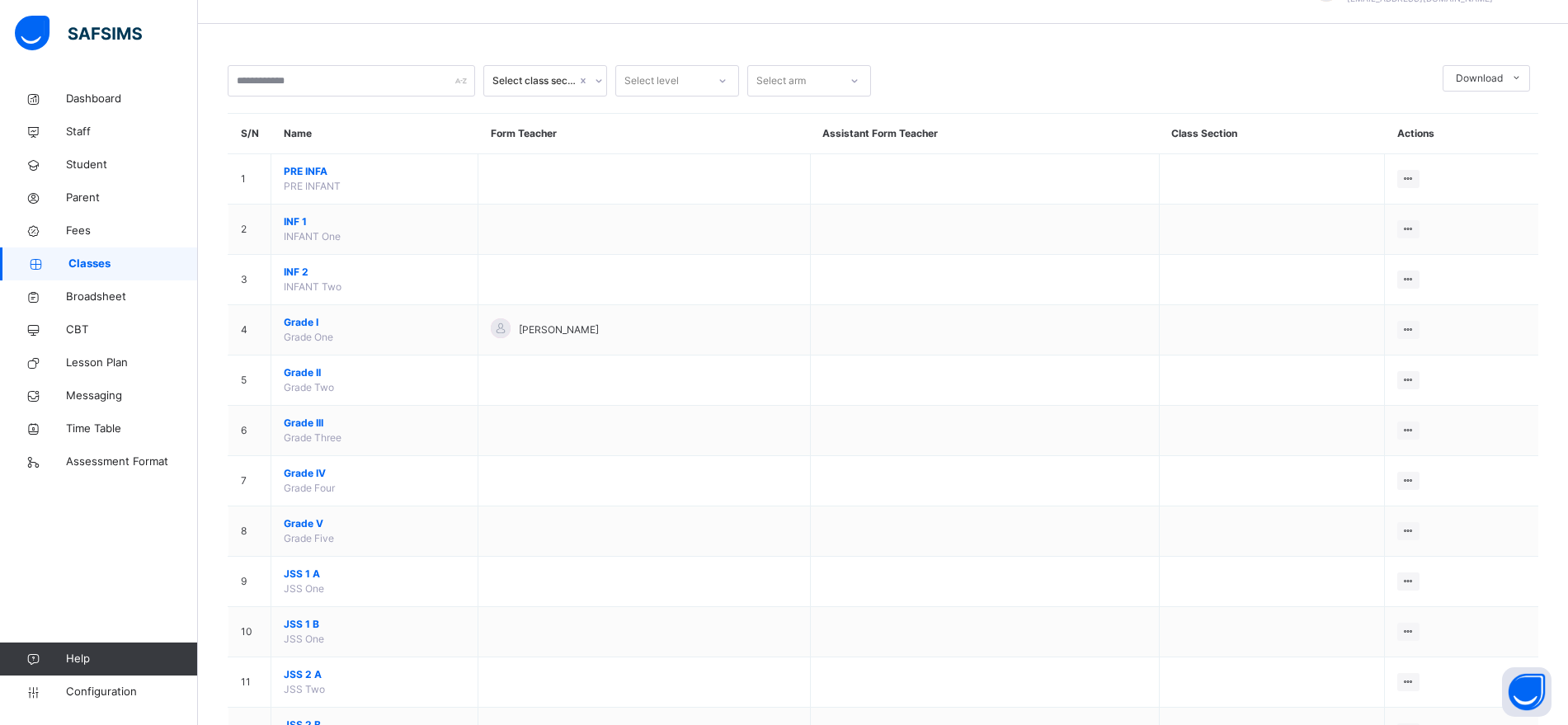
scroll to position [41, 0]
click at [113, 671] on span "Configuration" at bounding box center [131, 692] width 131 height 17
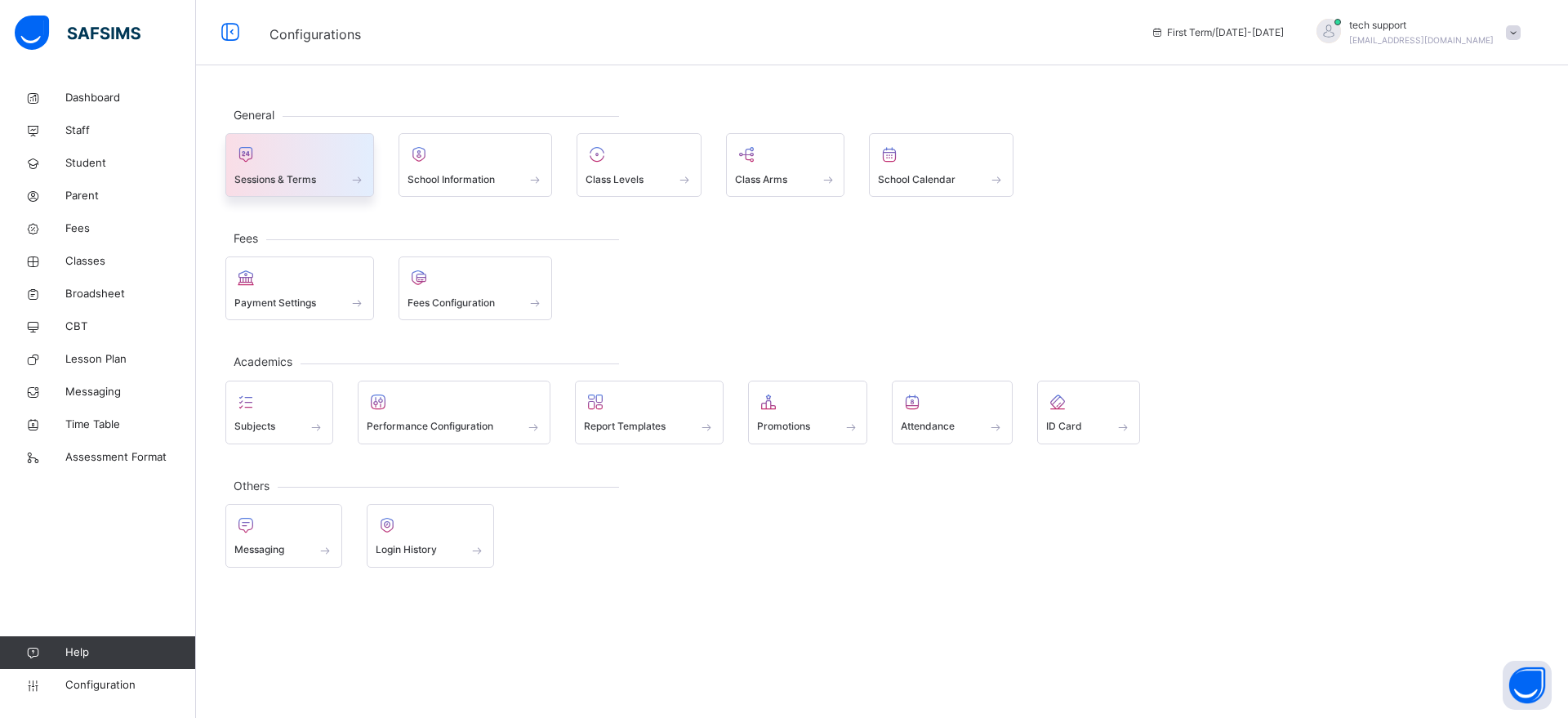
click at [314, 181] on span "Sessions & Terms" at bounding box center [275, 180] width 82 height 15
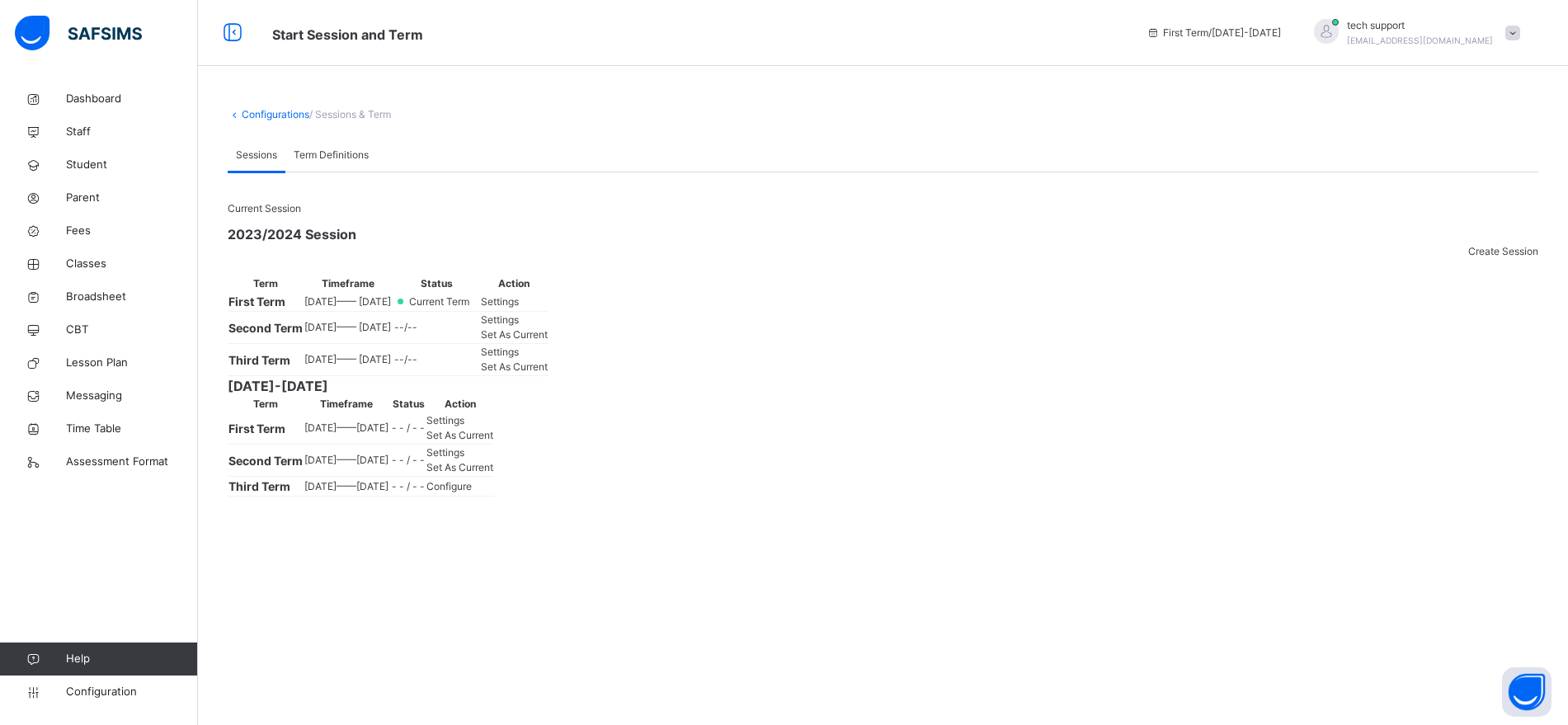
click at [519, 308] on span "Settings" at bounding box center [499, 302] width 38 height 13
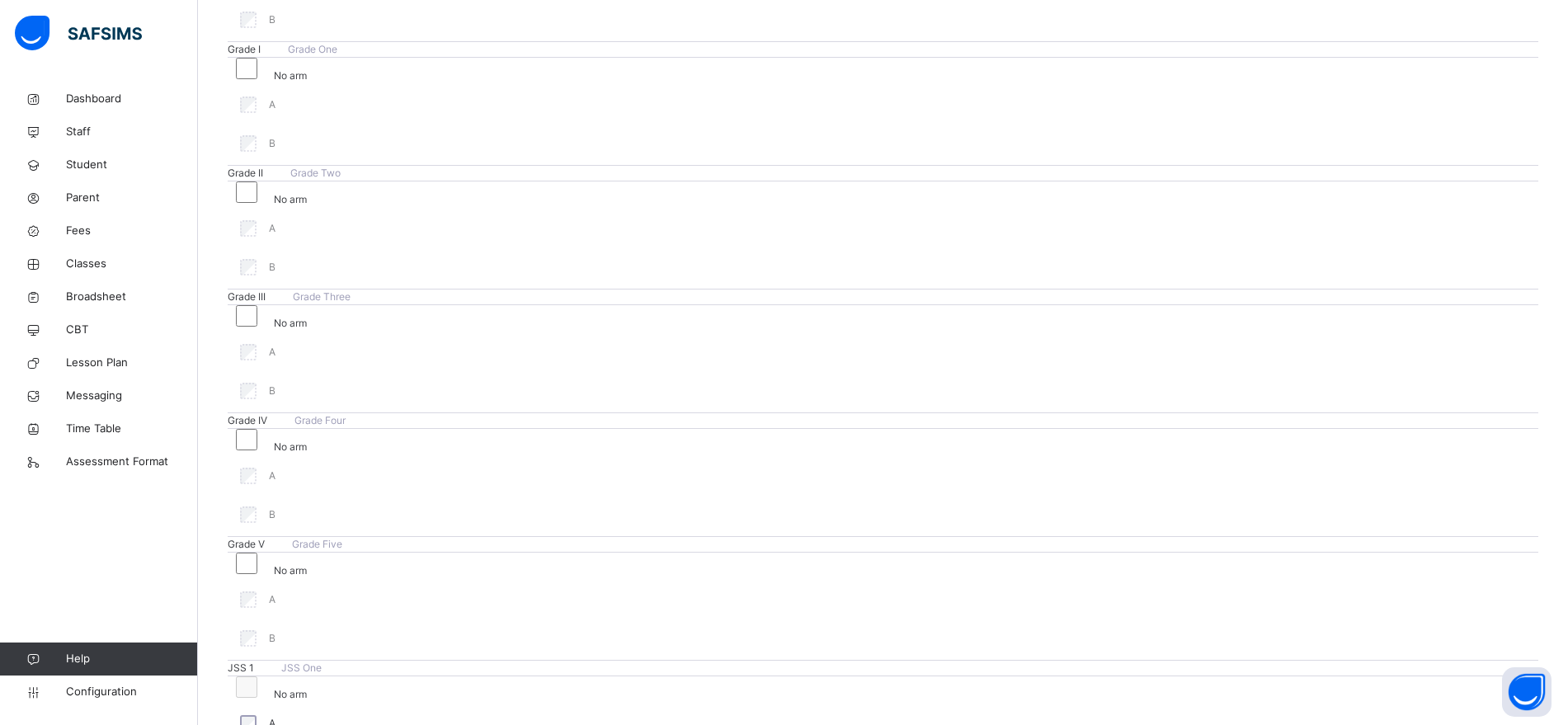
scroll to position [1736, 0]
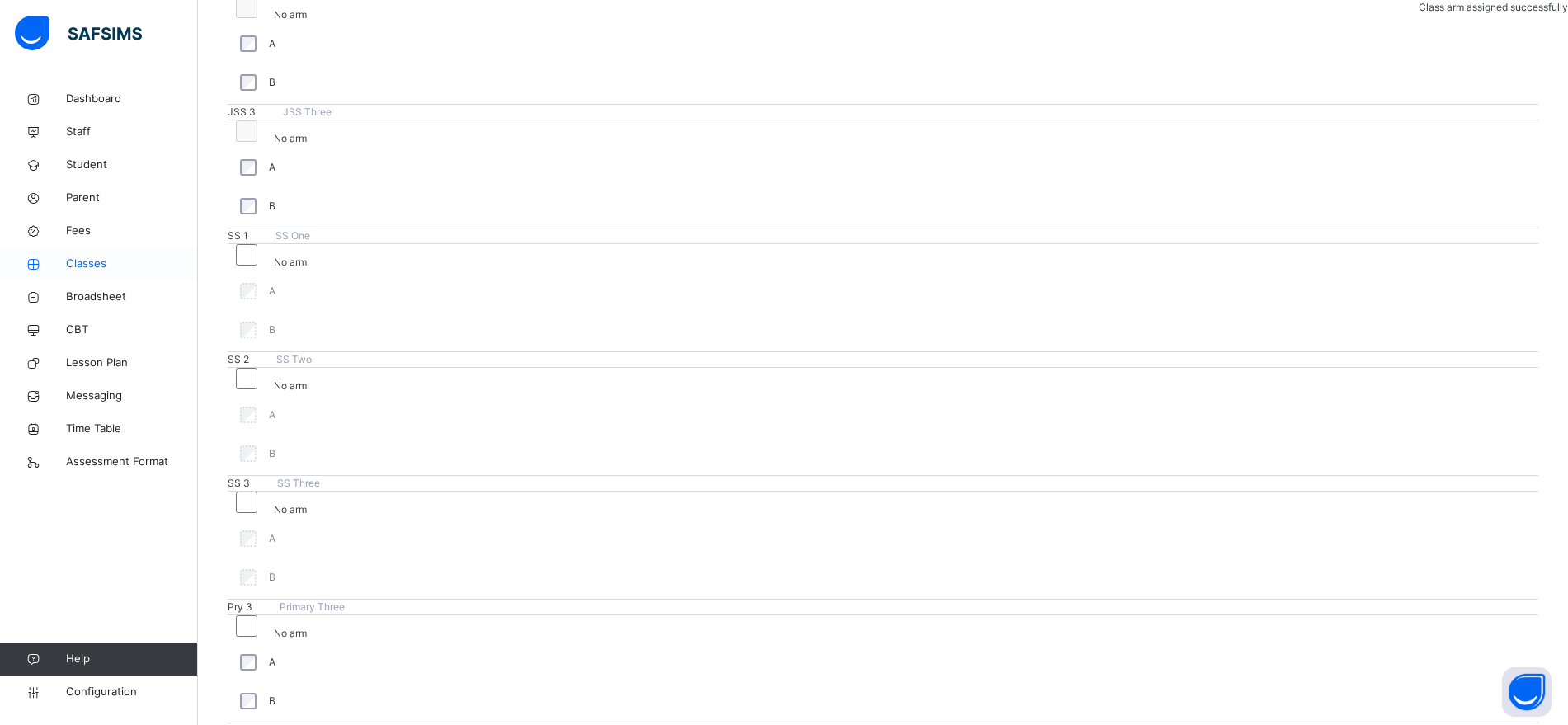
click at [92, 268] on span "Classes" at bounding box center [132, 264] width 132 height 17
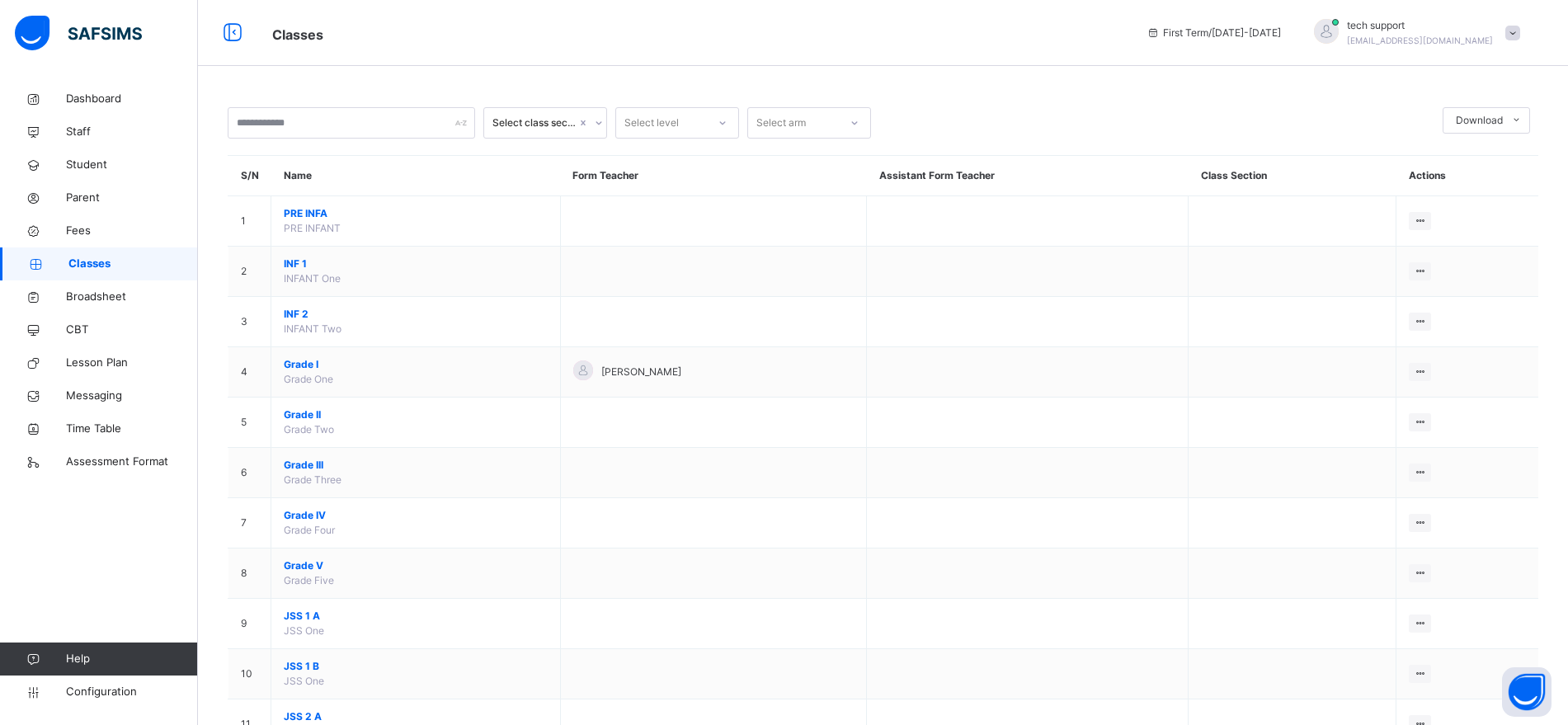
scroll to position [418, 0]
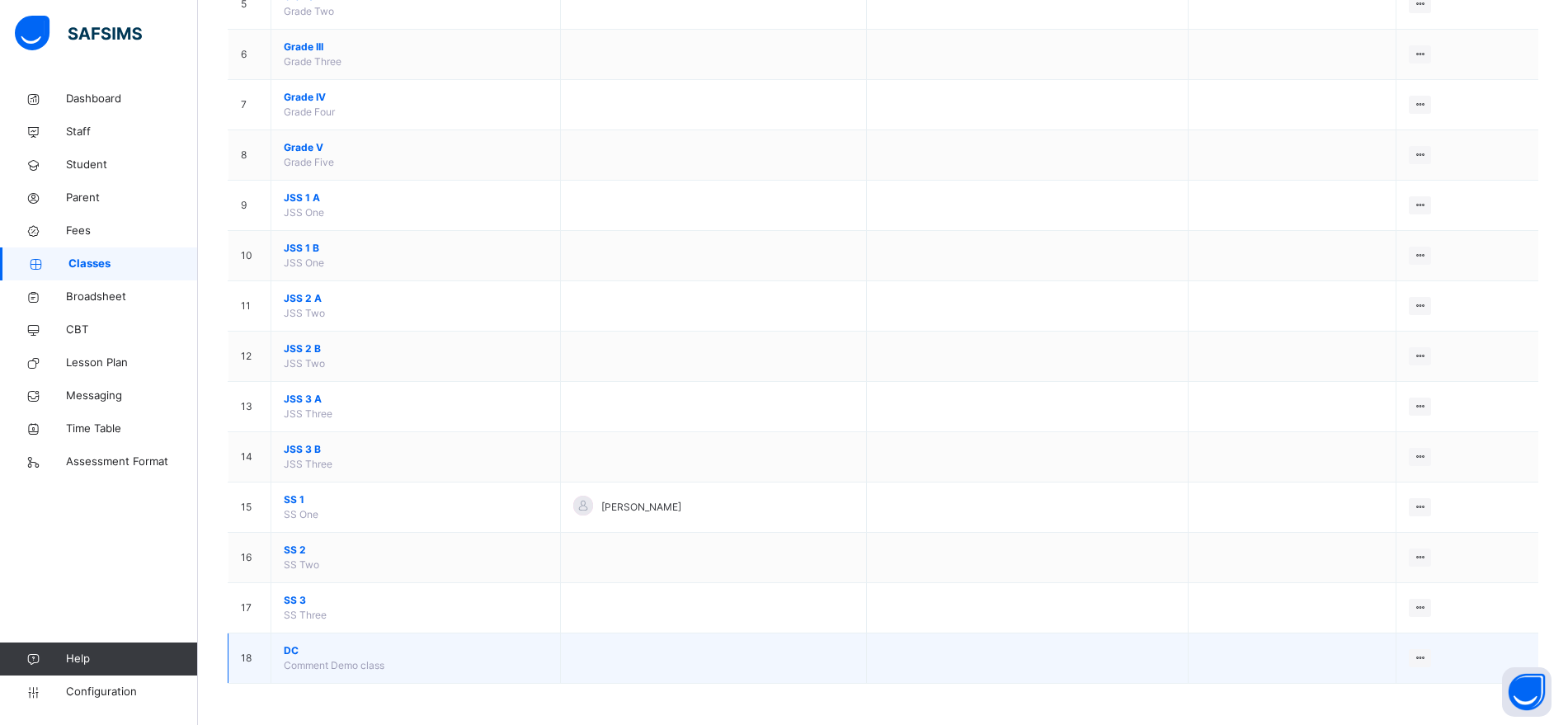
click at [293, 649] on span "DC" at bounding box center [416, 651] width 264 height 15
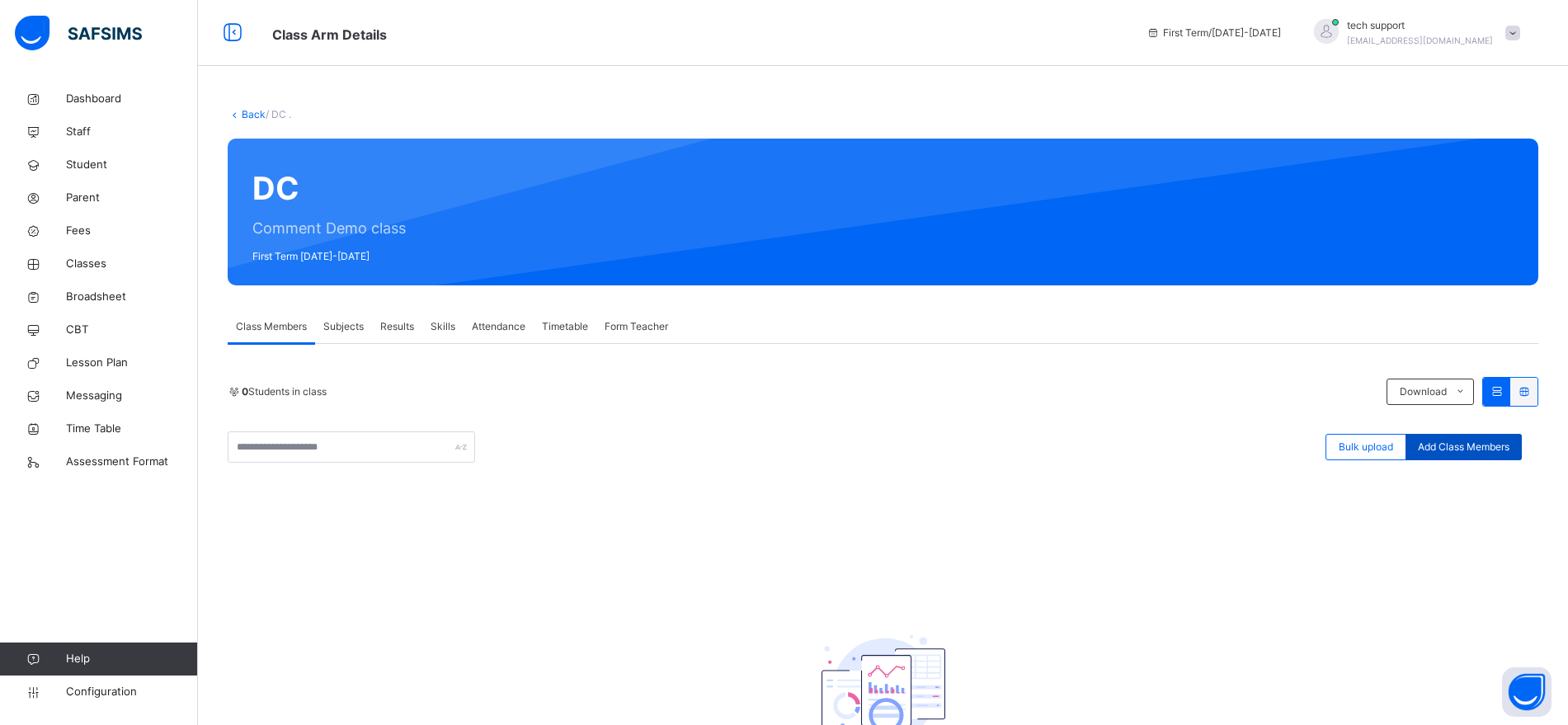
click at [1487, 450] on span "Add Class Members" at bounding box center [1463, 447] width 91 height 15
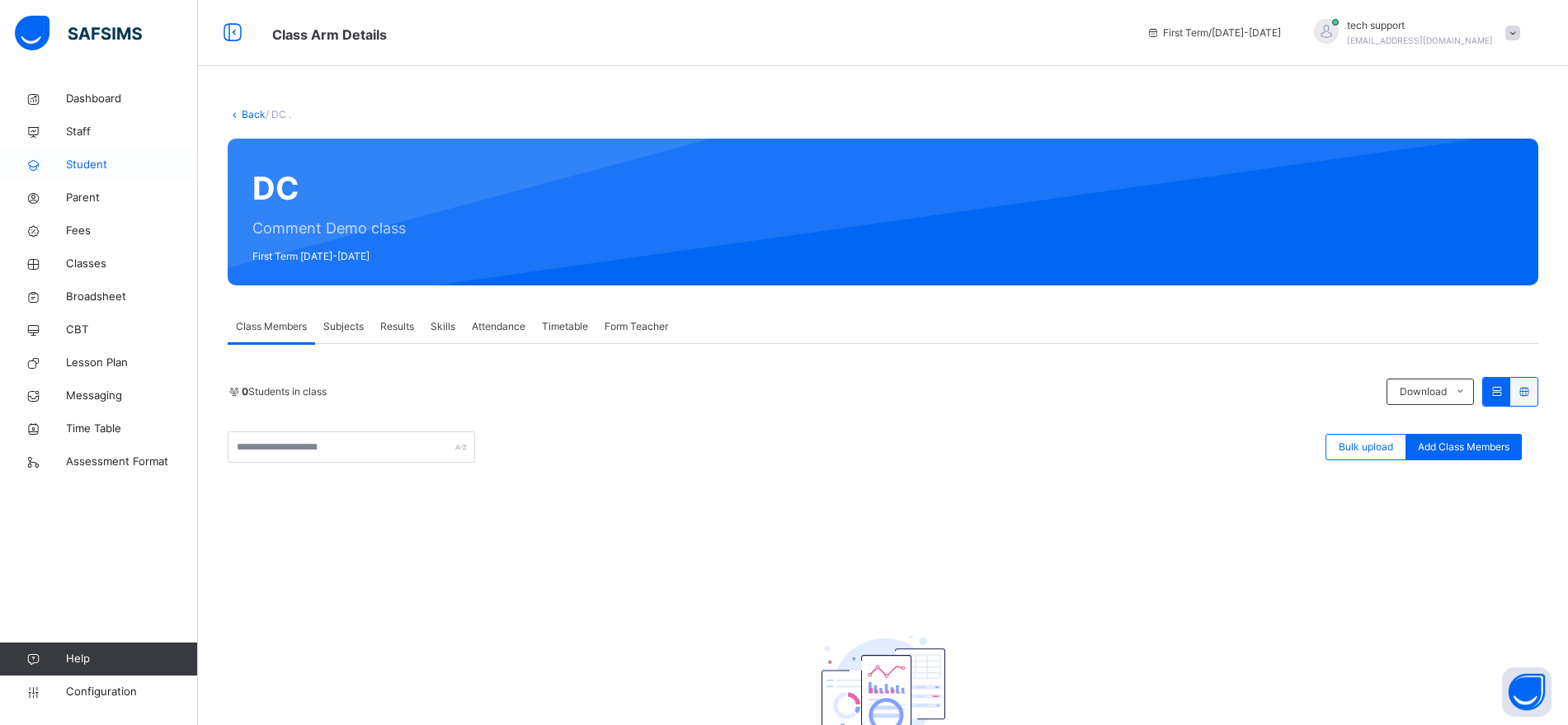
click at [91, 161] on span "Student" at bounding box center [132, 166] width 132 height 17
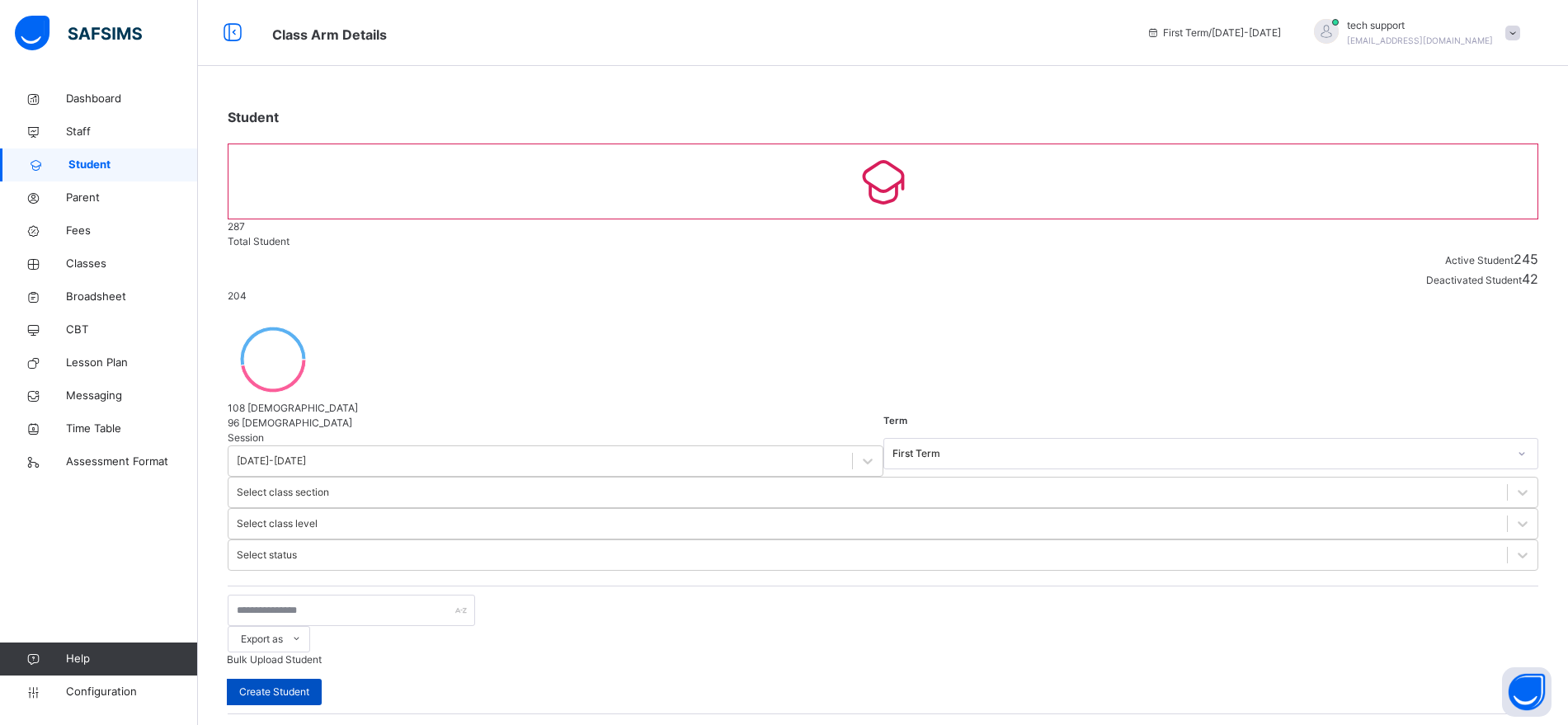
click at [309, 671] on span "Create Student" at bounding box center [274, 692] width 70 height 15
select select "**"
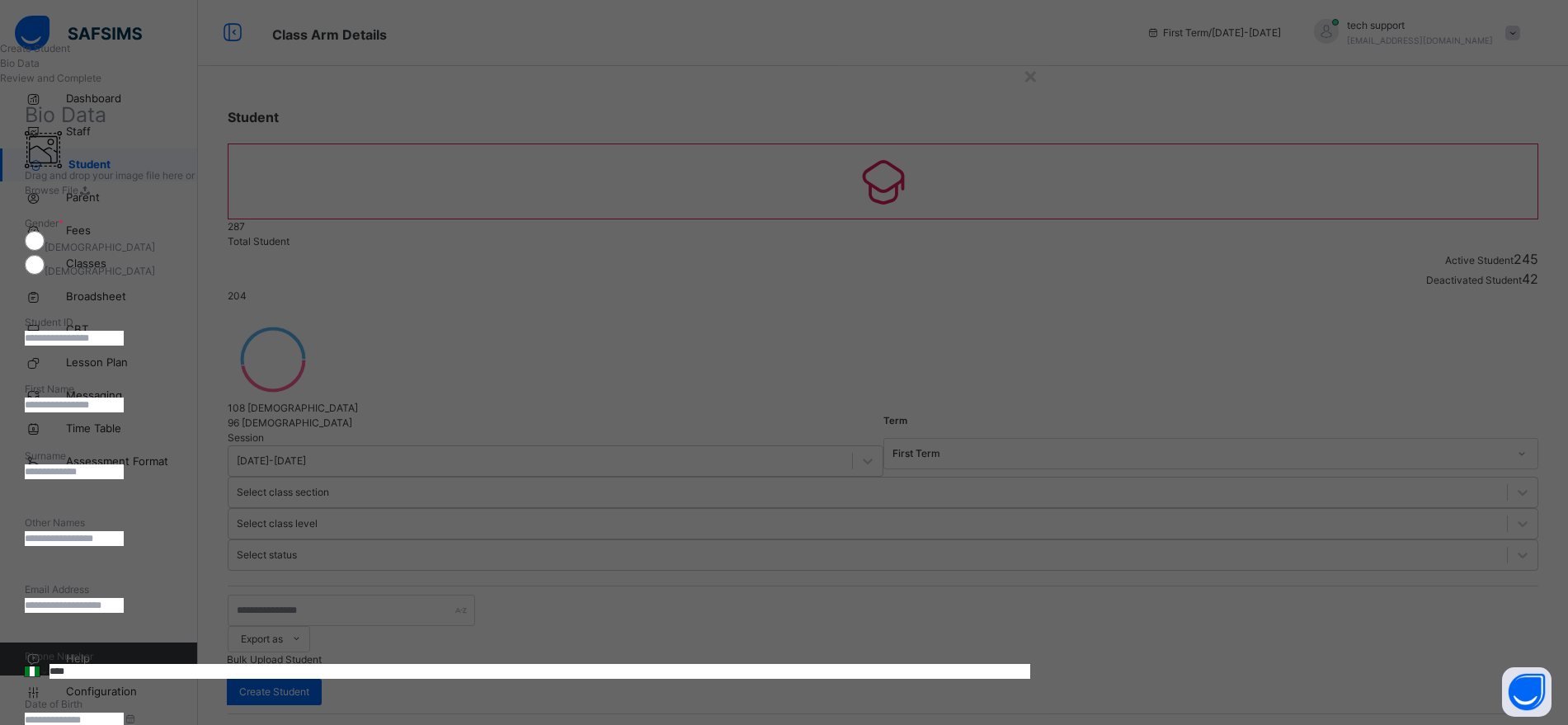
click at [123, 331] on input "text" at bounding box center [74, 339] width 99 height 15
type input "****"
click at [123, 400] on input "text" at bounding box center [74, 406] width 99 height 15
type input "******"
click at [123, 465] on input "text" at bounding box center [74, 472] width 99 height 15
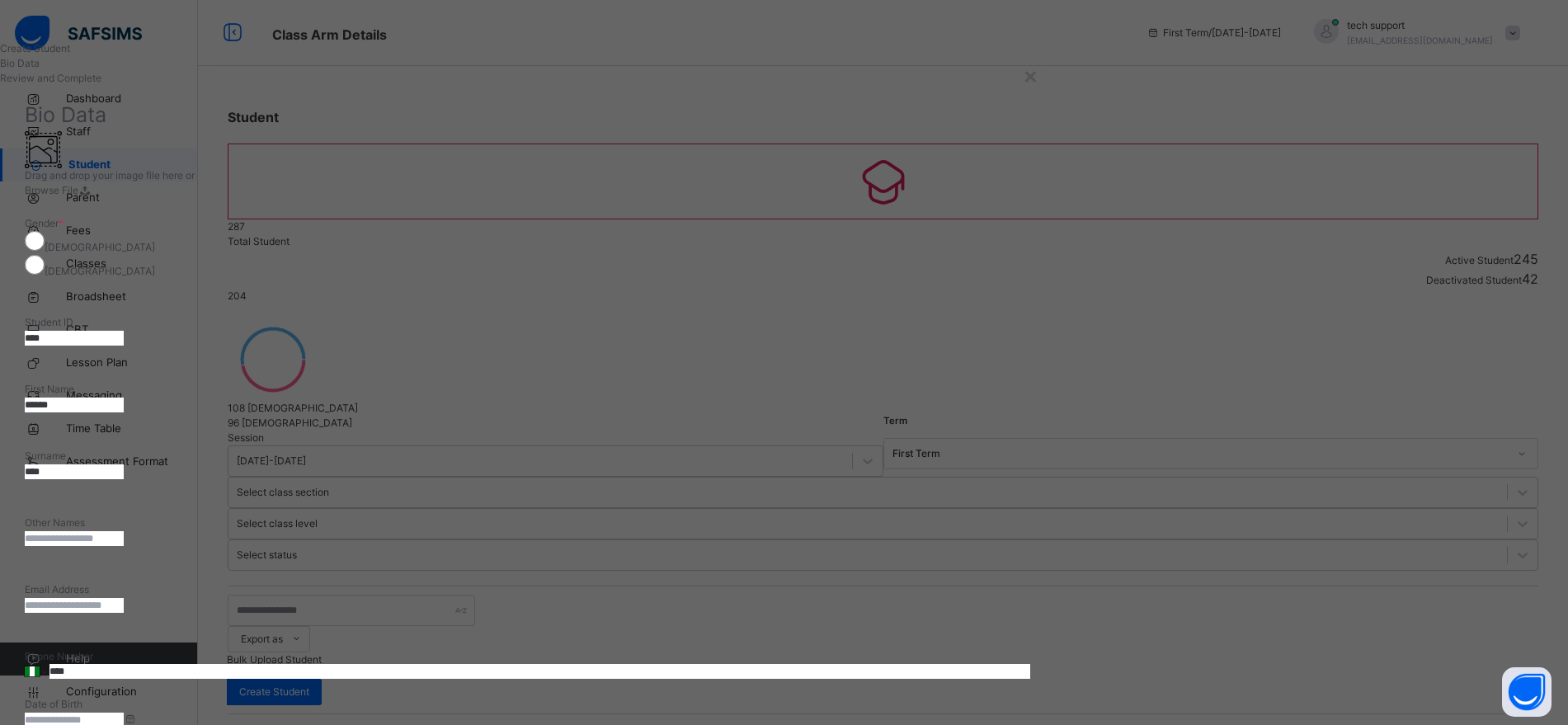
type input "****"
click at [123, 671] on input at bounding box center [74, 721] width 99 height 15
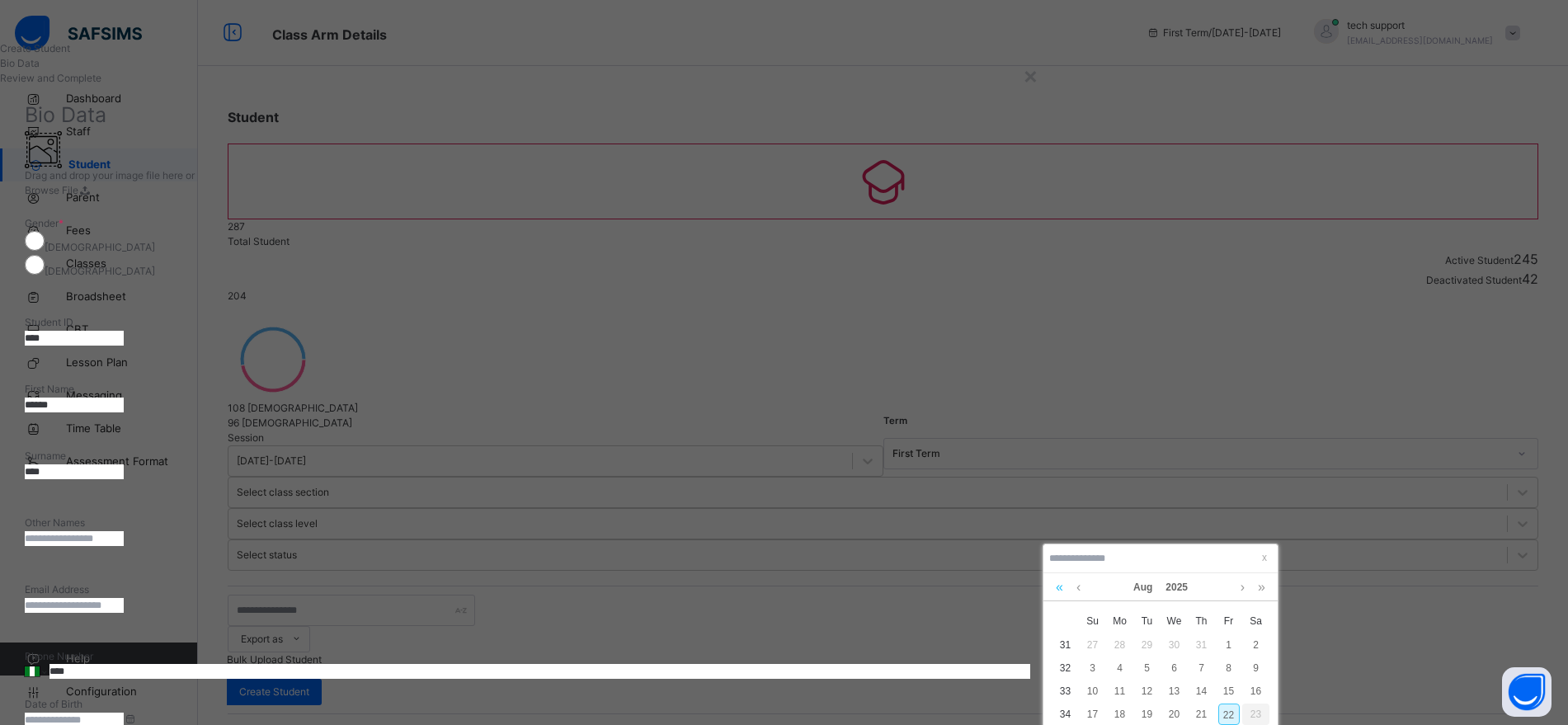
click at [1062, 585] on link at bounding box center [1059, 587] width 16 height 28
click at [1174, 663] on div "11" at bounding box center [1174, 668] width 21 height 21
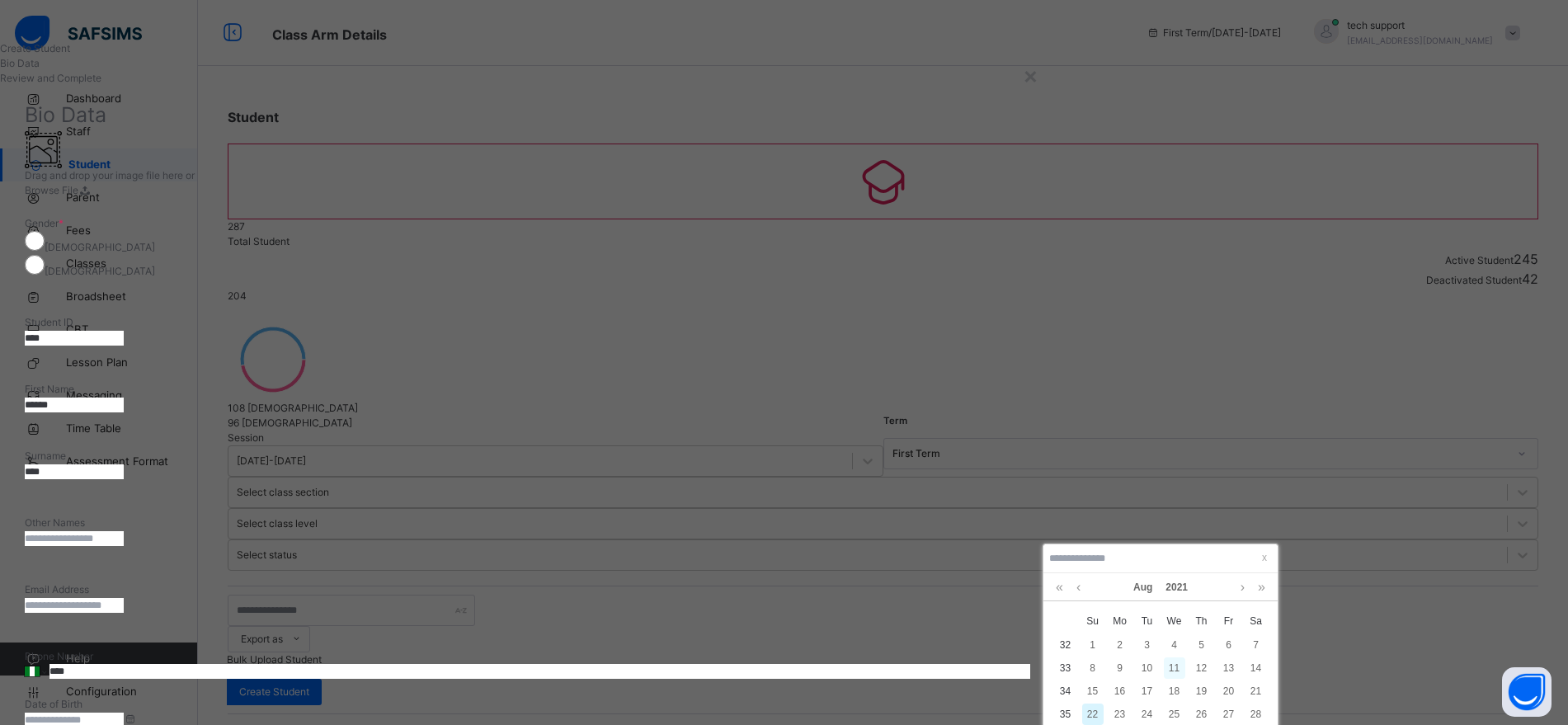
type input "**********"
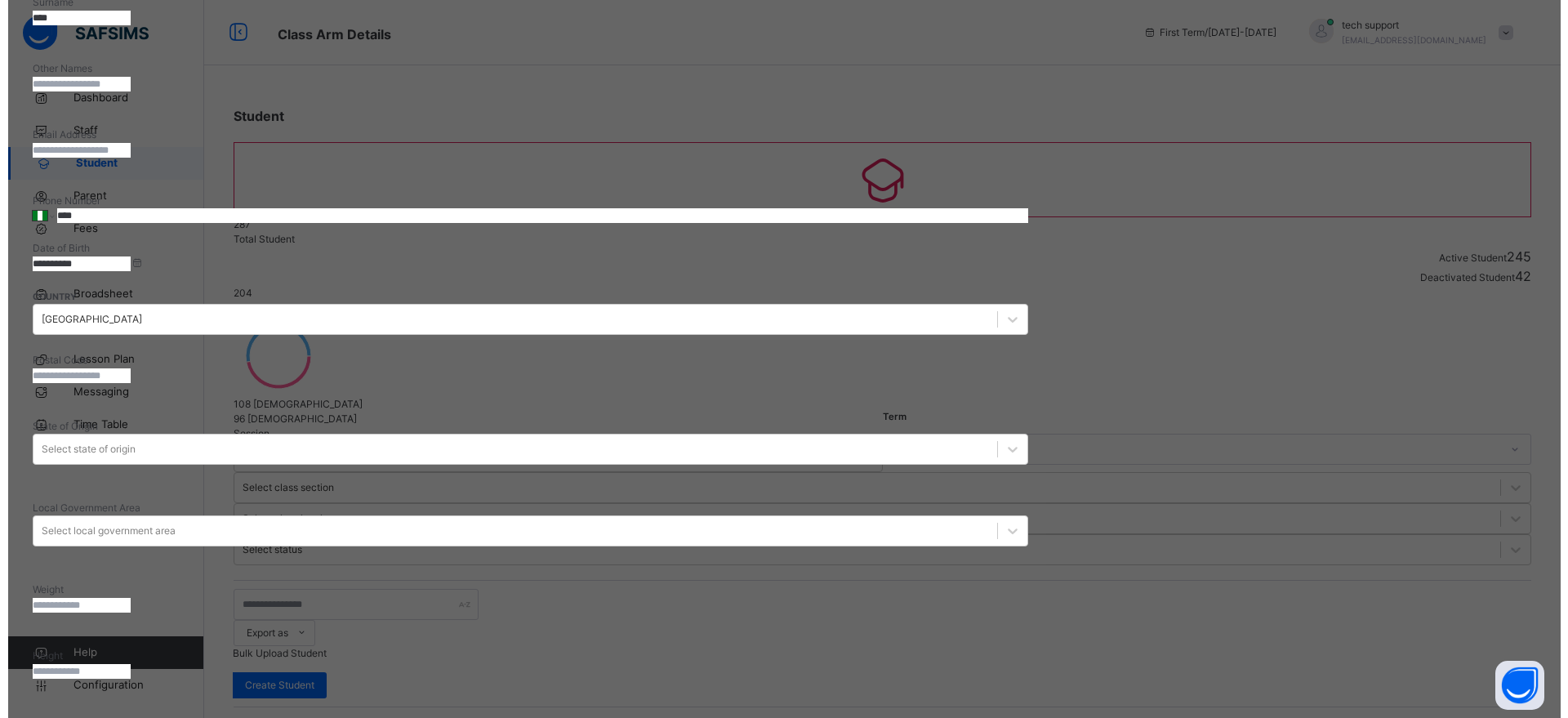
scroll to position [450, 0]
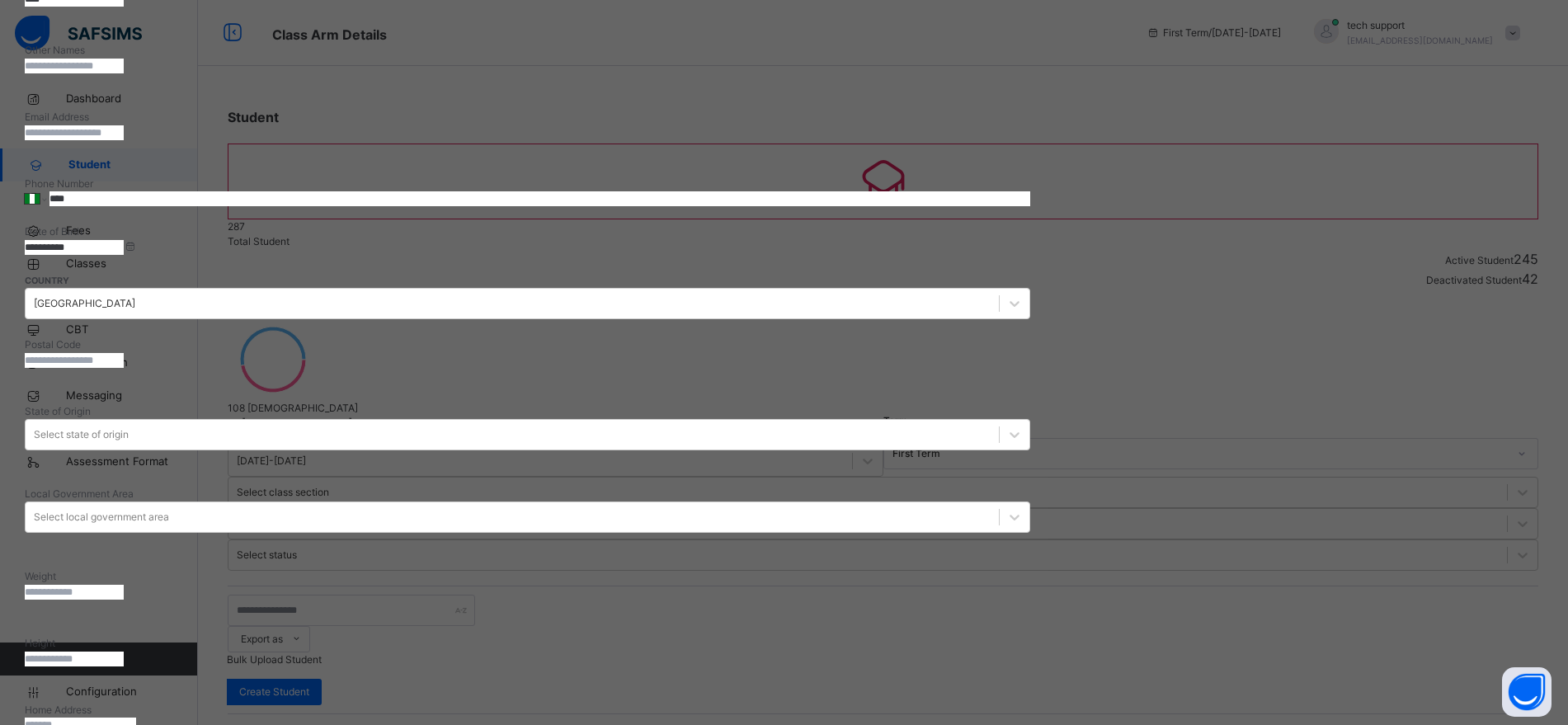
scroll to position [183, 0]
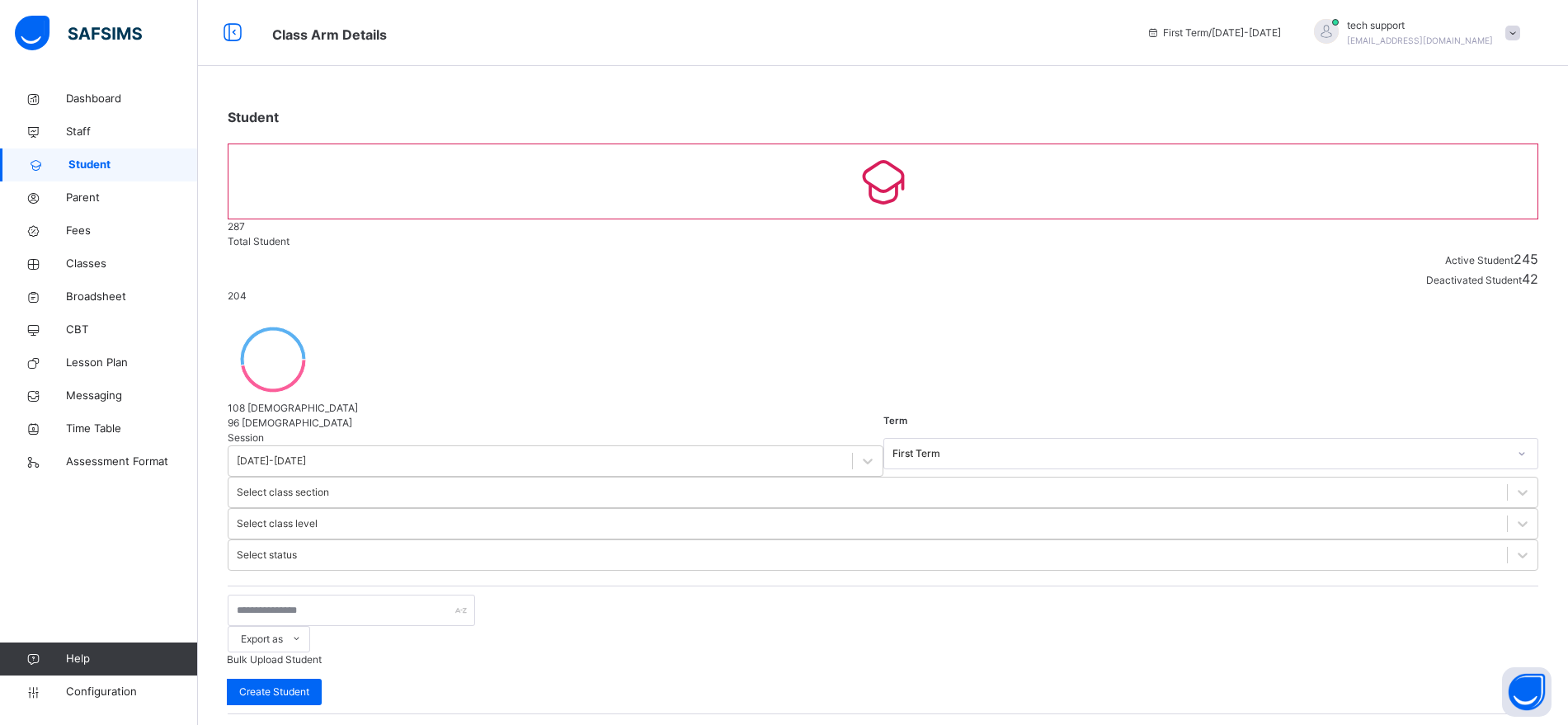
click at [1521, 28] on span at bounding box center [1513, 33] width 15 height 15
click at [1211, 141] on div "Student 287 Total Student Active Student 245 Deactivated Student 42 204 Total s…" at bounding box center [883, 698] width 1370 height 1231
click at [309, 671] on span "Create Student" at bounding box center [274, 692] width 70 height 15
select select "**"
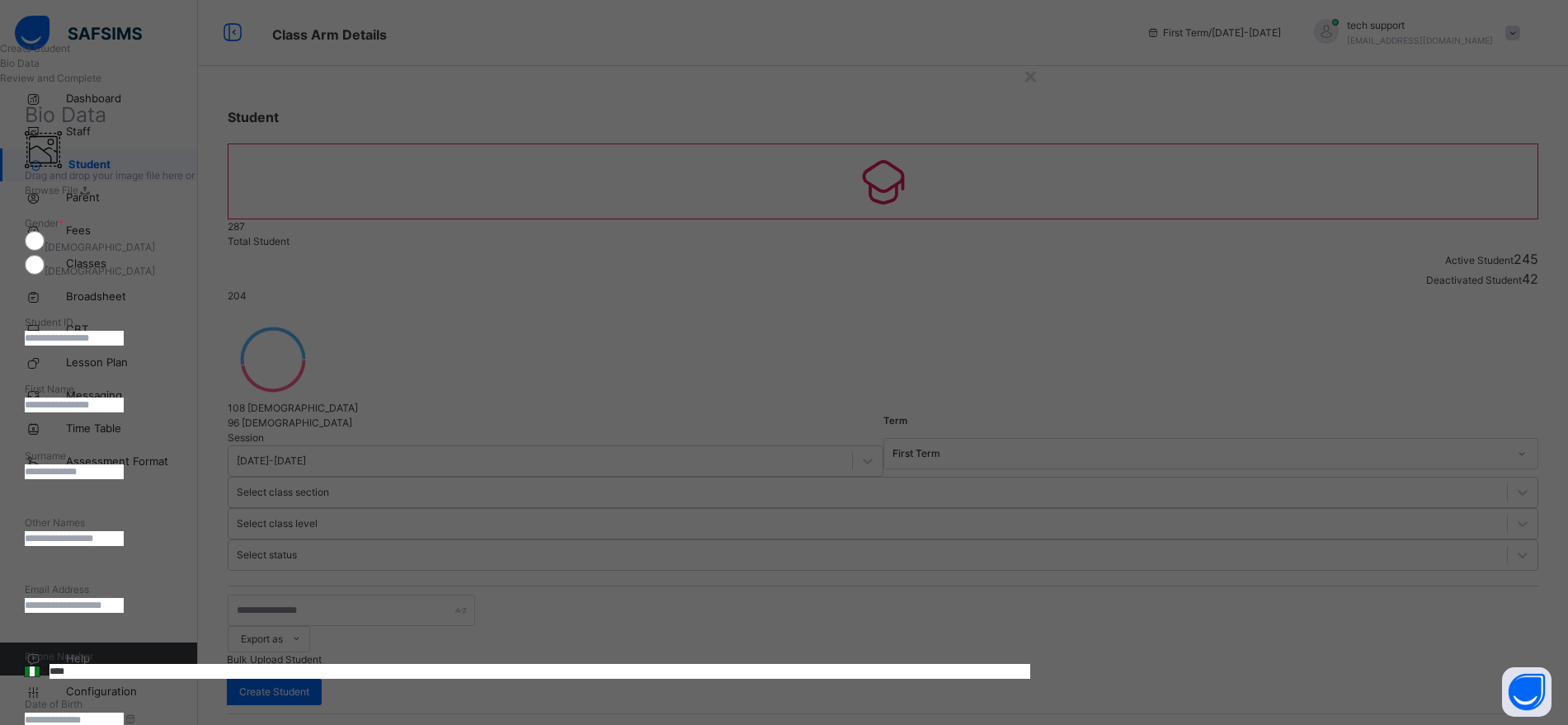
click at [123, 331] on input "text" at bounding box center [74, 339] width 99 height 15
type input "******"
click at [123, 400] on input "text" at bounding box center [74, 406] width 99 height 15
type input "****"
click at [123, 465] on input "text" at bounding box center [74, 472] width 99 height 15
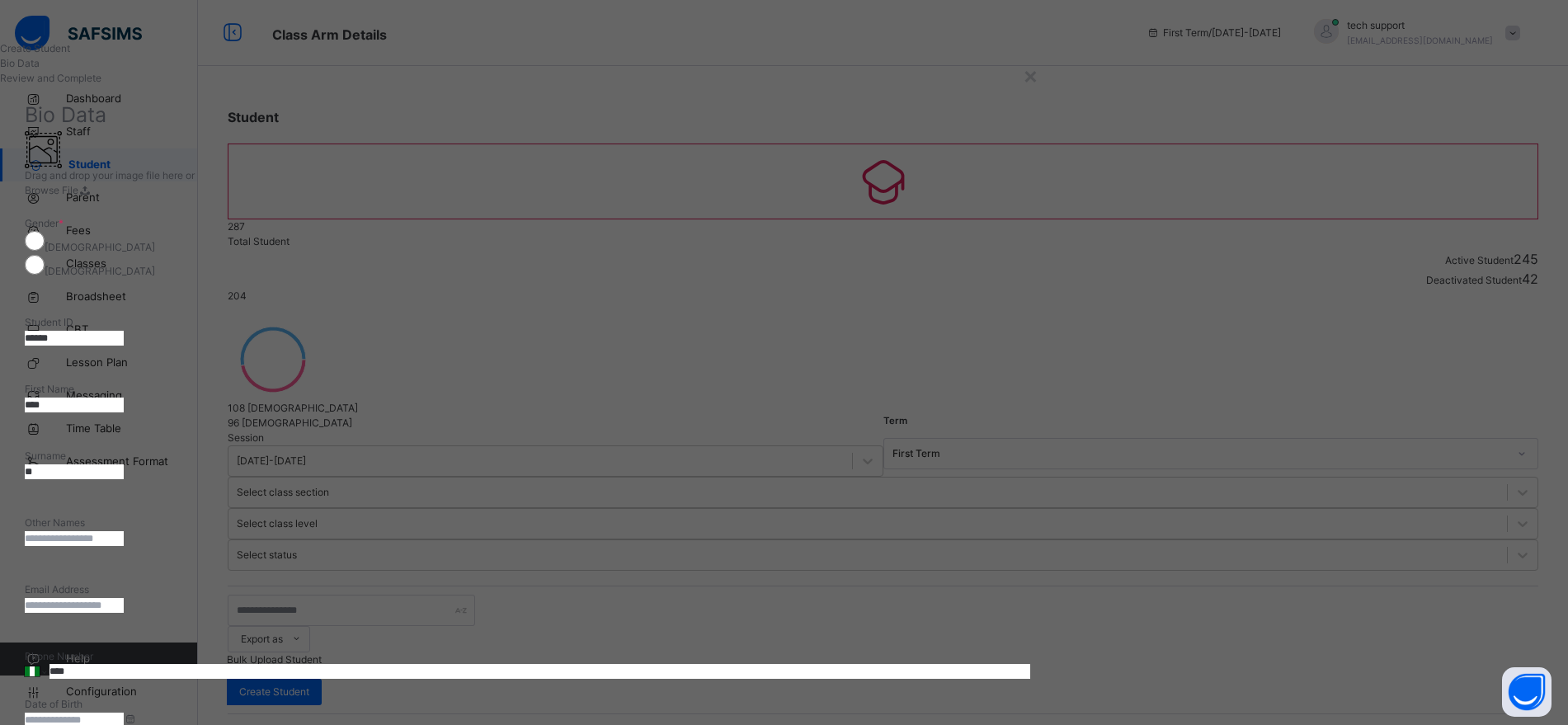
type input "******"
click at [123, 671] on input at bounding box center [74, 721] width 99 height 15
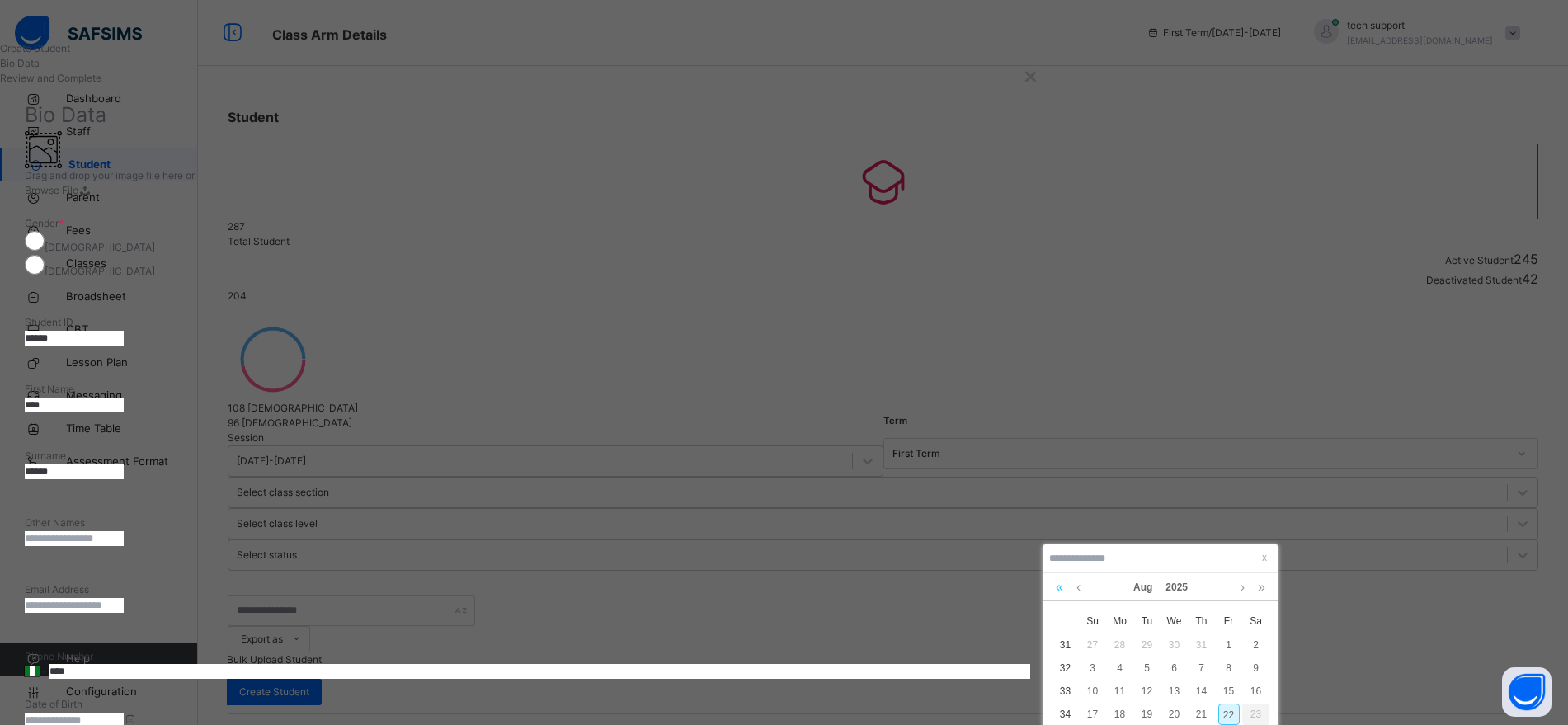
click at [1062, 578] on link at bounding box center [1059, 587] width 16 height 28
click at [1137, 638] on div "2" at bounding box center [1147, 645] width 21 height 21
type input "**********"
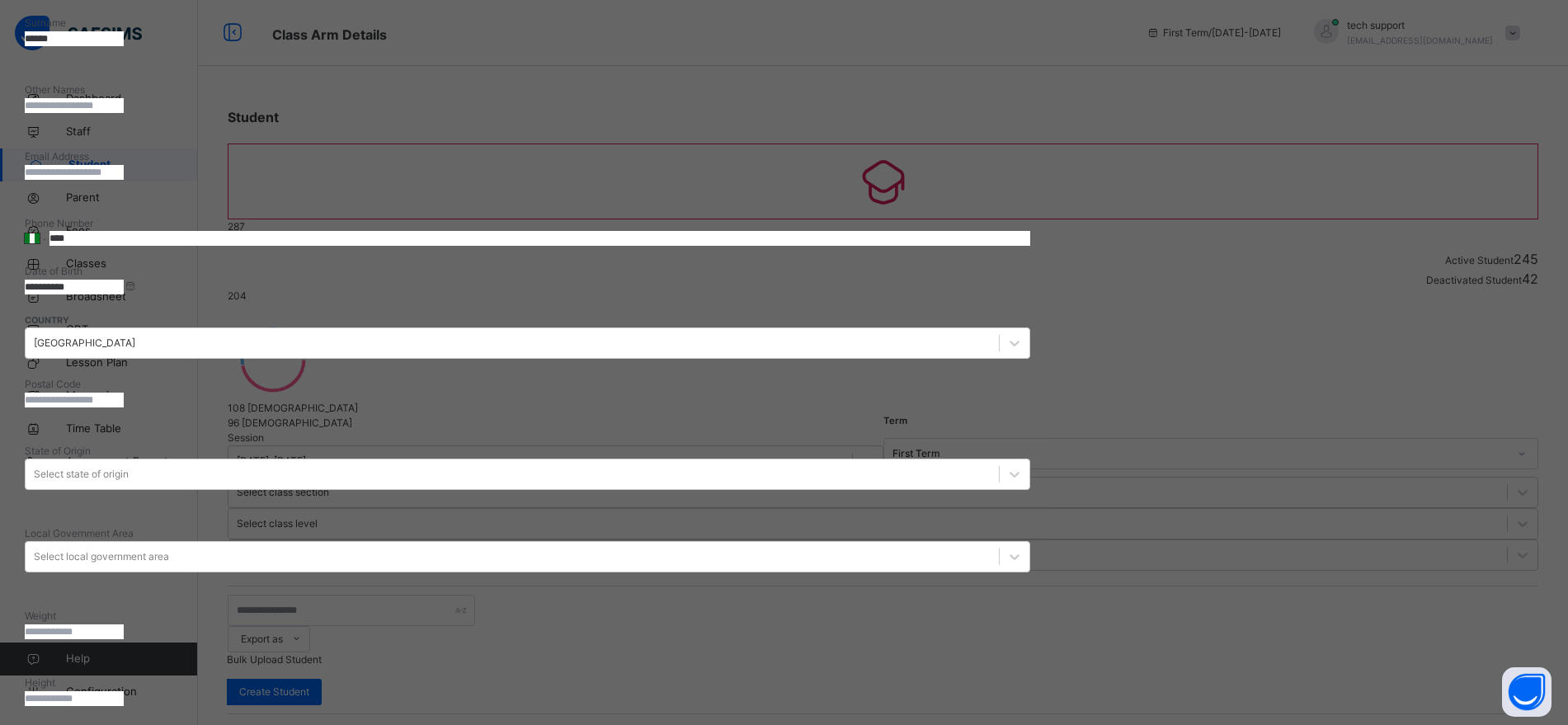
scroll to position [434, 0]
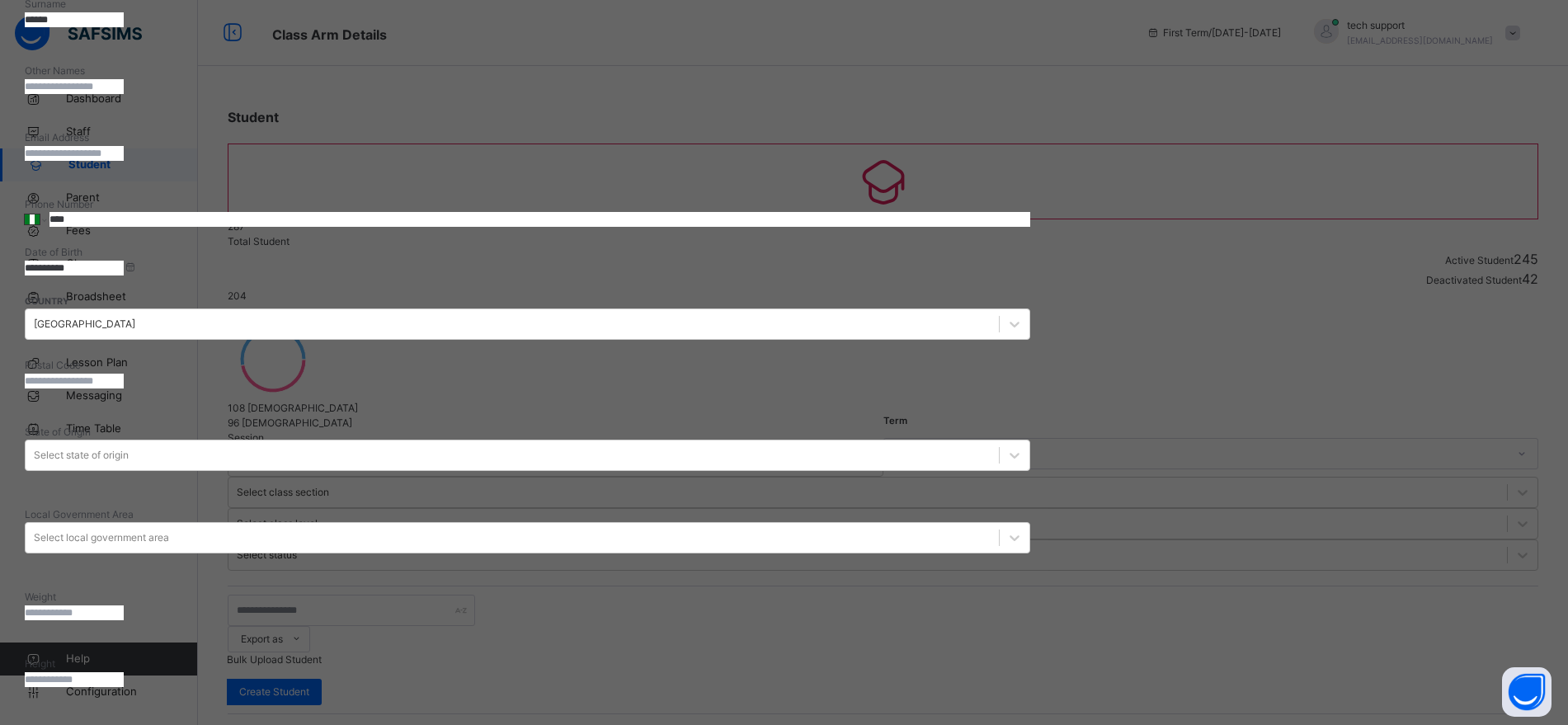
scroll to position [183, 0]
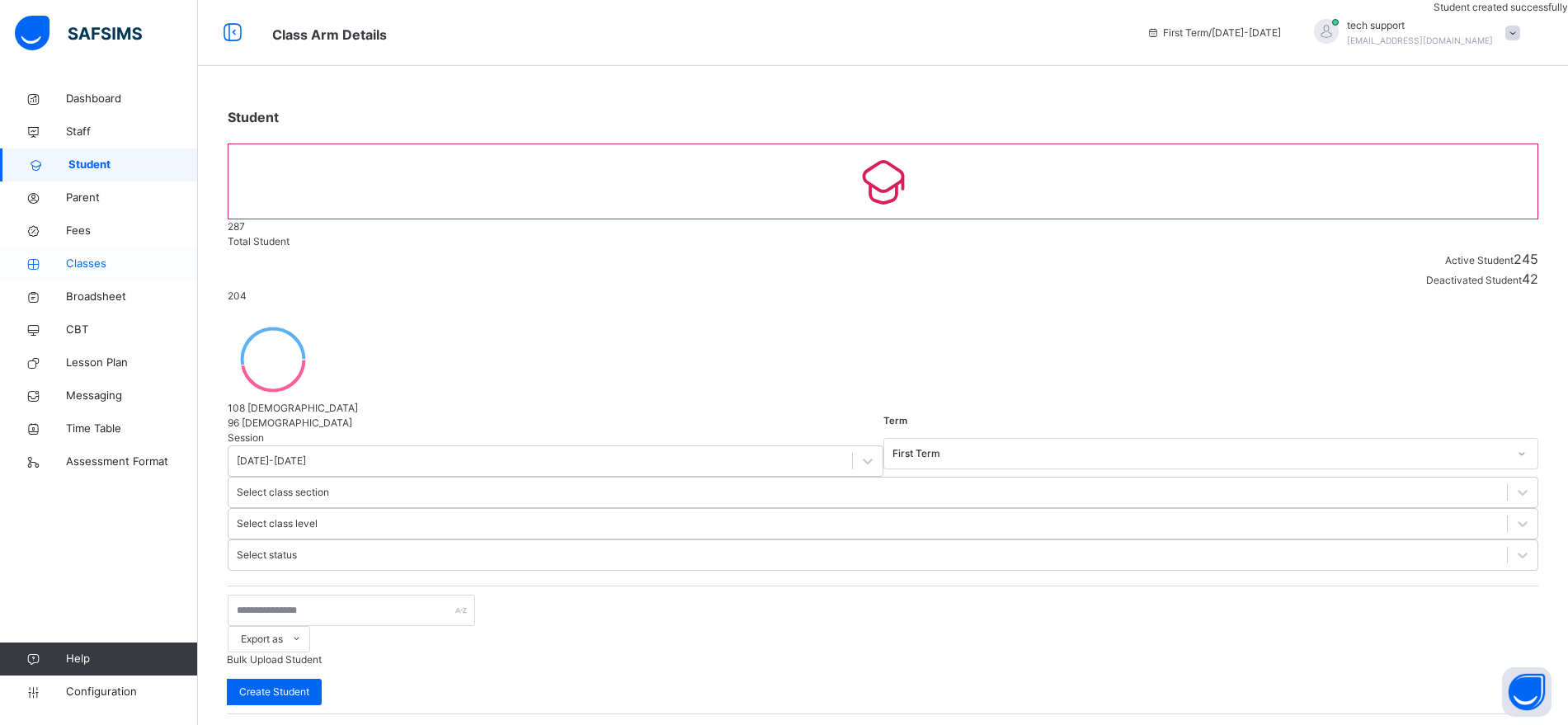
click at [93, 264] on span "Classes" at bounding box center [132, 264] width 132 height 17
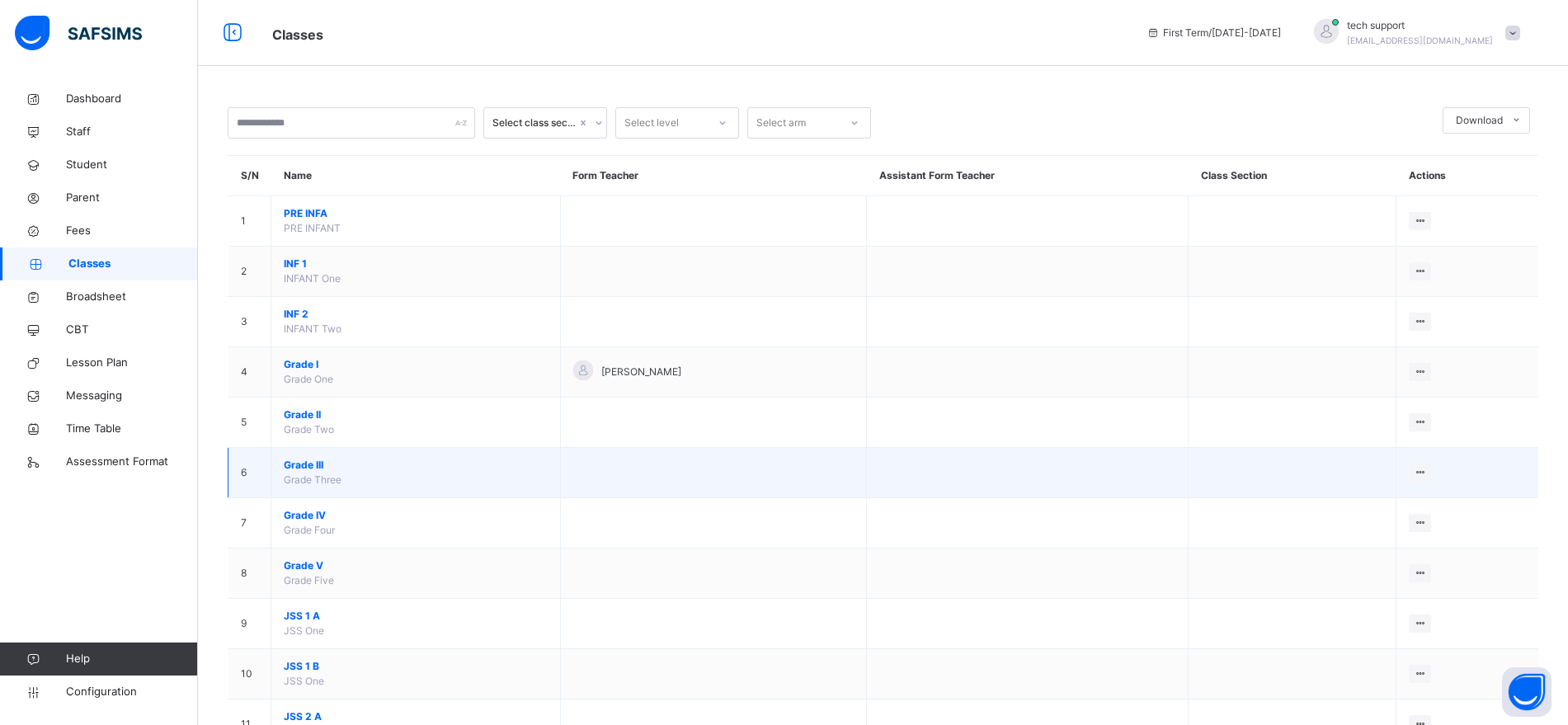
scroll to position [418, 0]
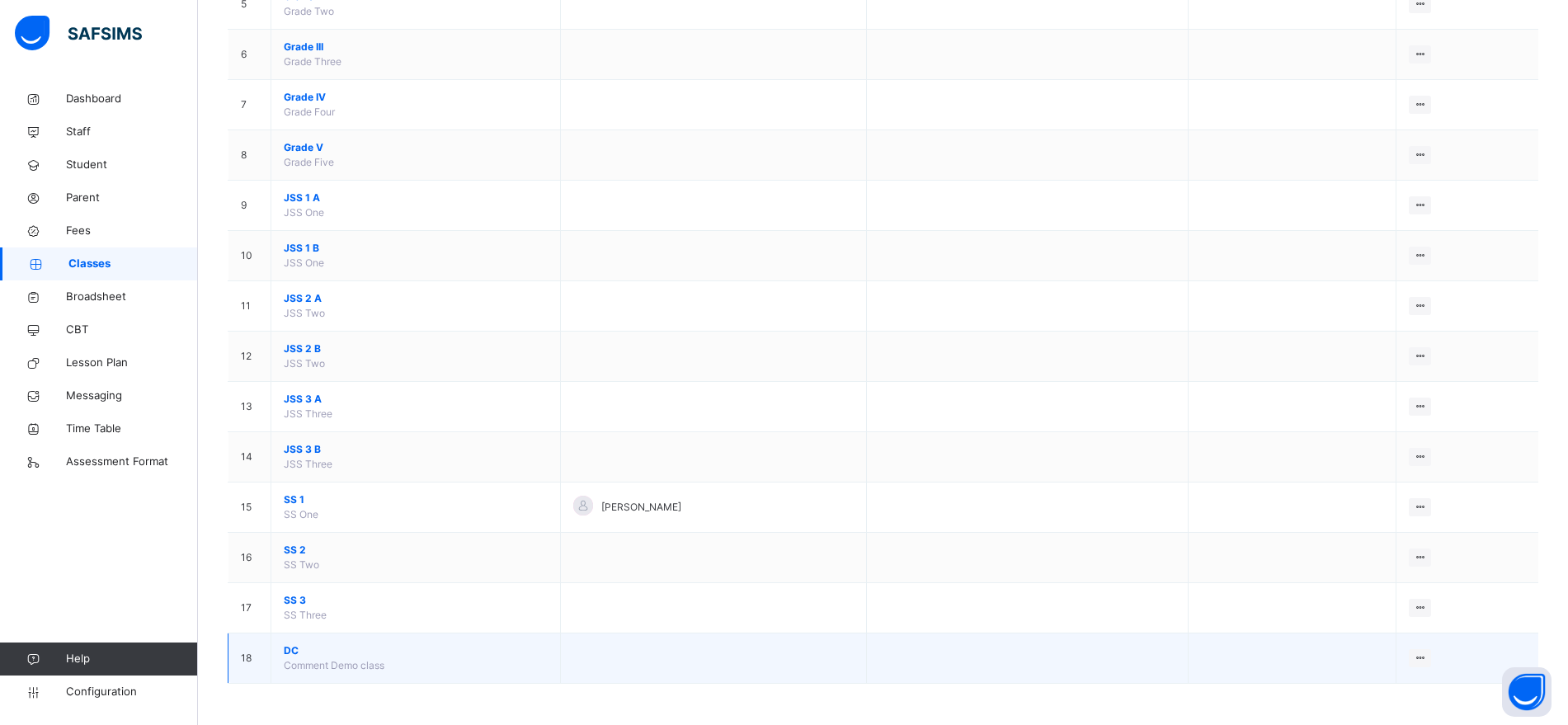
click at [290, 650] on span "DC" at bounding box center [416, 651] width 264 height 15
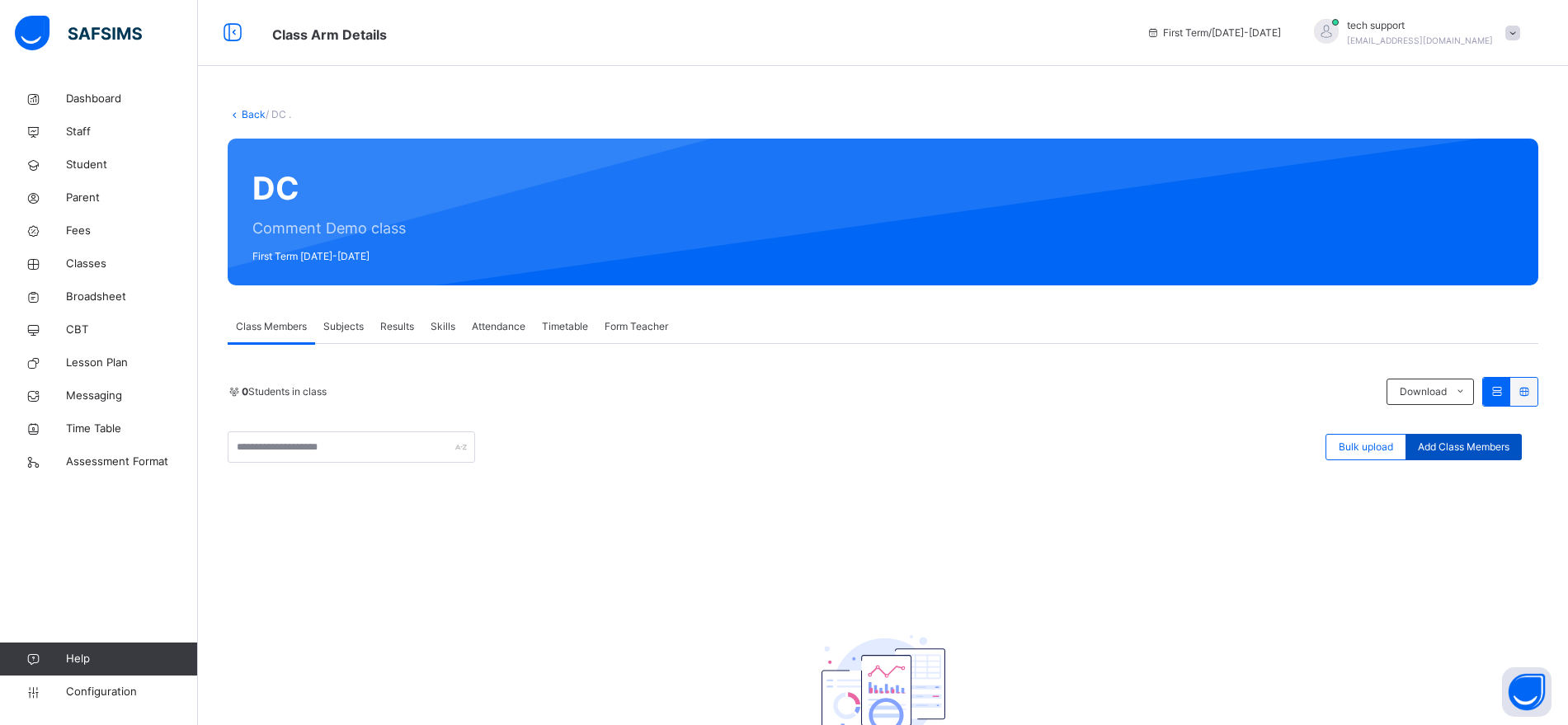
click at [1493, 443] on span "Add Class Members" at bounding box center [1463, 447] width 91 height 15
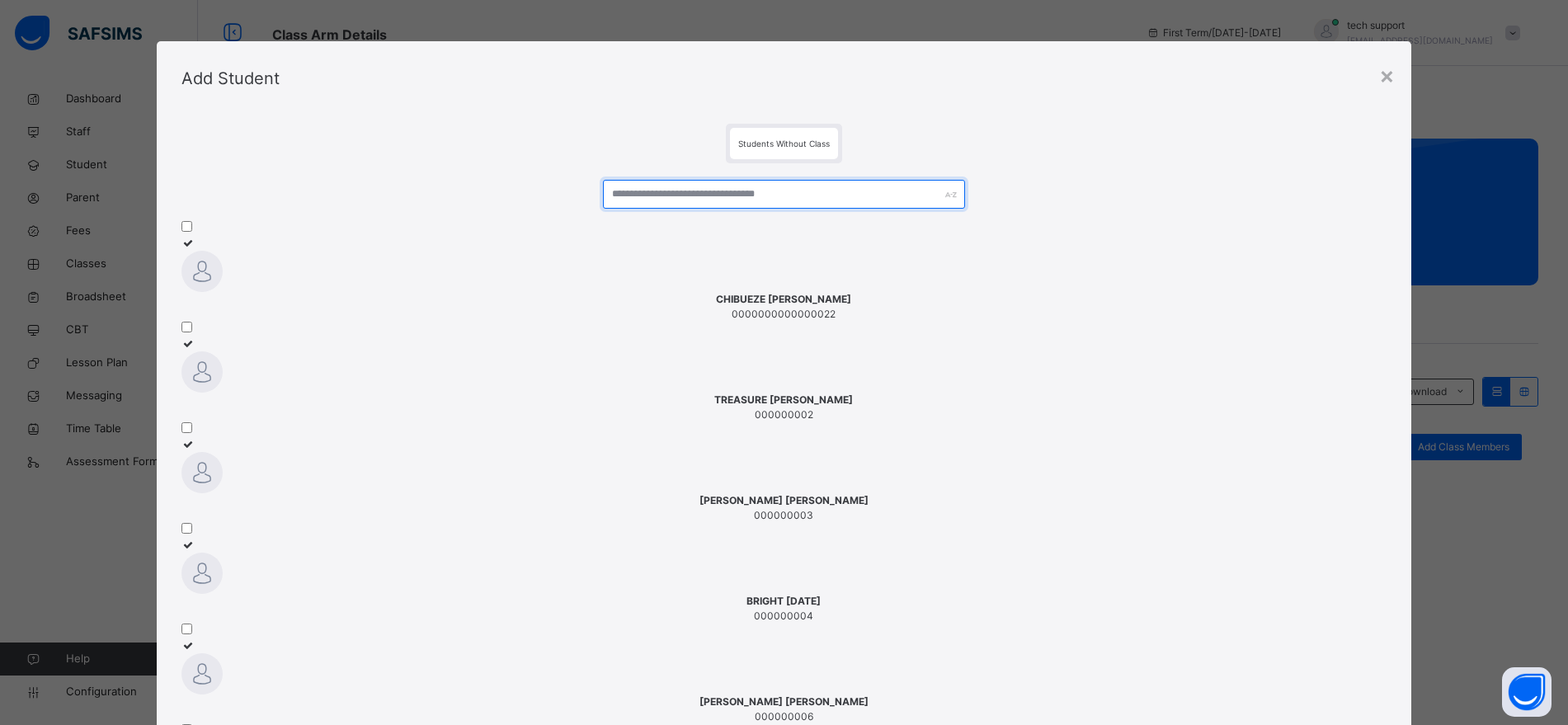
click at [734, 199] on input "text" at bounding box center [784, 194] width 362 height 29
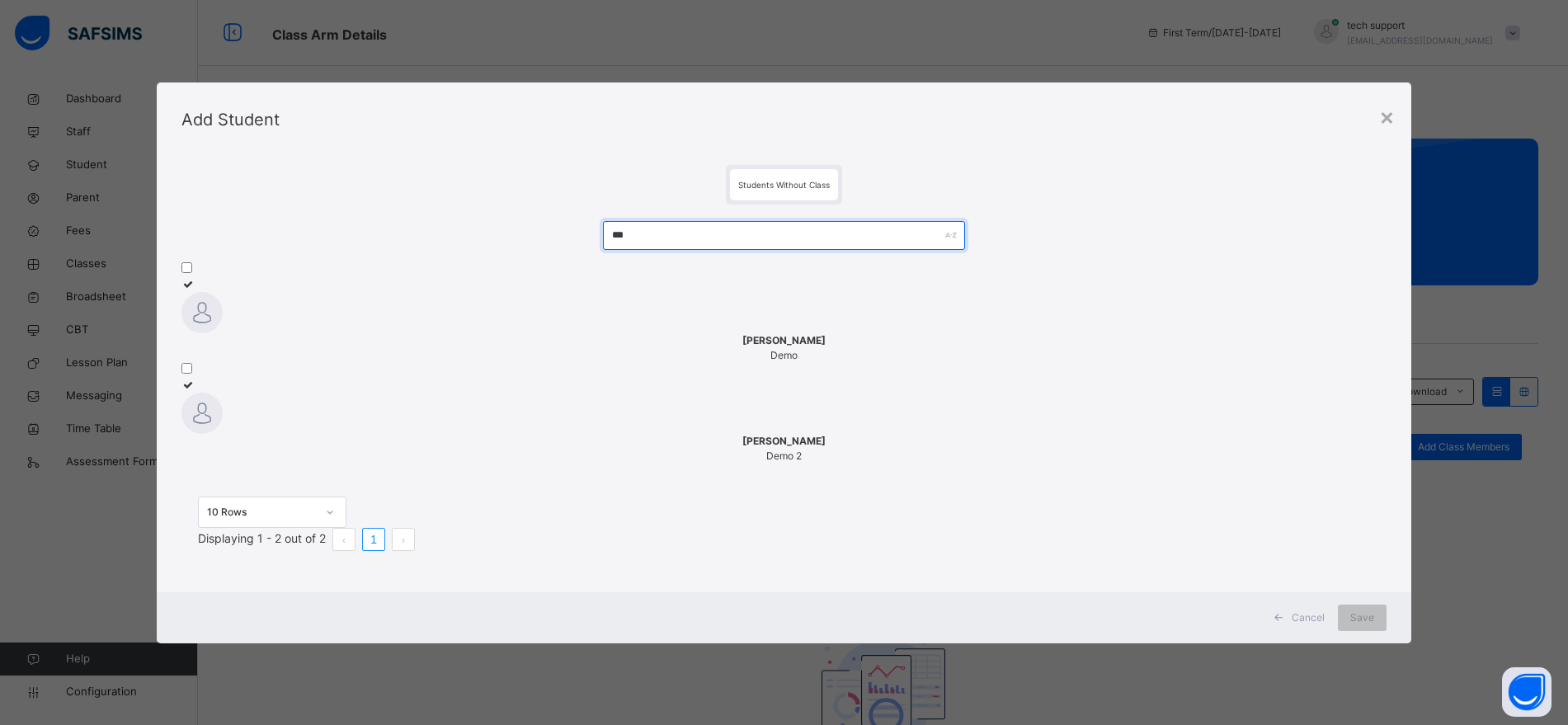
type input "***"
click at [515, 393] on div at bounding box center [784, 413] width 1206 height 41
click at [300, 363] on div "Daniel Mbah Demo" at bounding box center [792, 347] width 1217 height 30
click at [1380, 611] on span "Save" at bounding box center [1376, 619] width 24 height 15
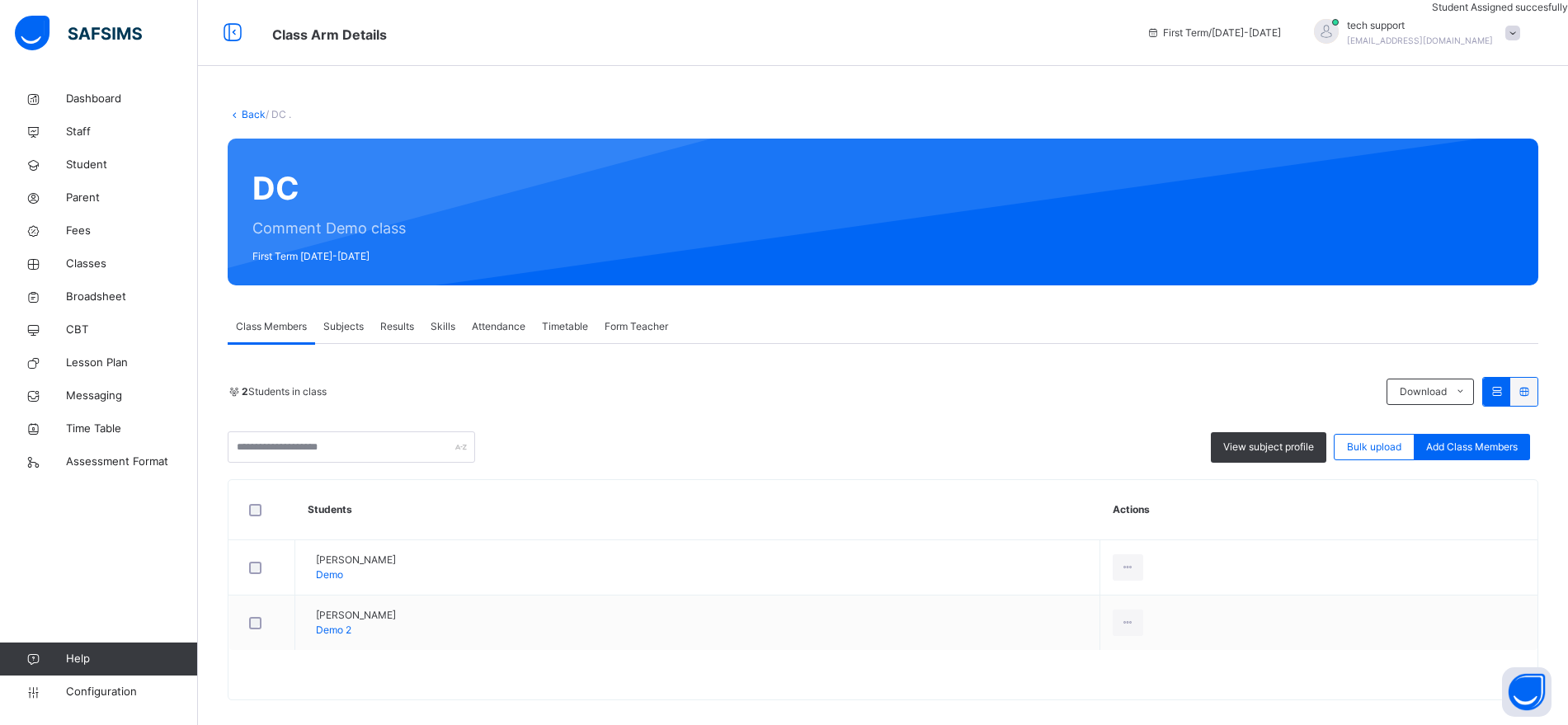
click at [346, 328] on span "Subjects" at bounding box center [344, 327] width 41 height 15
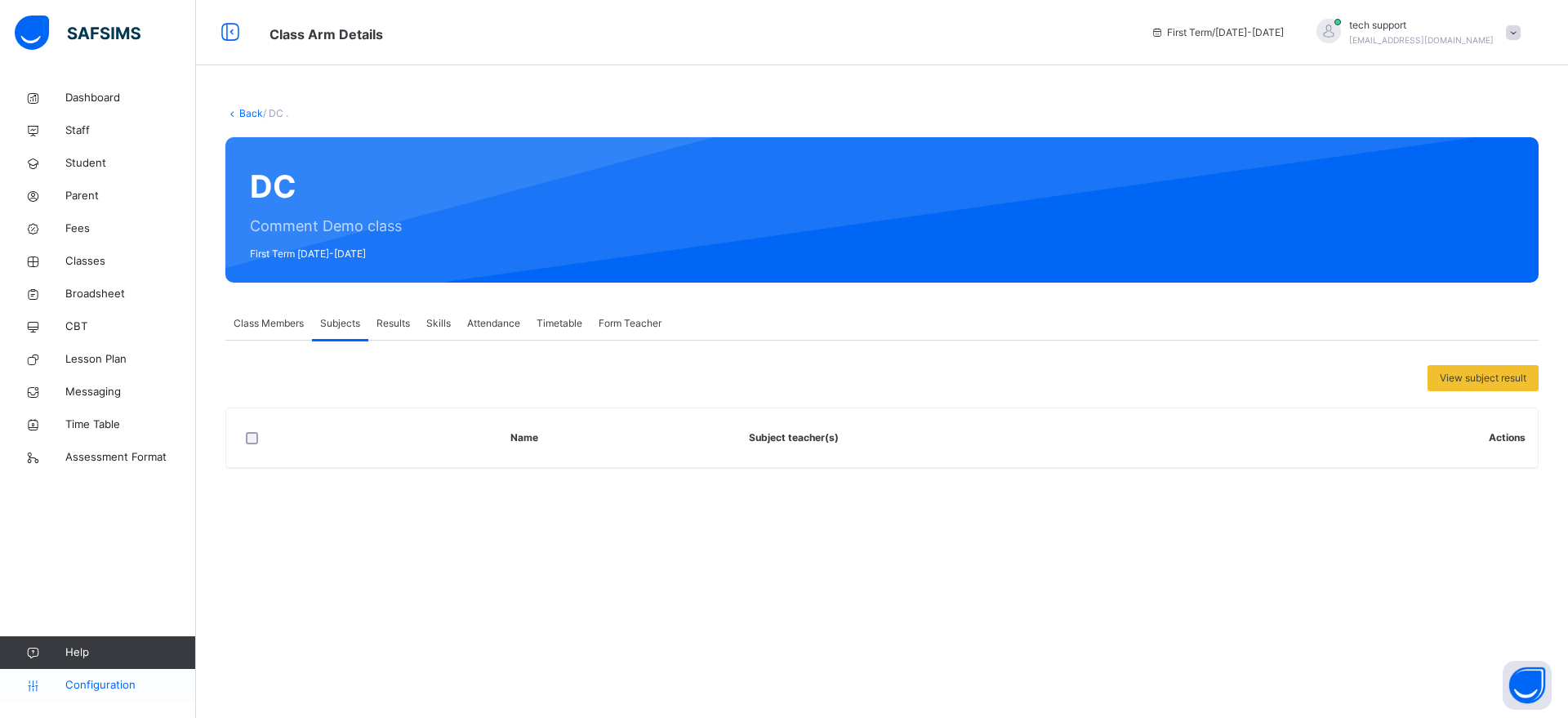
click at [94, 664] on span "Configuration" at bounding box center [130, 685] width 130 height 17
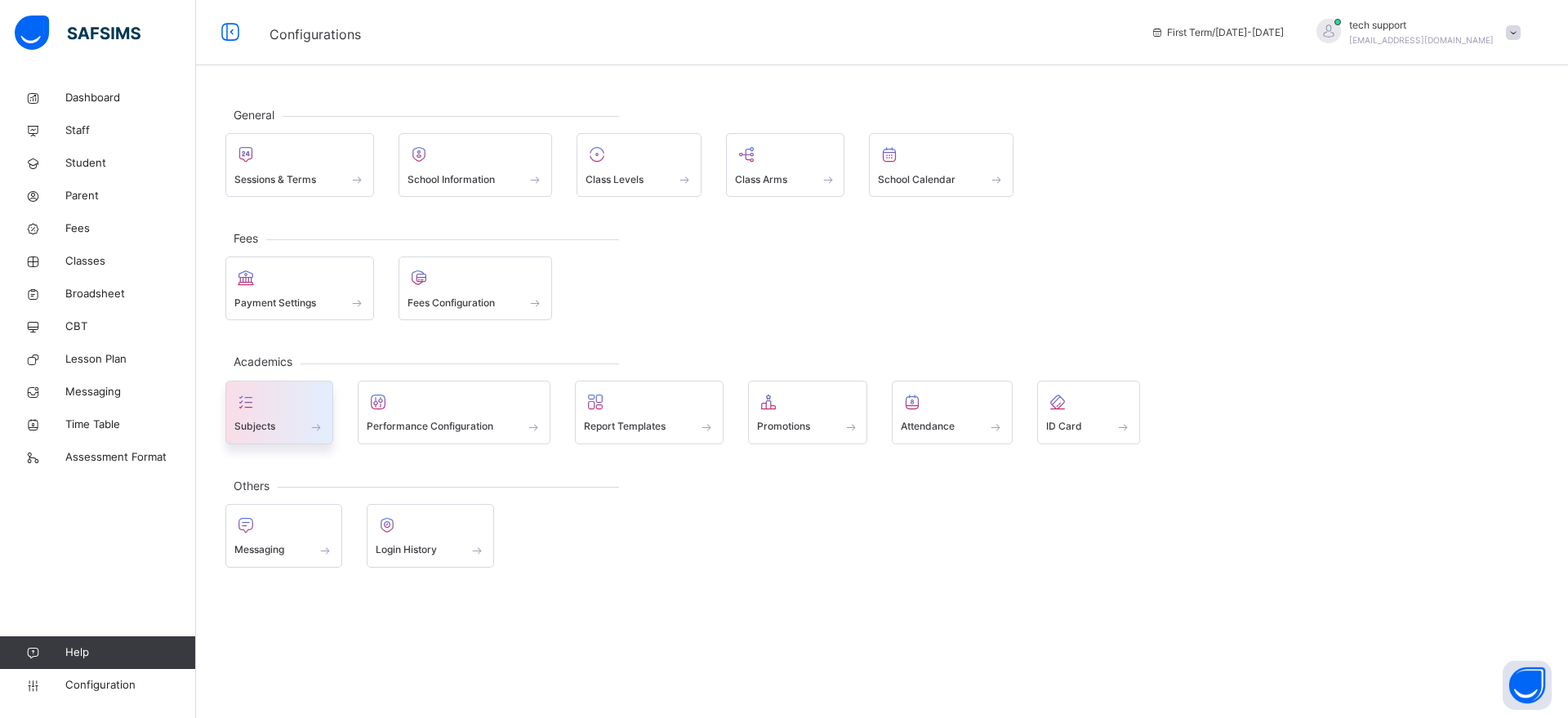
click at [289, 435] on div "Subjects" at bounding box center [278, 413] width 108 height 64
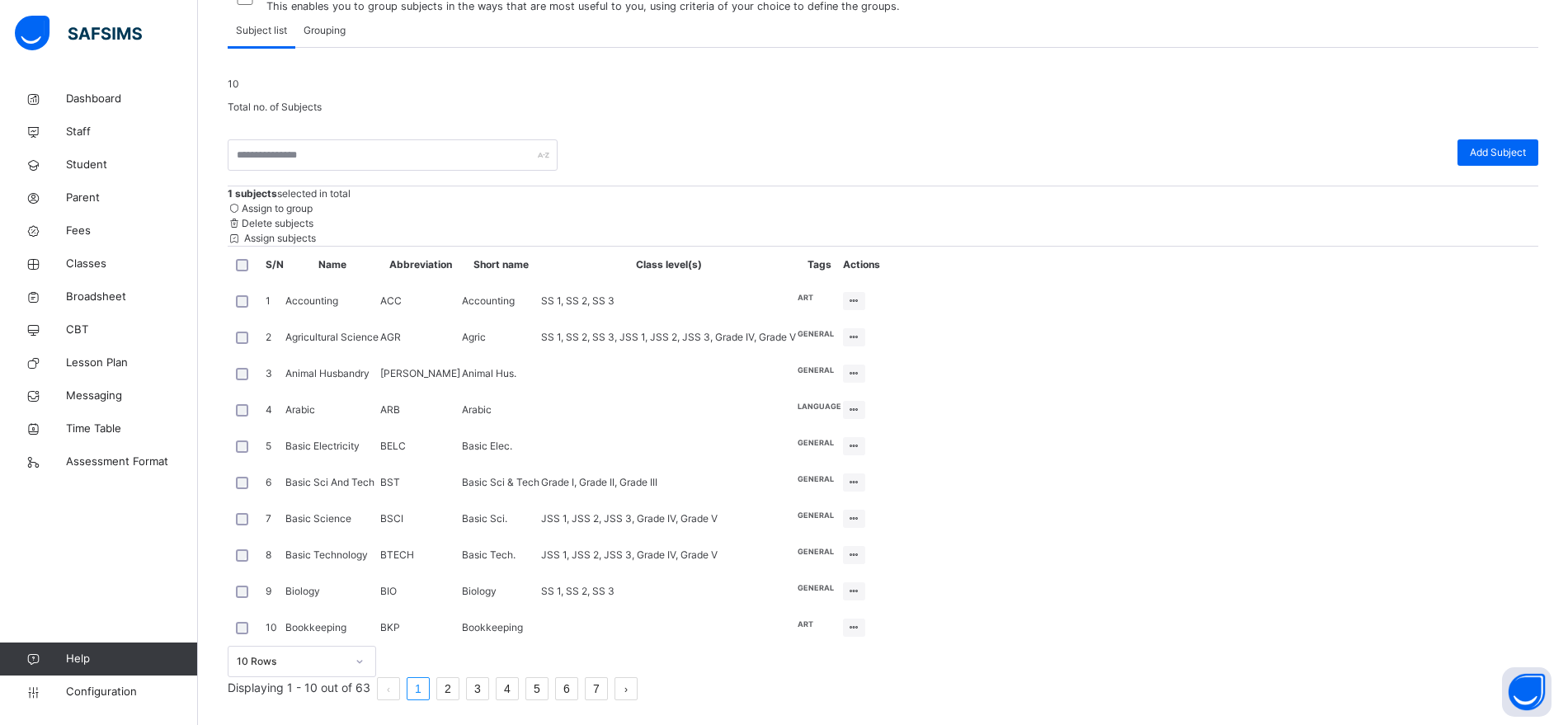
scroll to position [494, 0]
click at [460, 671] on li "2" at bounding box center [448, 689] width 23 height 23
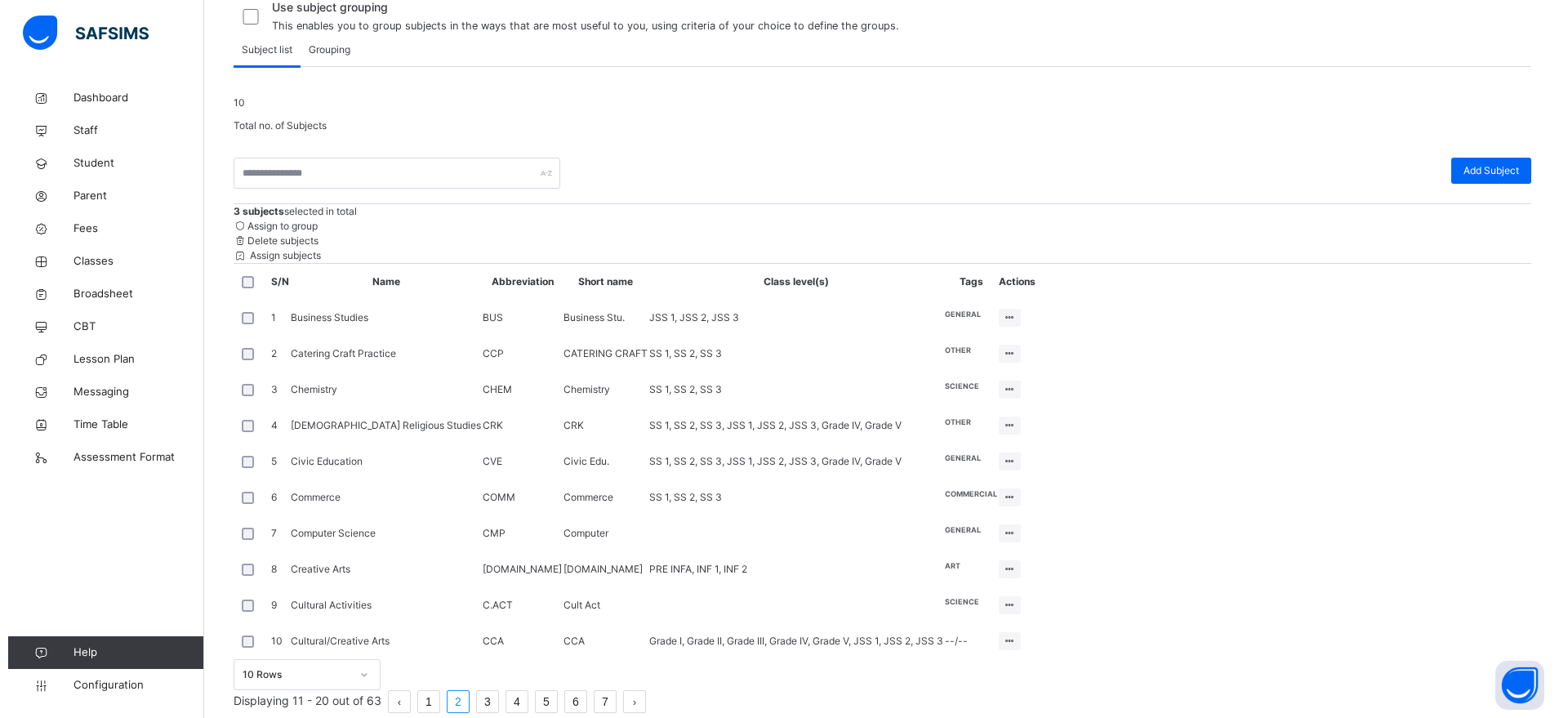
scroll to position [156, 0]
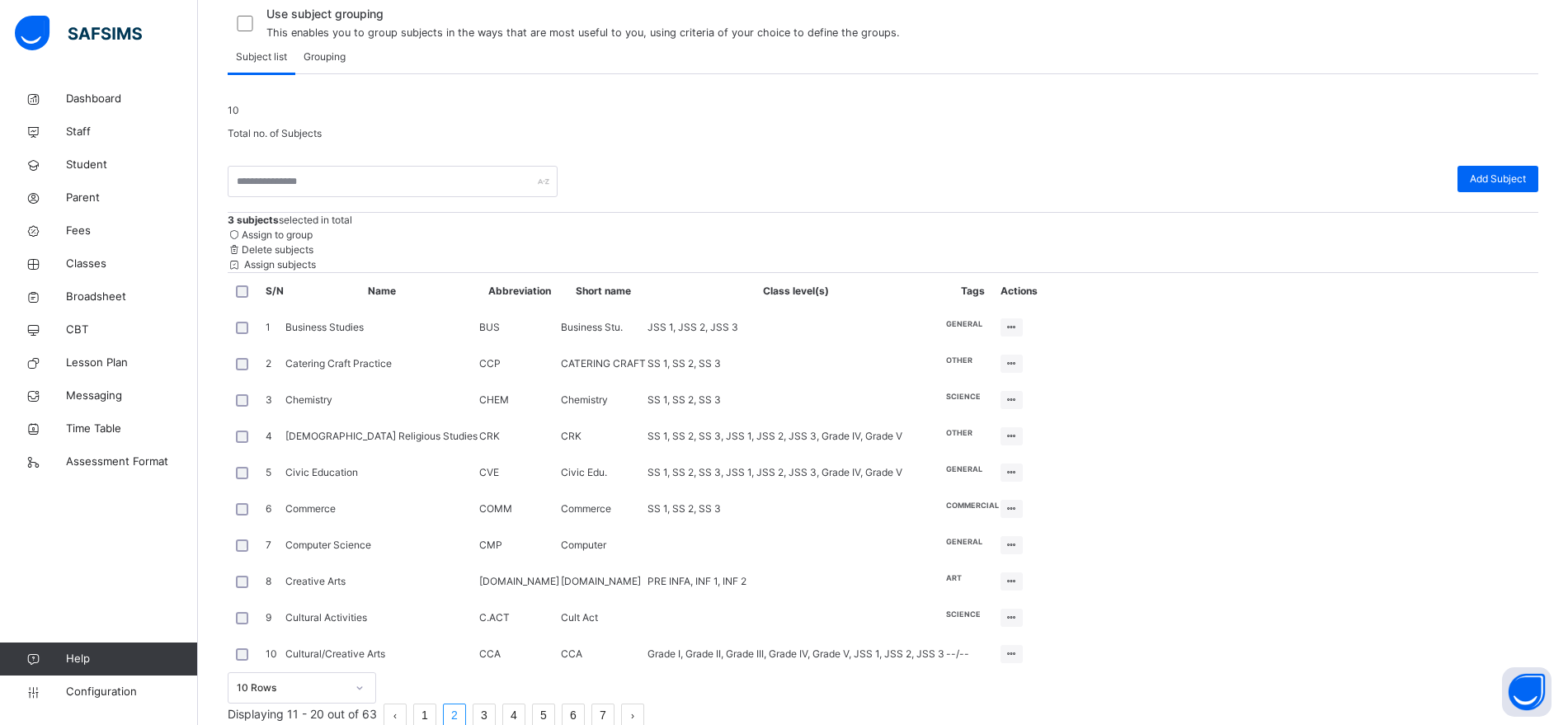
click at [316, 270] on span "Assign subjects" at bounding box center [279, 264] width 74 height 13
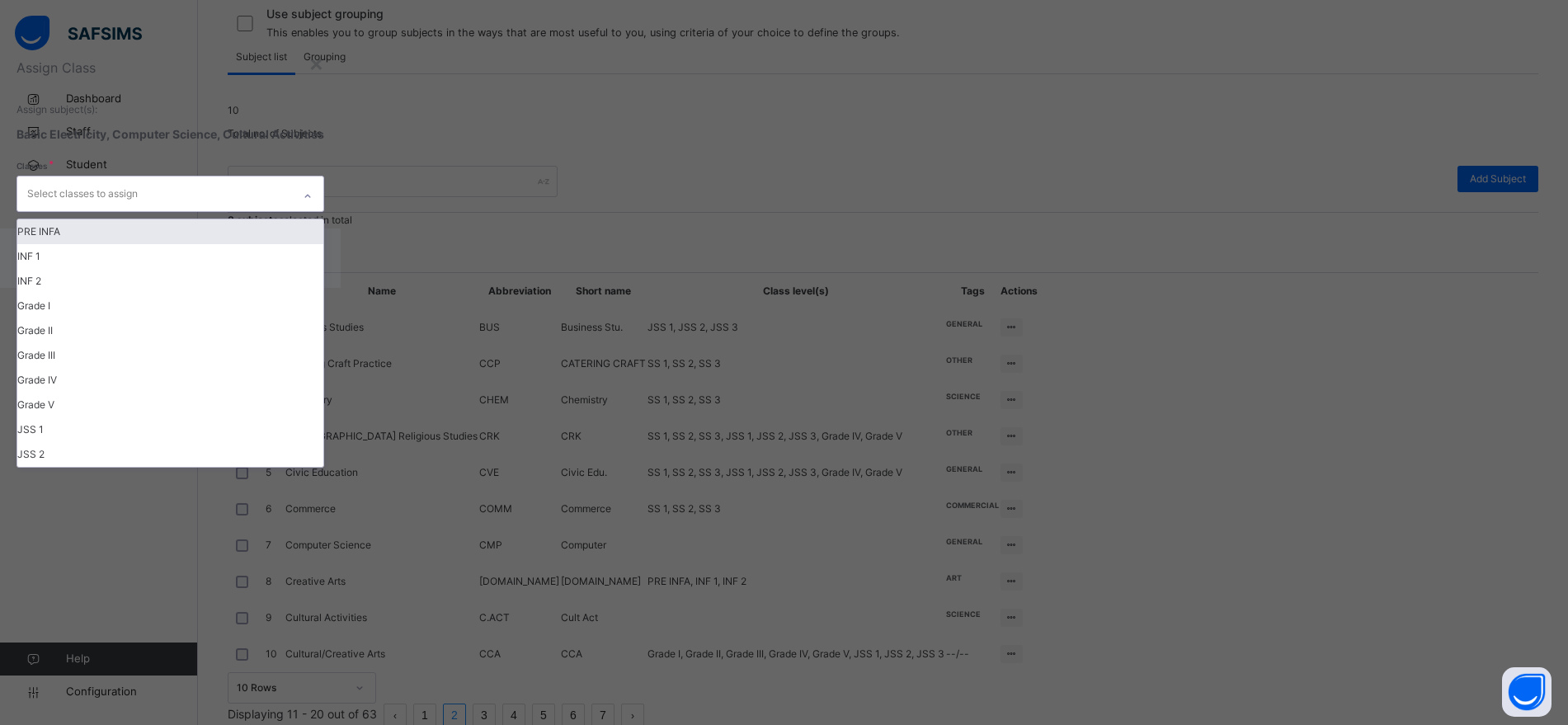
click at [292, 211] on div "Select classes to assign" at bounding box center [155, 194] width 275 height 35
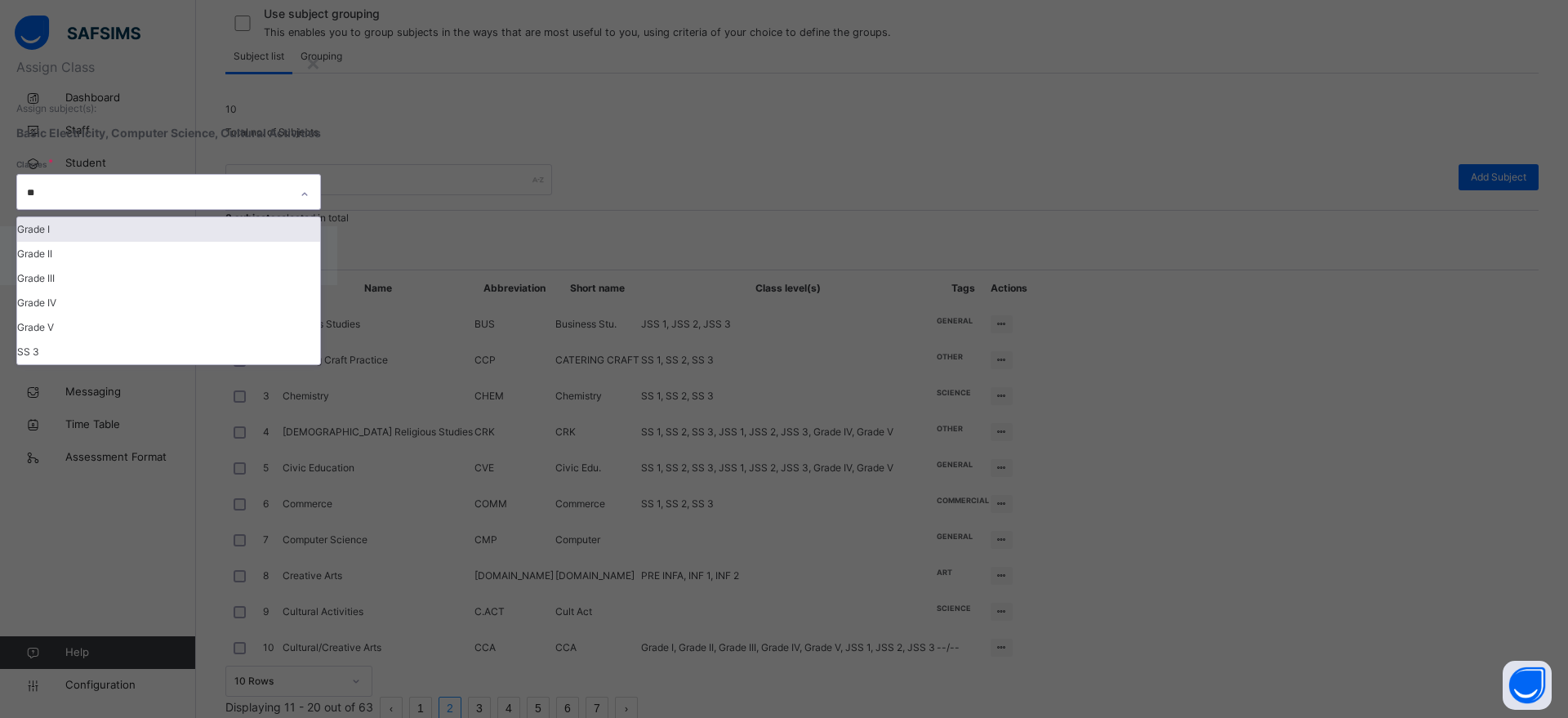
type input "*"
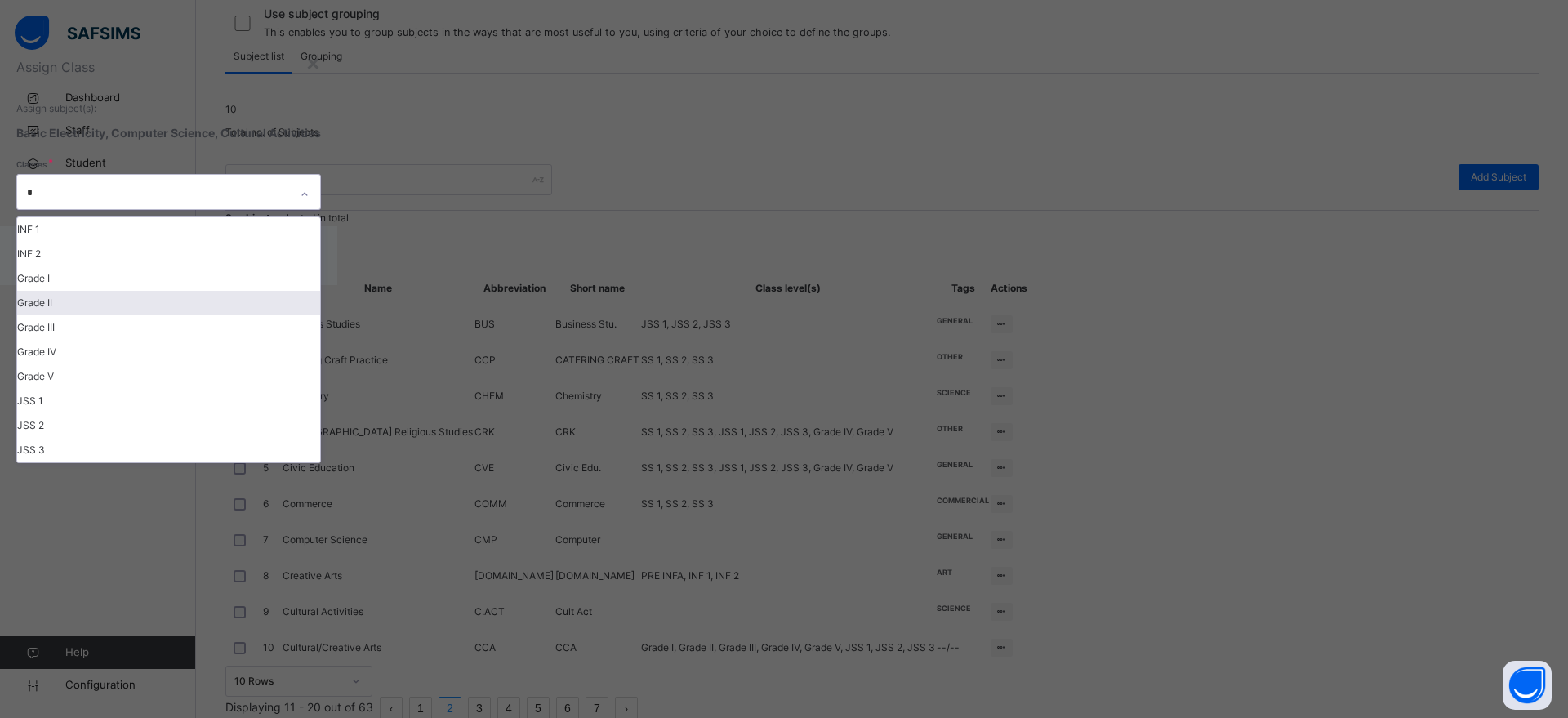
scroll to position [144, 0]
click at [320, 463] on div "DC" at bounding box center [169, 449] width 303 height 24
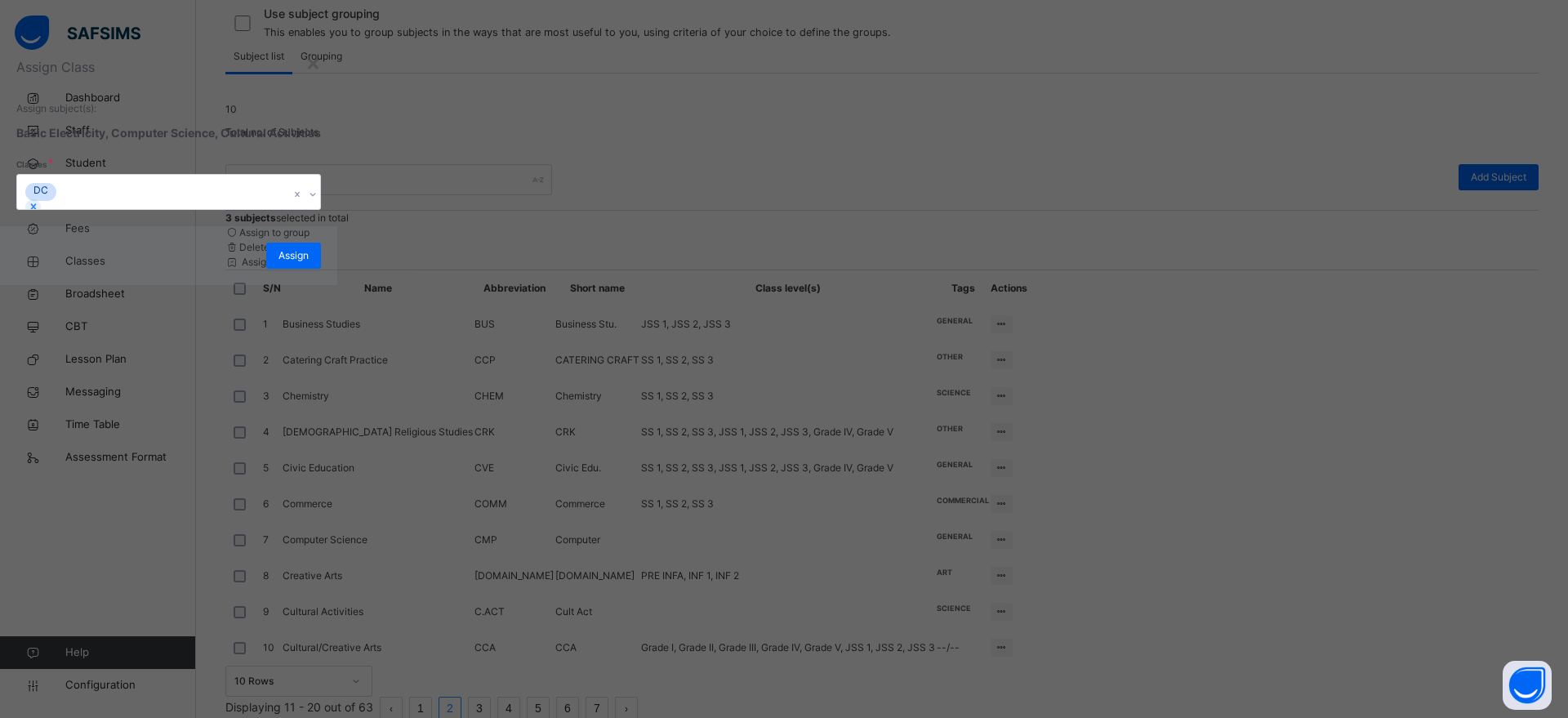
click at [337, 226] on div "Assign Class Assign subject(s): Basic Electricity, Computer Science, Cultural A…" at bounding box center [168, 134] width 337 height 186
click at [309, 263] on span "Assign" at bounding box center [294, 256] width 30 height 15
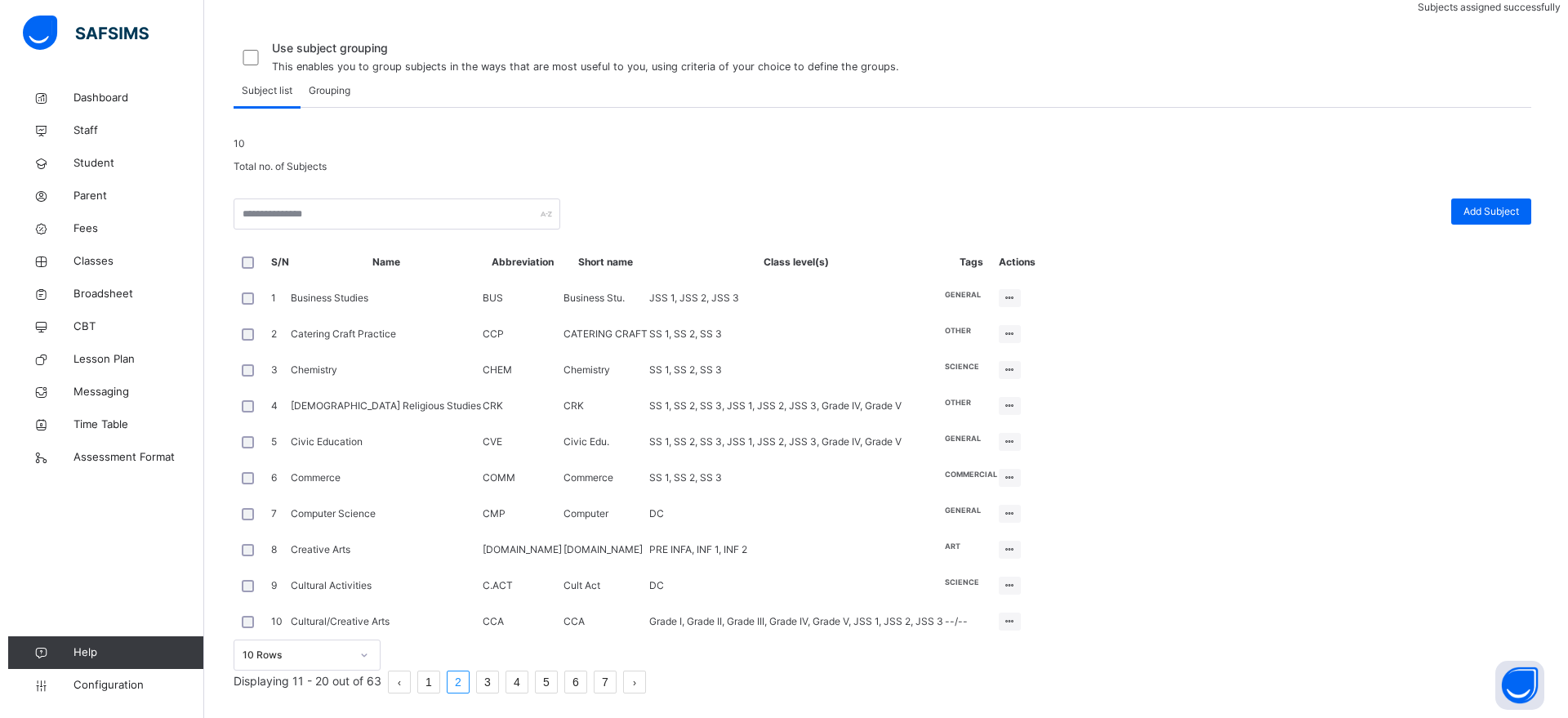
scroll to position [0, 0]
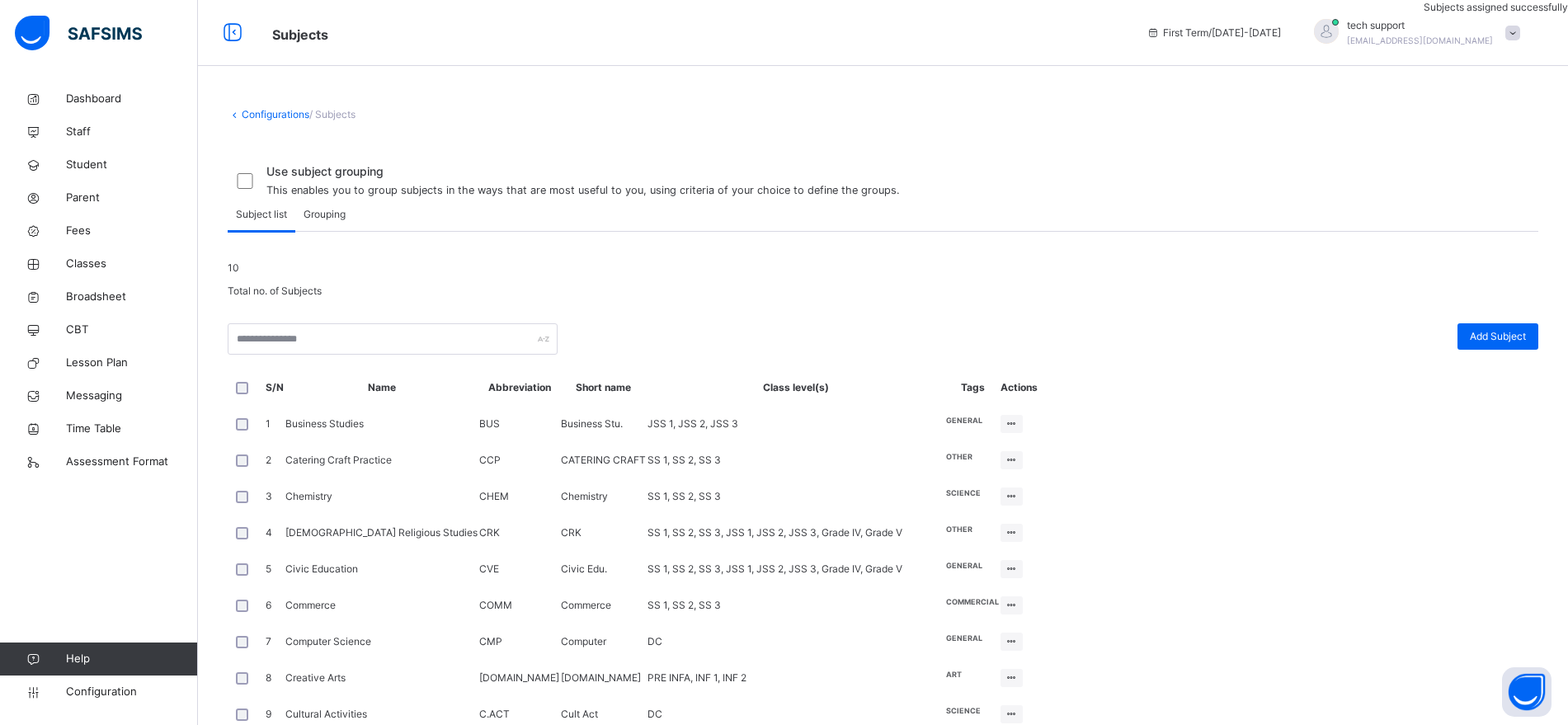
click at [264, 115] on link "Configurations" at bounding box center [275, 114] width 68 height 13
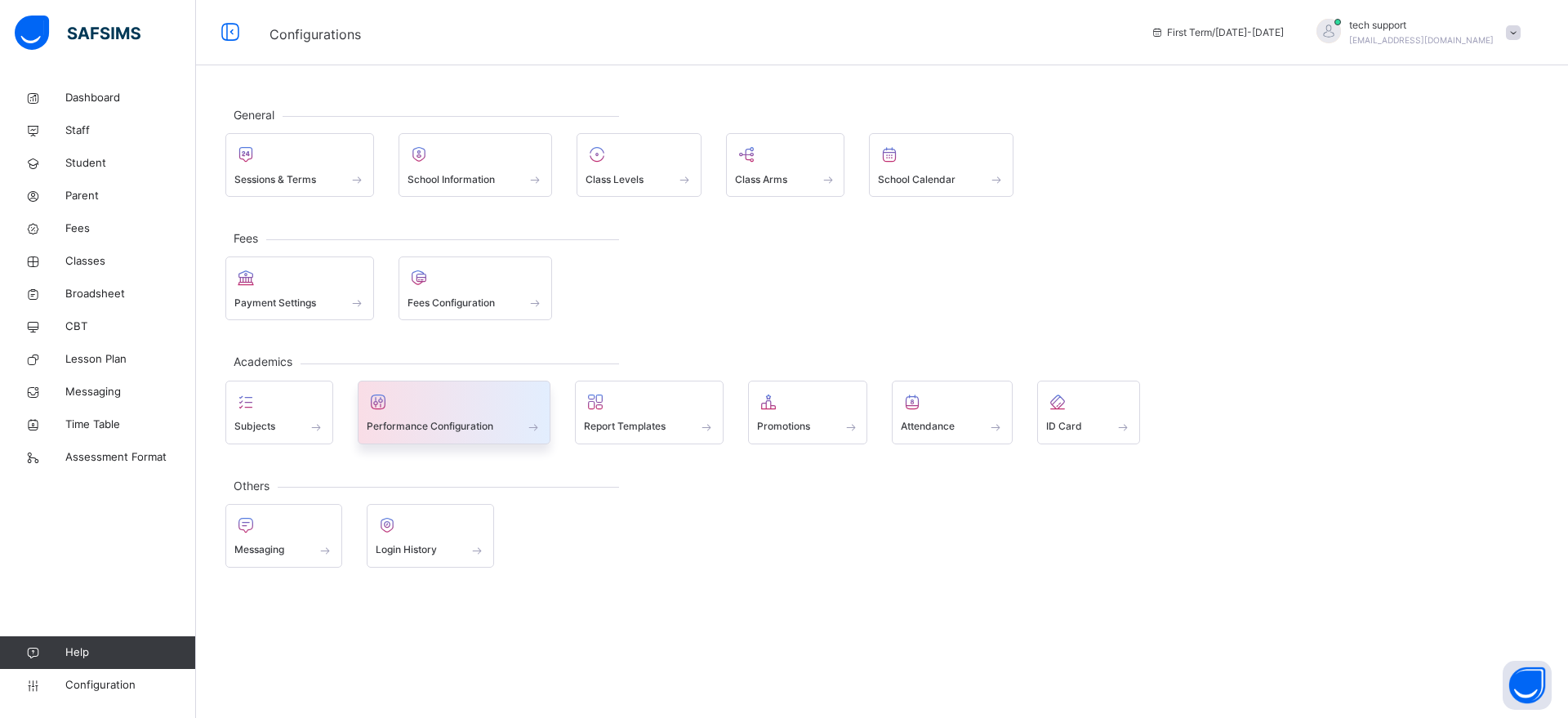
click at [459, 418] on div "Performance Configuration" at bounding box center [454, 427] width 176 height 18
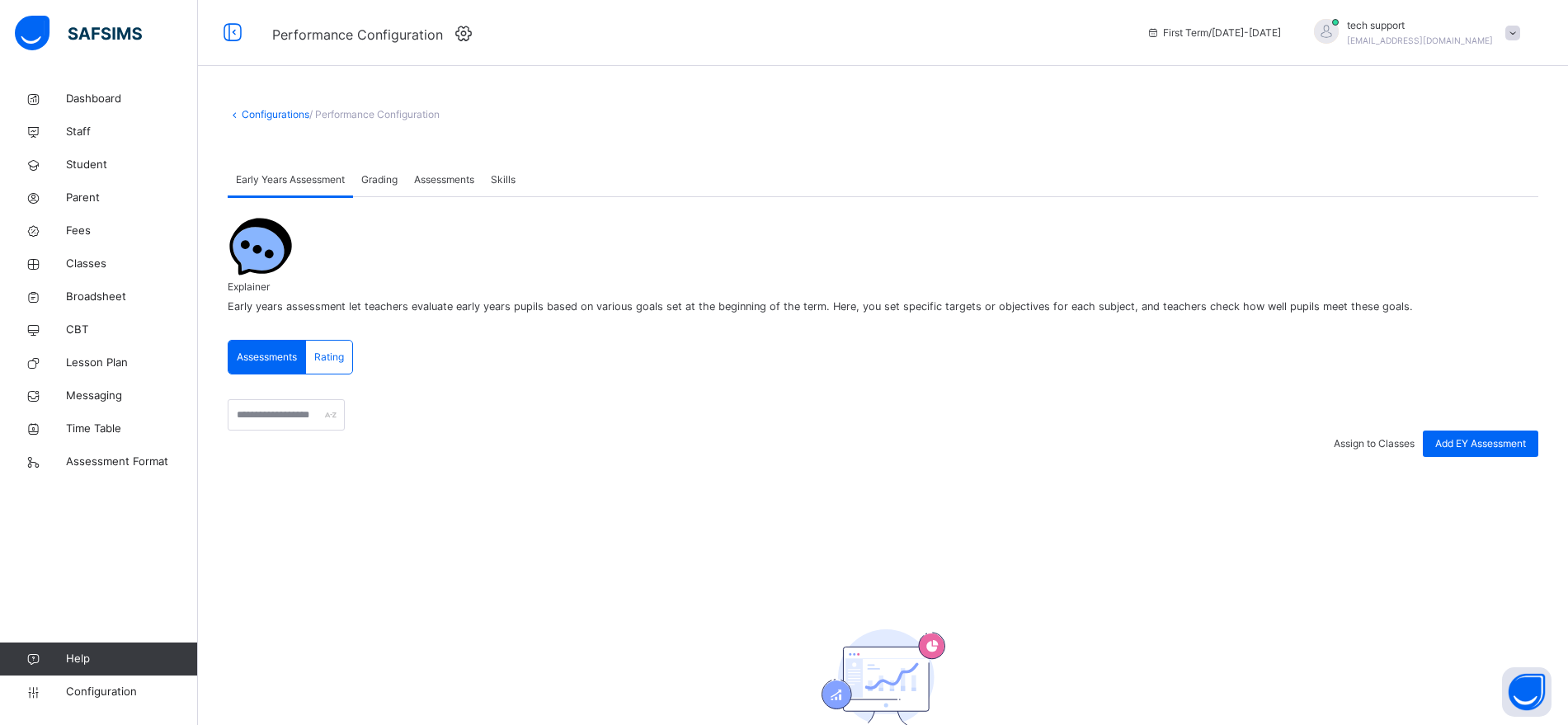
click at [1528, 35] on div "tech support rejoice.chukwuma+2@flexisaf.com" at bounding box center [1413, 32] width 231 height 30
click at [1252, 116] on div "Configurations / Performance Configuration" at bounding box center [883, 115] width 1311 height 15
click at [460, 35] on icon at bounding box center [464, 32] width 25 height 21
click at [589, 179] on span "Subject Traits" at bounding box center [564, 180] width 63 height 15
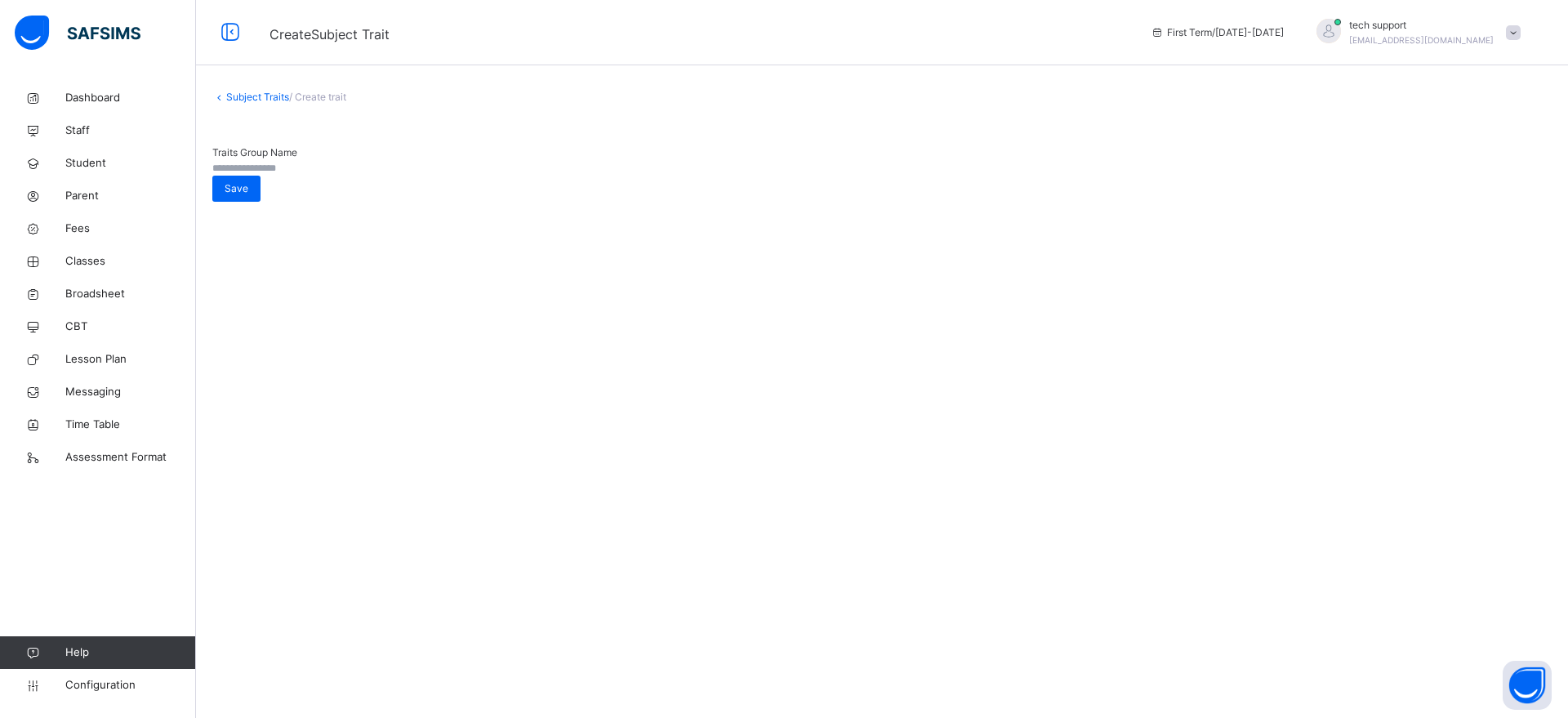
click at [310, 164] on input "text" at bounding box center [261, 168] width 98 height 15
type input "*******"
click at [248, 182] on span "Save" at bounding box center [237, 189] width 23 height 15
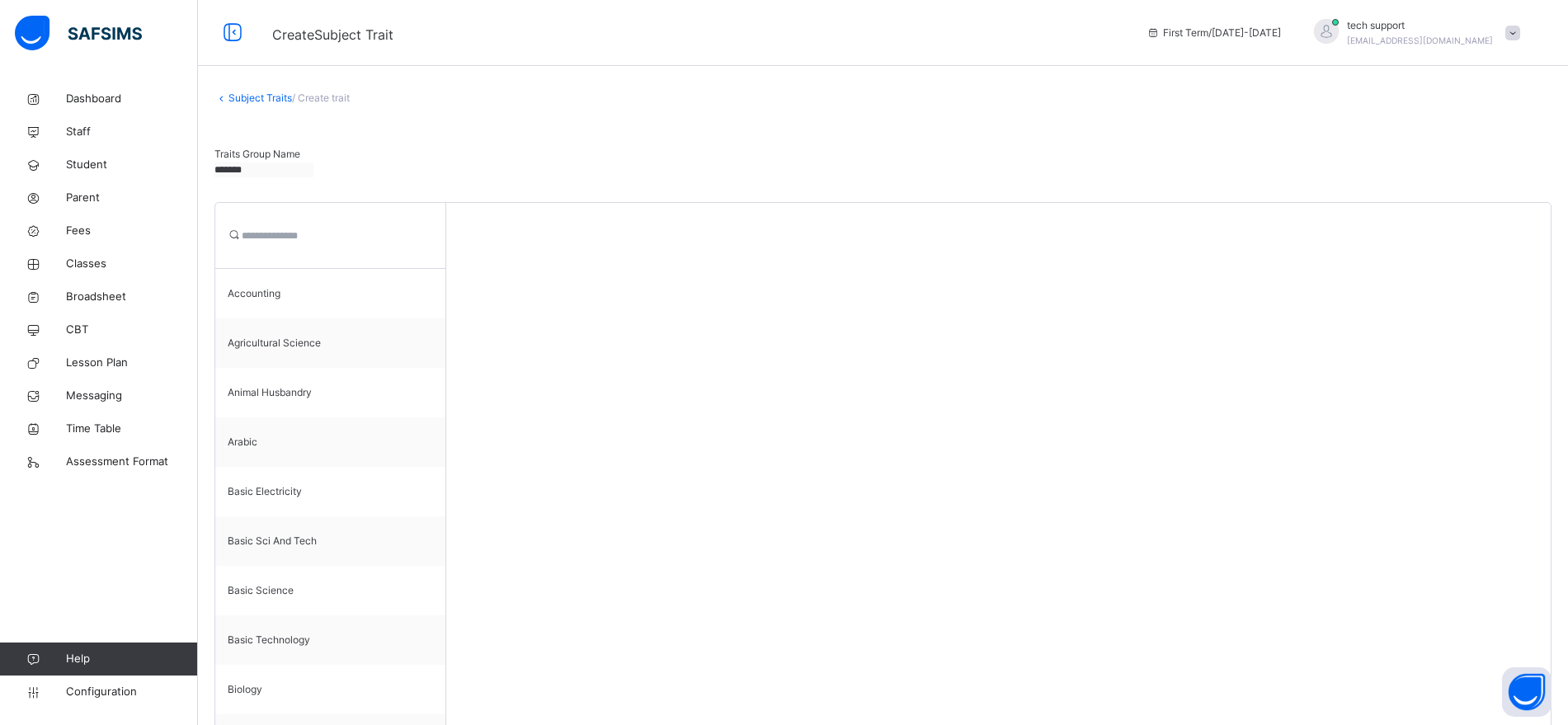
click at [279, 236] on input "search" at bounding box center [291, 236] width 99 height 15
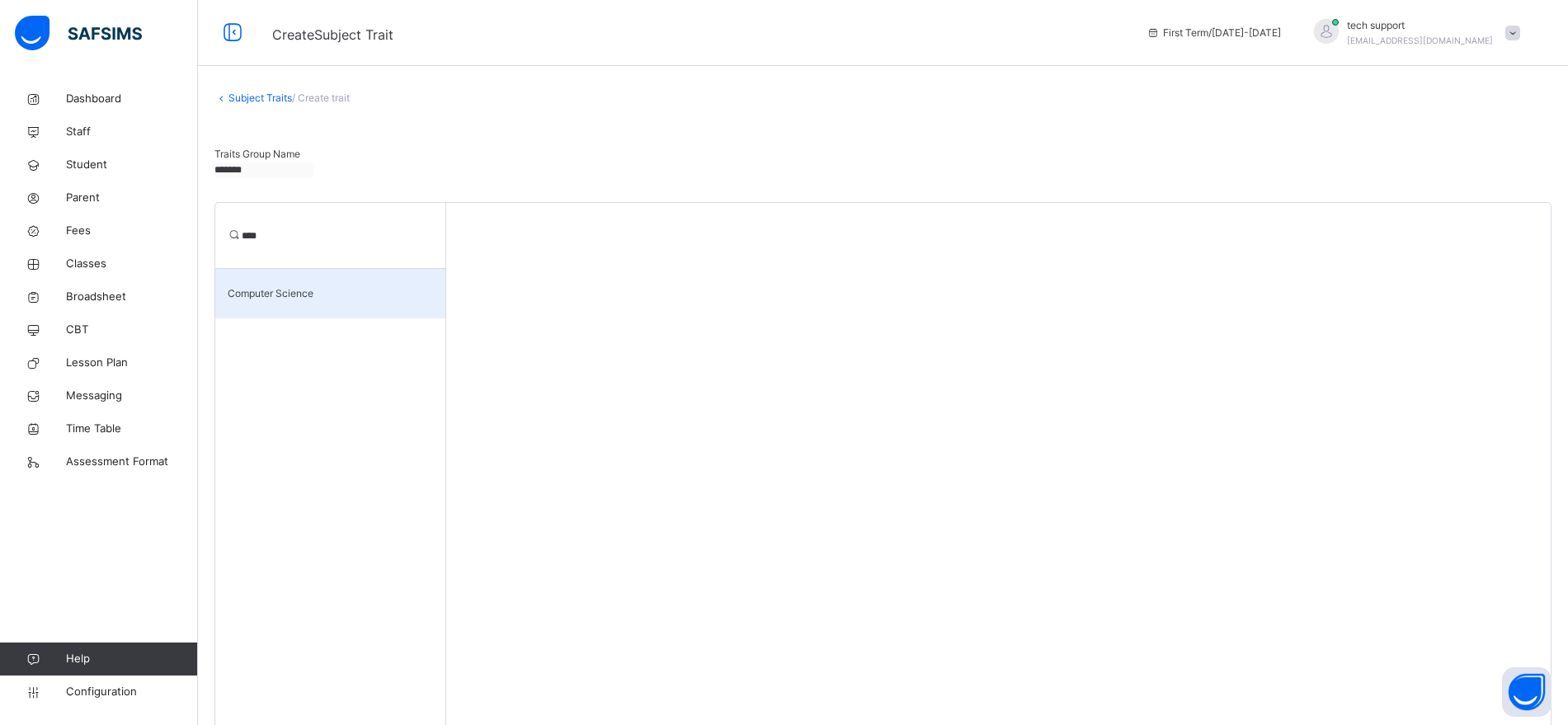
type input "****"
click at [292, 289] on div "Computer Science" at bounding box center [330, 293] width 230 height 50
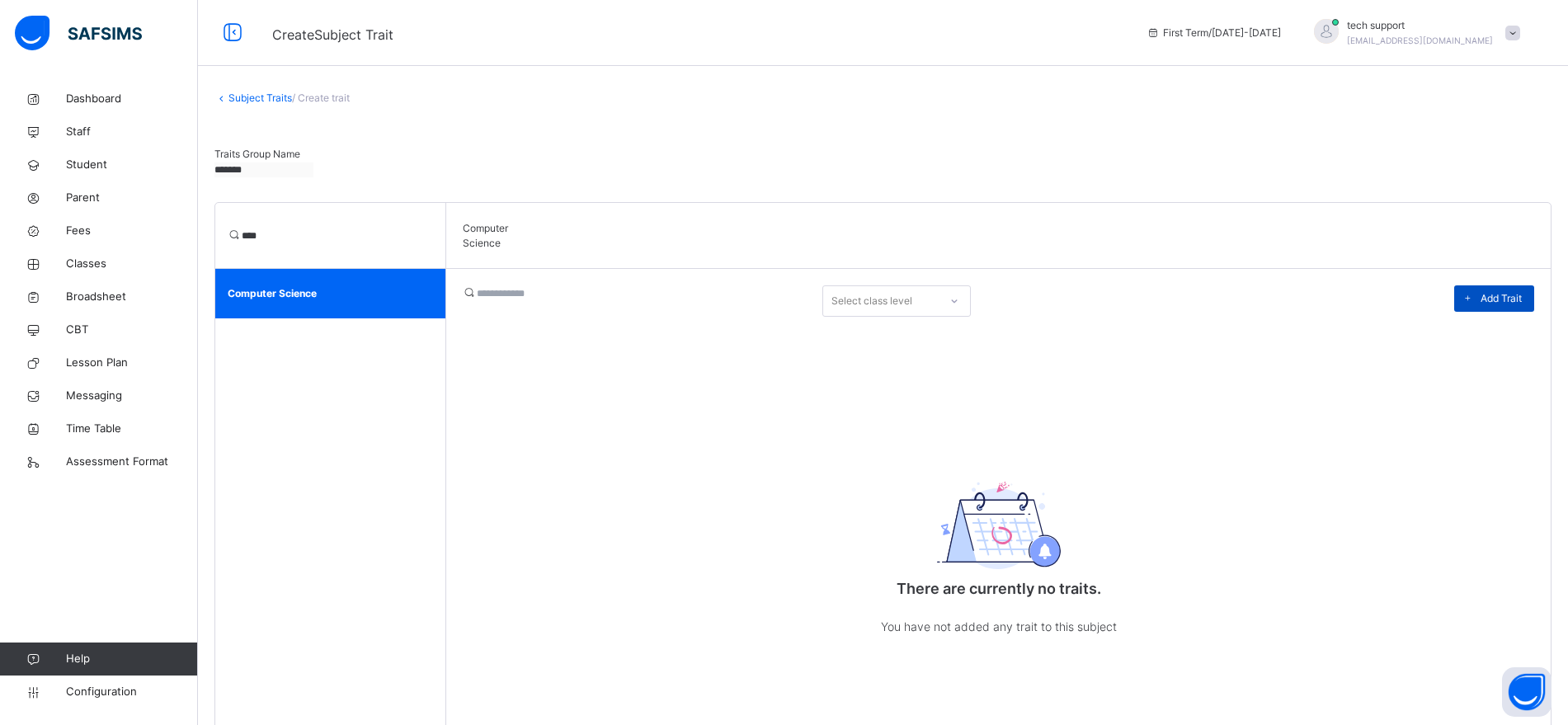
click at [1514, 292] on div "Add Trait" at bounding box center [1494, 298] width 80 height 26
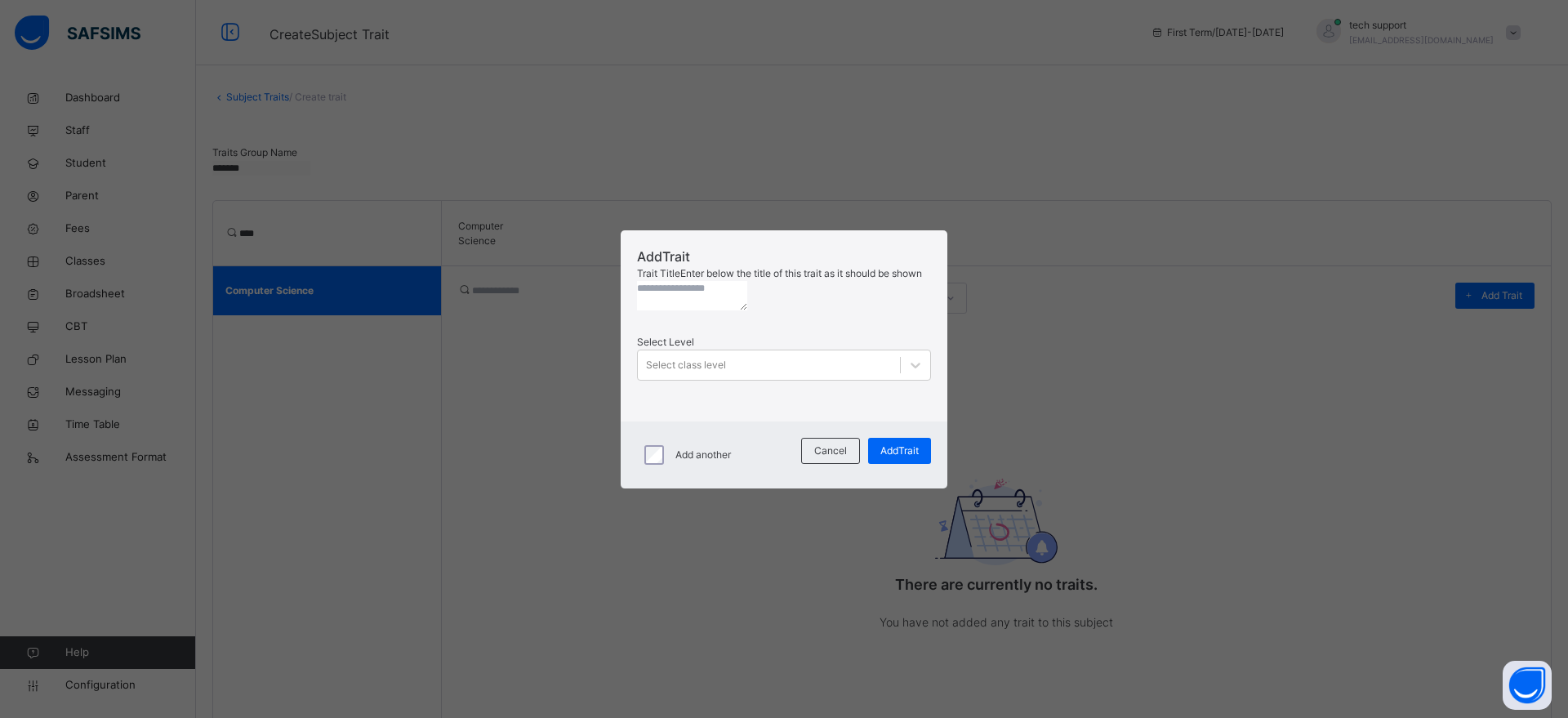
click at [693, 307] on textarea at bounding box center [692, 295] width 110 height 29
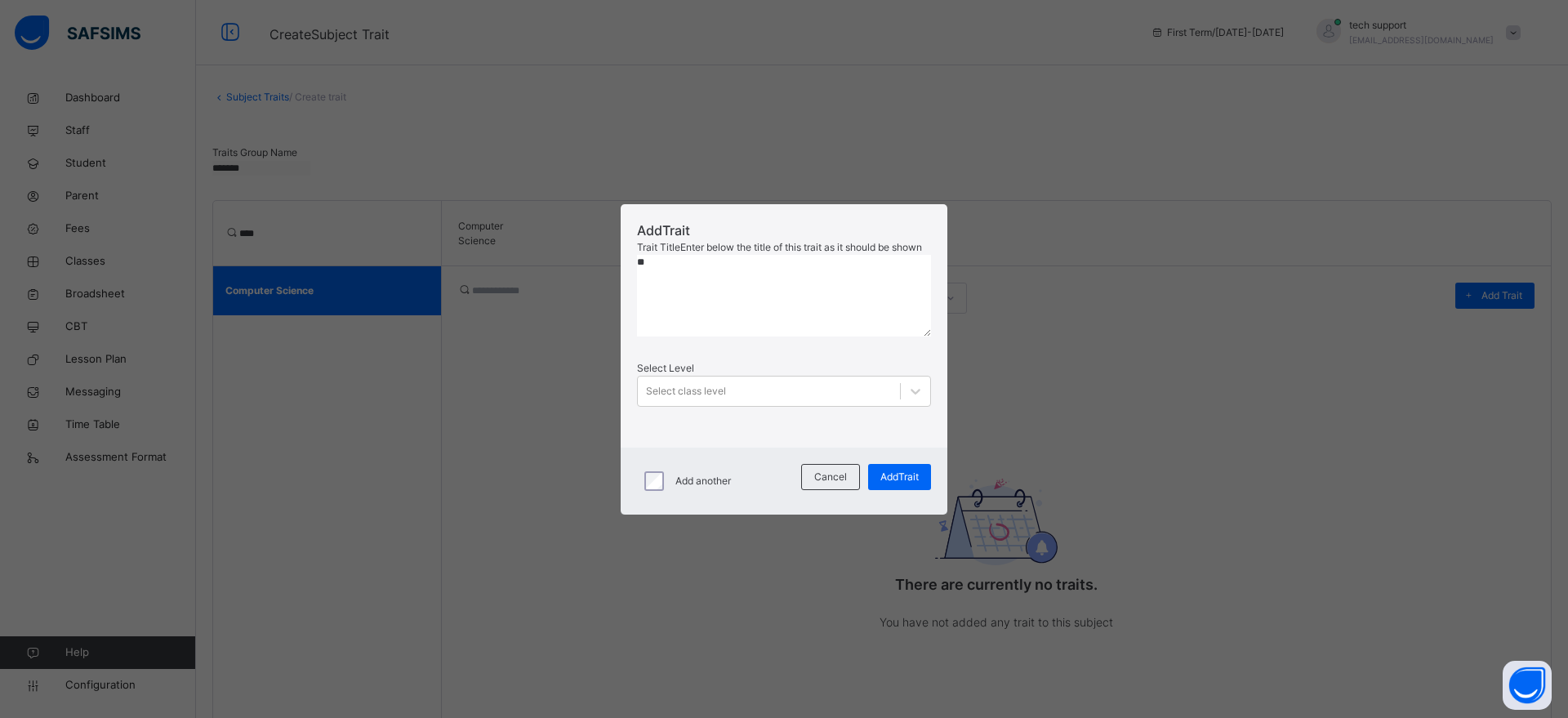
type textarea "*"
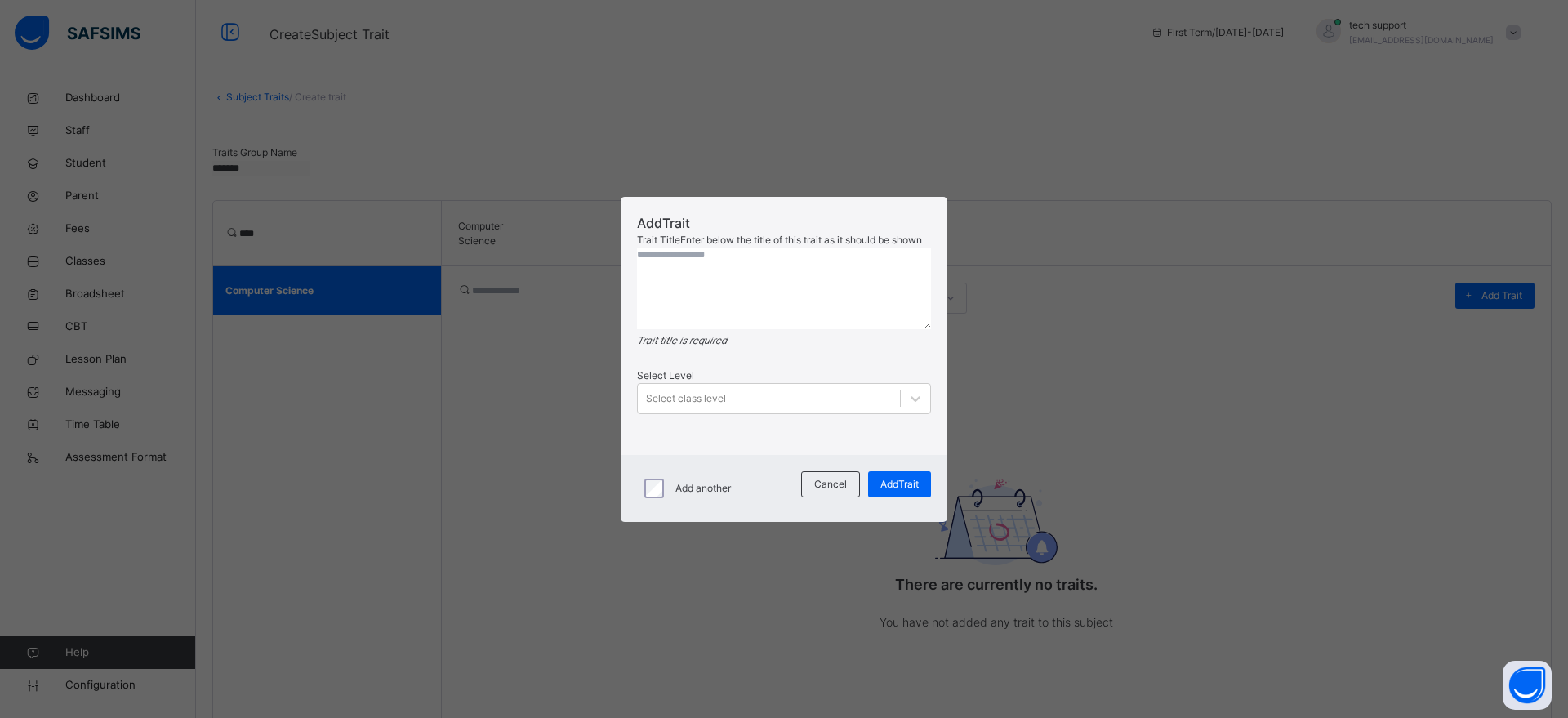
type textarea "*"
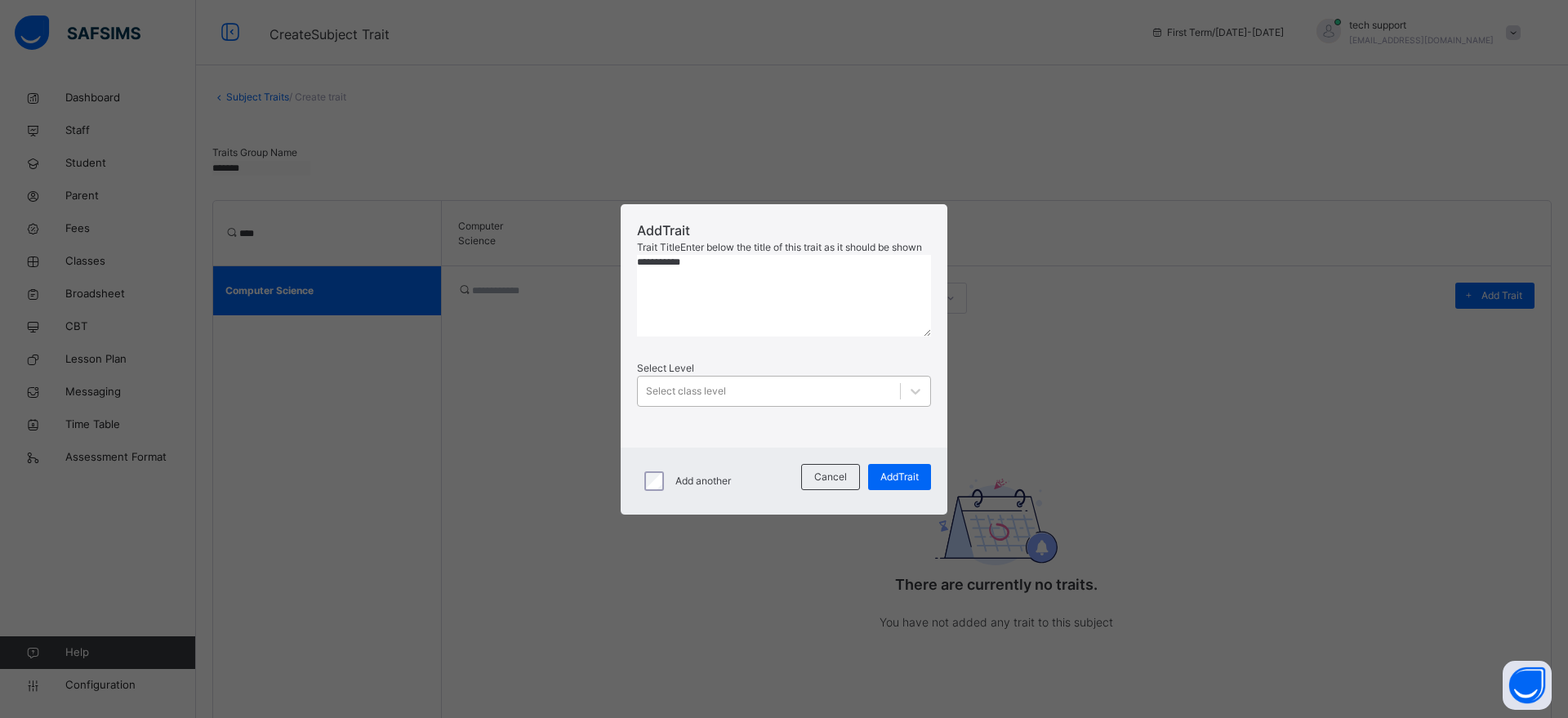
type textarea "**********"
click at [762, 403] on div "Select class level" at bounding box center [769, 391] width 262 height 25
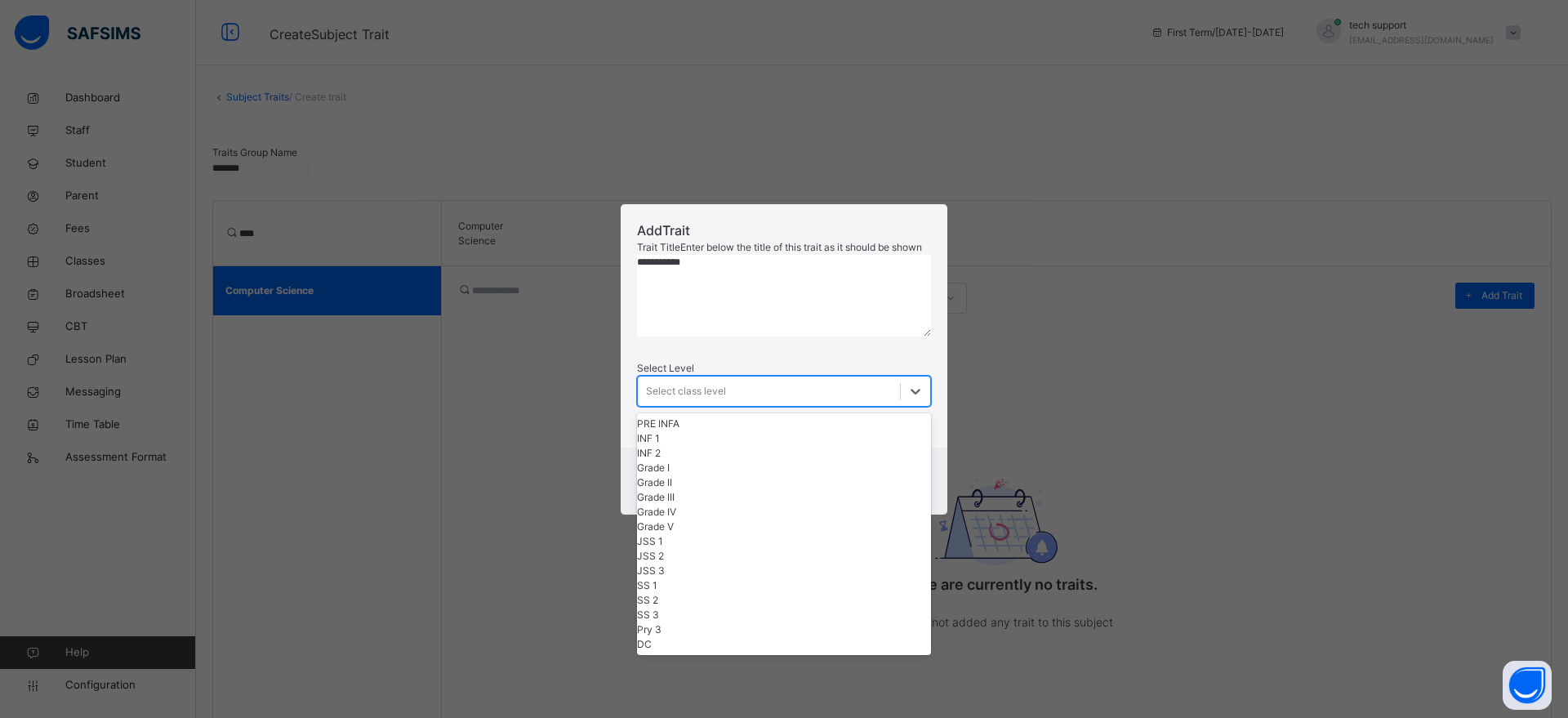
scroll to position [199, 0]
click at [729, 652] on div "DC" at bounding box center [784, 645] width 294 height 15
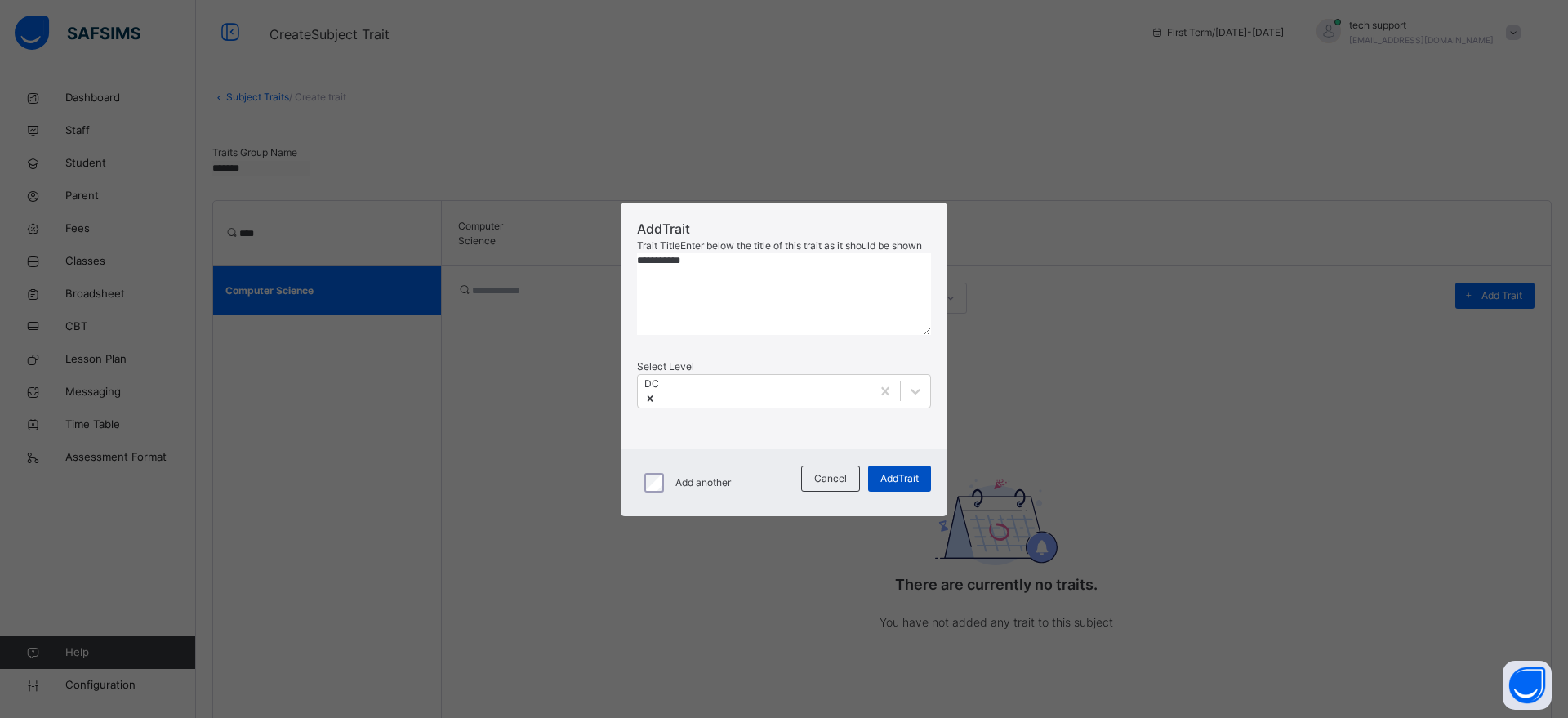
click at [899, 486] on span "Add Trait" at bounding box center [900, 479] width 38 height 15
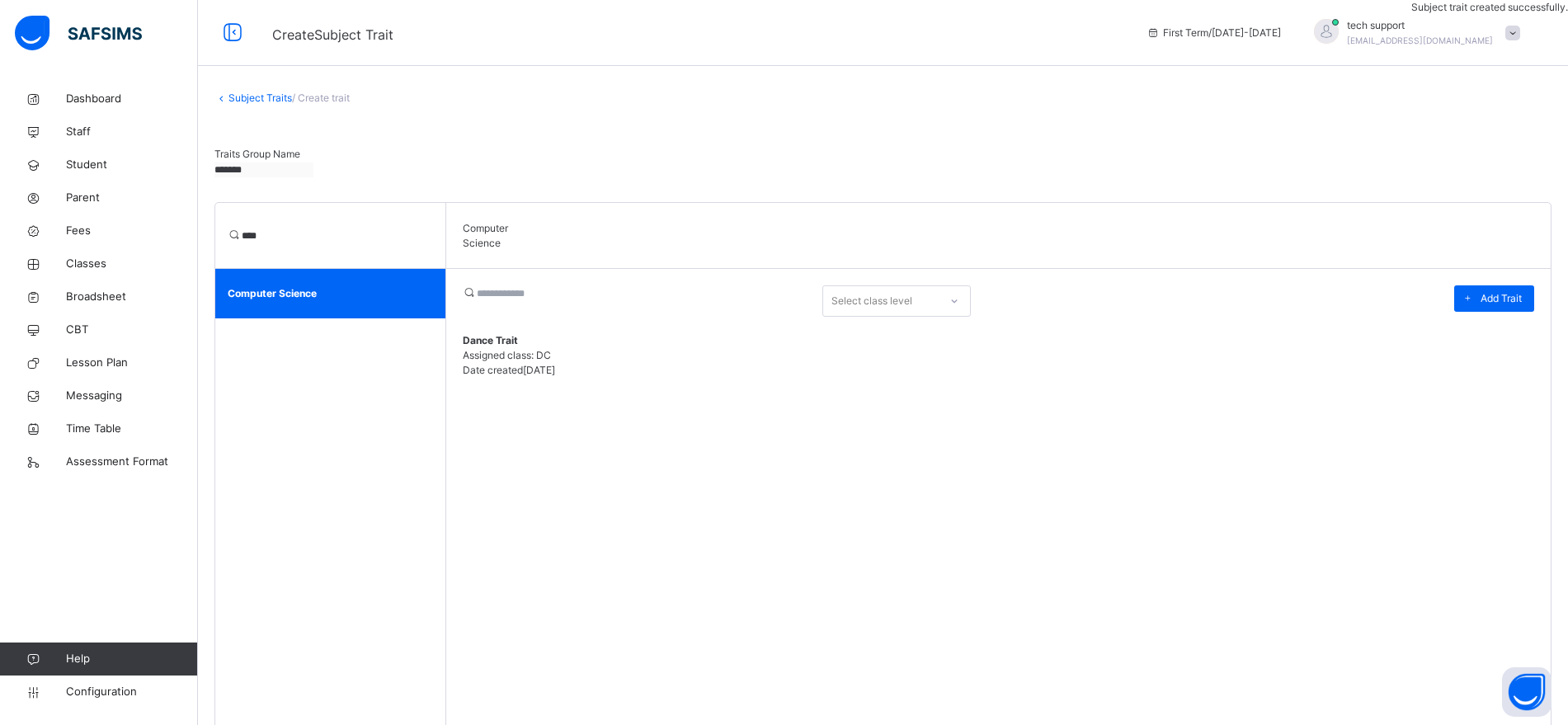
click at [329, 238] on input "****" at bounding box center [291, 236] width 99 height 15
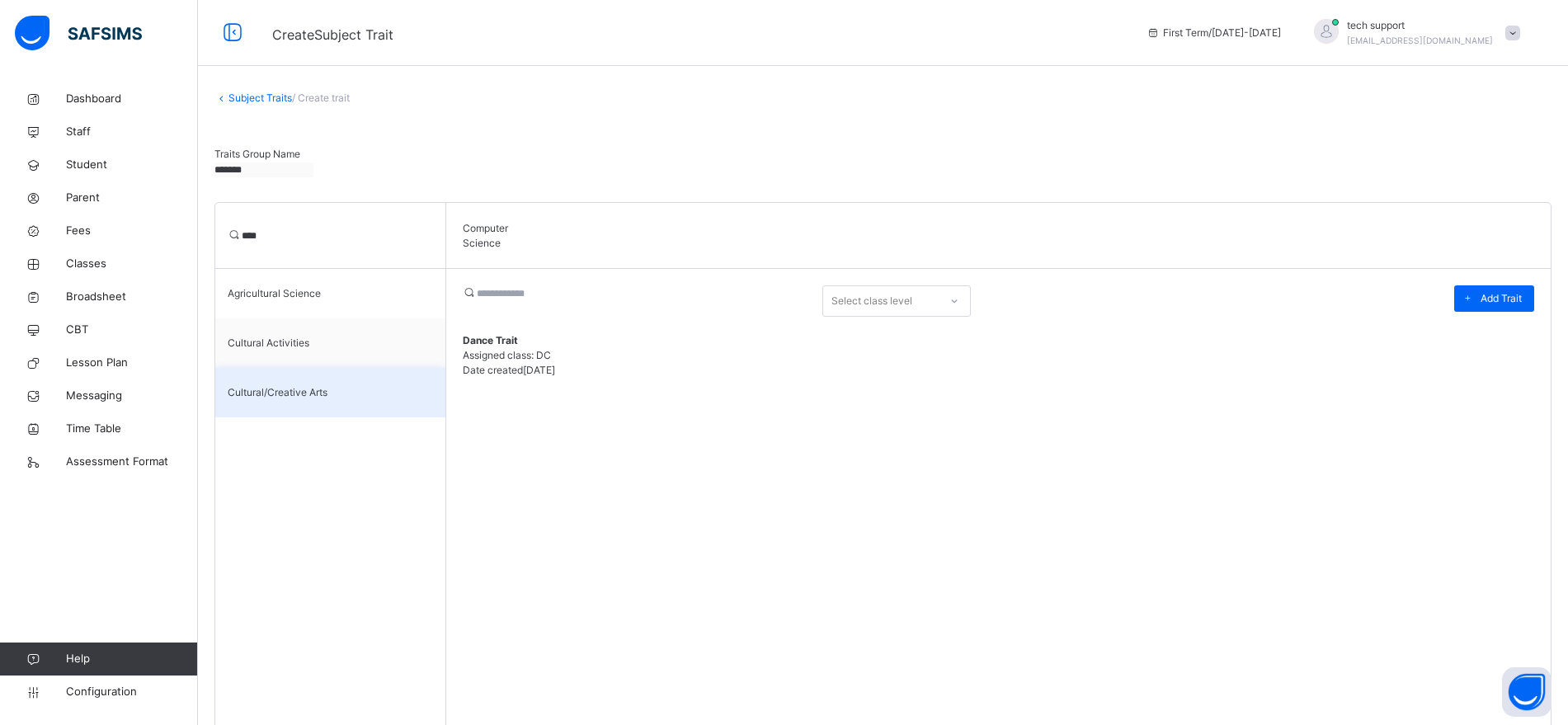
type input "****"
click at [330, 384] on div "Cultural/Creative Arts" at bounding box center [330, 392] width 230 height 50
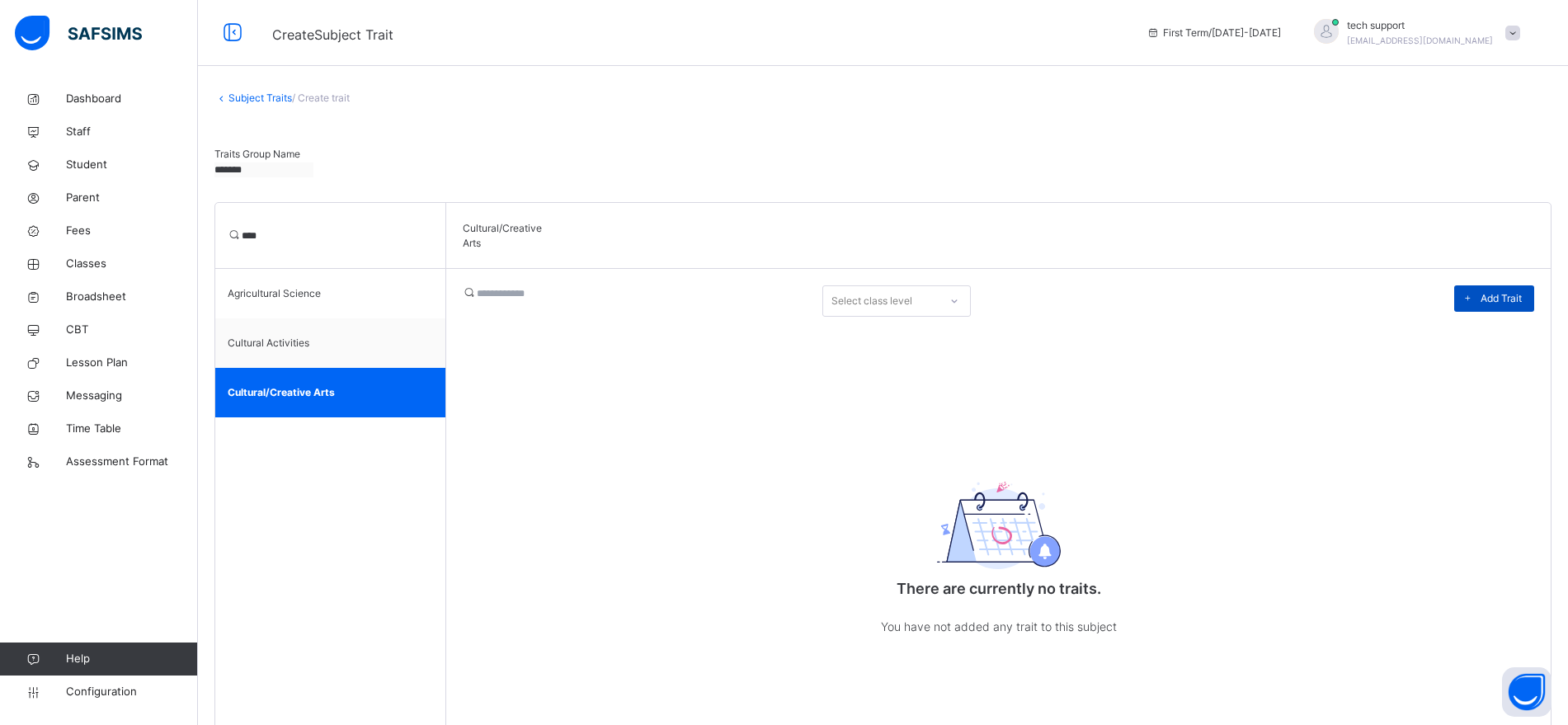
click at [1499, 303] on span "Add Trait" at bounding box center [1501, 299] width 41 height 15
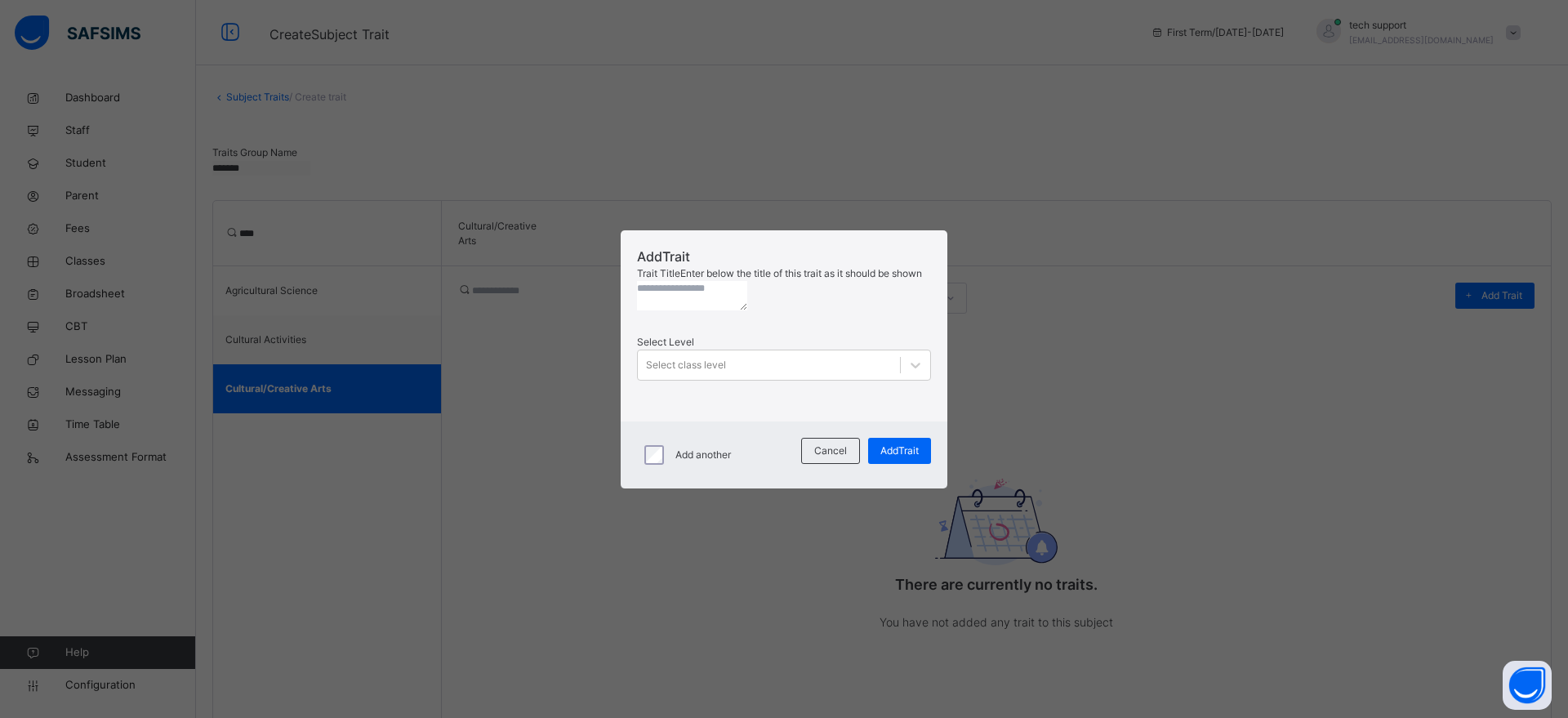
click at [747, 310] on textarea at bounding box center [692, 295] width 110 height 29
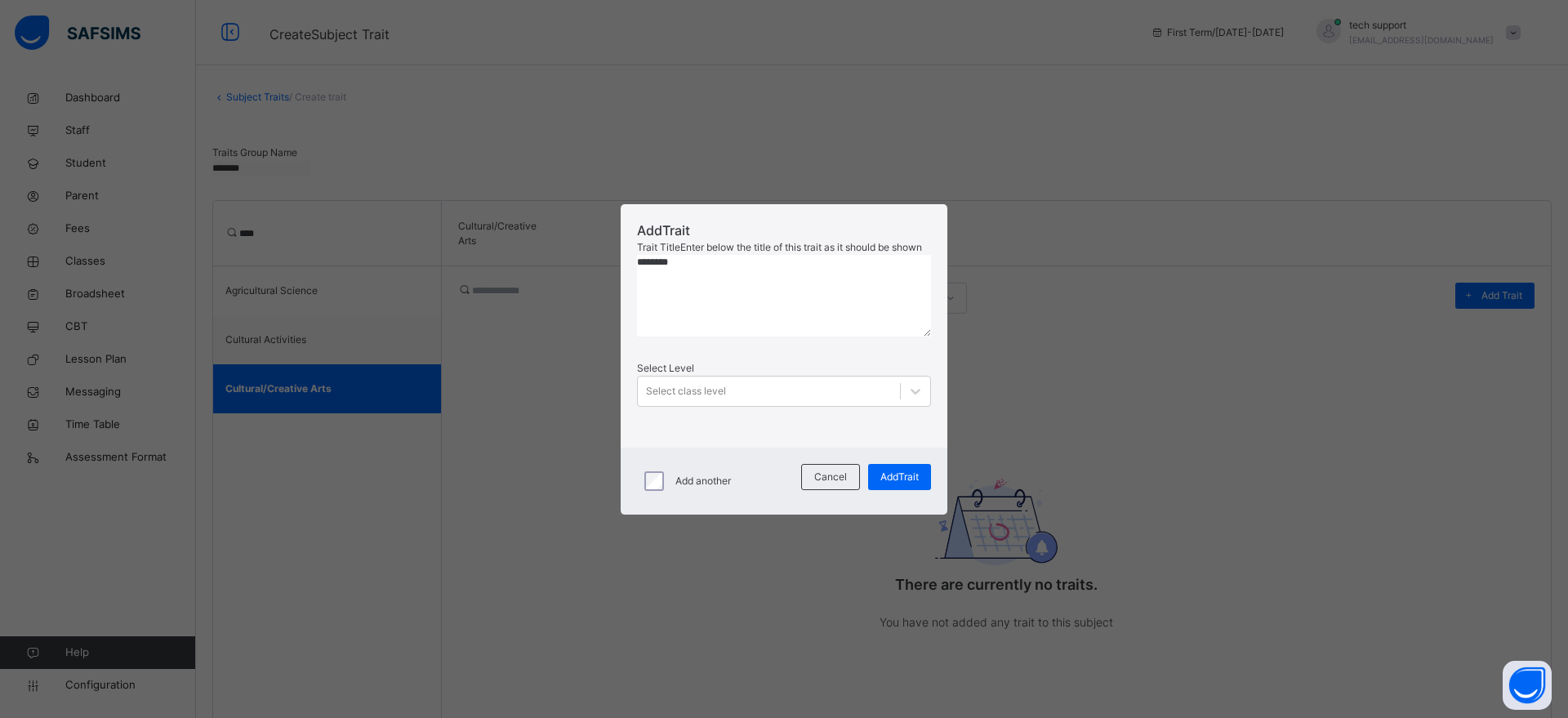
click at [0, 0] on span "********" at bounding box center [0, 0] width 0 height 0
type textarea "********"
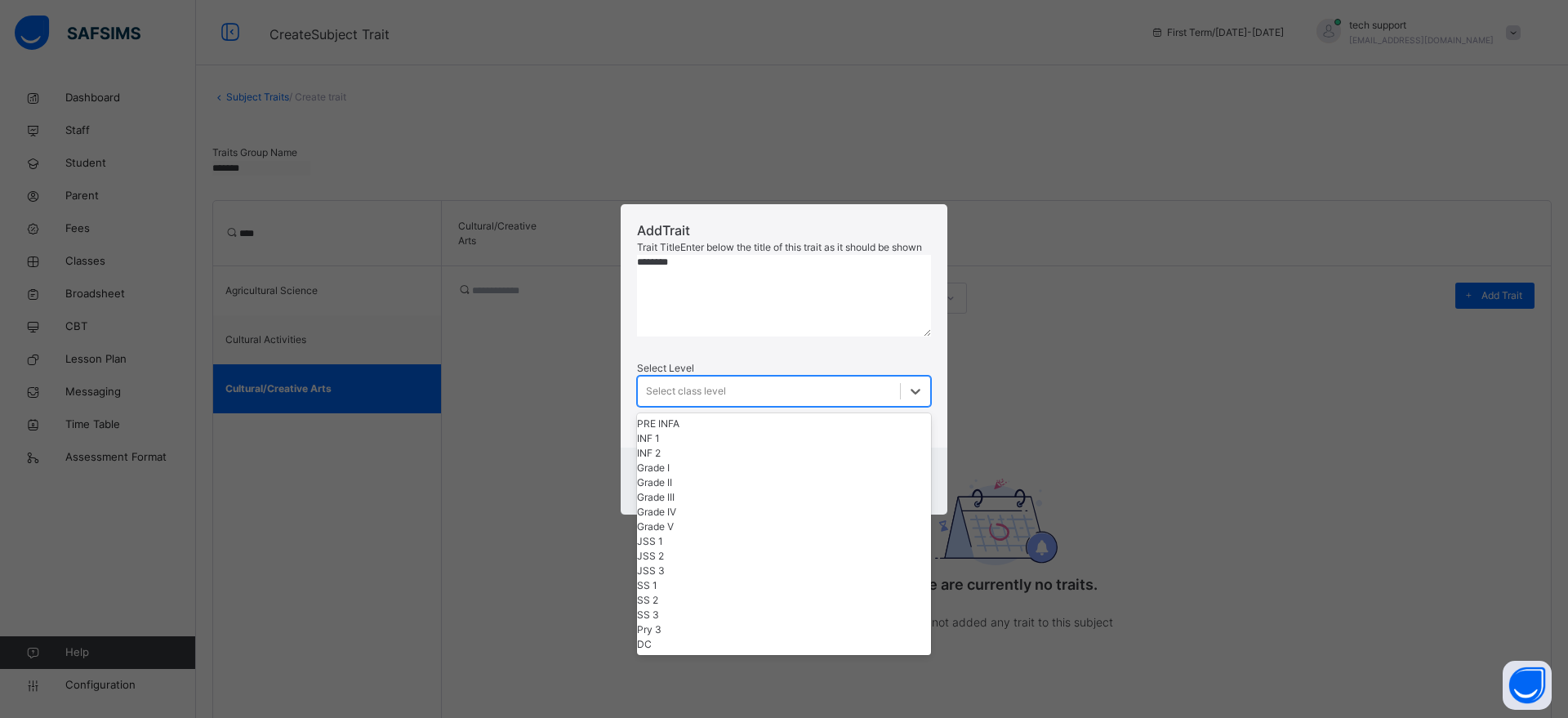
click at [753, 403] on div "Select class level" at bounding box center [769, 391] width 262 height 25
click at [743, 652] on div "DC" at bounding box center [784, 645] width 294 height 15
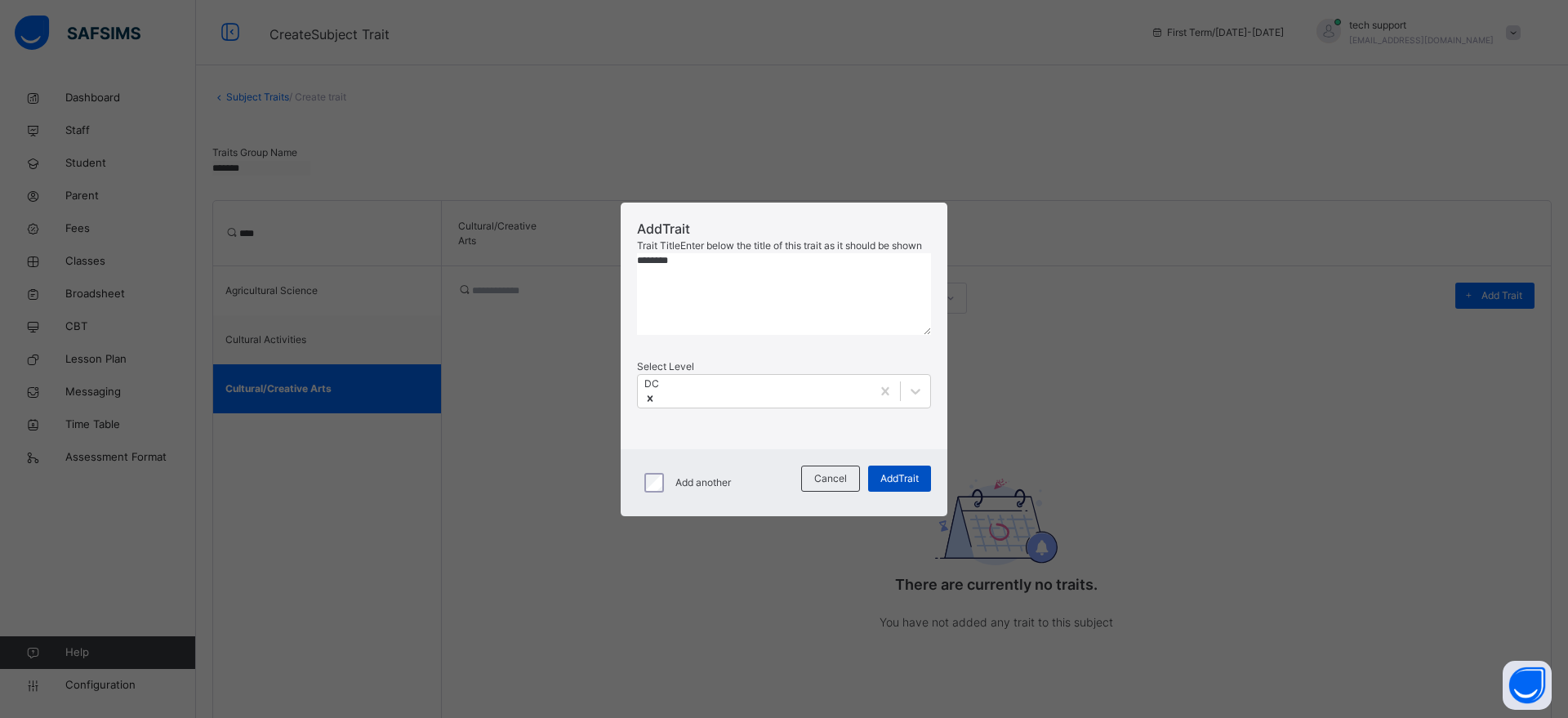
click at [915, 486] on span "Add Trait" at bounding box center [900, 479] width 38 height 15
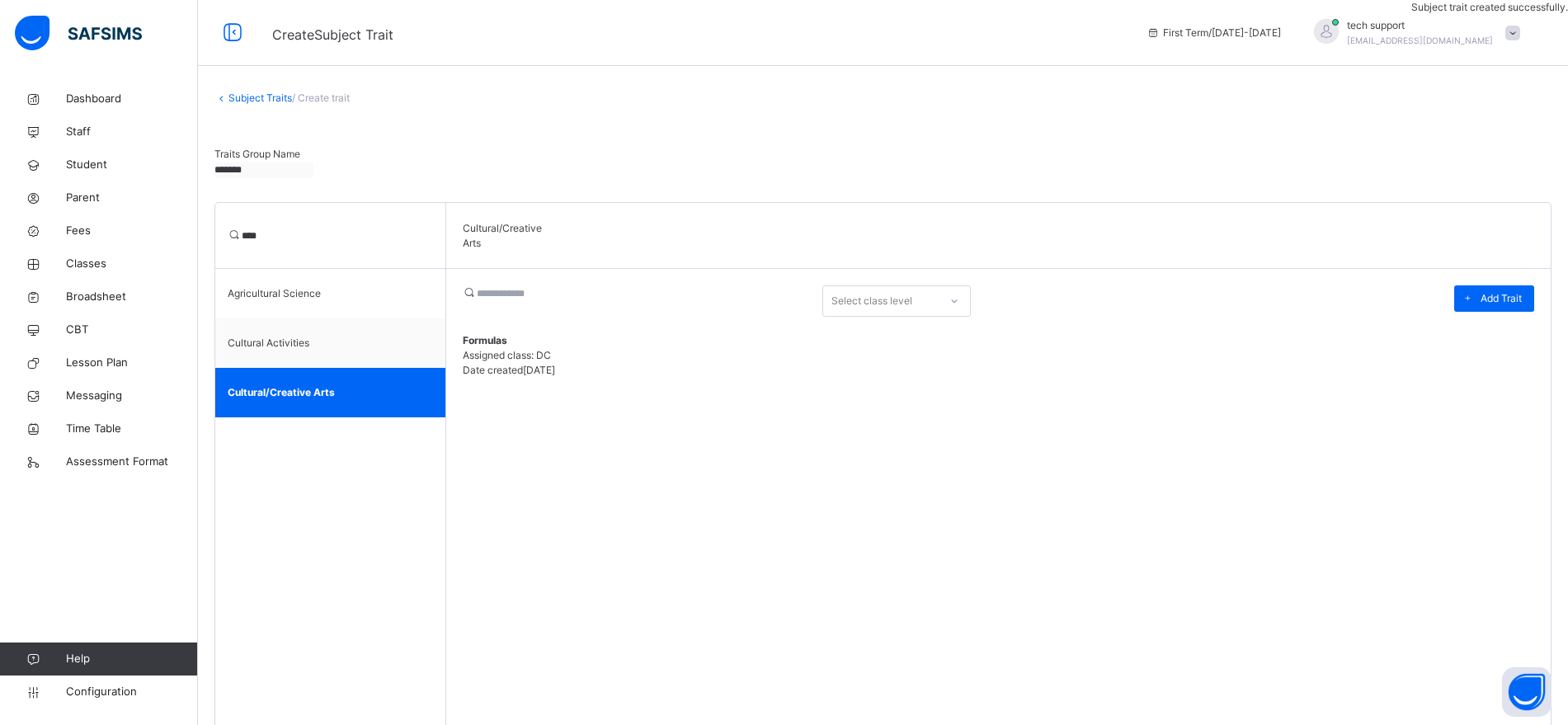
click at [314, 242] on input "****" at bounding box center [291, 236] width 99 height 15
type input "*"
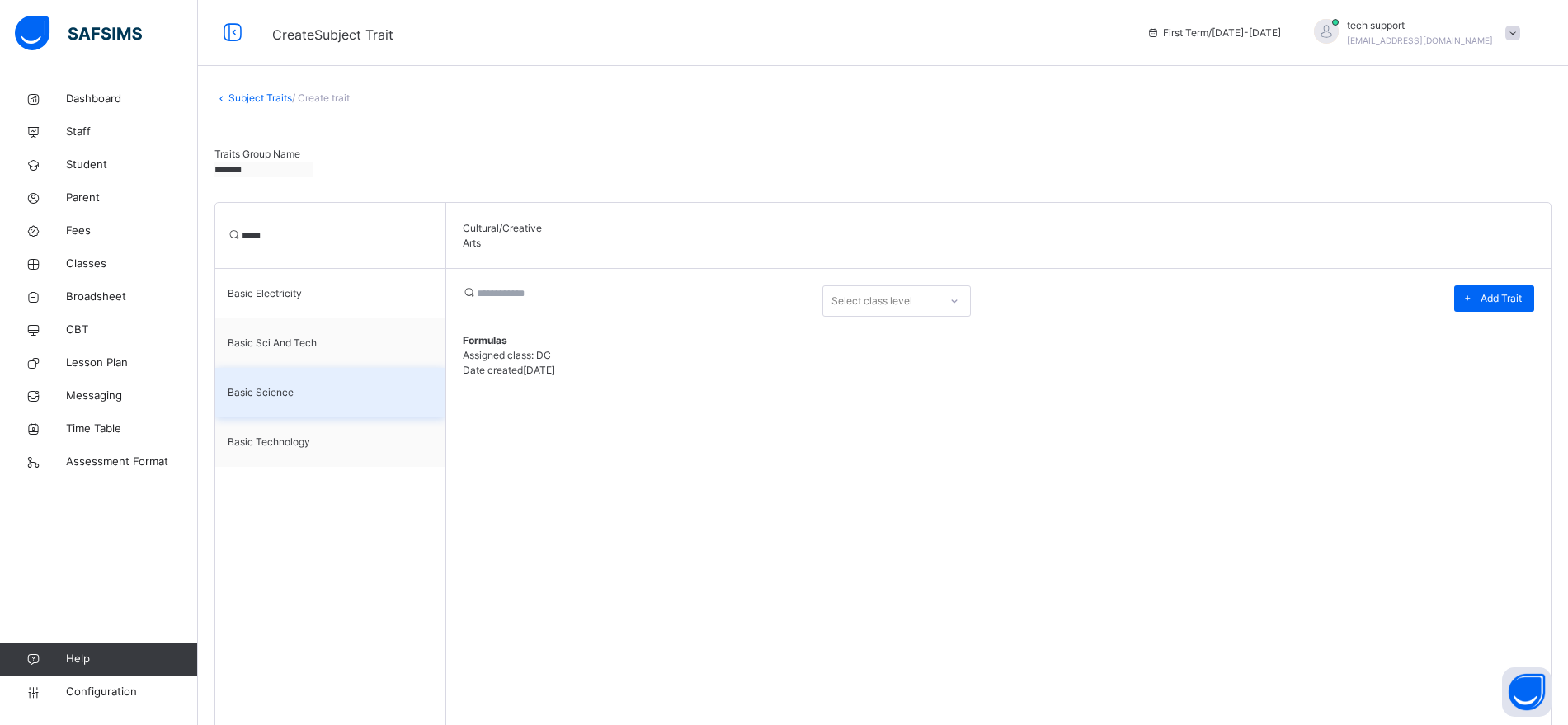
type input "*****"
click at [322, 390] on div "Basic Science" at bounding box center [330, 392] width 230 height 50
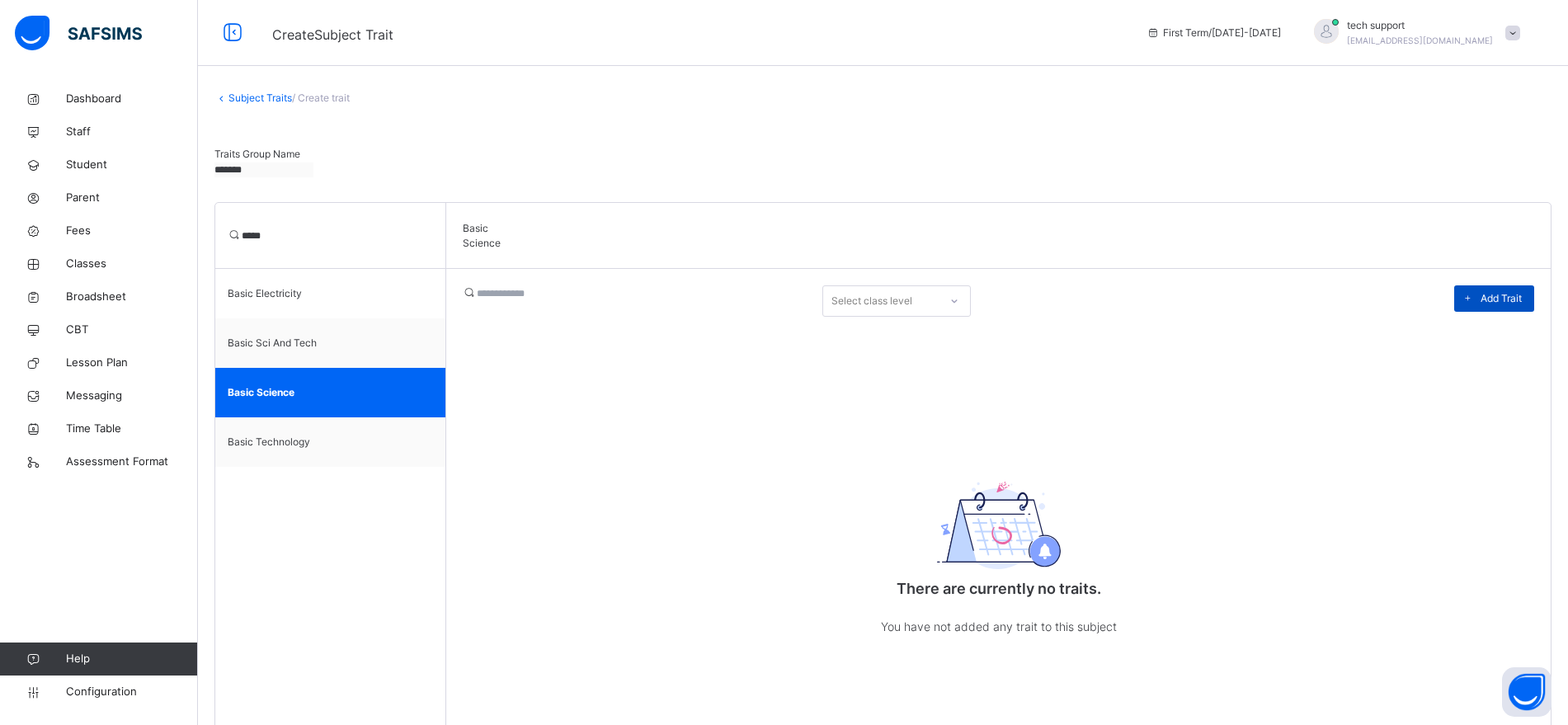
click at [1505, 302] on span "Add Trait" at bounding box center [1501, 299] width 41 height 15
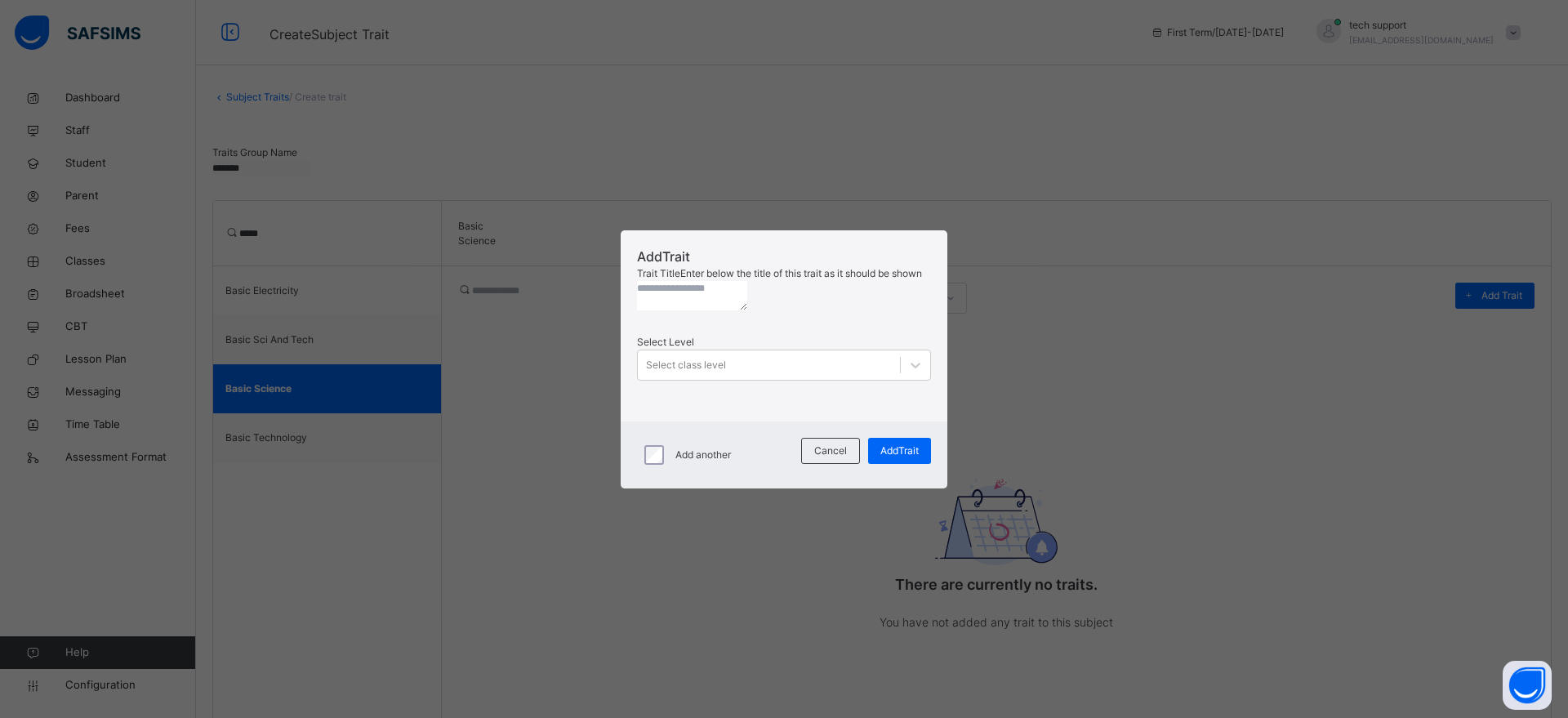
click at [747, 305] on textarea at bounding box center [692, 295] width 110 height 29
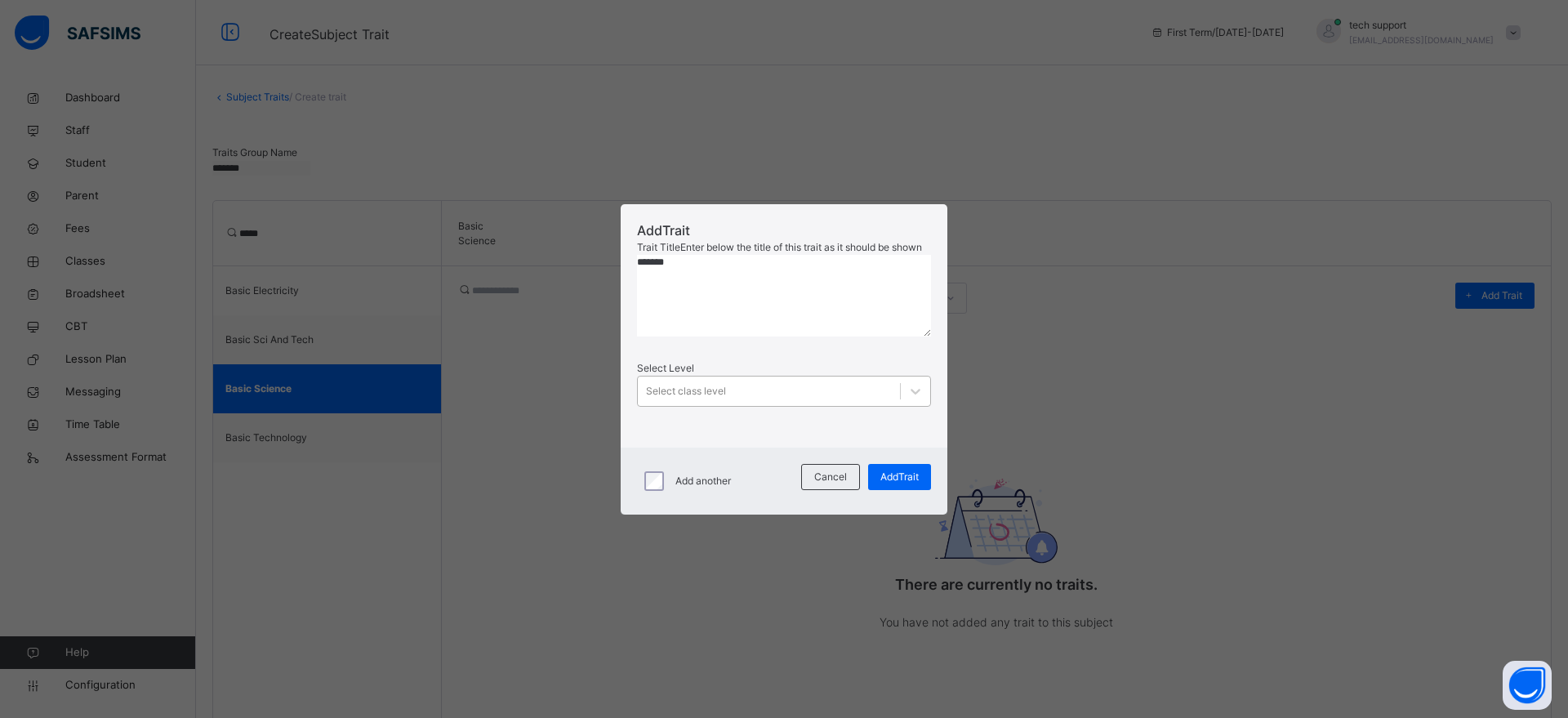
type textarea "*******"
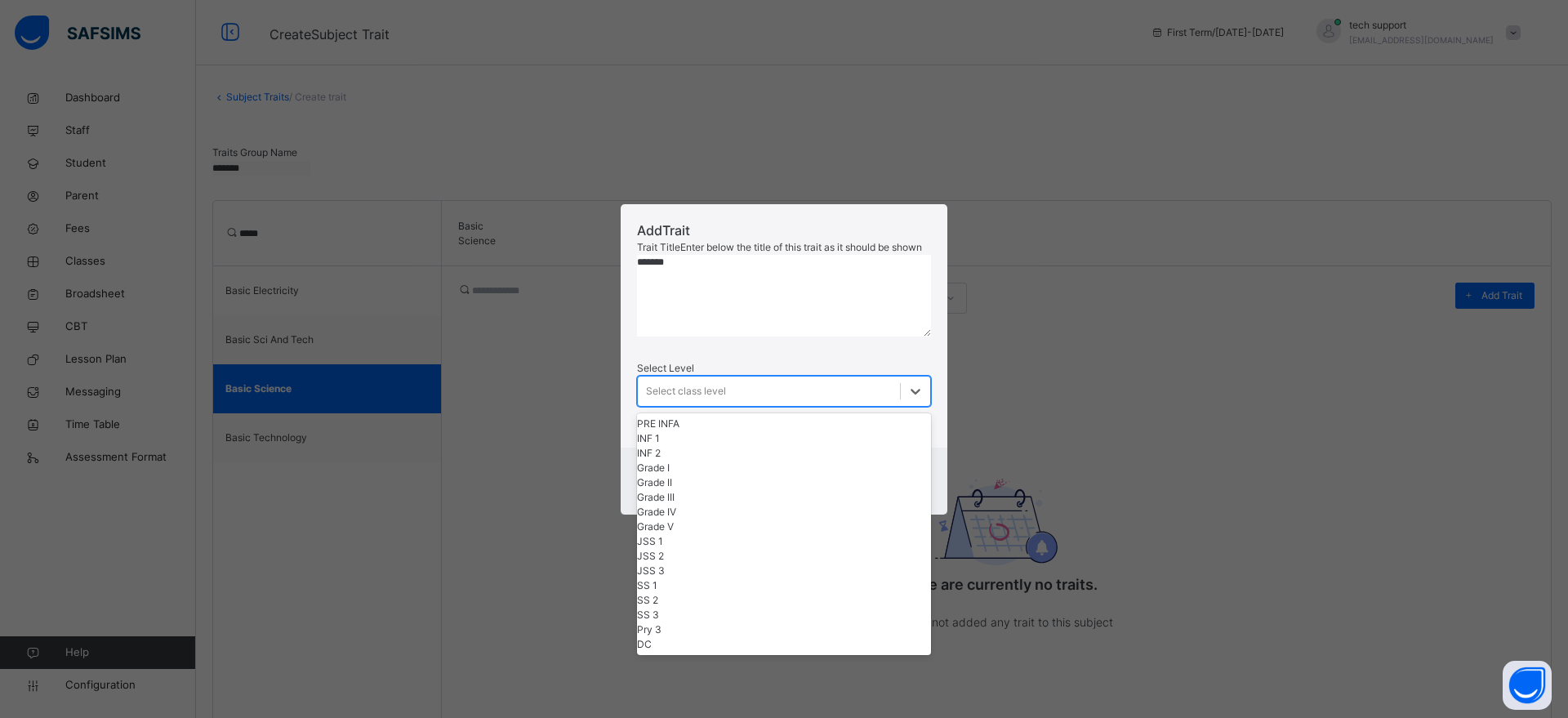
click at [784, 403] on div "Select class level" at bounding box center [769, 391] width 262 height 25
click at [743, 652] on div "DC" at bounding box center [784, 645] width 294 height 15
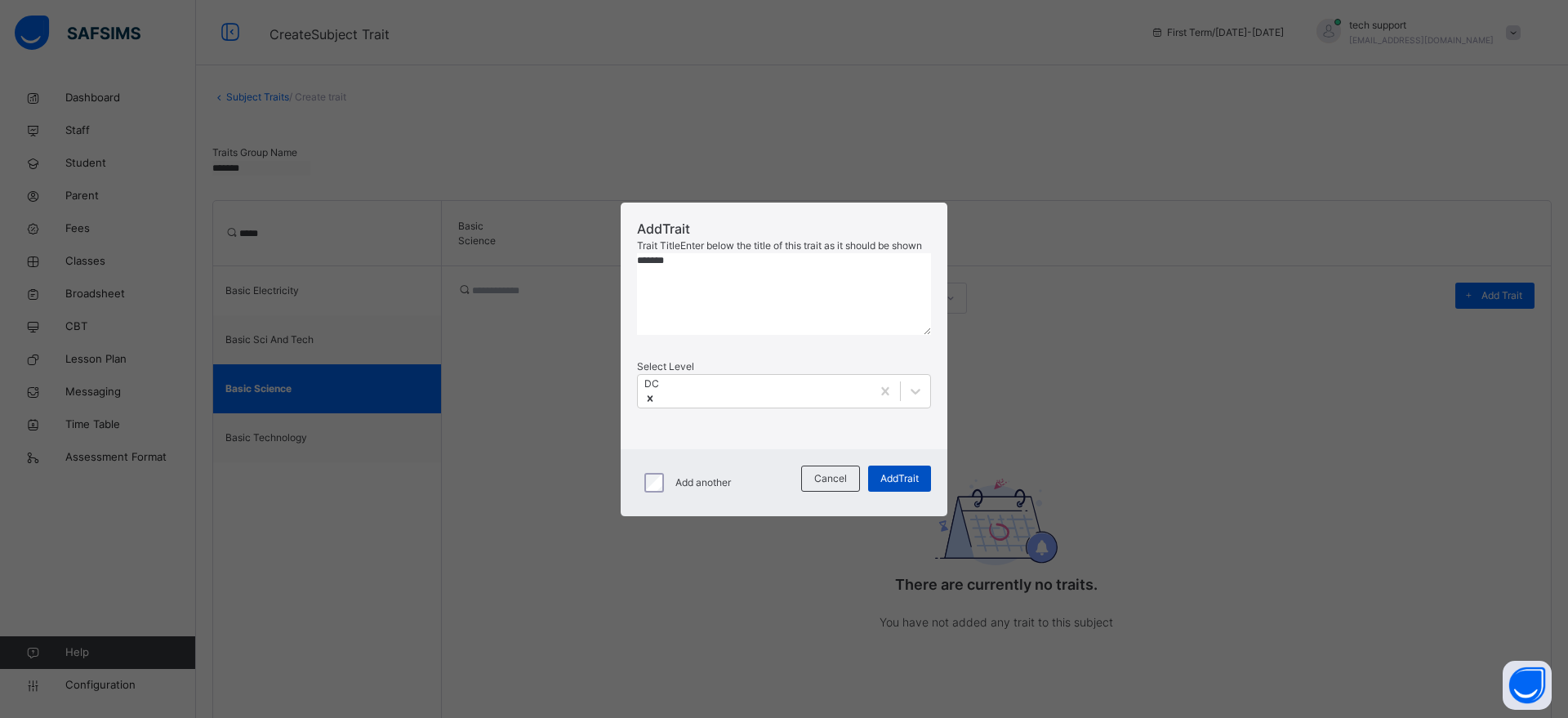
click at [897, 492] on div "Add Trait" at bounding box center [899, 479] width 63 height 26
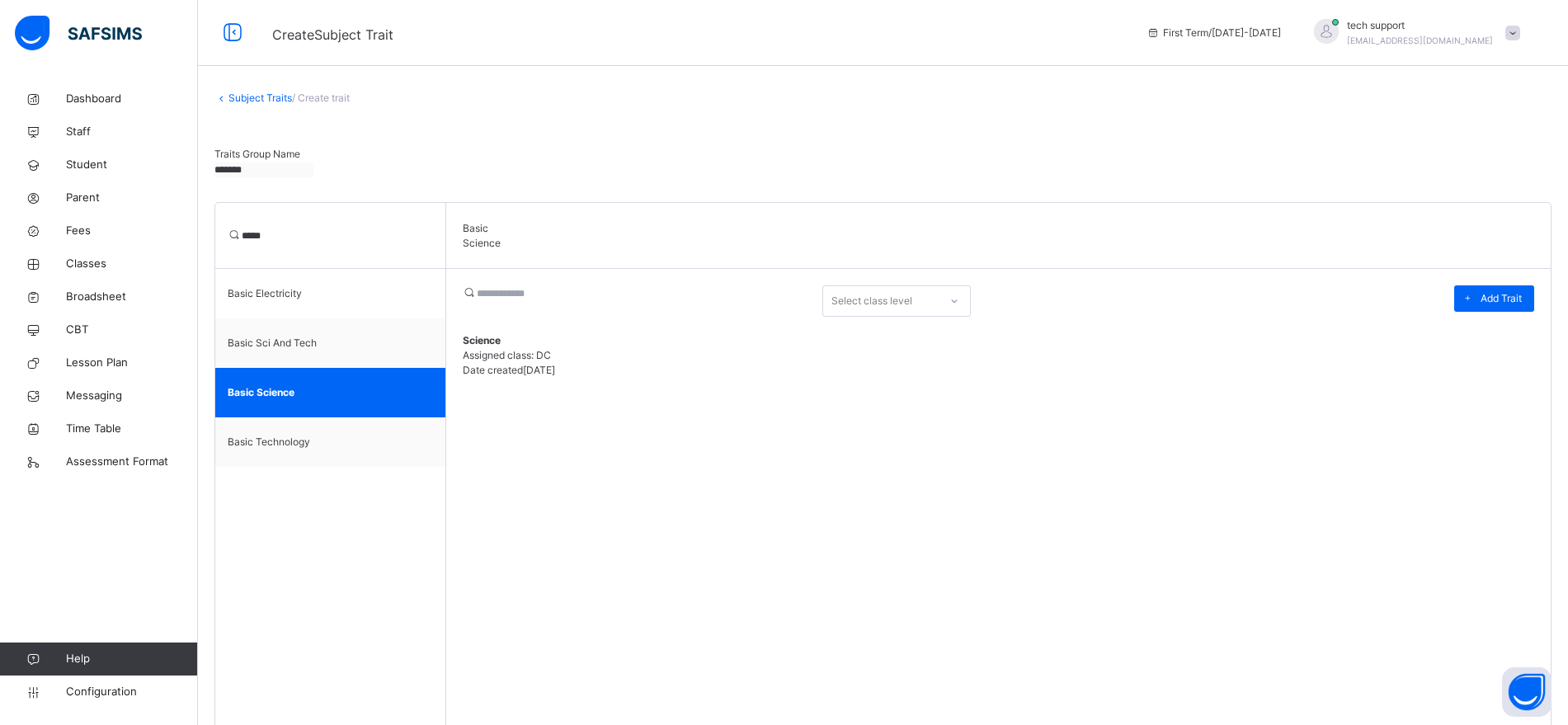
click at [260, 96] on link "Subject Traits" at bounding box center [259, 97] width 63 height 13
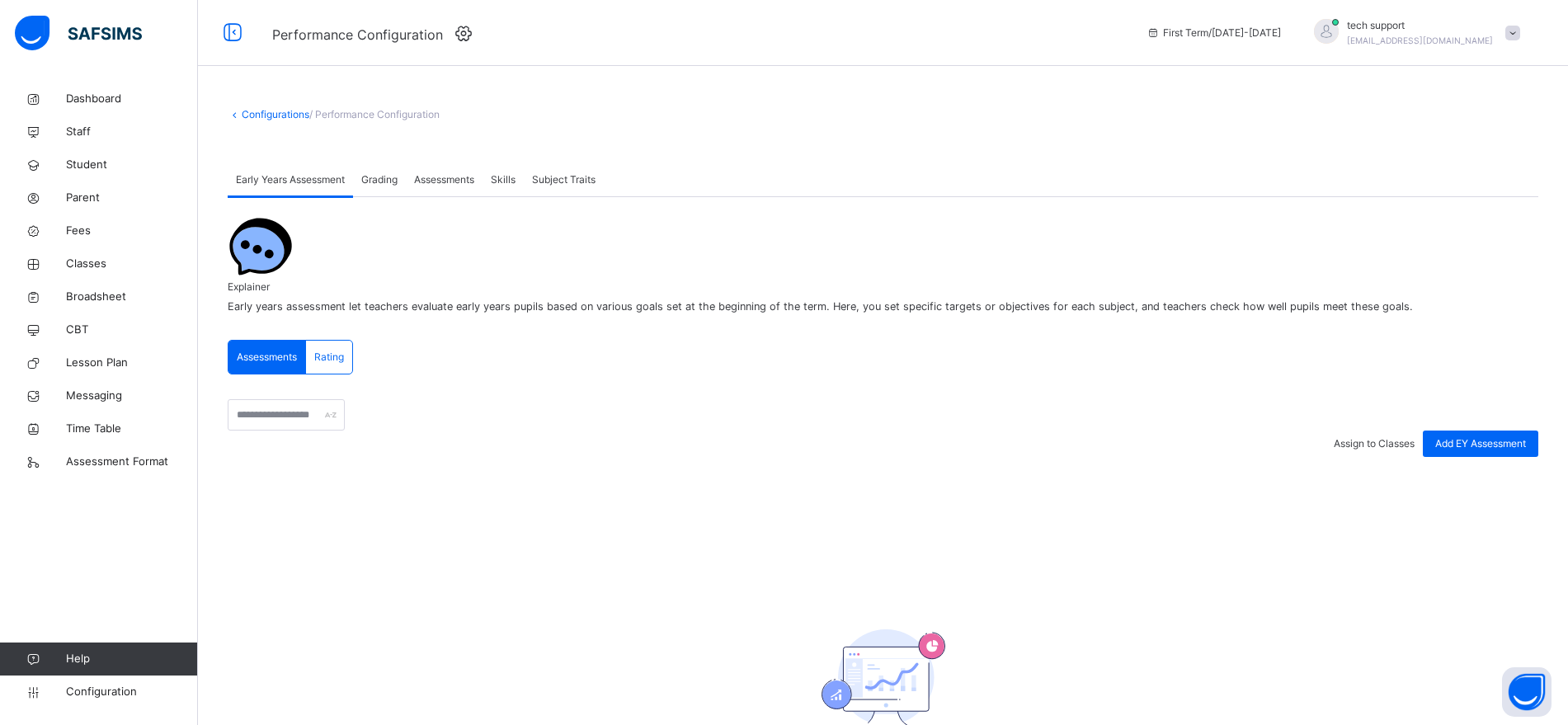
click at [569, 179] on span "Subject Traits" at bounding box center [564, 180] width 63 height 15
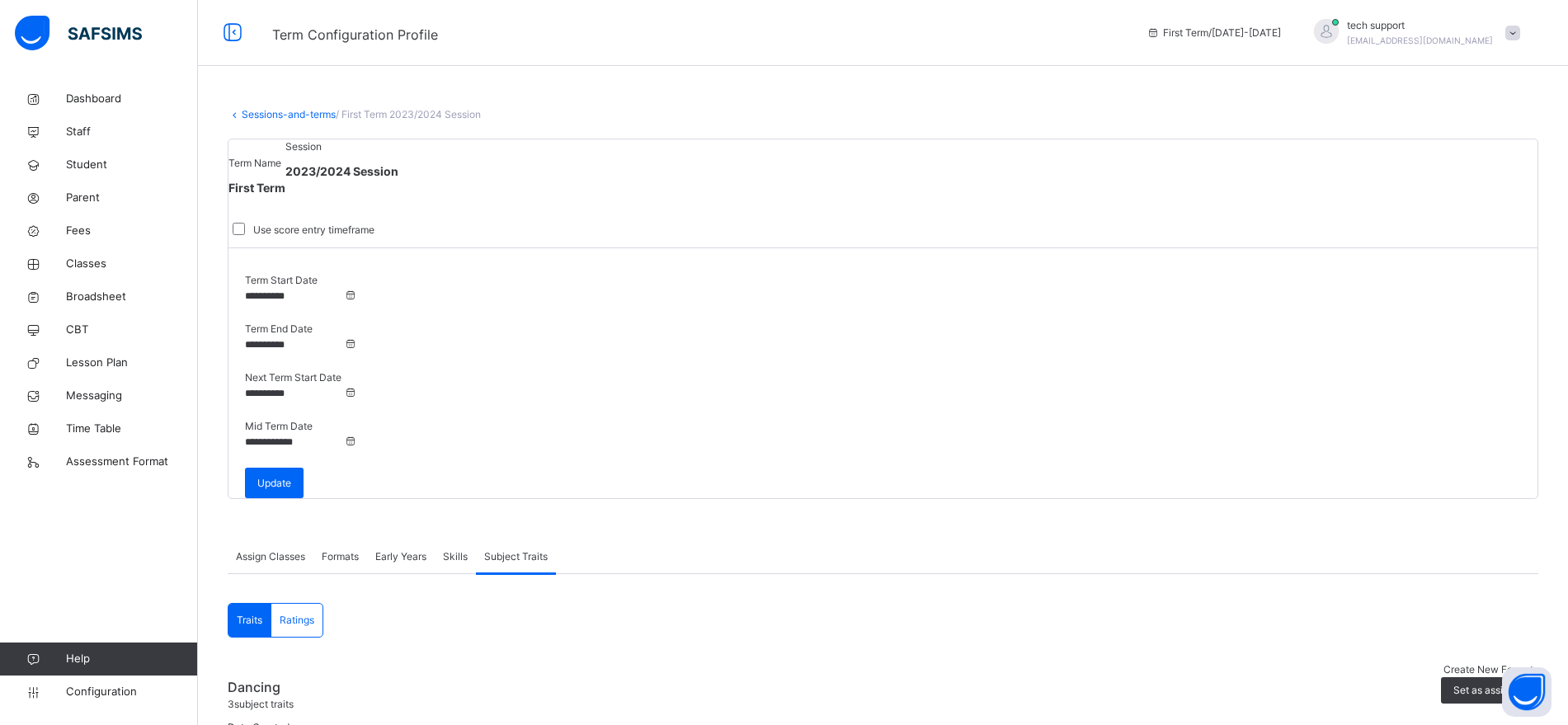
click at [1453, 671] on span "Set as assigned" at bounding box center [1489, 690] width 73 height 15
click at [299, 613] on span "Ratings" at bounding box center [297, 620] width 35 height 15
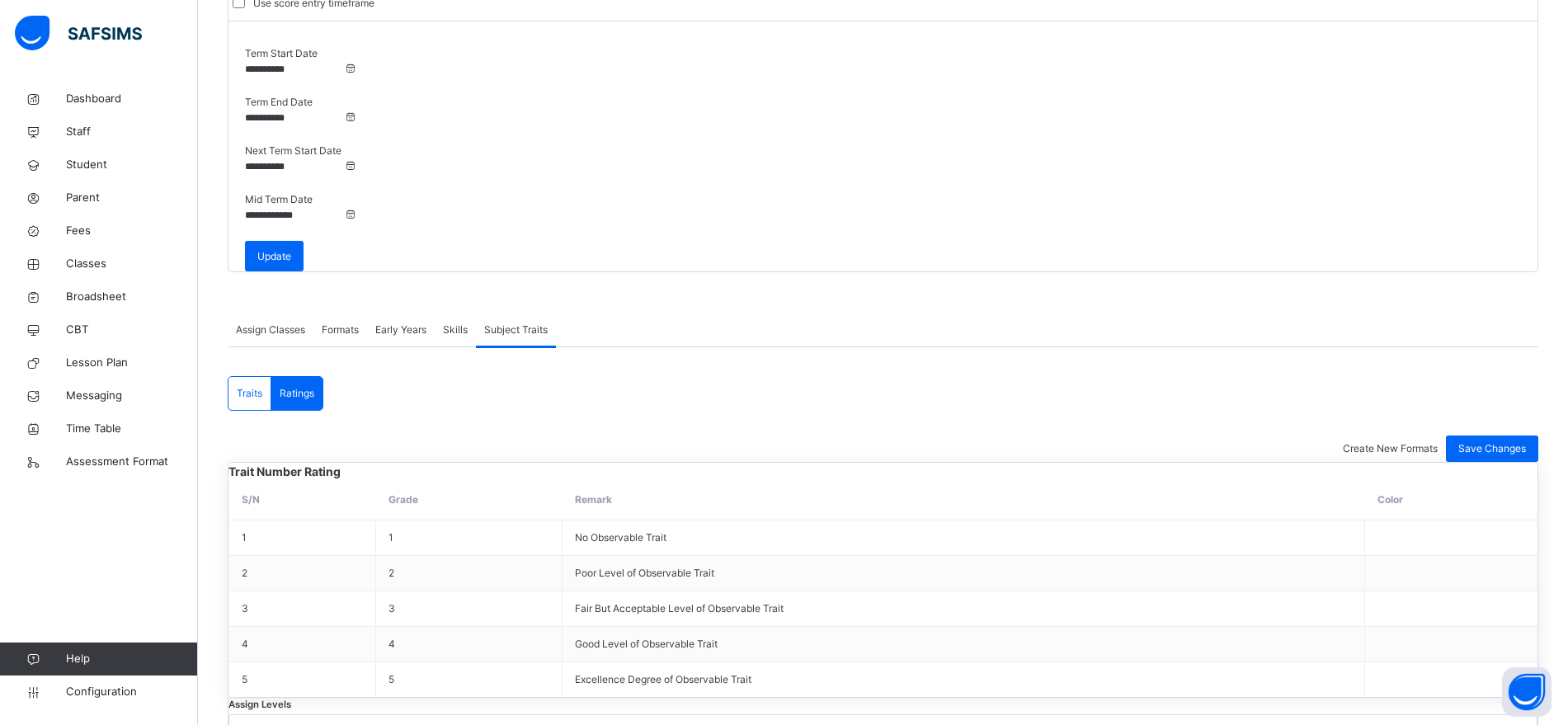
scroll to position [433, 0]
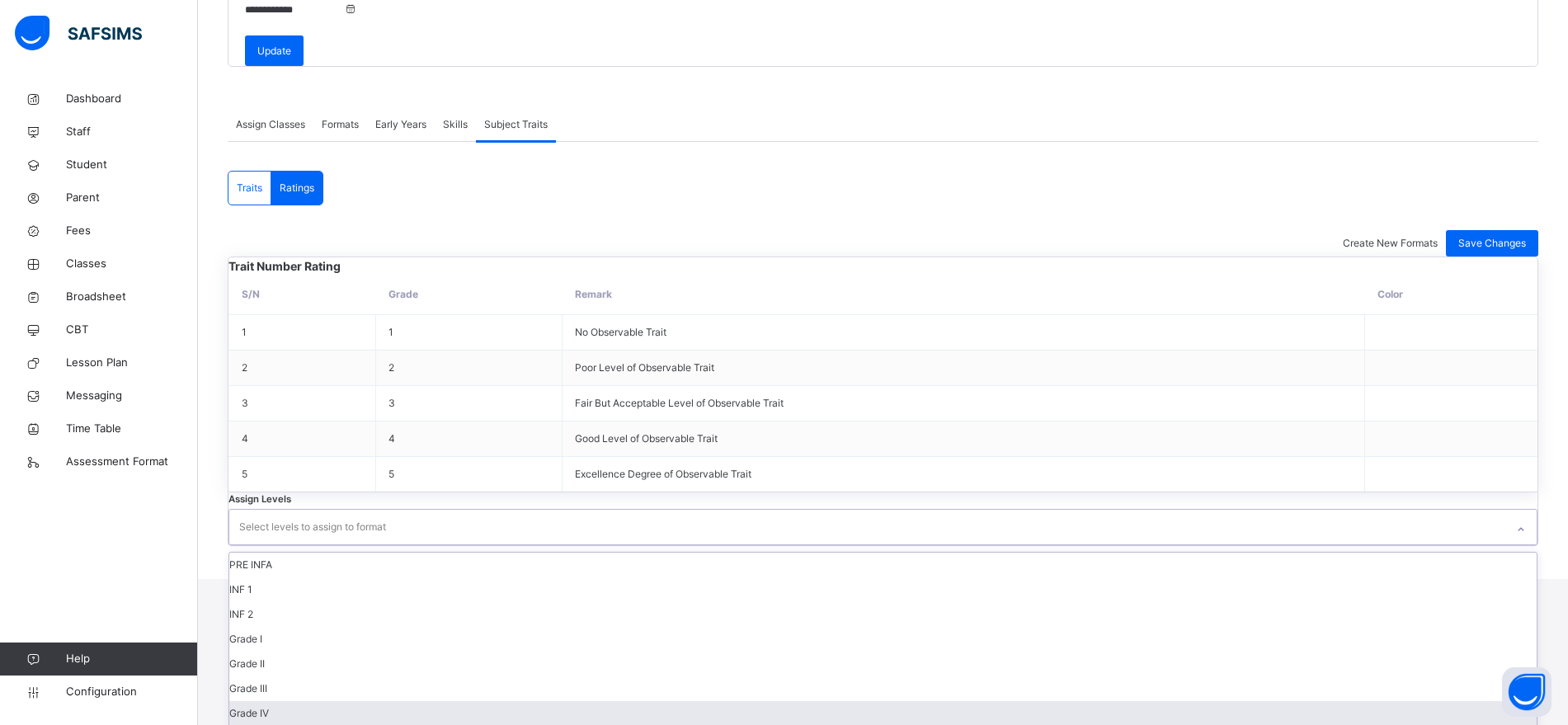
click at [427, 545] on div "option Grade IV focused, 7 of 16. 16 results available. Use Up and Down to choo…" at bounding box center [883, 526] width 1309 height 36
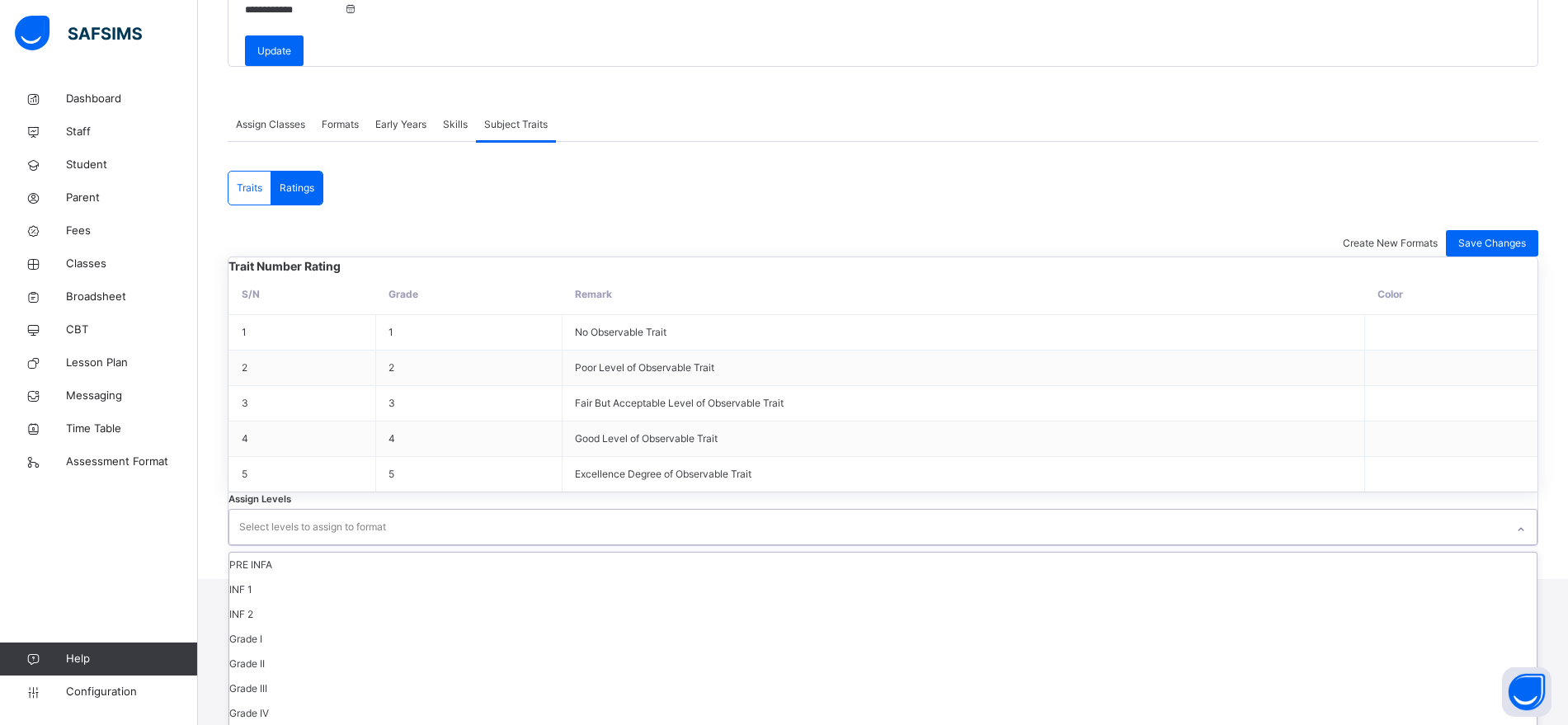
scroll to position [201, 0]
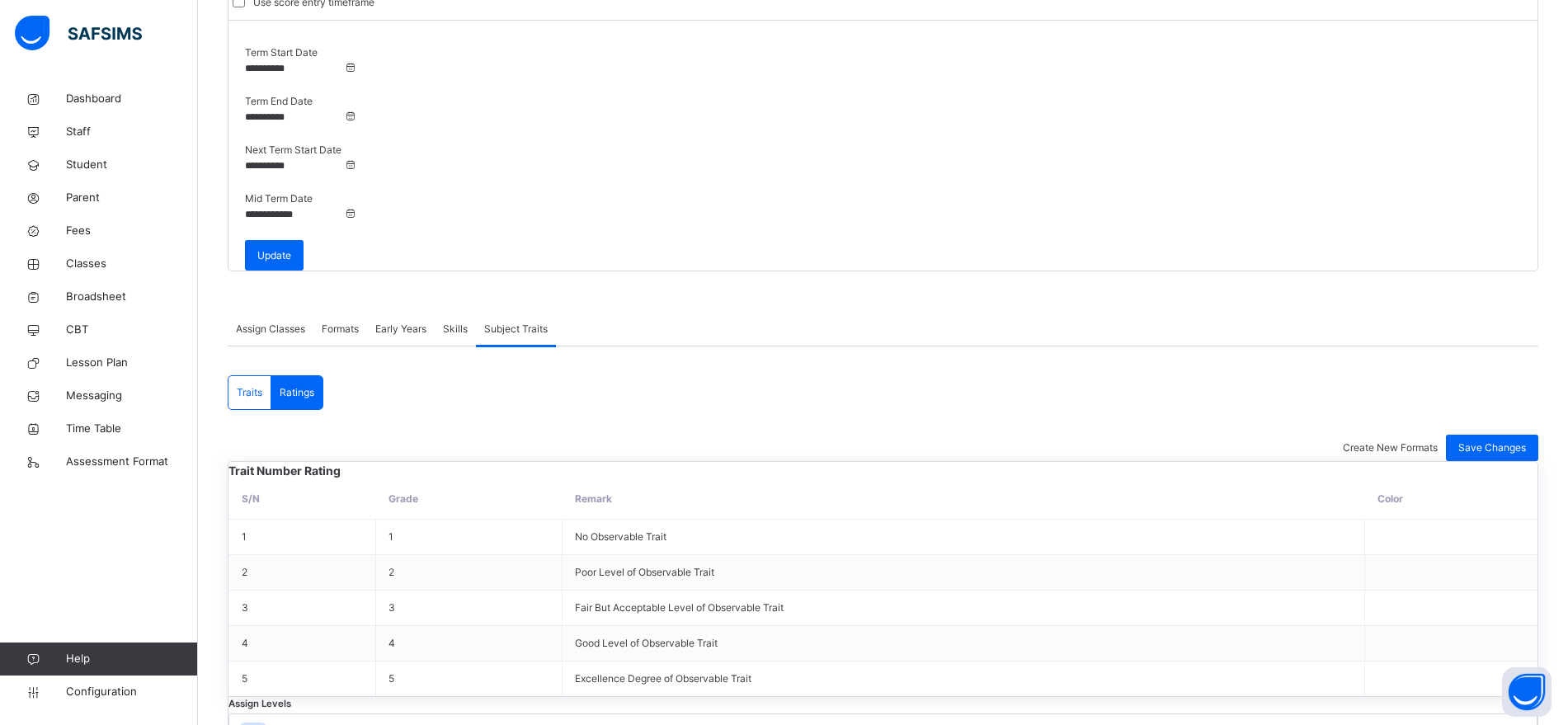
click at [1138, 461] on div "Trait Number Rating S/N Grade Remark Color 1 1 No Observable Trait 2 2 Poor Lev…" at bounding box center [883, 606] width 1311 height 290
click at [1521, 435] on div "Save Changes" at bounding box center [1492, 448] width 92 height 26
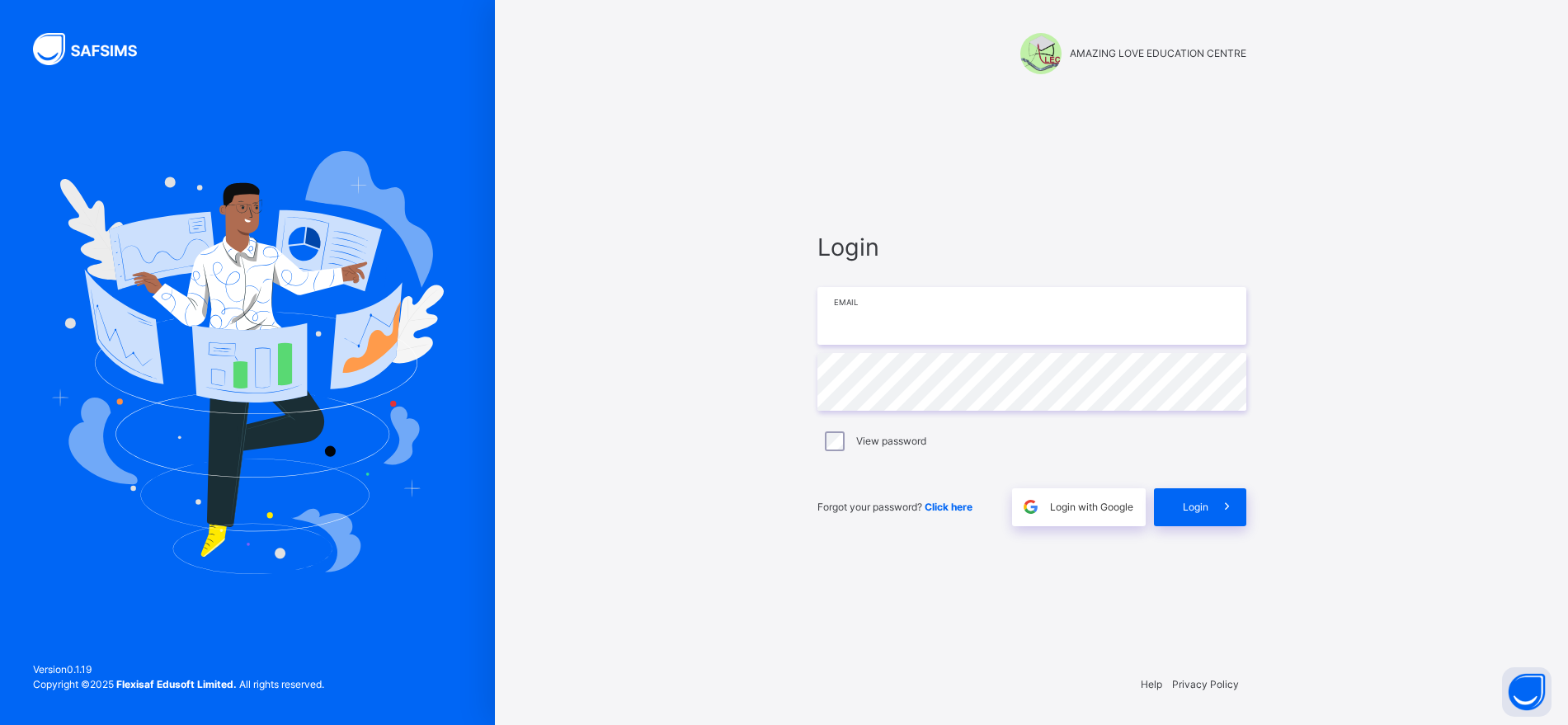
type input "**********"
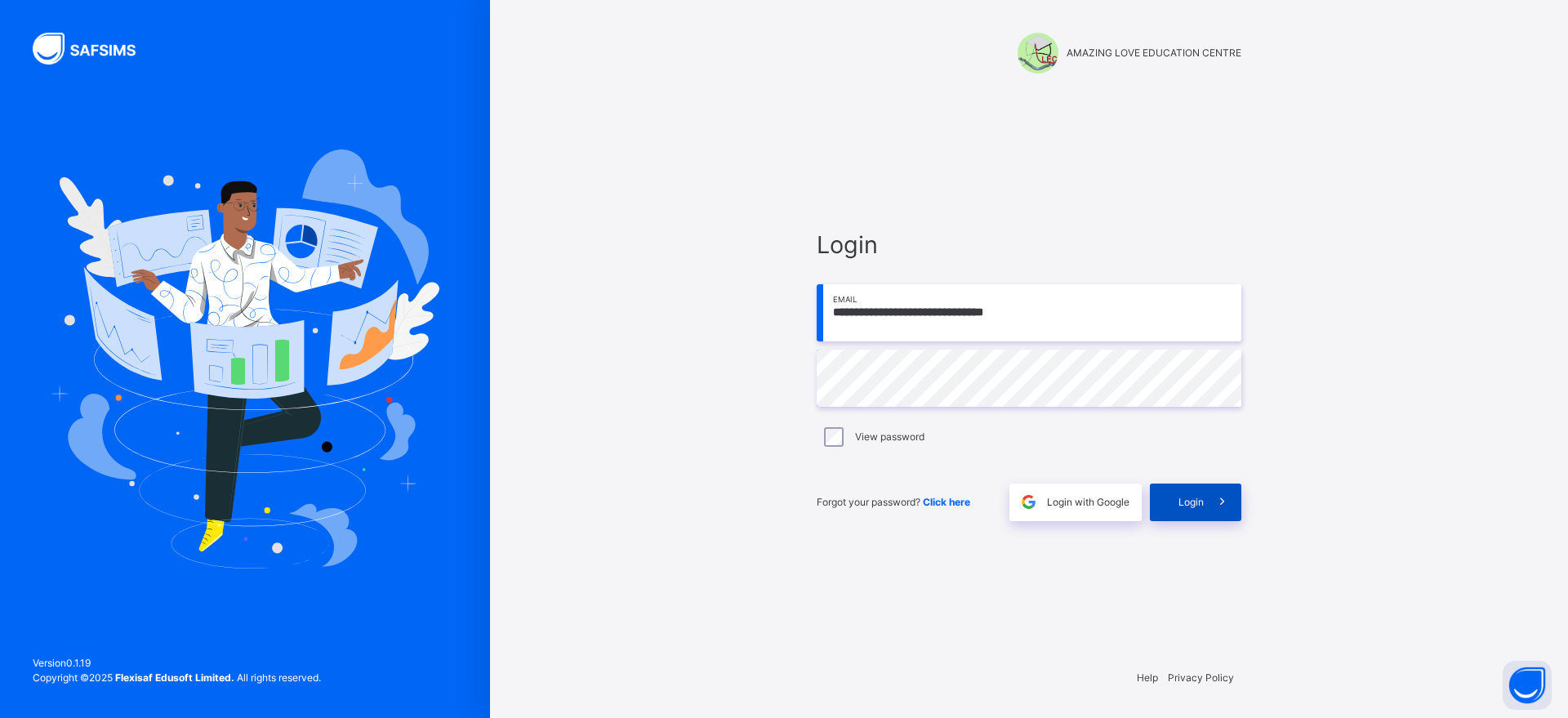
click at [1183, 503] on span "Login" at bounding box center [1191, 503] width 25 height 15
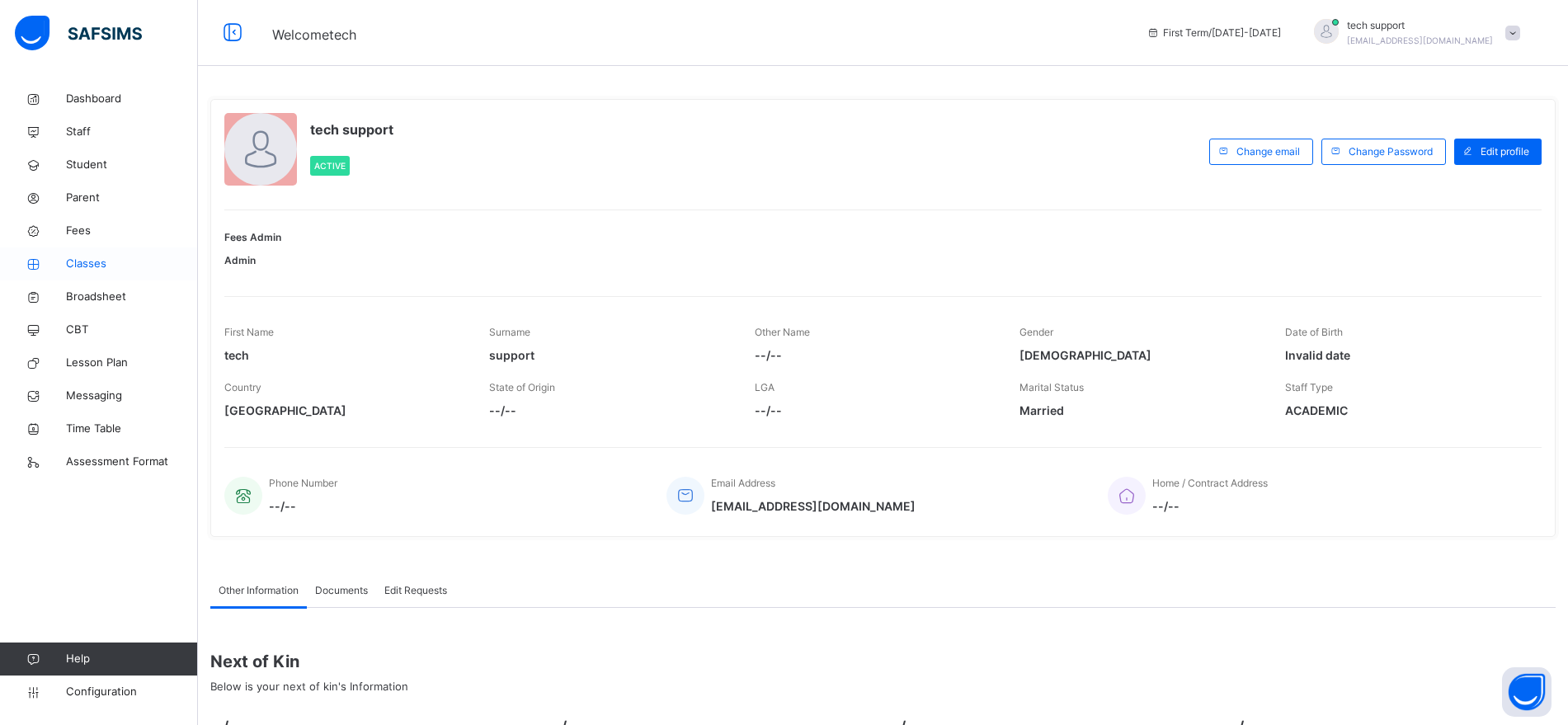
click at [80, 264] on span "Classes" at bounding box center [132, 264] width 132 height 17
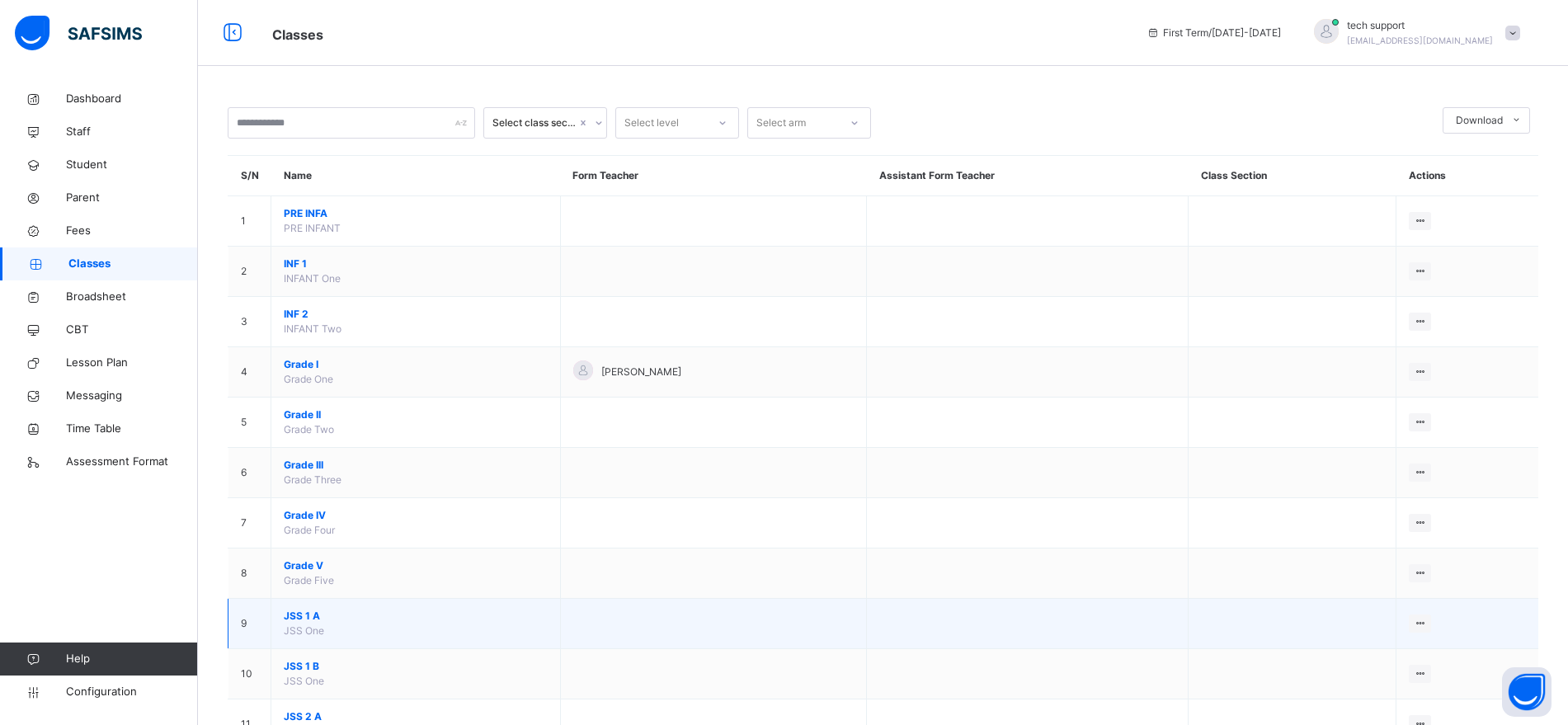
scroll to position [418, 0]
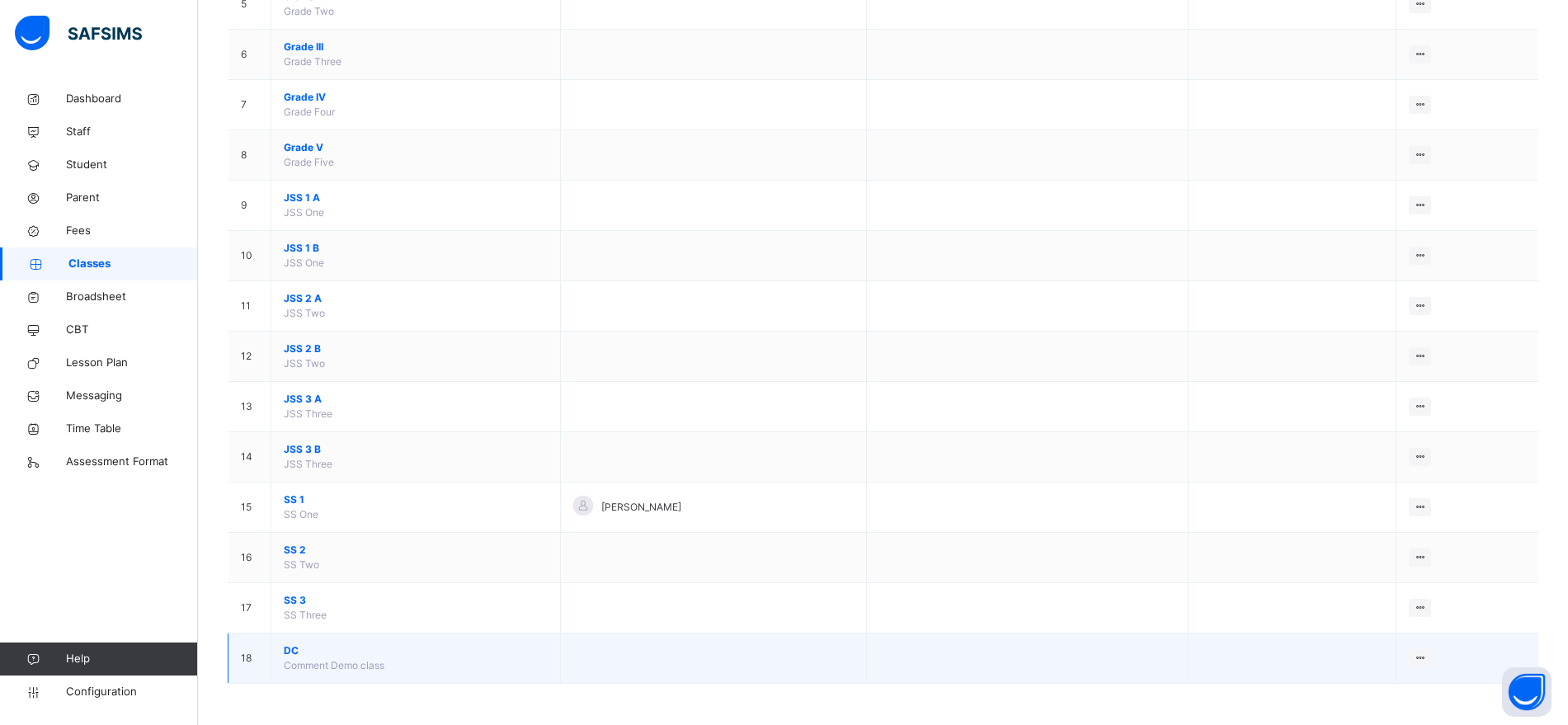
click at [297, 654] on span "DC" at bounding box center [416, 651] width 264 height 15
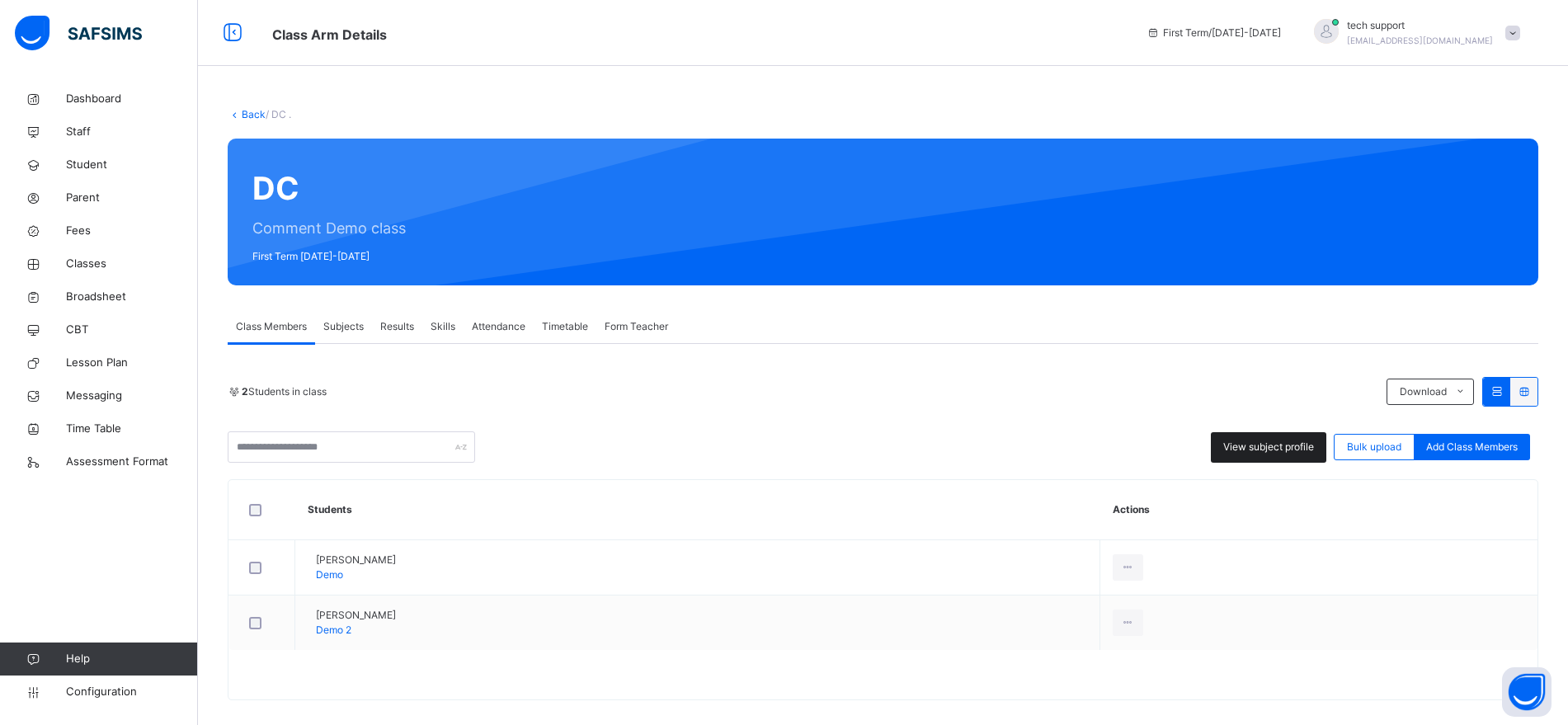
click at [1251, 446] on span "View subject profile" at bounding box center [1268, 447] width 90 height 15
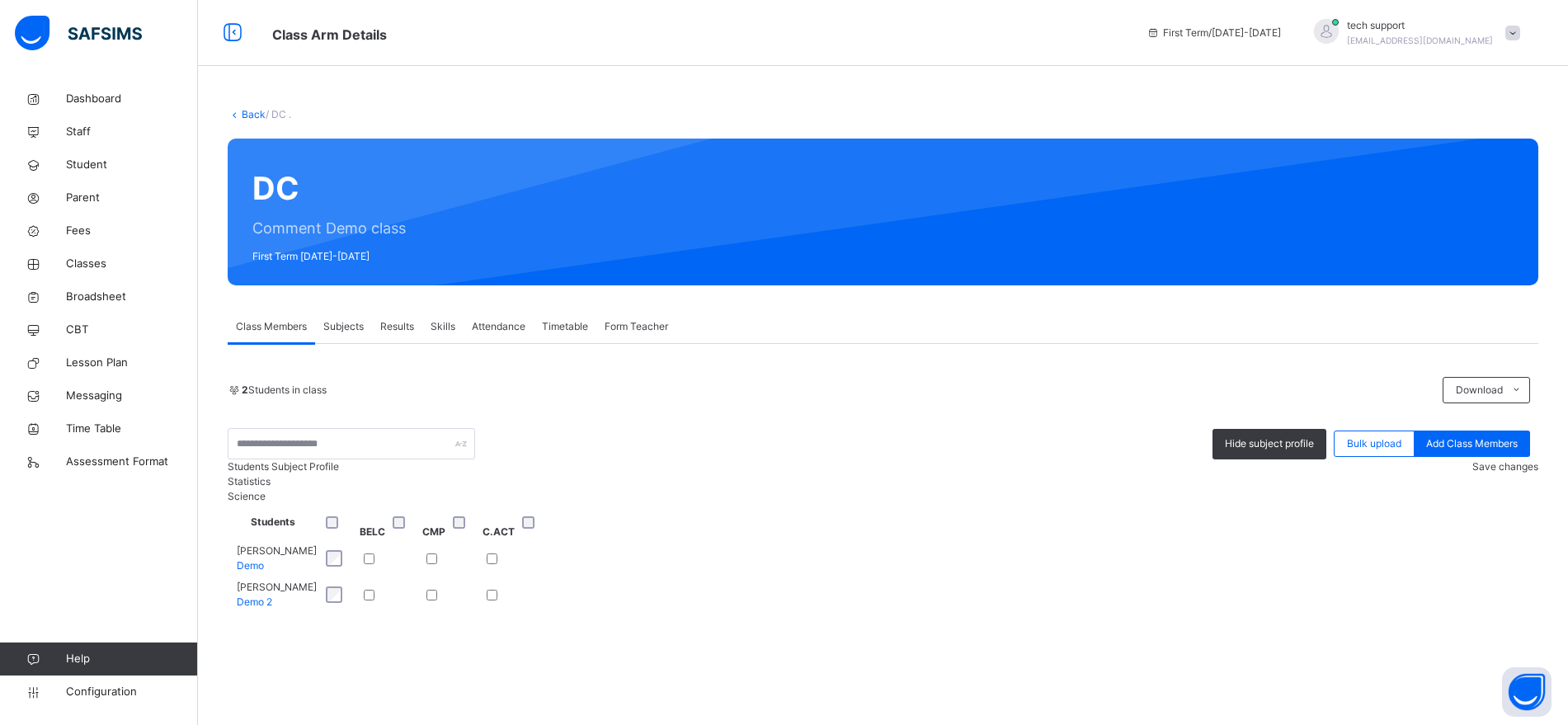
scroll to position [110, 0]
click at [1473, 461] on span "Save changes" at bounding box center [1505, 466] width 66 height 13
click at [351, 319] on span "Subjects" at bounding box center [344, 327] width 41 height 15
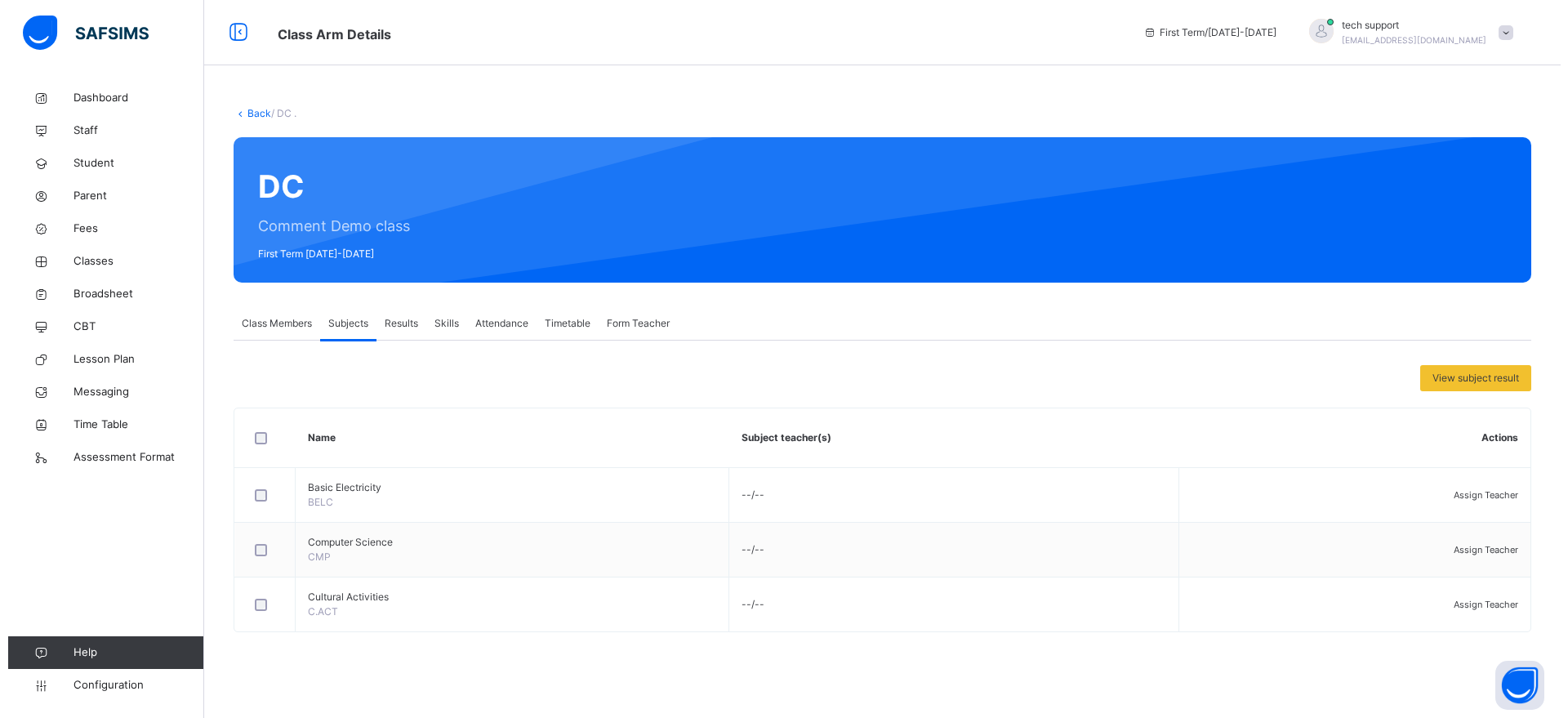
scroll to position [0, 0]
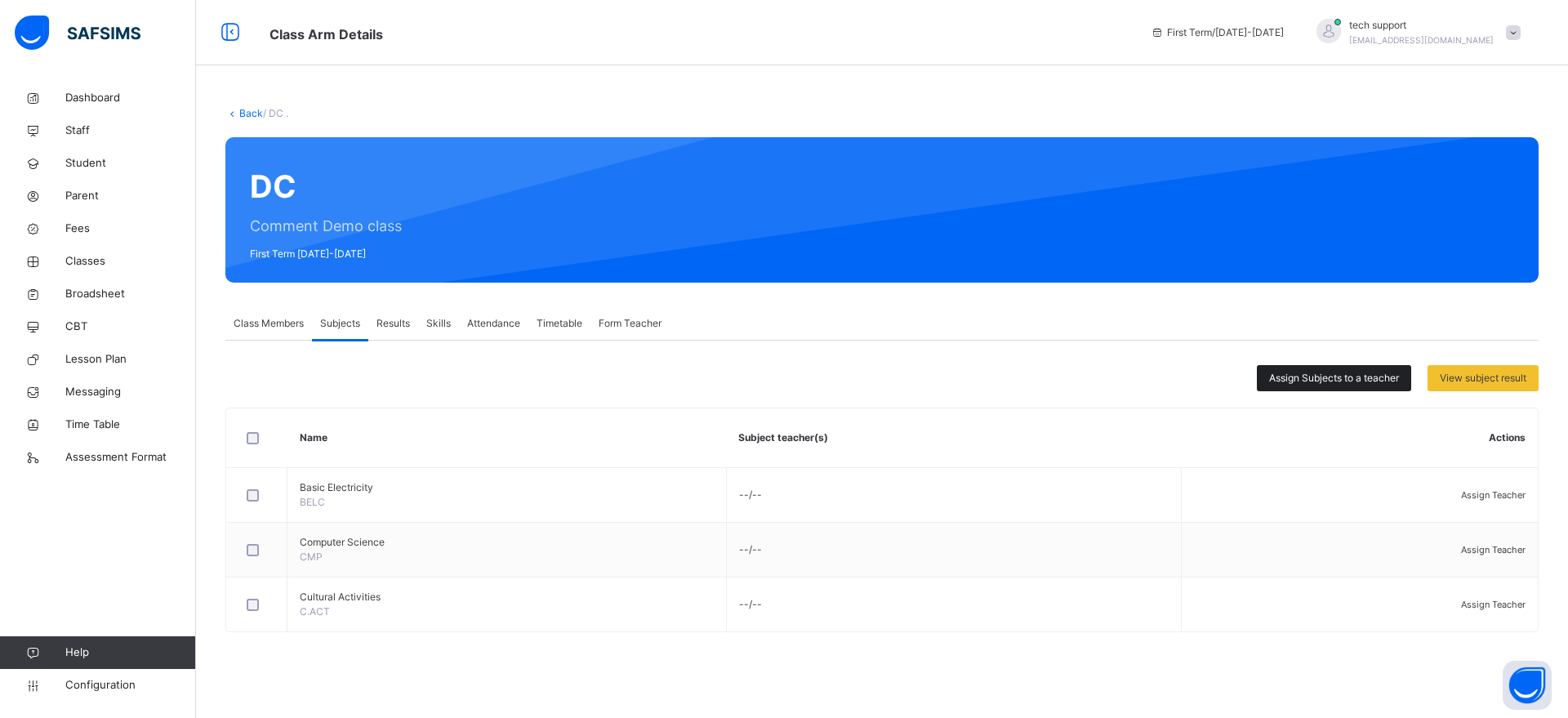
click at [1299, 371] on span "Assign Subjects to a teacher" at bounding box center [1333, 378] width 130 height 15
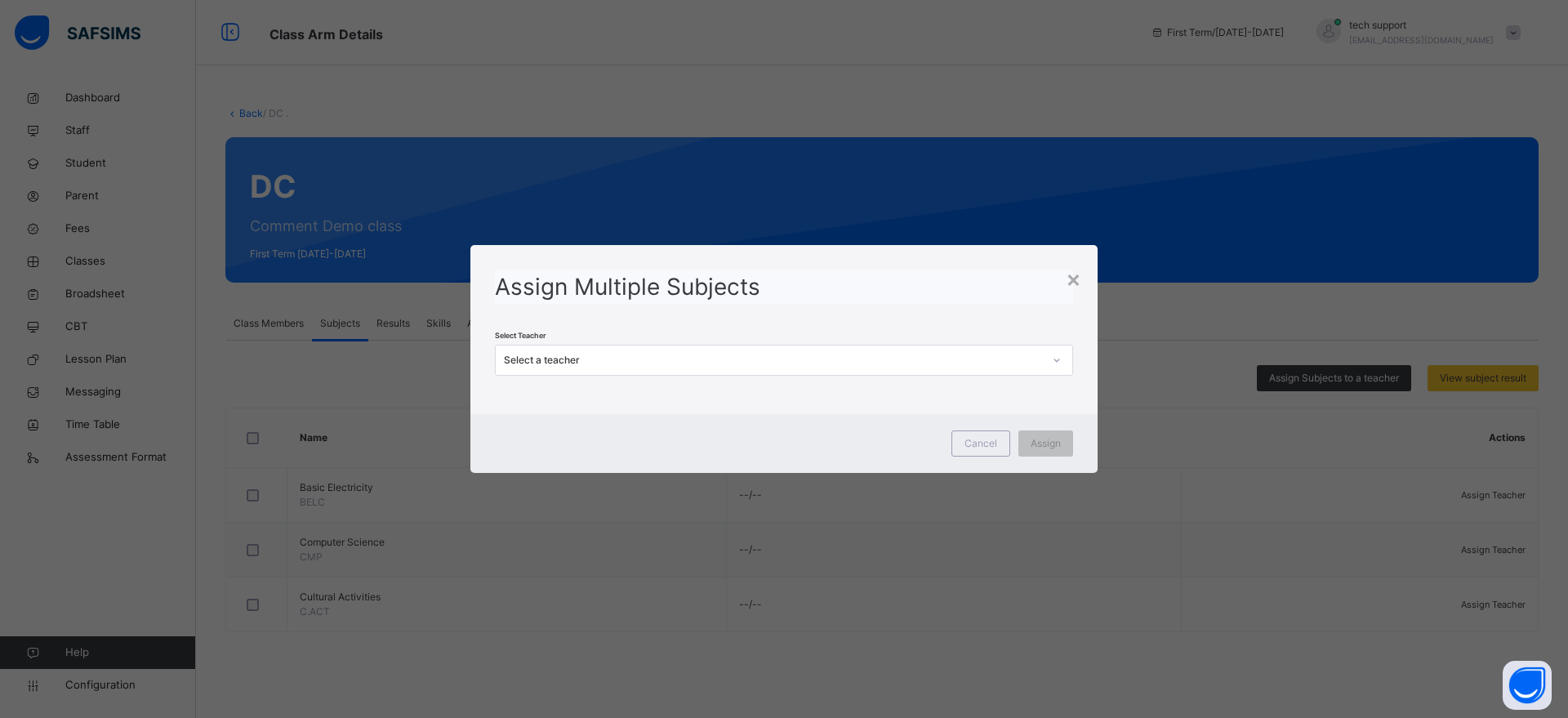
click at [794, 351] on div "Select a teacher" at bounding box center [769, 361] width 545 height 25
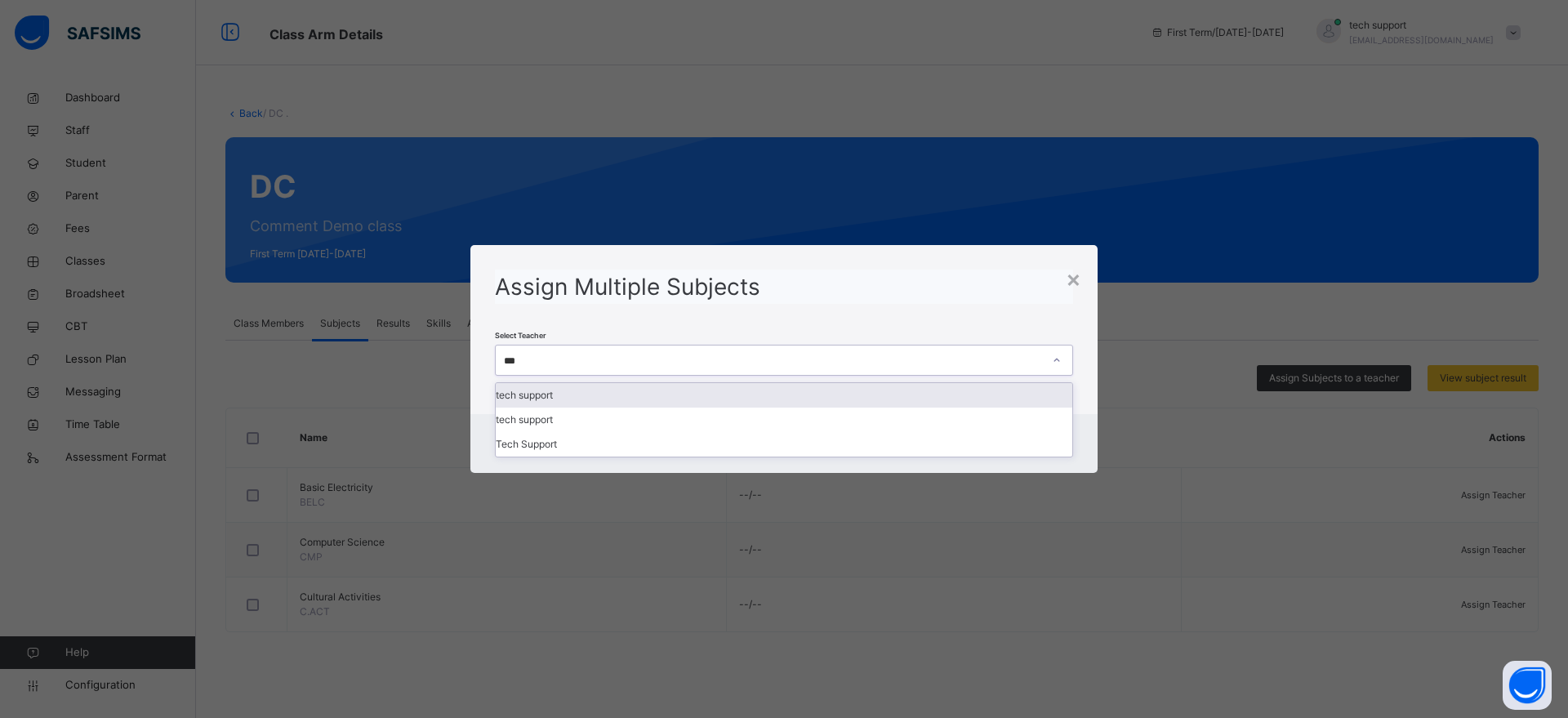
type input "****"
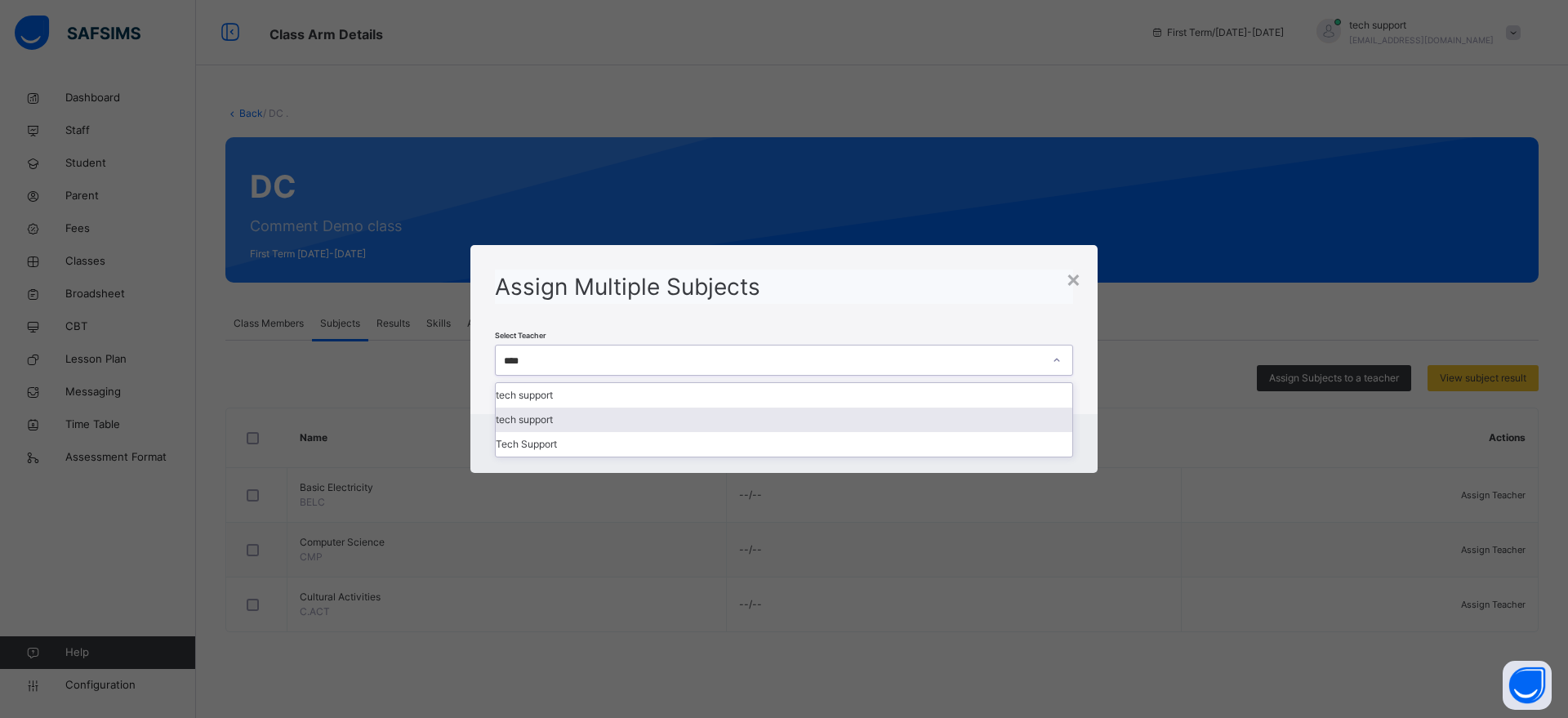
click at [723, 410] on div "tech support" at bounding box center [784, 419] width 576 height 24
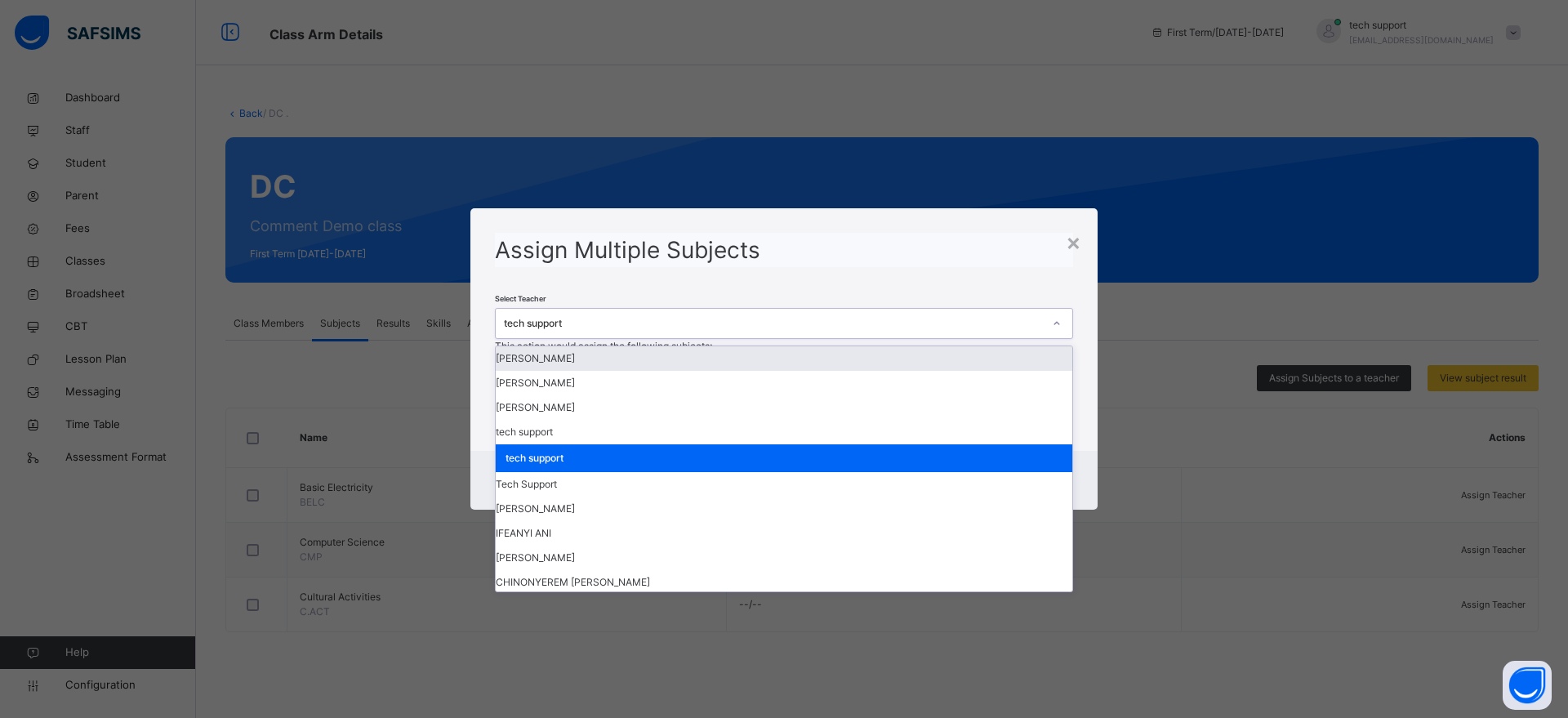
click at [731, 317] on div "tech support" at bounding box center [769, 324] width 545 height 25
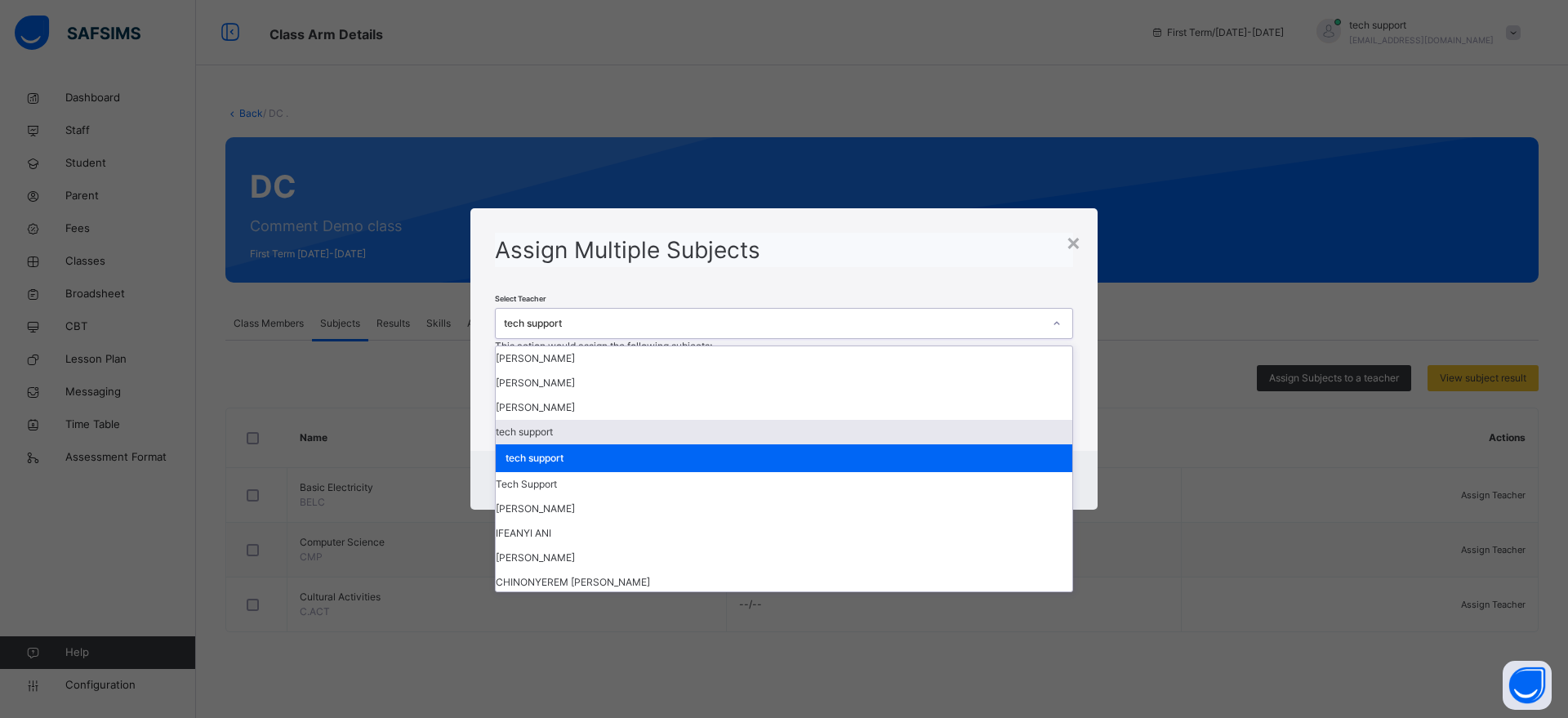
click at [774, 422] on div "tech support" at bounding box center [784, 432] width 576 height 24
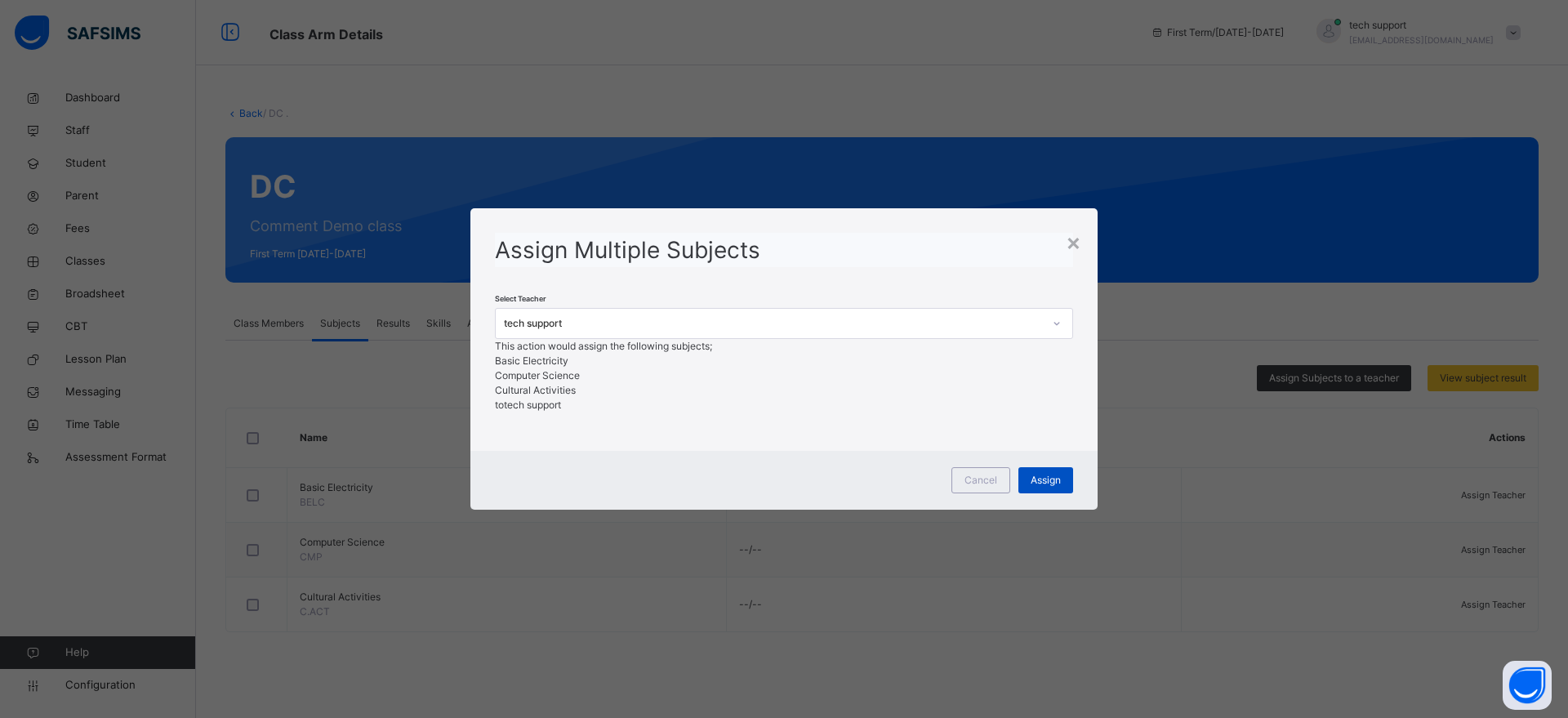
click at [1046, 488] on span "Assign" at bounding box center [1045, 480] width 30 height 15
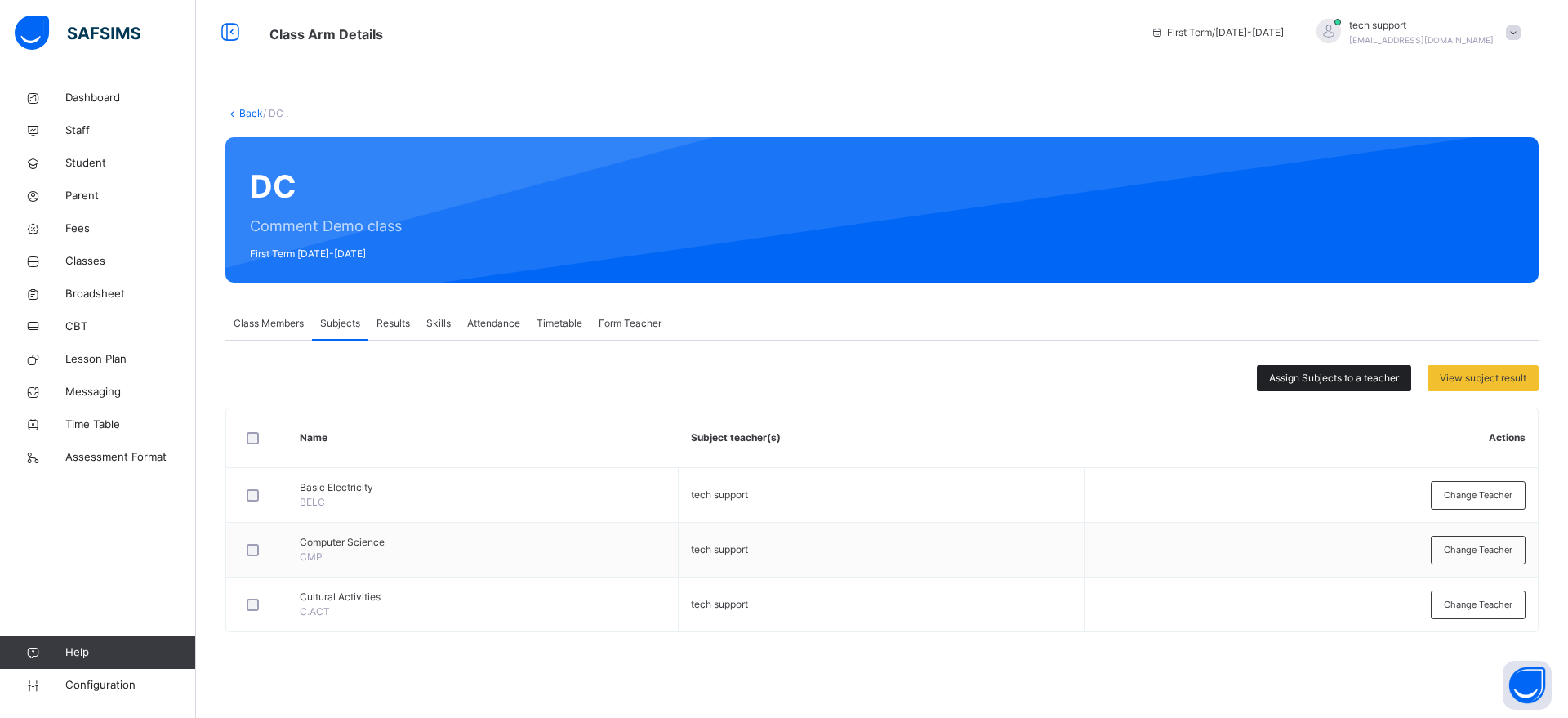
click at [1327, 379] on span "Assign Subjects to a teacher" at bounding box center [1333, 378] width 130 height 15
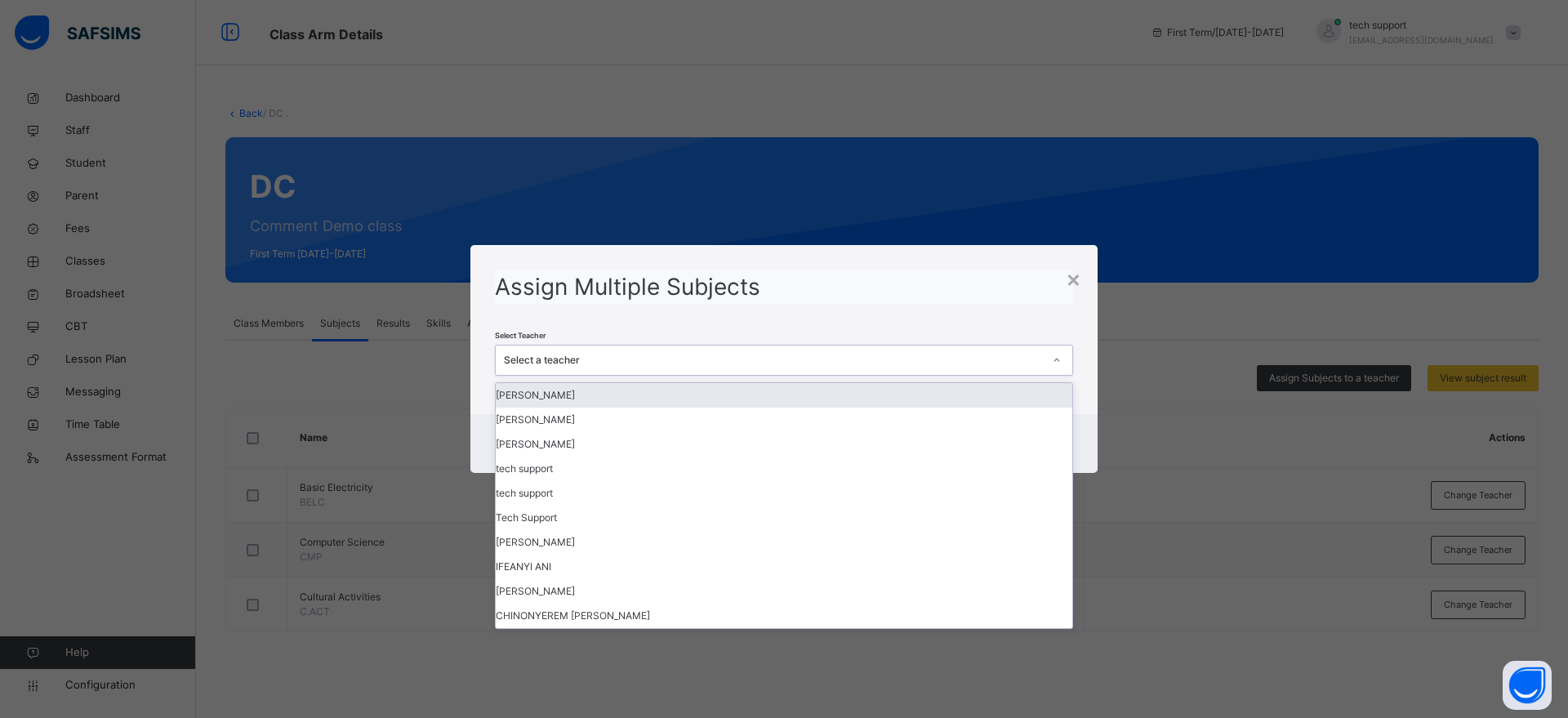
click at [603, 356] on div "Select a teacher" at bounding box center [773, 361] width 539 height 15
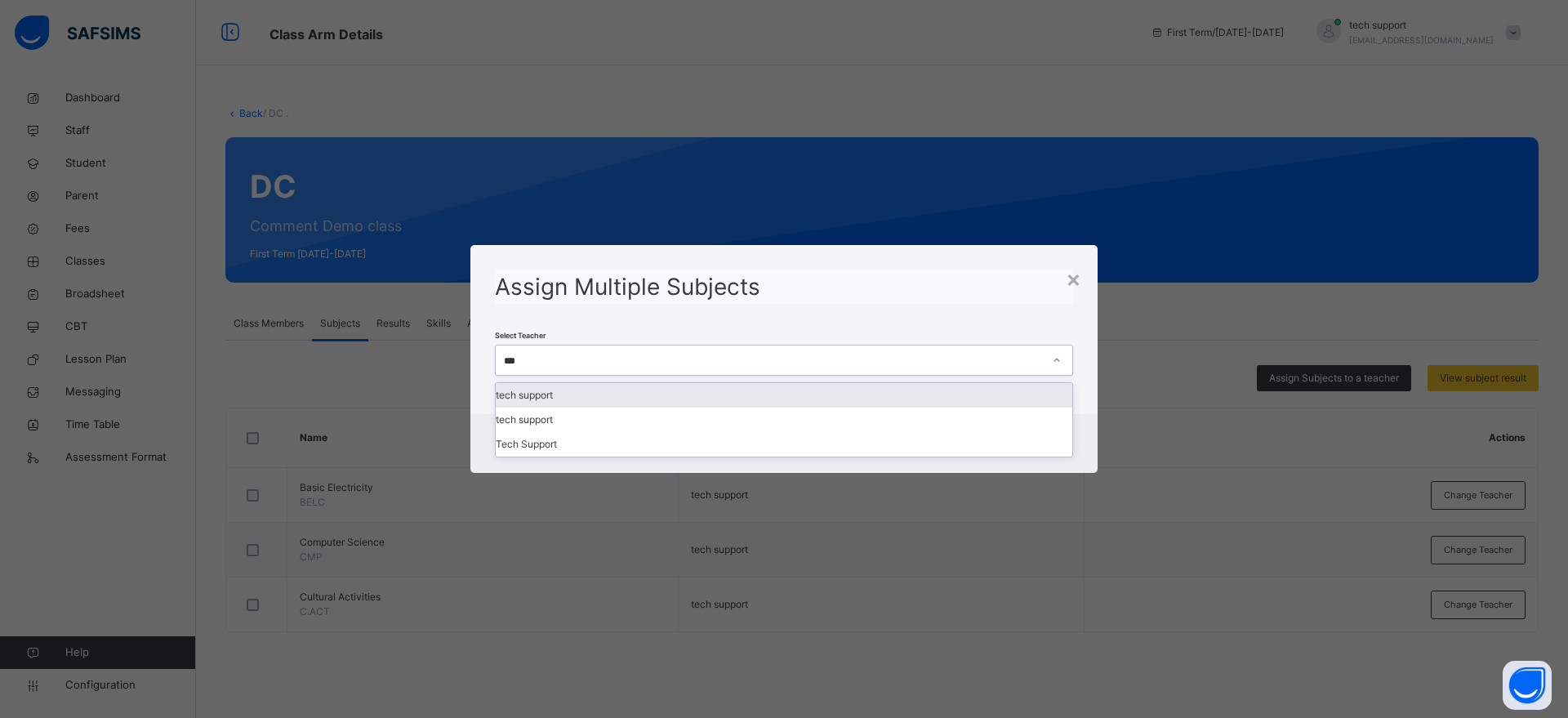
type input "****"
click at [597, 404] on div "tech support" at bounding box center [784, 395] width 576 height 24
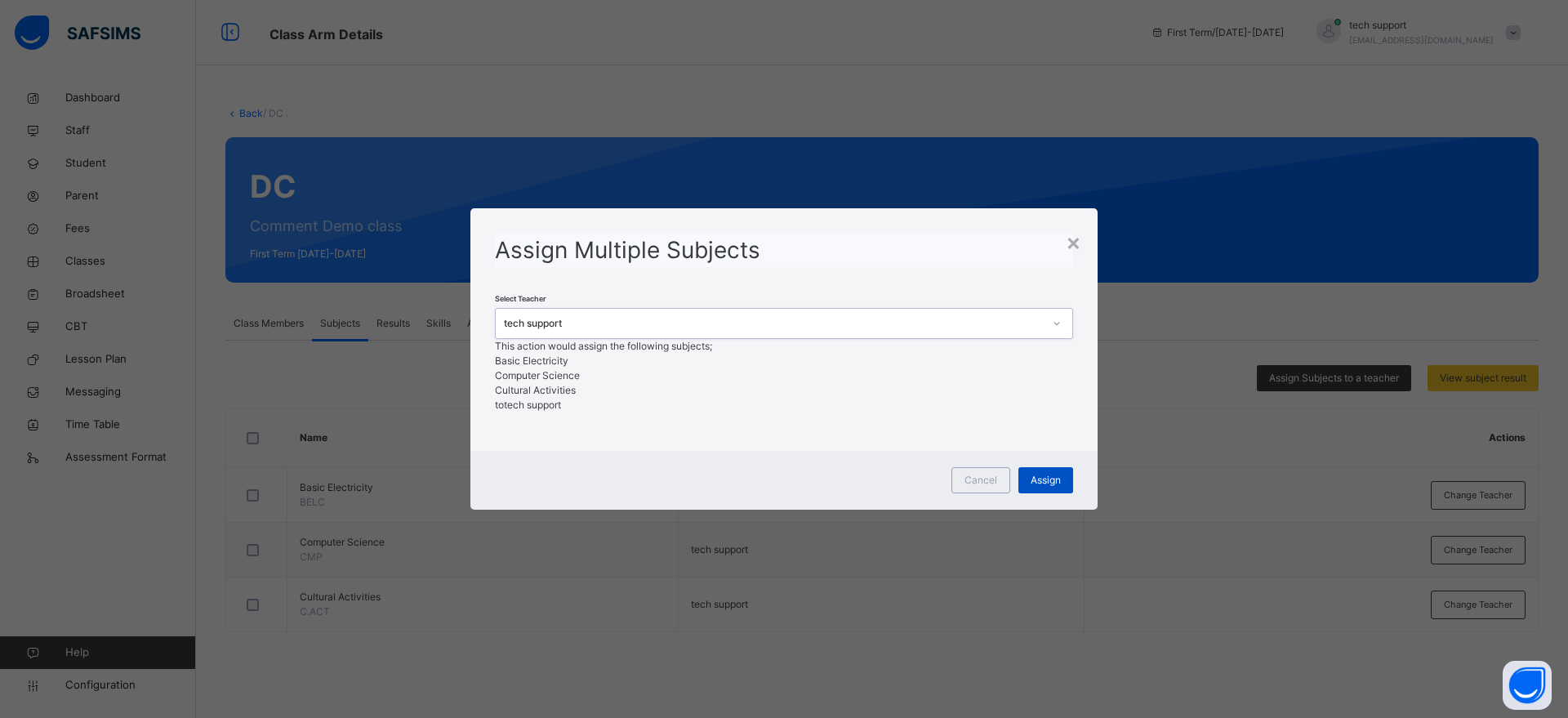
click at [1045, 488] on span "Assign" at bounding box center [1045, 480] width 30 height 15
click at [1073, 225] on div "×" at bounding box center [1073, 242] width 16 height 34
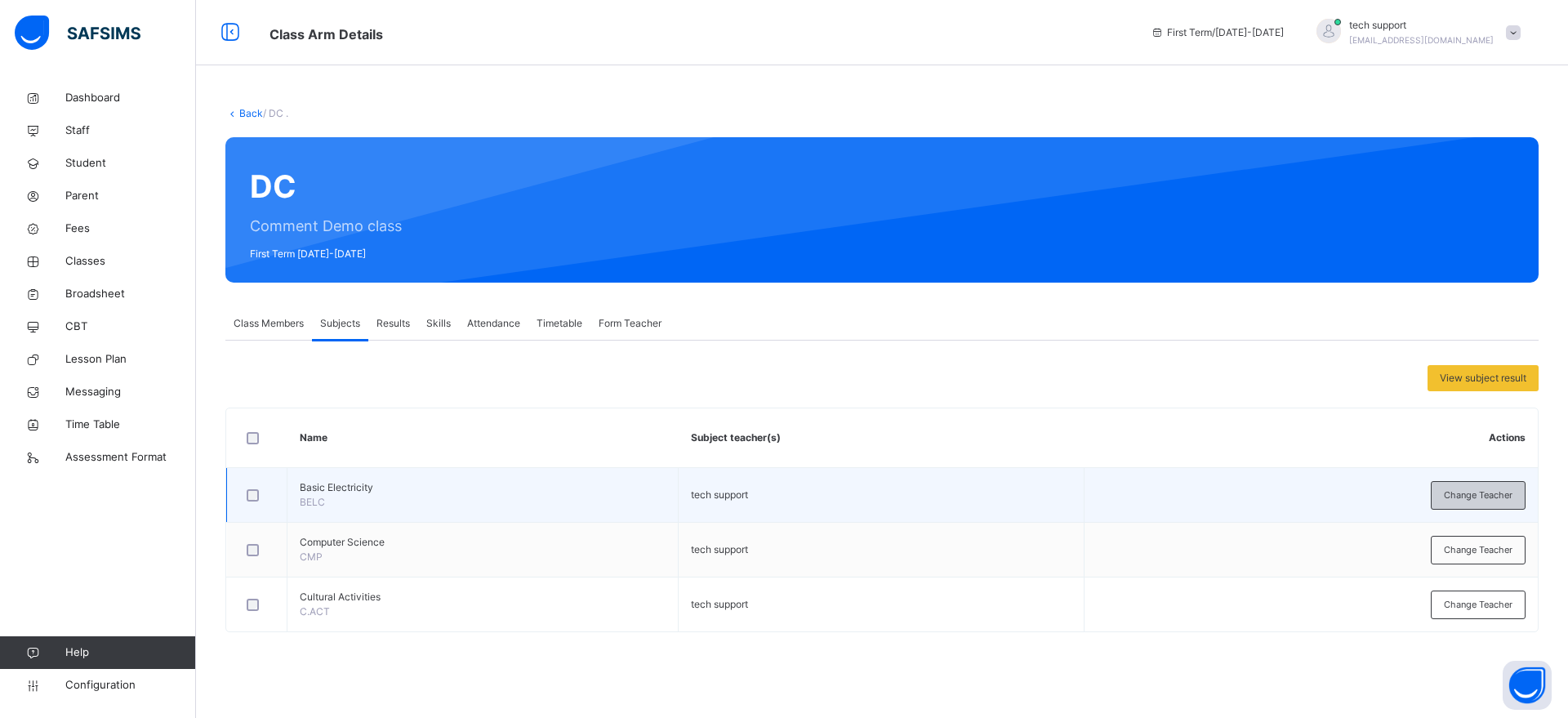
click at [1443, 492] on span "Change Teacher" at bounding box center [1478, 495] width 69 height 14
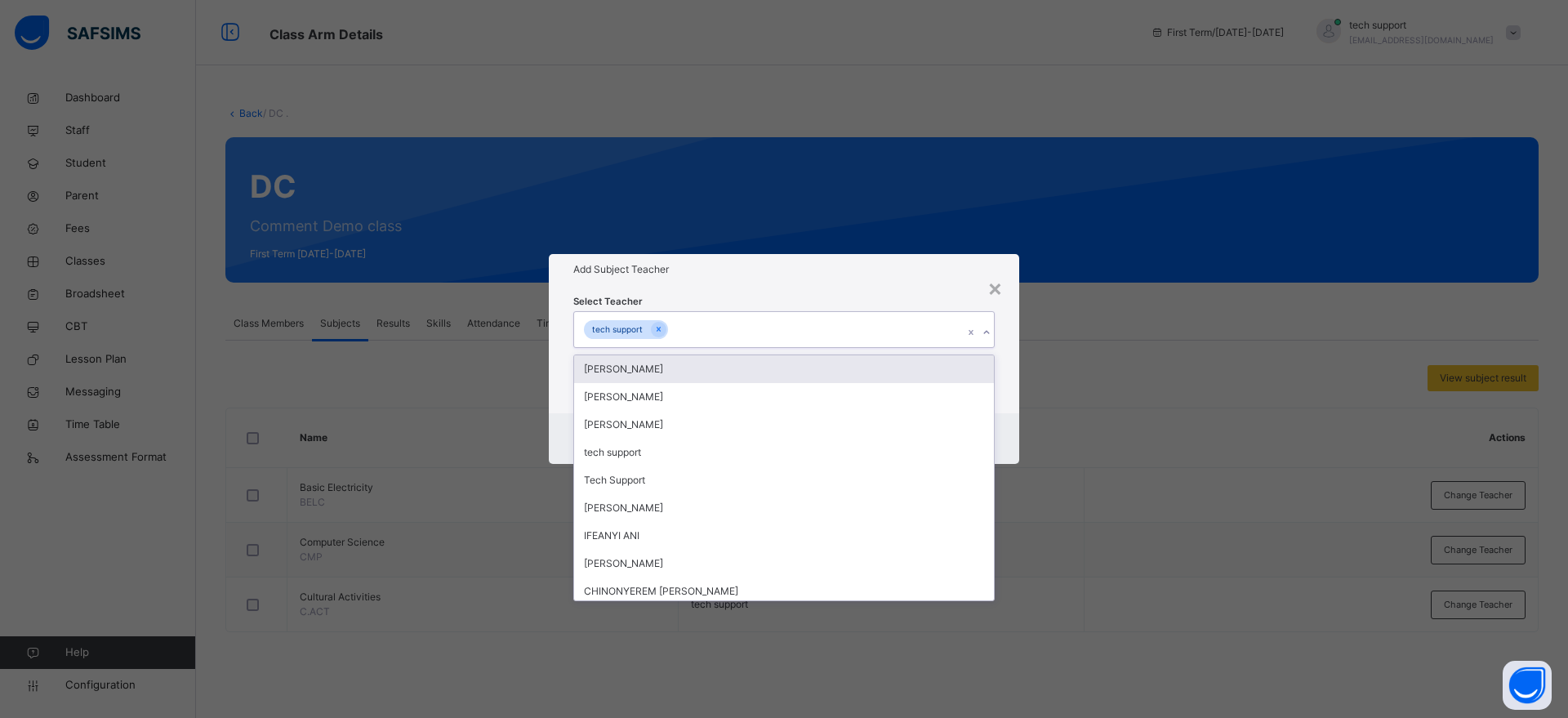
click at [834, 323] on div "tech support" at bounding box center [768, 329] width 389 height 34
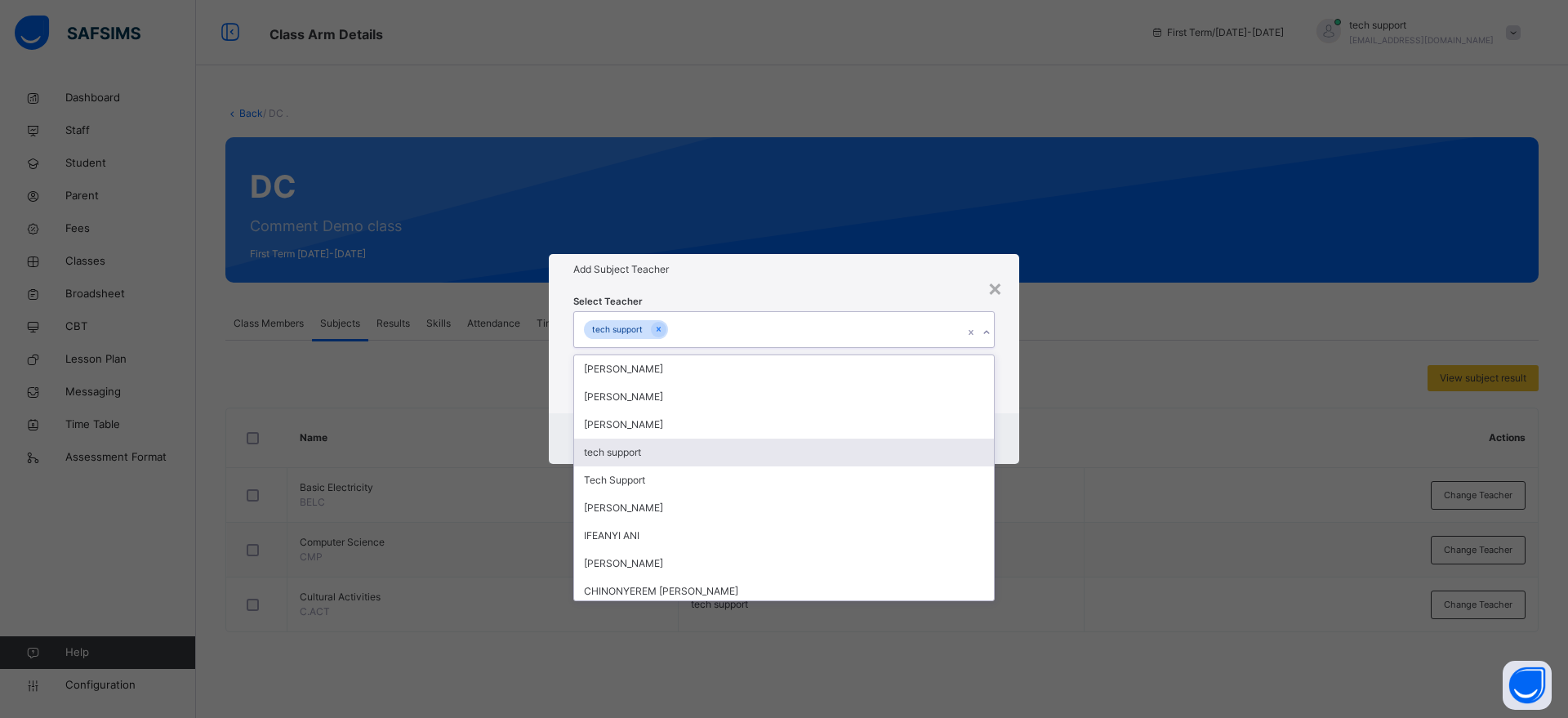
click at [762, 443] on div "tech support" at bounding box center [784, 452] width 420 height 28
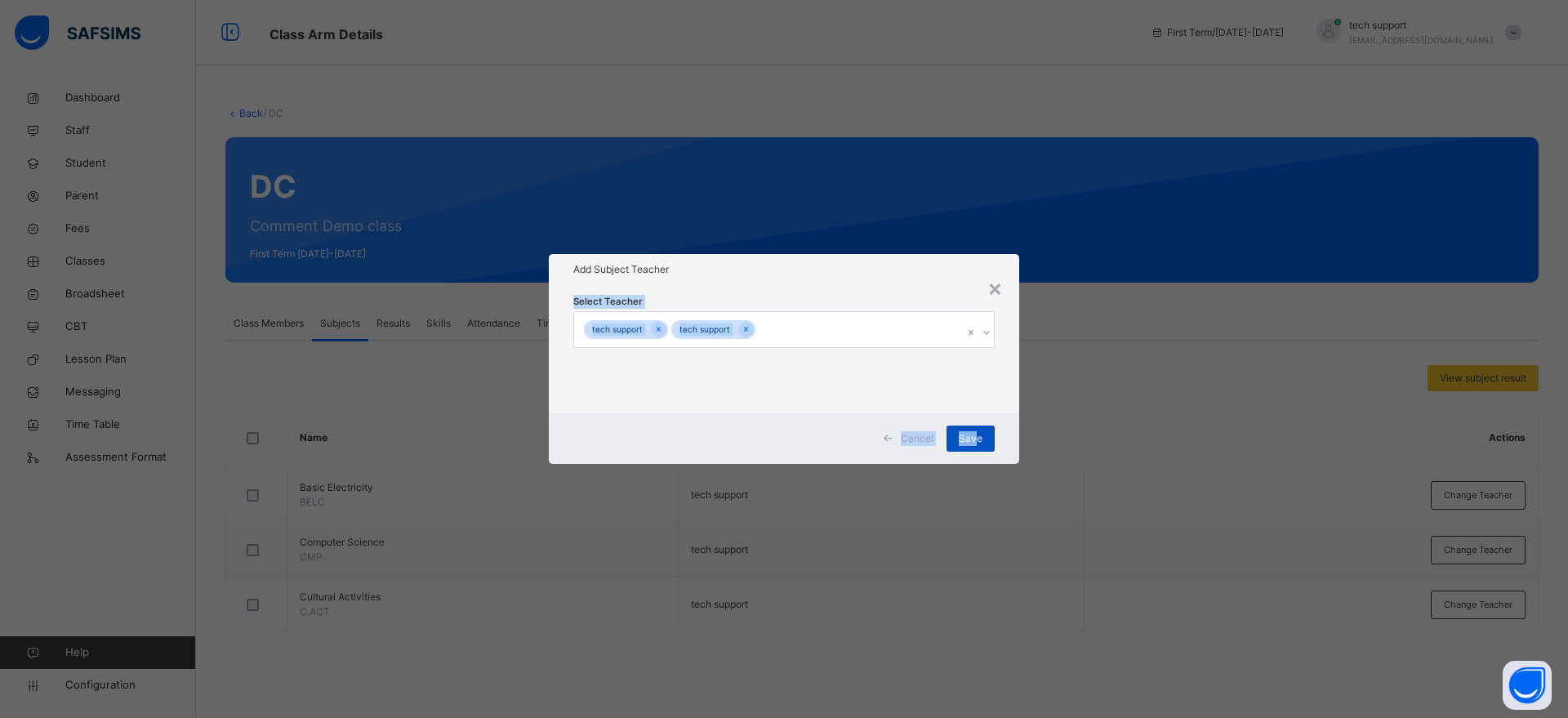
drag, startPoint x: 858, startPoint y: 269, endPoint x: 979, endPoint y: 438, distance: 207.9
click at [979, 438] on div "× Add Subject Teacher Select Teacher tech support tech support Cancel Save" at bounding box center [784, 359] width 470 height 209
click at [979, 438] on span "Save" at bounding box center [970, 439] width 23 height 15
click at [1471, 545] on span "Change Teacher" at bounding box center [1478, 550] width 69 height 14
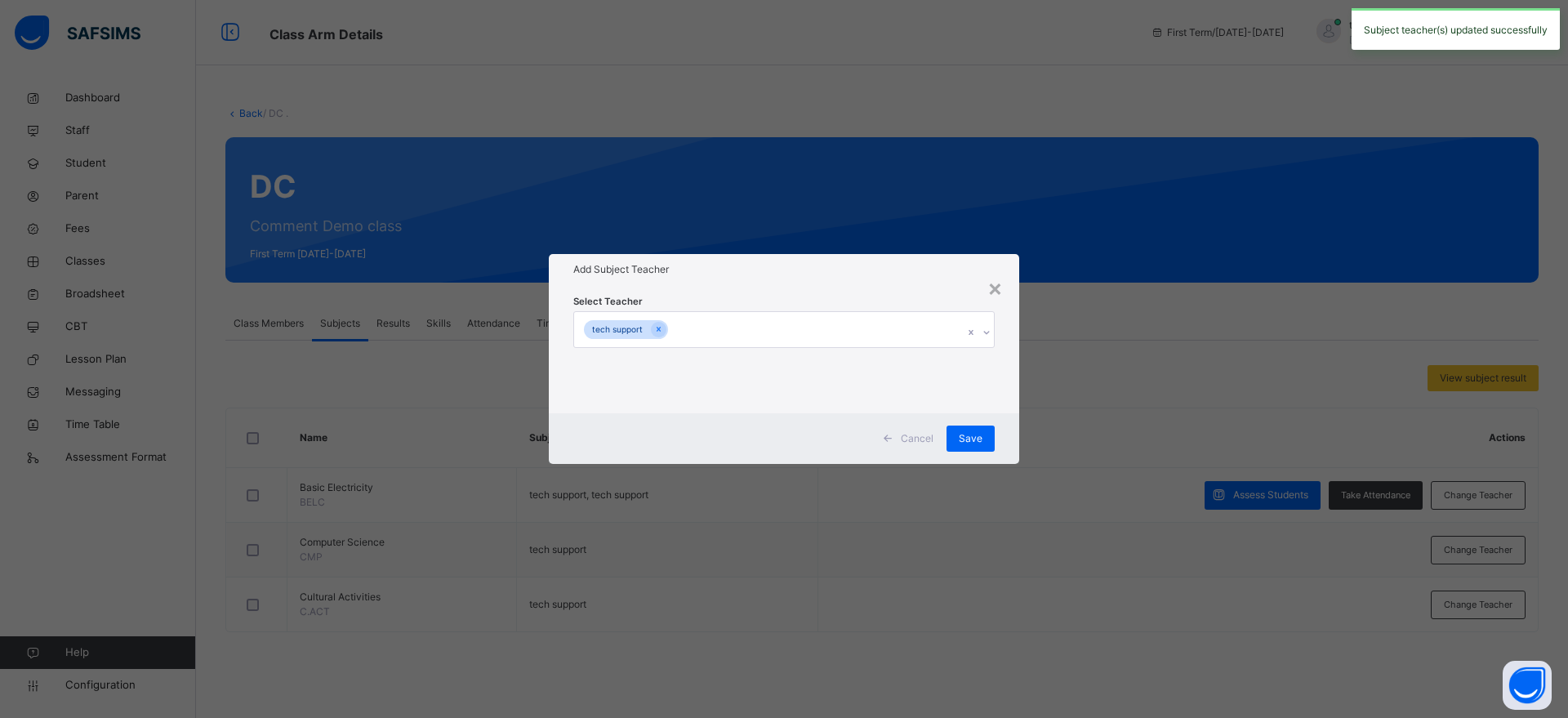
click at [1471, 545] on div "× Add Subject Teacher Select Teacher tech support Cancel Save" at bounding box center [784, 359] width 1568 height 718
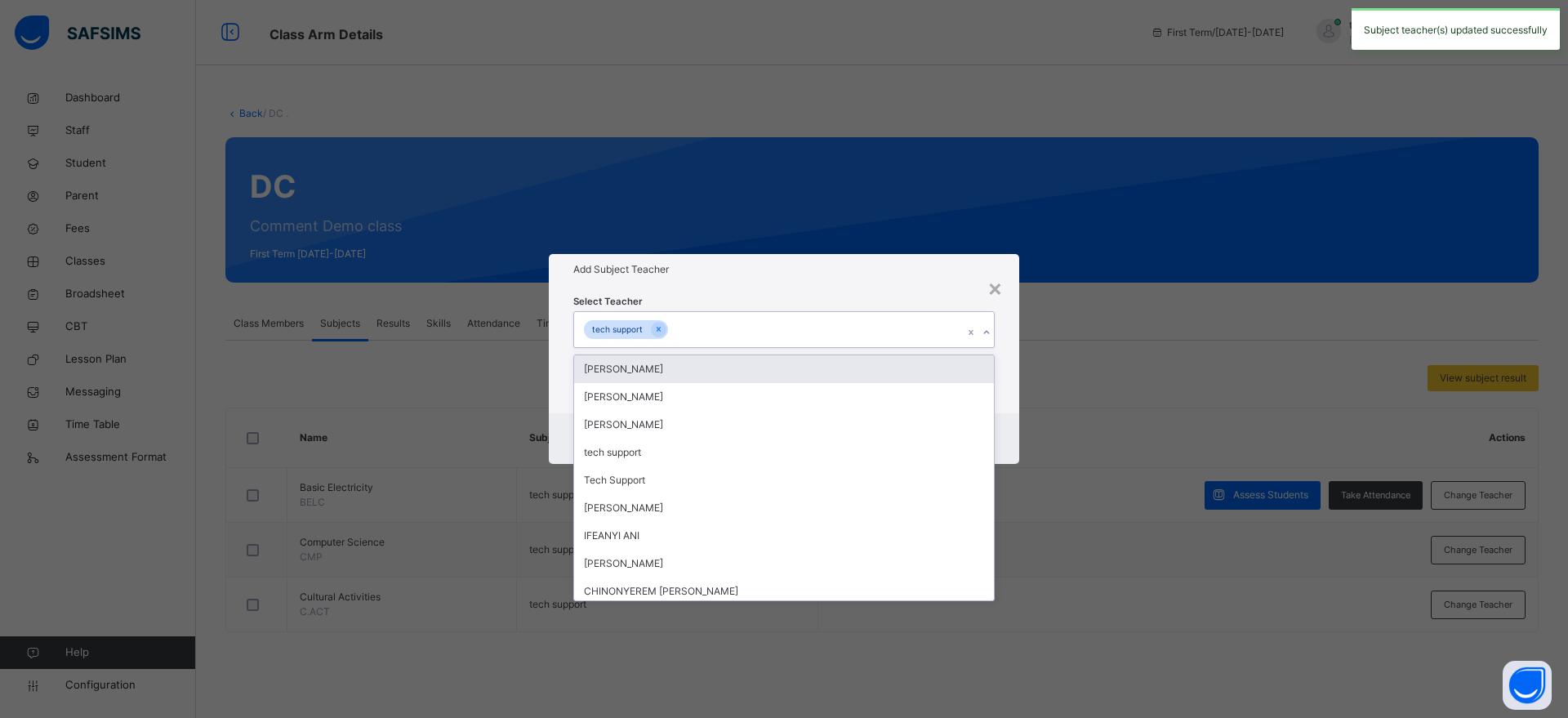
click at [824, 331] on div "tech support" at bounding box center [768, 329] width 389 height 34
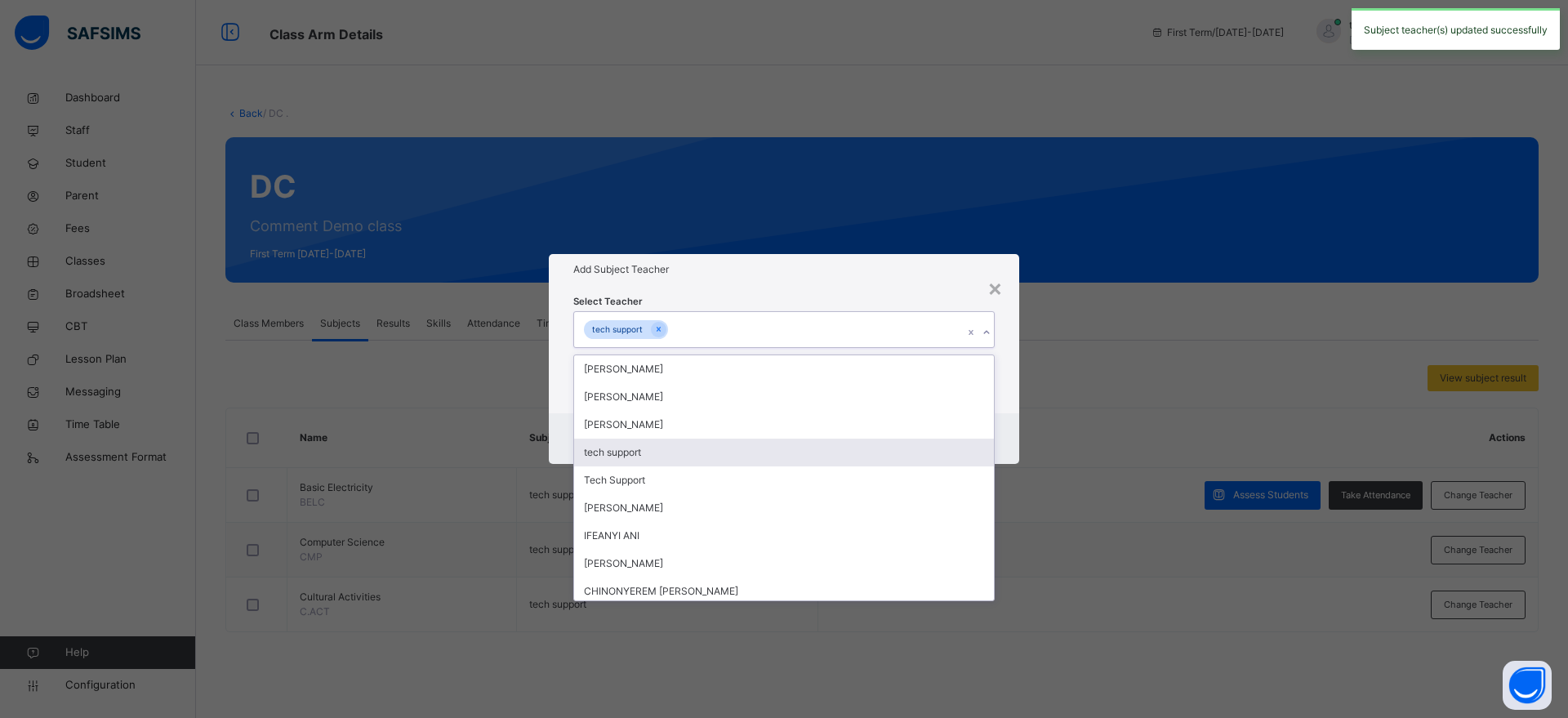
click at [780, 456] on div "tech support" at bounding box center [784, 452] width 420 height 28
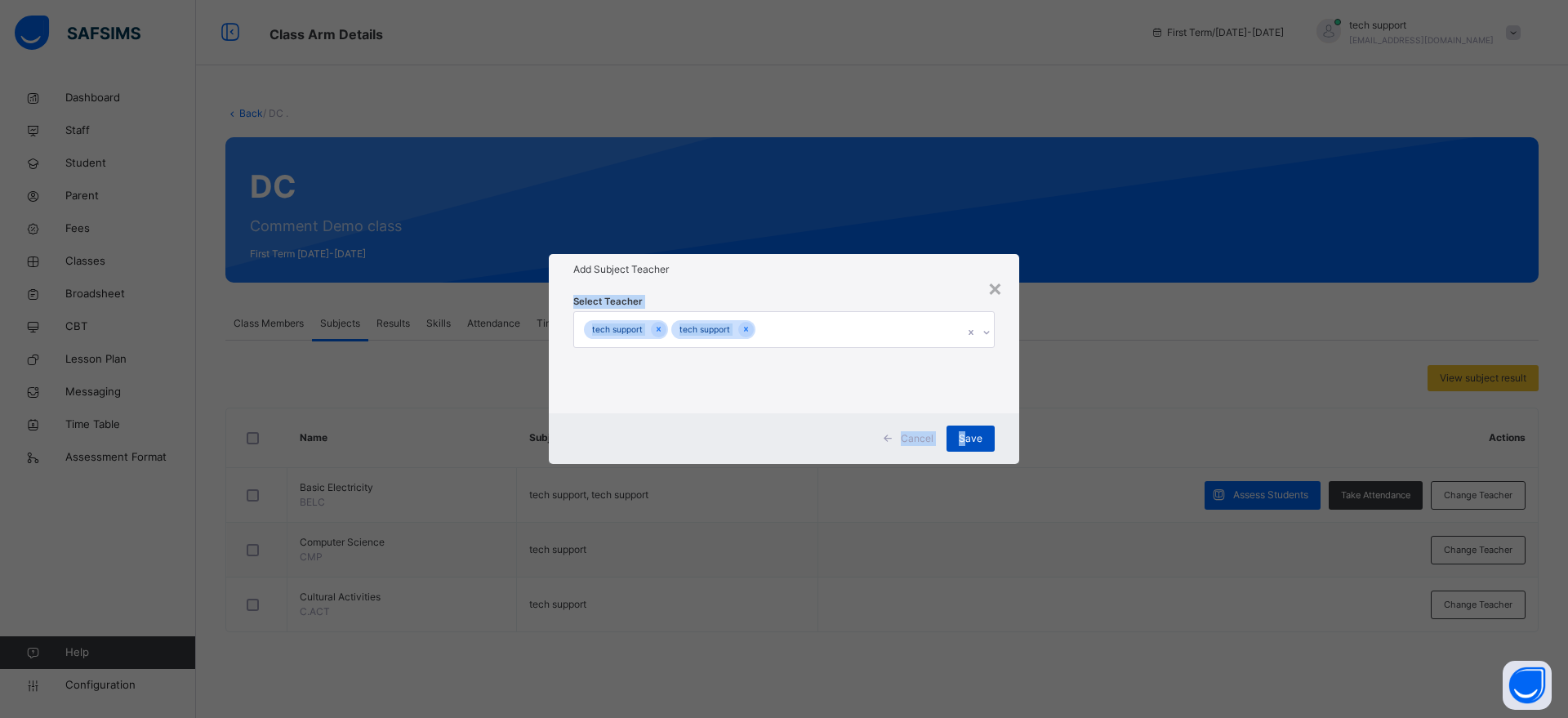
drag, startPoint x: 857, startPoint y: 280, endPoint x: 968, endPoint y: 433, distance: 189.0
click at [968, 433] on div "× Add Subject Teacher Select Teacher tech support tech support Cancel Save" at bounding box center [784, 359] width 470 height 209
click at [968, 433] on span "Save" at bounding box center [970, 439] width 23 height 15
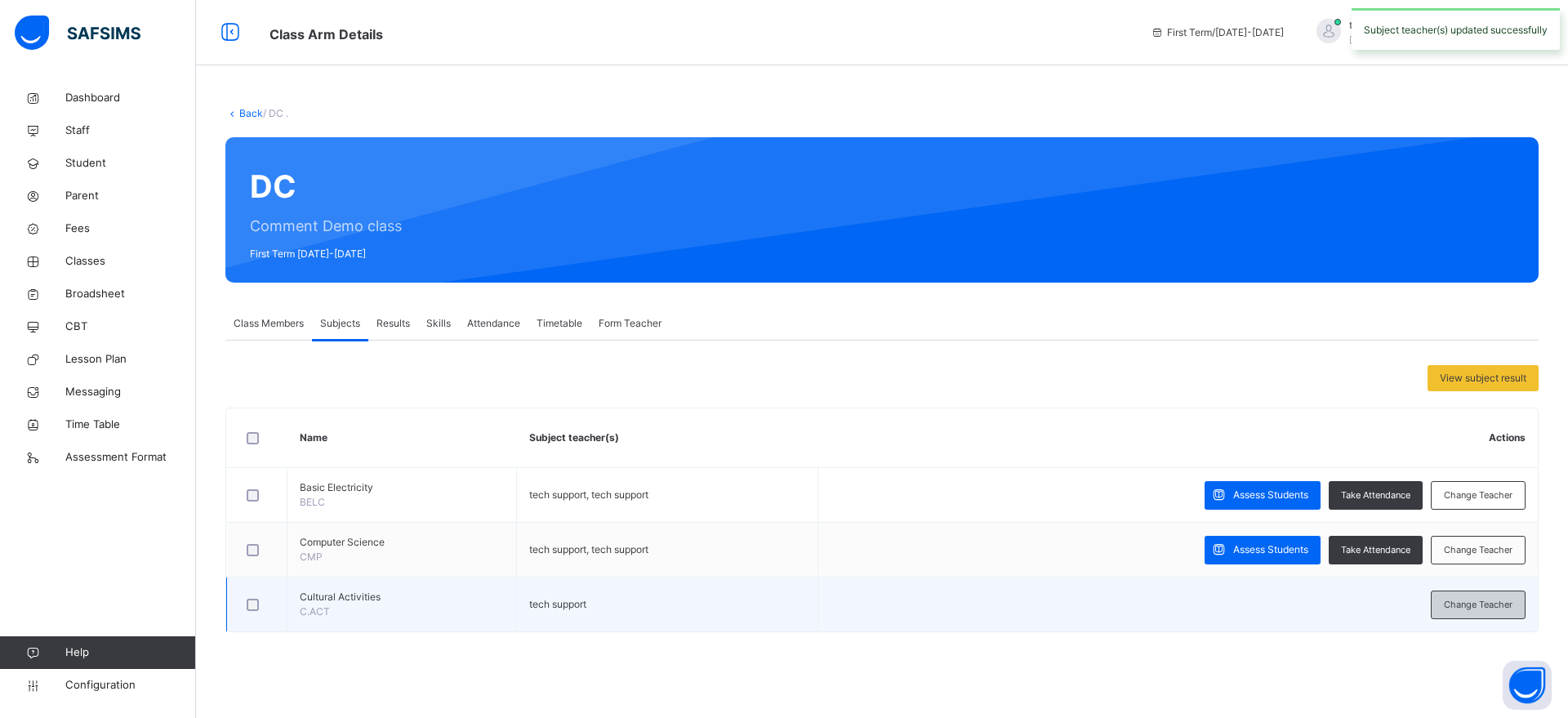
click at [1468, 602] on span "Change Teacher" at bounding box center [1478, 605] width 69 height 14
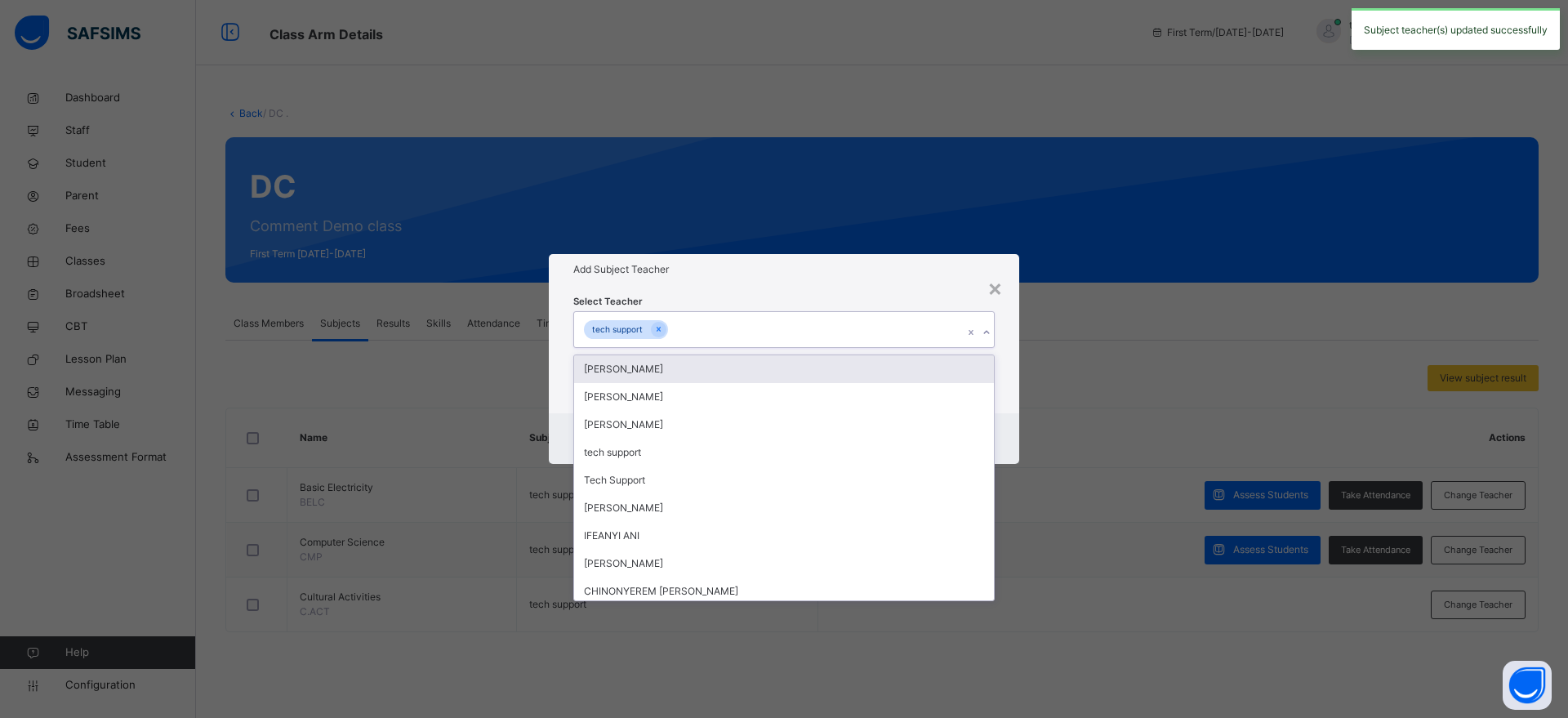
click at [873, 337] on div "tech support" at bounding box center [768, 329] width 389 height 34
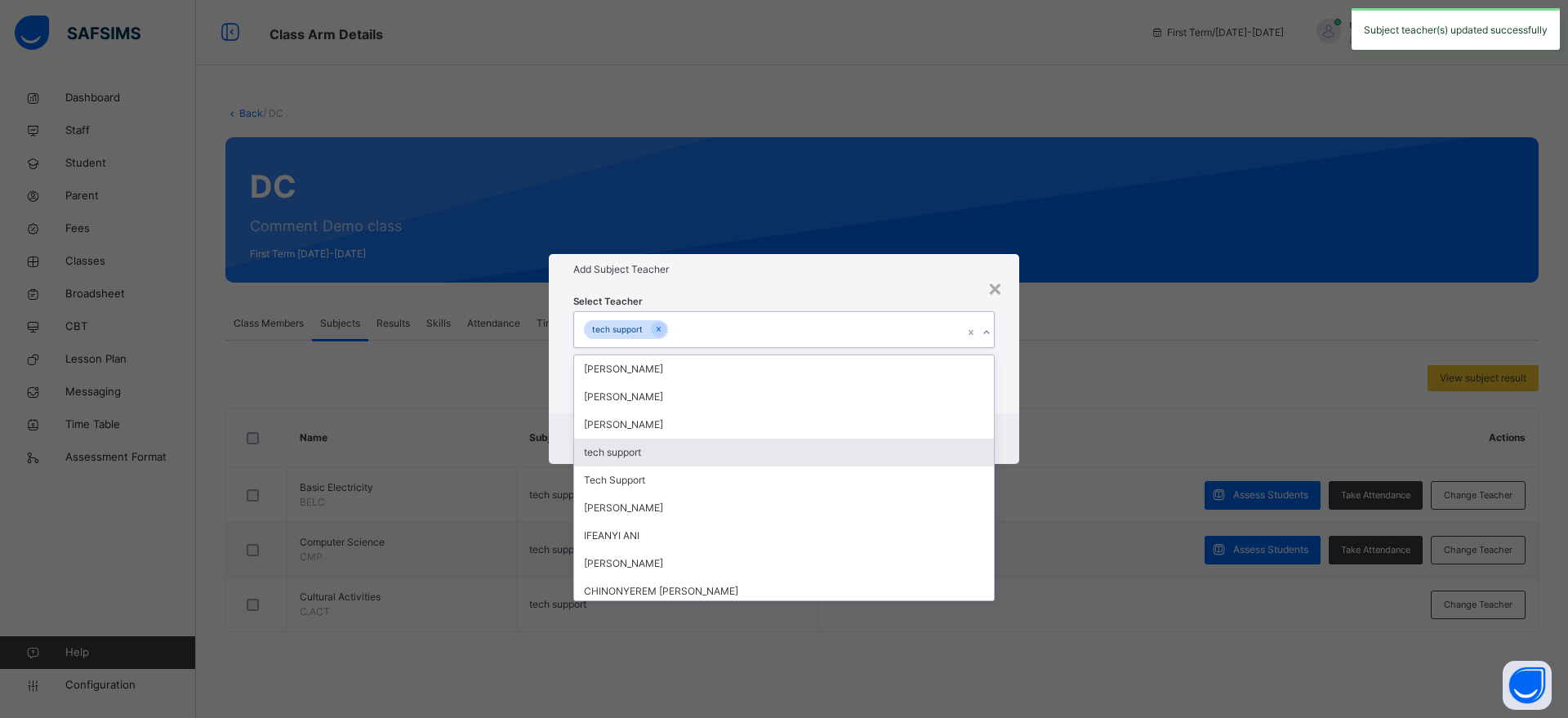
click at [856, 460] on div "tech support" at bounding box center [784, 452] width 420 height 28
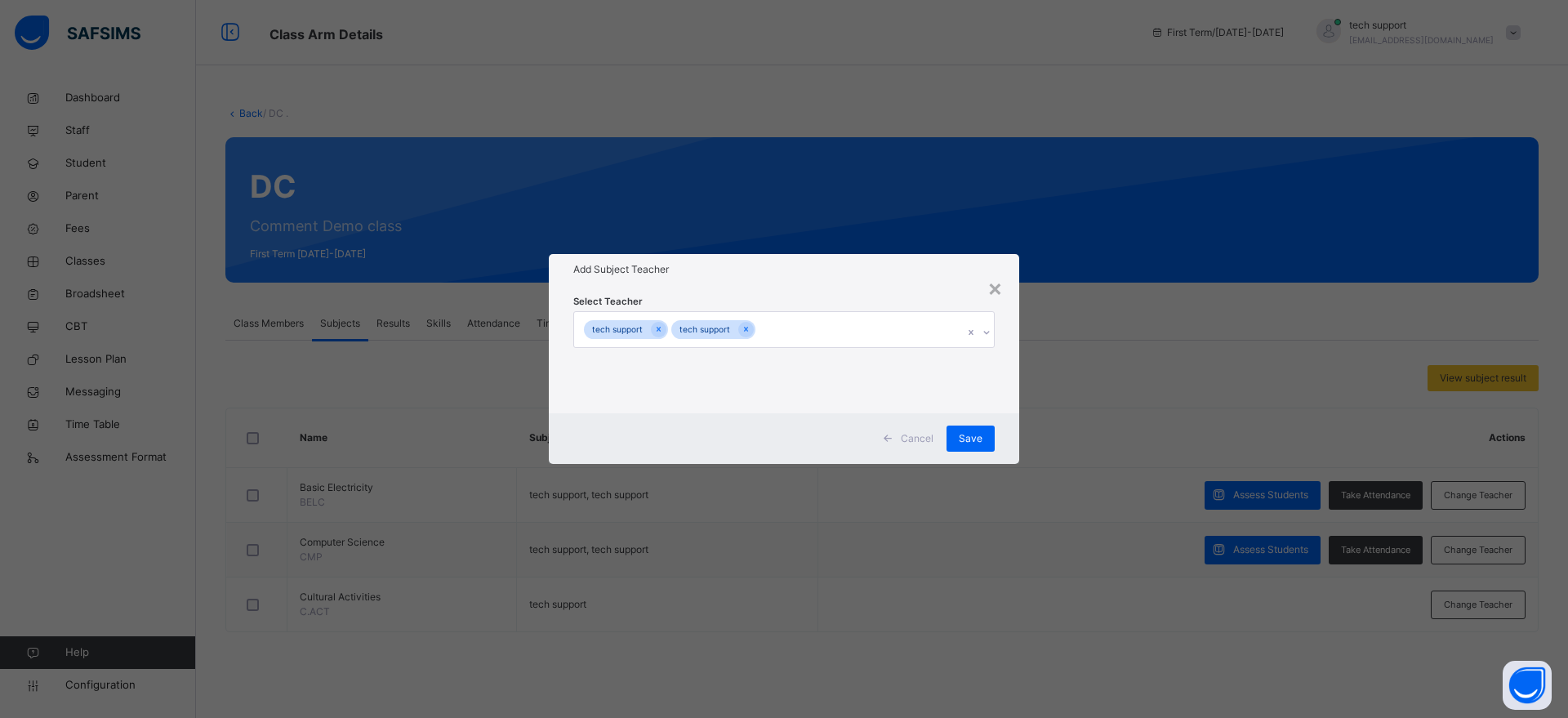
click at [904, 300] on div "Select Teacher tech support tech support" at bounding box center [784, 349] width 421 height 111
click at [973, 450] on div "Save" at bounding box center [971, 438] width 49 height 26
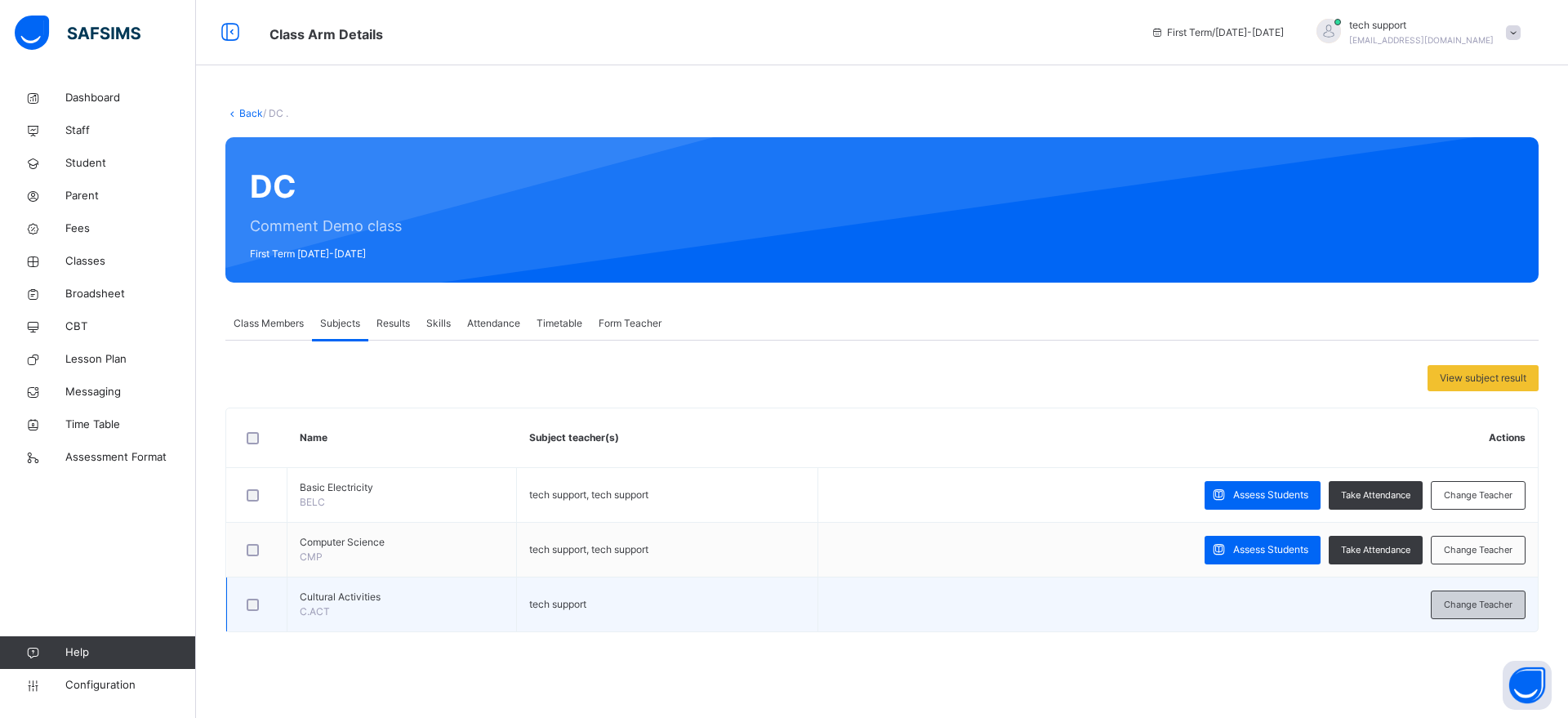
click at [1467, 607] on span "Change Teacher" at bounding box center [1478, 605] width 69 height 14
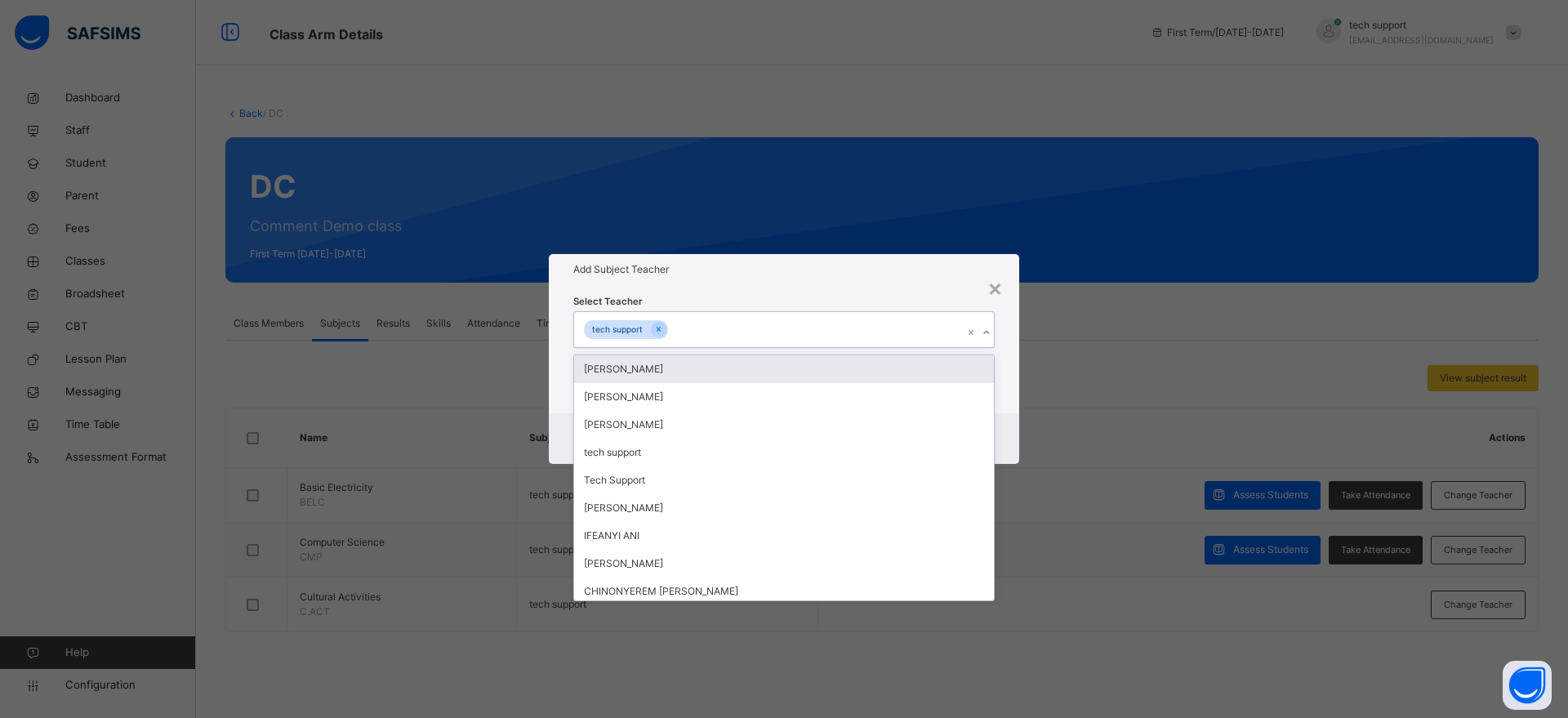
click at [875, 324] on div "tech support" at bounding box center [768, 329] width 389 height 34
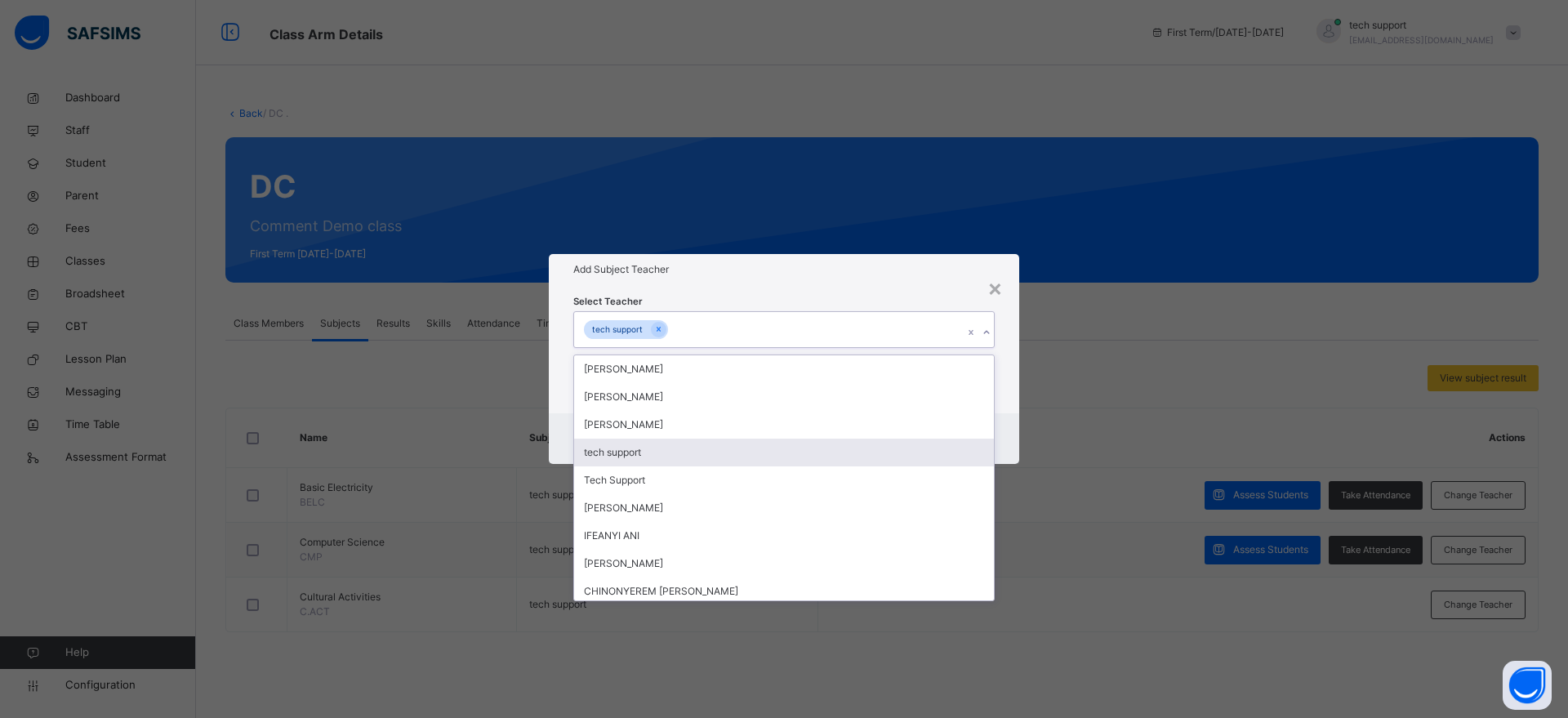
click at [803, 449] on div "tech support" at bounding box center [784, 452] width 420 height 28
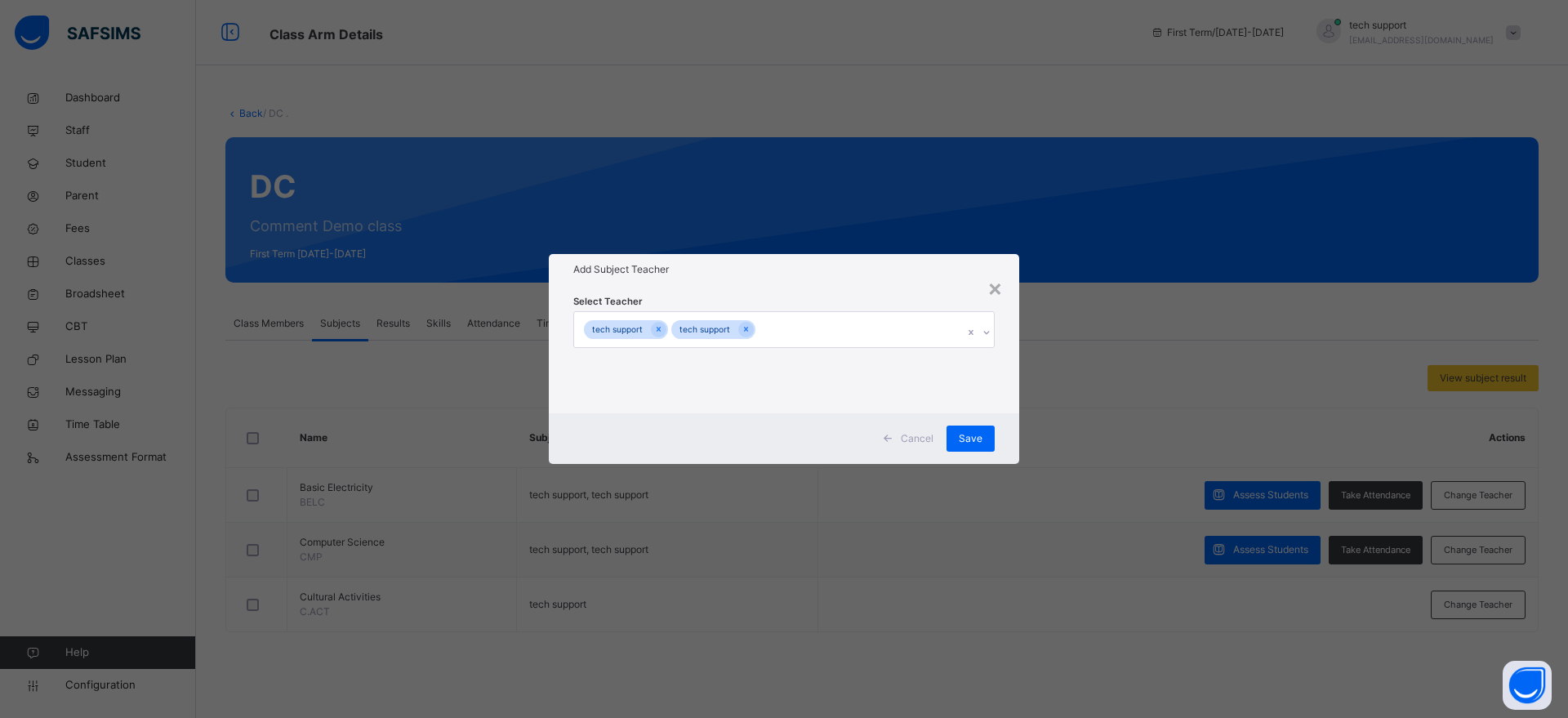
click at [853, 283] on div "Add Subject Teacher" at bounding box center [784, 269] width 470 height 31
click at [963, 434] on span "Save" at bounding box center [970, 439] width 23 height 15
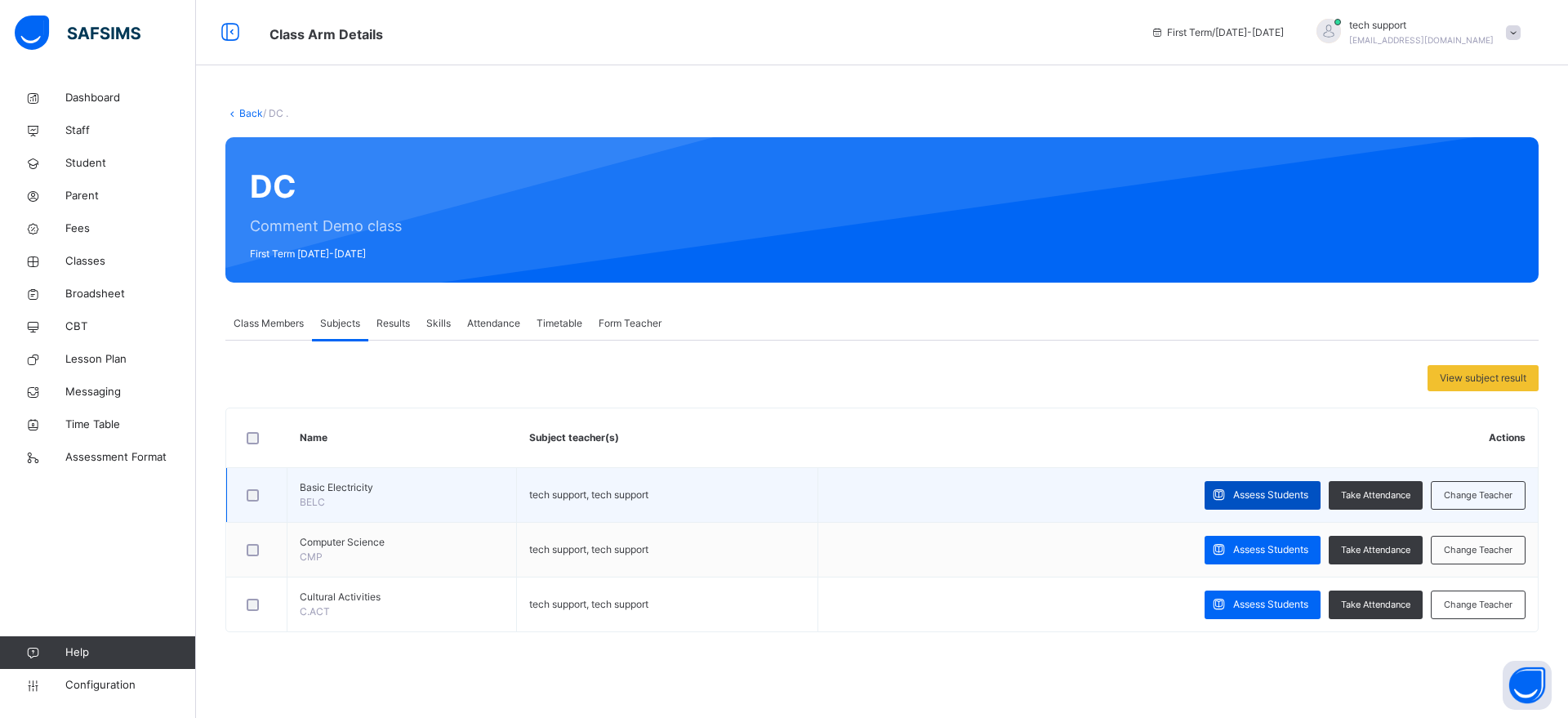
click at [1249, 493] on span "Assess Students" at bounding box center [1270, 495] width 75 height 15
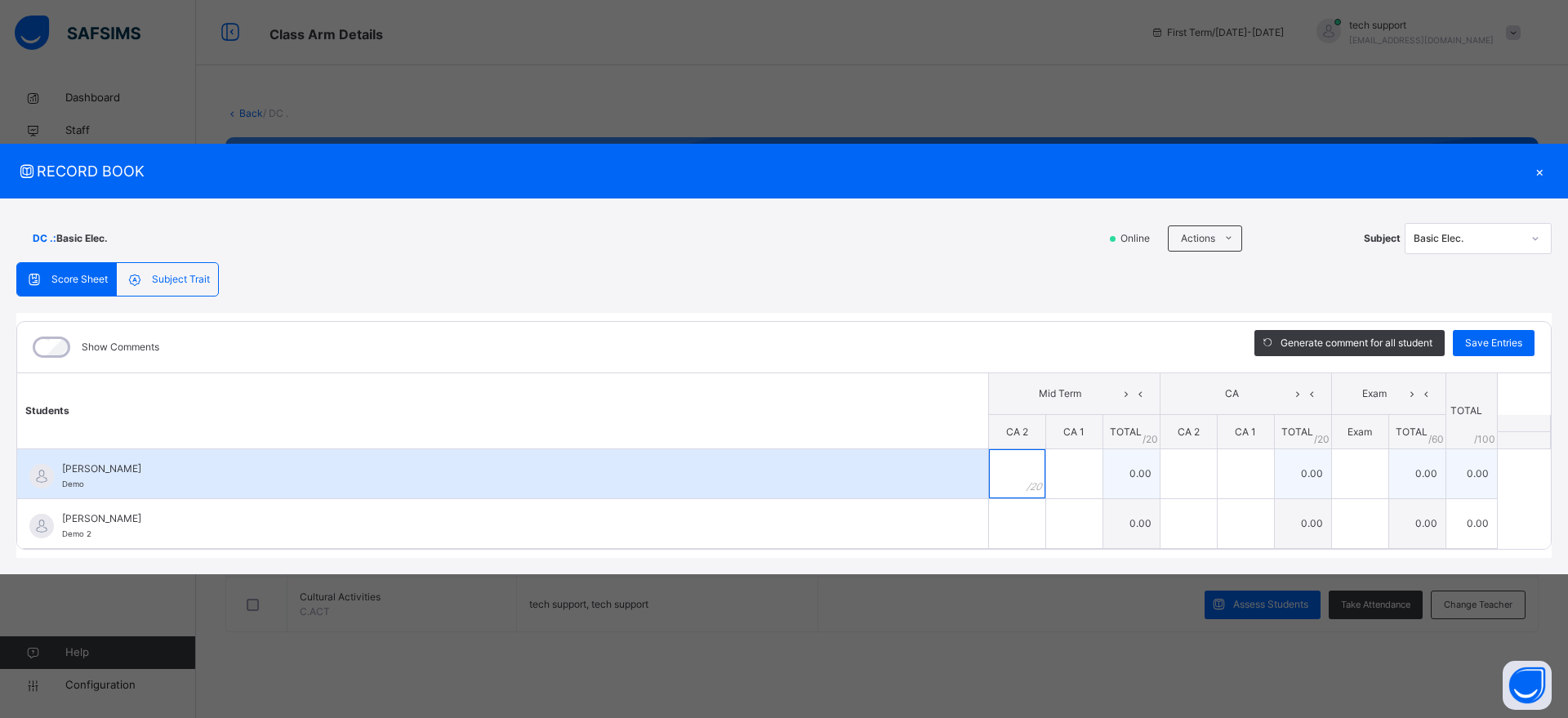
click at [1007, 456] on input "text" at bounding box center [1016, 474] width 56 height 49
type input "**"
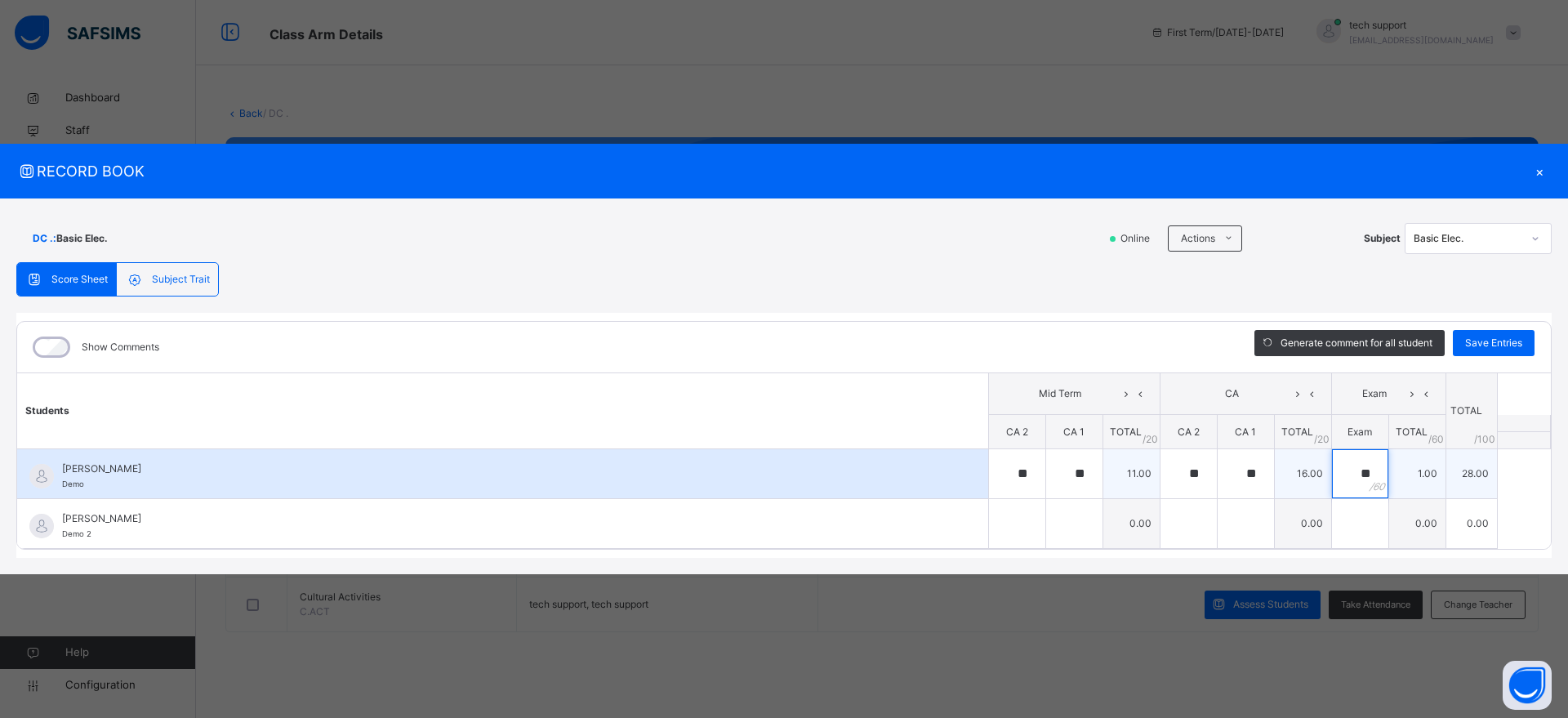
type input "**"
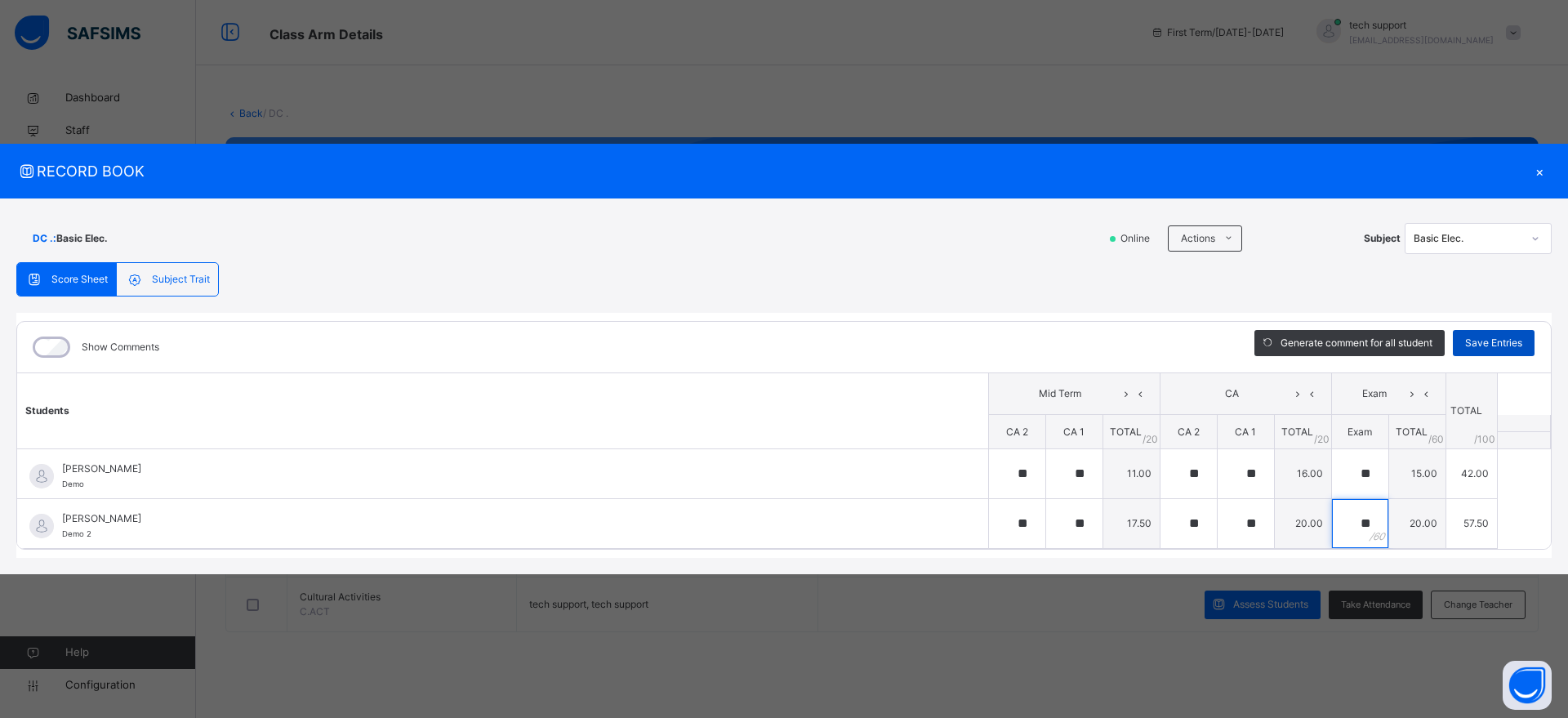
type input "**"
click at [1494, 339] on span "Save Entries" at bounding box center [1494, 343] width 57 height 15
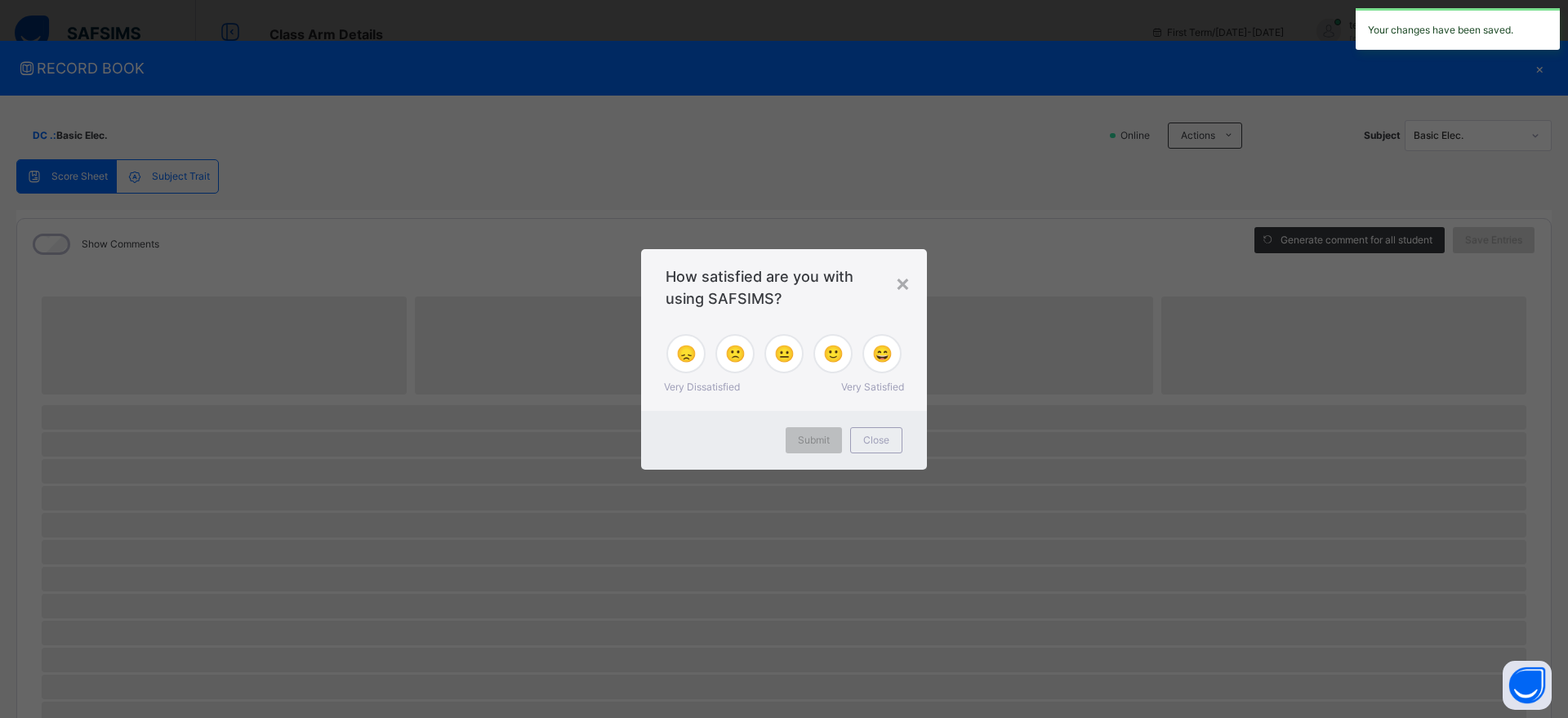
click at [1491, 238] on div "× How satisfied are you with using SAFSIMS? 😞 🙁 😐 🙂 😄 Very Dissatisfied Very Sa…" at bounding box center [784, 359] width 1568 height 718
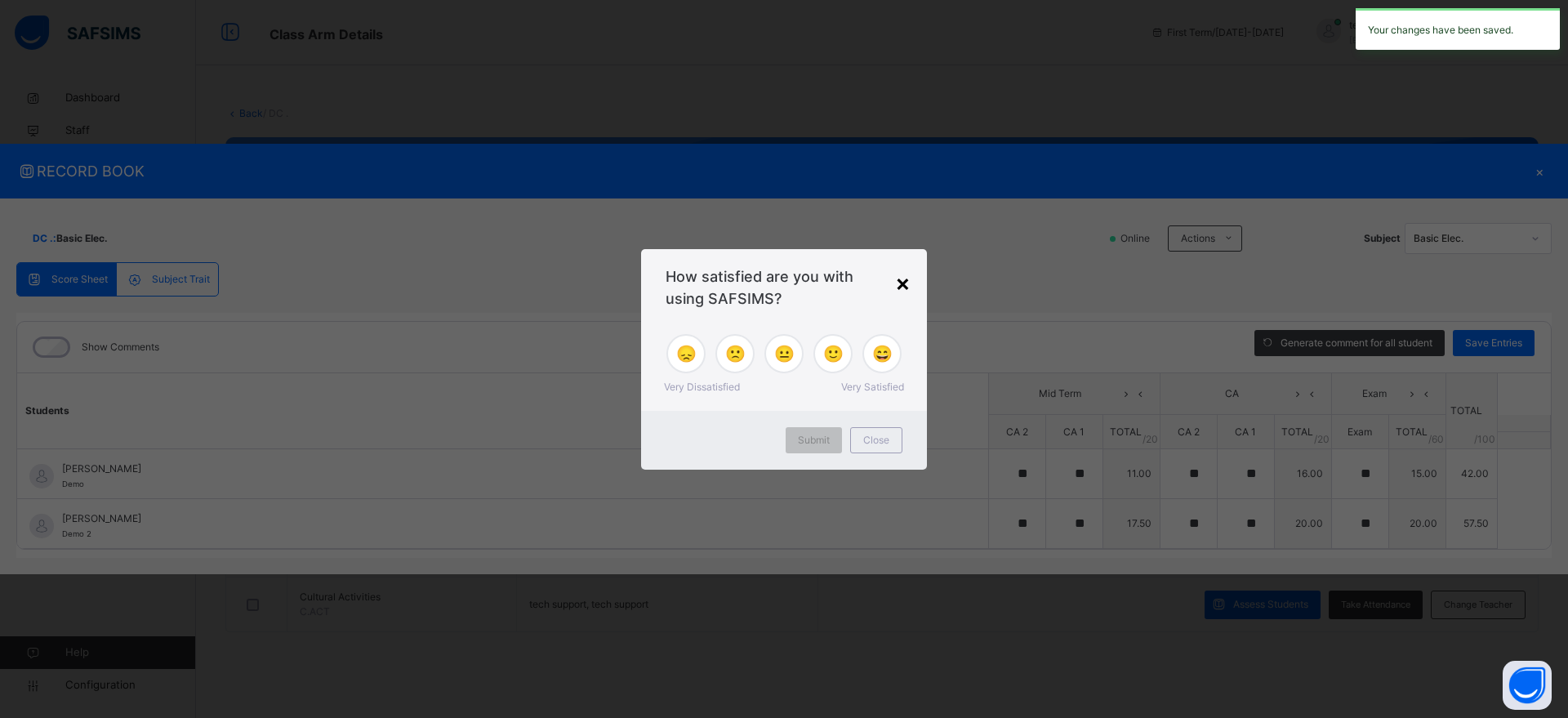
type input "**"
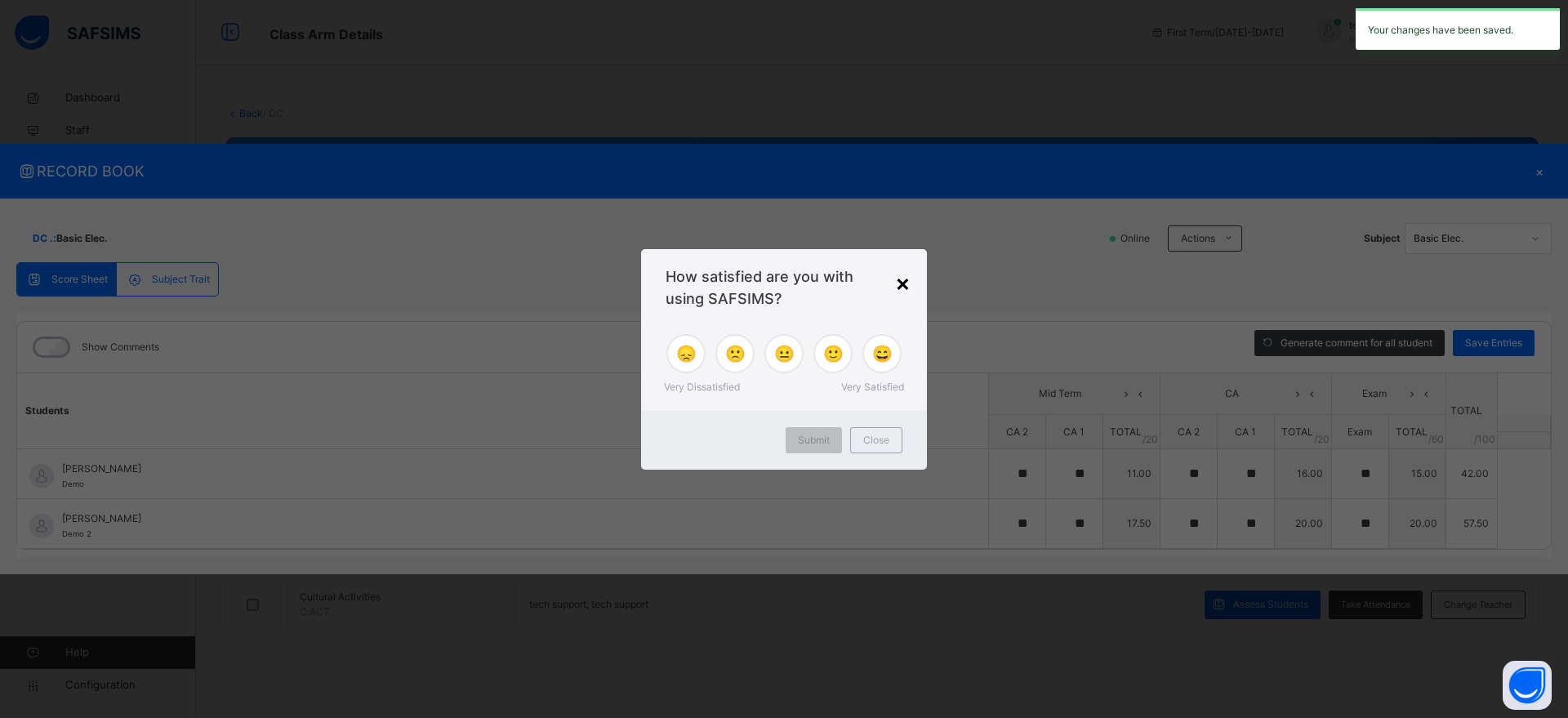
type input "**"
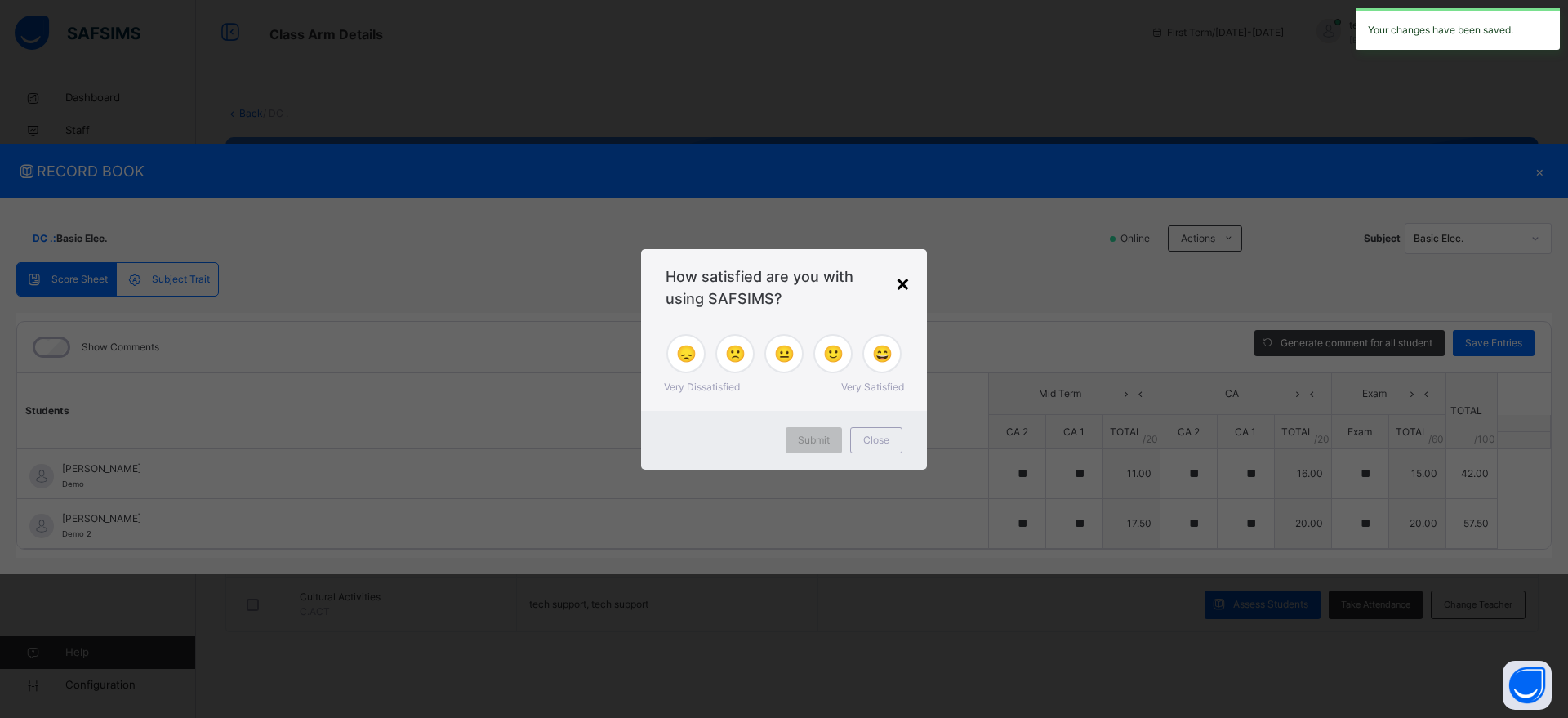
click at [906, 285] on div "×" at bounding box center [902, 282] width 16 height 34
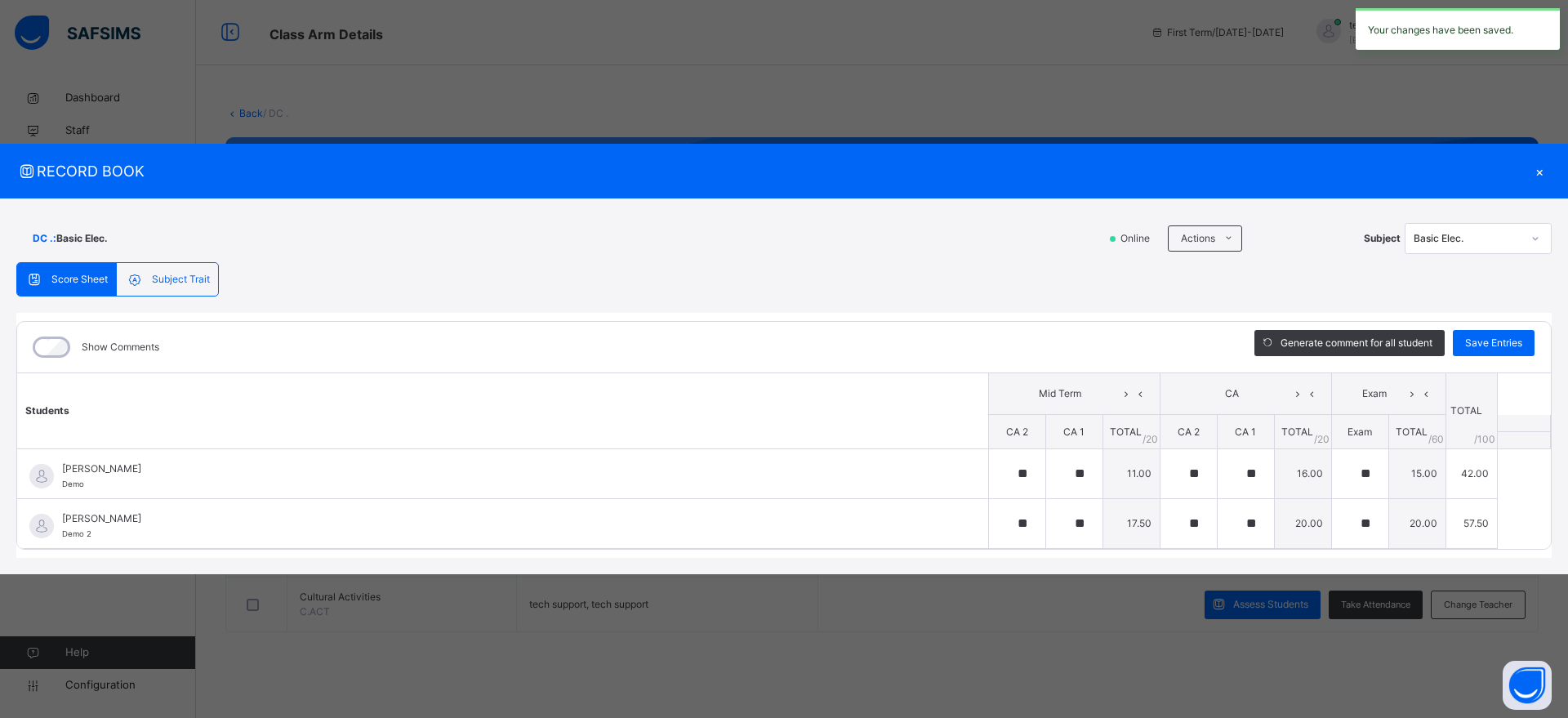
click at [1475, 240] on div "Basic Elec." at bounding box center [1467, 238] width 108 height 15
click at [1543, 170] on div "×" at bounding box center [1539, 171] width 24 height 22
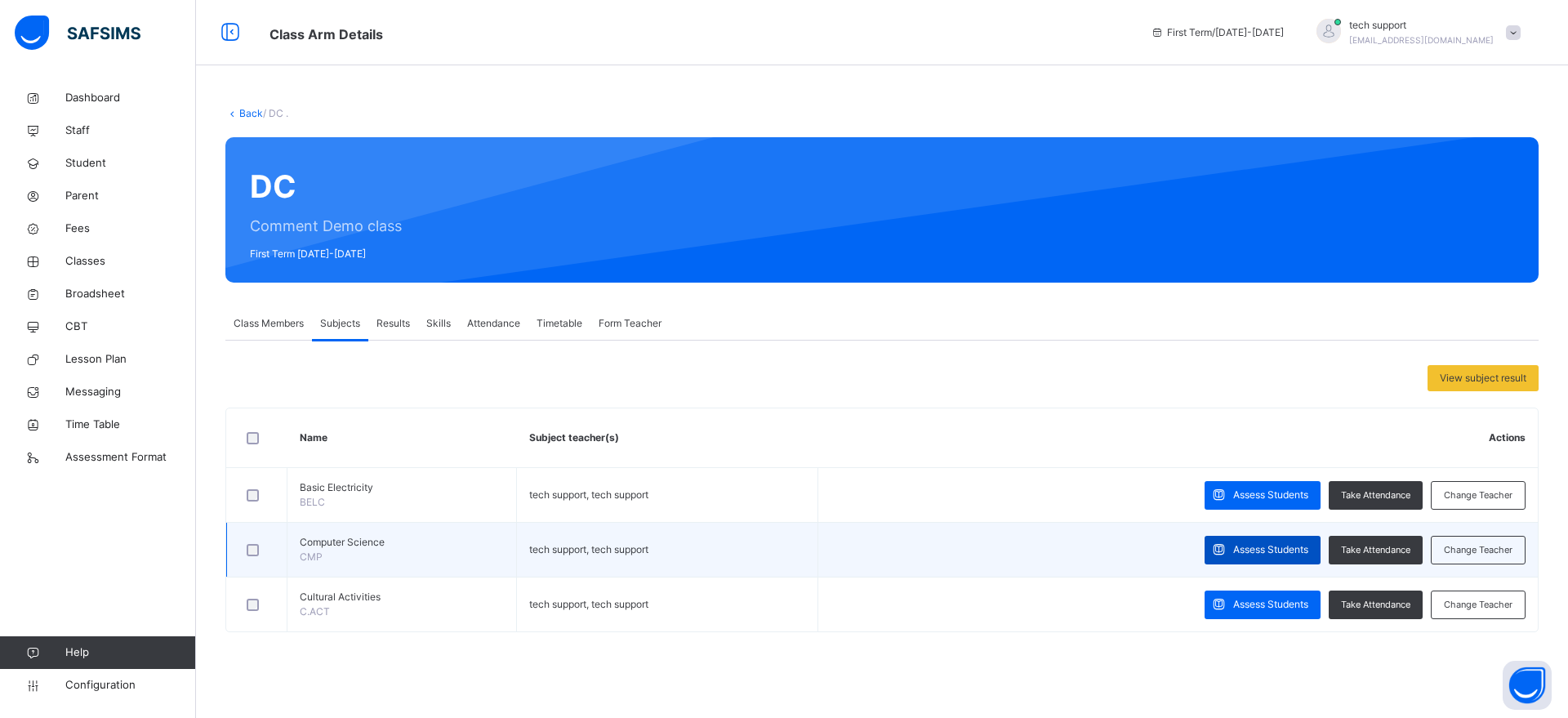
click at [1234, 550] on span "Assess Students" at bounding box center [1270, 550] width 75 height 15
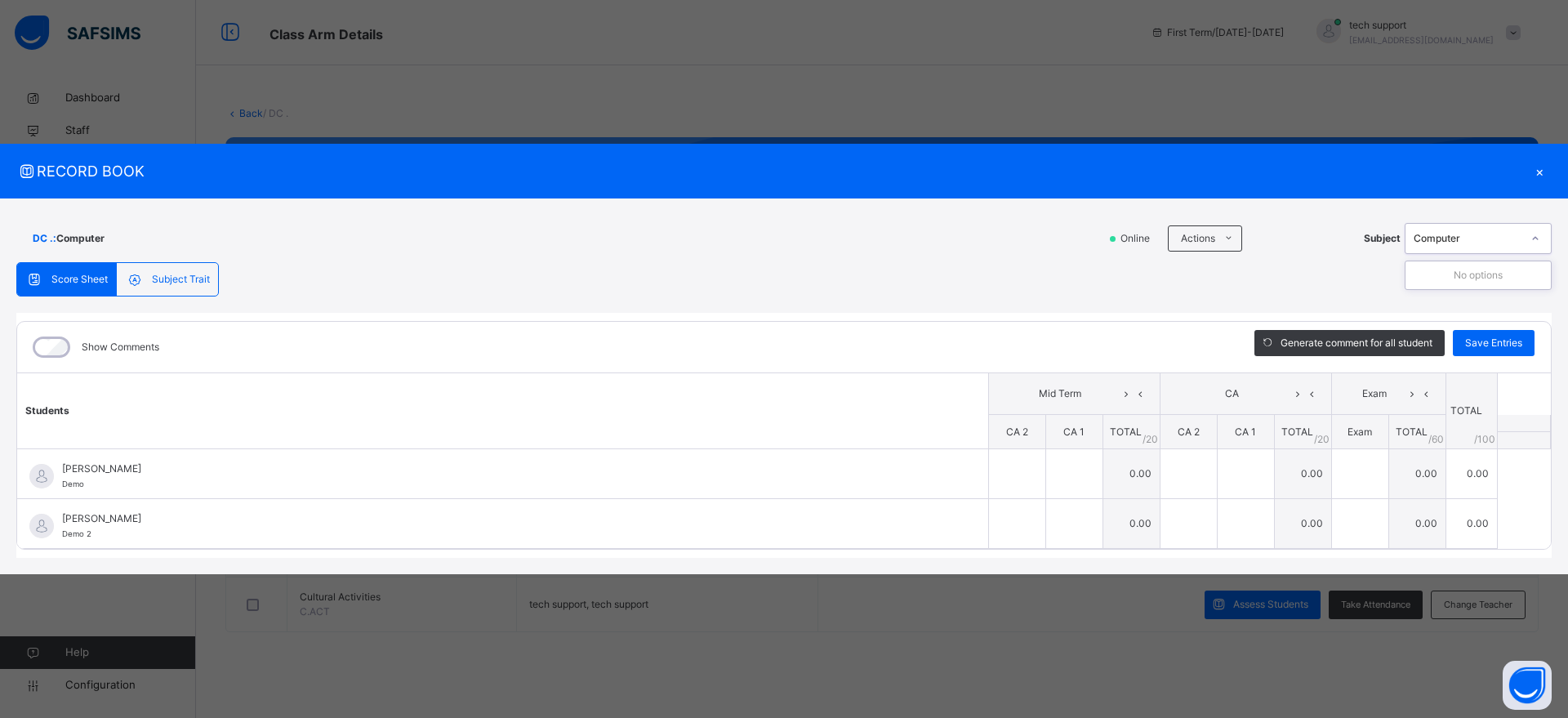
click at [1493, 238] on div "Computer" at bounding box center [1467, 238] width 108 height 15
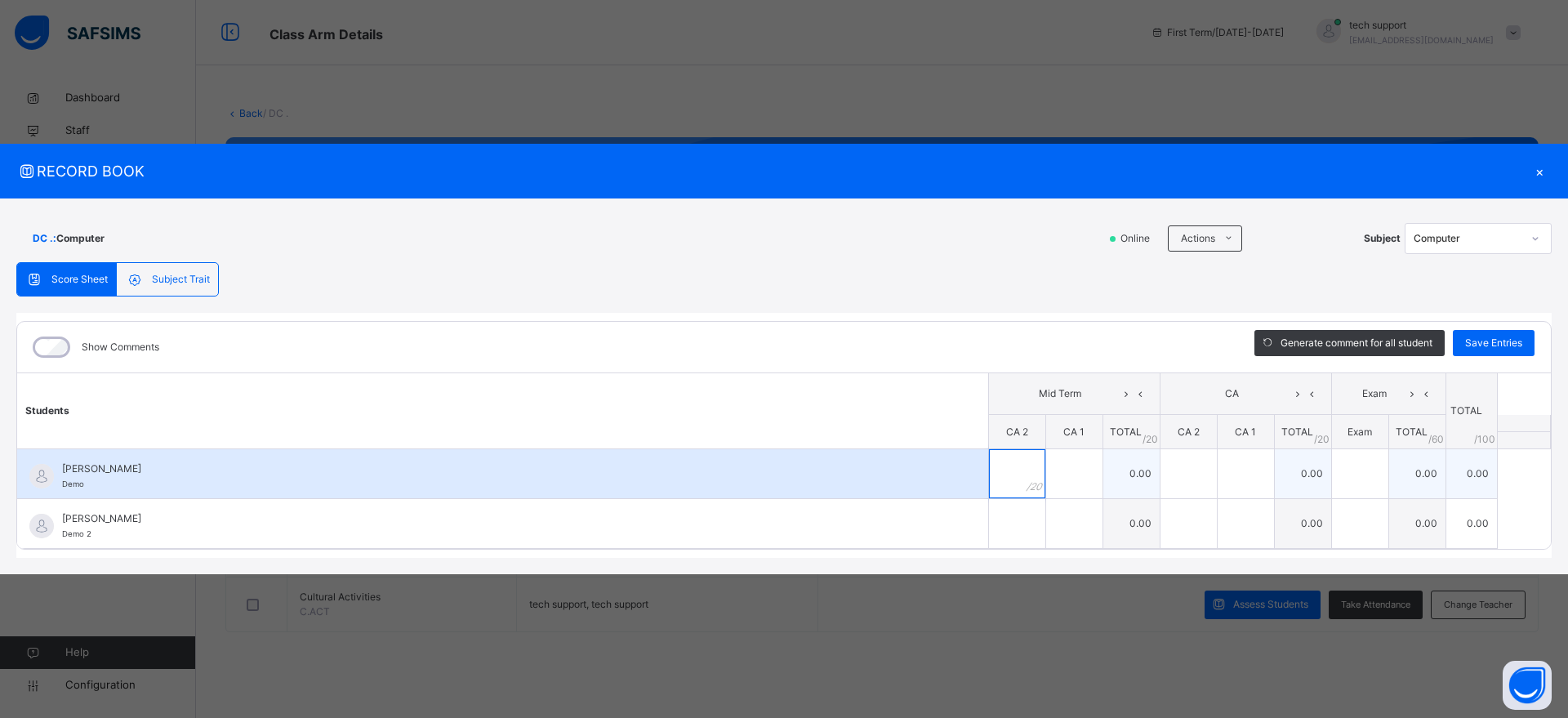
click at [999, 465] on input "text" at bounding box center [1016, 474] width 56 height 49
type input "**"
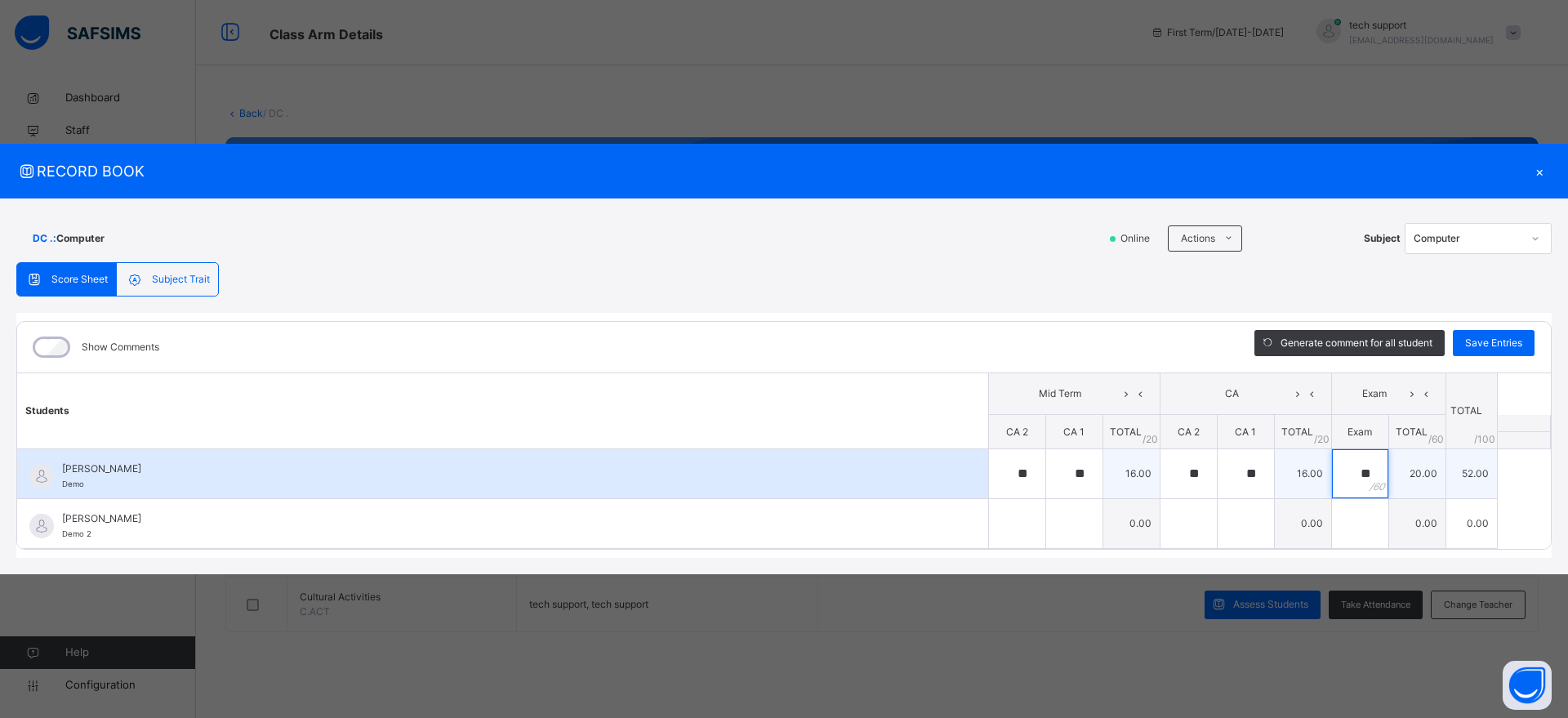
type input "**"
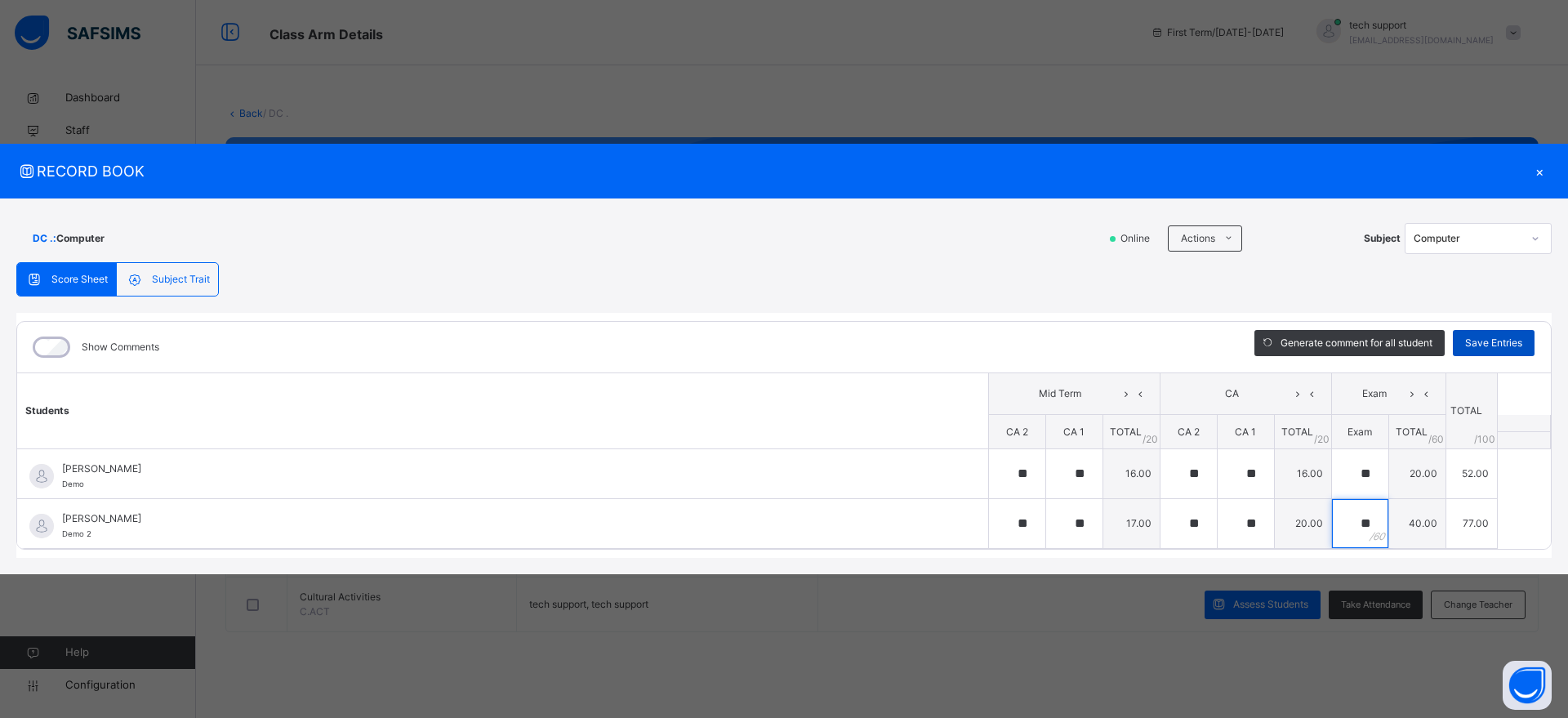
type input "**"
click at [1514, 331] on div "Save Entries" at bounding box center [1494, 342] width 82 height 26
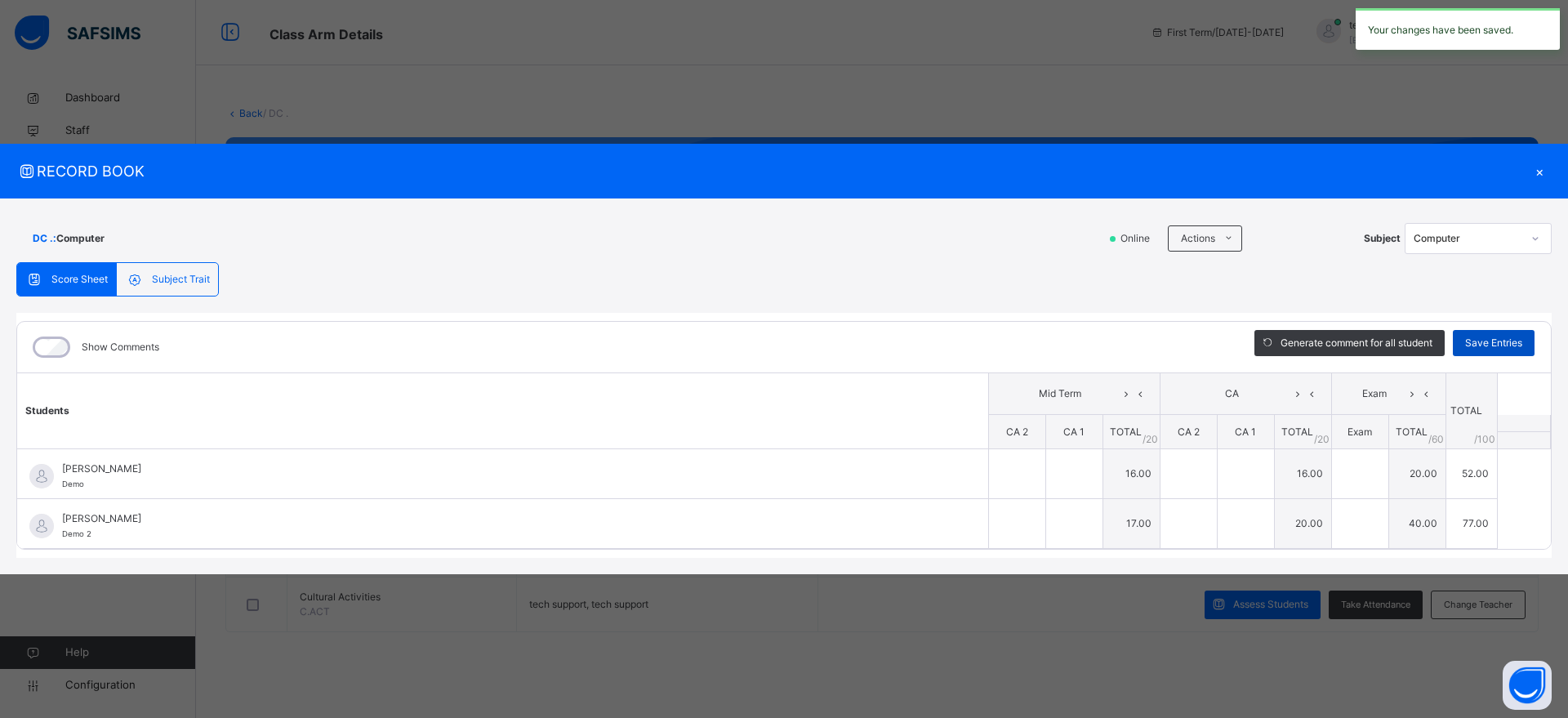
type input "**"
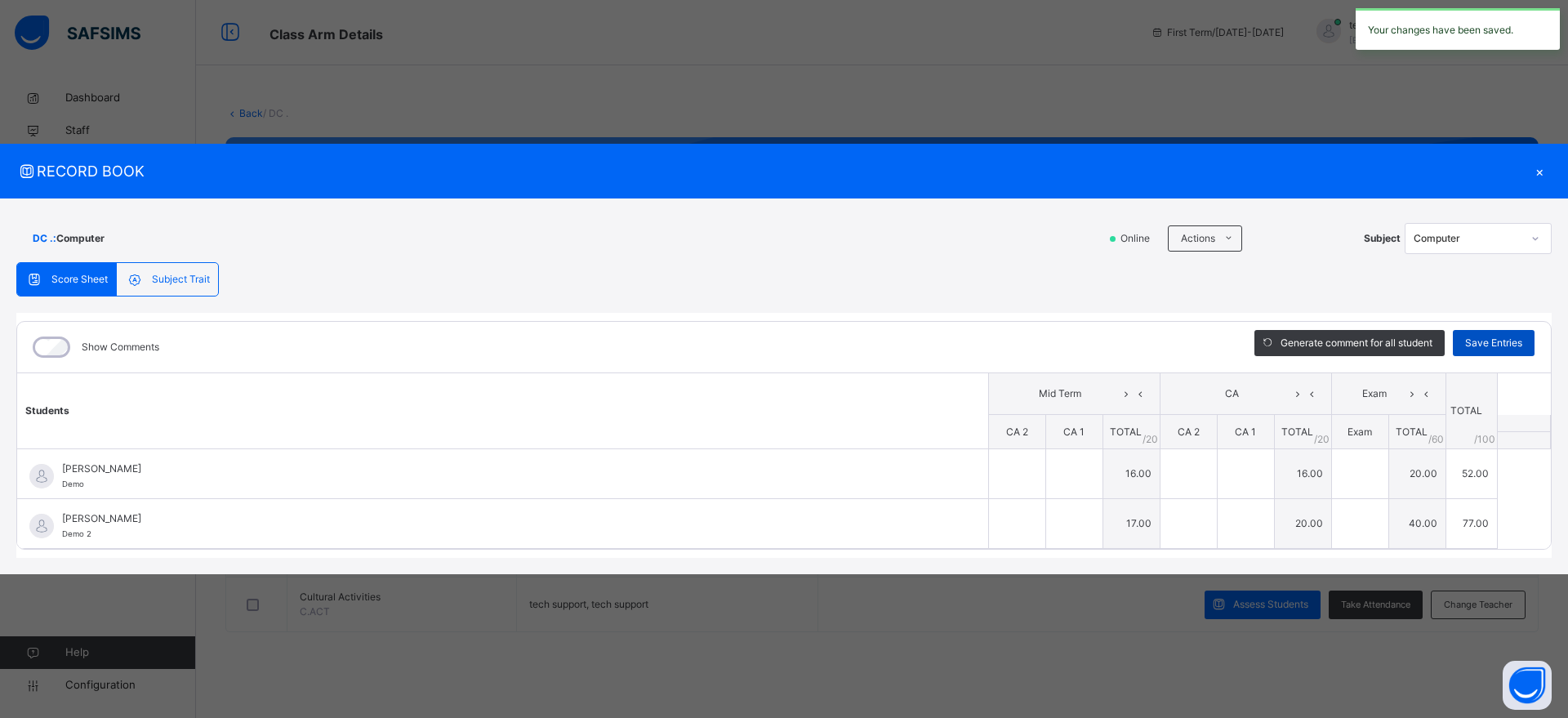
type input "**"
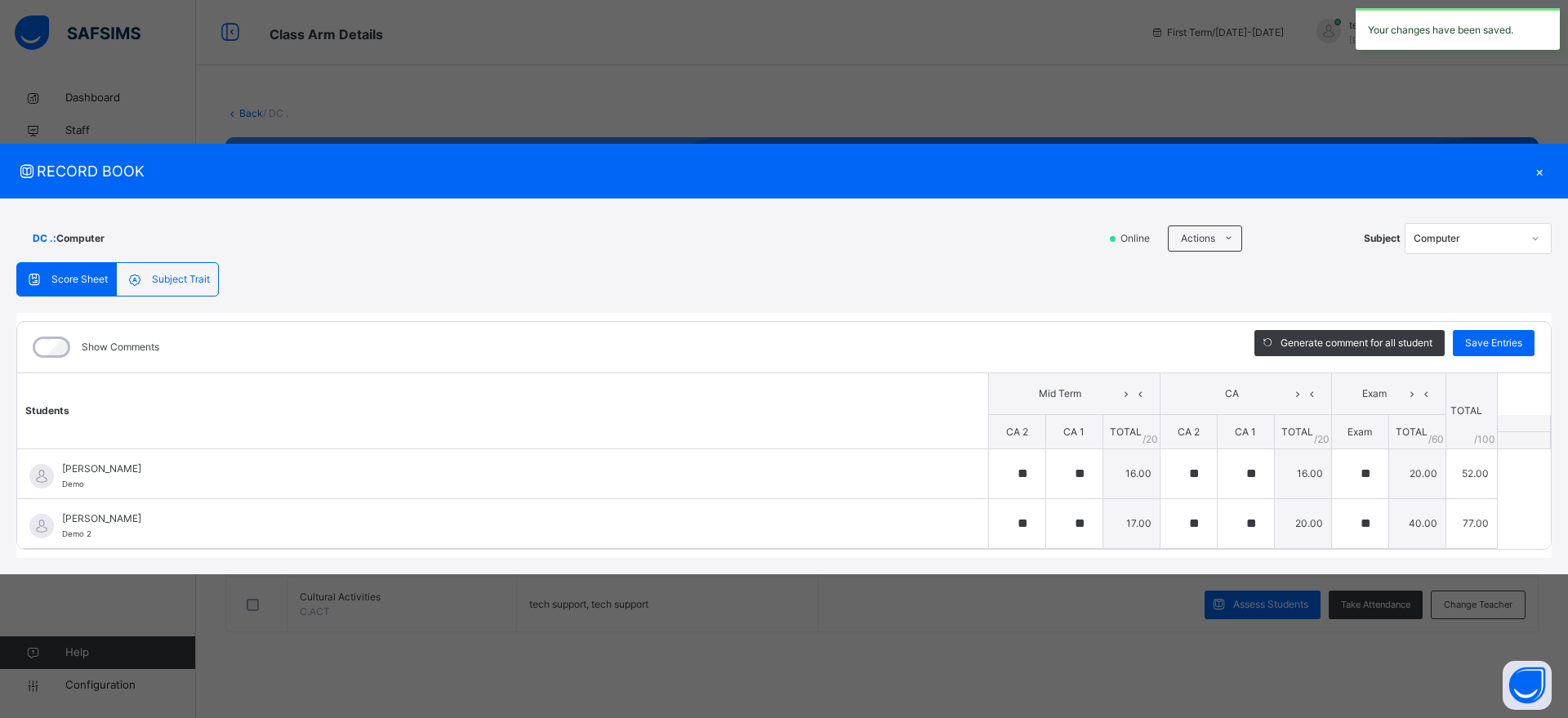
click at [1536, 169] on div "×" at bounding box center [1539, 171] width 24 height 22
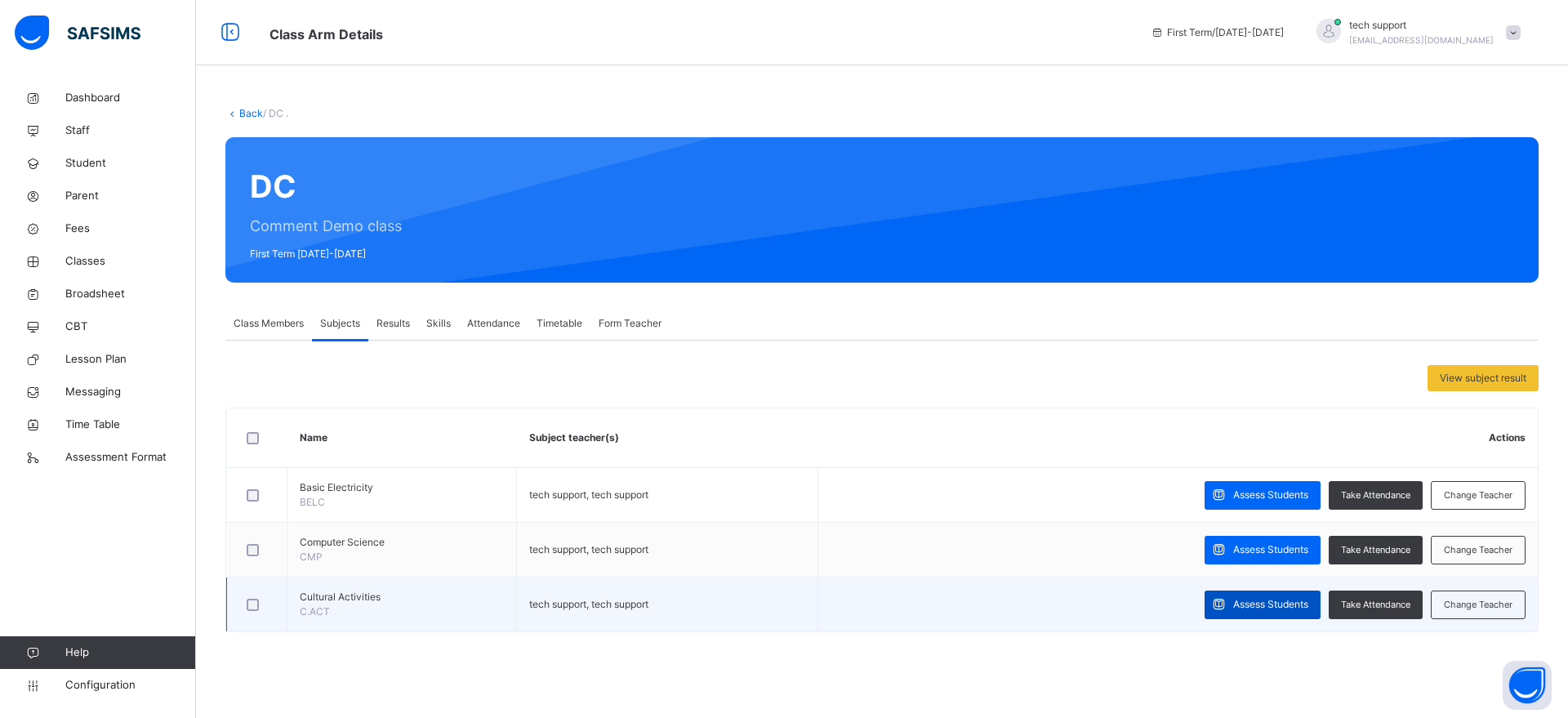
click at [1226, 604] on span at bounding box center [1218, 605] width 28 height 28
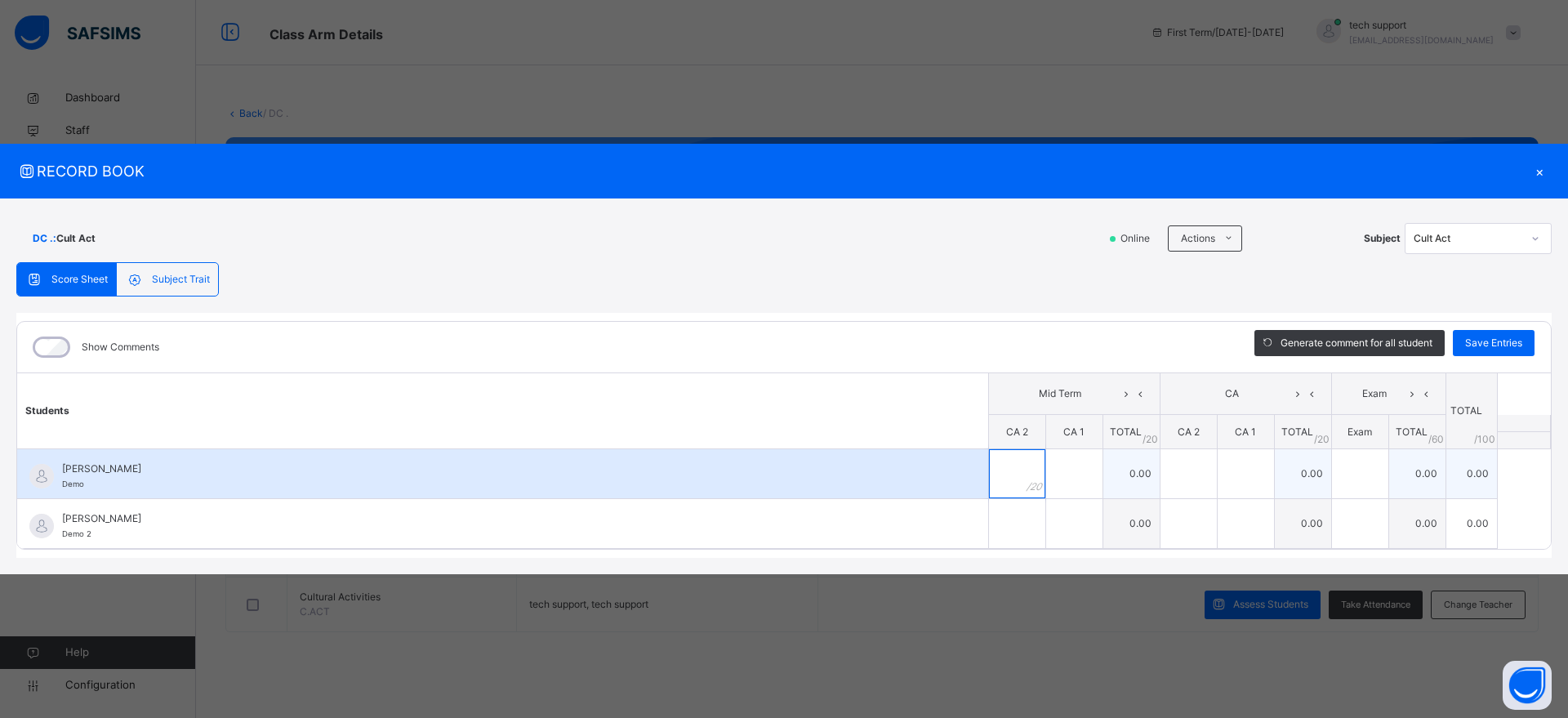
click at [1010, 484] on input "text" at bounding box center [1016, 474] width 56 height 49
type input "**"
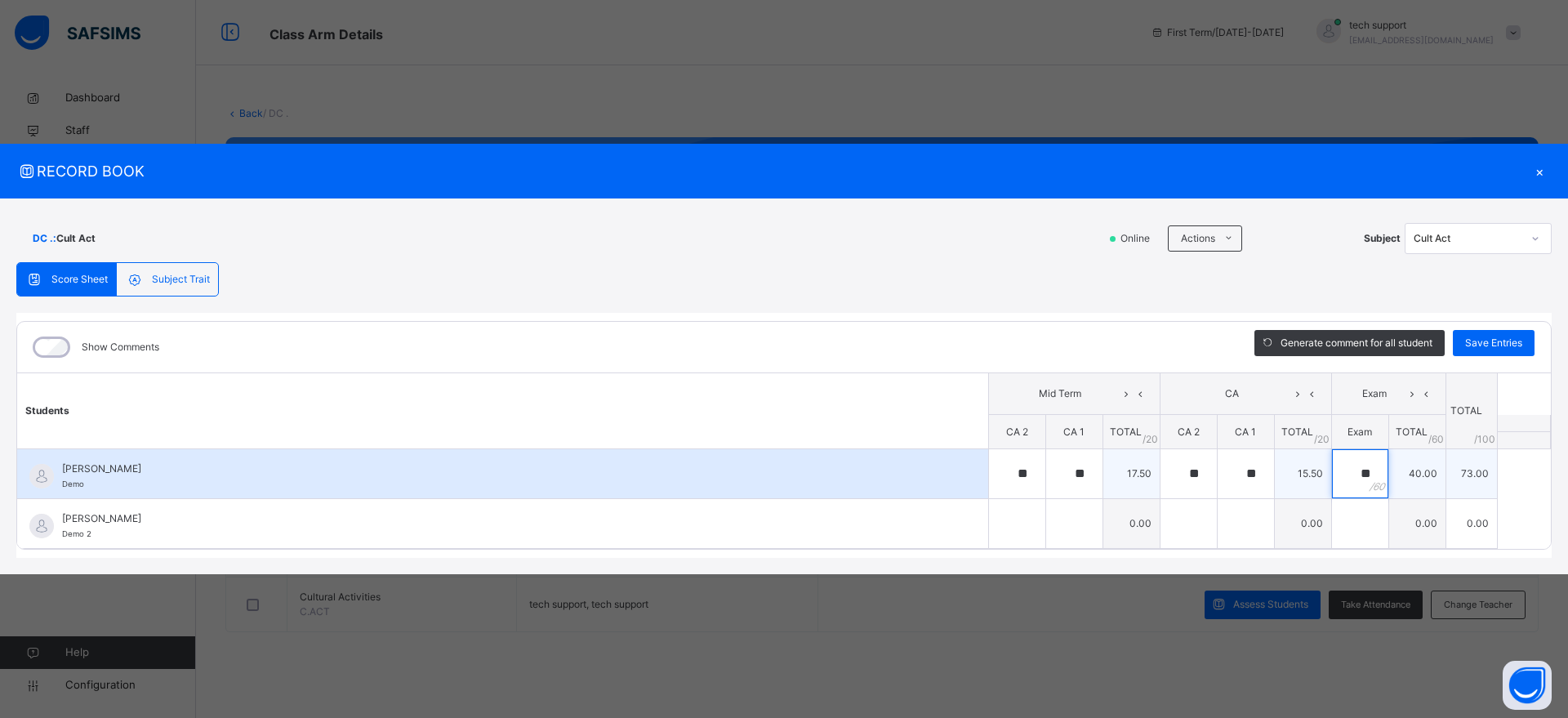
type input "**"
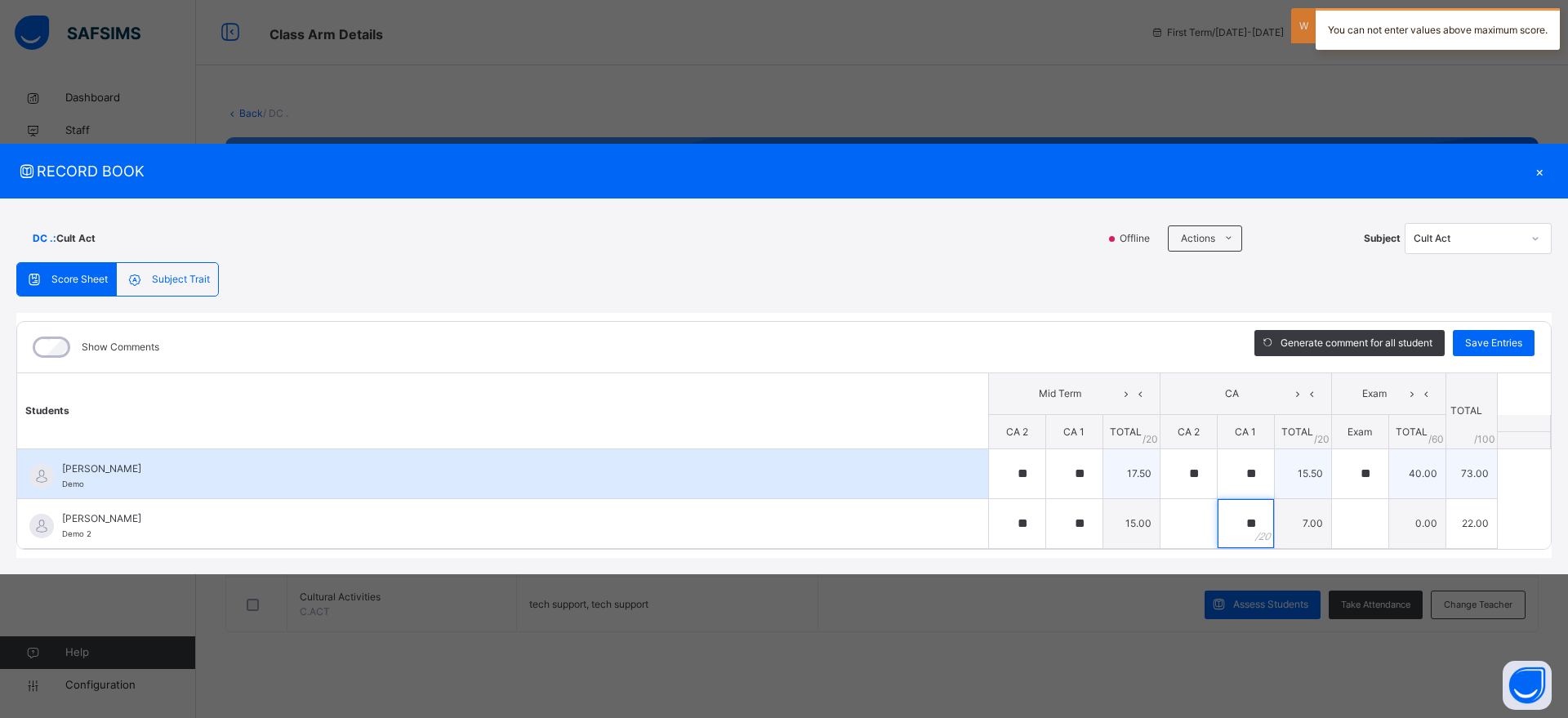
type input "**"
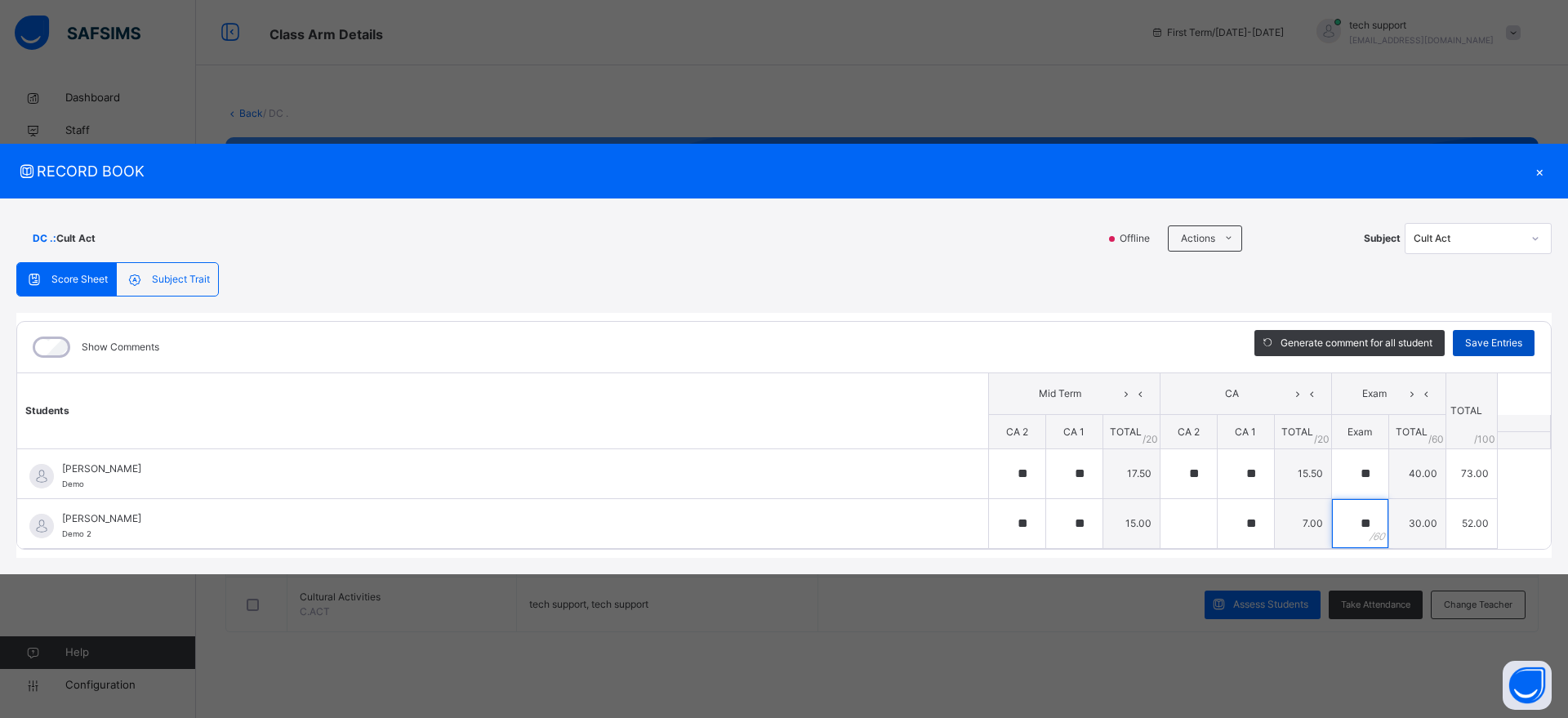
type input "**"
click at [1497, 338] on span "Save Entries" at bounding box center [1494, 343] width 57 height 15
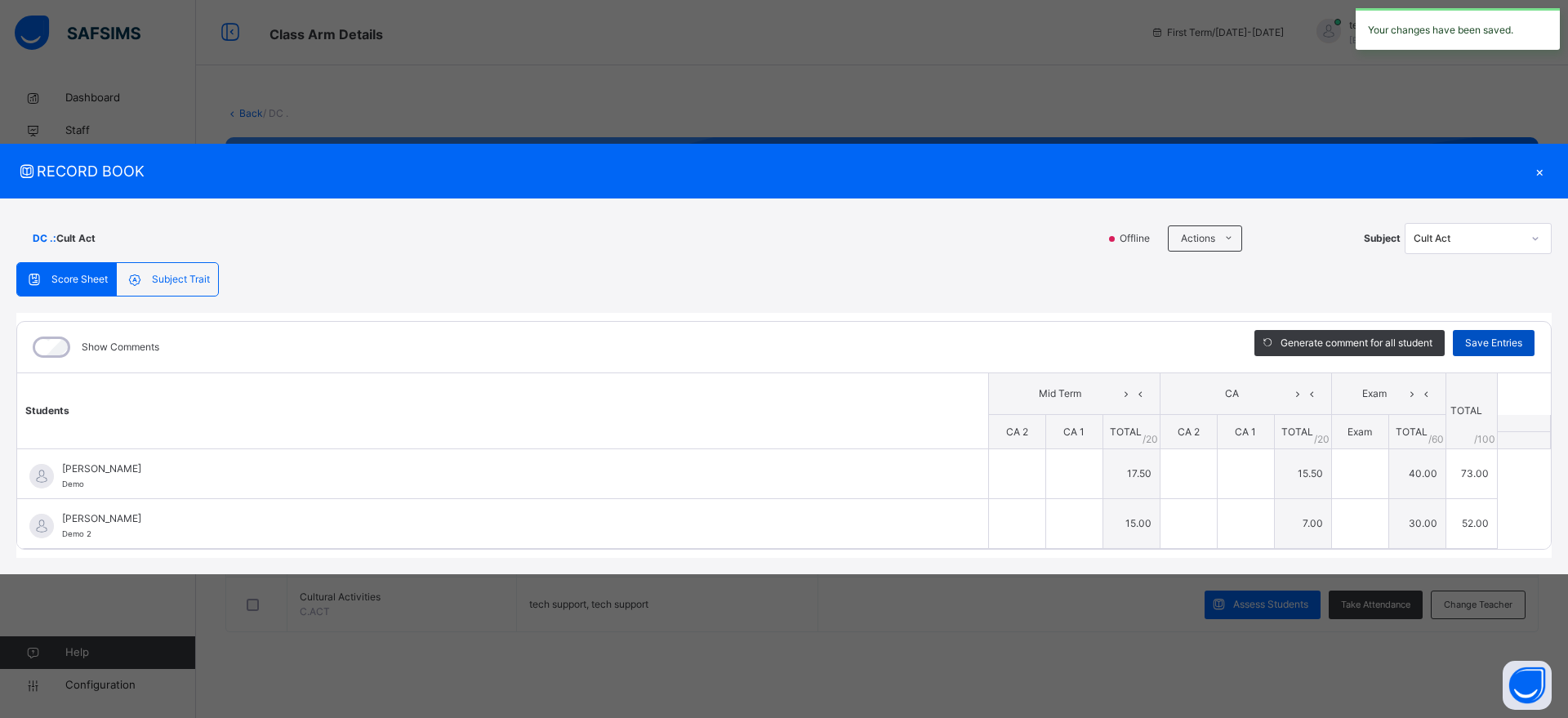
type input "**"
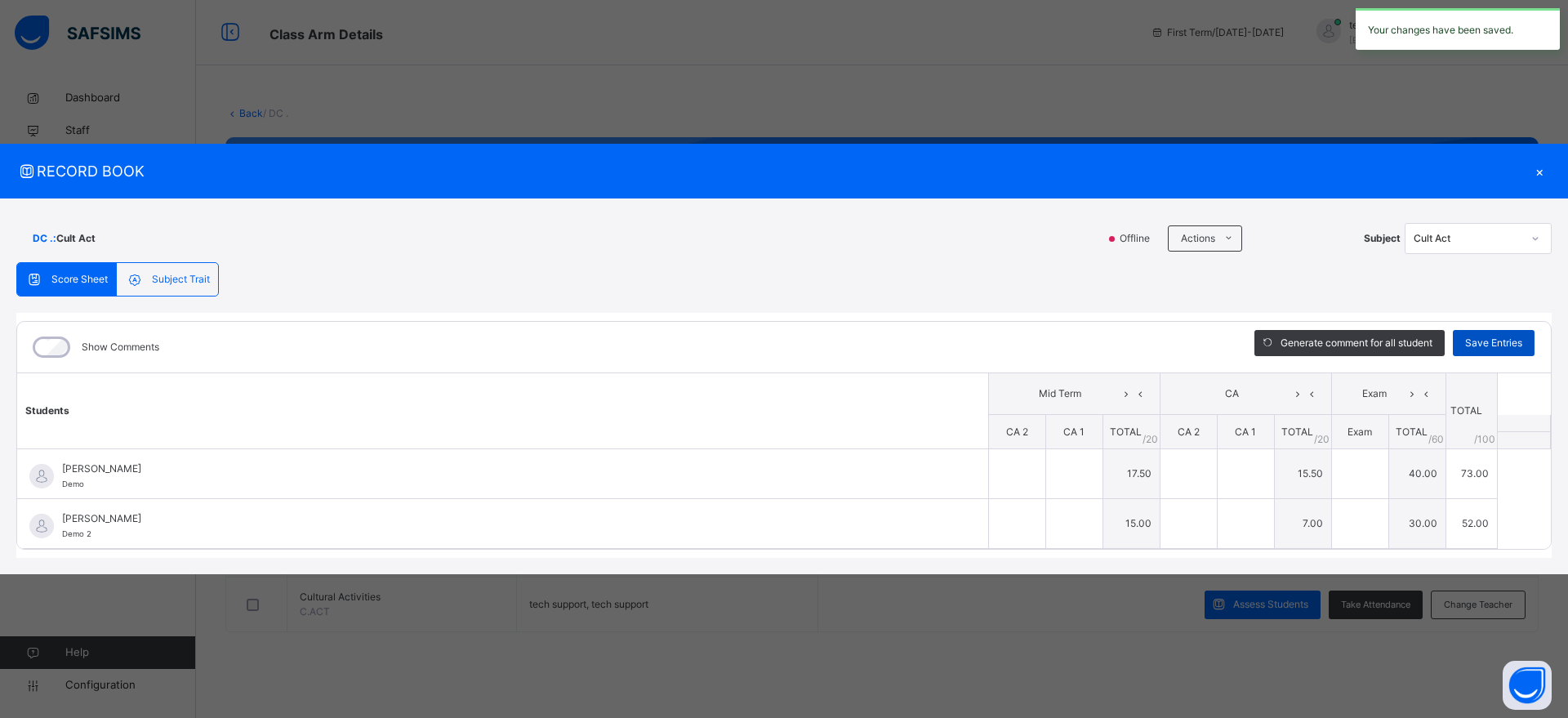
type input "**"
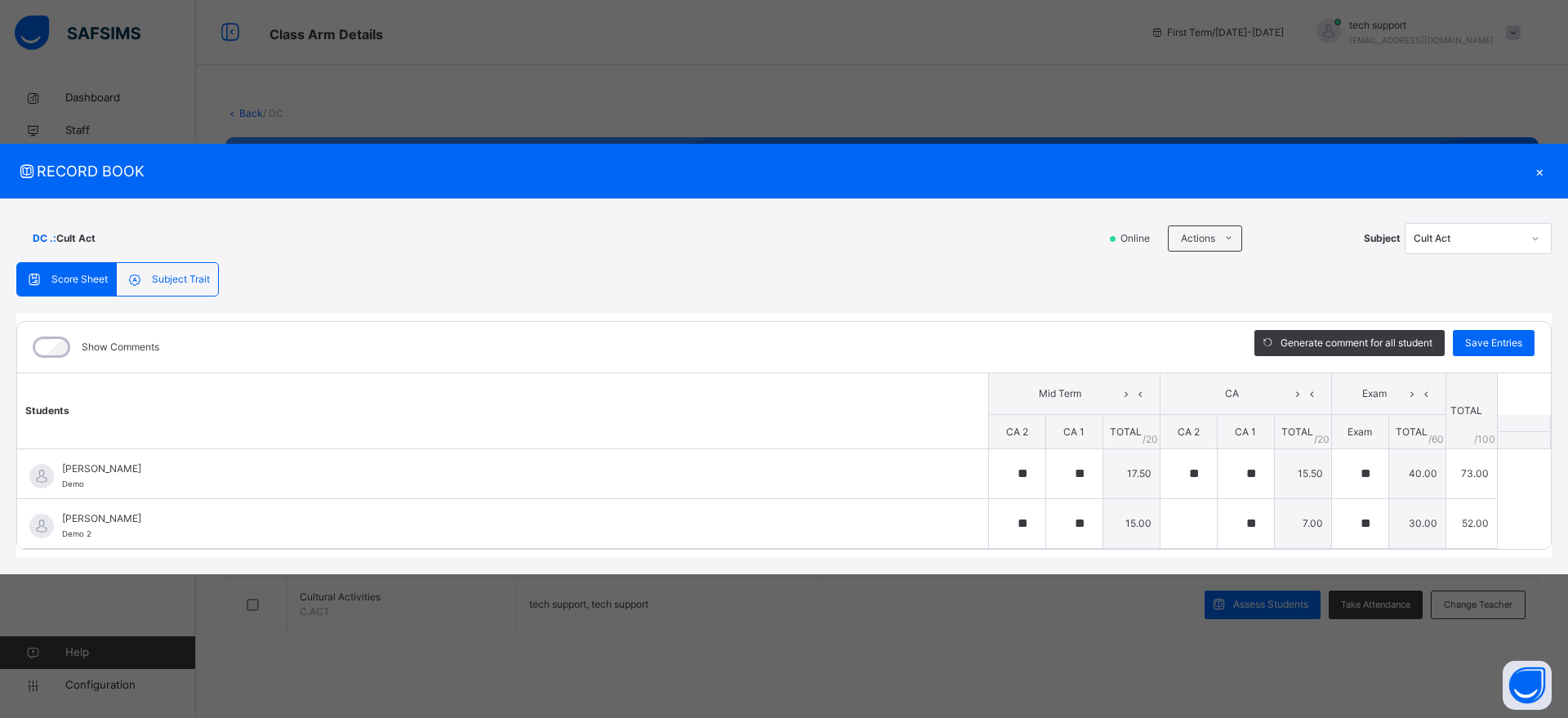
click at [1535, 172] on div "×" at bounding box center [1539, 171] width 24 height 22
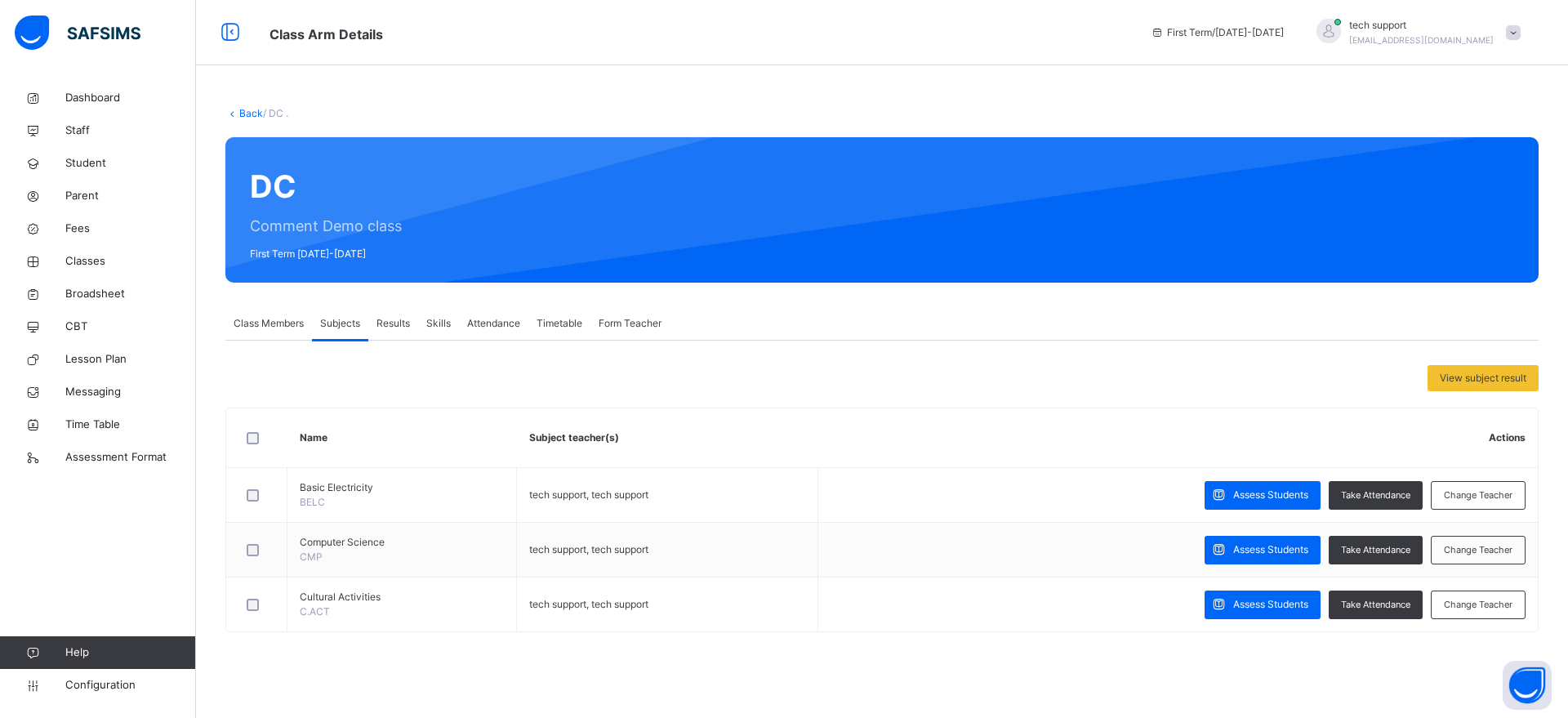
click at [392, 324] on span "Results" at bounding box center [393, 324] width 33 height 15
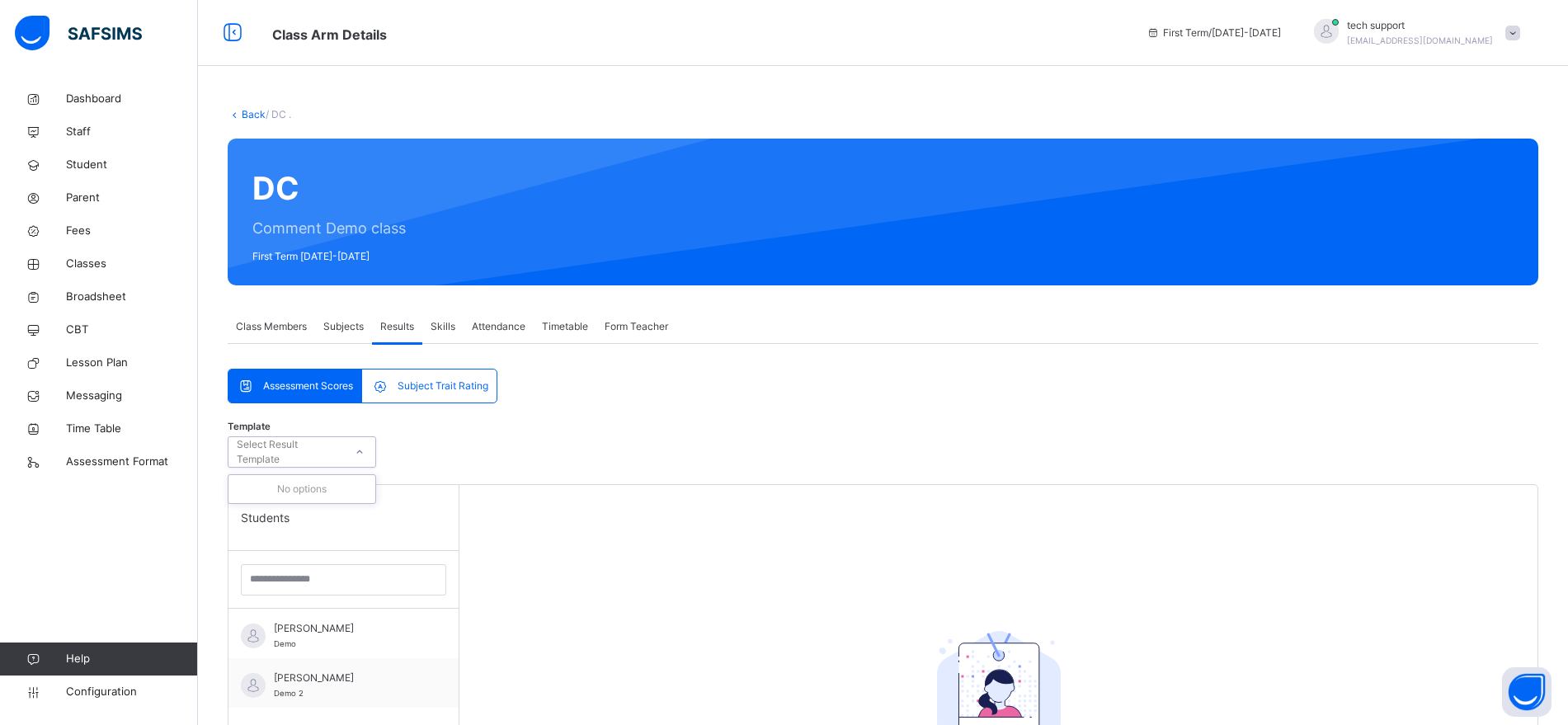
click at [359, 449] on icon at bounding box center [360, 452] width 10 height 17
click at [340, 647] on div "Daniel Mbah Demo" at bounding box center [347, 635] width 148 height 30
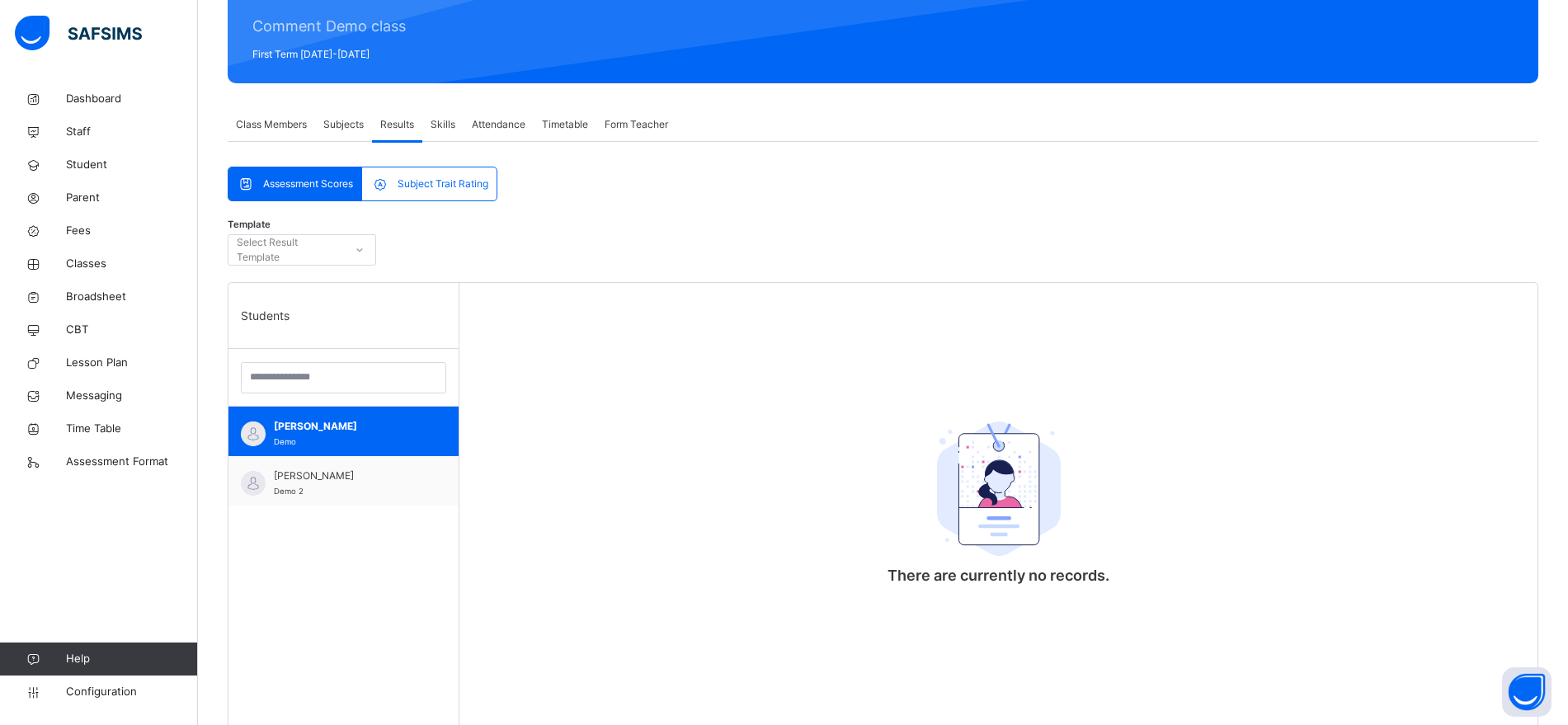
scroll to position [210, 0]
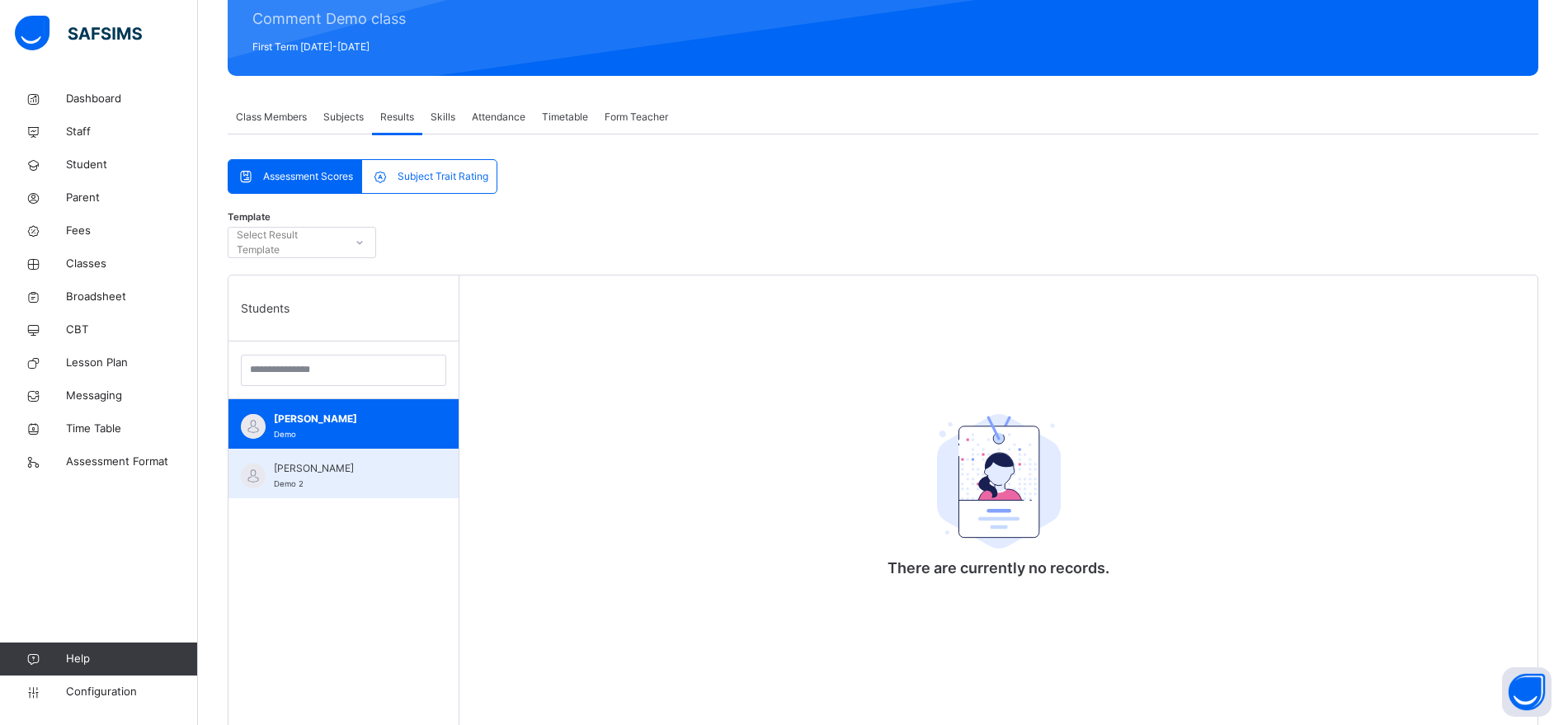
click at [313, 464] on span "Glad HASSAN" at bounding box center [347, 469] width 148 height 15
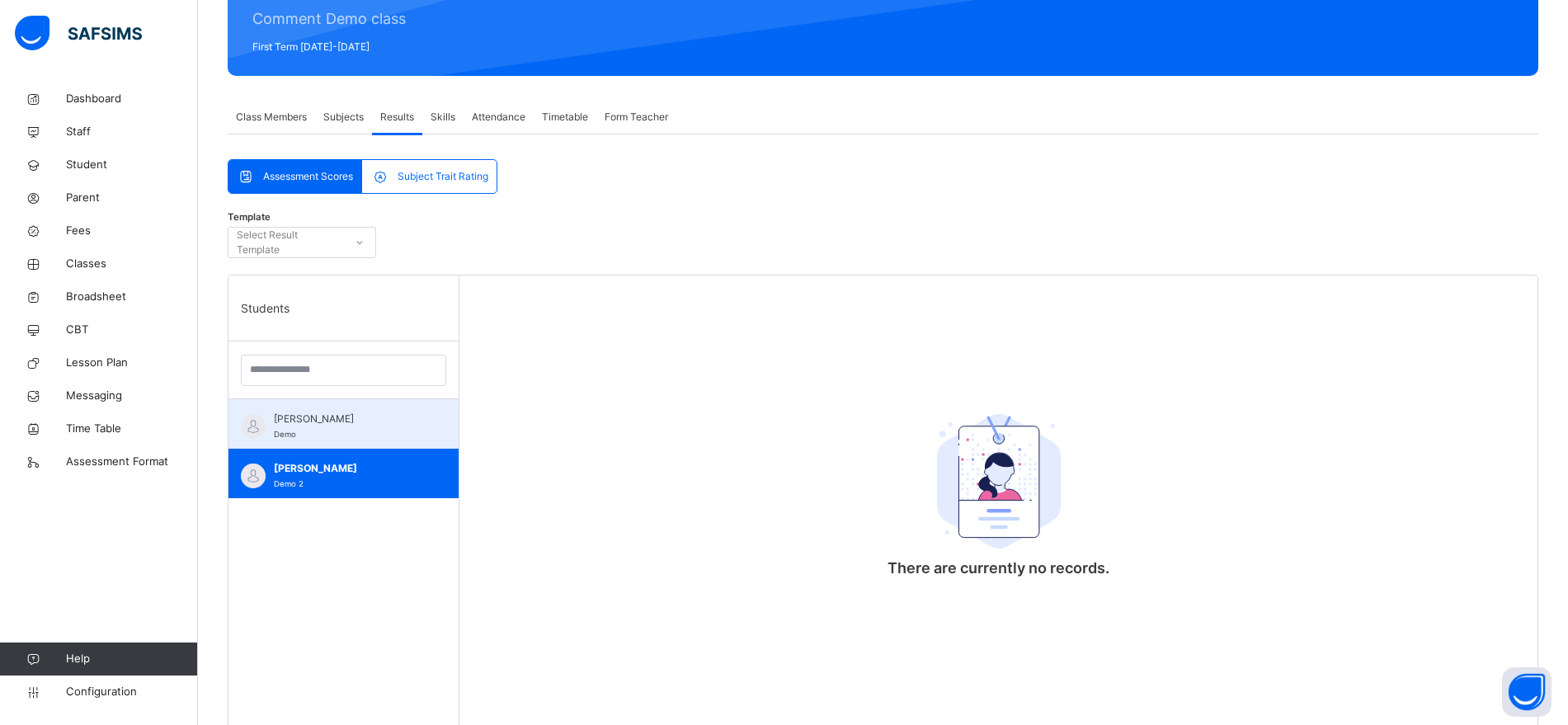
click at [362, 414] on span "Daniel Mbah" at bounding box center [347, 419] width 148 height 15
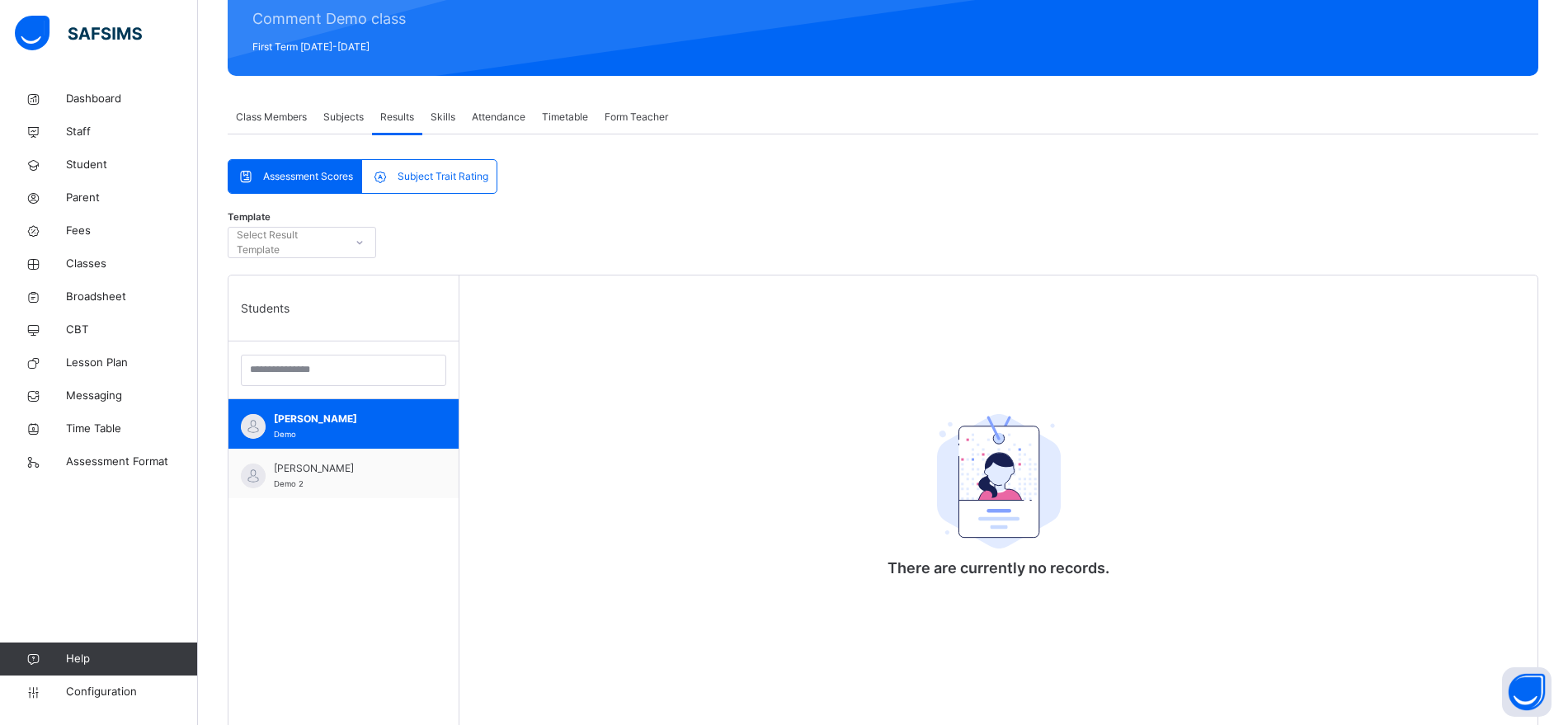
click at [348, 235] on div at bounding box center [359, 242] width 28 height 26
click at [352, 242] on div at bounding box center [359, 242] width 28 height 26
click at [445, 177] on span "Subject Trait Rating" at bounding box center [443, 177] width 90 height 15
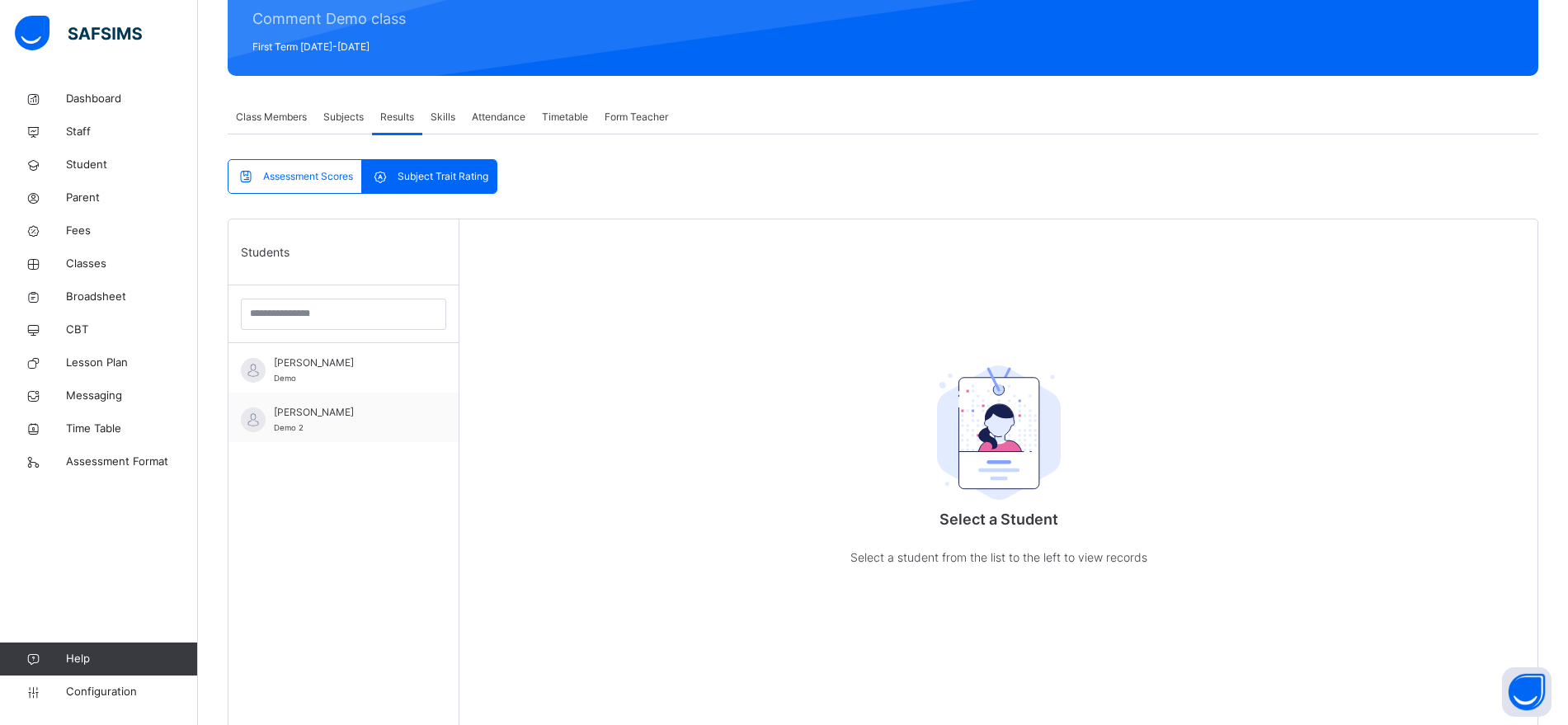
click at [343, 117] on span "Subjects" at bounding box center [344, 117] width 41 height 15
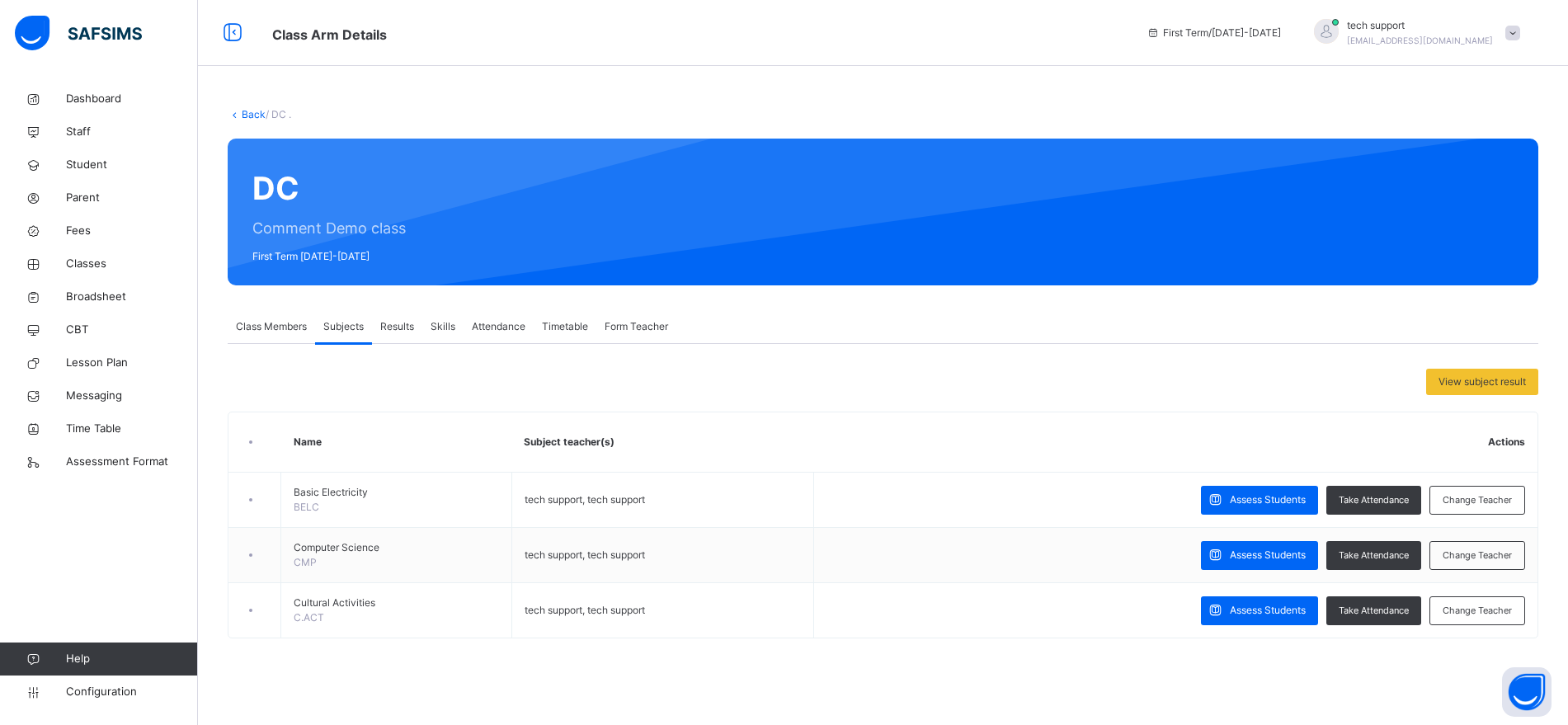
scroll to position [0, 0]
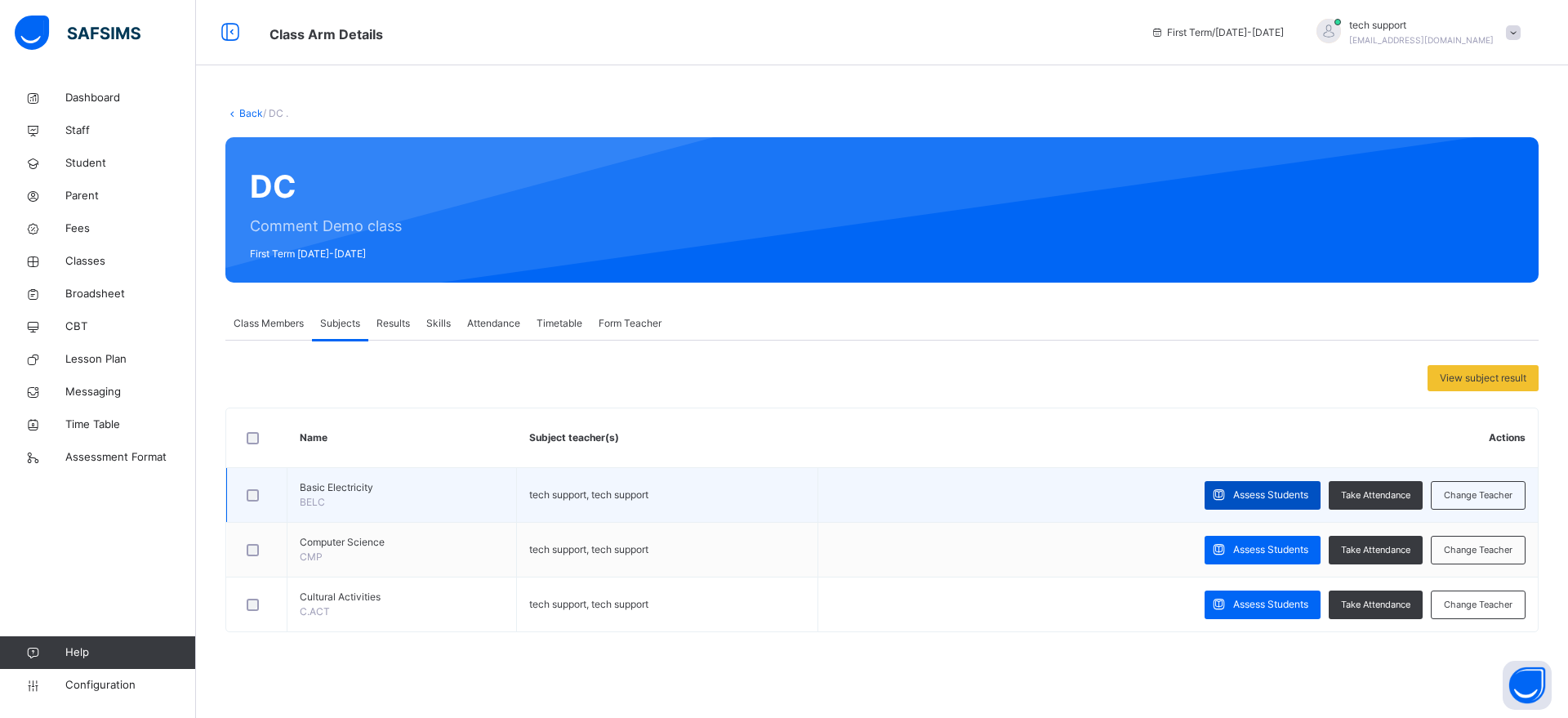
click at [1239, 490] on span "Assess Students" at bounding box center [1270, 495] width 75 height 15
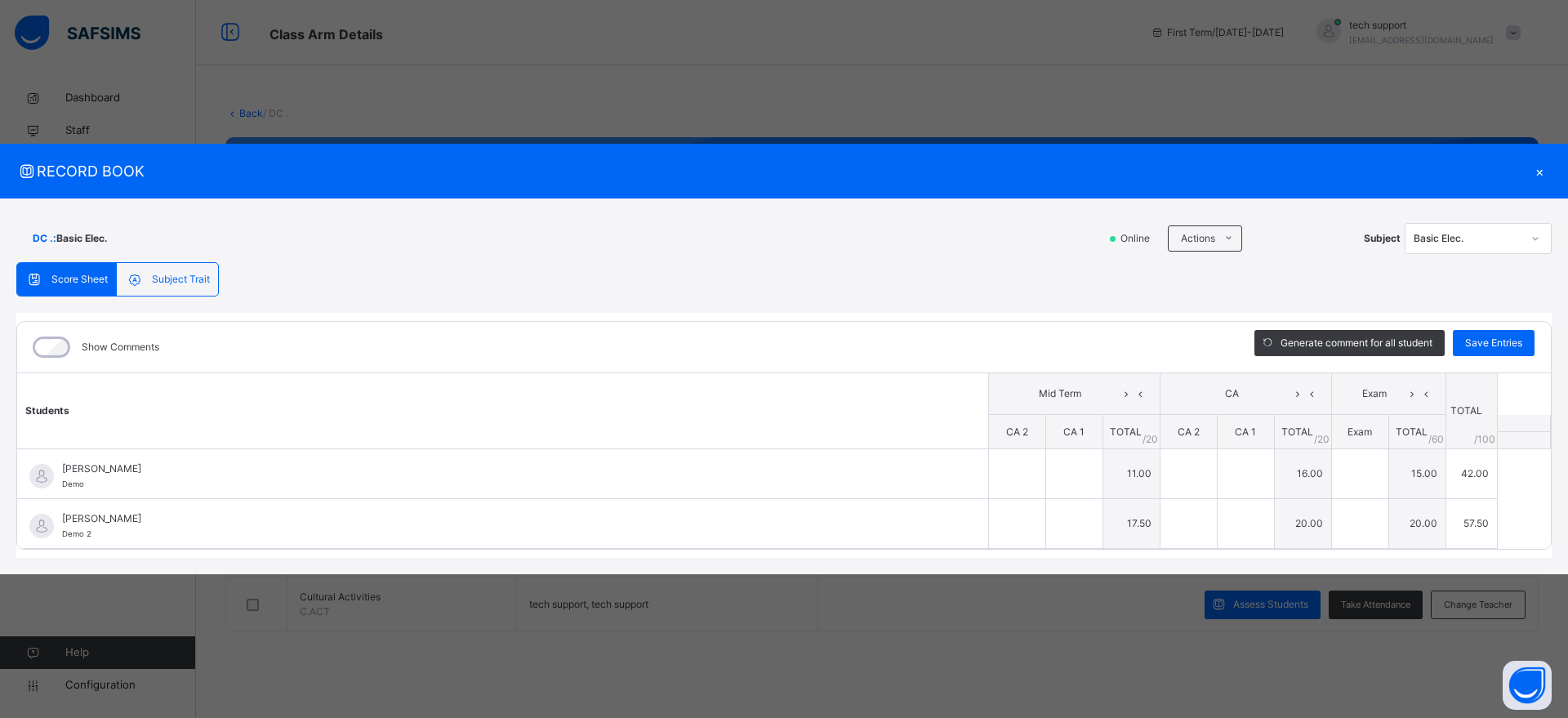
type input "**"
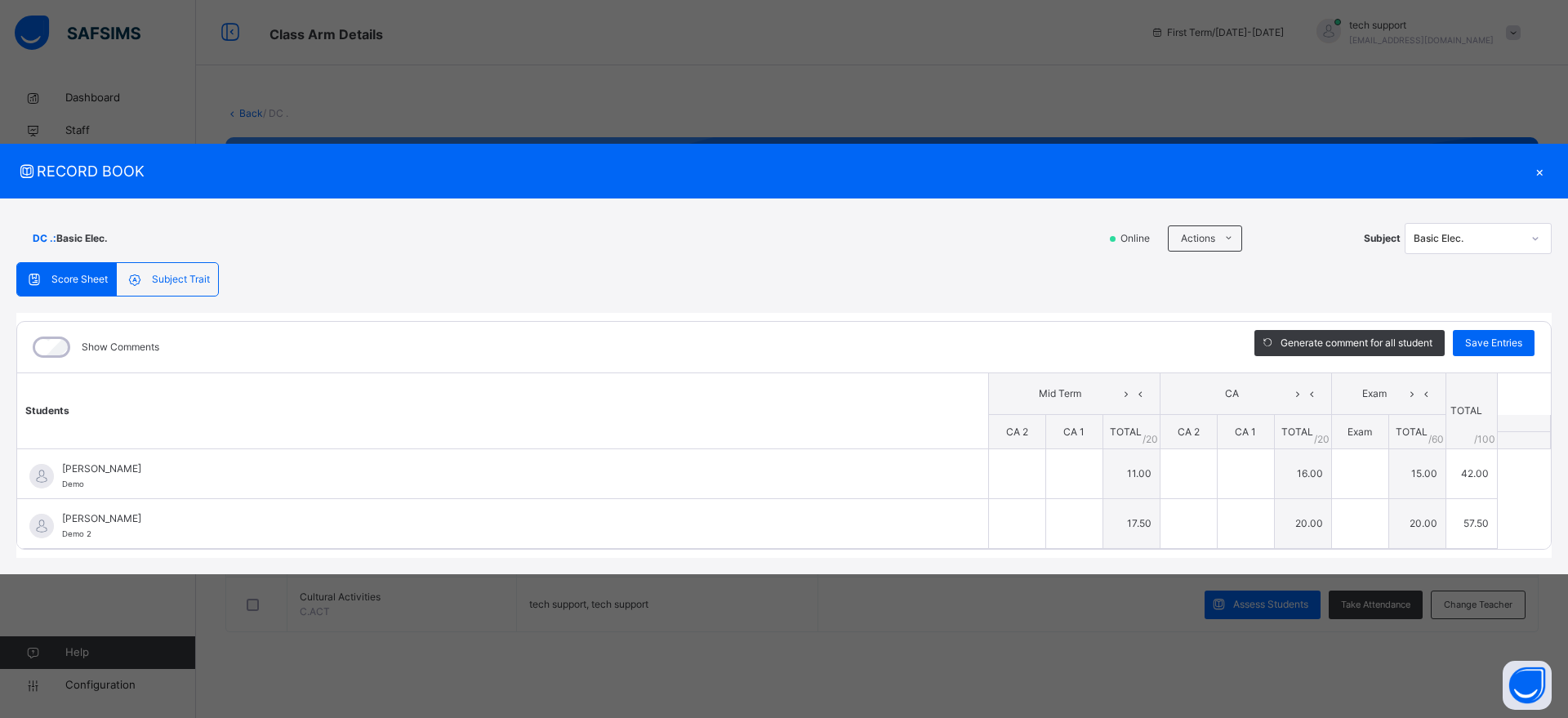
type input "**"
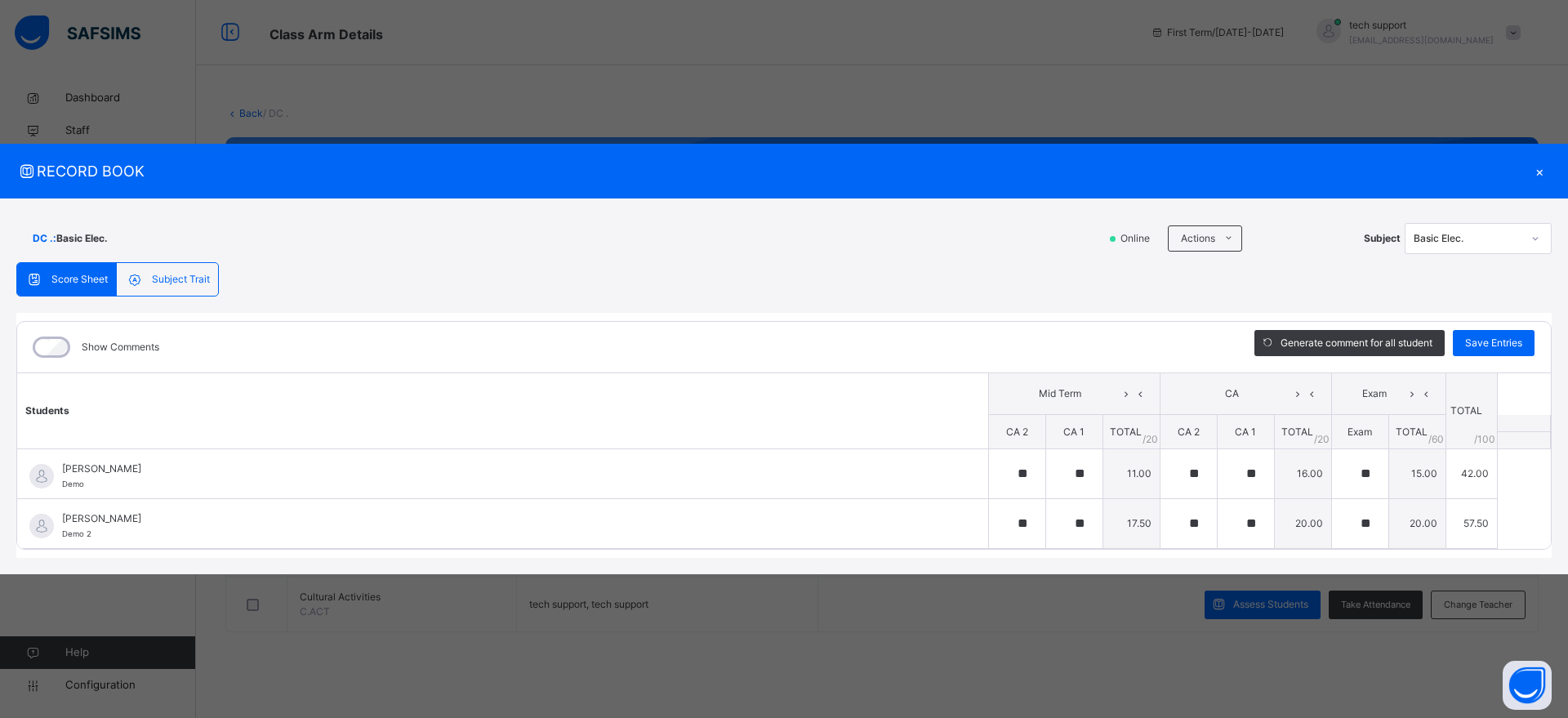
click at [177, 281] on span "Subject Trait" at bounding box center [181, 280] width 58 height 15
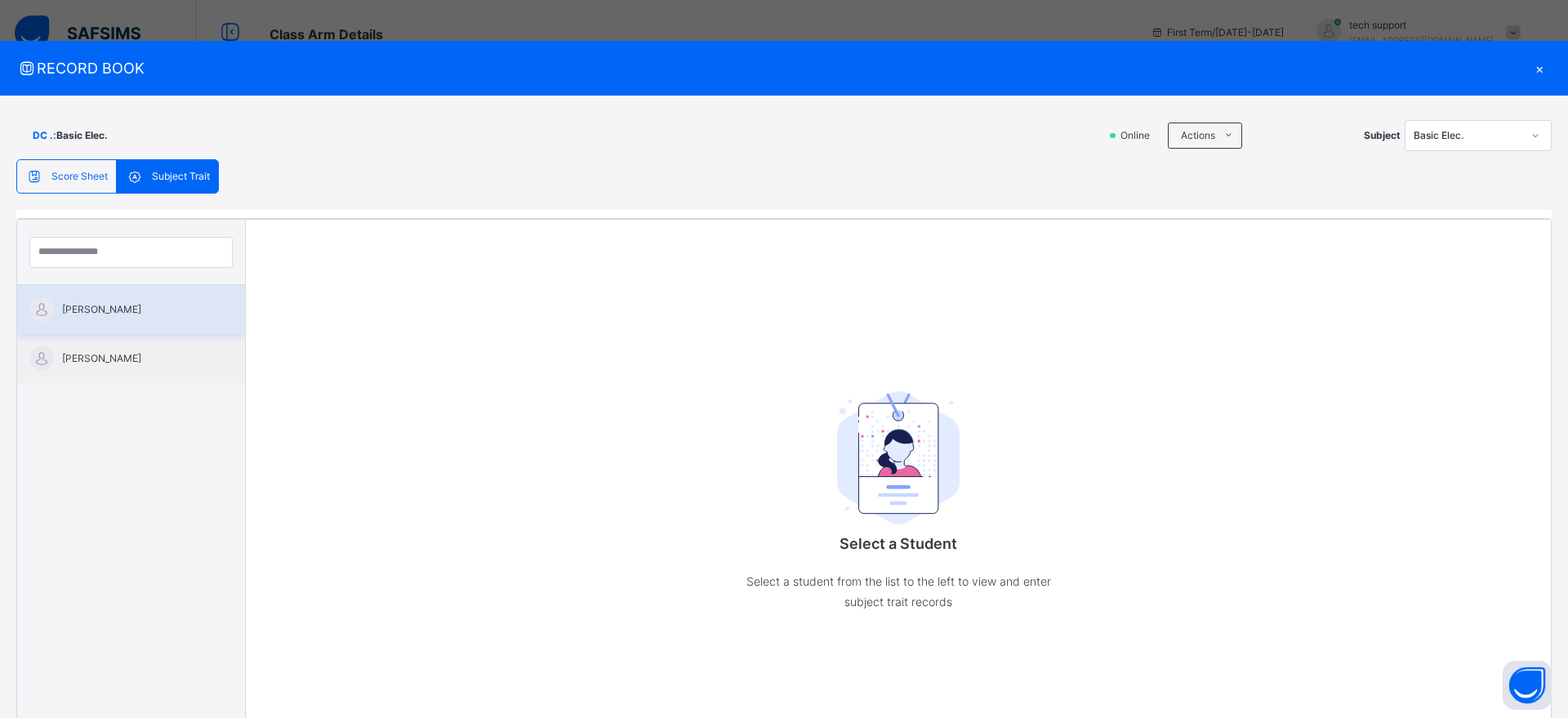
click at [129, 310] on span "Daniel Mbah" at bounding box center [135, 310] width 146 height 15
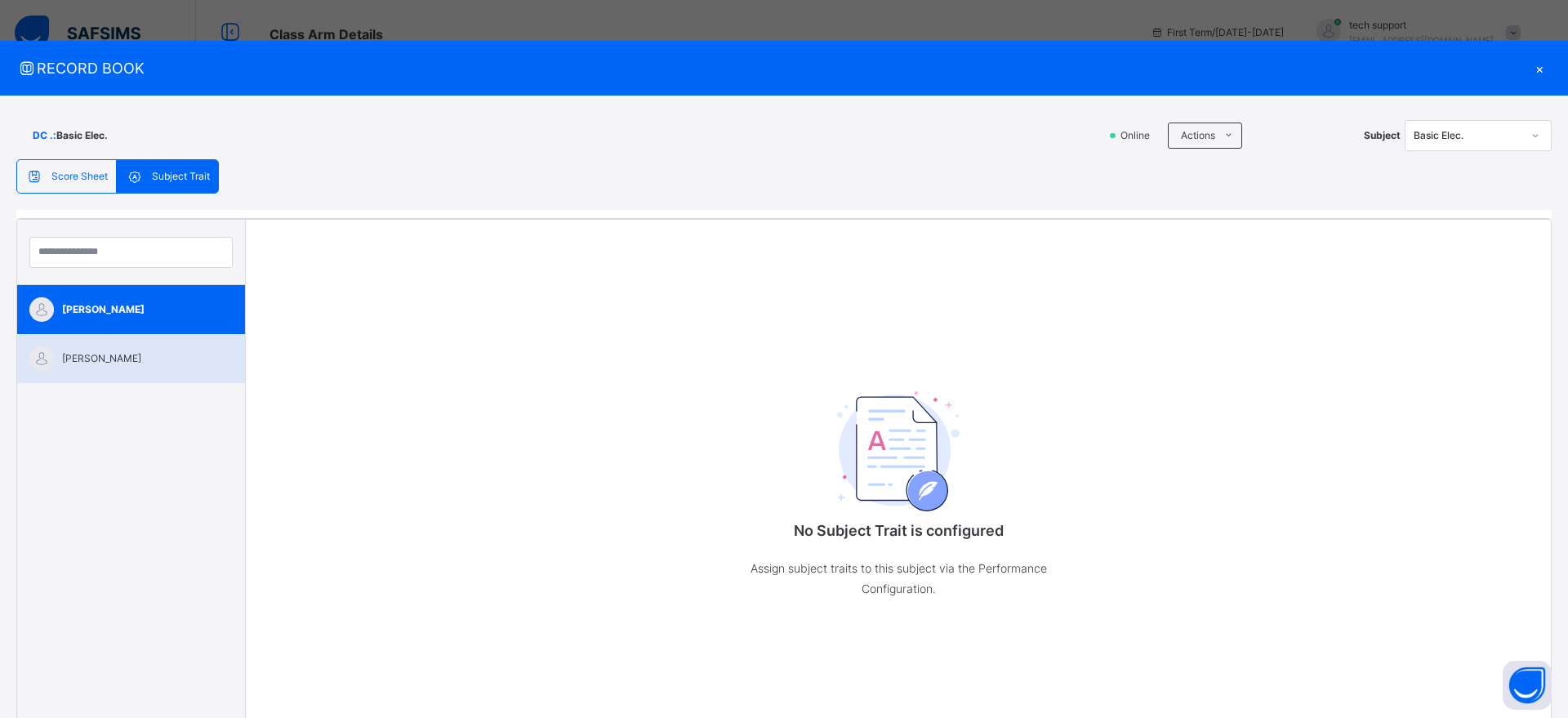
click at [118, 354] on span "Glad HASSAN" at bounding box center [135, 359] width 146 height 15
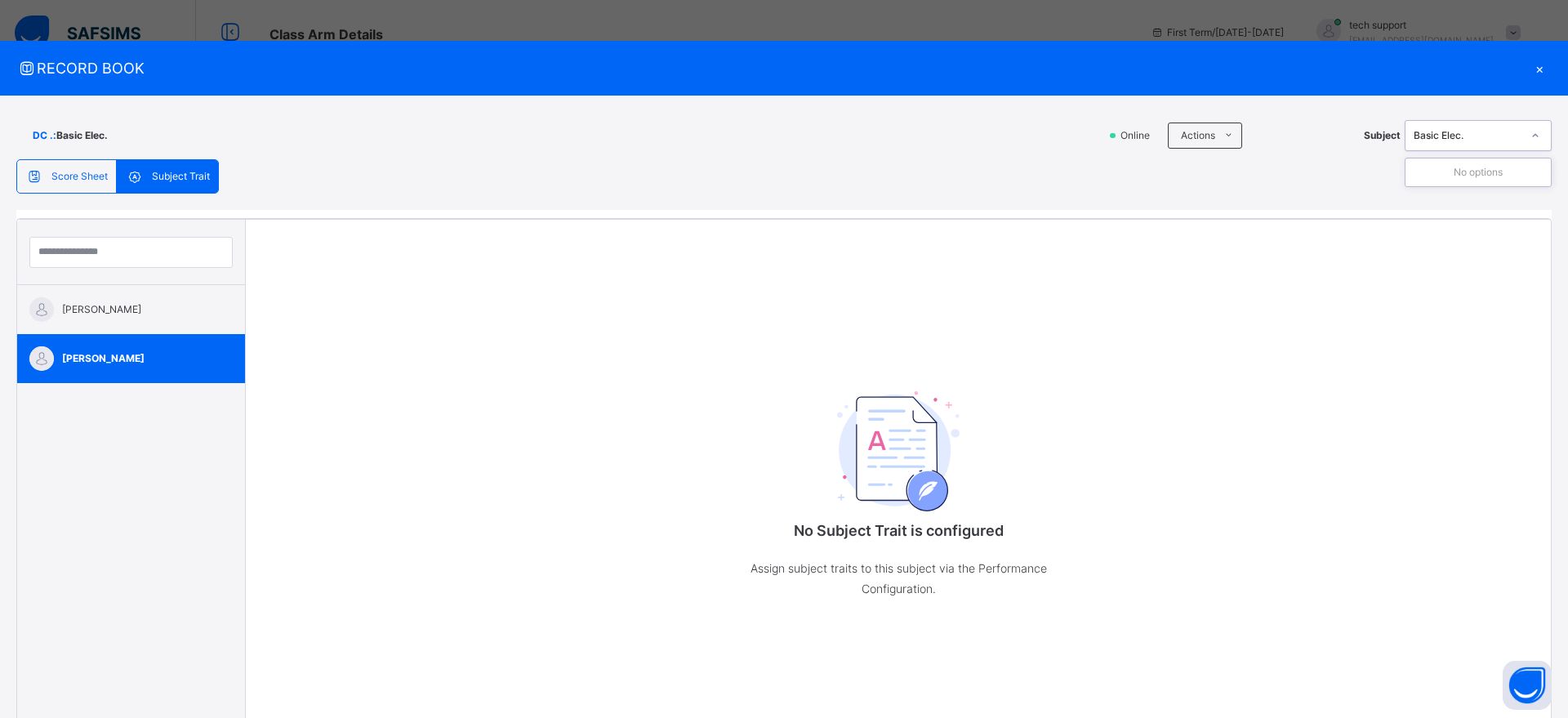
click at [1509, 121] on div "Basic Elec." at bounding box center [1478, 136] width 147 height 31
click at [868, 210] on div "Daniel Mbah Glad HASSAN No Subject Trait is configured Assign subject traits to…" at bounding box center [784, 578] width 1535 height 736
click at [1532, 61] on div "×" at bounding box center [1539, 68] width 24 height 22
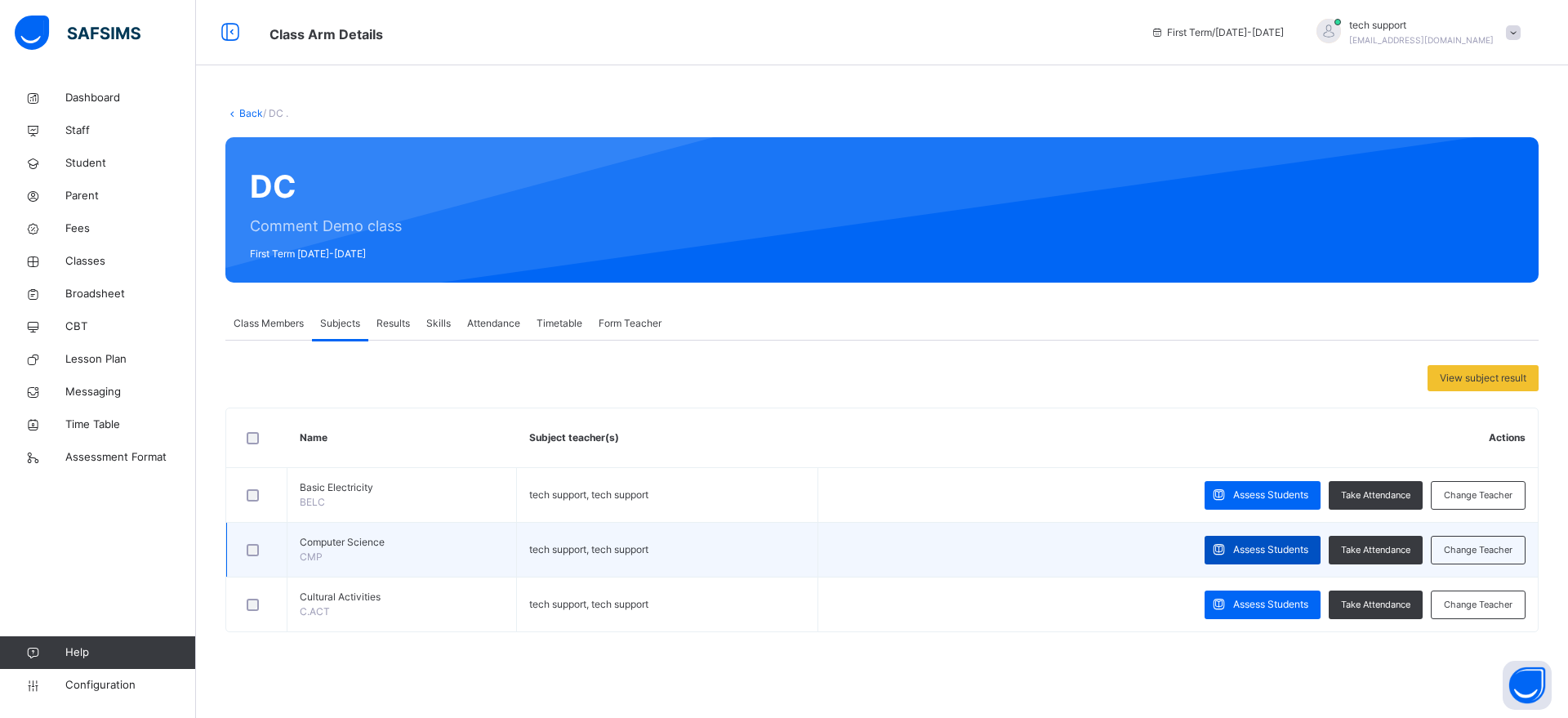
click at [1246, 551] on span "Assess Students" at bounding box center [1270, 550] width 75 height 15
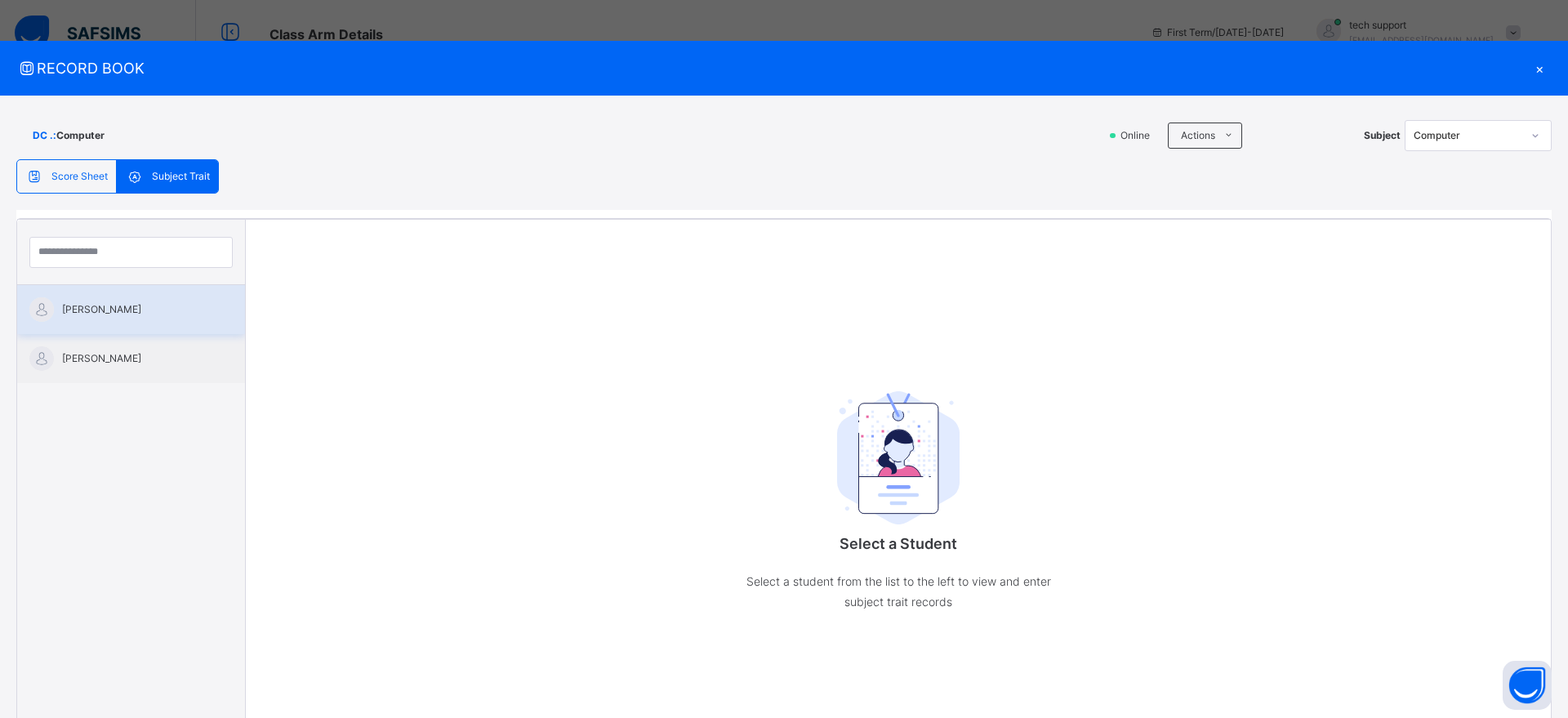
click at [142, 324] on div "Daniel Mbah" at bounding box center [131, 310] width 227 height 49
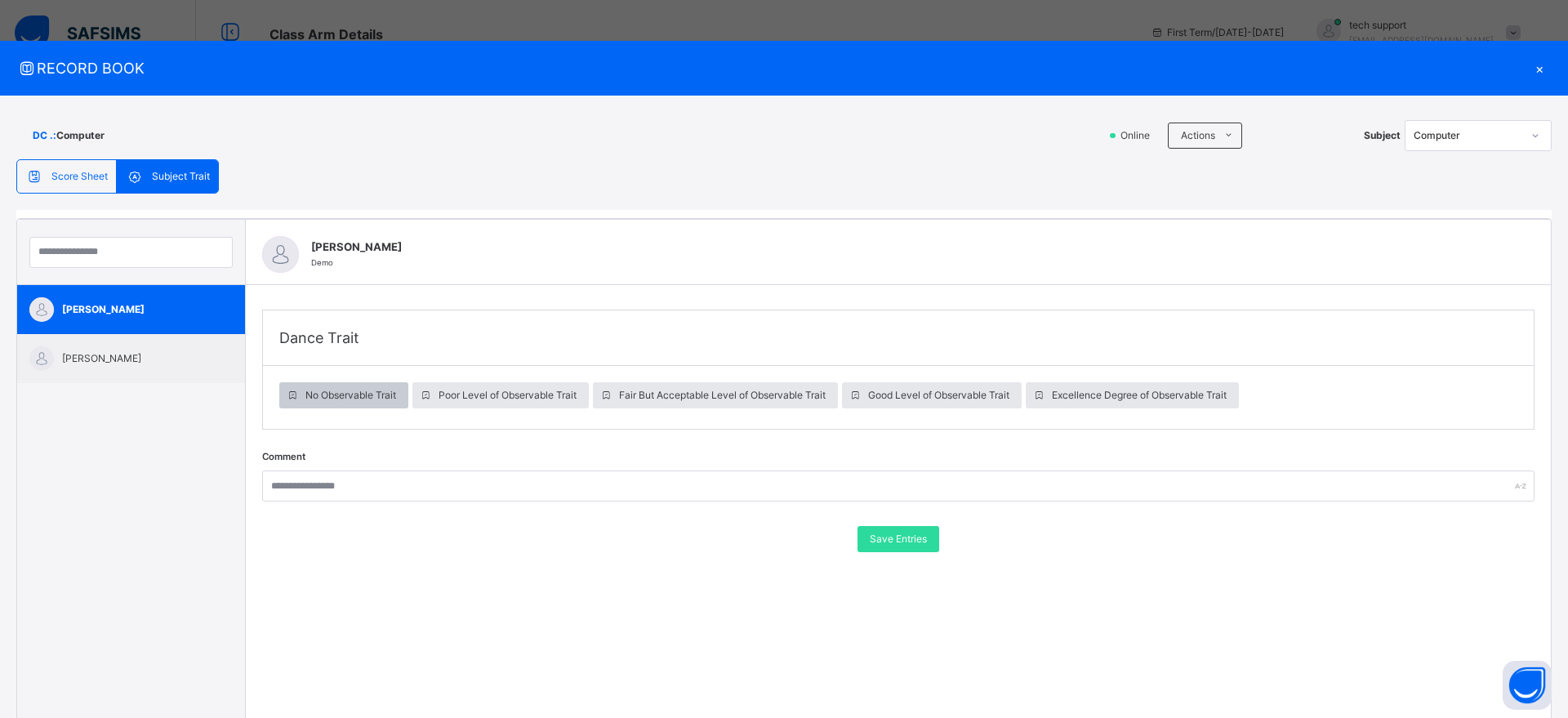
click at [375, 396] on span "No Observable Trait" at bounding box center [350, 396] width 90 height 15
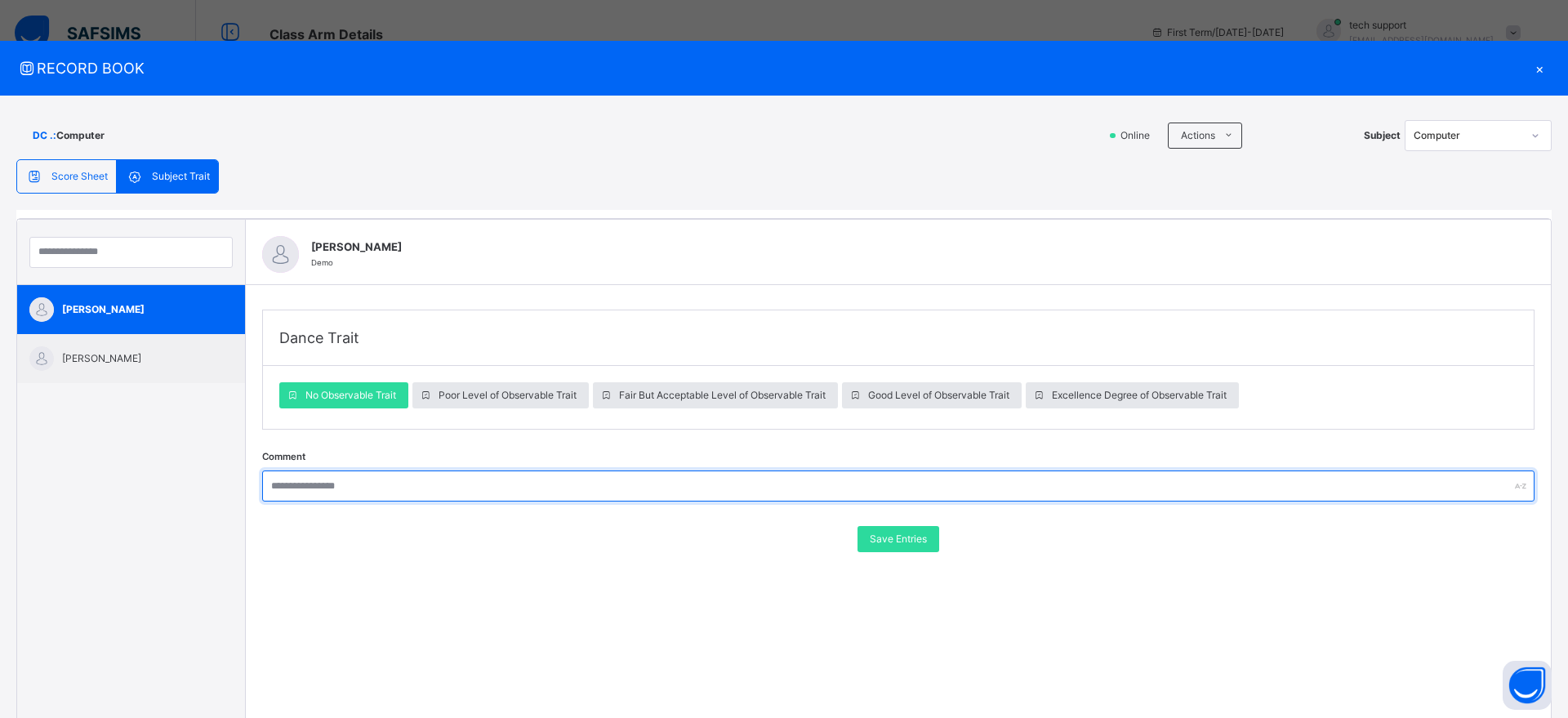
click at [554, 490] on input "text" at bounding box center [897, 485] width 1272 height 31
type input "*****"
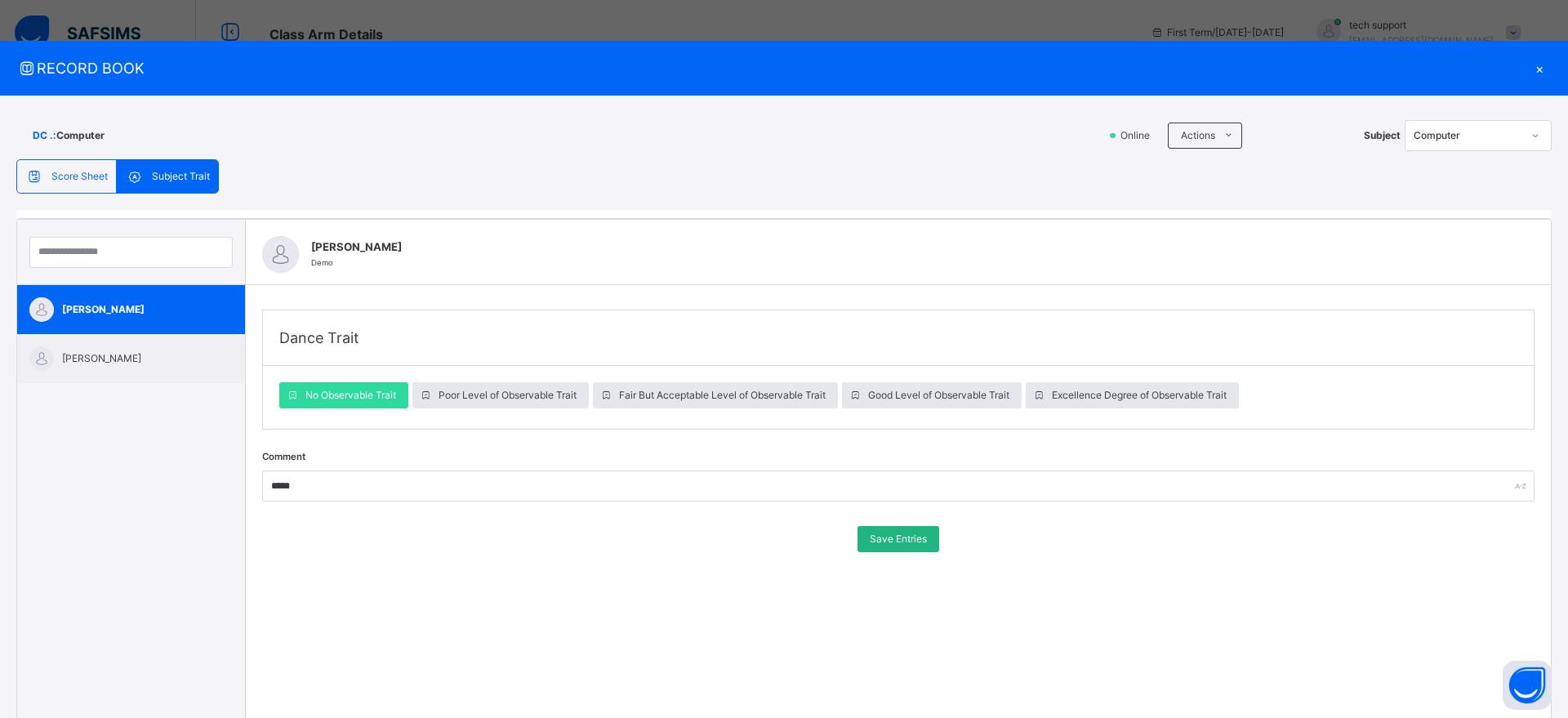
click at [894, 540] on span "Save Entries" at bounding box center [898, 540] width 57 height 15
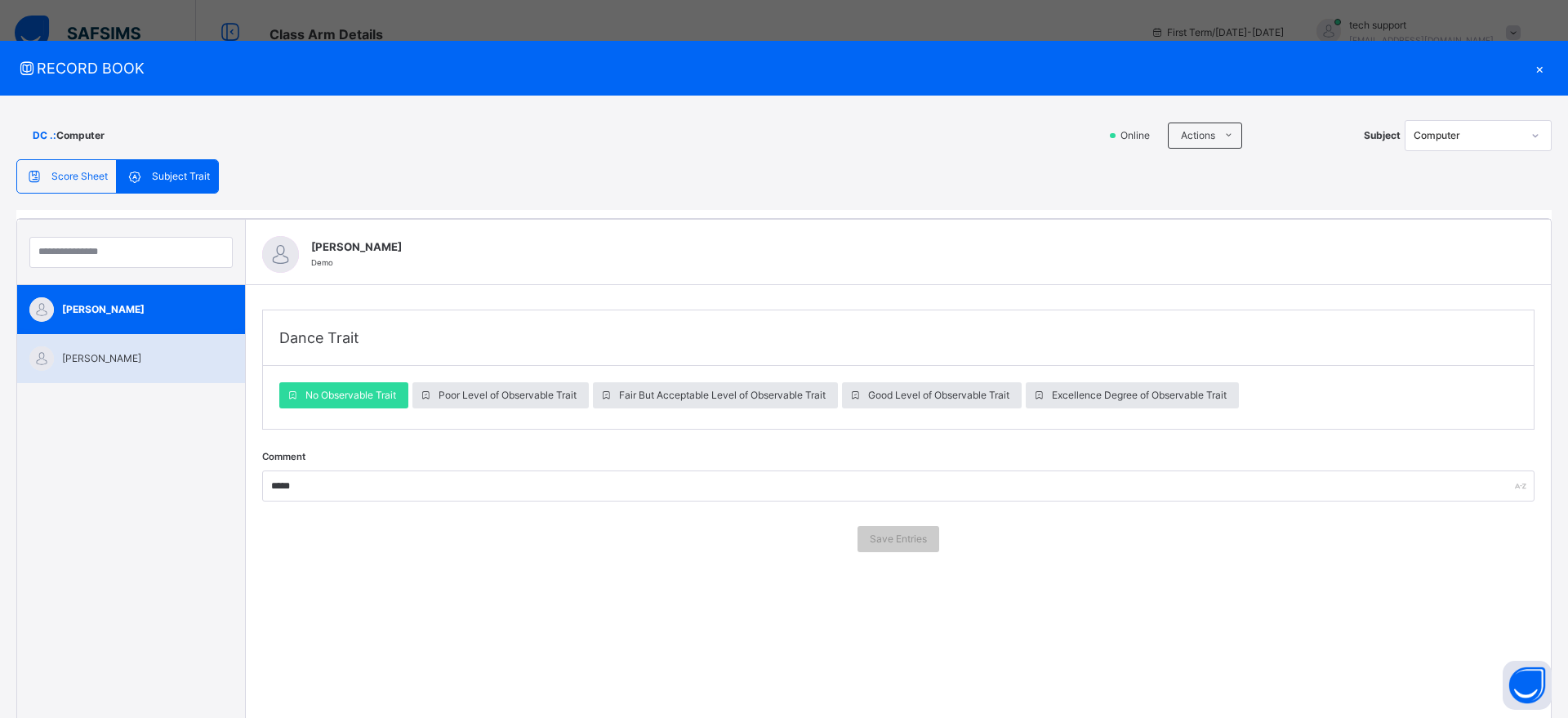
click at [142, 360] on span "Glad HASSAN" at bounding box center [135, 359] width 146 height 15
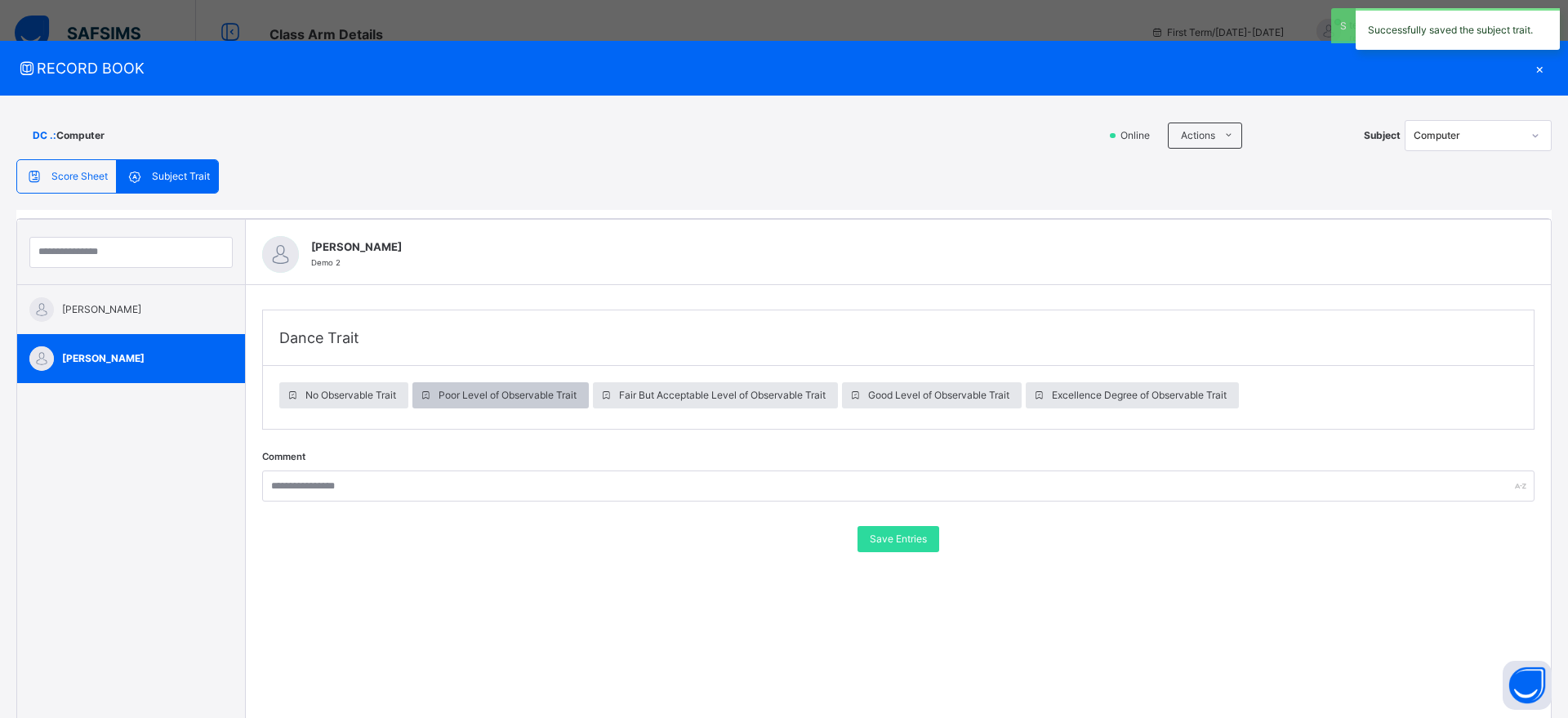
click at [471, 400] on span "Poor Level of Observable Trait" at bounding box center [507, 396] width 138 height 15
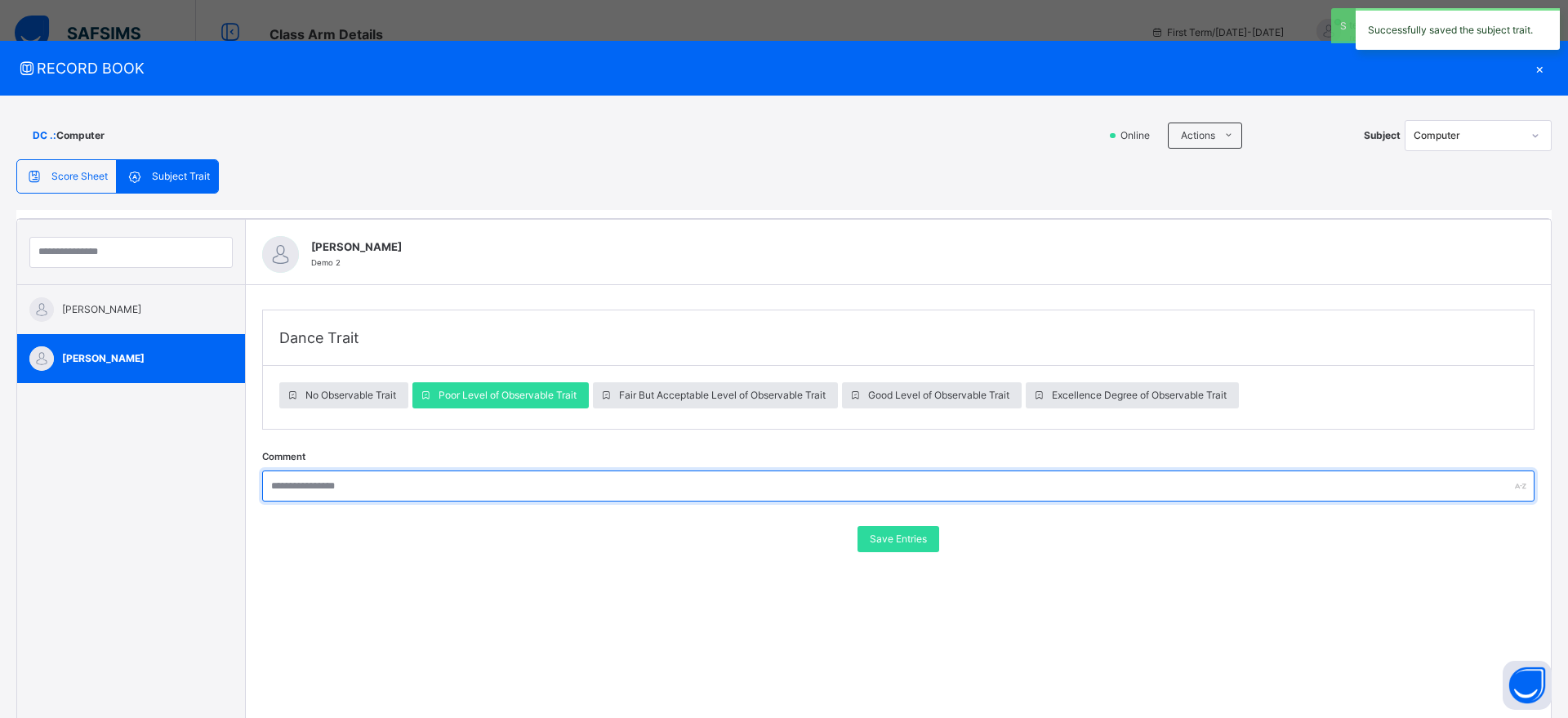
click at [421, 474] on input "text" at bounding box center [897, 485] width 1272 height 31
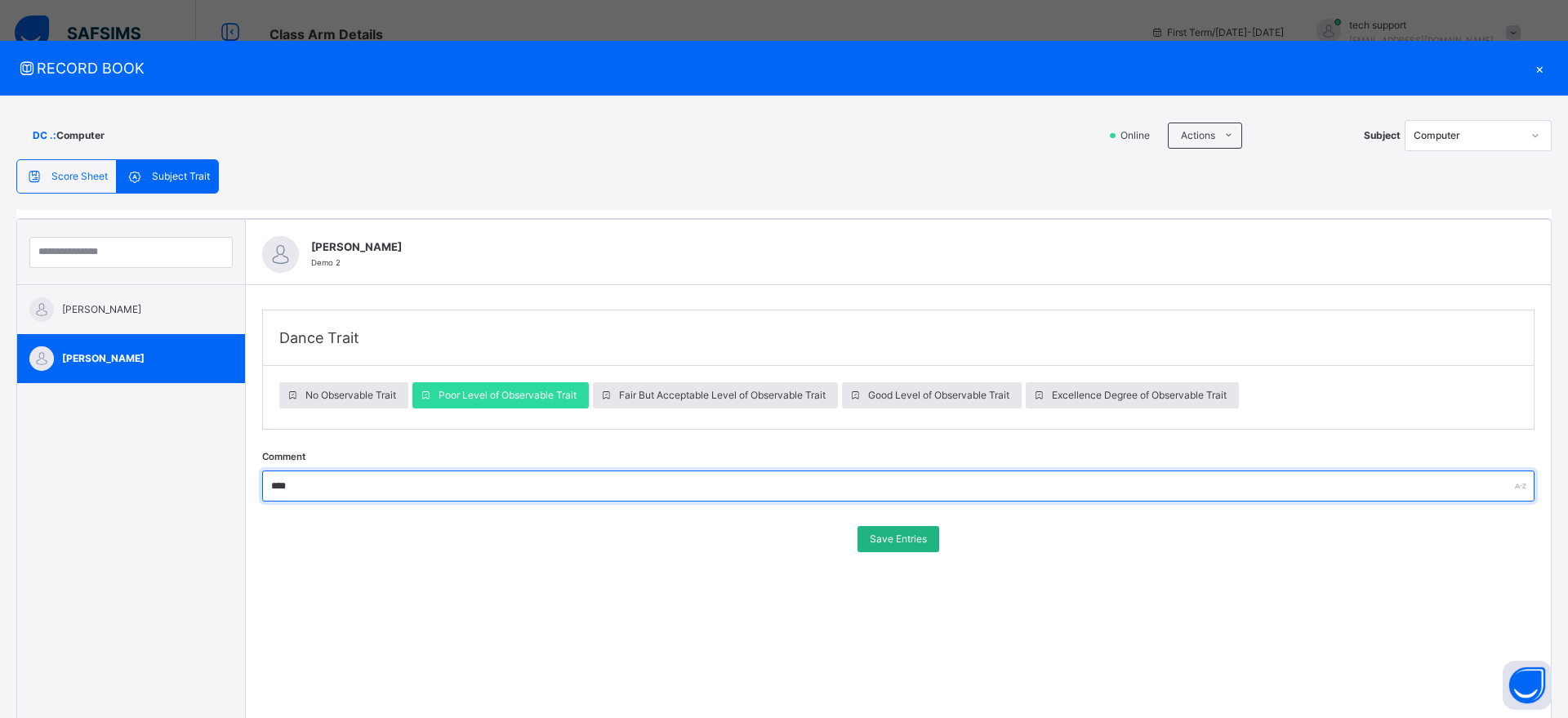
type input "****"
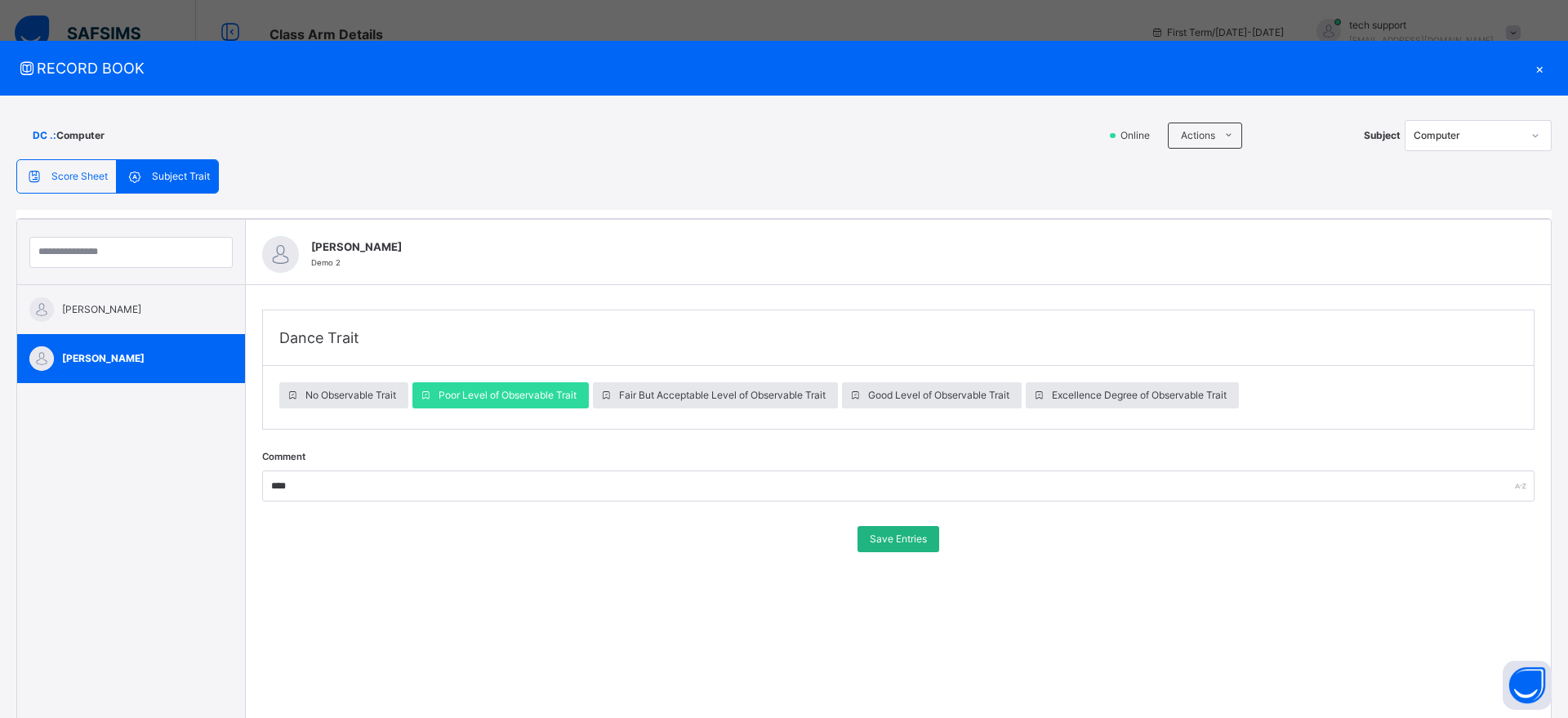
click at [914, 540] on span "Save Entries" at bounding box center [898, 540] width 57 height 15
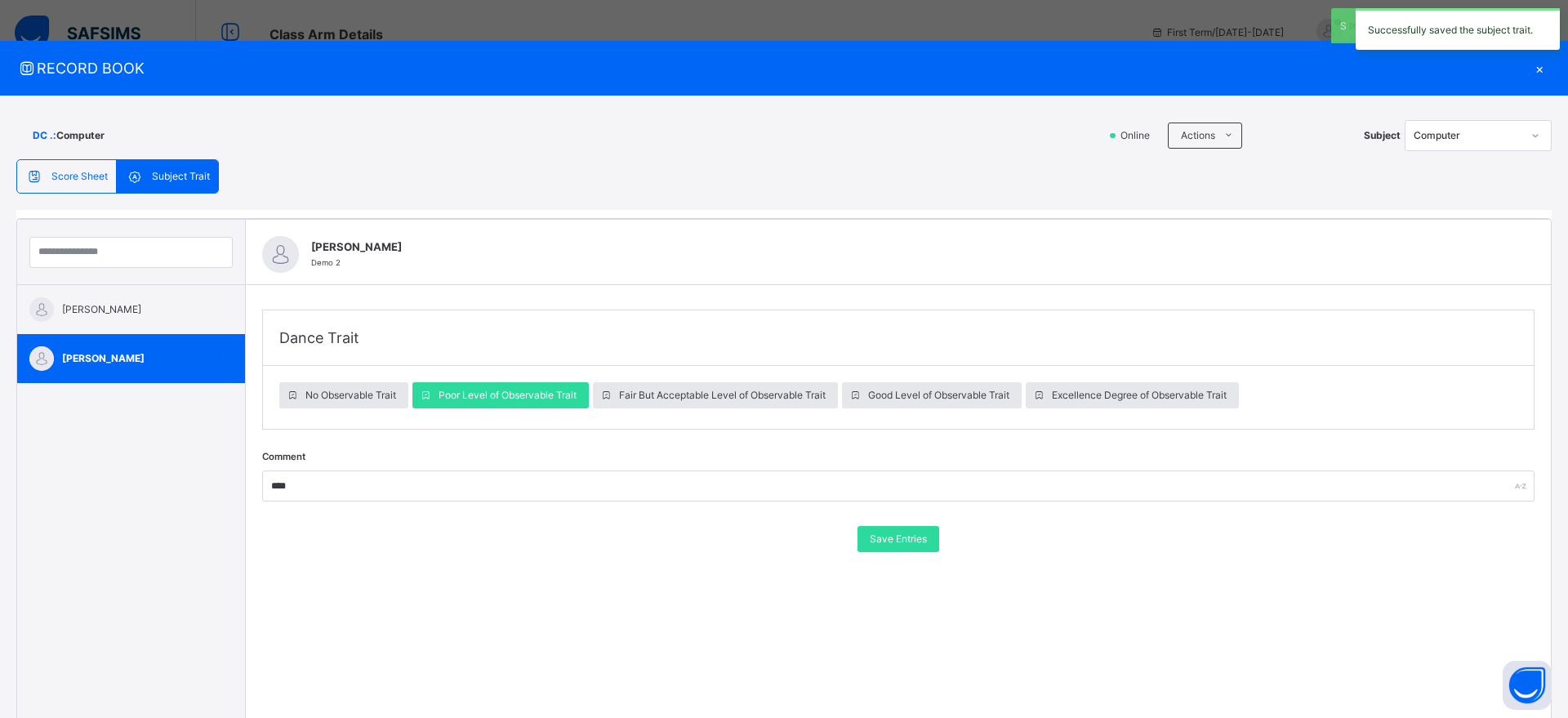
click at [1528, 70] on div "×" at bounding box center [1539, 68] width 24 height 22
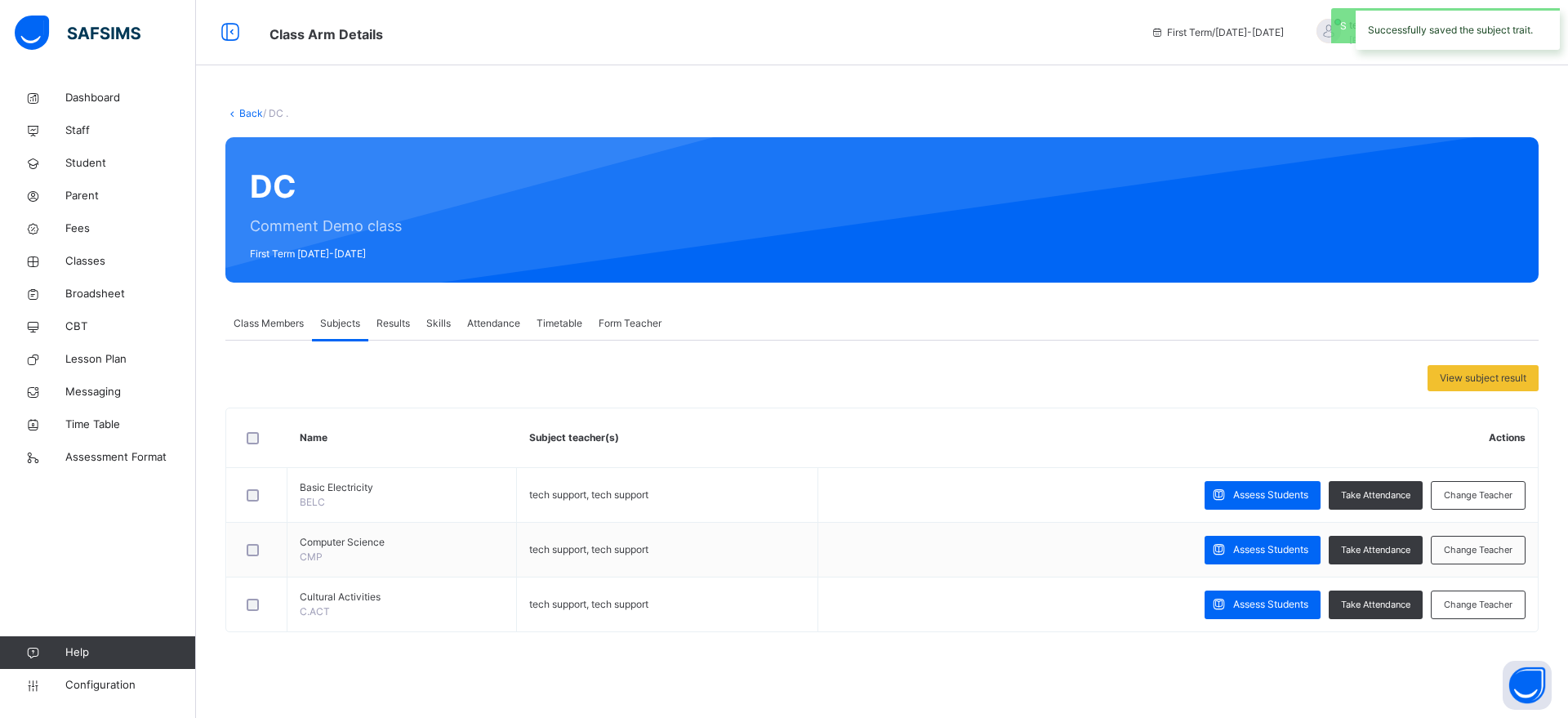
click at [390, 324] on span "Results" at bounding box center [393, 324] width 33 height 15
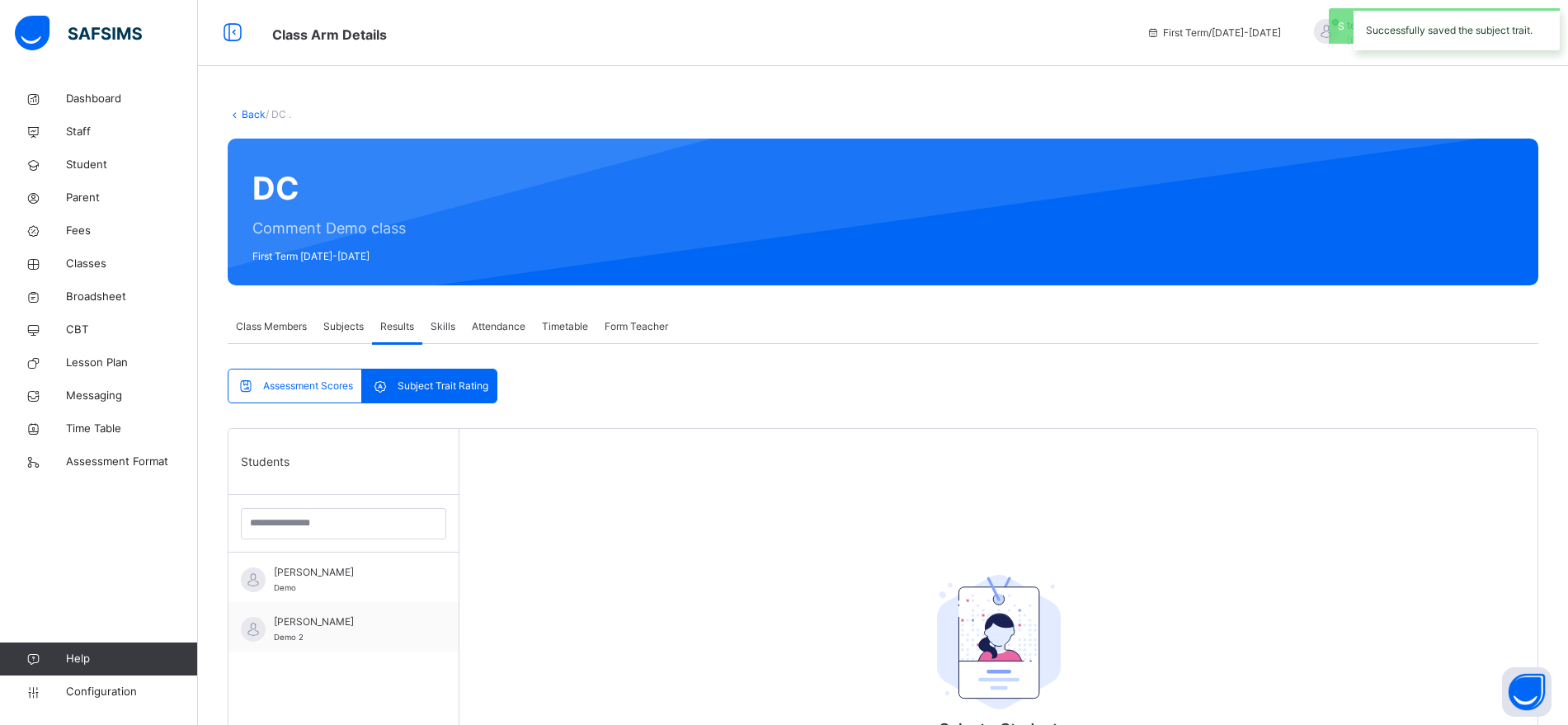
click at [296, 390] on span "Assessment Scores" at bounding box center [308, 386] width 90 height 15
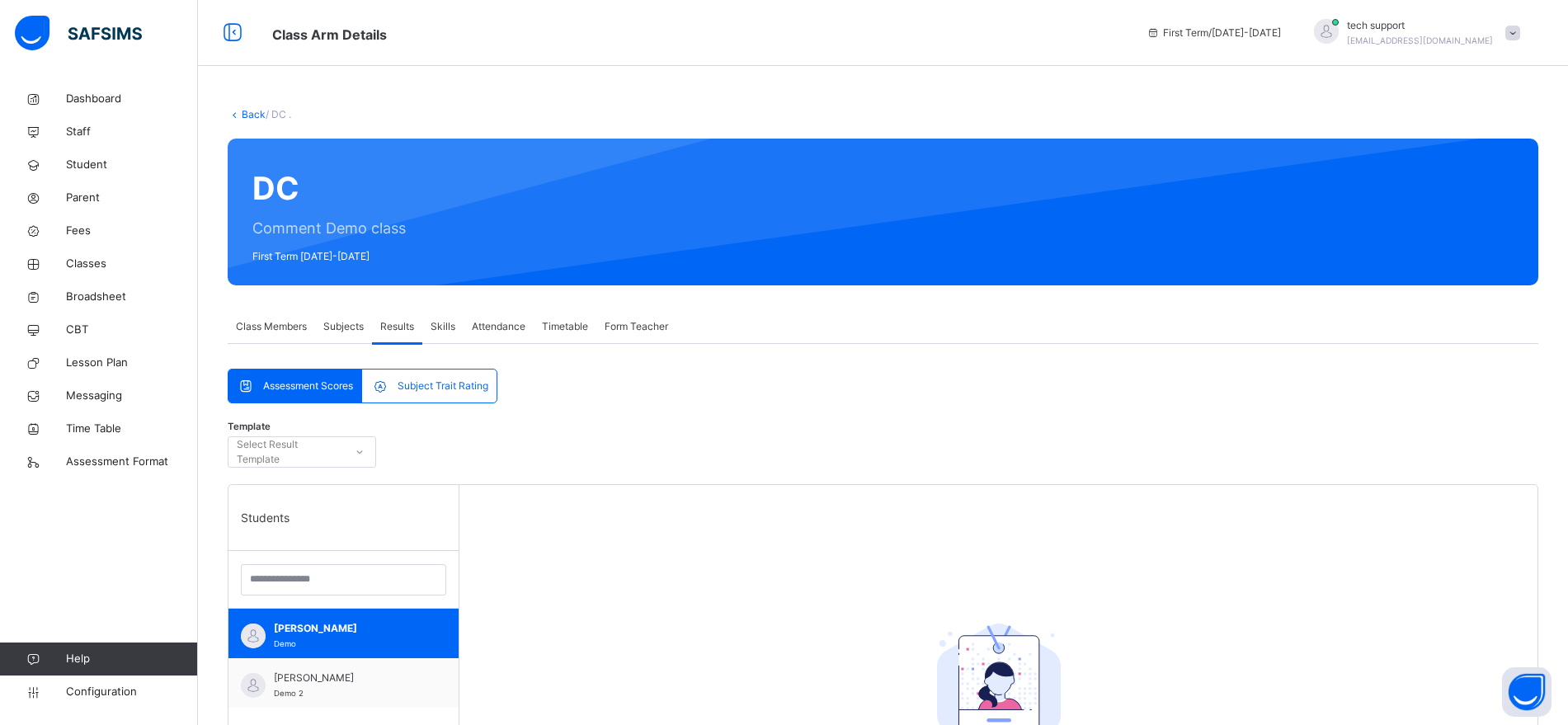
click at [351, 456] on div at bounding box center [359, 451] width 28 height 26
click at [518, 450] on div "Template Select Result Template" at bounding box center [883, 456] width 1311 height 56
click at [449, 330] on span "Skills" at bounding box center [443, 327] width 24 height 15
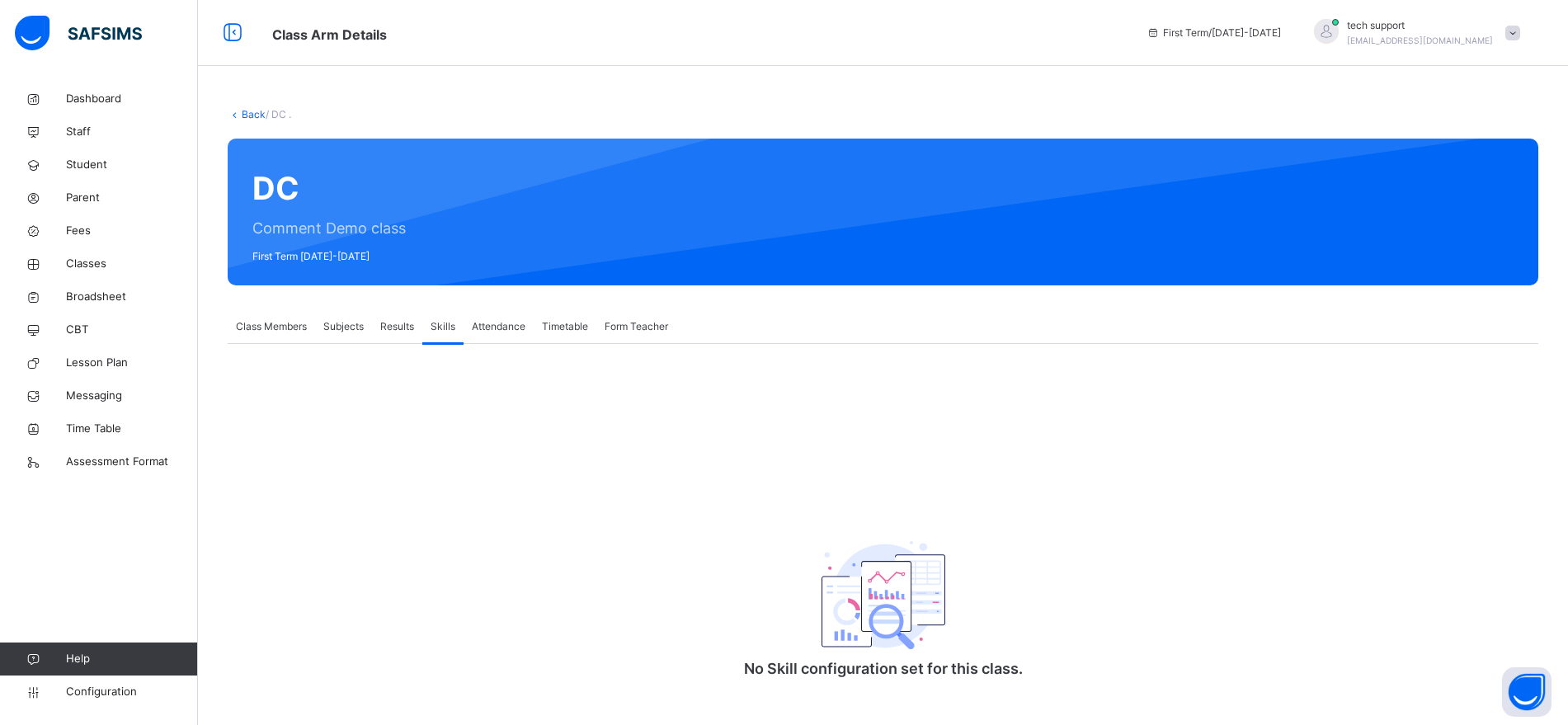
click at [496, 330] on span "Attendance" at bounding box center [498, 327] width 53 height 15
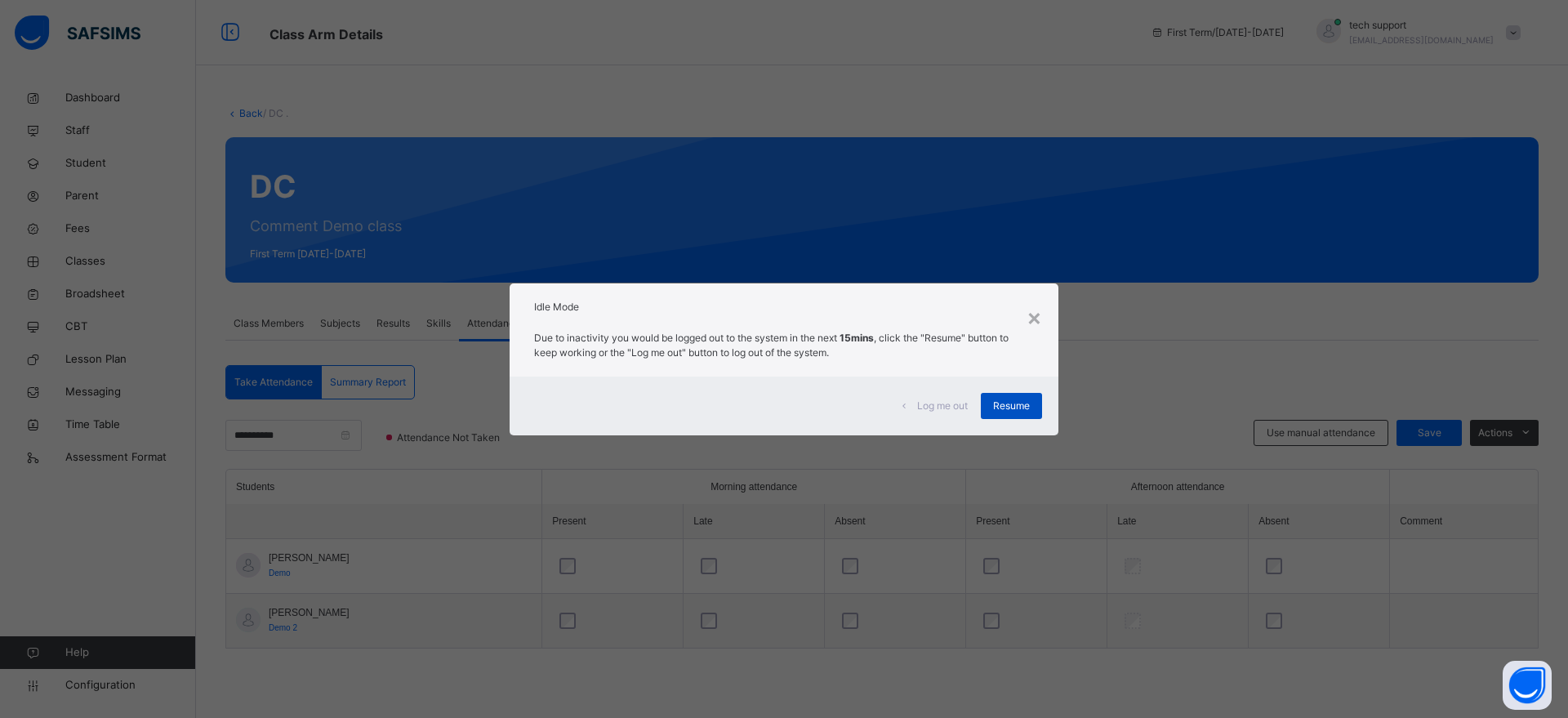
click at [1006, 403] on span "Resume" at bounding box center [1011, 406] width 37 height 15
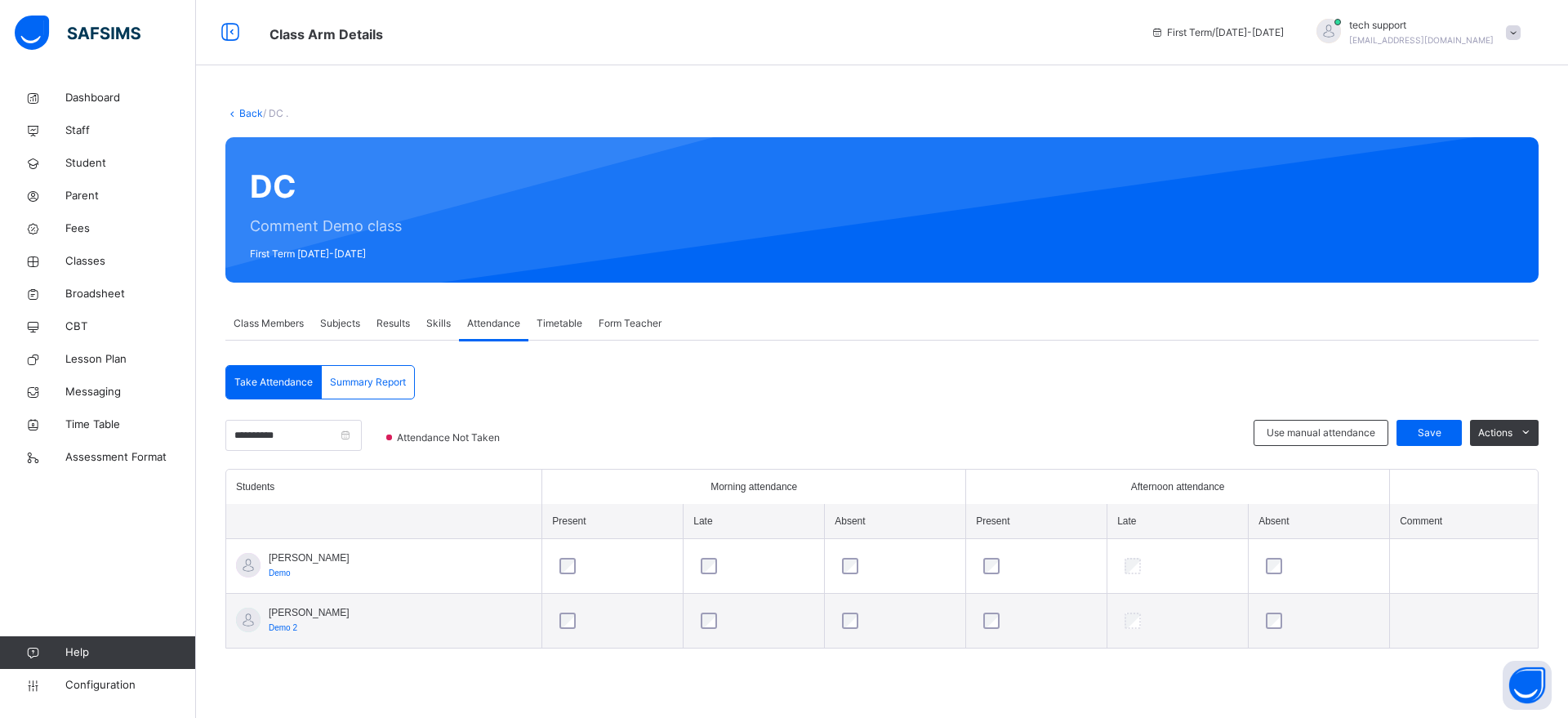
click at [1008, 403] on div "**********" at bounding box center [881, 509] width 1313 height 288
click at [352, 325] on span "Subjects" at bounding box center [340, 324] width 40 height 15
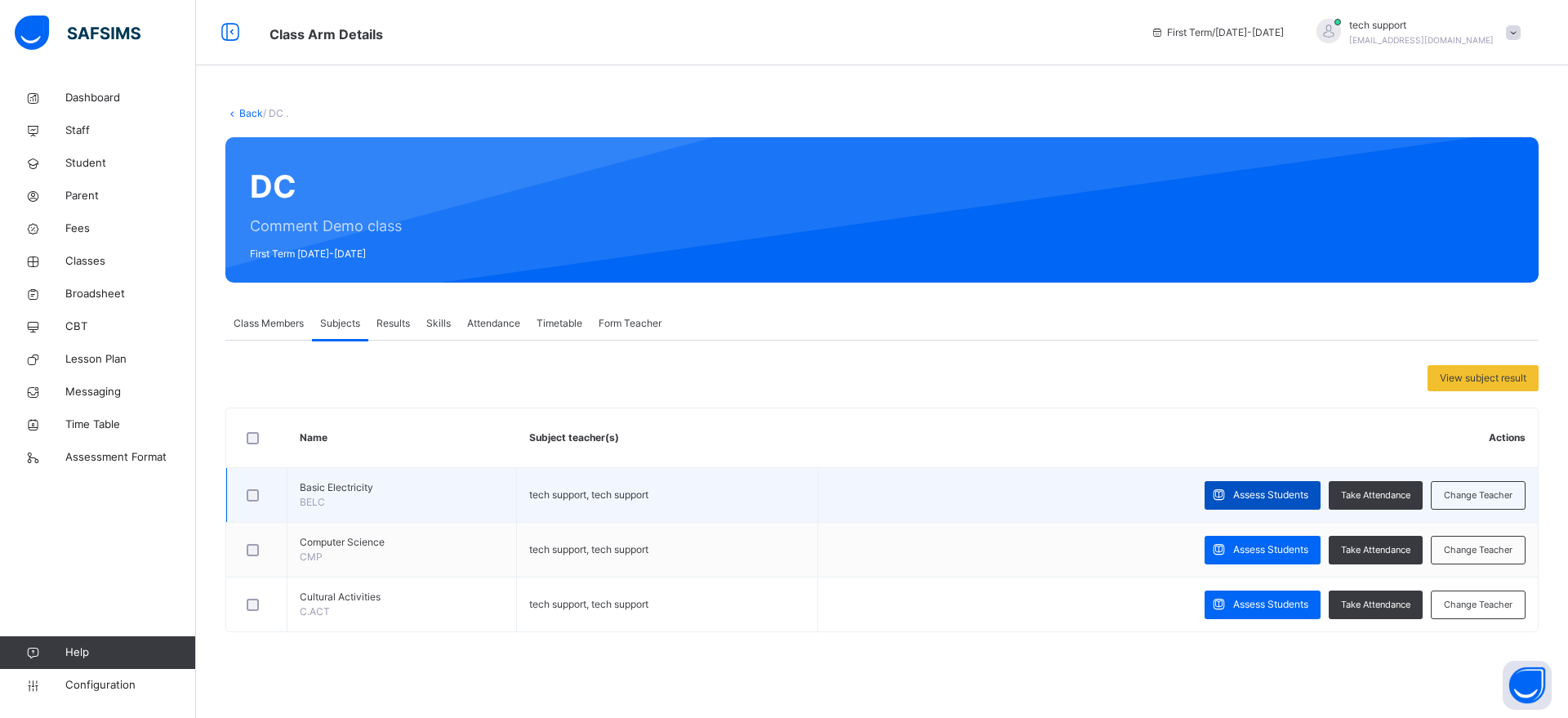
click at [1264, 495] on span "Assess Students" at bounding box center [1270, 495] width 75 height 15
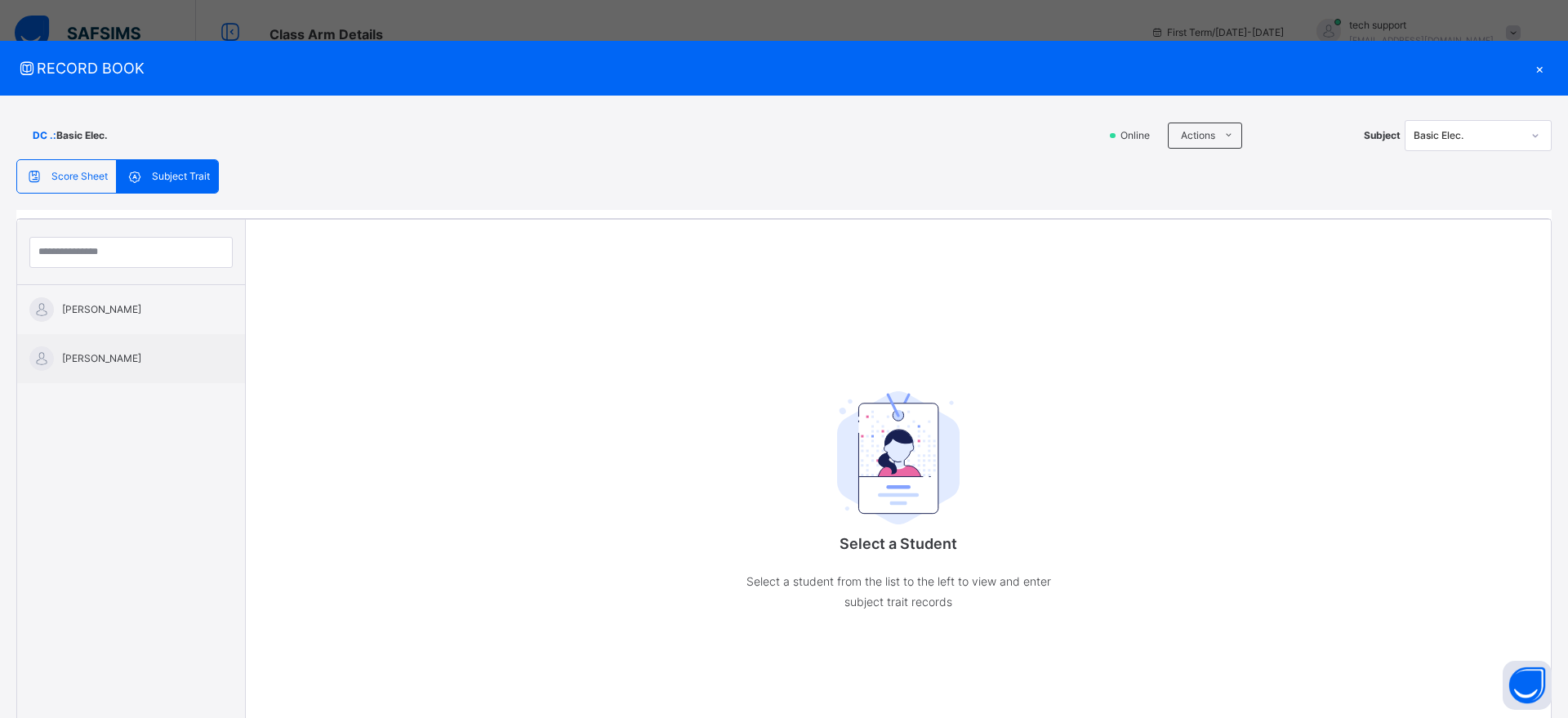
click at [81, 177] on span "Score Sheet" at bounding box center [79, 177] width 56 height 15
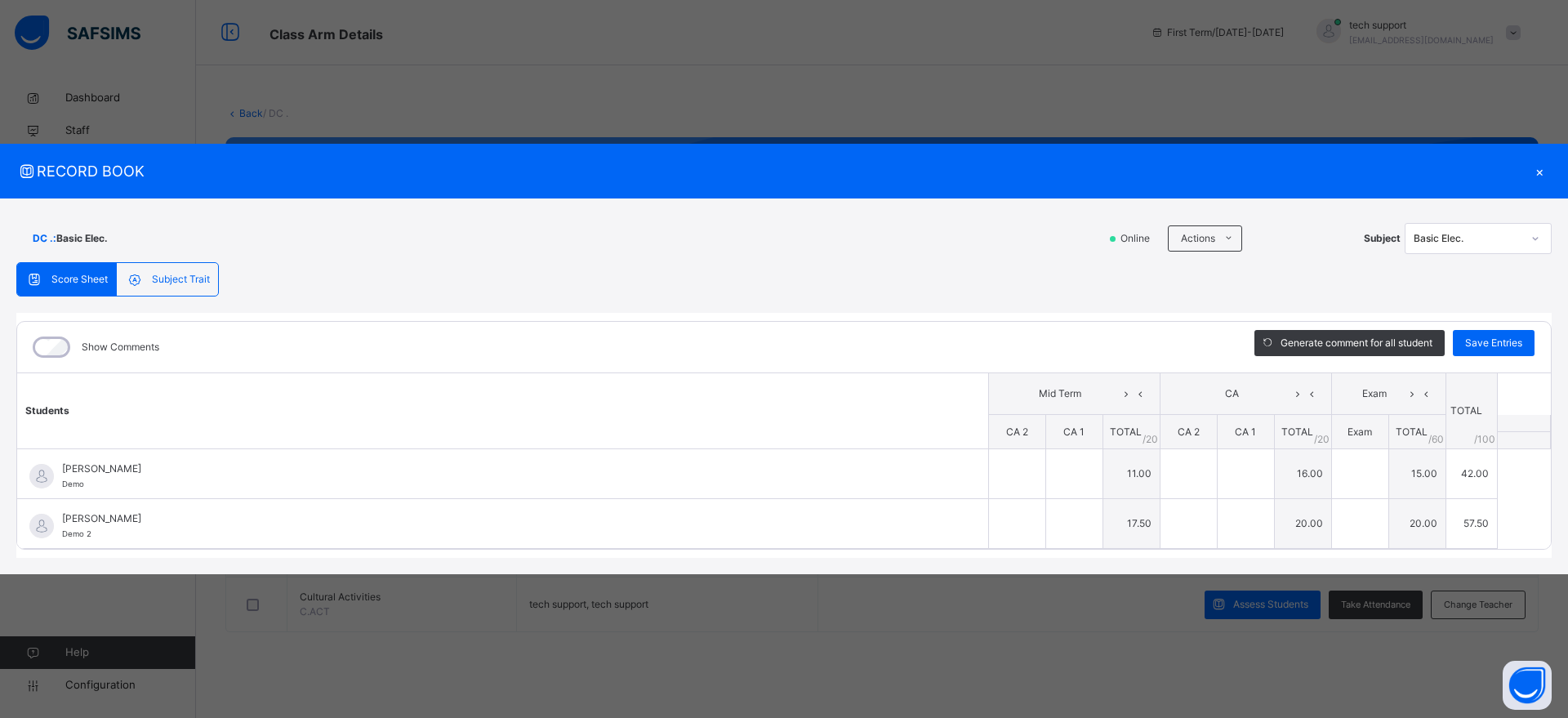
type input "**"
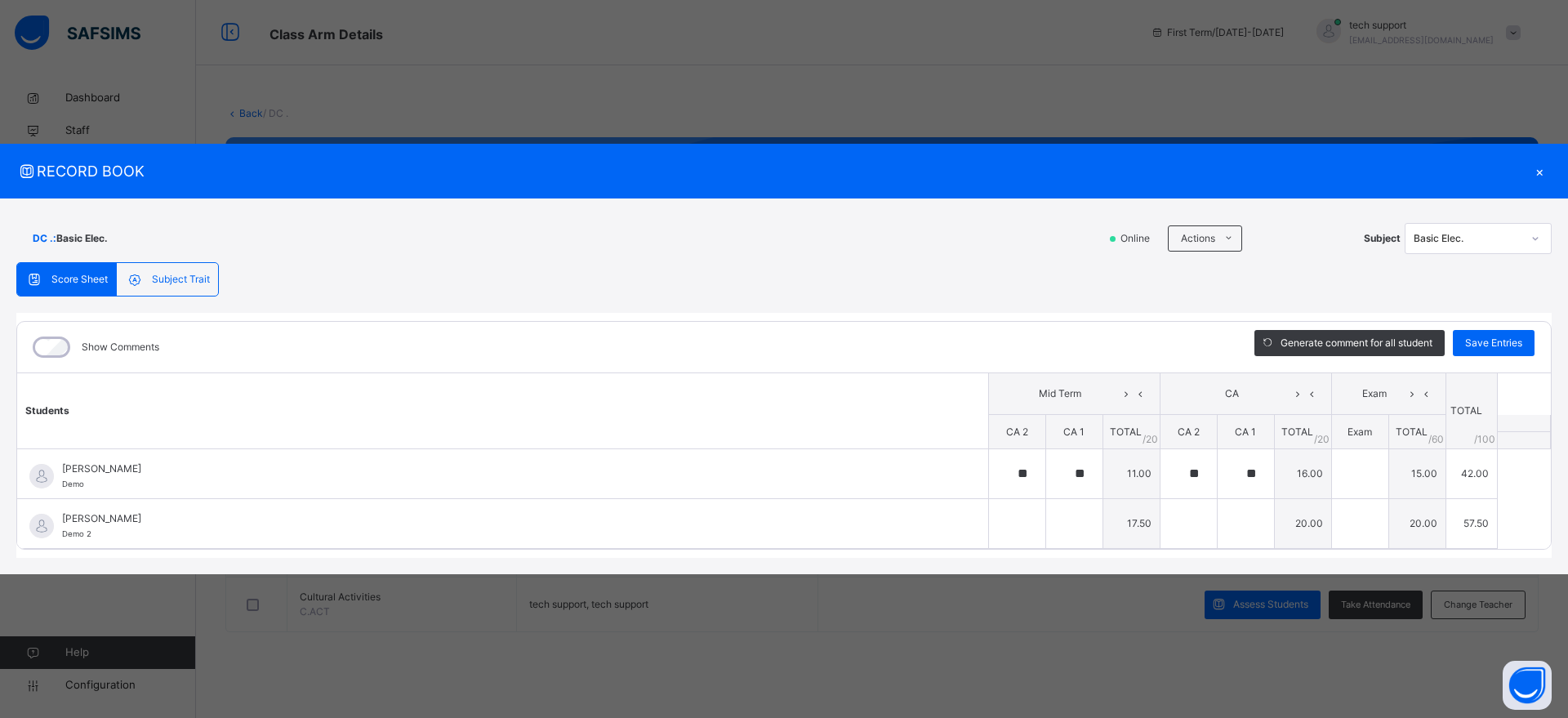
type input "**"
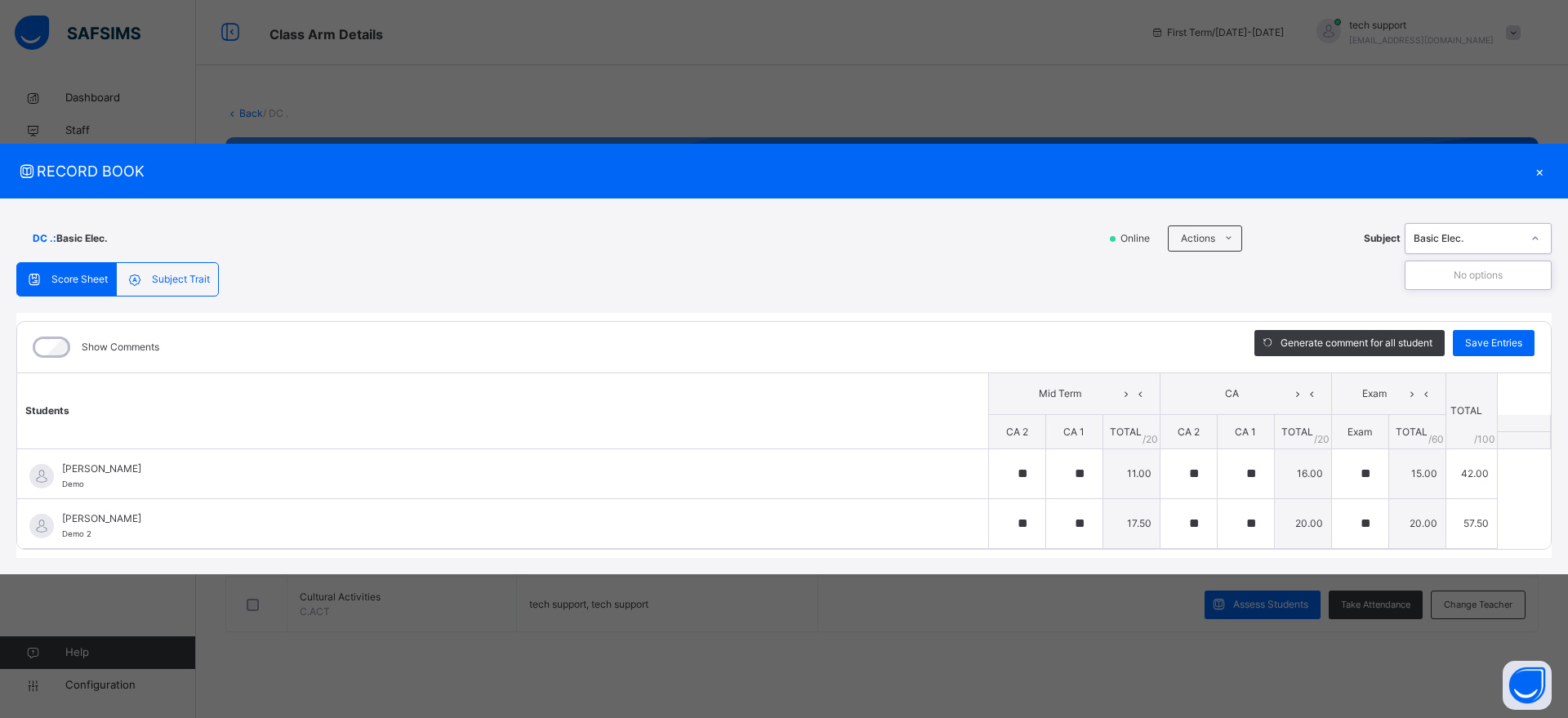
click at [1499, 244] on div "Basic Elec." at bounding box center [1467, 238] width 108 height 15
click at [1537, 241] on icon at bounding box center [1535, 238] width 10 height 17
click at [1540, 178] on div "×" at bounding box center [1539, 171] width 24 height 22
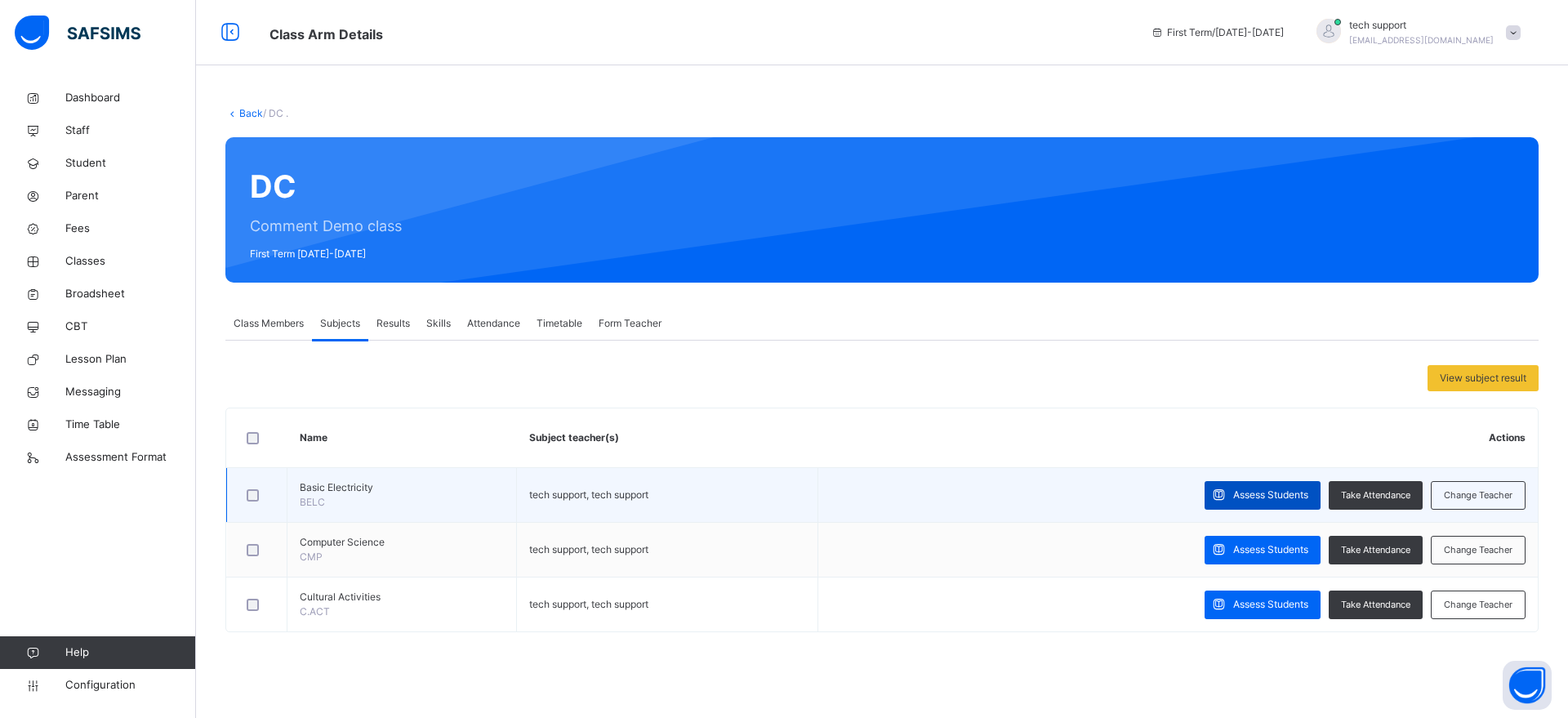
click at [1252, 502] on div "Assess Students" at bounding box center [1262, 495] width 116 height 28
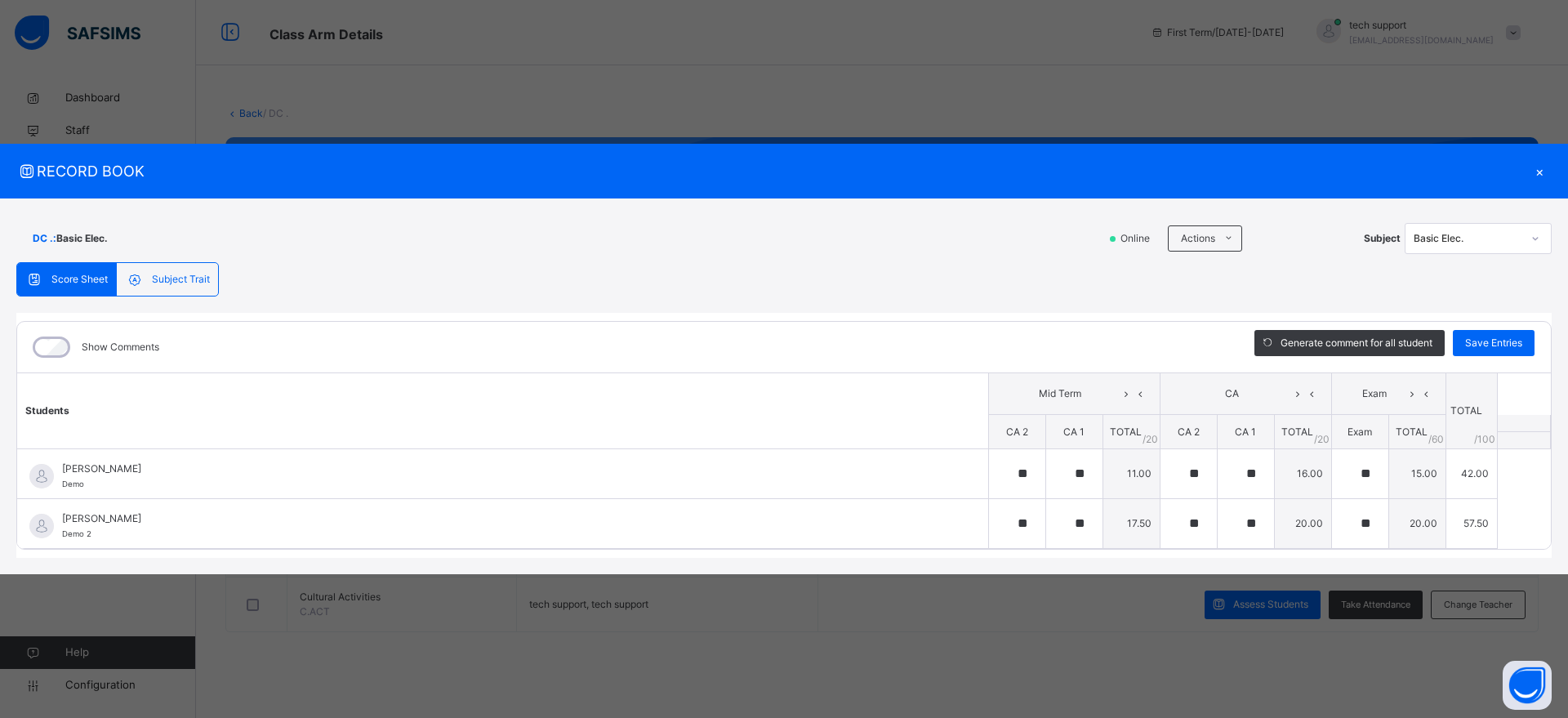
click at [179, 281] on span "Subject Trait" at bounding box center [181, 280] width 58 height 15
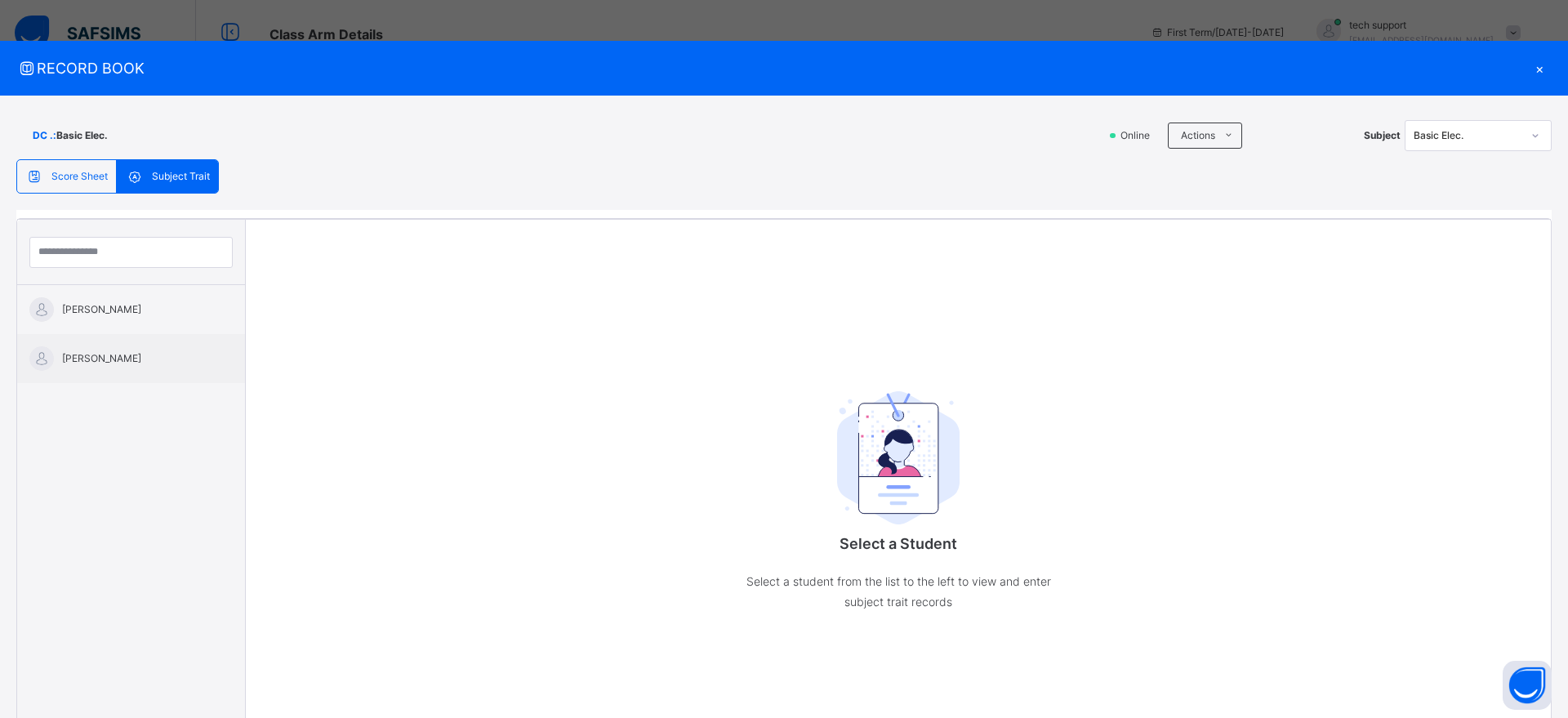
click at [1519, 143] on div at bounding box center [1535, 136] width 31 height 29
click at [1530, 68] on div "×" at bounding box center [1539, 68] width 24 height 22
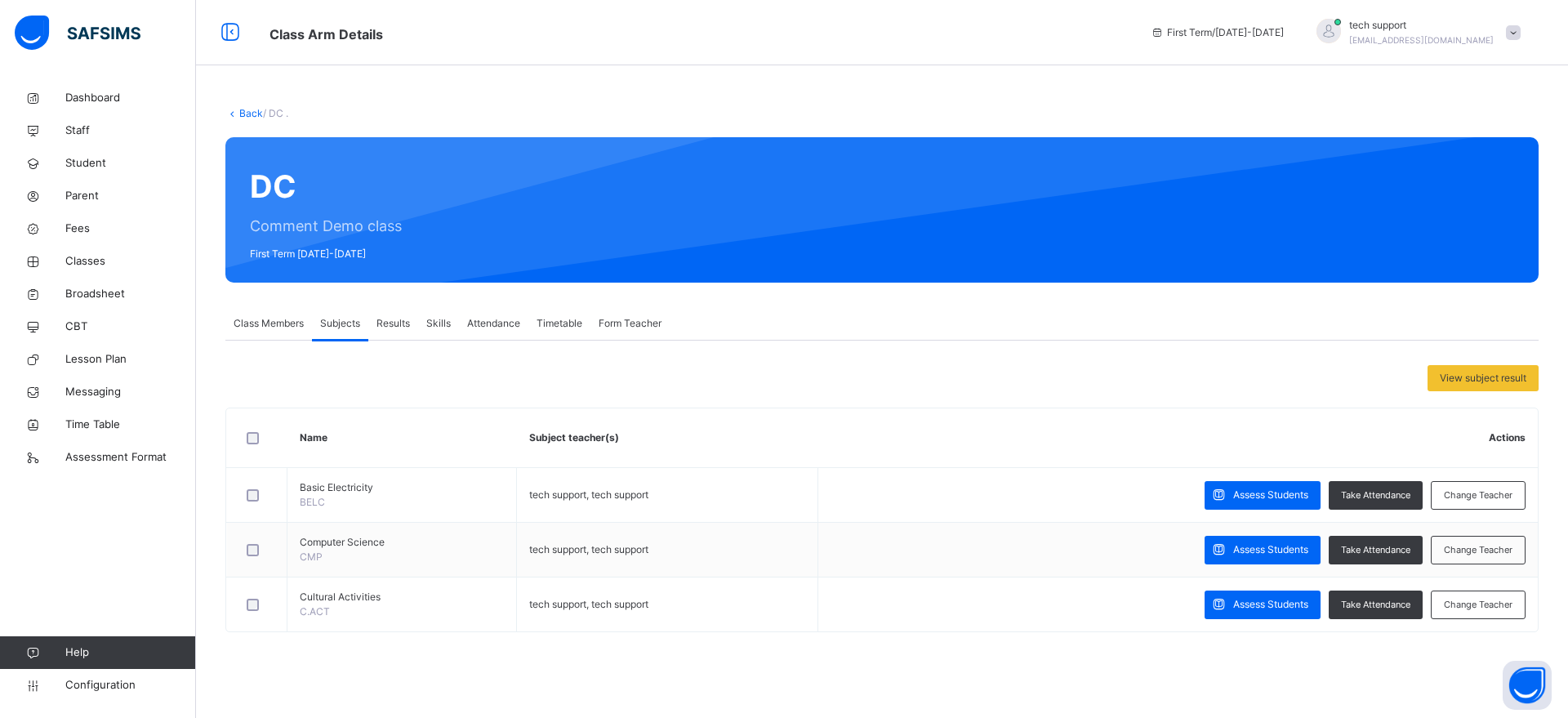
click at [447, 326] on span "Skills" at bounding box center [438, 324] width 24 height 15
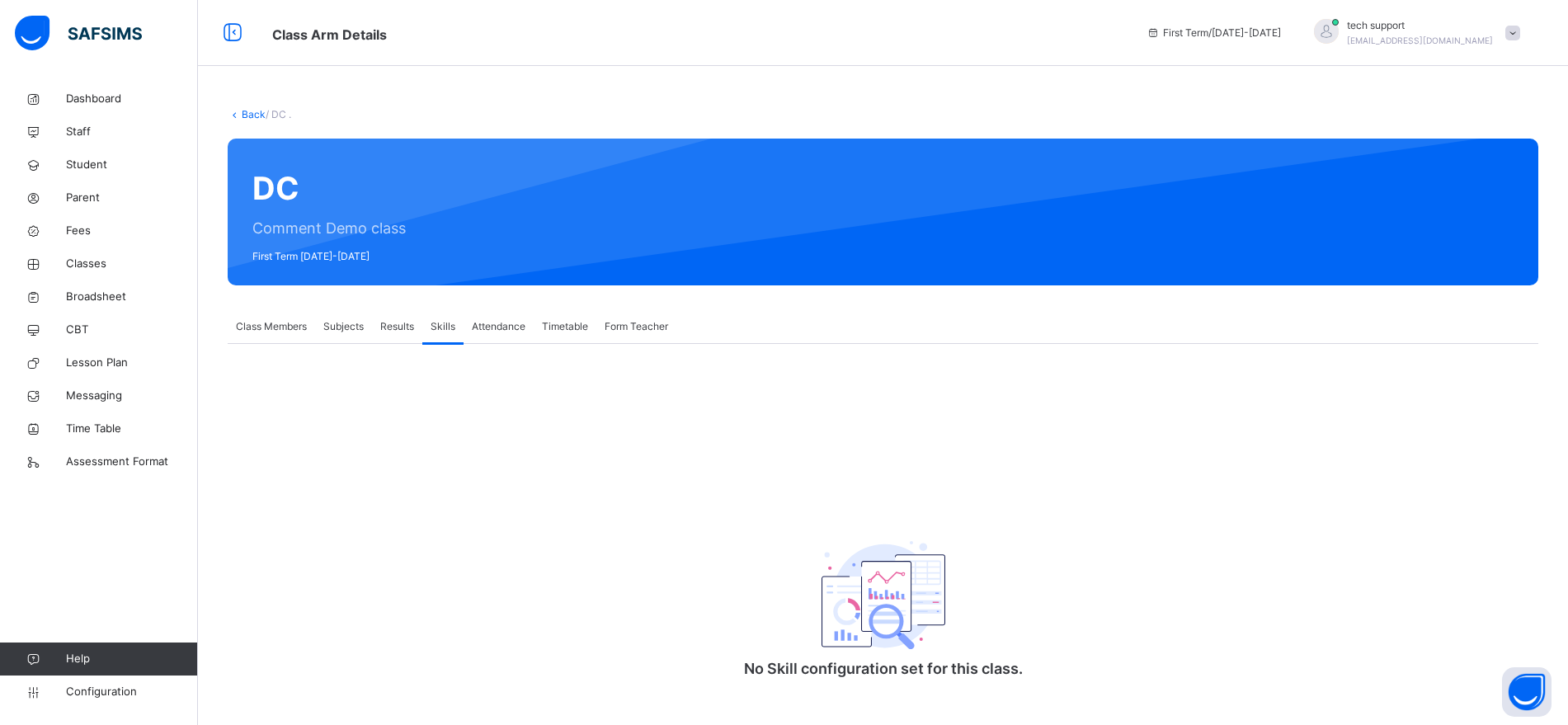
click at [357, 325] on span "Subjects" at bounding box center [344, 327] width 41 height 15
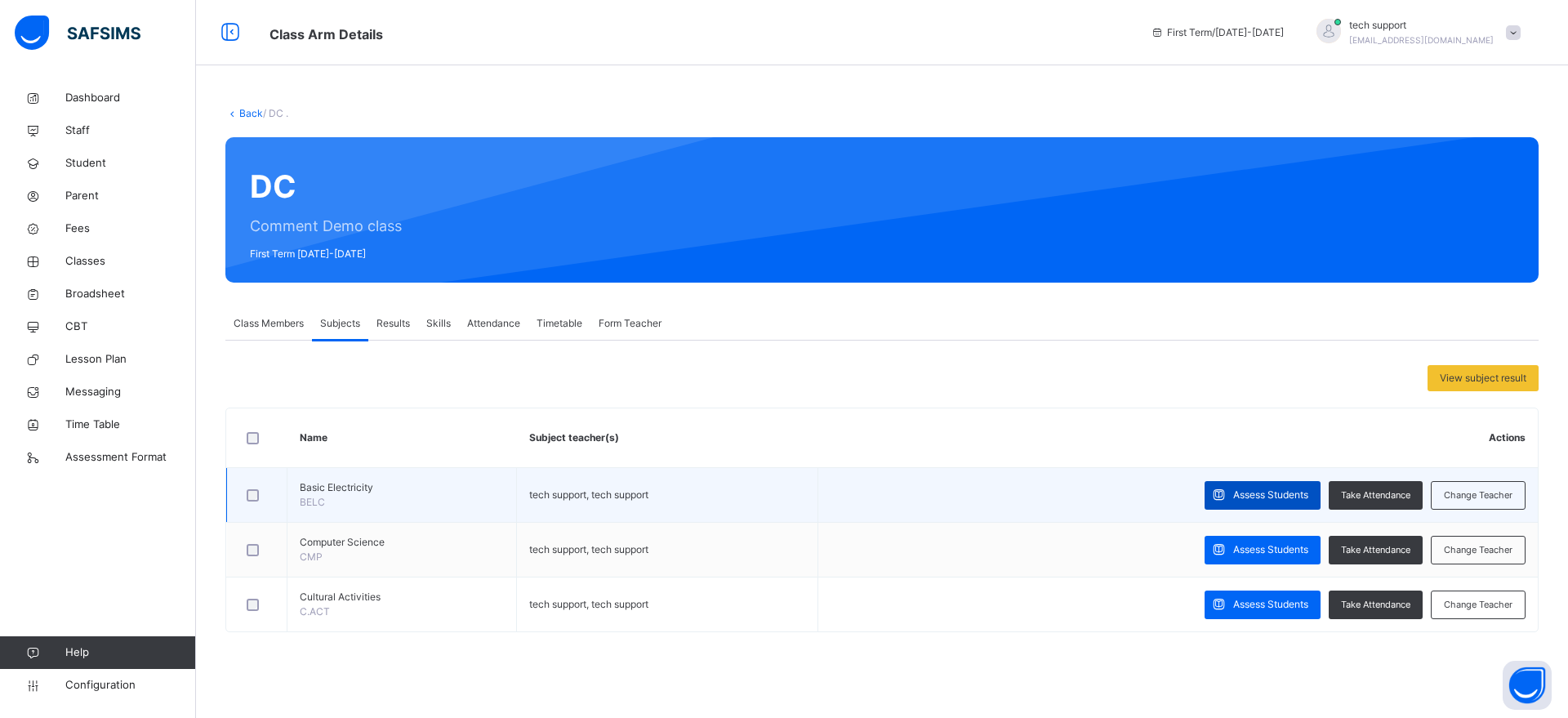
click at [1246, 496] on span "Assess Students" at bounding box center [1270, 495] width 75 height 15
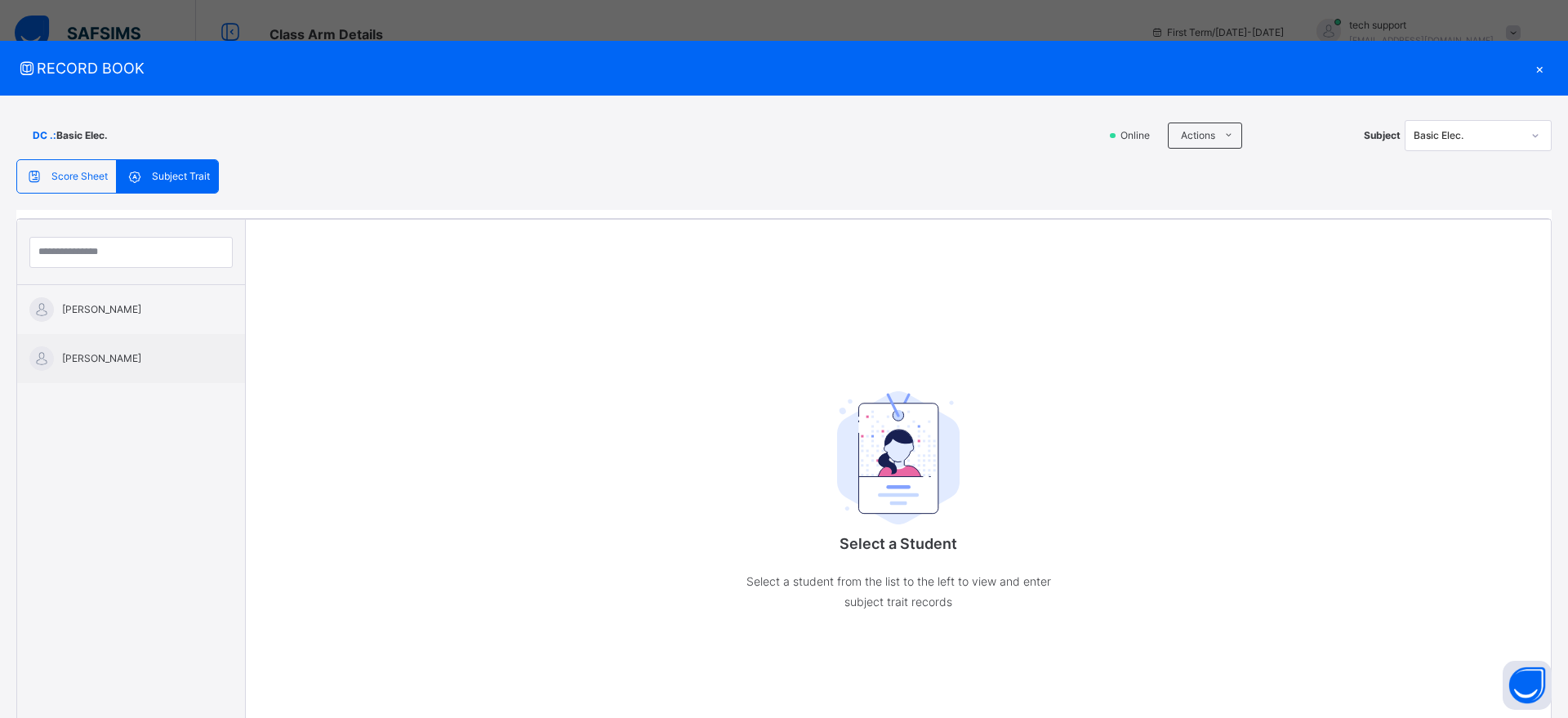
click at [44, 184] on span at bounding box center [38, 176] width 26 height 19
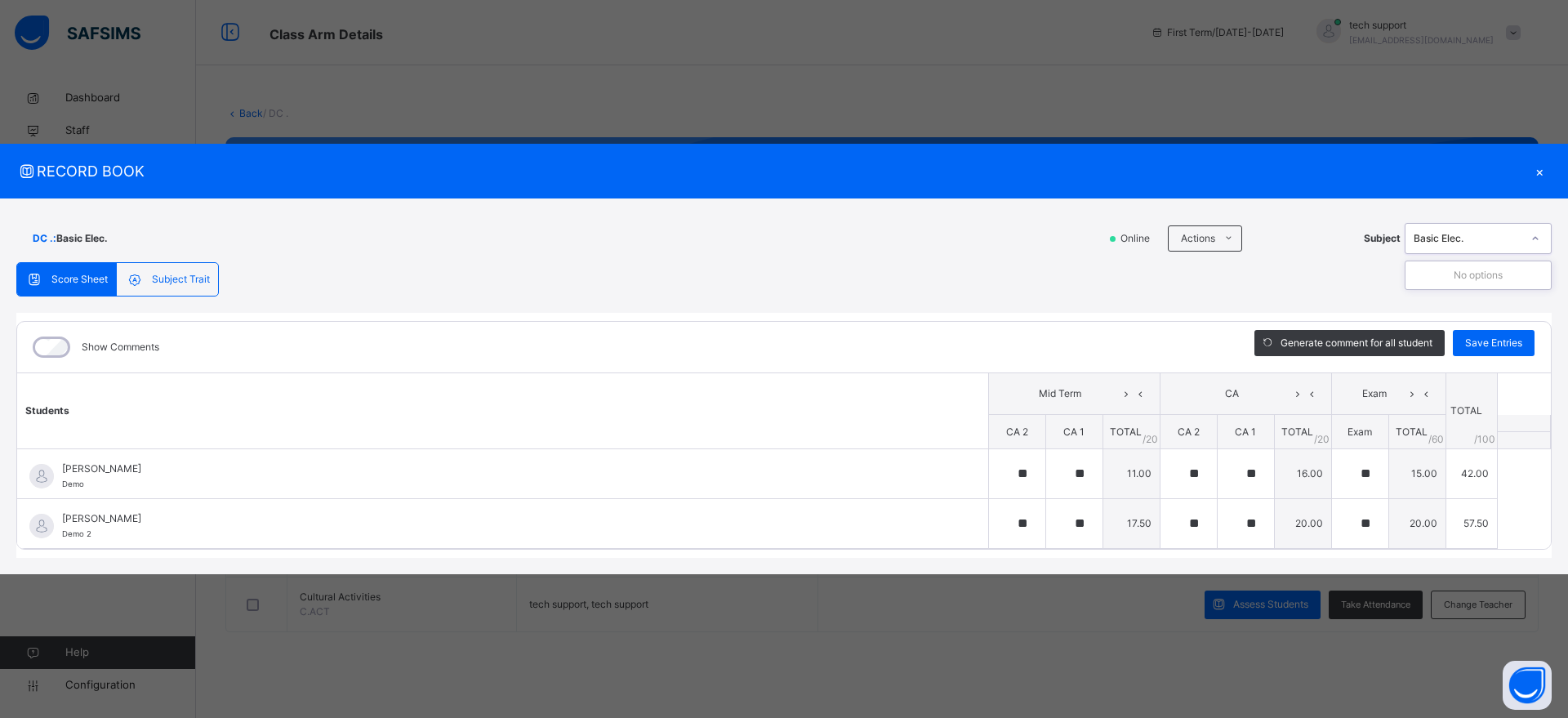
click at [1484, 228] on div "Basic Elec." at bounding box center [1462, 238] width 115 height 25
click at [1544, 167] on div "×" at bounding box center [1539, 171] width 24 height 22
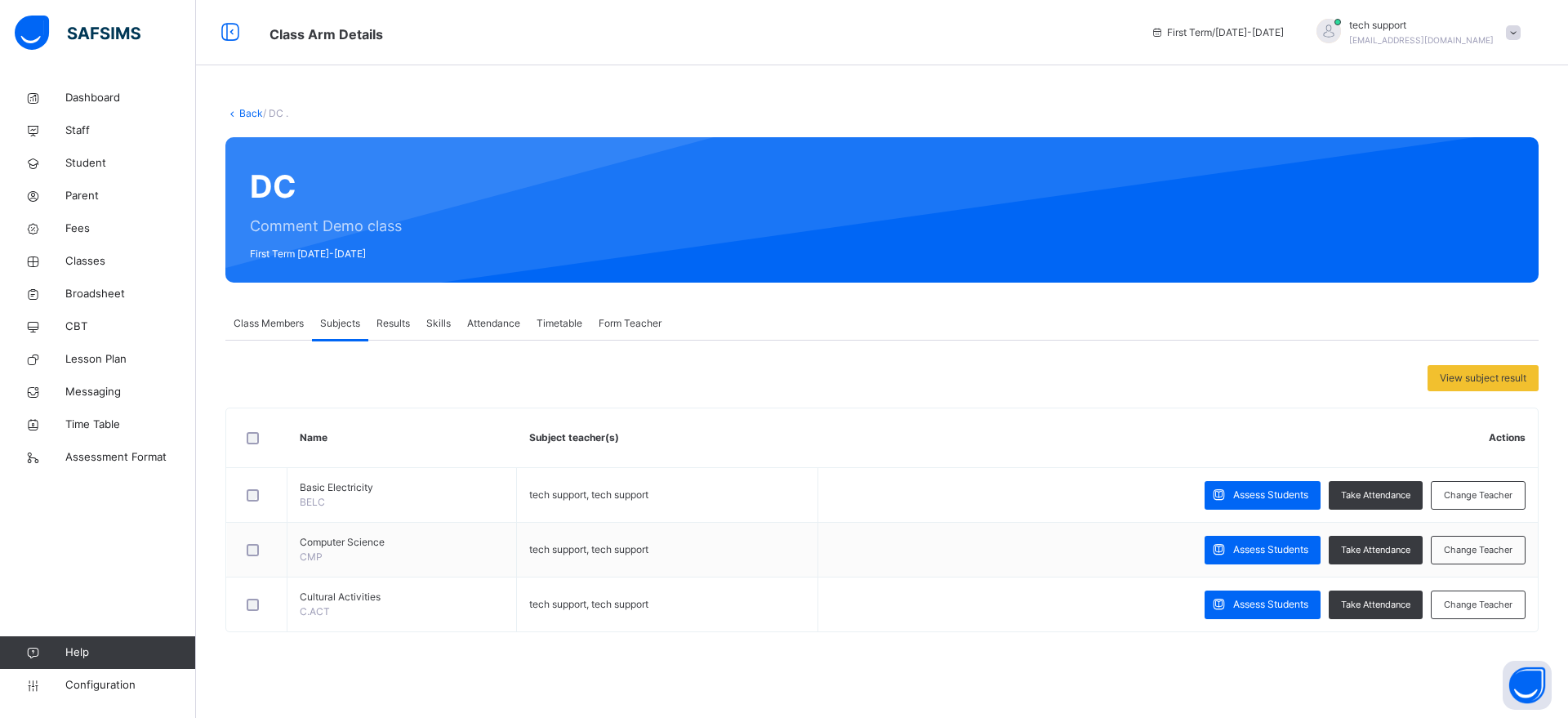
click at [605, 326] on span "Form Teacher" at bounding box center [630, 324] width 63 height 15
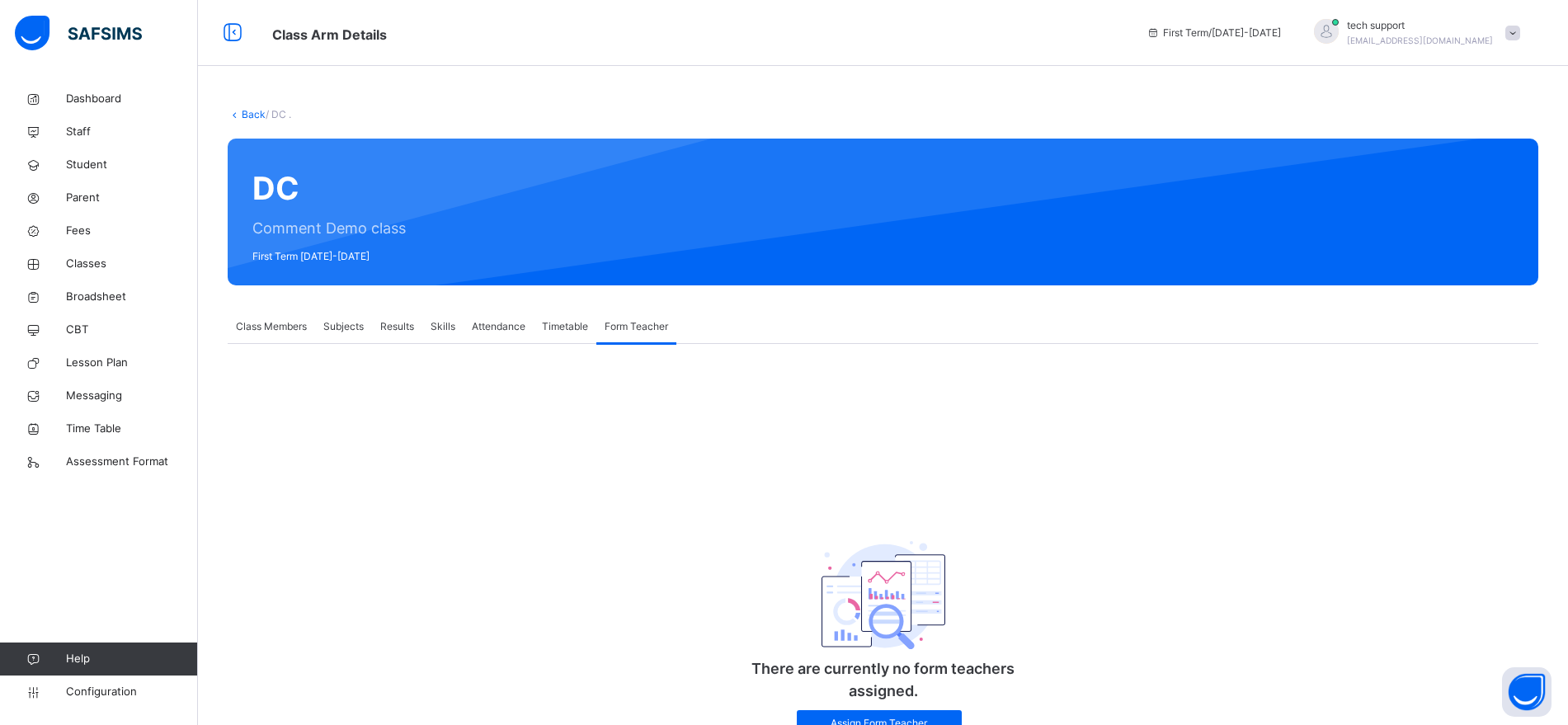
click at [440, 326] on span "Skills" at bounding box center [443, 327] width 24 height 15
click at [643, 331] on span "Form Teacher" at bounding box center [636, 327] width 63 height 15
click at [441, 320] on span "Skills" at bounding box center [443, 327] width 24 height 15
click at [1521, 31] on span at bounding box center [1513, 33] width 15 height 15
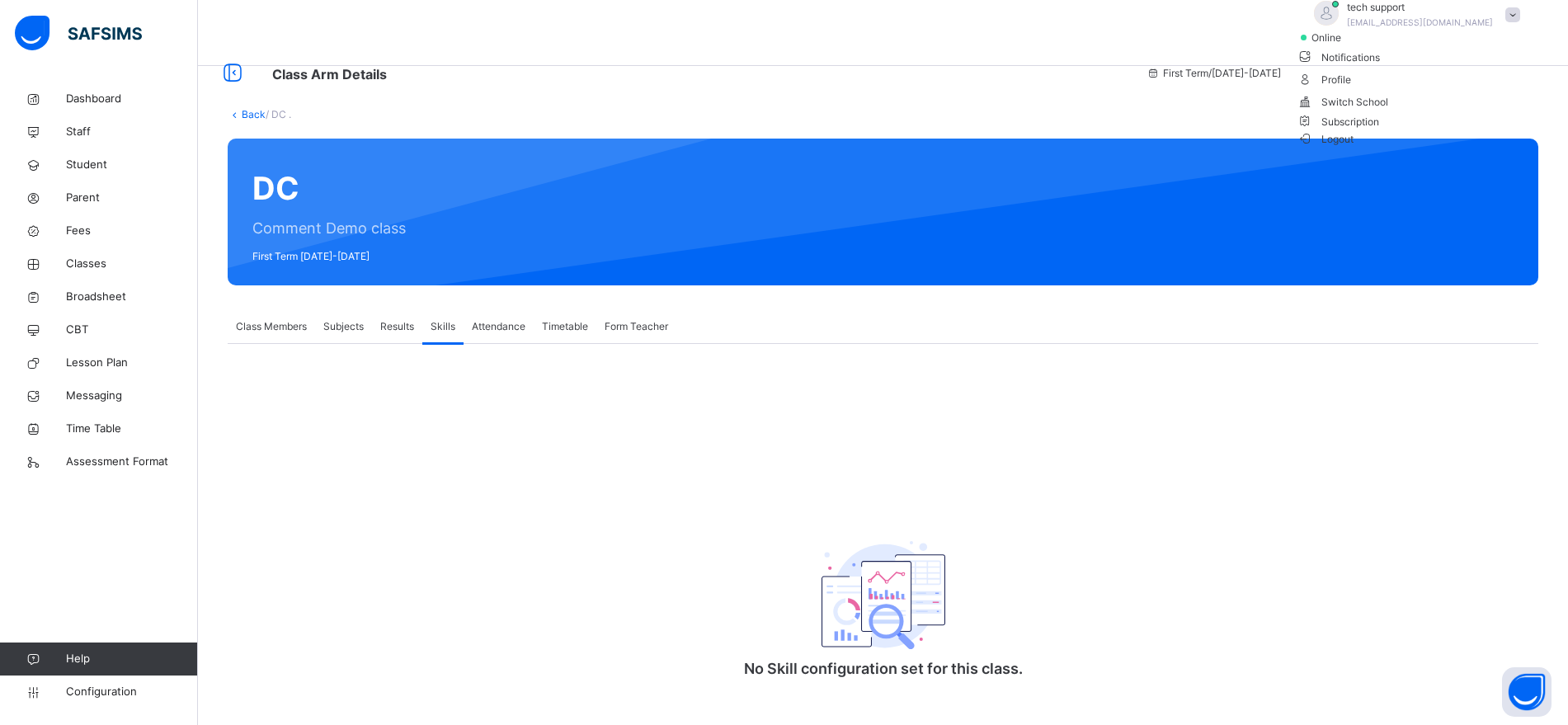
click at [1354, 148] on span "Logout" at bounding box center [1326, 139] width 57 height 18
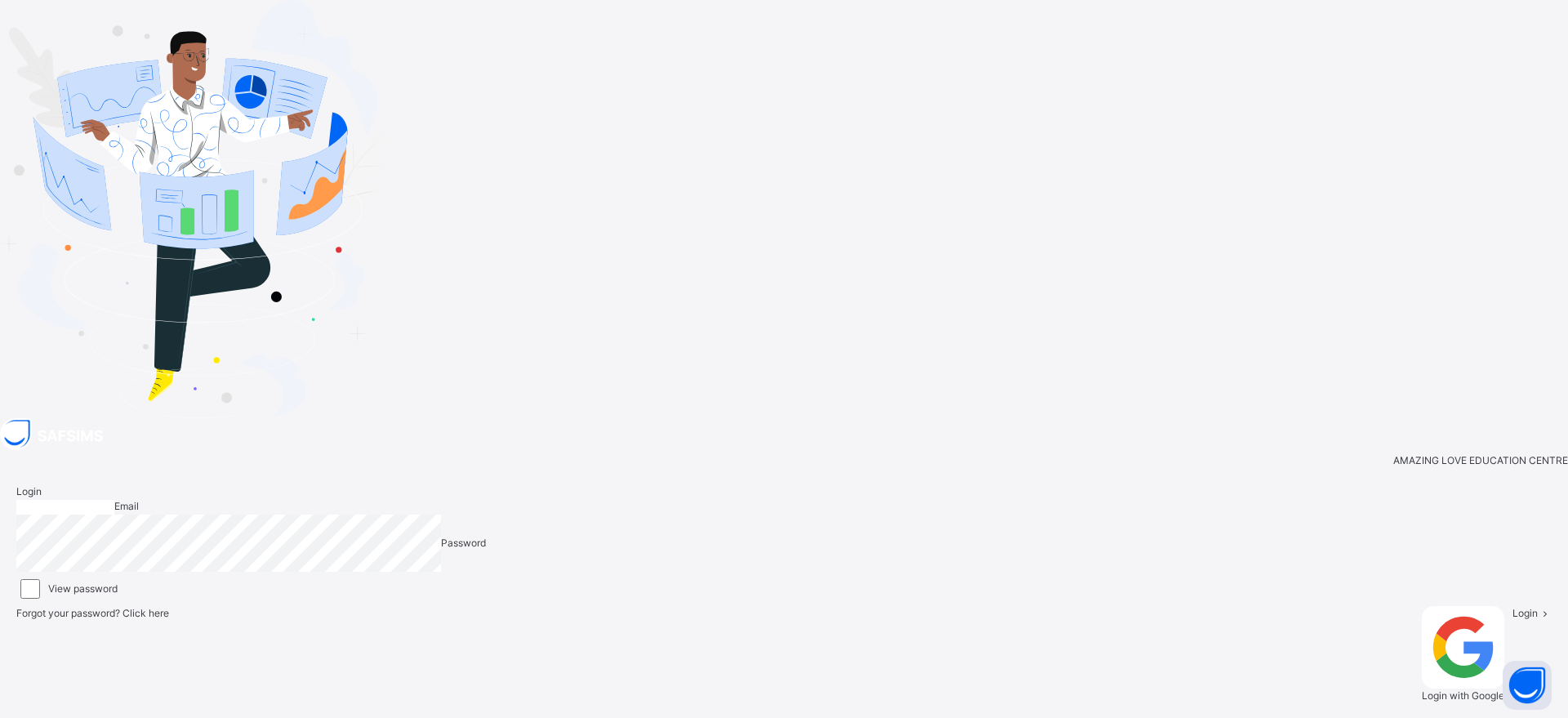
type input "**********"
drag, startPoint x: 1051, startPoint y: 313, endPoint x: 819, endPoint y: 317, distance: 232.0
click at [115, 500] on input "**********" at bounding box center [65, 508] width 98 height 15
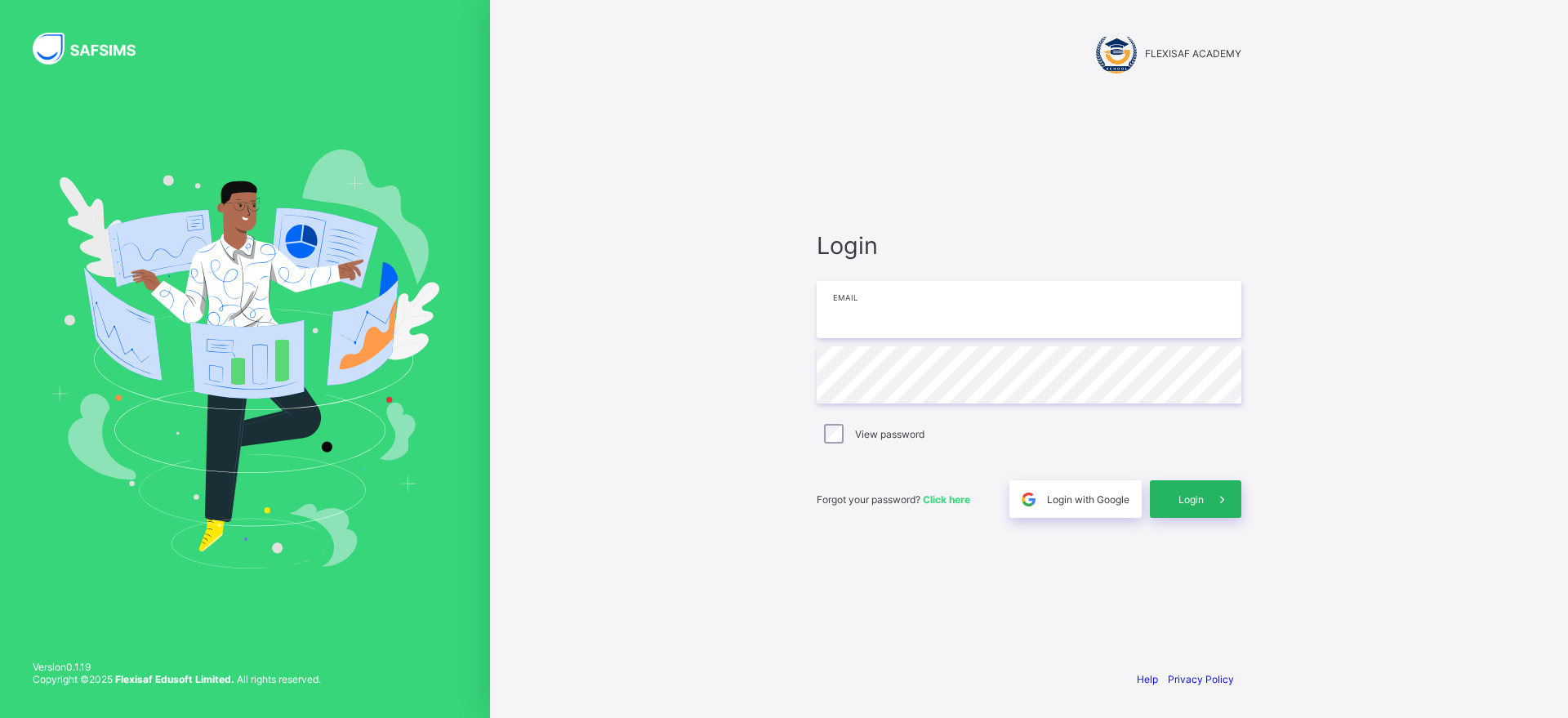
type input "**********"
click at [1179, 499] on span "Login" at bounding box center [1191, 500] width 25 height 13
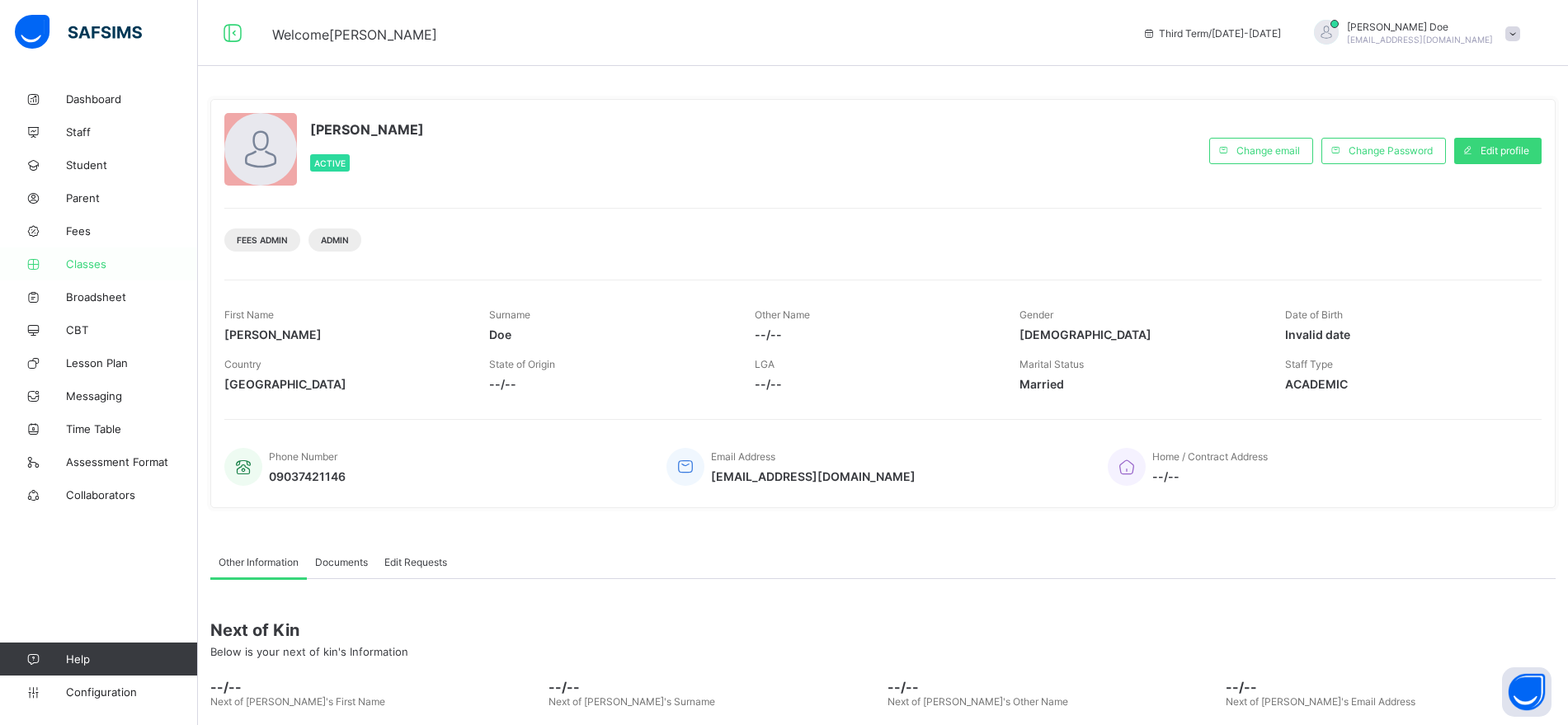
click at [90, 265] on span "Classes" at bounding box center [132, 264] width 132 height 14
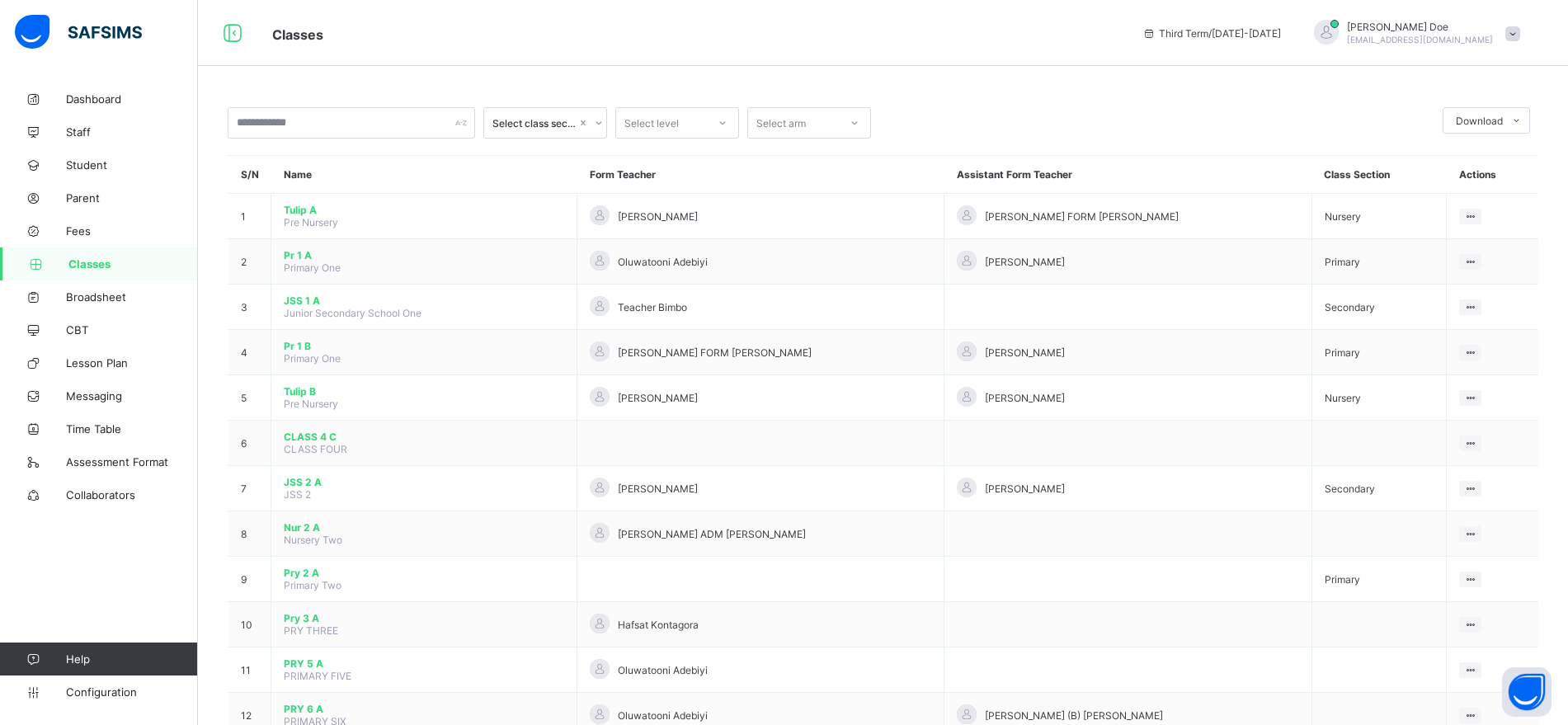
scroll to position [871, 0]
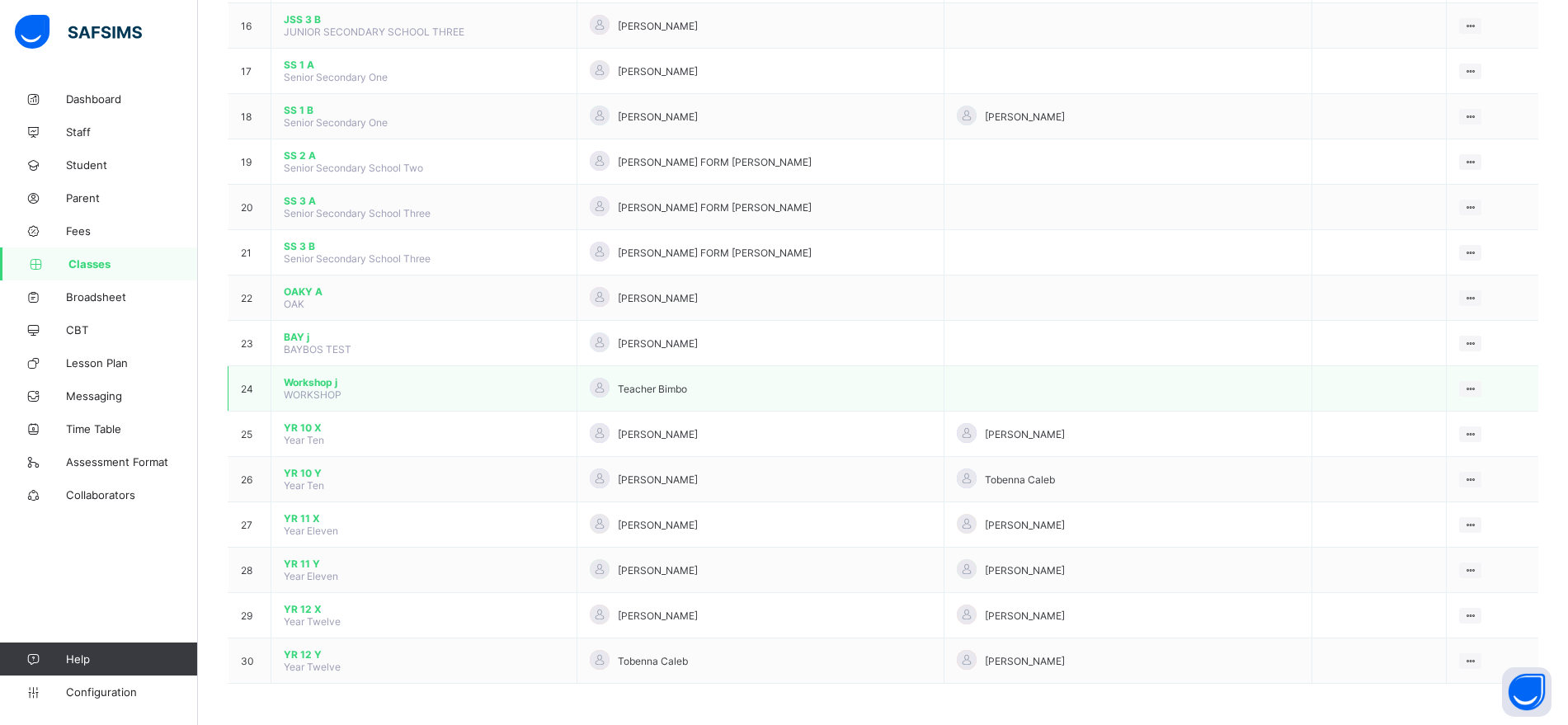
click at [306, 376] on span "Workshop j" at bounding box center [424, 382] width 280 height 13
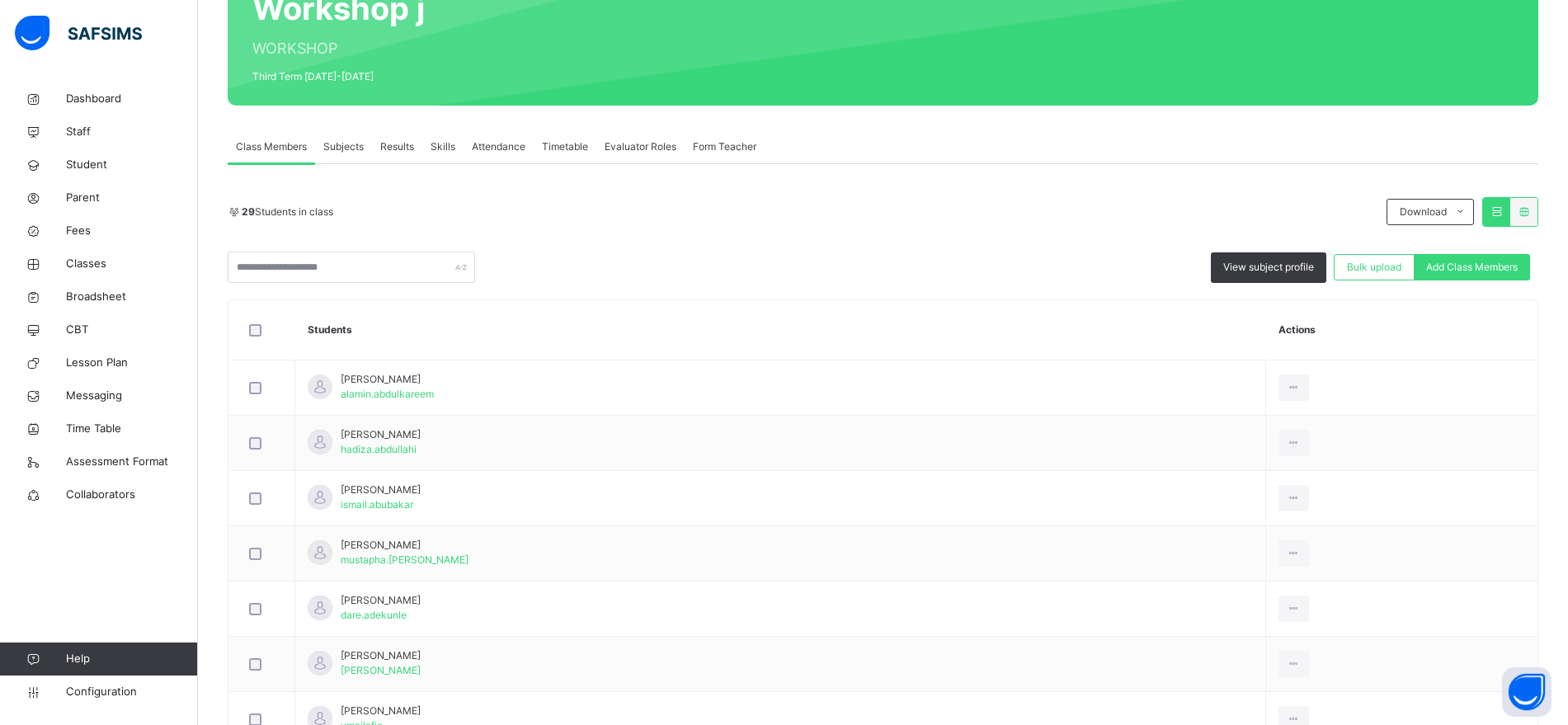
scroll to position [188, 0]
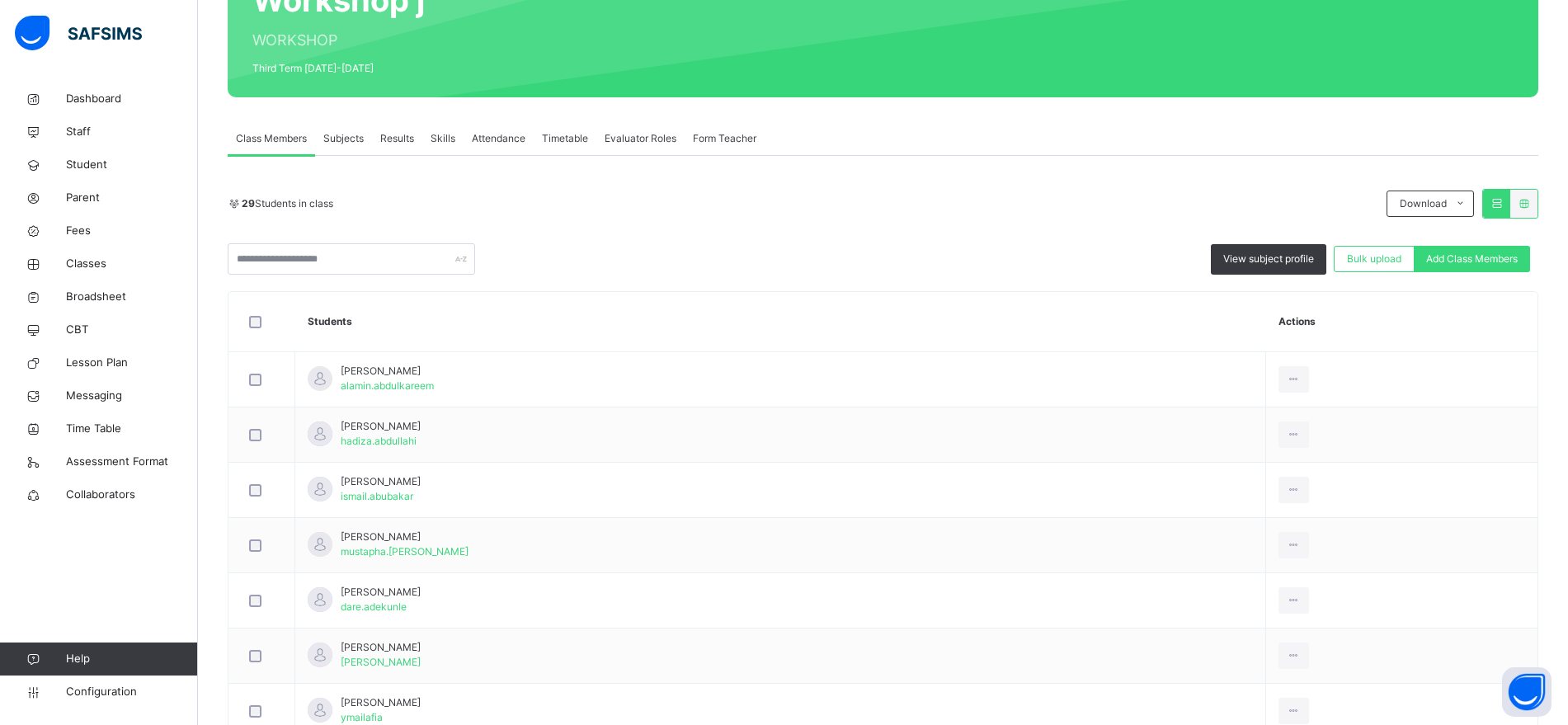
click at [347, 143] on span "Subjects" at bounding box center [344, 139] width 41 height 15
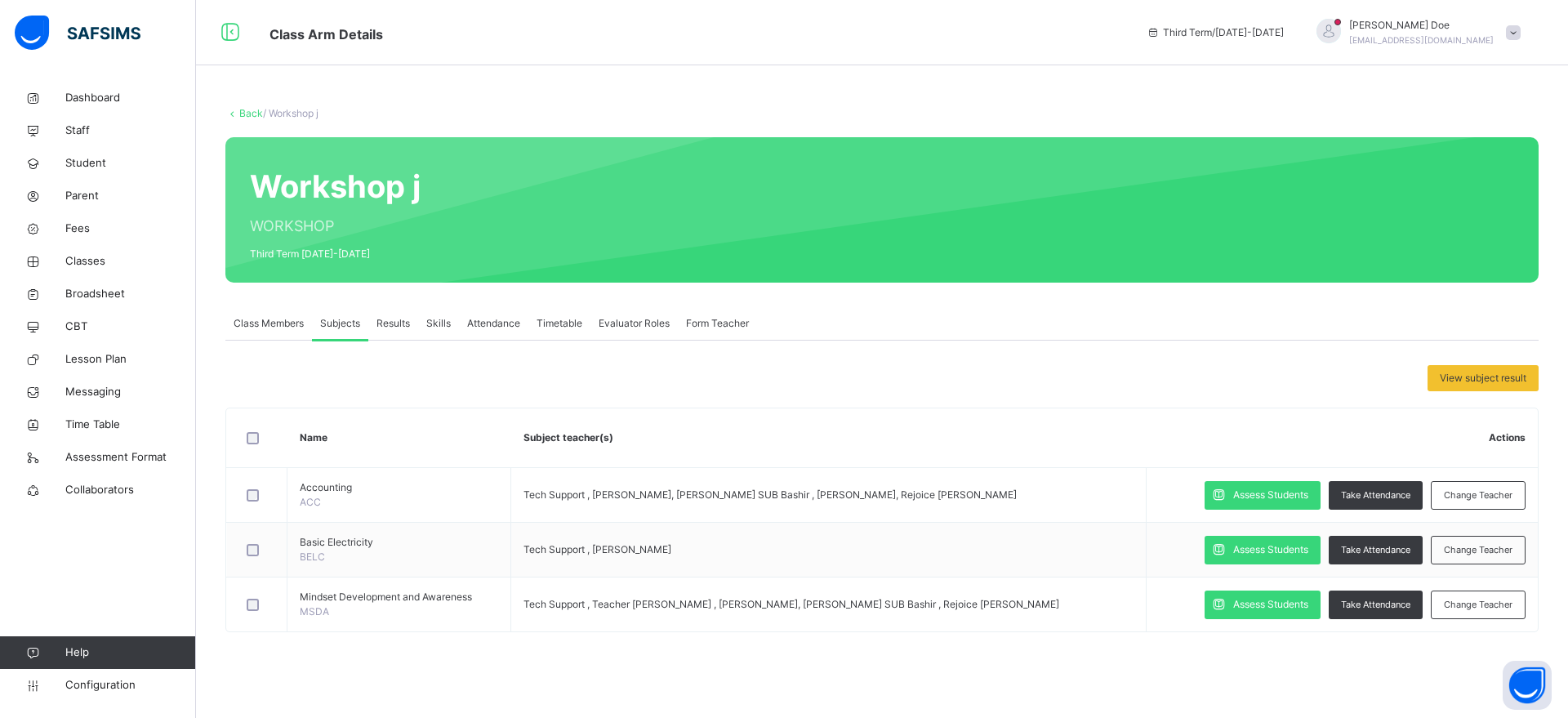
click at [394, 321] on span "Results" at bounding box center [393, 324] width 33 height 15
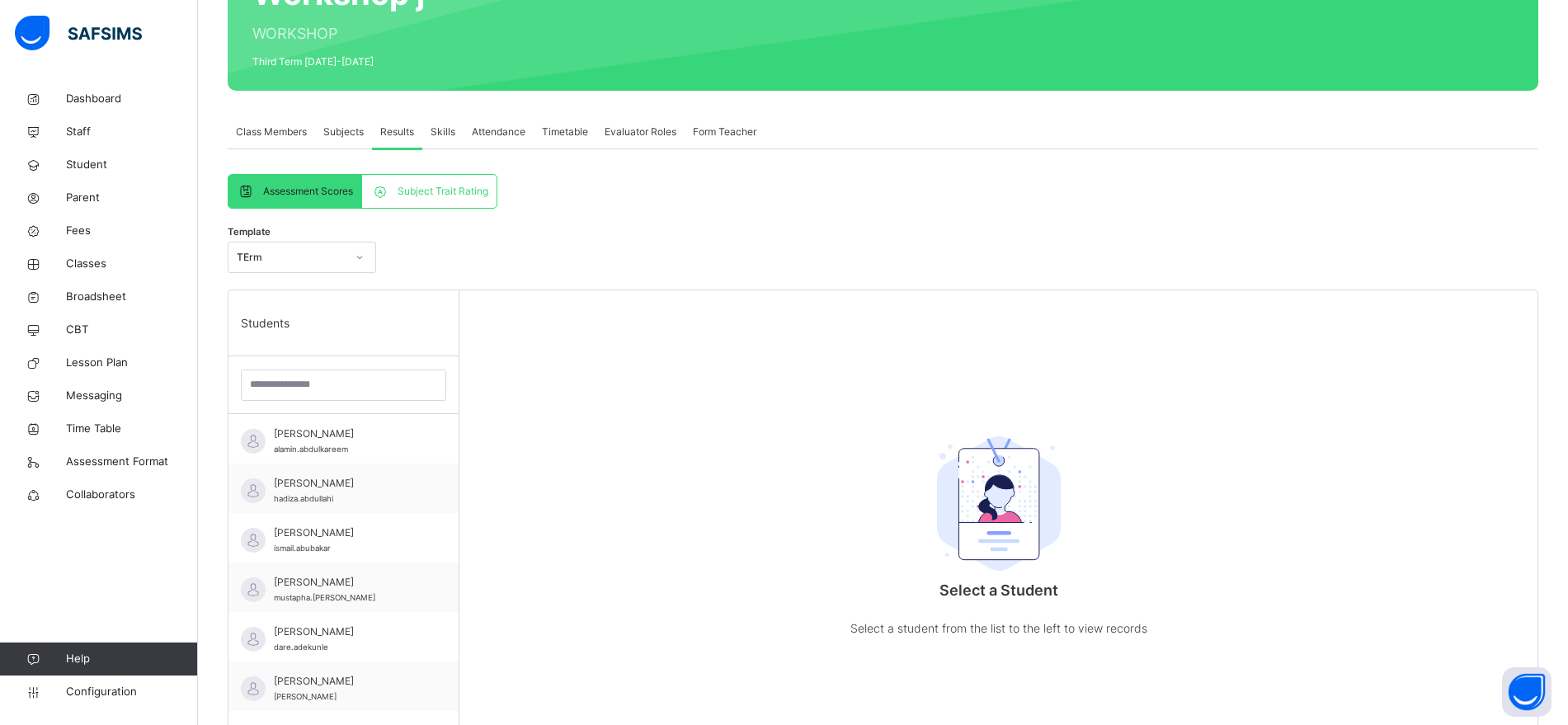
scroll to position [197, 0]
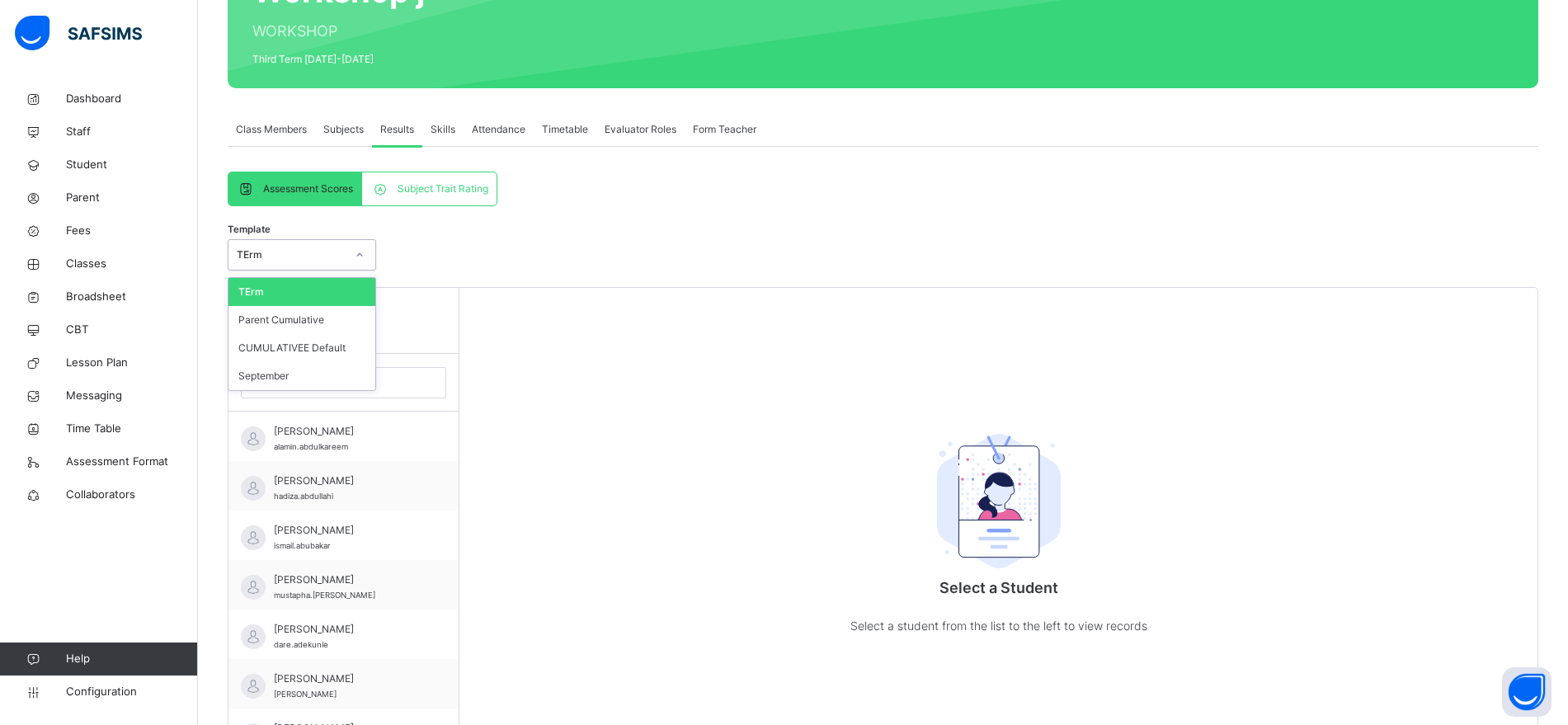
click at [360, 245] on div at bounding box center [359, 254] width 28 height 26
click at [366, 448] on div "[PERSON_NAME].abdulkareem" at bounding box center [347, 439] width 148 height 30
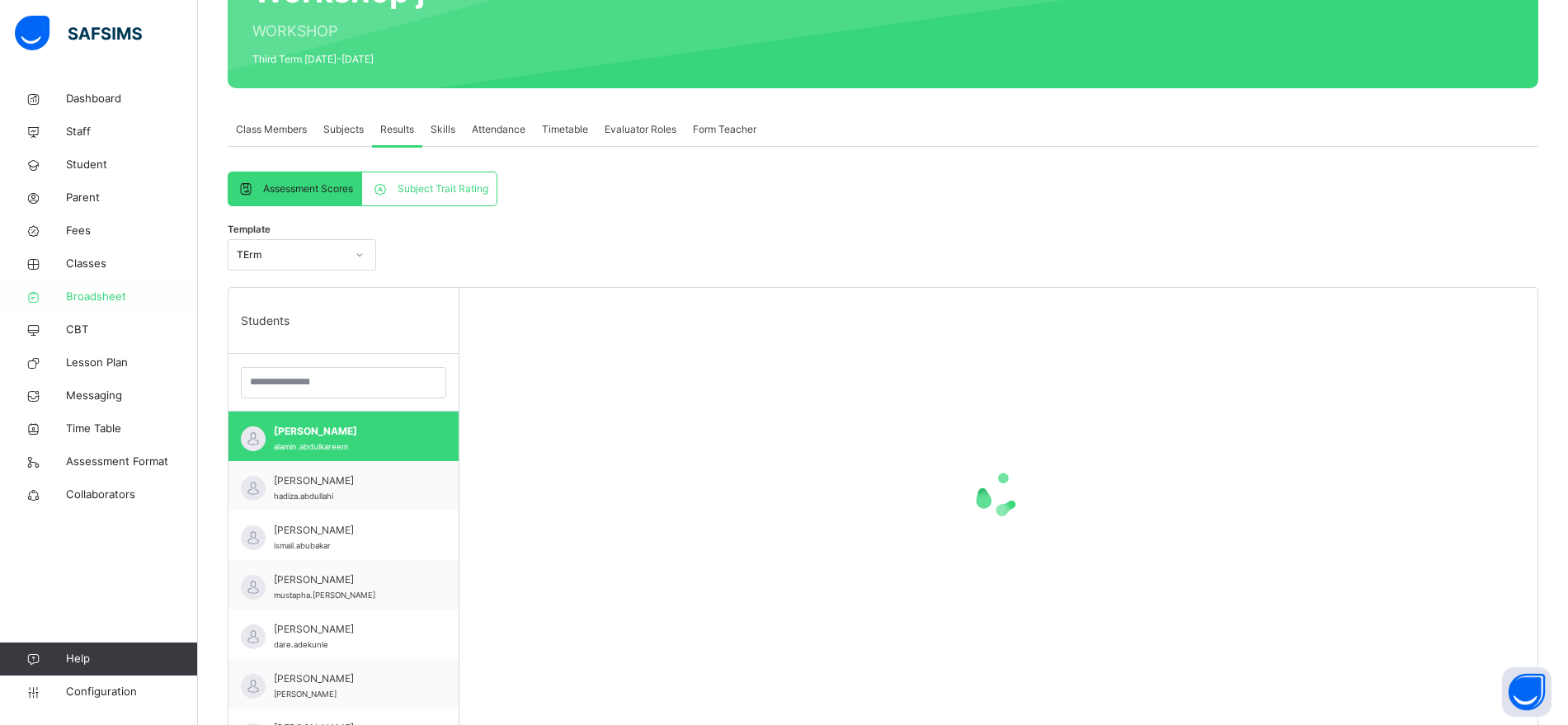
click at [105, 294] on span "Broadsheet" at bounding box center [132, 297] width 132 height 17
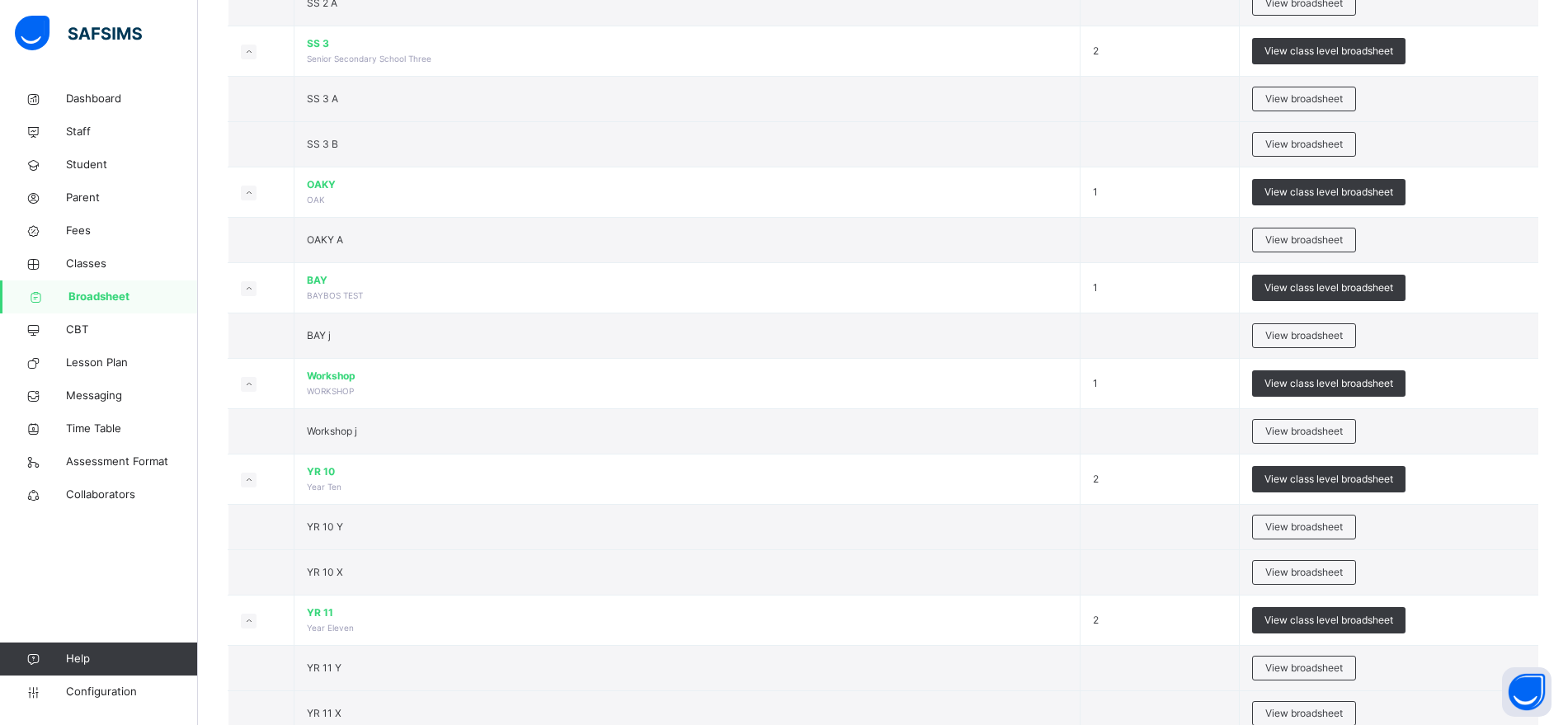
scroll to position [1736, 0]
click at [1286, 429] on span "View broadsheet" at bounding box center [1304, 433] width 78 height 15
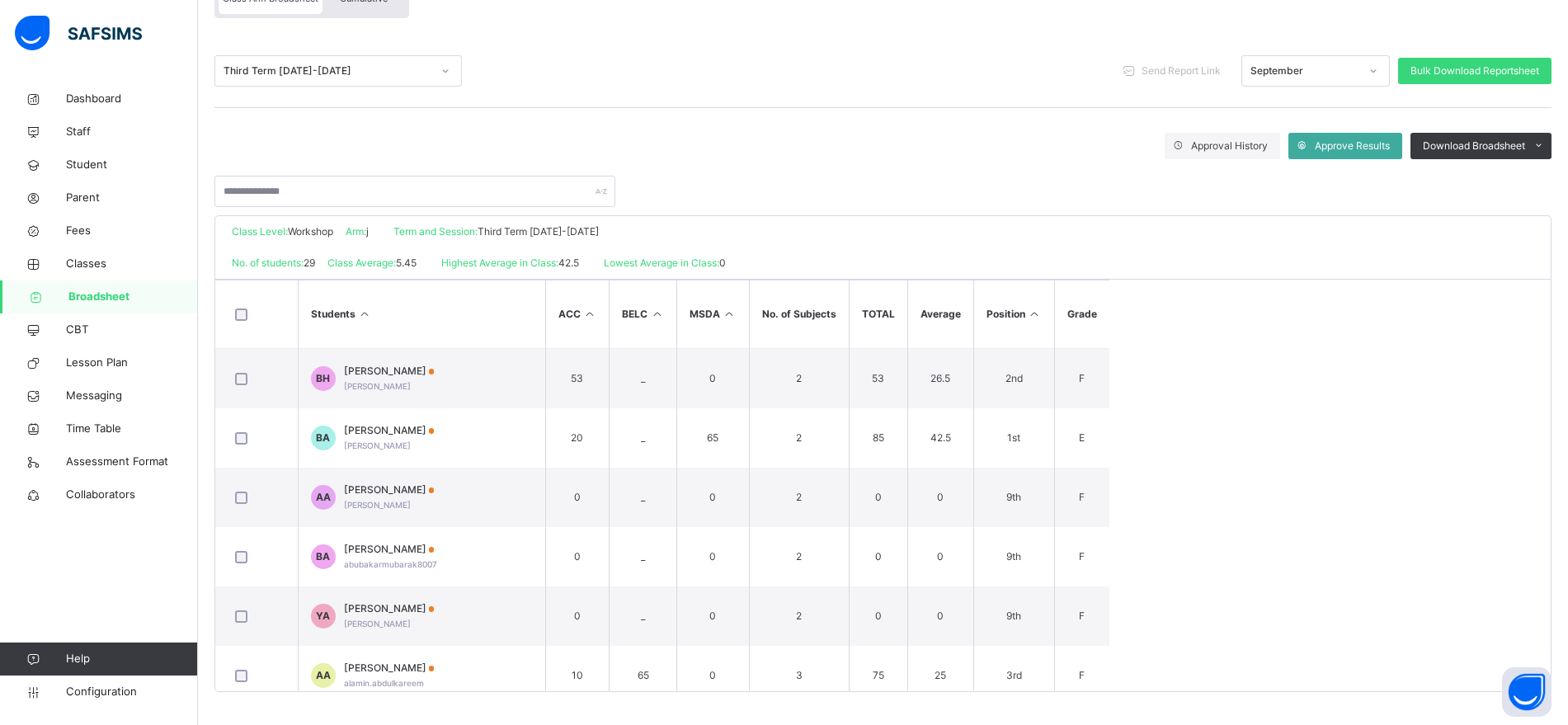
scroll to position [69, 0]
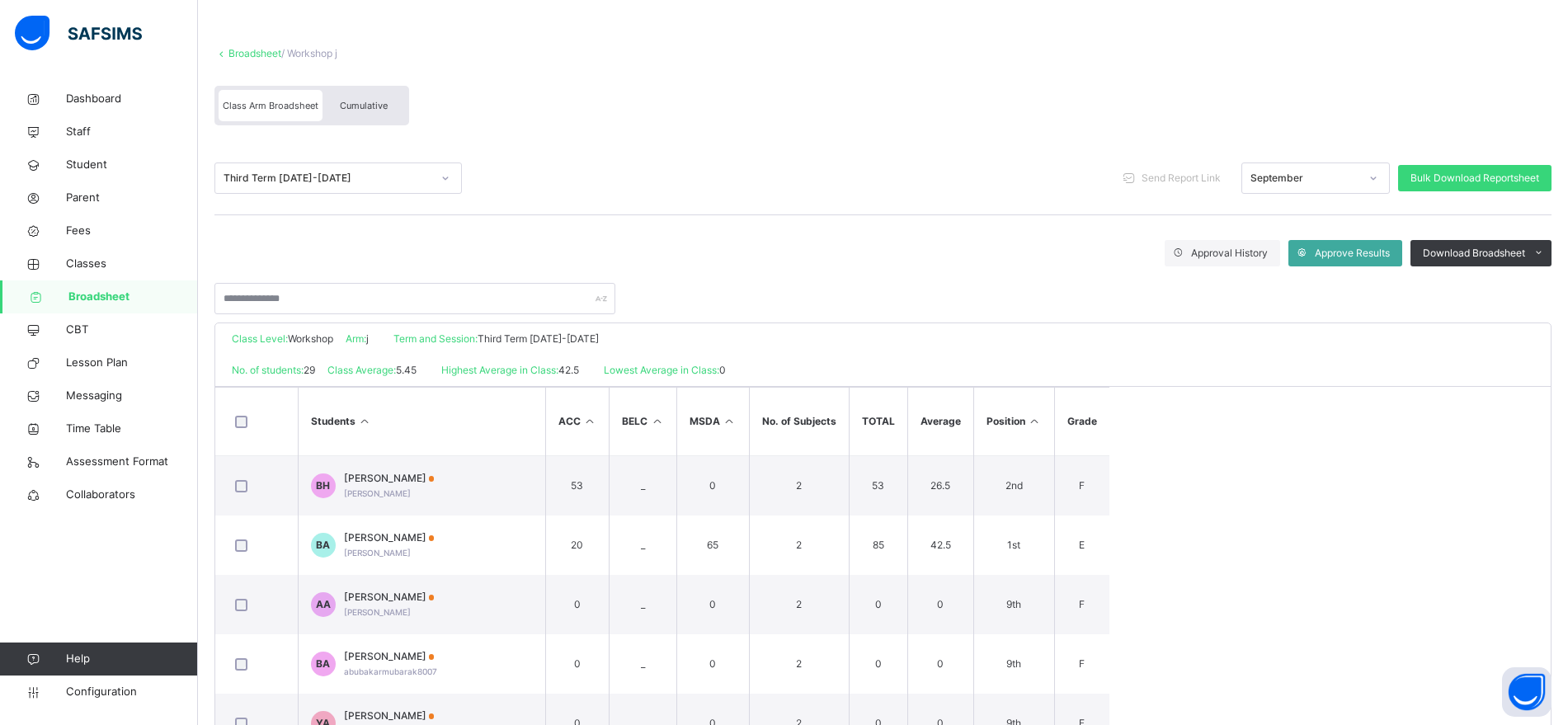
click at [1280, 173] on div "September" at bounding box center [1304, 178] width 109 height 15
click at [988, 232] on div "Approval History Approve Results Download Broadsheet PDF Excel sheet" at bounding box center [883, 273] width 1337 height 83
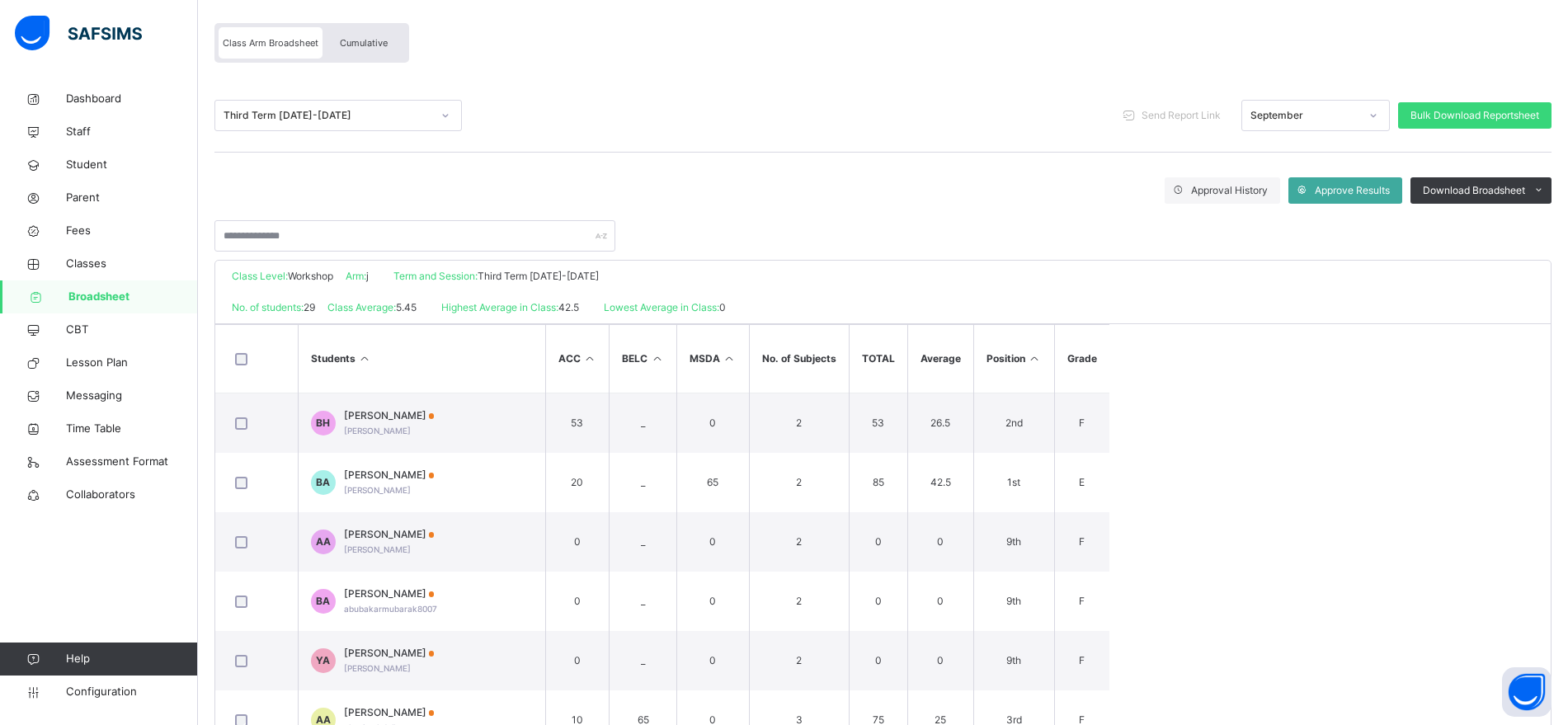
scroll to position [135, 0]
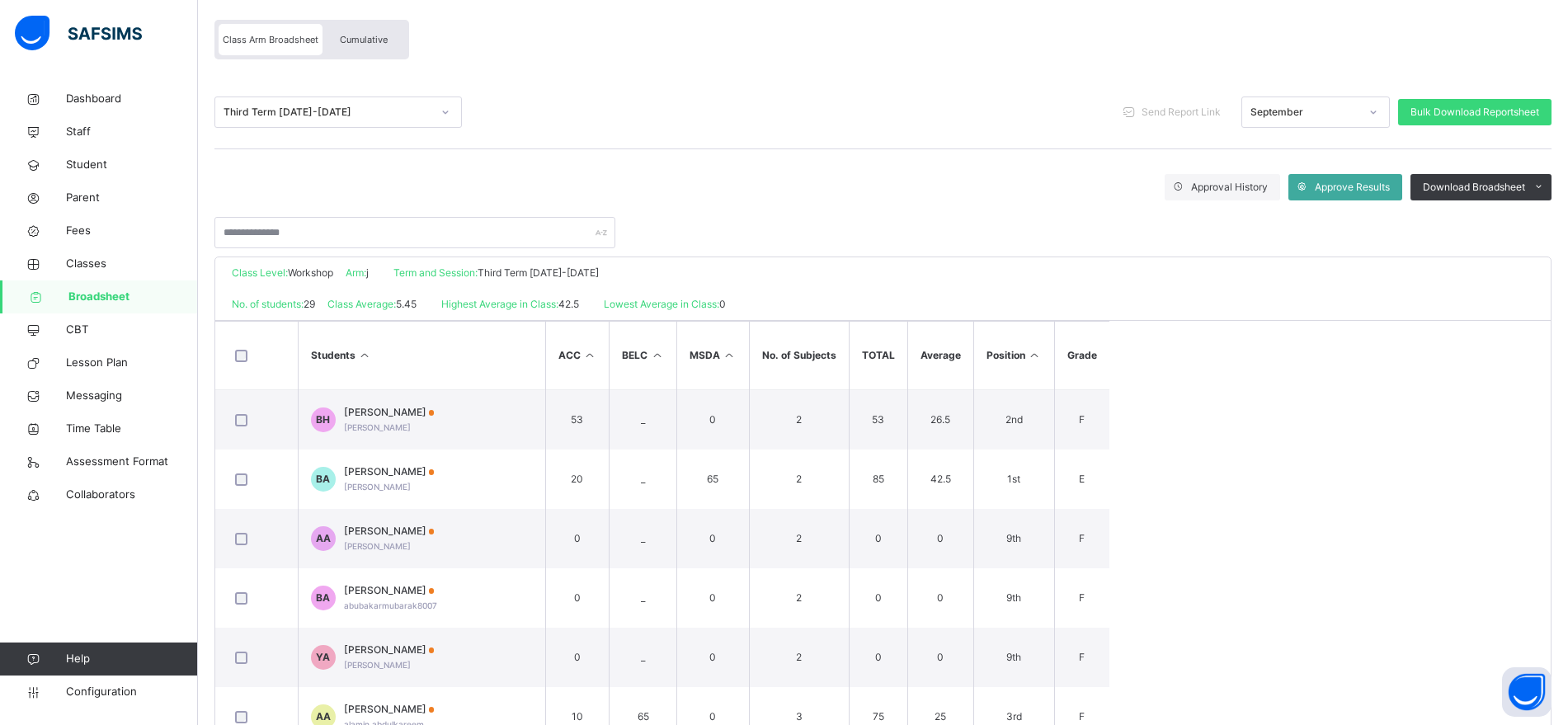
click at [365, 49] on div "Cumulative" at bounding box center [364, 39] width 83 height 31
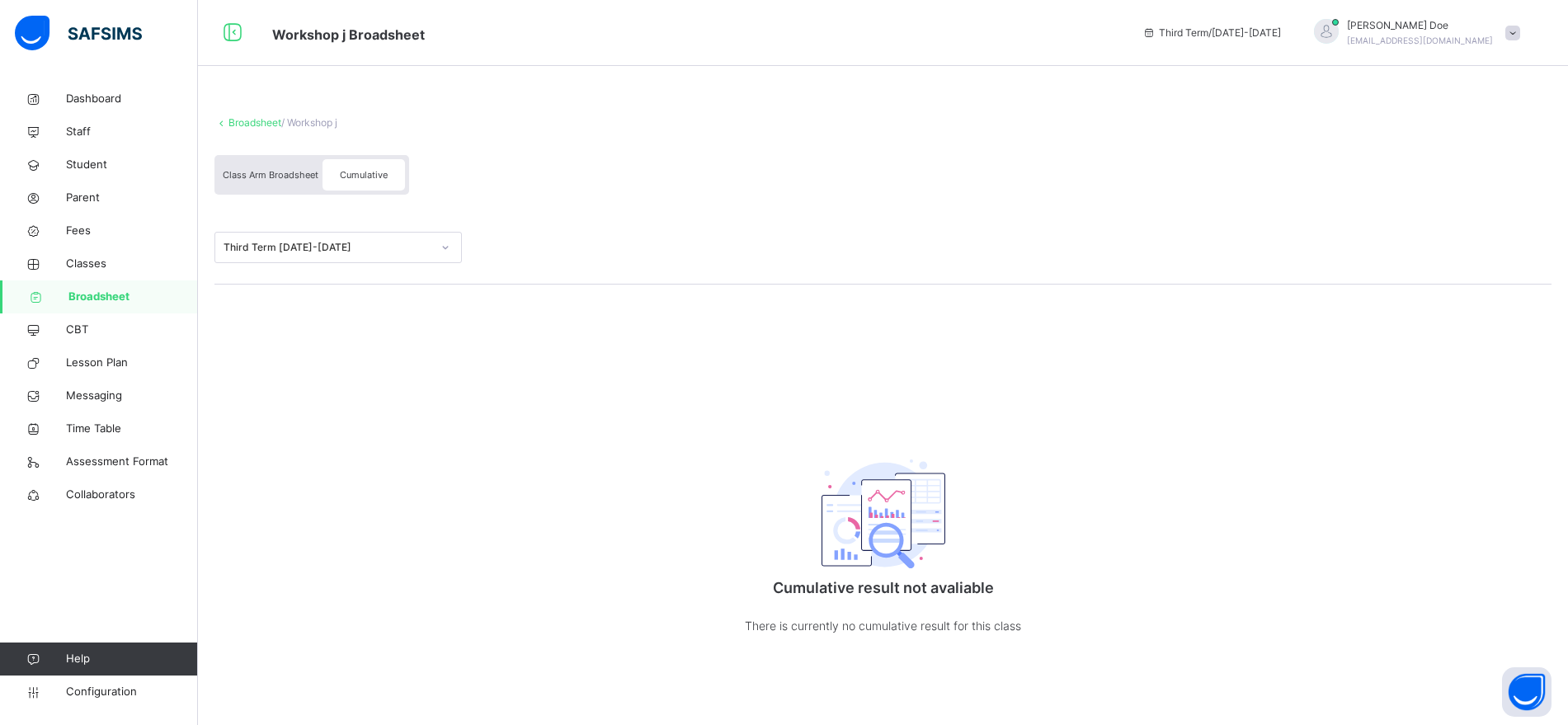
scroll to position [0, 0]
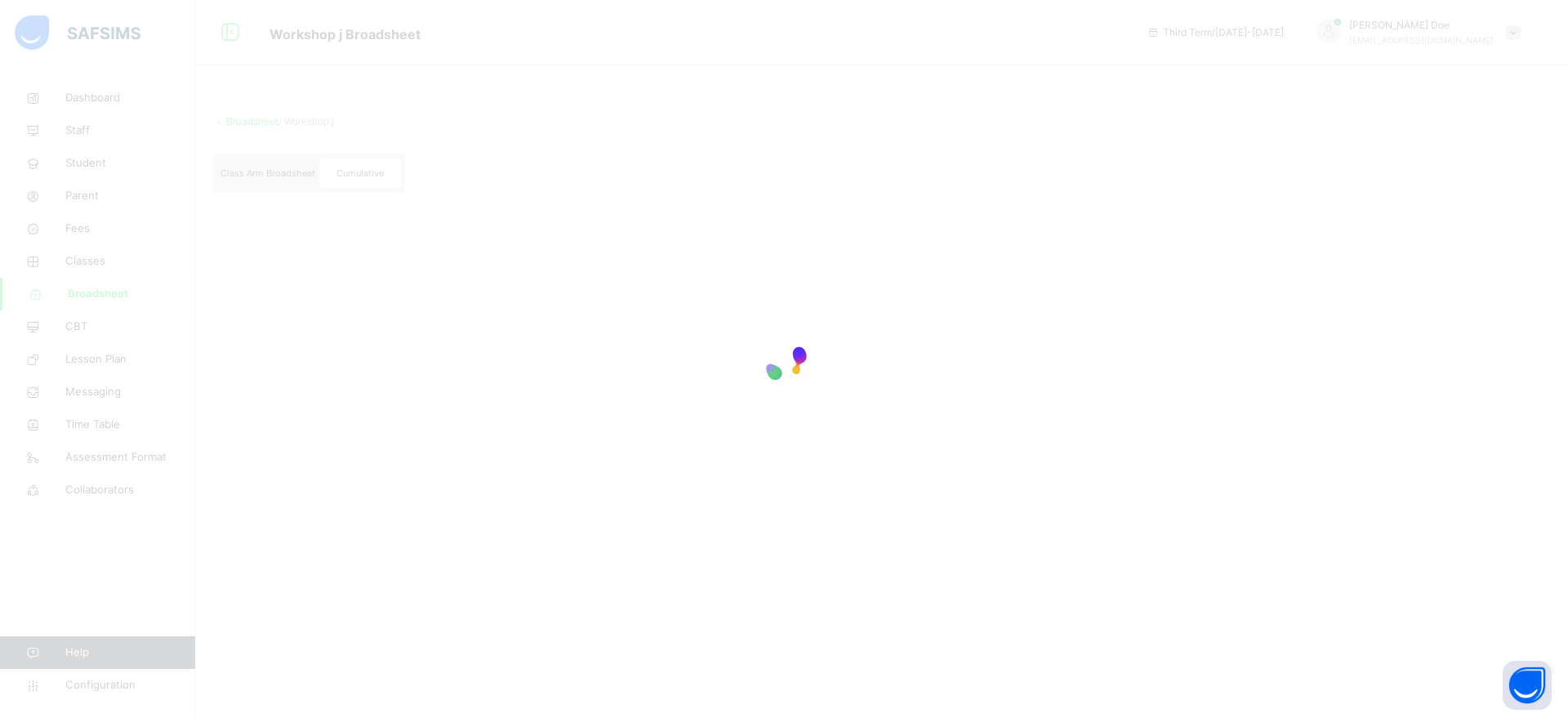
click at [951, 336] on div at bounding box center [784, 359] width 1568 height 718
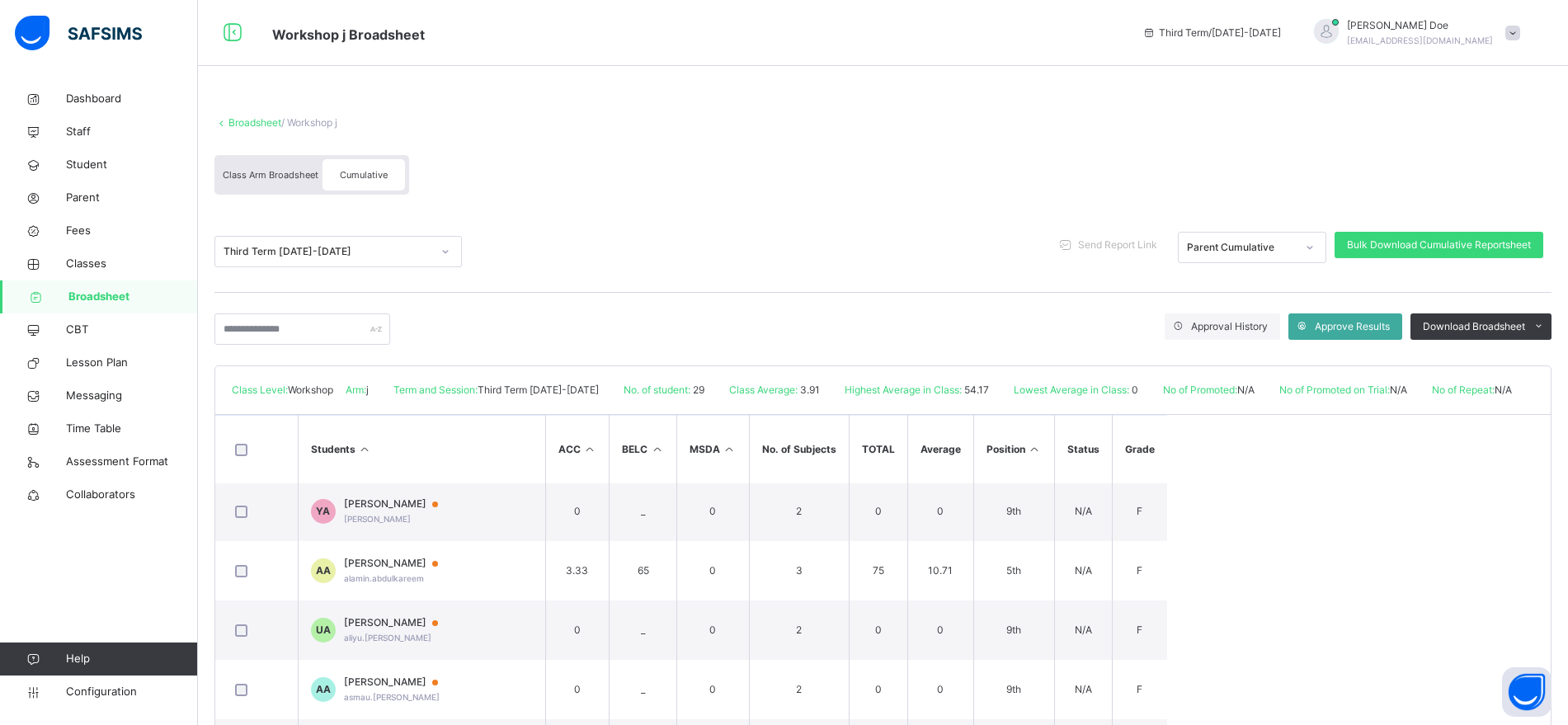
scroll to position [242, 0]
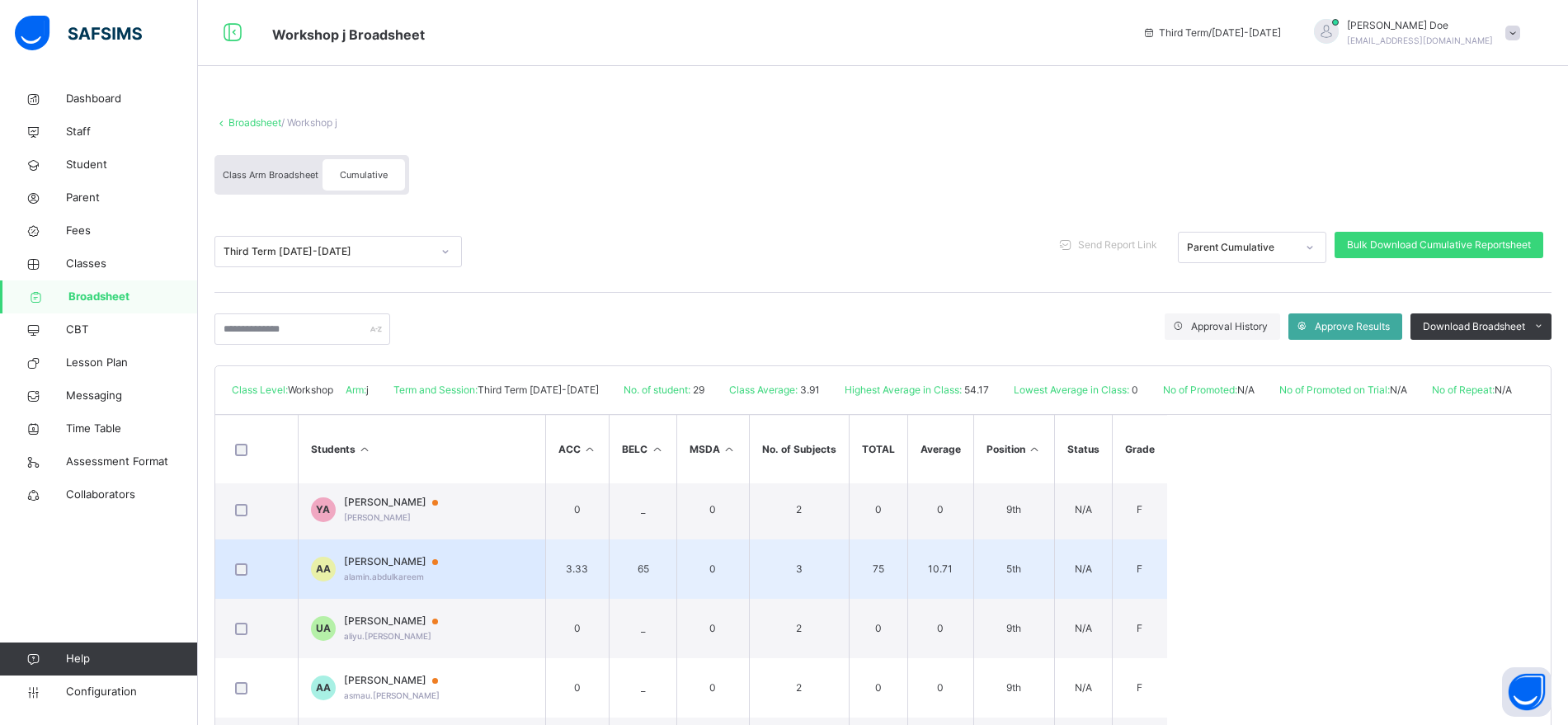
click at [412, 565] on span "[PERSON_NAME]" at bounding box center [399, 562] width 110 height 15
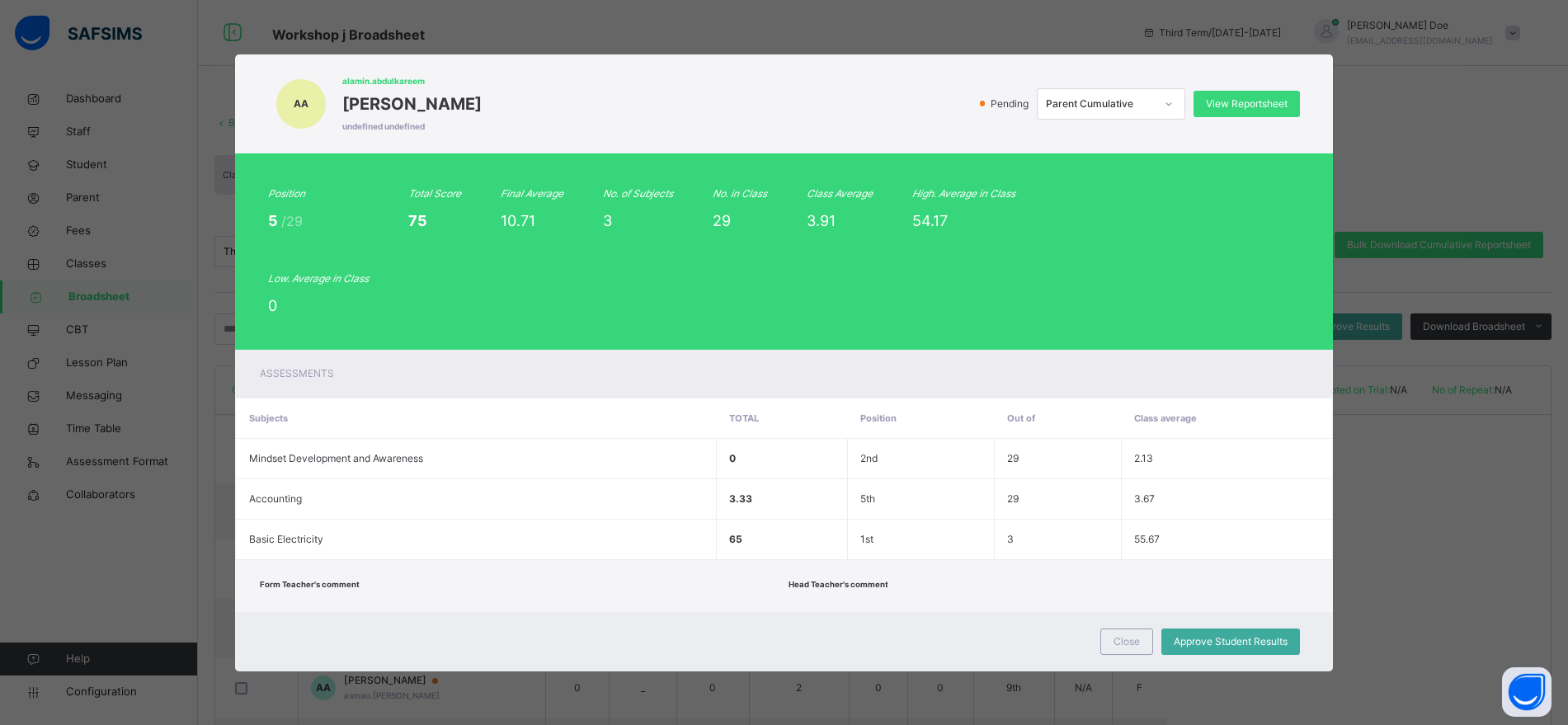
click at [1161, 96] on div at bounding box center [1168, 103] width 28 height 26
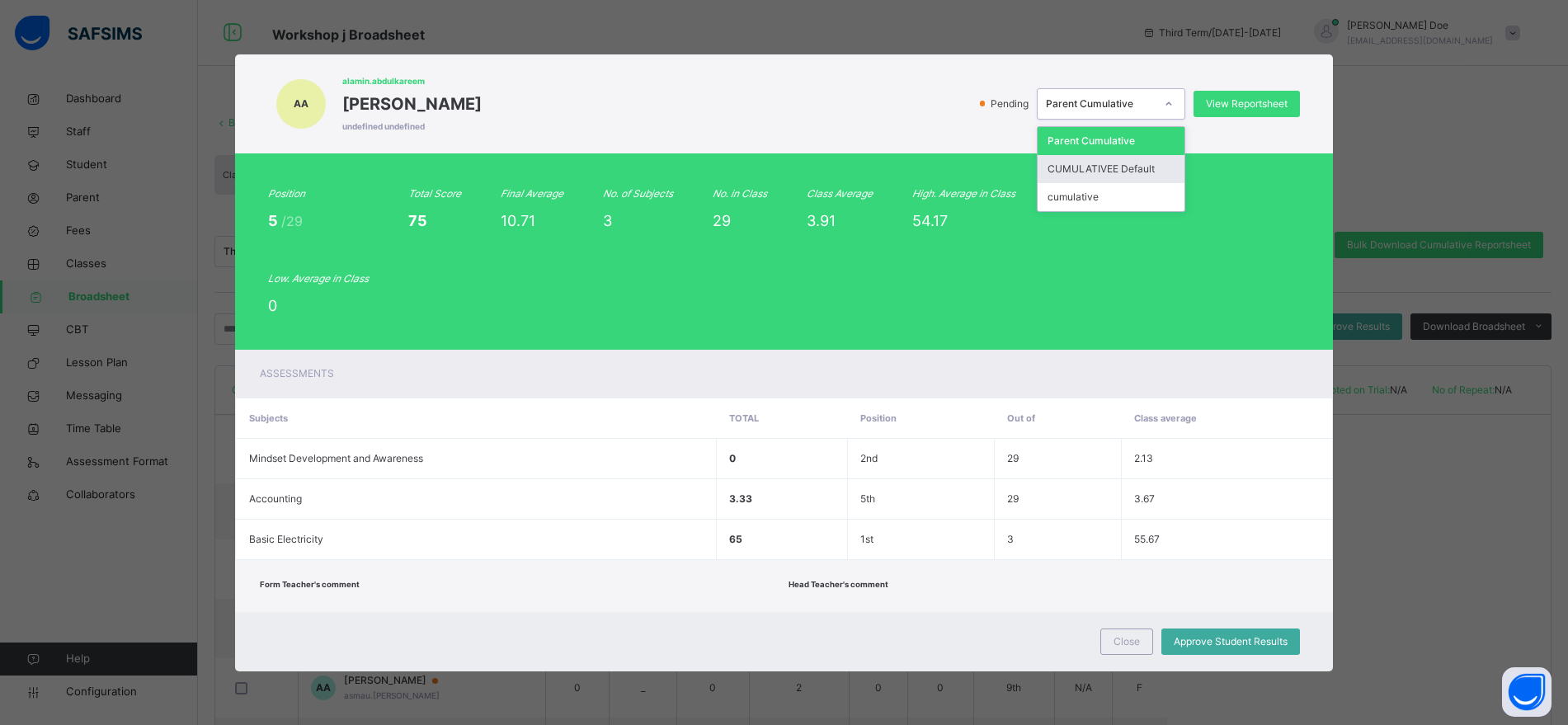
click at [1124, 165] on div "CUMULATIVEE Default" at bounding box center [1111, 169] width 147 height 28
click at [1153, 96] on div "CUMULATIVEE Default" at bounding box center [1100, 104] width 109 height 15
click at [1113, 200] on div "cumulative" at bounding box center [1111, 197] width 147 height 28
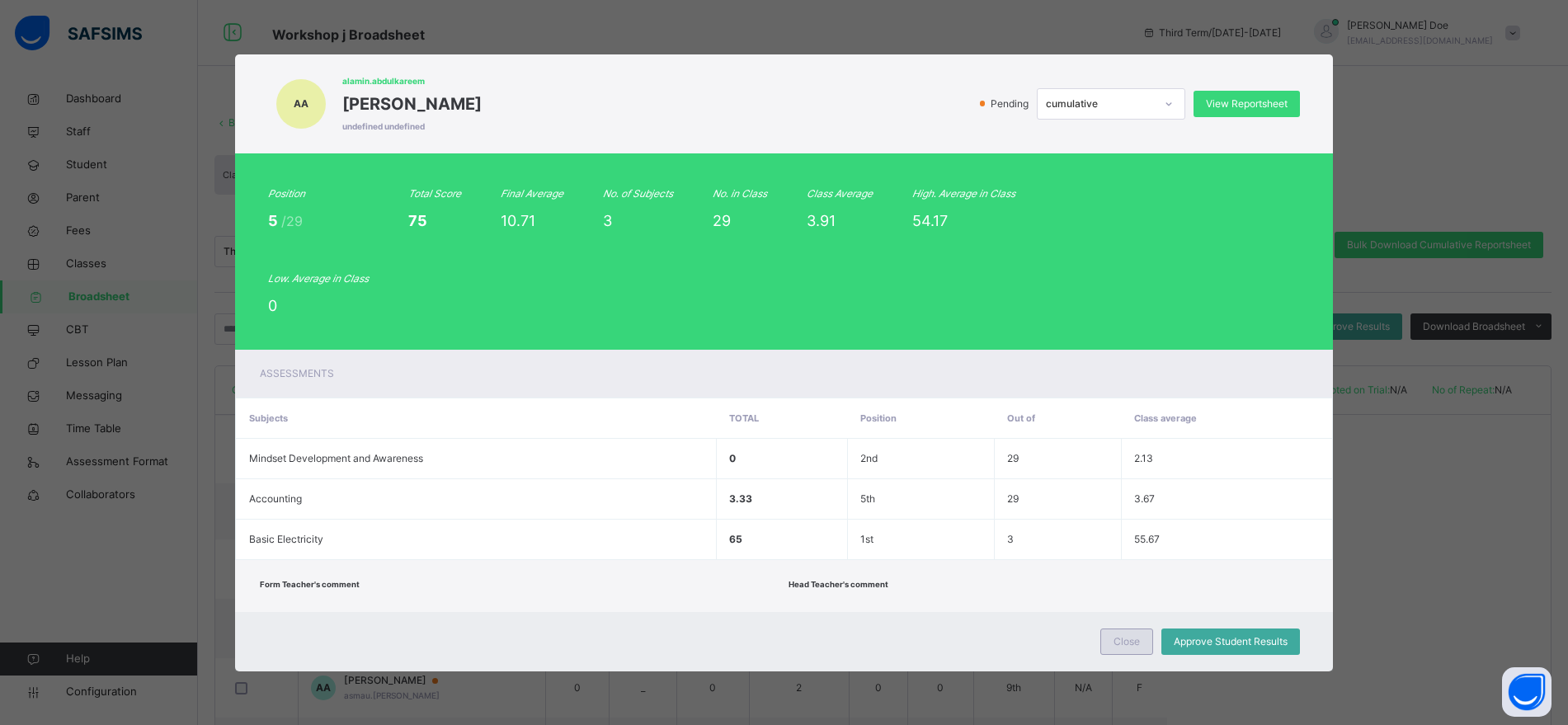
click at [1134, 641] on span "Close" at bounding box center [1126, 642] width 26 height 15
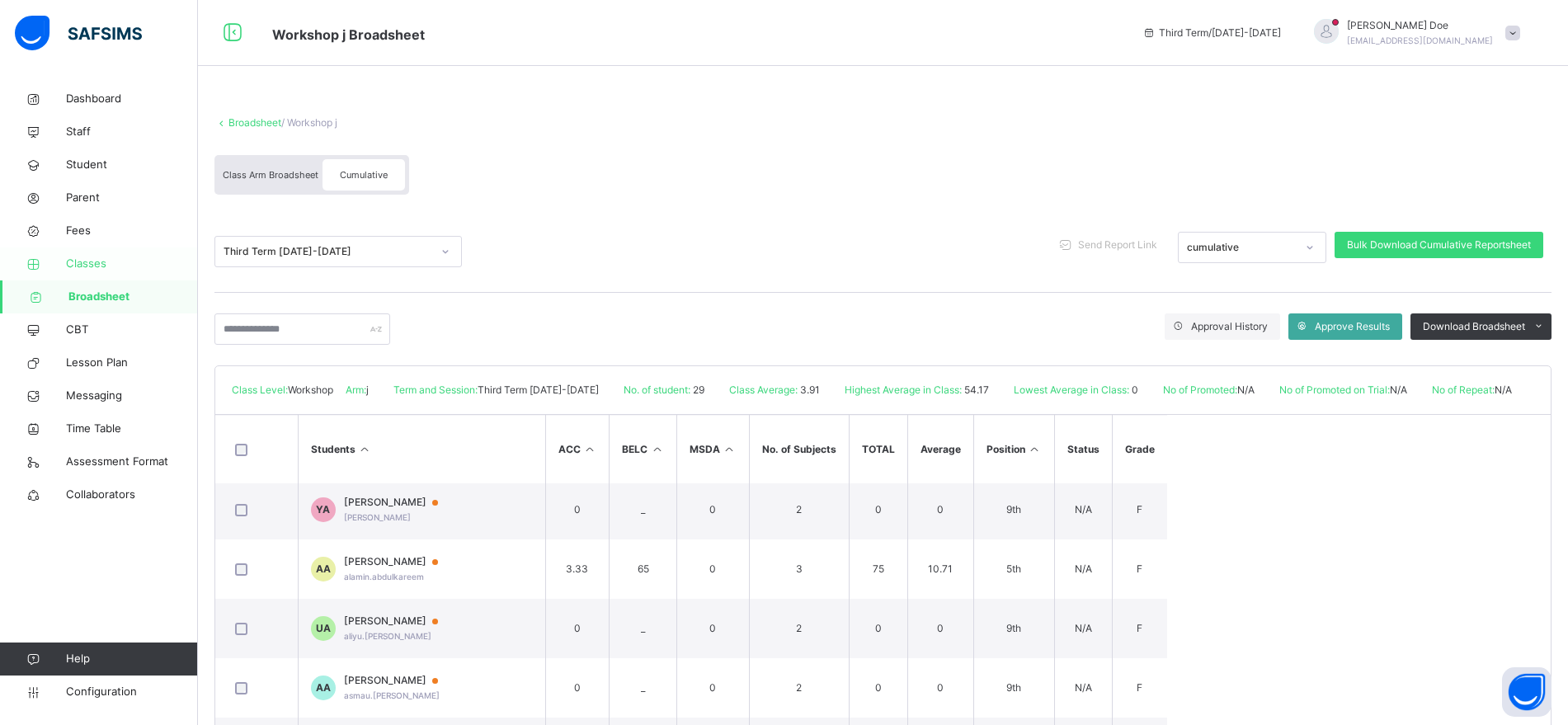
click at [96, 262] on span "Classes" at bounding box center [132, 264] width 132 height 17
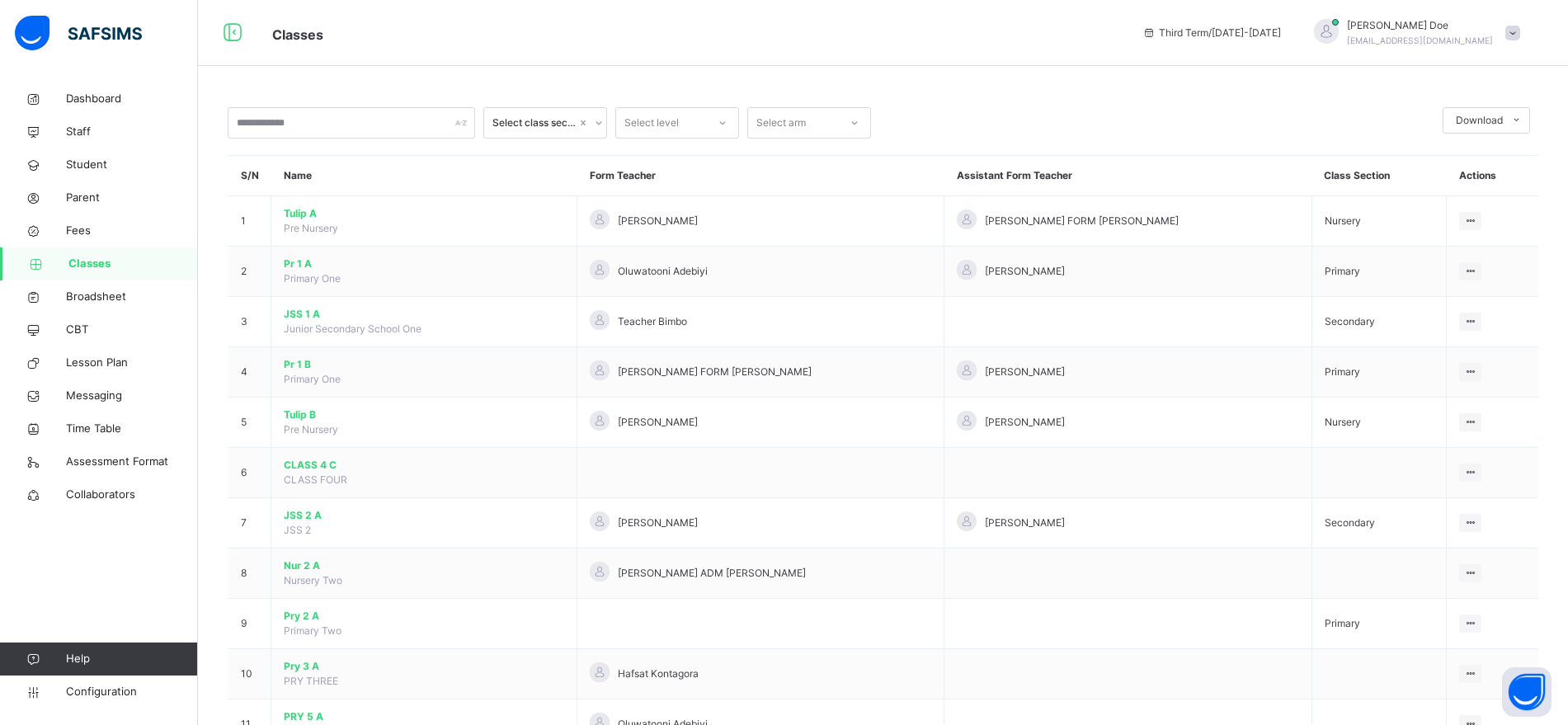
scroll to position [1022, 0]
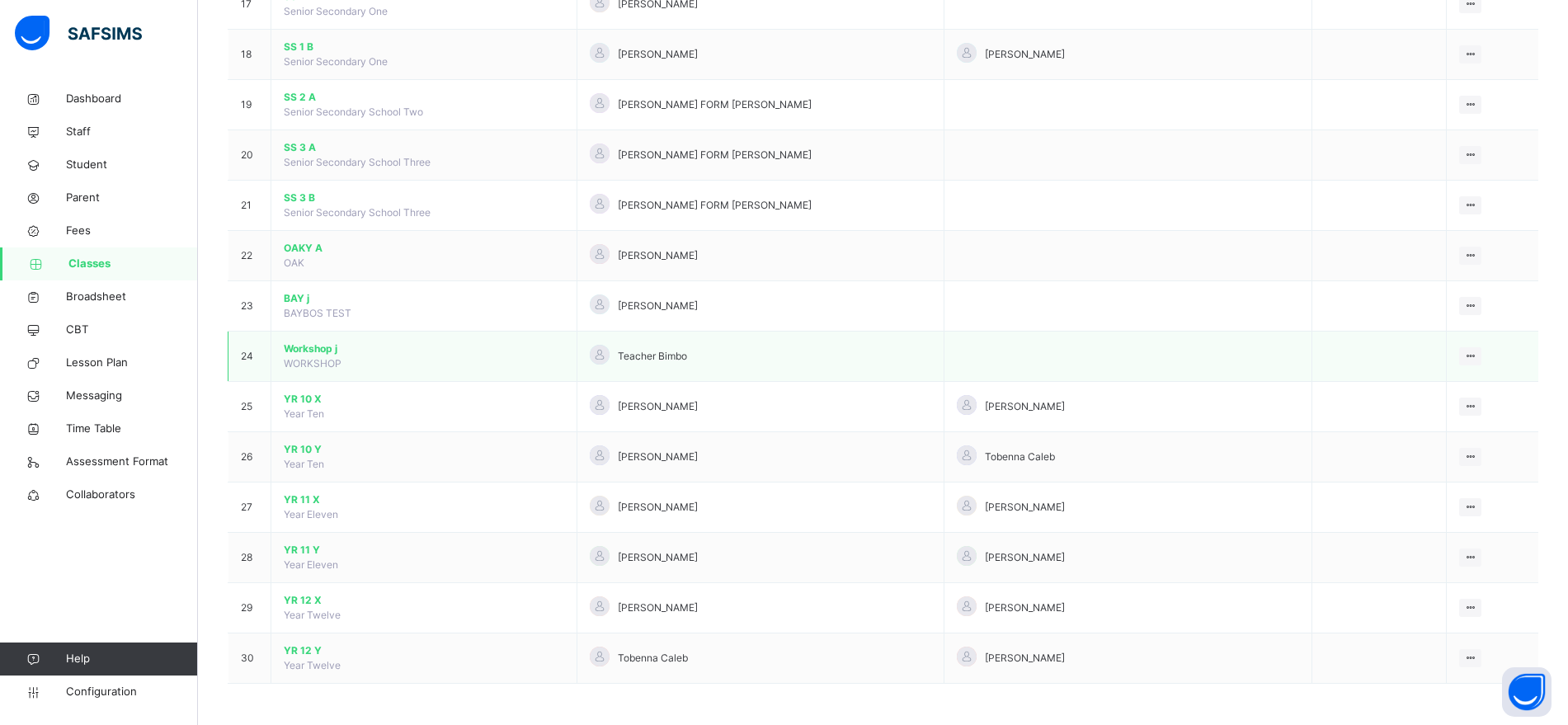
click at [310, 349] on span "Workshop j" at bounding box center [424, 349] width 280 height 15
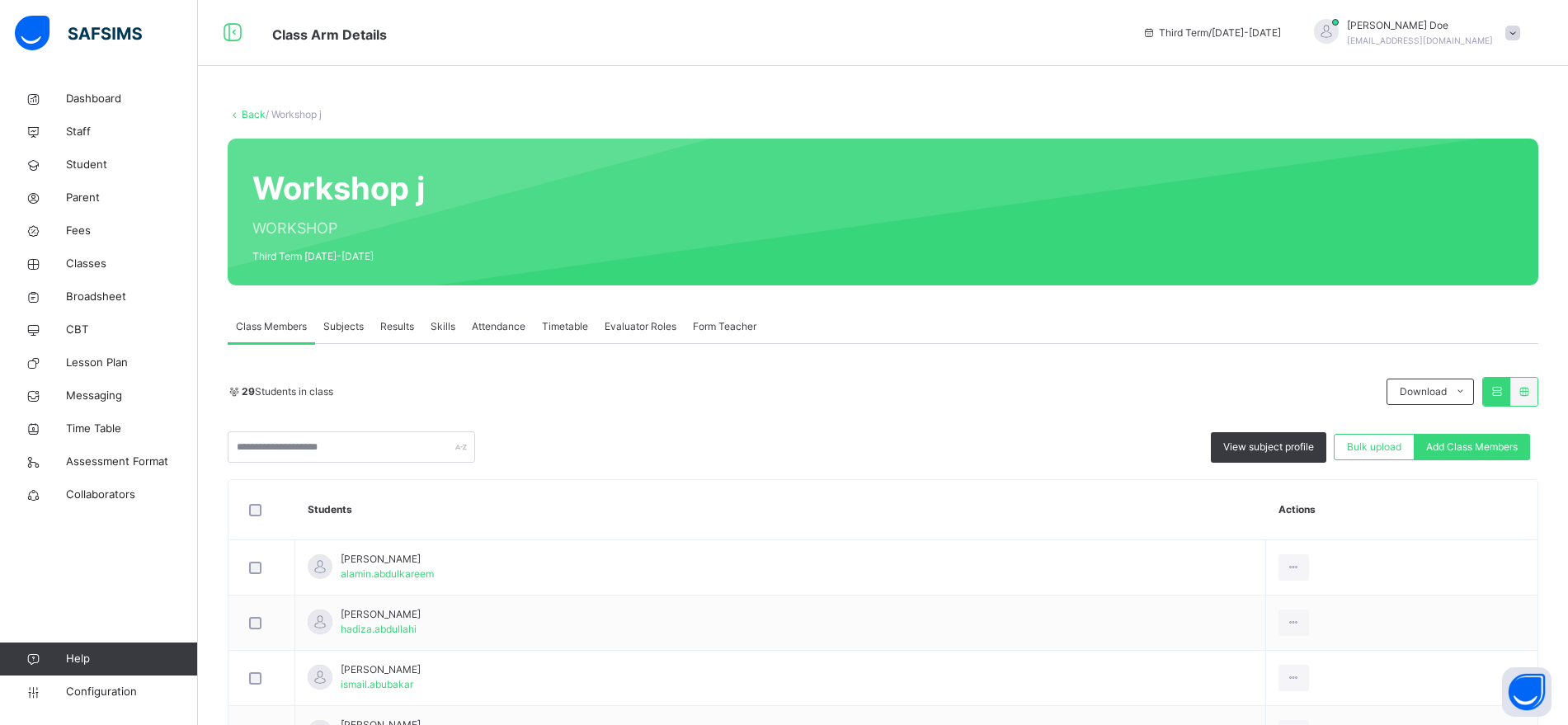
click at [388, 332] on span "Results" at bounding box center [397, 327] width 34 height 15
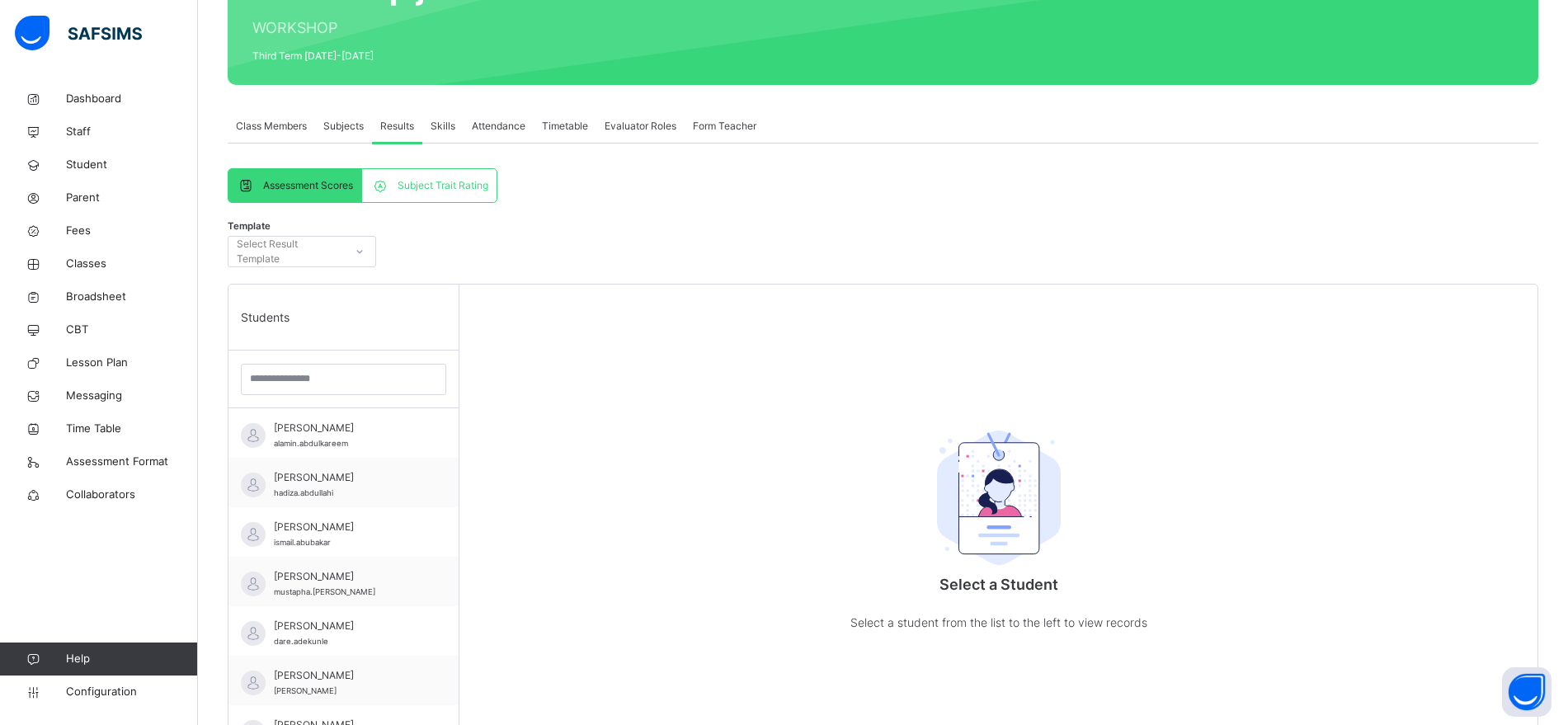
scroll to position [205, 0]
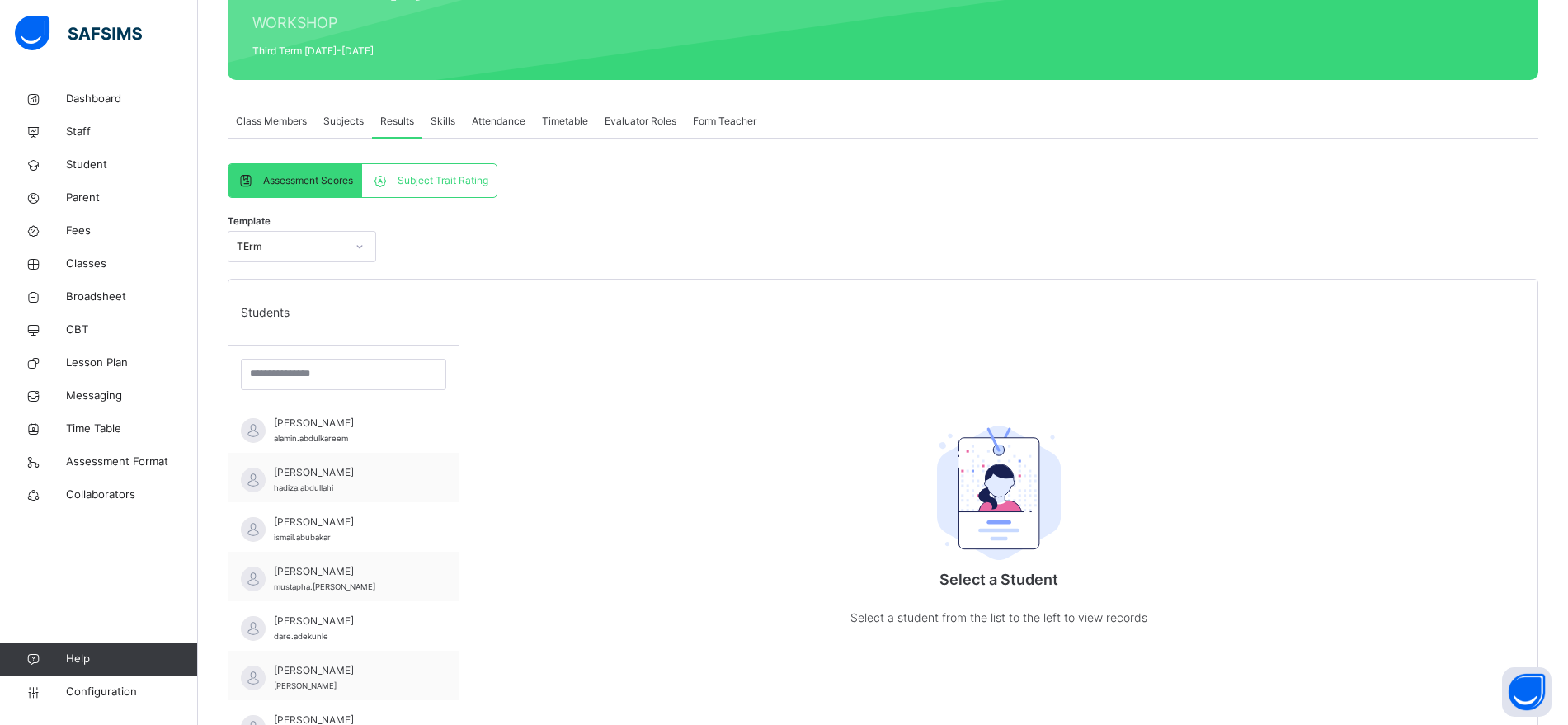
click at [346, 243] on div at bounding box center [359, 246] width 28 height 26
click at [325, 310] on div "Parent Cumulative" at bounding box center [302, 311] width 147 height 28
click at [338, 422] on span "[PERSON_NAME]" at bounding box center [347, 423] width 148 height 15
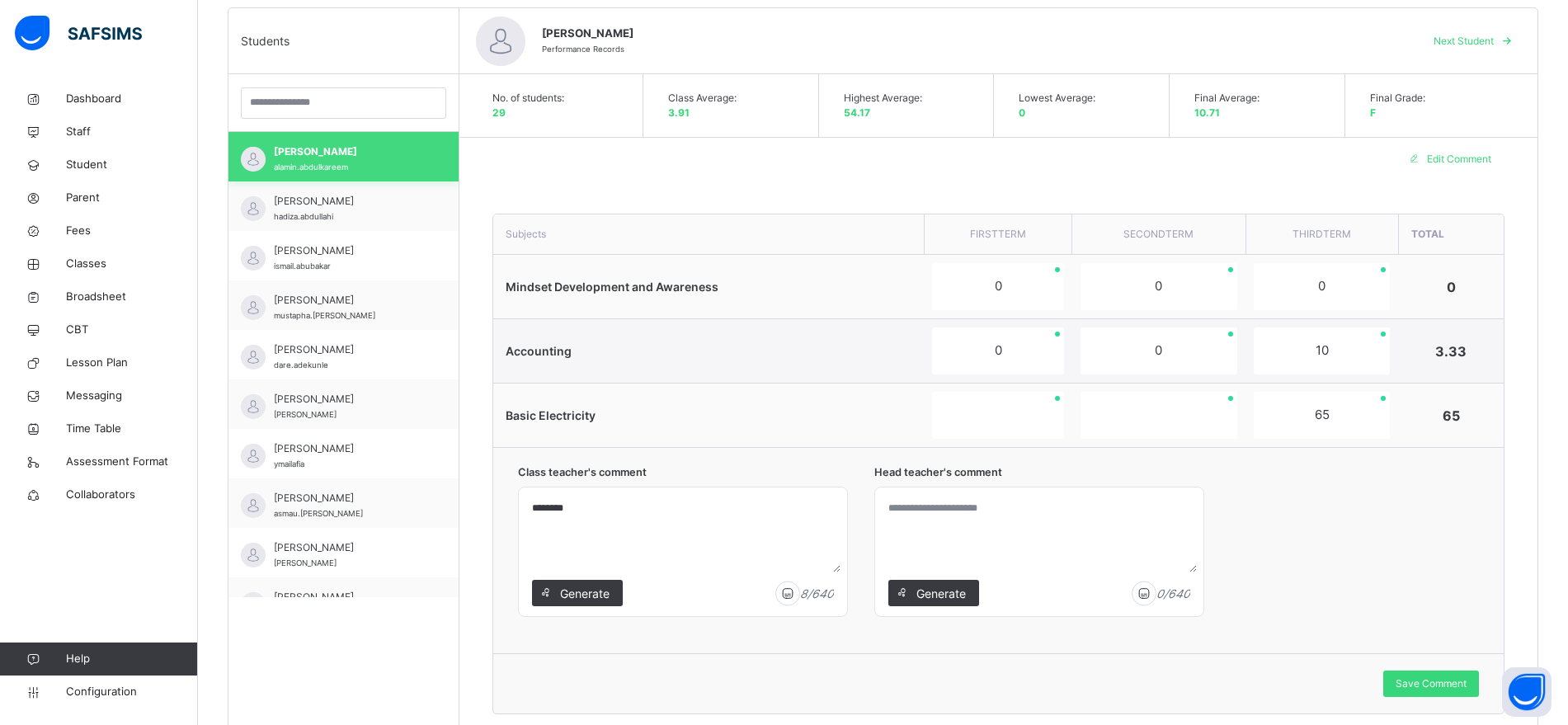
scroll to position [477, 0]
click at [965, 522] on textarea at bounding box center [1039, 532] width 315 height 79
type textarea "*********"
click at [1430, 677] on span "Save Comment" at bounding box center [1431, 684] width 71 height 15
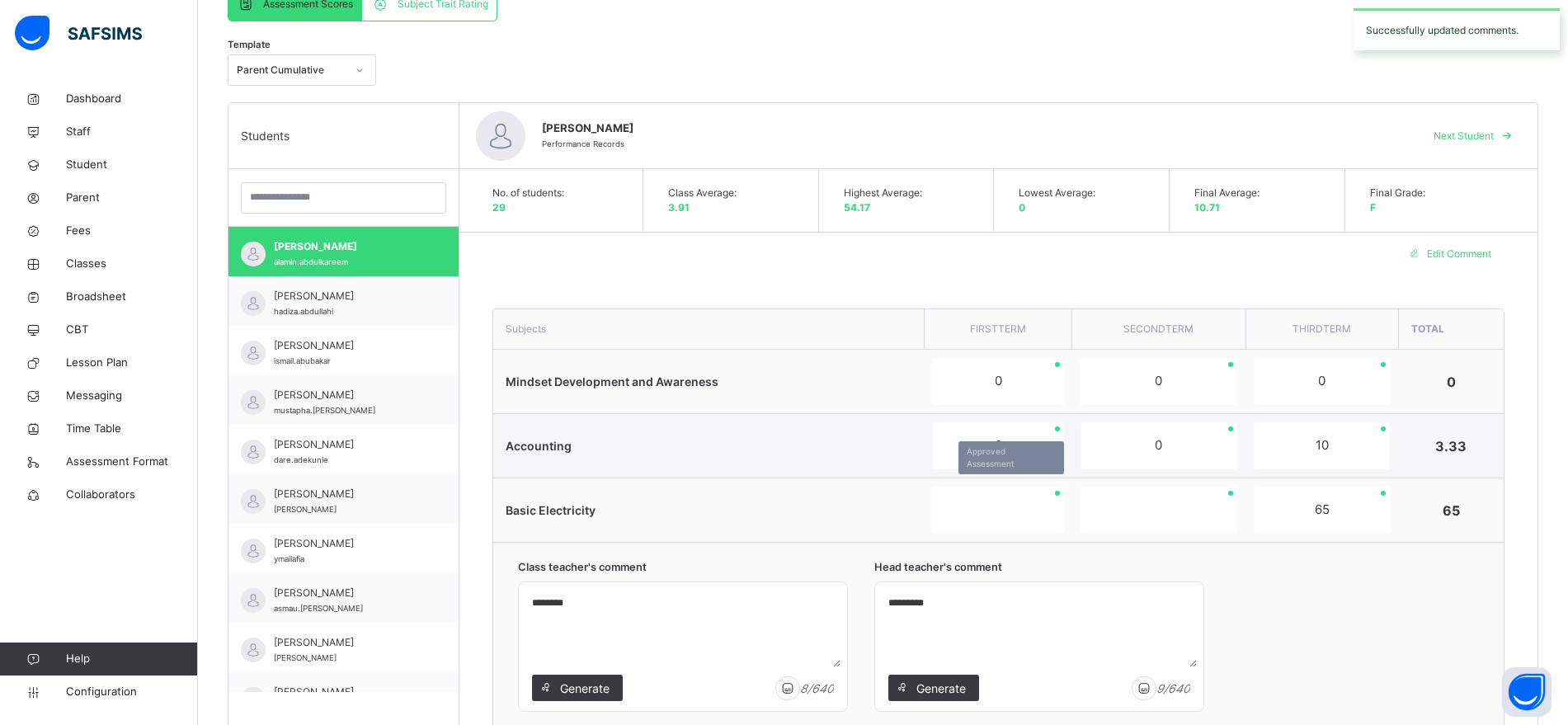
scroll to position [297, 0]
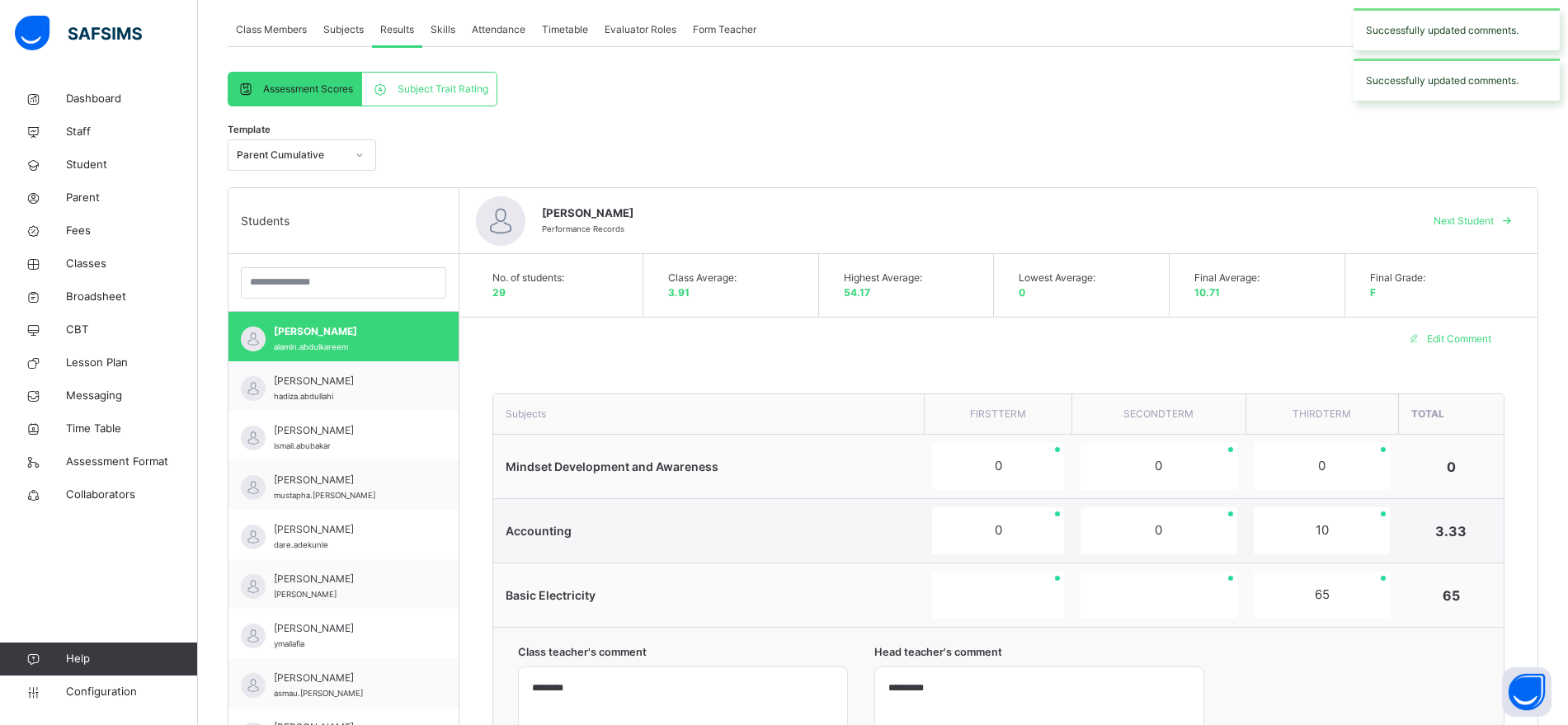
click at [356, 159] on icon at bounding box center [360, 155] width 10 height 17
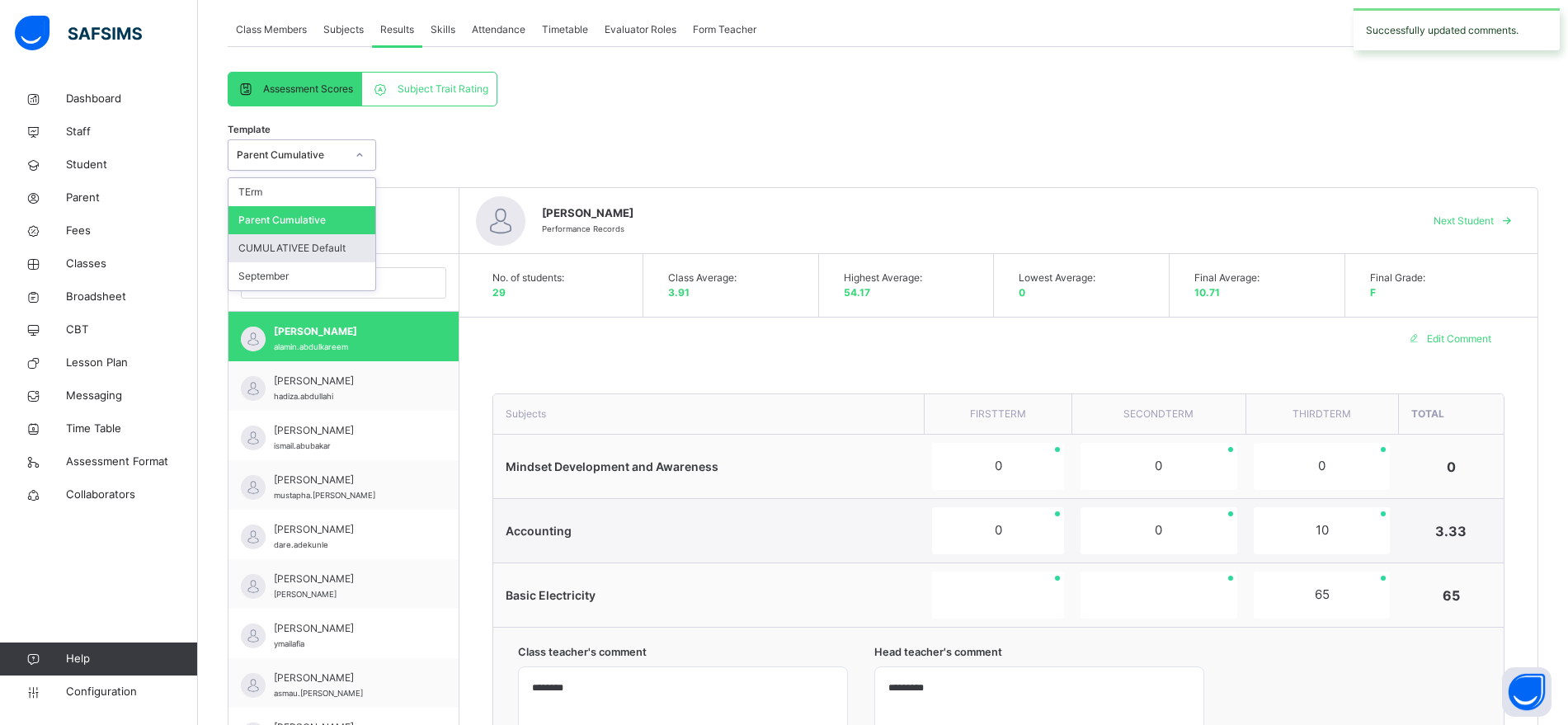
click at [323, 250] on div "CUMULATIVEE Default" at bounding box center [302, 248] width 147 height 28
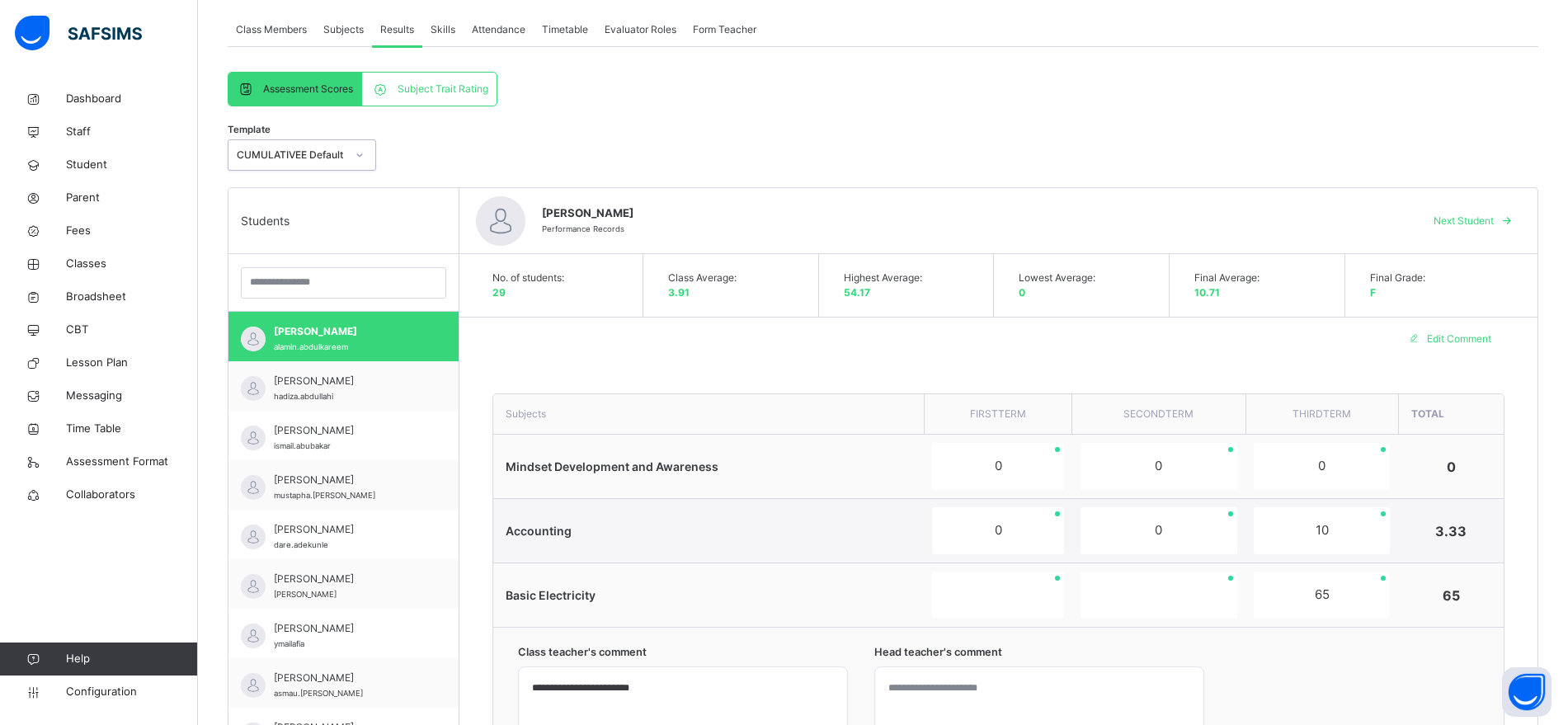
scroll to position [549, 0]
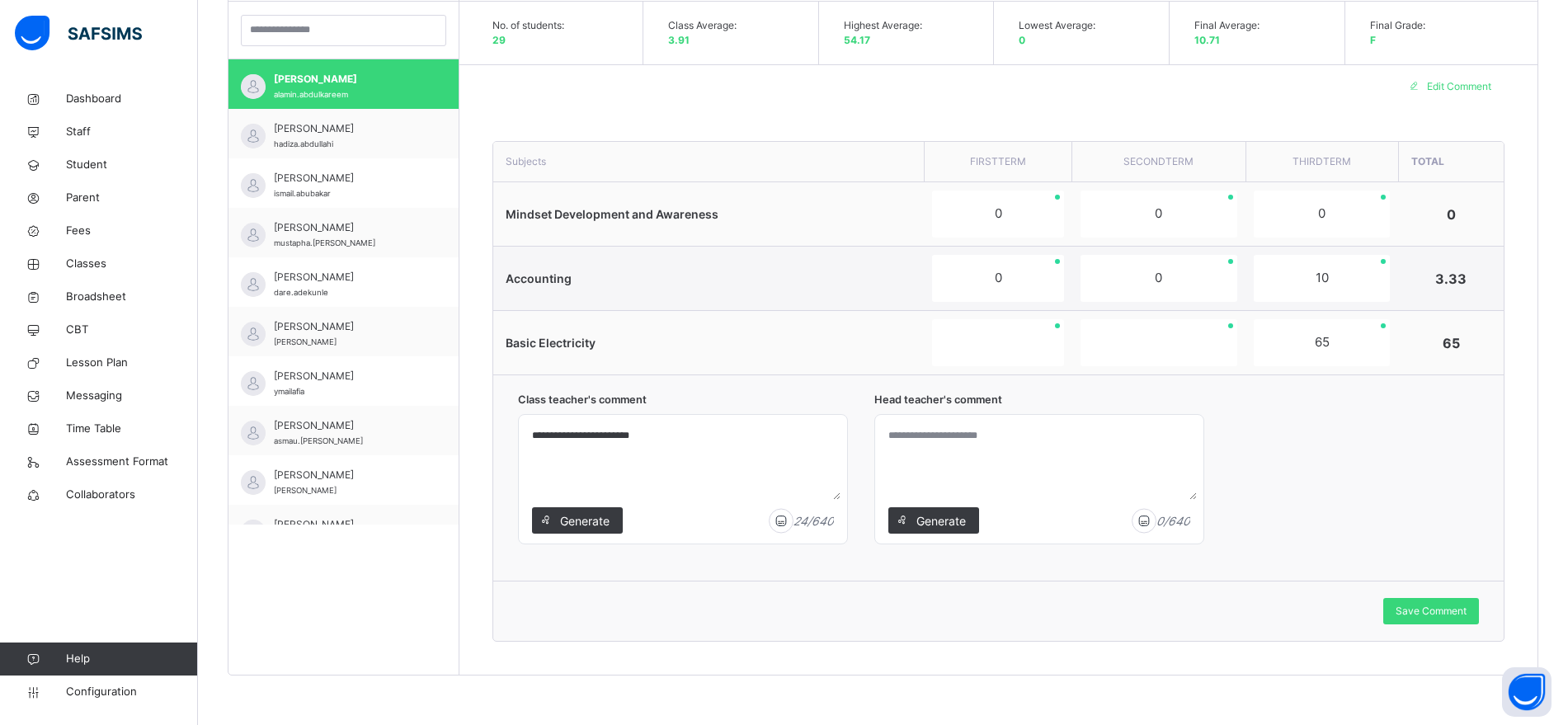
click at [991, 424] on textarea at bounding box center [1039, 461] width 315 height 79
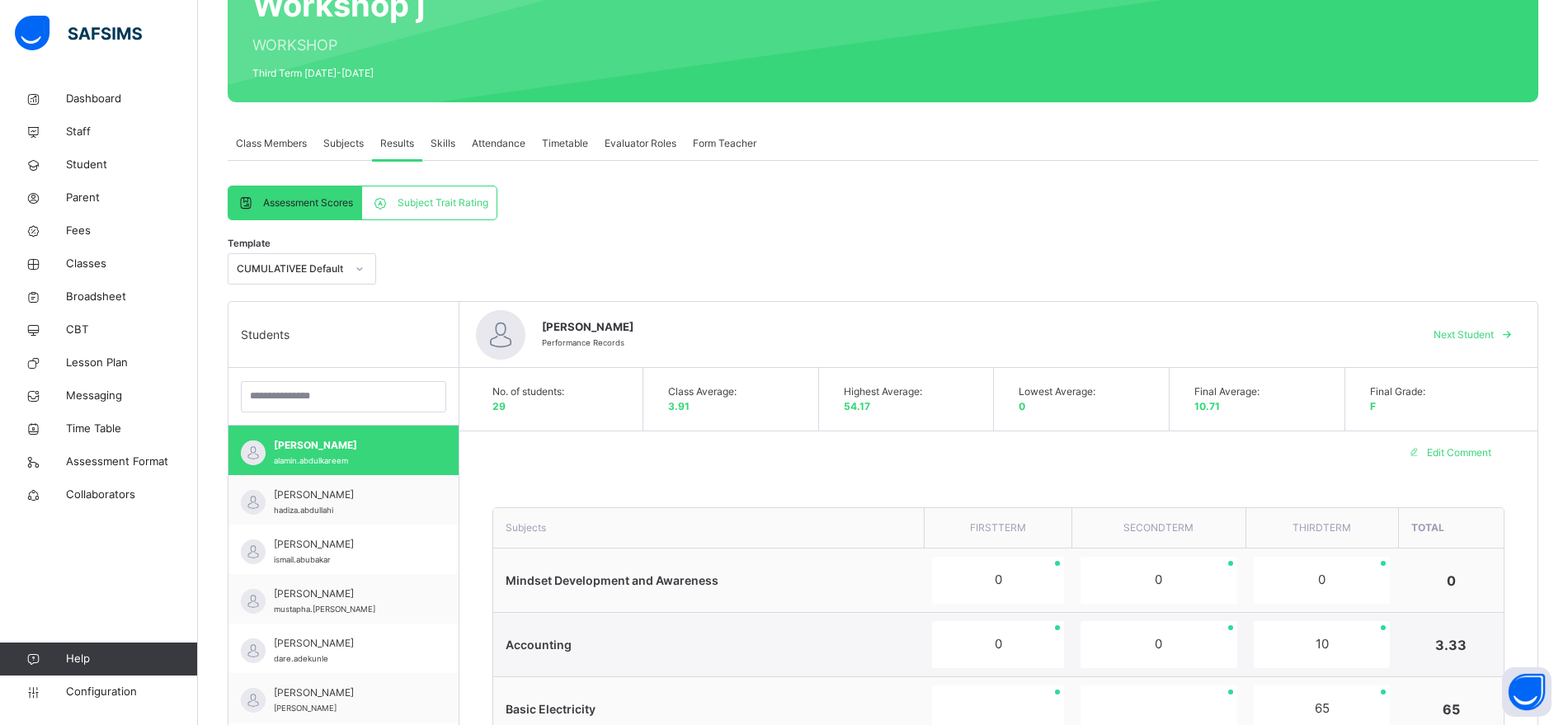
scroll to position [183, 0]
click at [349, 269] on div at bounding box center [359, 270] width 28 height 26
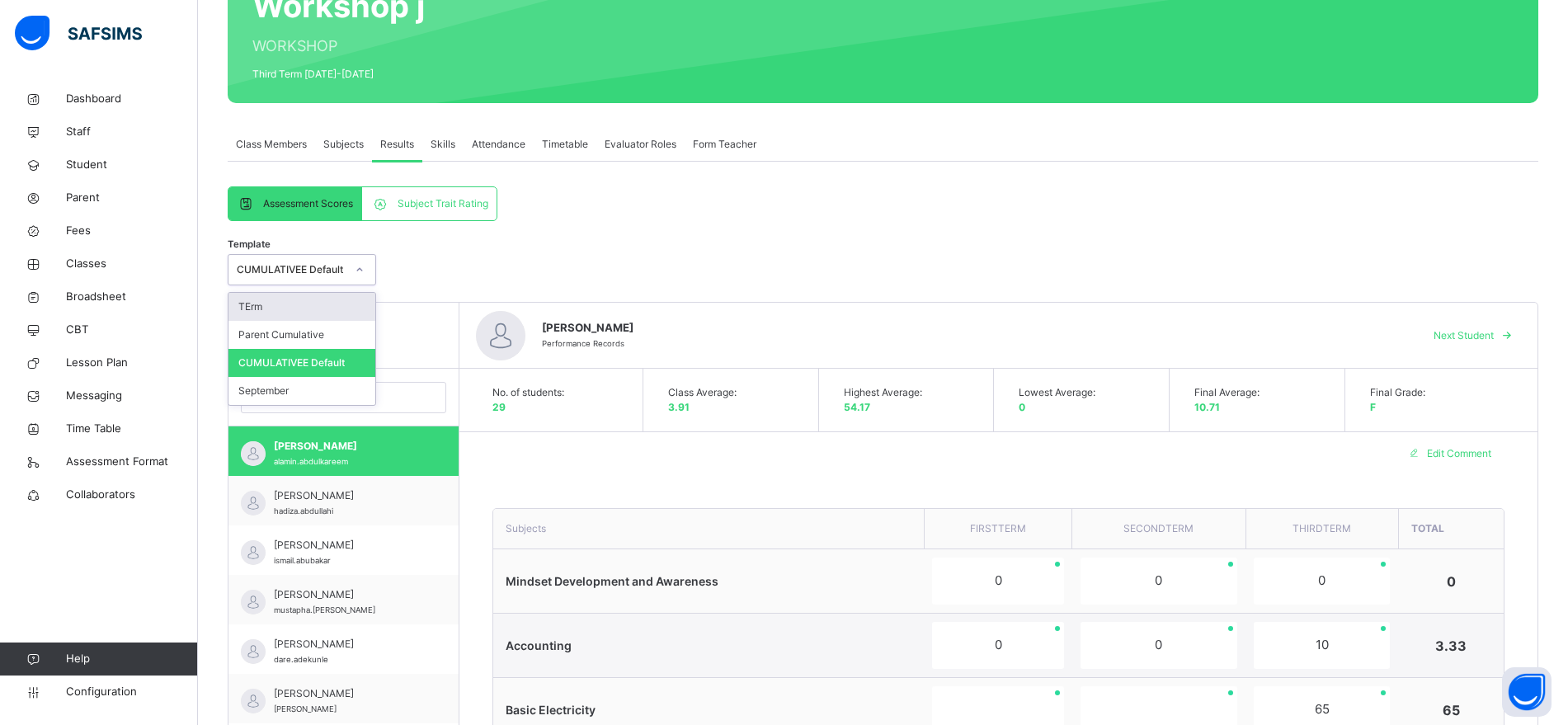
click at [312, 313] on div "TErm" at bounding box center [302, 307] width 147 height 28
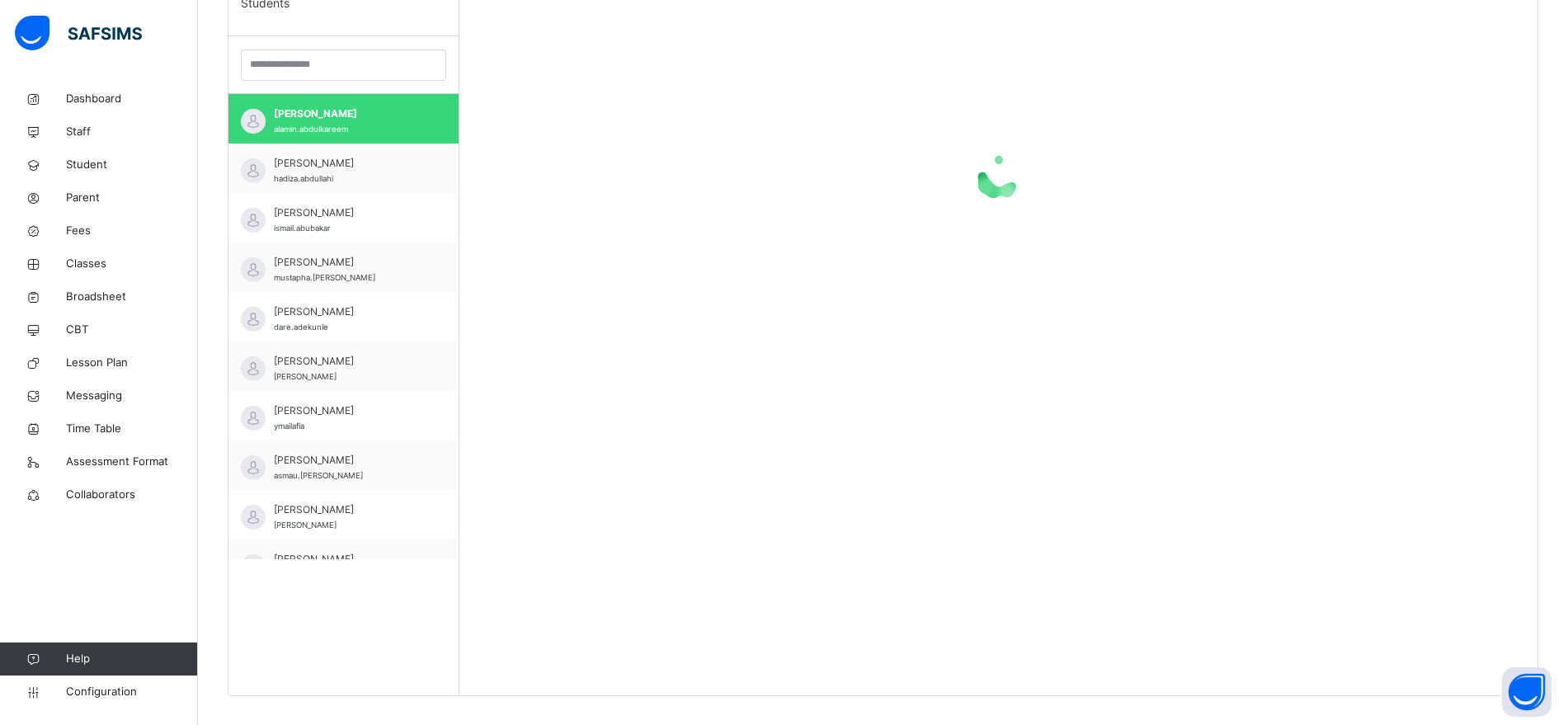
scroll to position [536, 0]
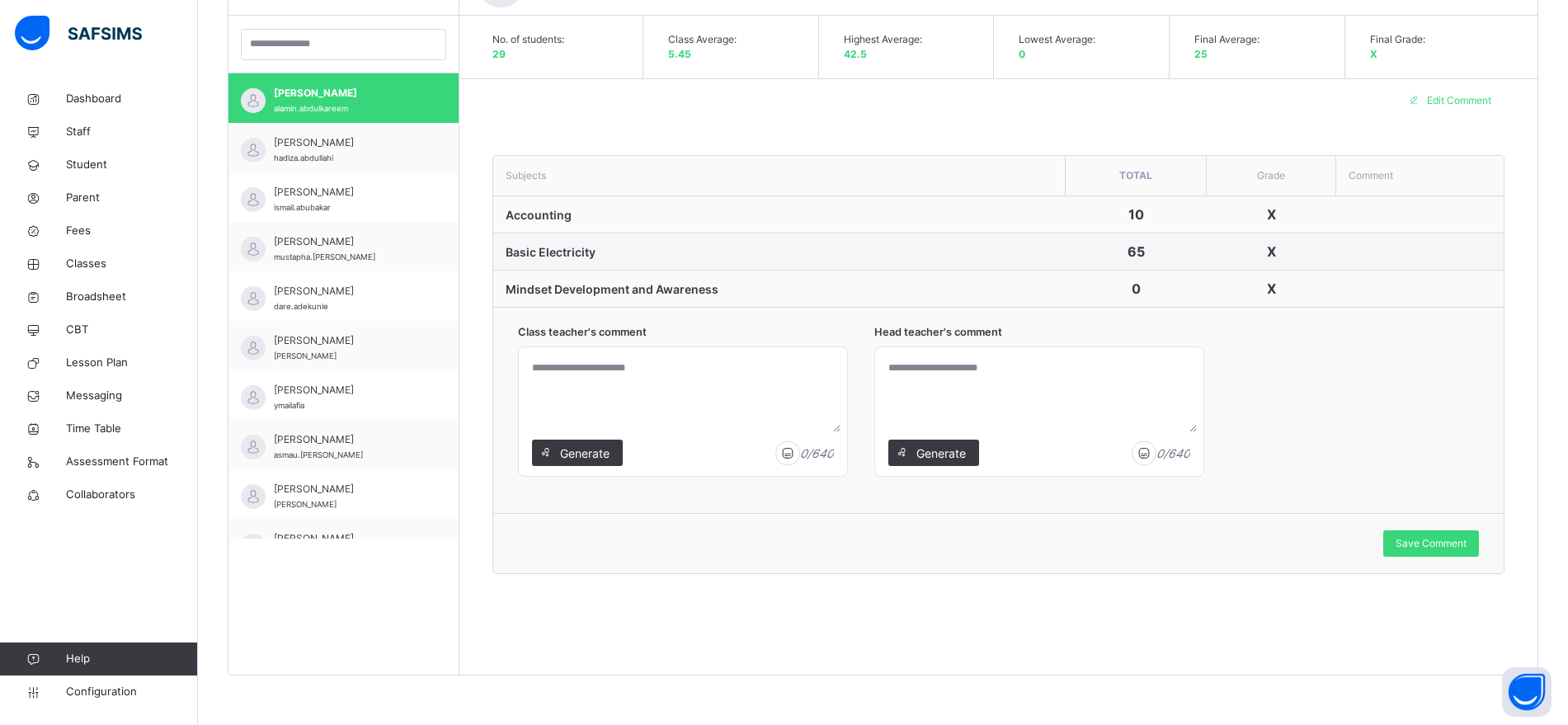
click at [919, 373] on textarea at bounding box center [1039, 393] width 315 height 79
type textarea "**********"
click at [1415, 535] on div "Save Comment" at bounding box center [1430, 543] width 95 height 26
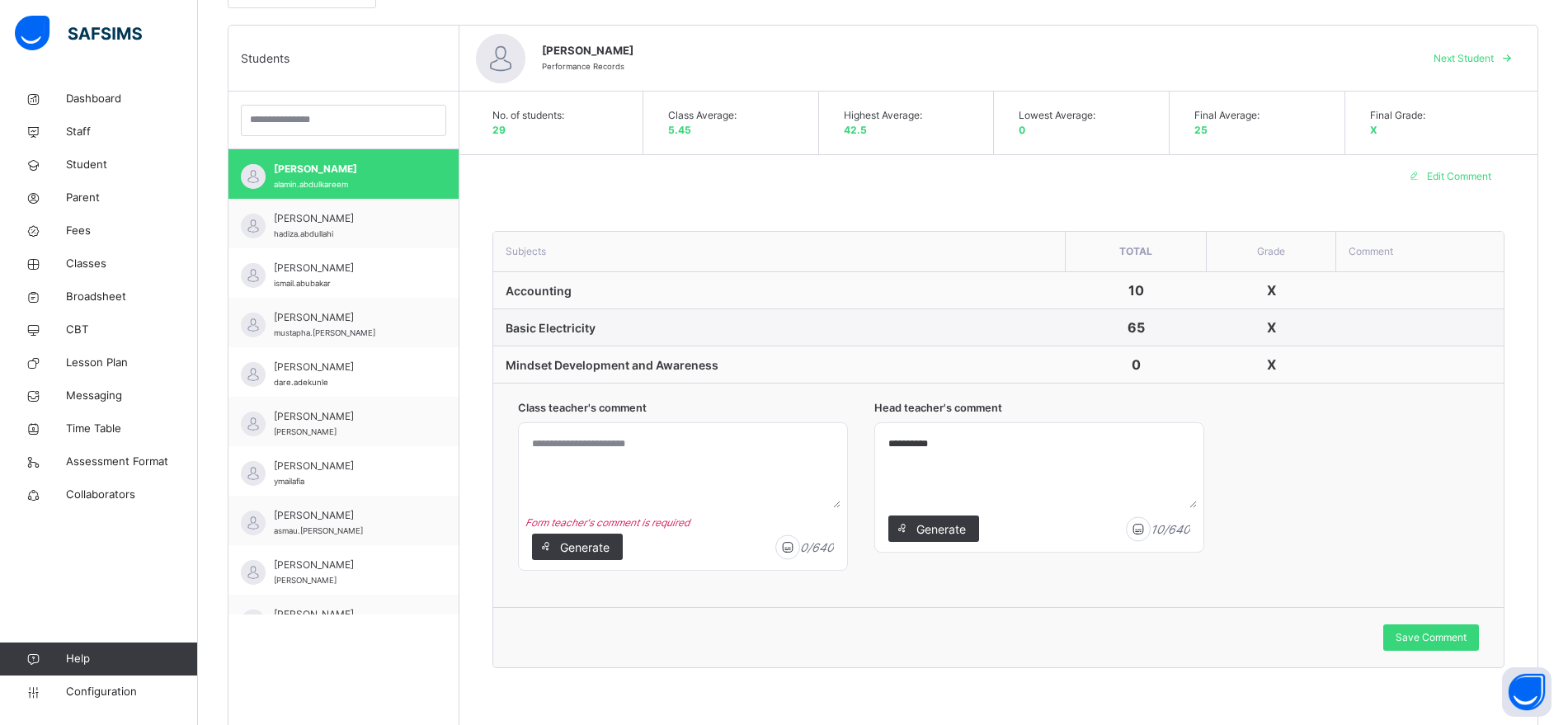
scroll to position [464, 0]
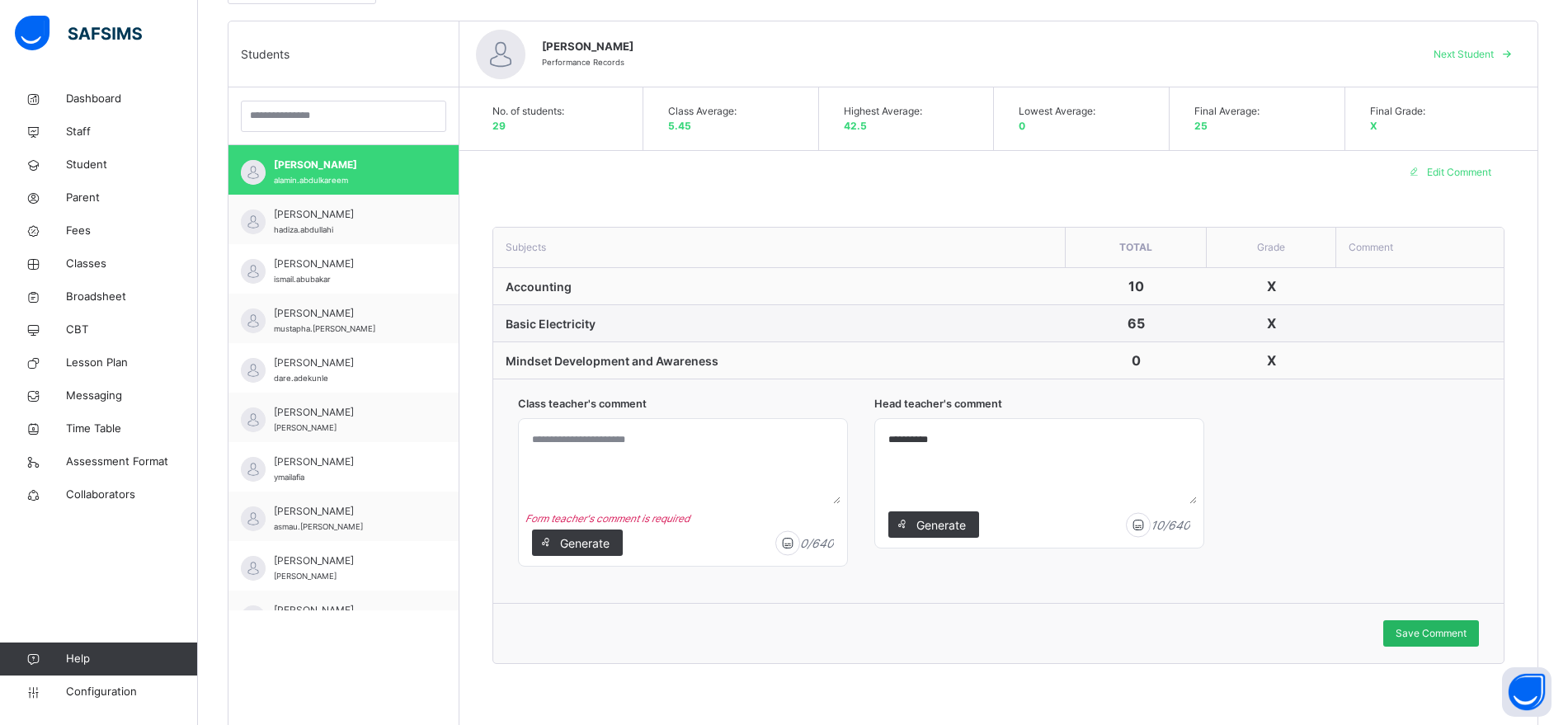
click at [1416, 629] on span "Save Comment" at bounding box center [1431, 634] width 71 height 15
click at [1434, 633] on span "Save Comment" at bounding box center [1431, 634] width 71 height 15
click at [671, 451] on textarea at bounding box center [683, 465] width 315 height 79
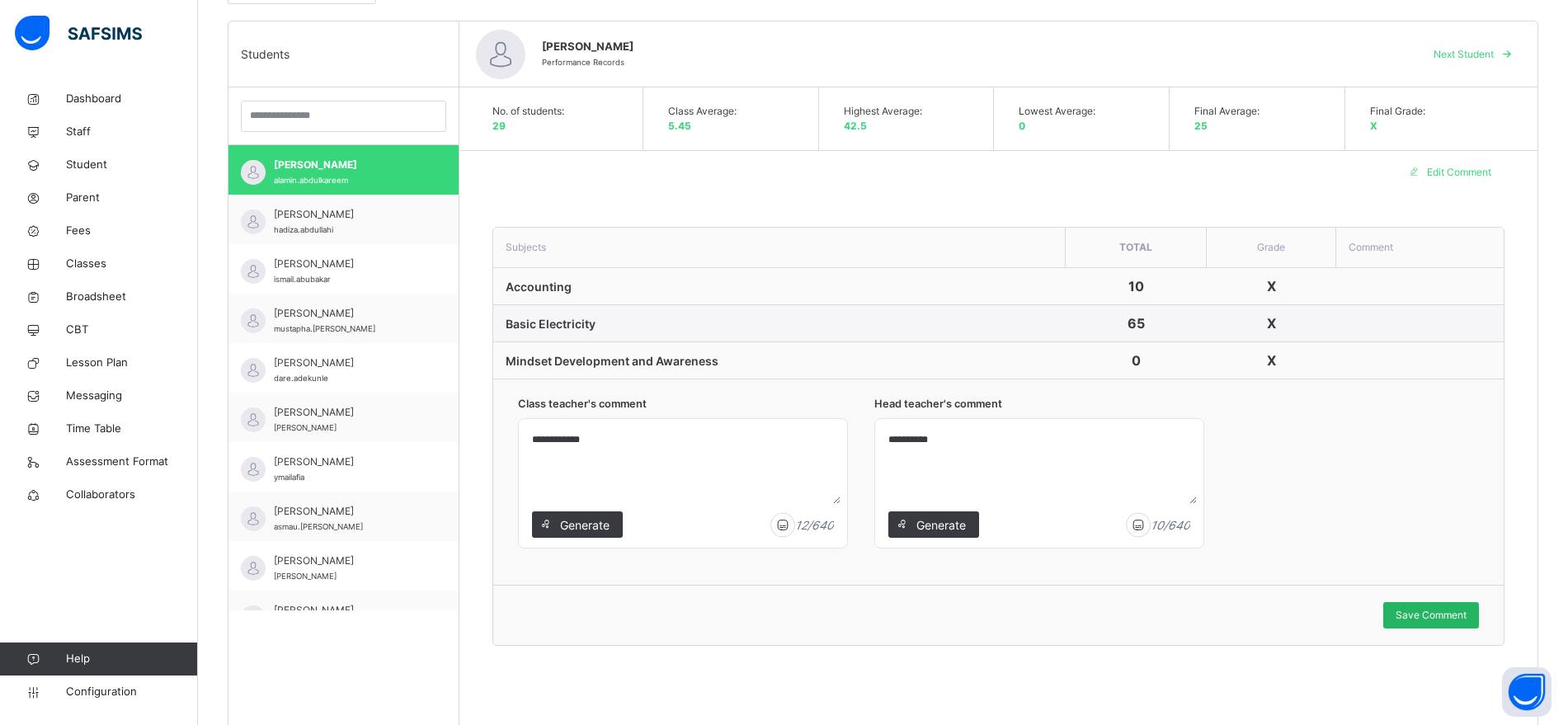
type textarea "**********"
click at [1431, 619] on span "Save Comment" at bounding box center [1431, 616] width 71 height 15
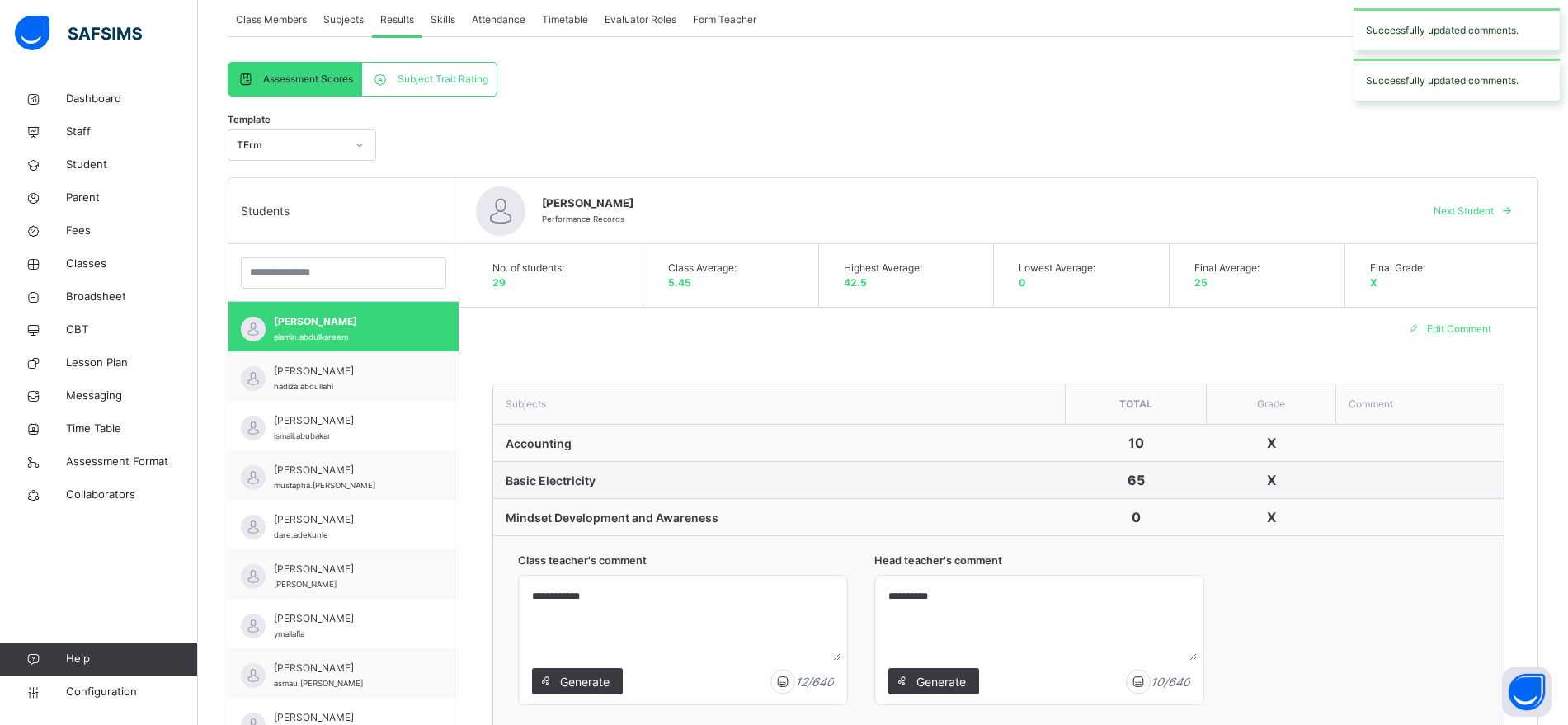
scroll to position [171, 0]
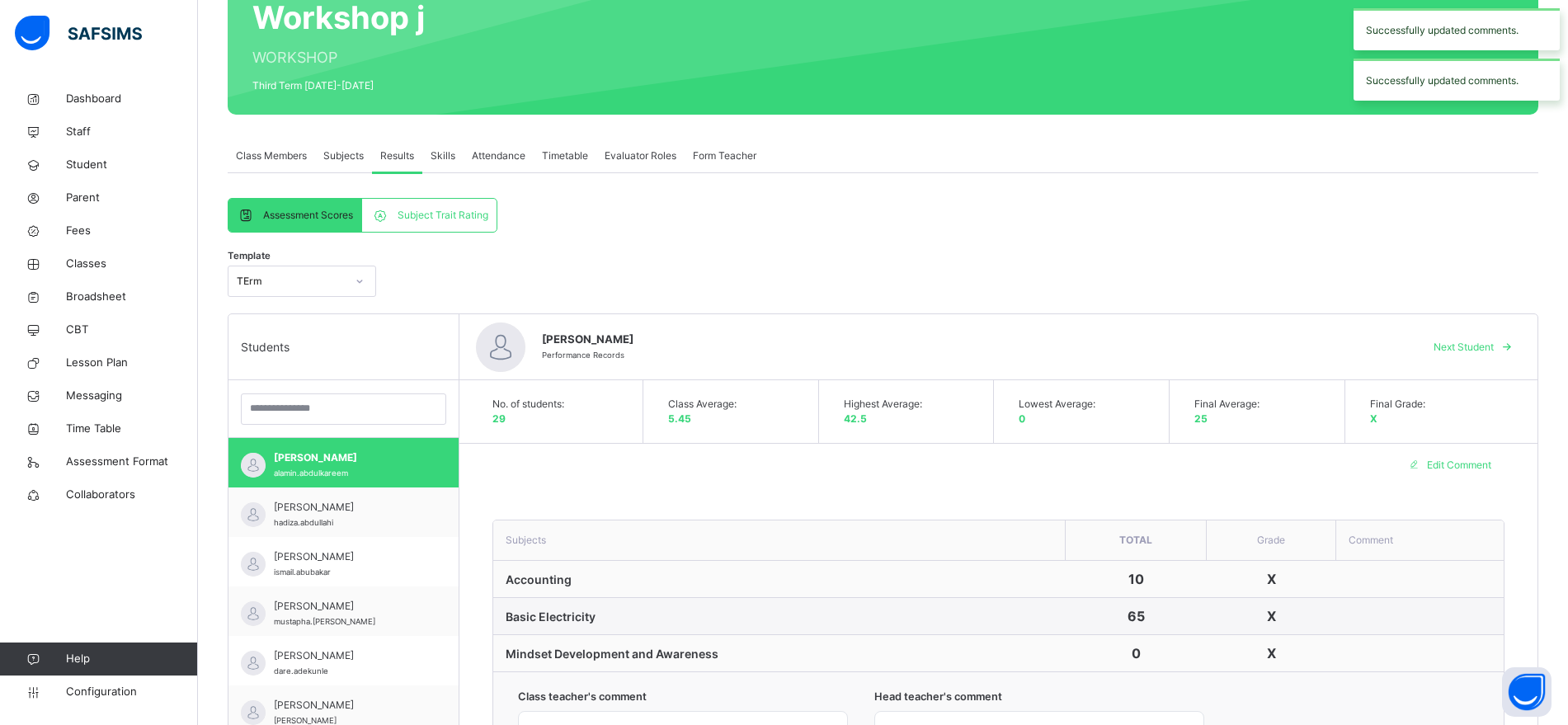
click at [92, 299] on span "Broadsheet" at bounding box center [132, 297] width 132 height 17
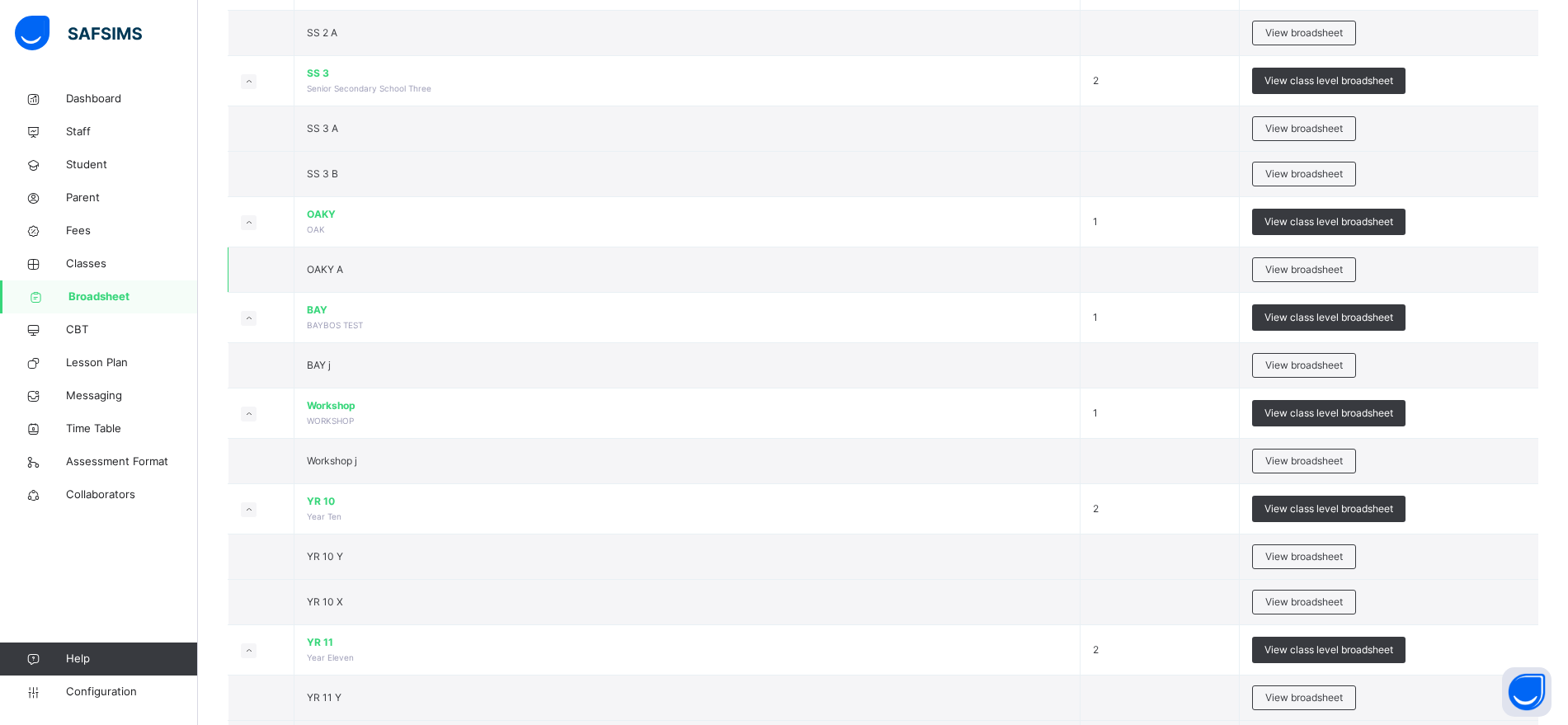
scroll to position [1720, 0]
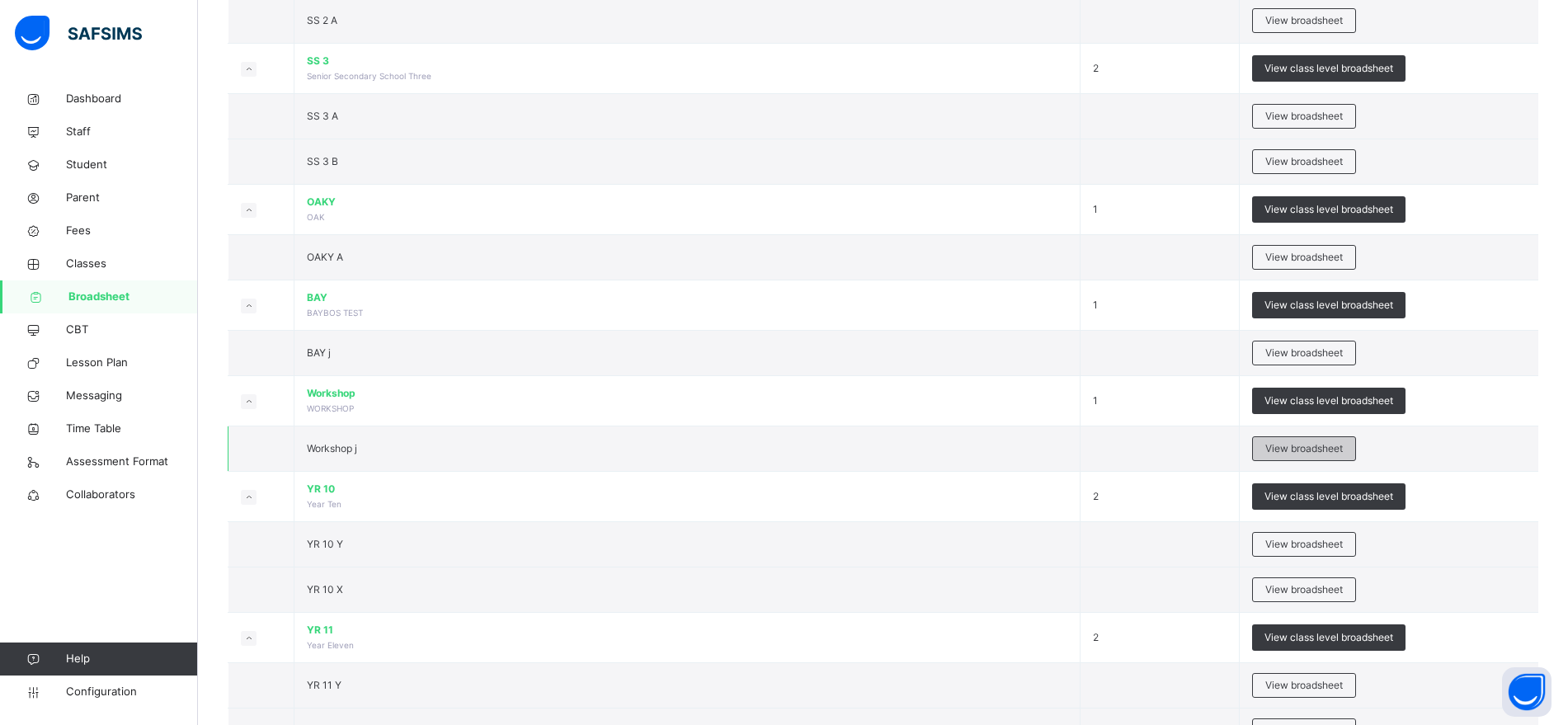
click at [1288, 445] on span "View broadsheet" at bounding box center [1304, 449] width 78 height 15
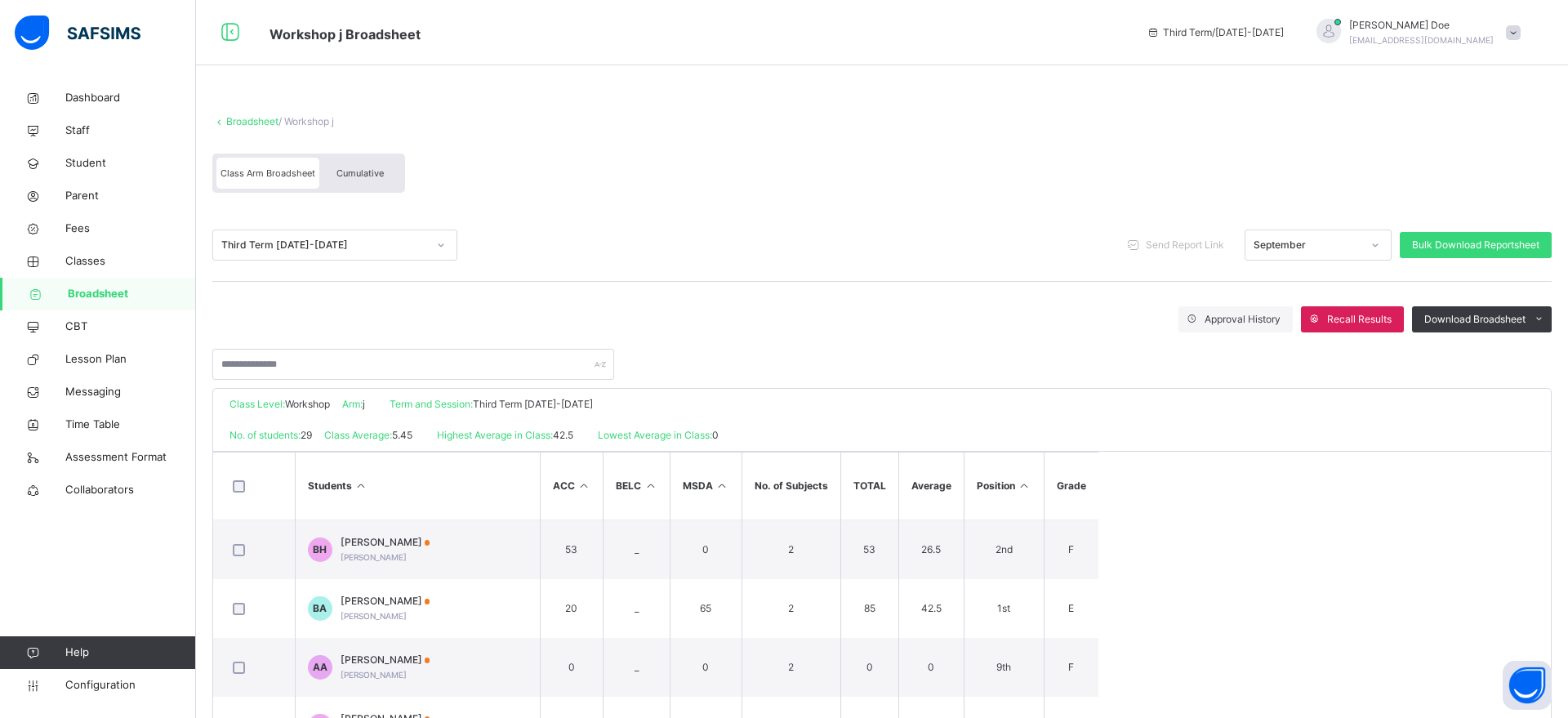
click at [357, 167] on span "Cumulative" at bounding box center [360, 173] width 48 height 12
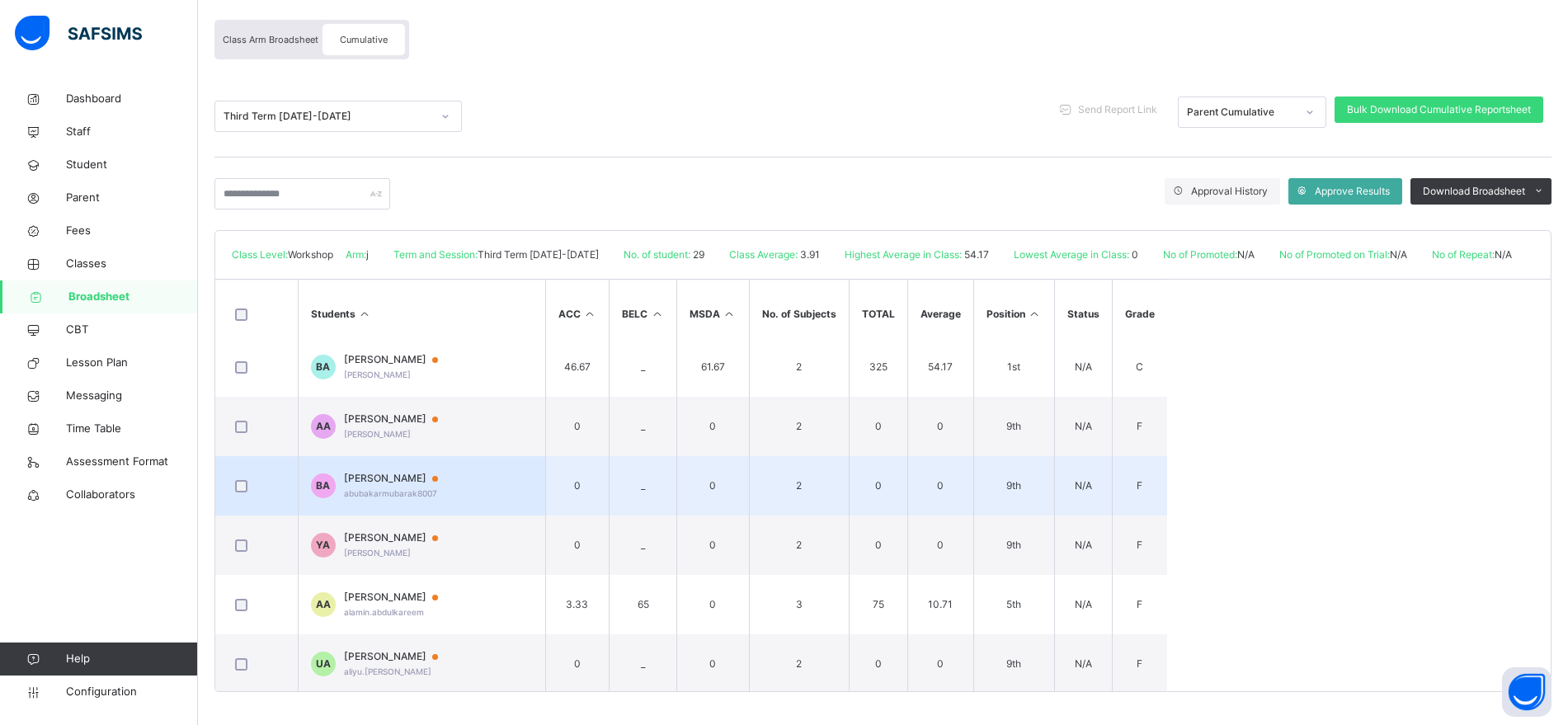
scroll to position [59, 0]
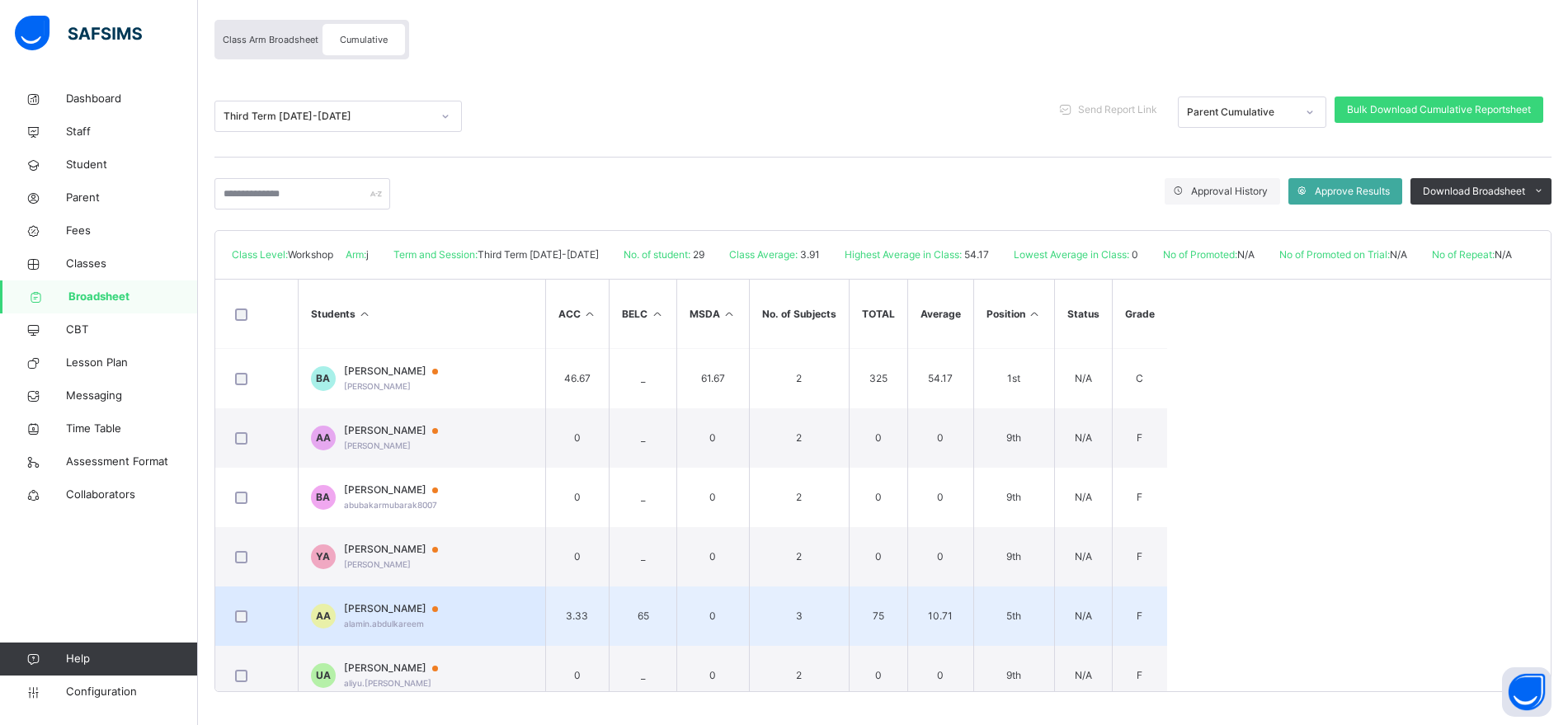
click at [395, 619] on span "alamin.abdulkareem" at bounding box center [384, 624] width 80 height 10
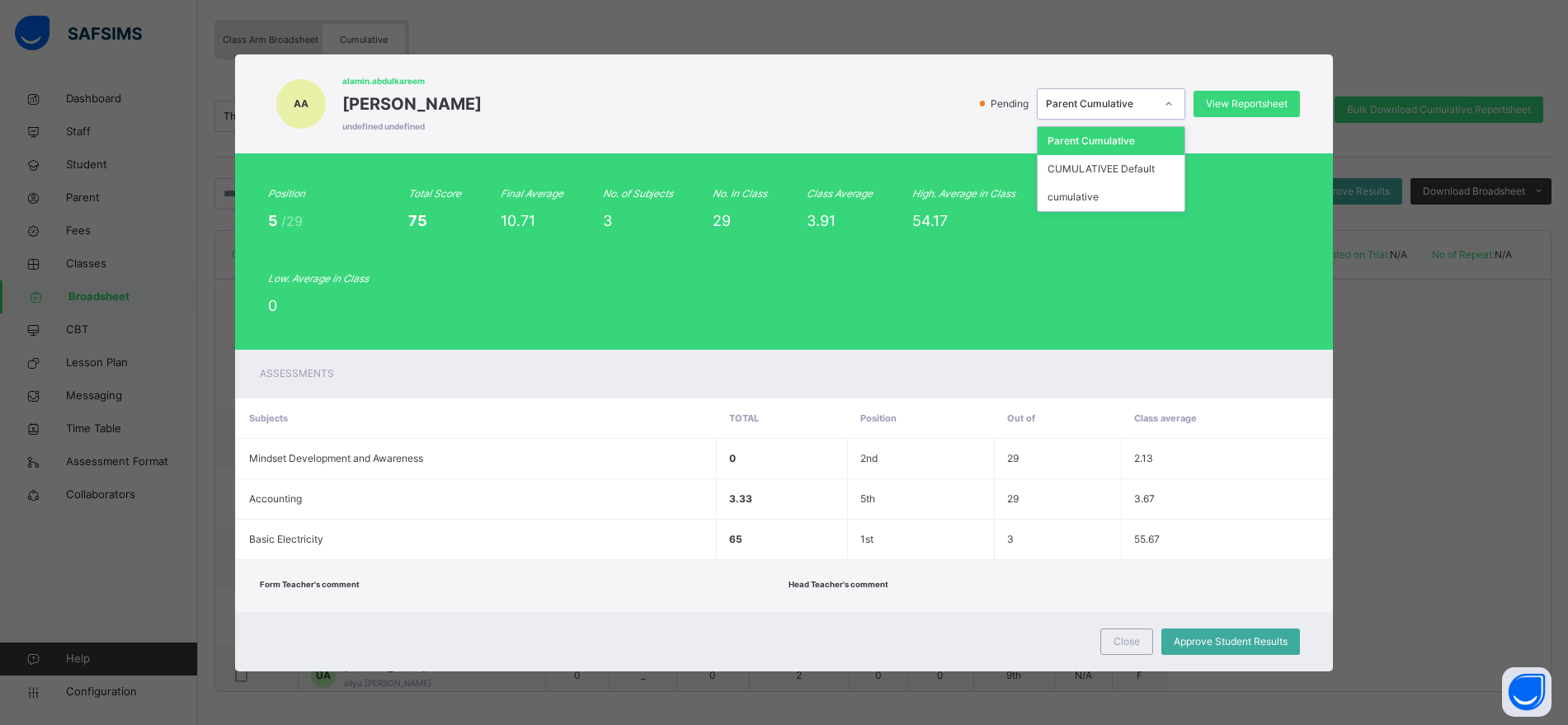
click at [1124, 102] on div "Parent Cumulative" at bounding box center [1100, 104] width 109 height 15
click at [1113, 169] on div "CUMULATIVEE Default" at bounding box center [1111, 169] width 147 height 28
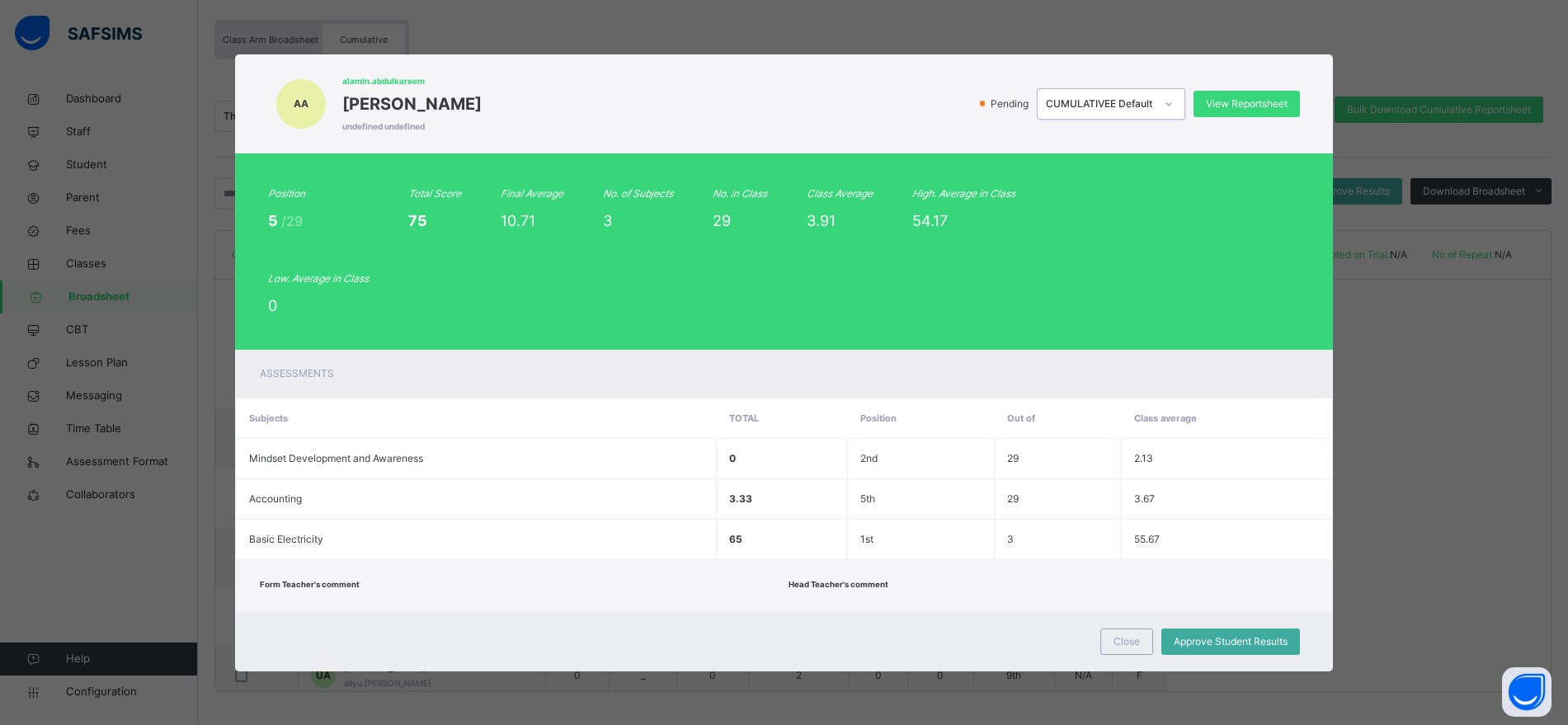
click at [1137, 103] on div "CUMULATIVEE Default" at bounding box center [1100, 104] width 109 height 15
click at [1120, 197] on div "cumulative" at bounding box center [1111, 197] width 147 height 28
click at [1227, 108] on span "View Reportsheet" at bounding box center [1247, 104] width 82 height 15
click at [1155, 104] on div "cumulative" at bounding box center [1100, 104] width 109 height 15
click at [1140, 150] on div "Parent Cumulative" at bounding box center [1111, 140] width 147 height 28
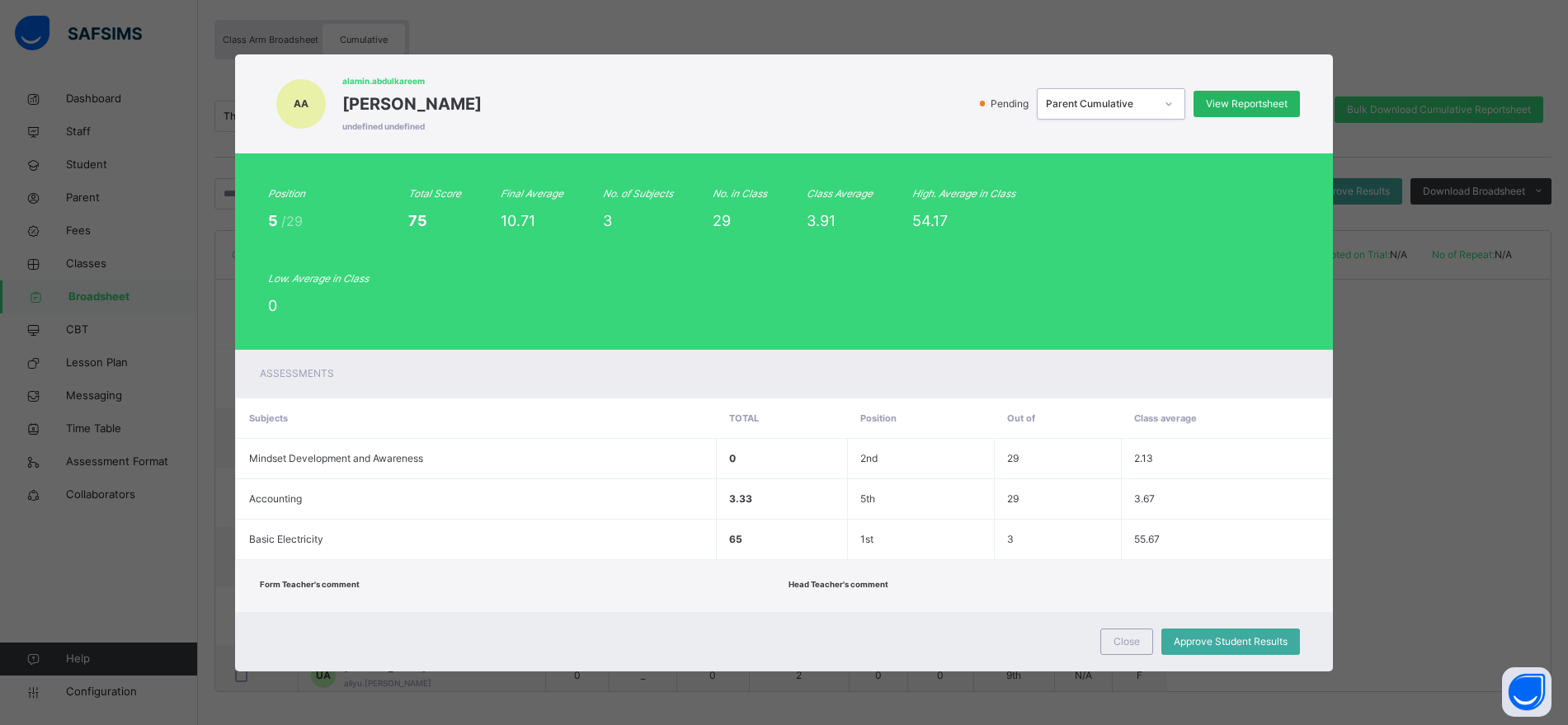
click at [1250, 94] on div "View Reportsheet" at bounding box center [1247, 103] width 106 height 26
click at [1155, 106] on div "Parent Cumulative" at bounding box center [1100, 104] width 109 height 15
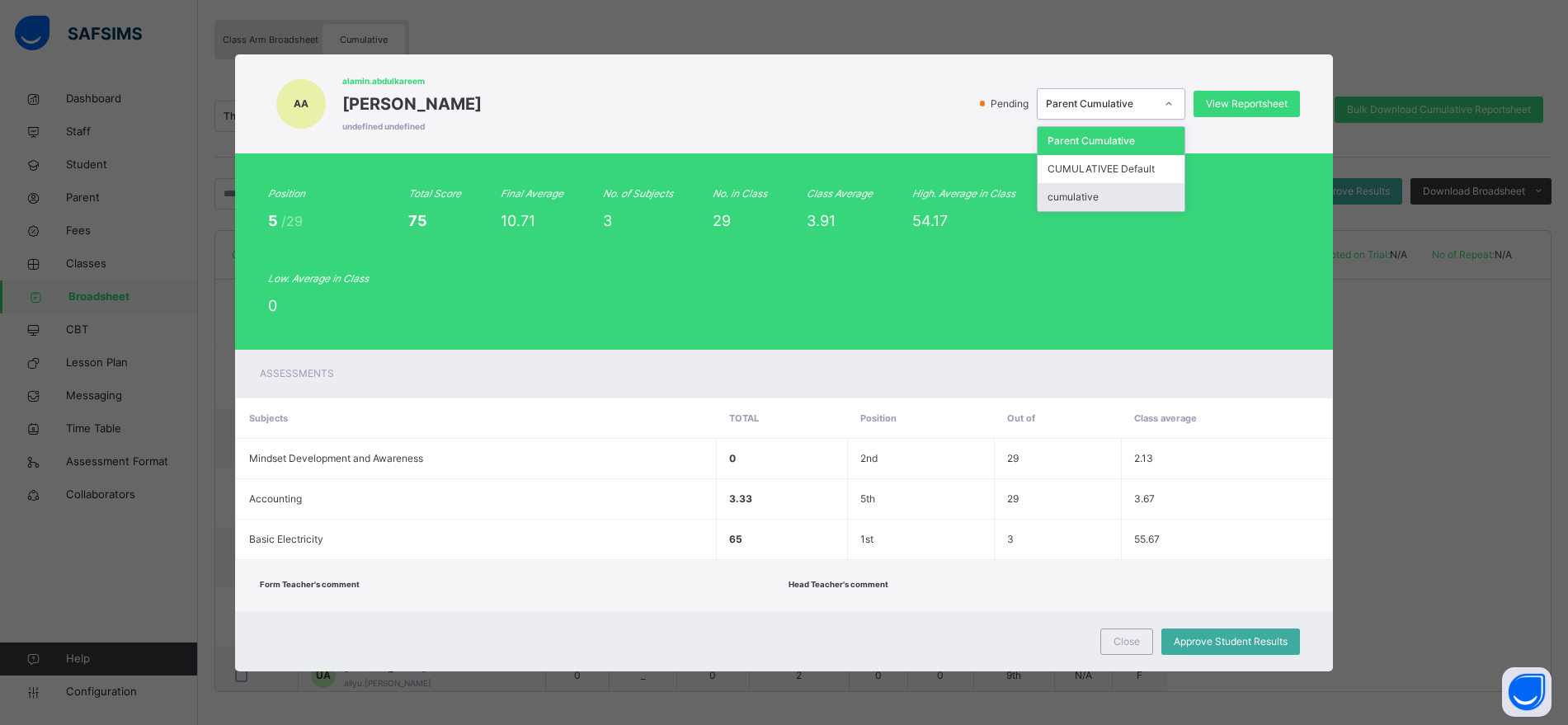
click at [1127, 196] on div "cumulative" at bounding box center [1111, 197] width 147 height 28
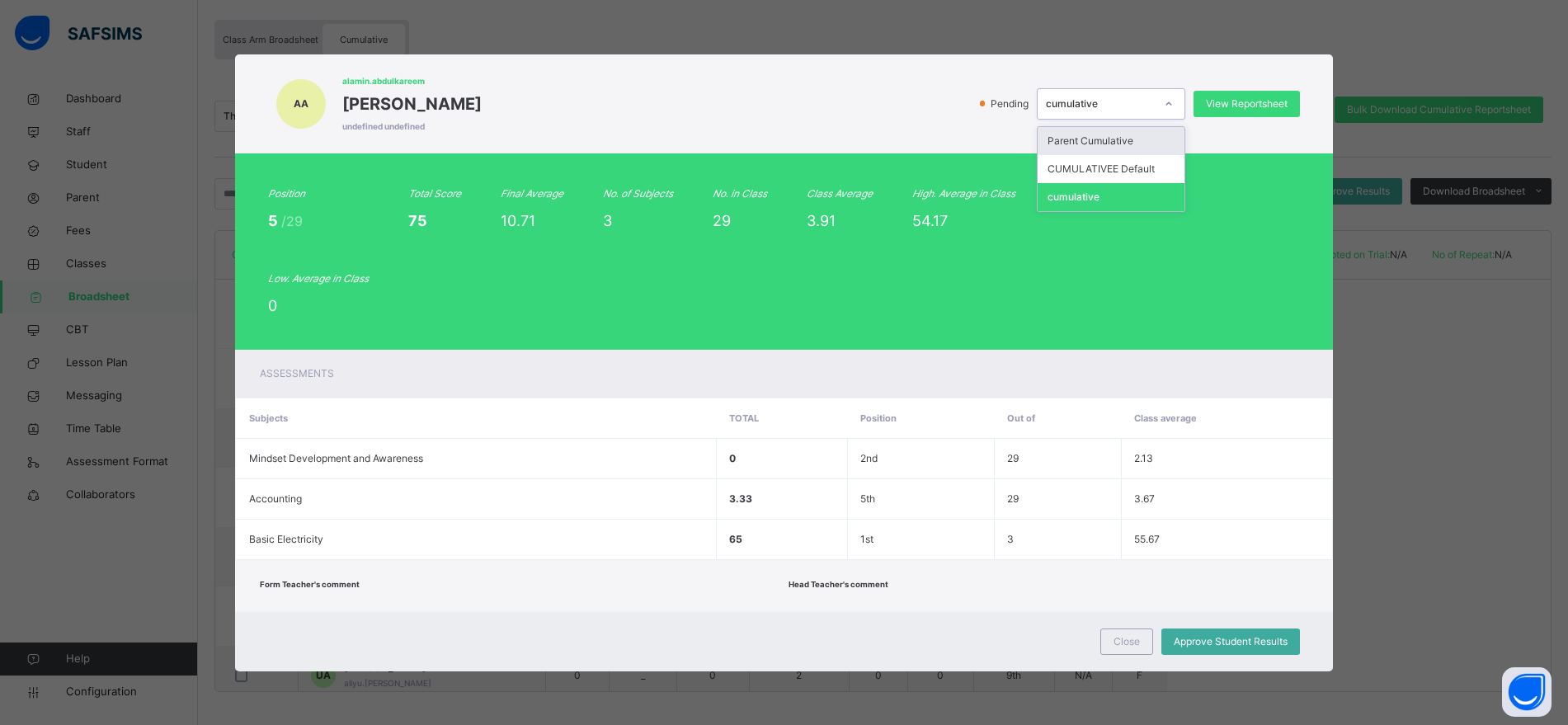
click at [1168, 106] on div at bounding box center [1168, 103] width 28 height 26
click at [1124, 645] on span "Close" at bounding box center [1126, 642] width 26 height 15
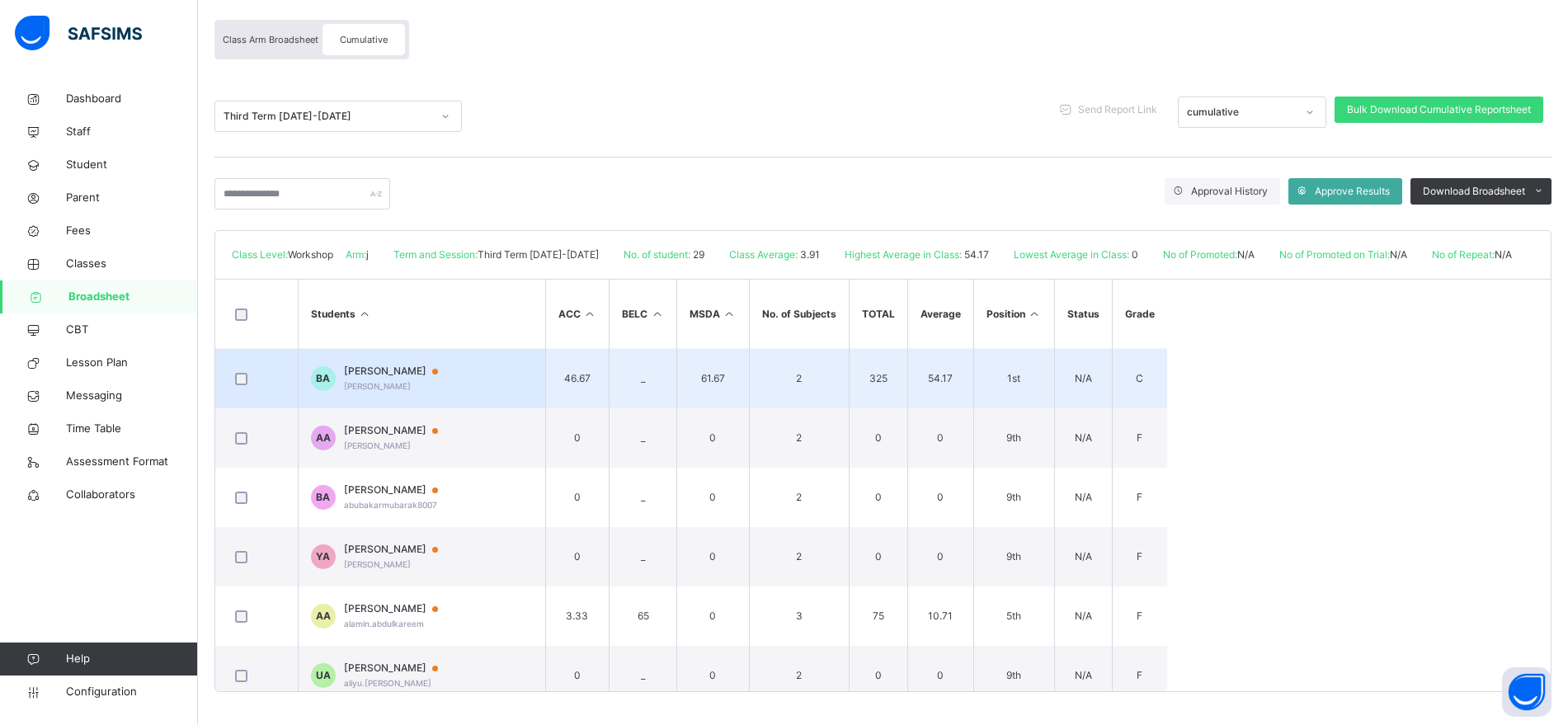
click at [448, 364] on span "Bakare Abdulmujeeb" at bounding box center [399, 372] width 110 height 15
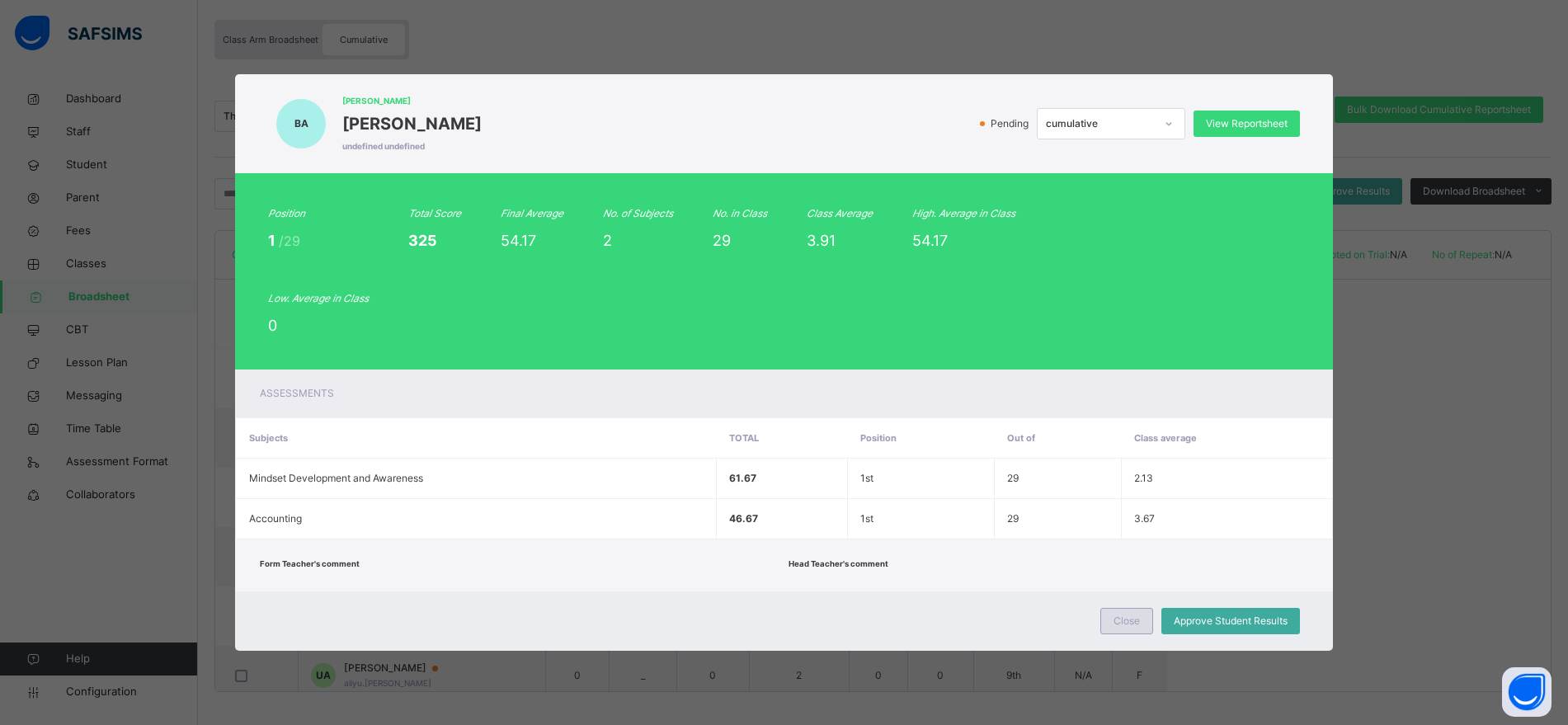
click at [1124, 613] on span "Close" at bounding box center [1126, 621] width 26 height 15
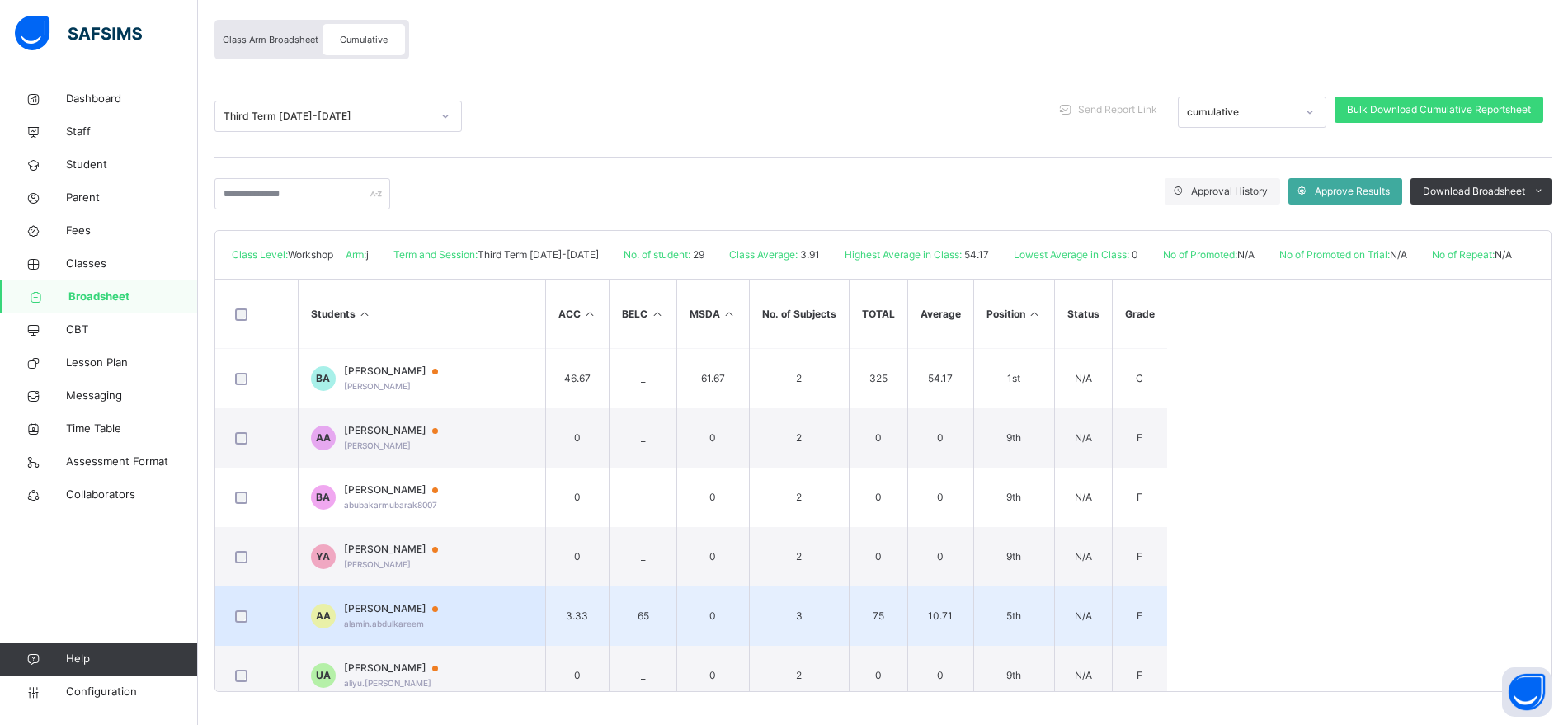
click at [368, 605] on span "Abdulkareem Al-amin" at bounding box center [399, 609] width 110 height 15
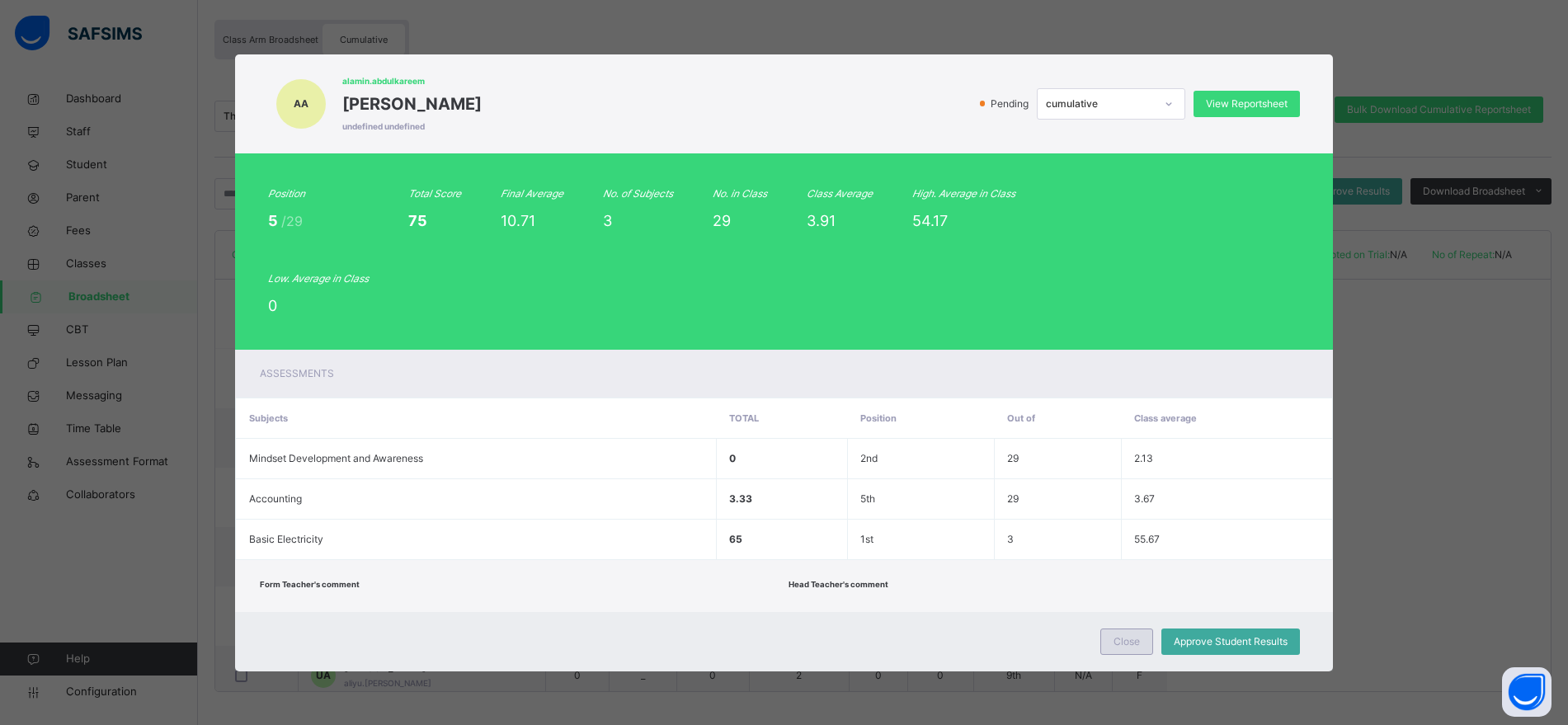
click at [1108, 637] on div "Close" at bounding box center [1127, 641] width 52 height 26
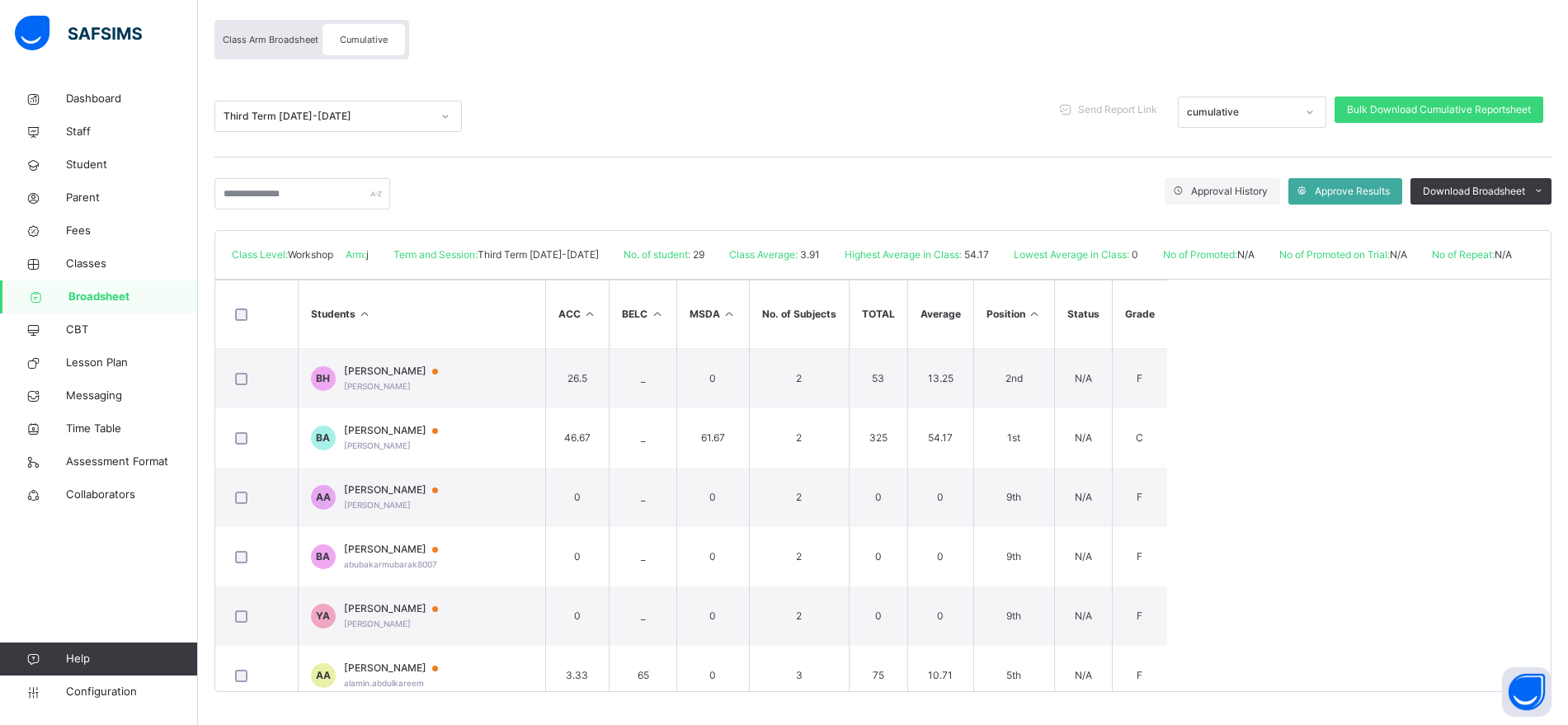
scroll to position [0, 0]
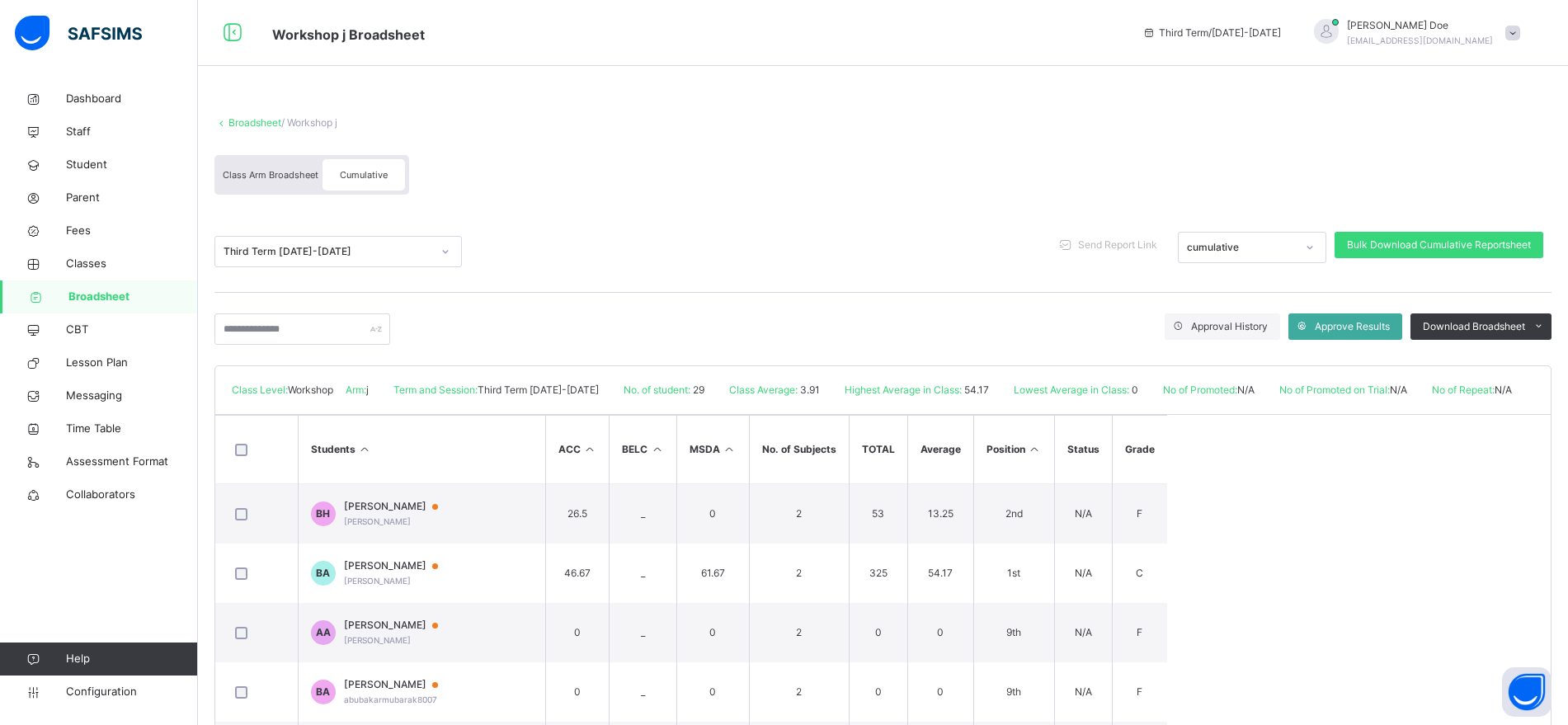
click at [850, 166] on div "Class Arm Broadsheet Cumulative" at bounding box center [883, 179] width 1337 height 64
click at [90, 260] on span "Classes" at bounding box center [132, 264] width 132 height 17
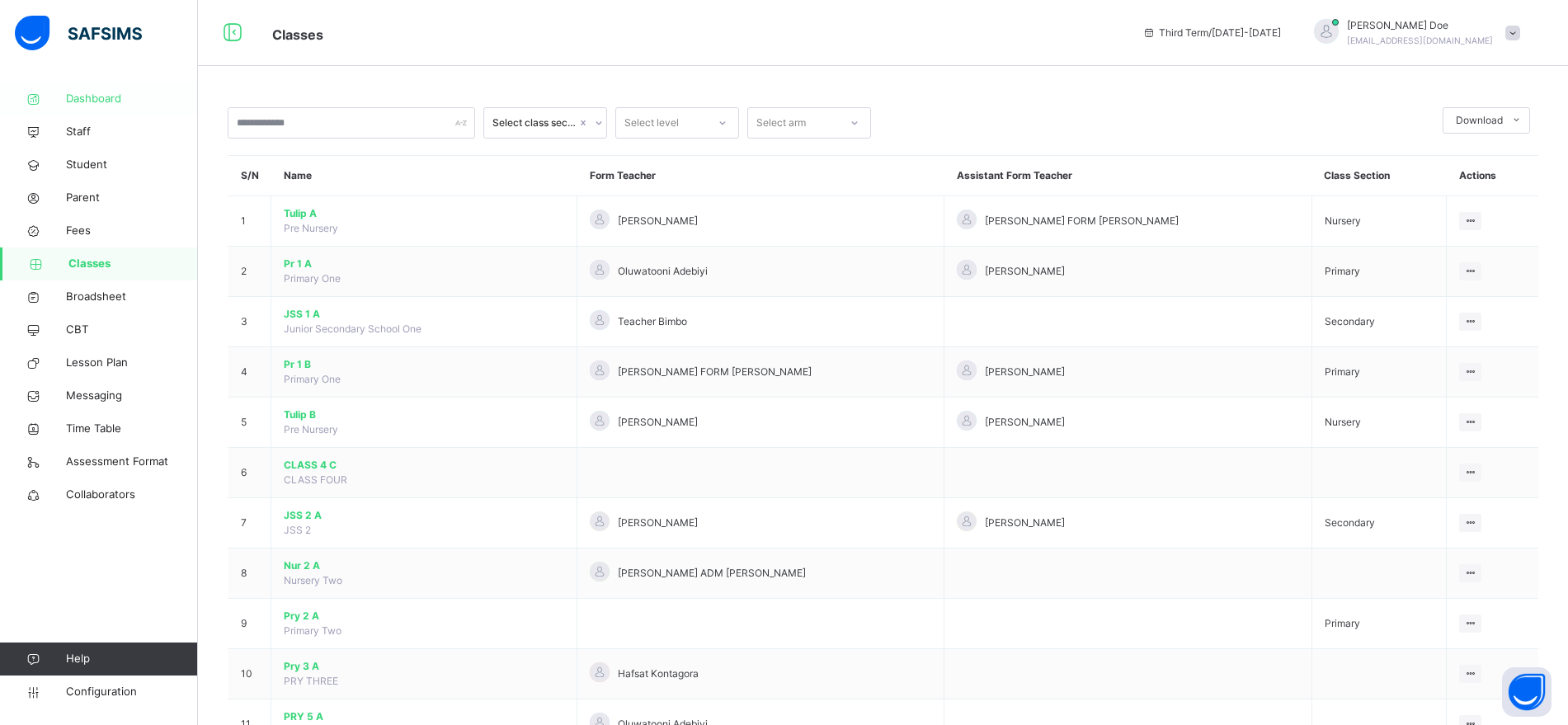
click at [113, 106] on span "Dashboard" at bounding box center [132, 99] width 132 height 17
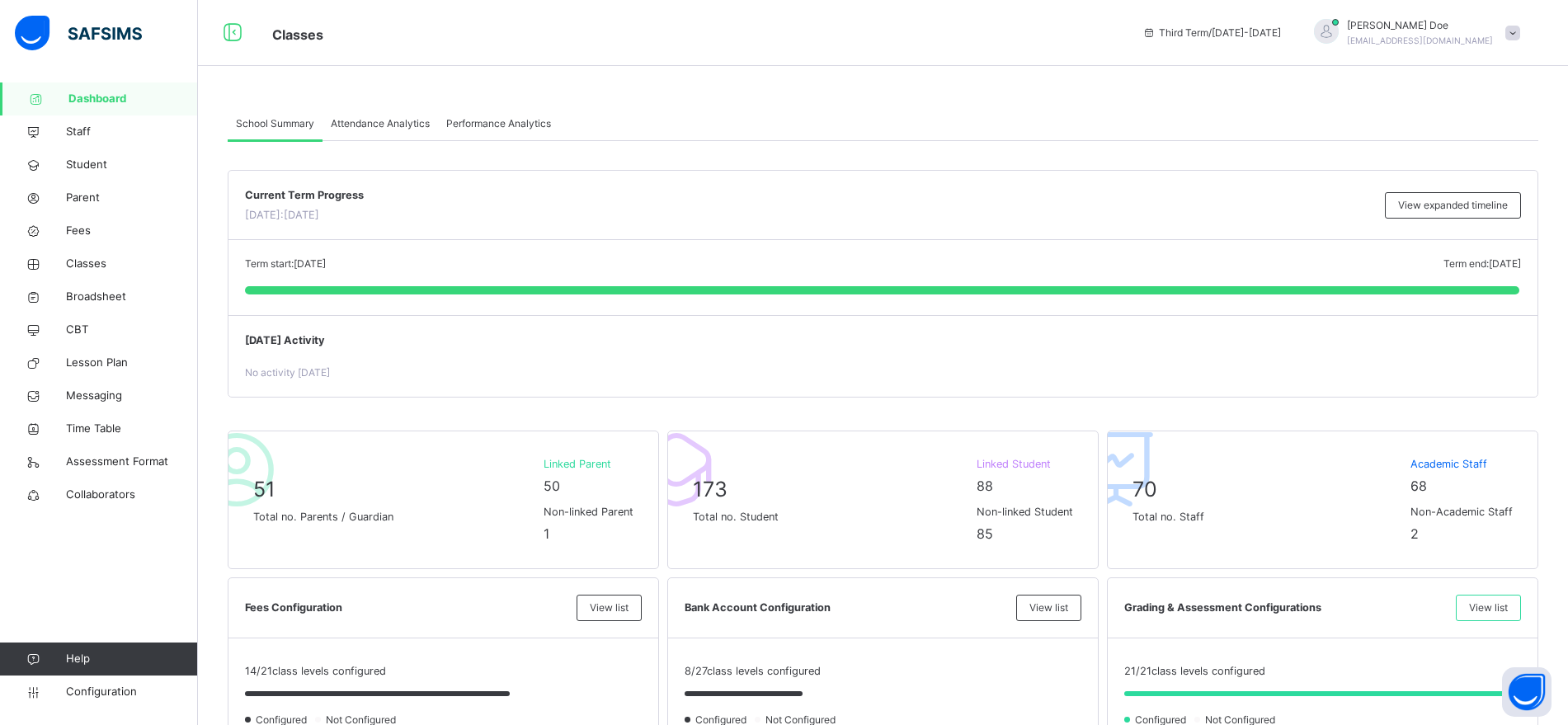
click at [468, 128] on span "Performance Analytics" at bounding box center [498, 124] width 105 height 15
click at [389, 125] on span "Attendance Analytics" at bounding box center [380, 124] width 99 height 15
click at [375, 121] on span "Attendance Analytics" at bounding box center [380, 124] width 99 height 15
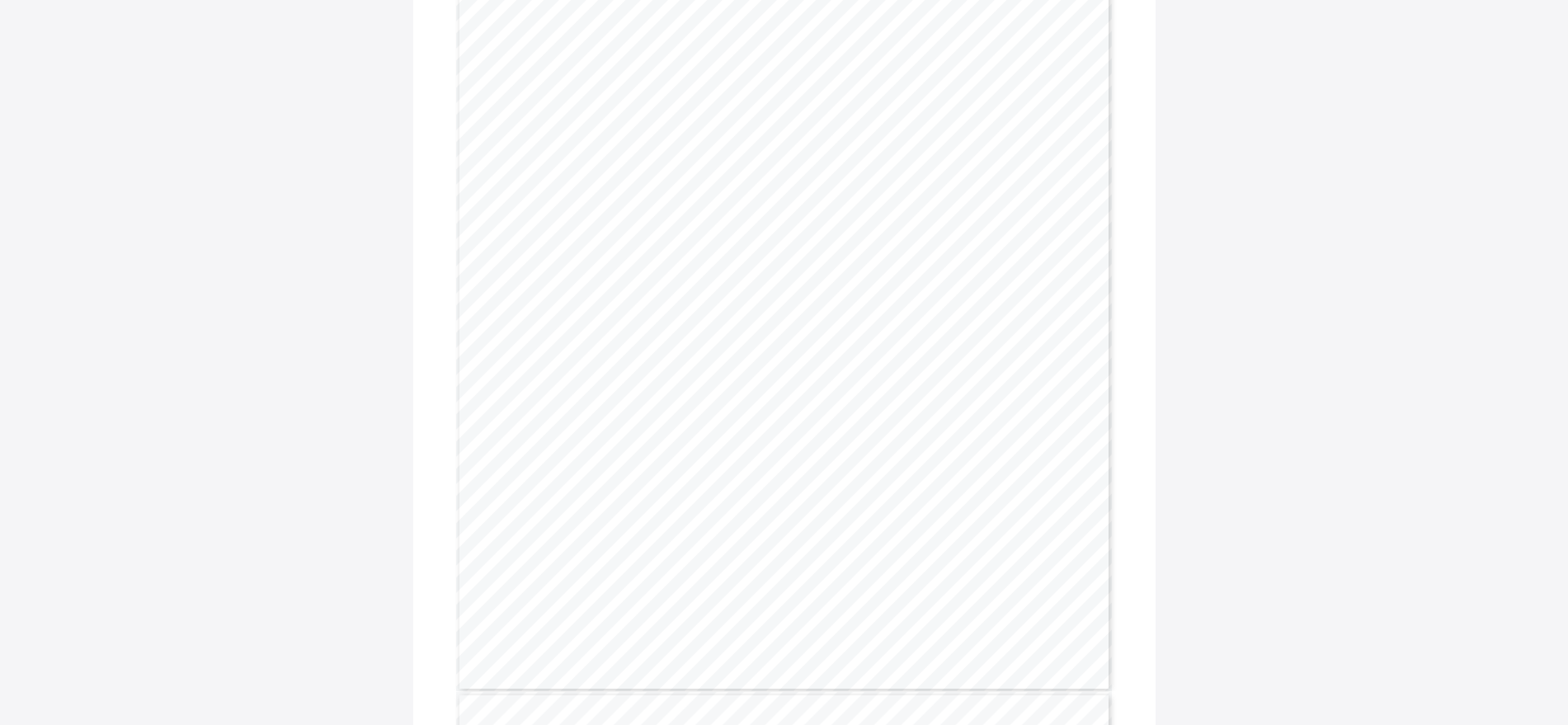
scroll to position [306, 0]
